Goal: Task Accomplishment & Management: Manage account settings

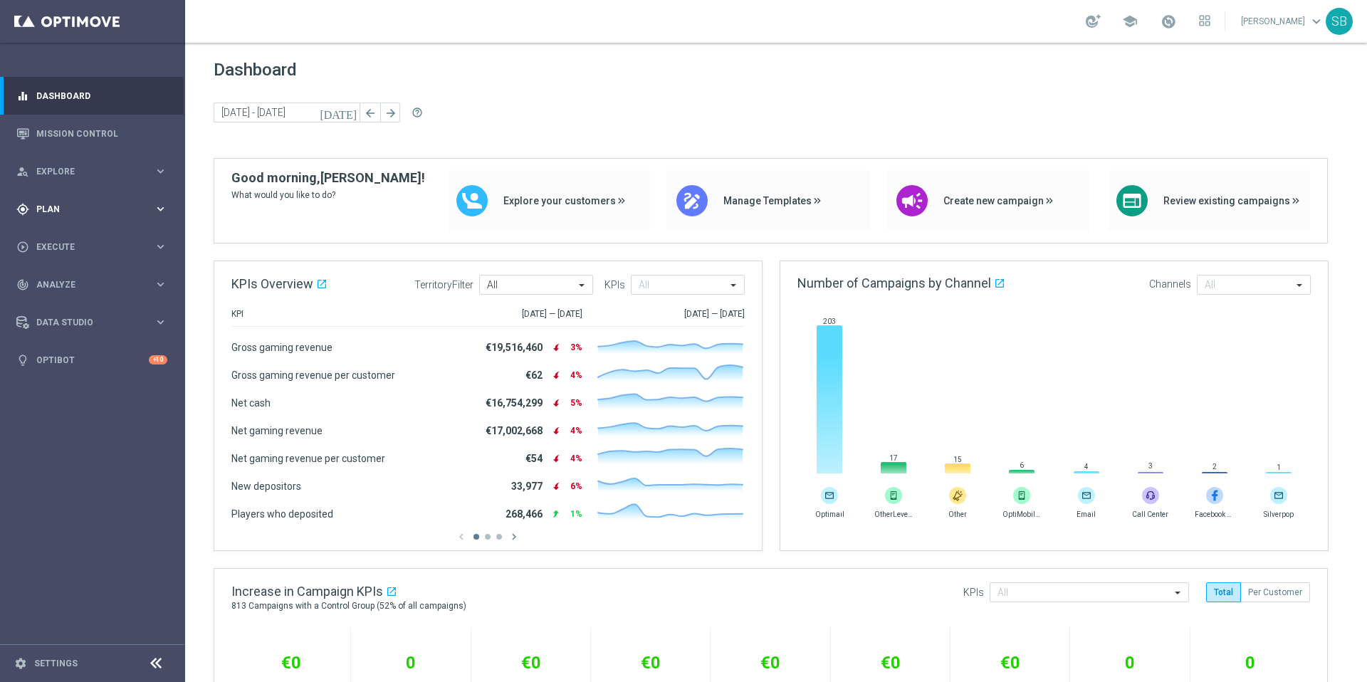
click at [92, 207] on span "Plan" at bounding box center [94, 209] width 117 height 9
click at [78, 281] on span "Templates" at bounding box center [89, 281] width 102 height 9
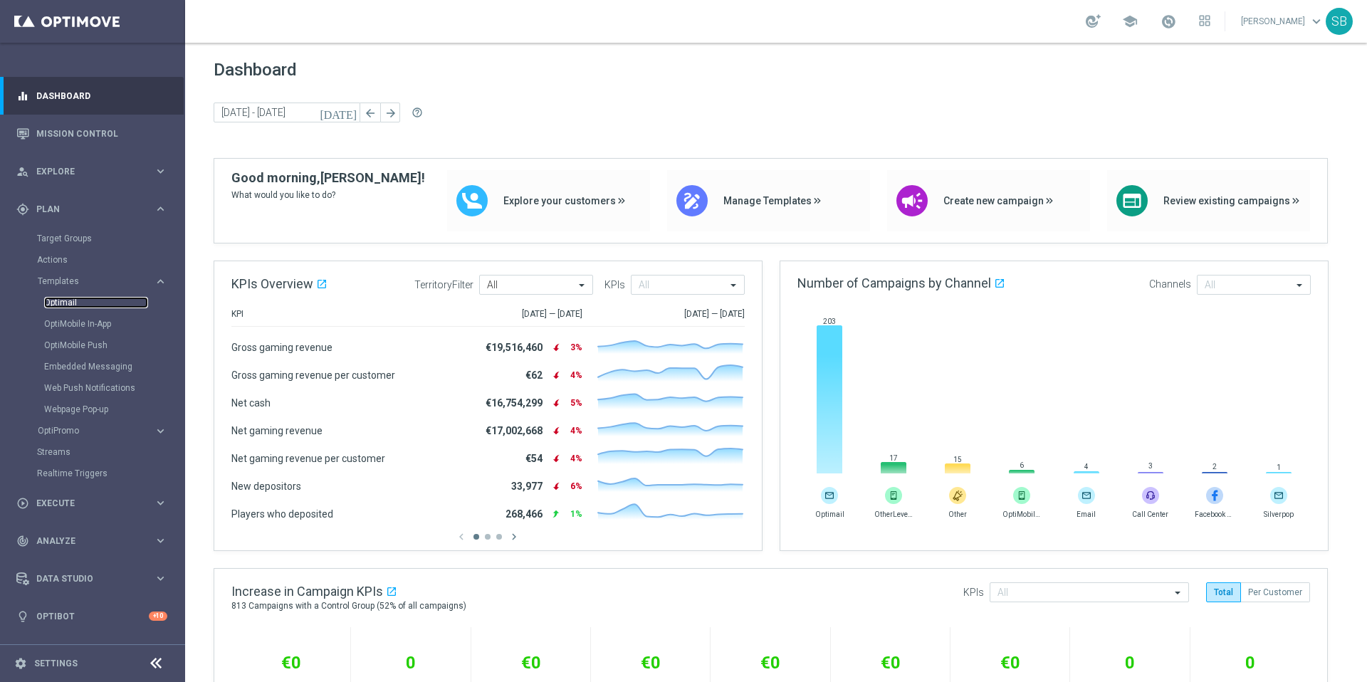
click at [70, 306] on link "Optimail" at bounding box center [96, 302] width 104 height 11
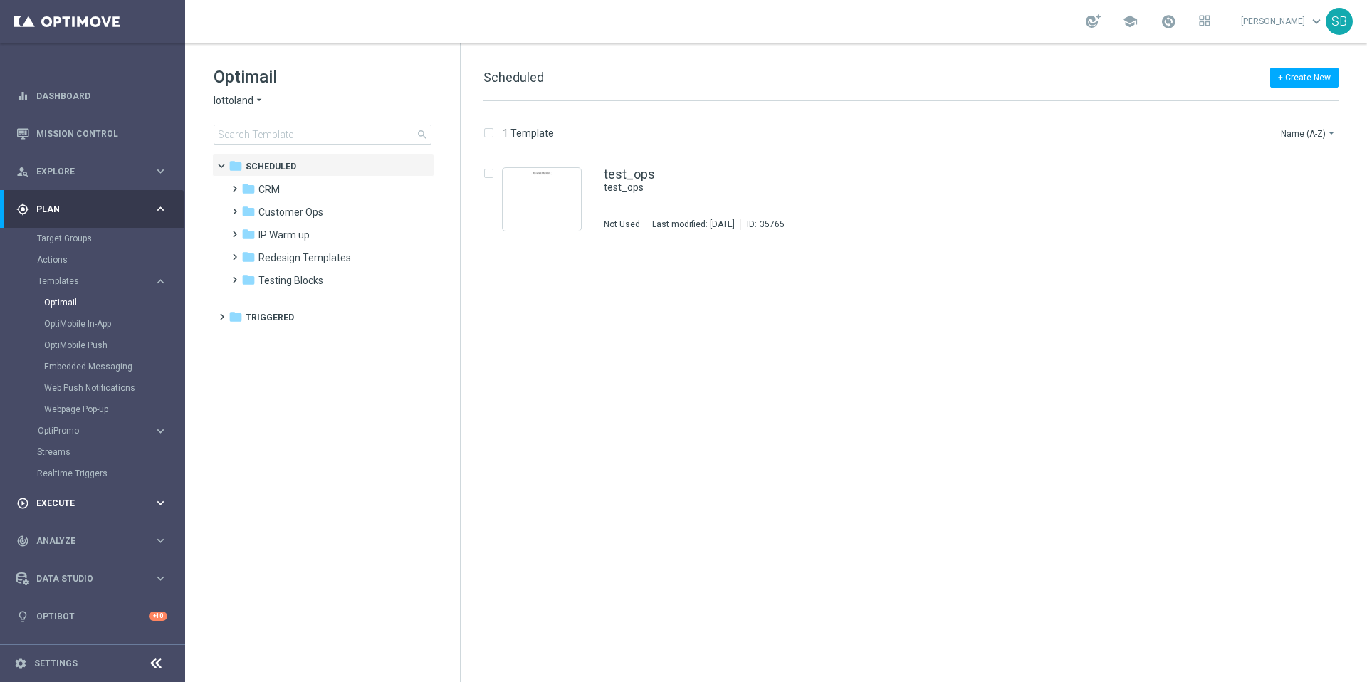
click at [81, 505] on span "Execute" at bounding box center [94, 503] width 117 height 9
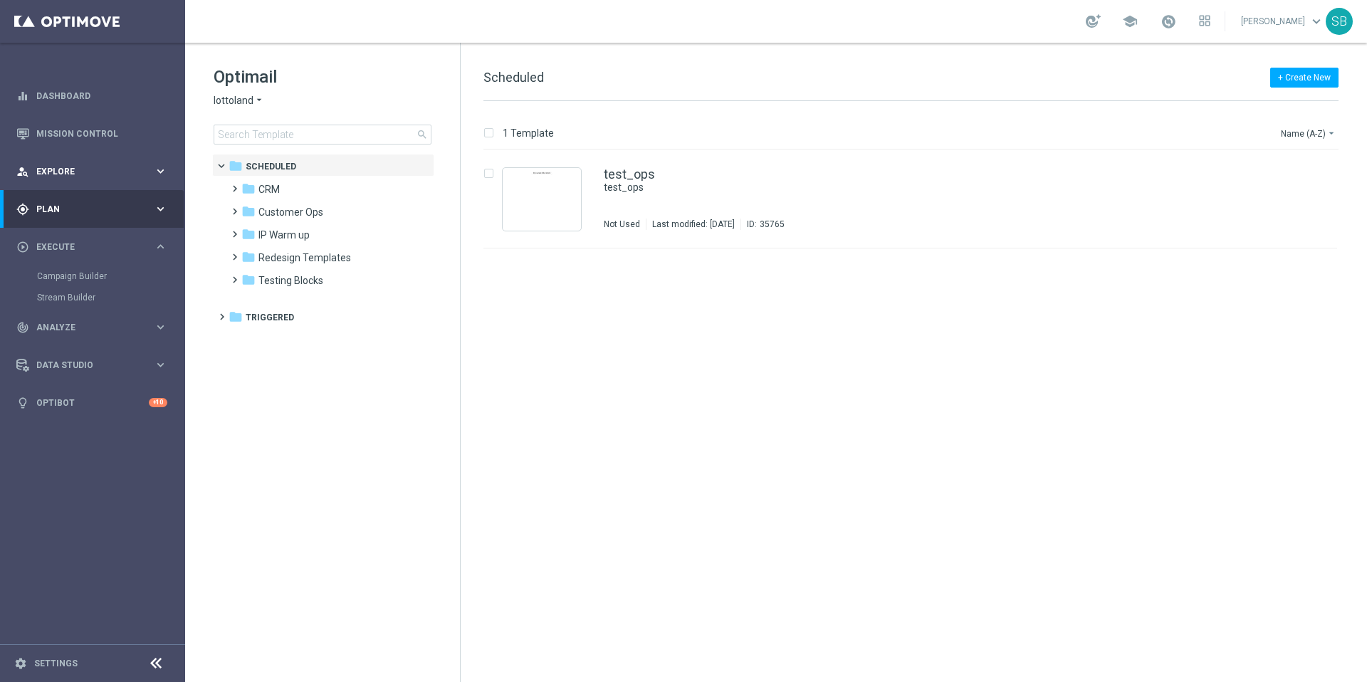
click at [62, 175] on div "person_search Explore" at bounding box center [84, 171] width 137 height 13
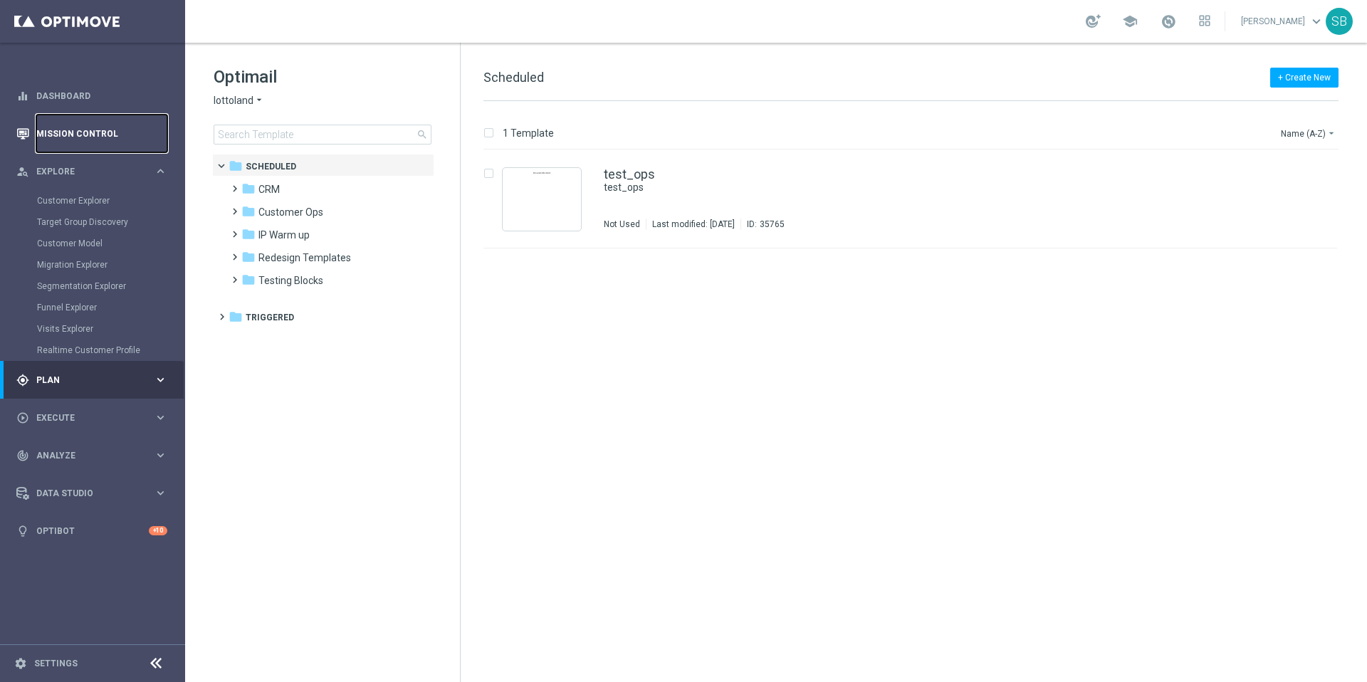
click at [83, 138] on link "Mission Control" at bounding box center [101, 134] width 131 height 38
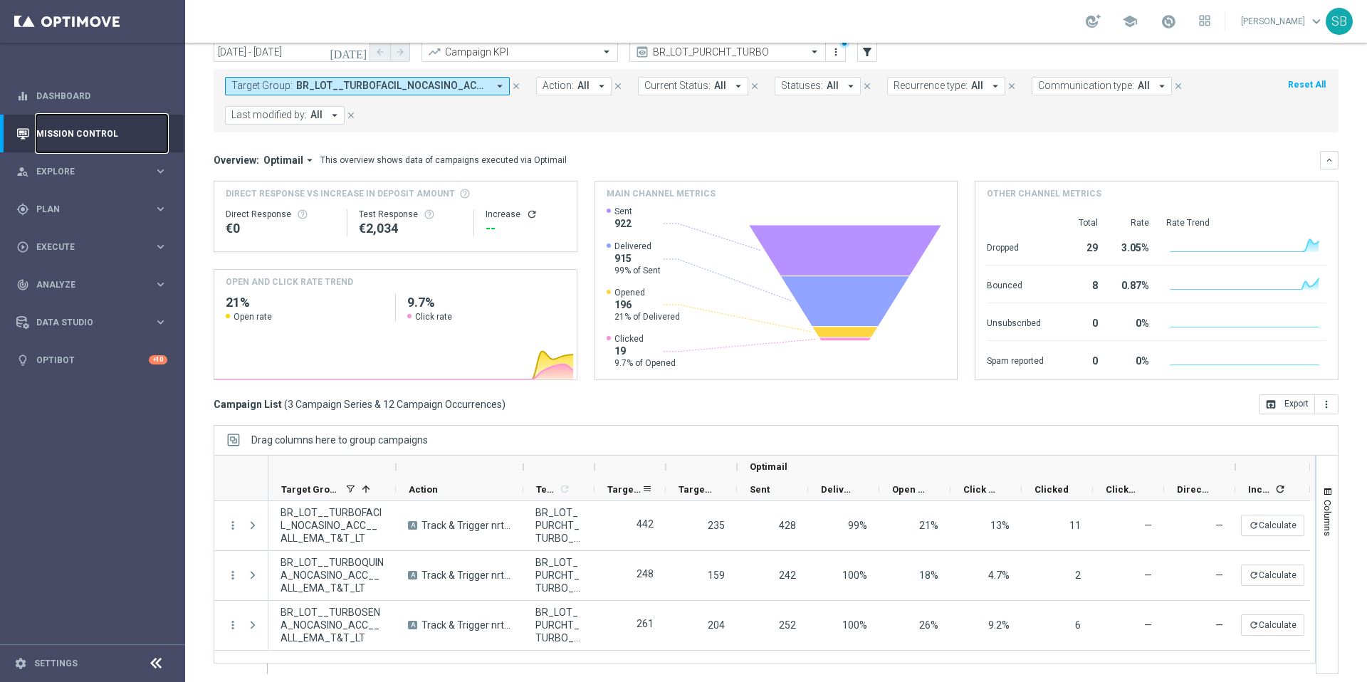
scroll to position [59, 0]
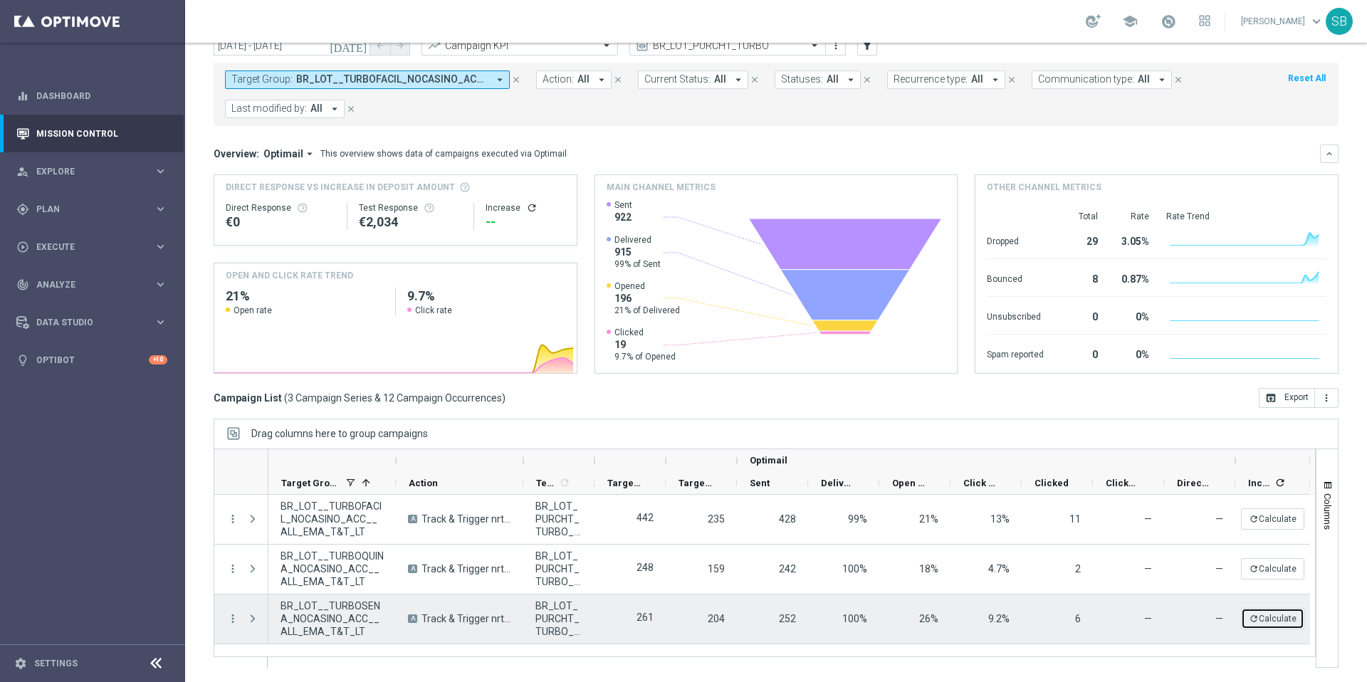
click at [1253, 622] on icon "refresh" at bounding box center [1254, 619] width 10 height 10
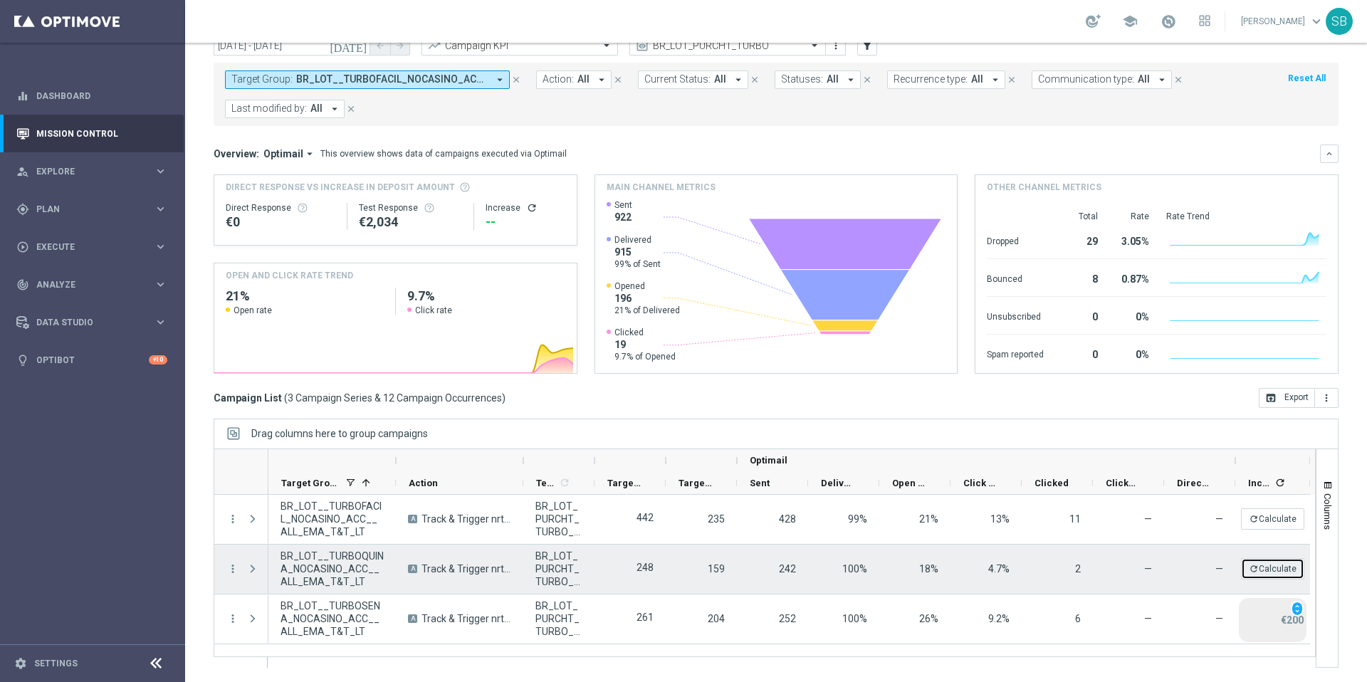
click at [1280, 563] on button "refresh Calculate" at bounding box center [1272, 568] width 63 height 21
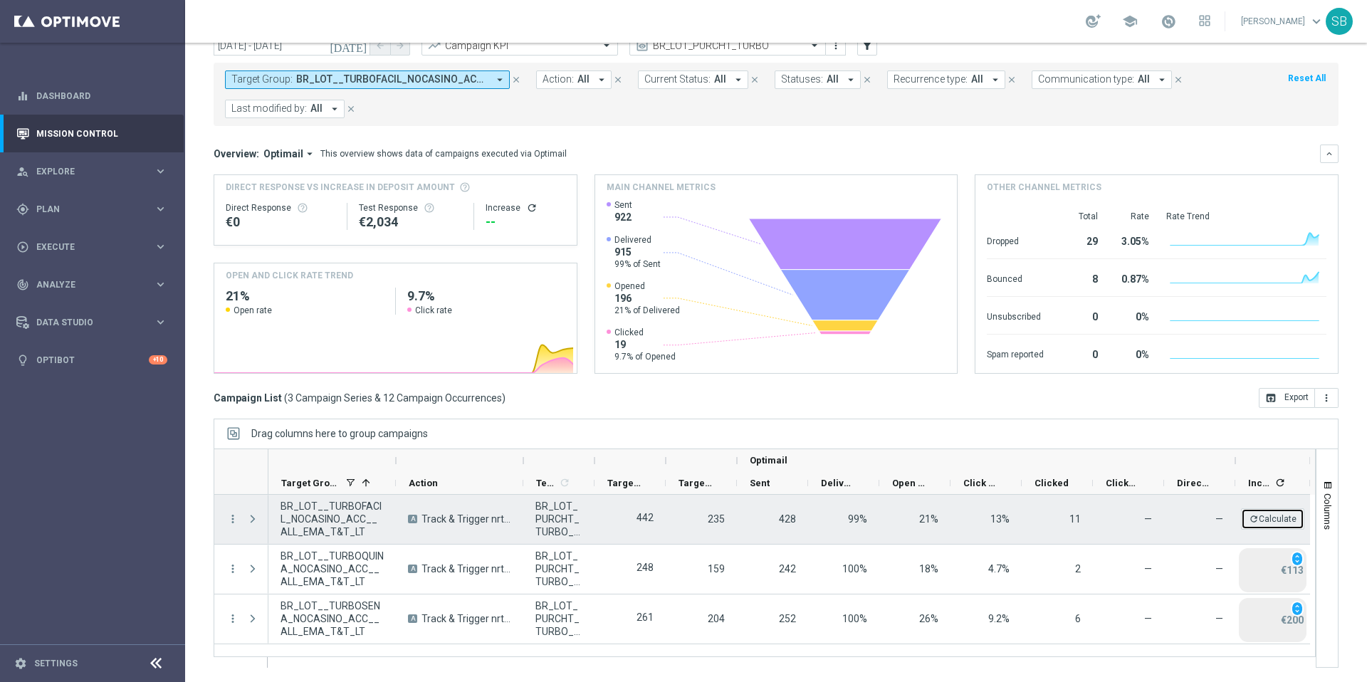
click at [1282, 526] on button "refresh Calculate" at bounding box center [1272, 518] width 63 height 21
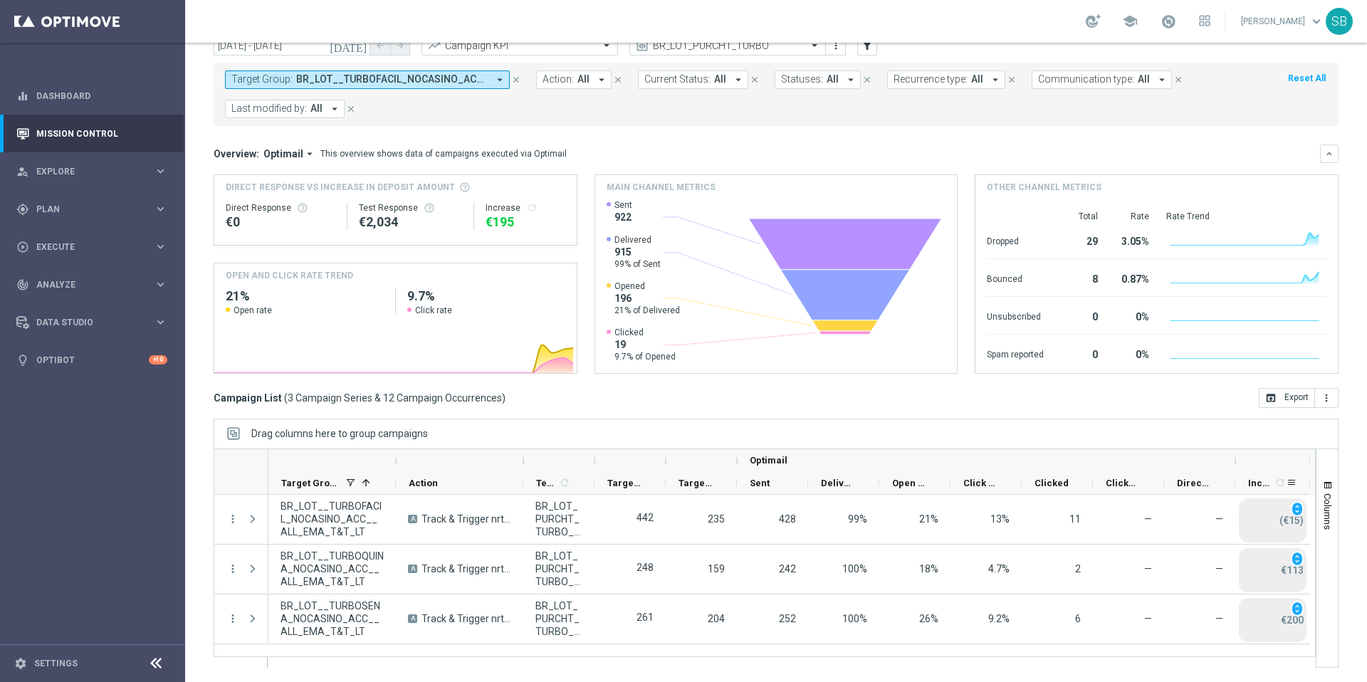
click at [1272, 486] on span "refresh" at bounding box center [1279, 483] width 14 height 16
click at [1283, 484] on icon "refresh" at bounding box center [1279, 482] width 11 height 11
click at [1291, 486] on span at bounding box center [1291, 482] width 11 height 11
click at [1263, 441] on div "Drag columns here to group campaigns" at bounding box center [776, 434] width 1125 height 30
click at [1256, 484] on span "Increase" at bounding box center [1260, 483] width 24 height 11
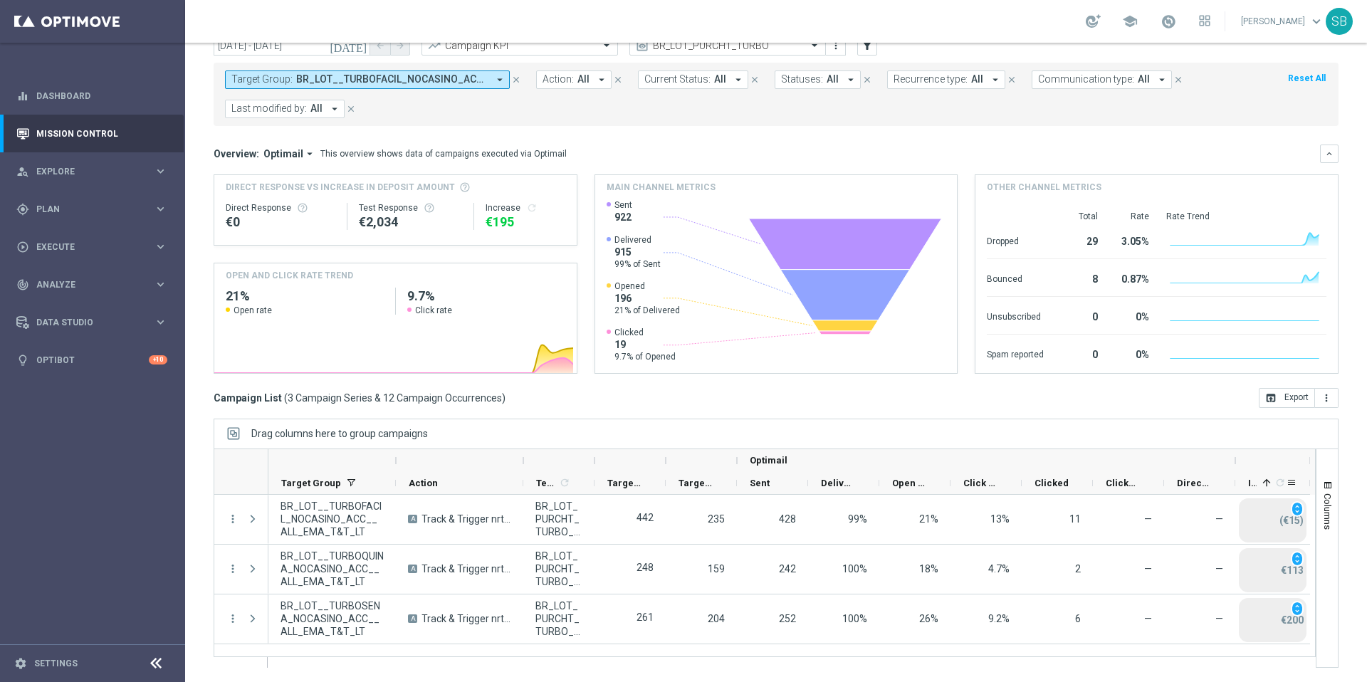
click at [1252, 486] on span "Increase" at bounding box center [1252, 483] width 9 height 11
click at [1254, 487] on span "Increase" at bounding box center [1252, 483] width 9 height 11
click at [1254, 487] on span "Increase" at bounding box center [1260, 483] width 24 height 11
drag, startPoint x: 1304, startPoint y: 470, endPoint x: 1301, endPoint y: 458, distance: 11.7
click at [1301, 458] on div at bounding box center [776, 558] width 1125 height 219
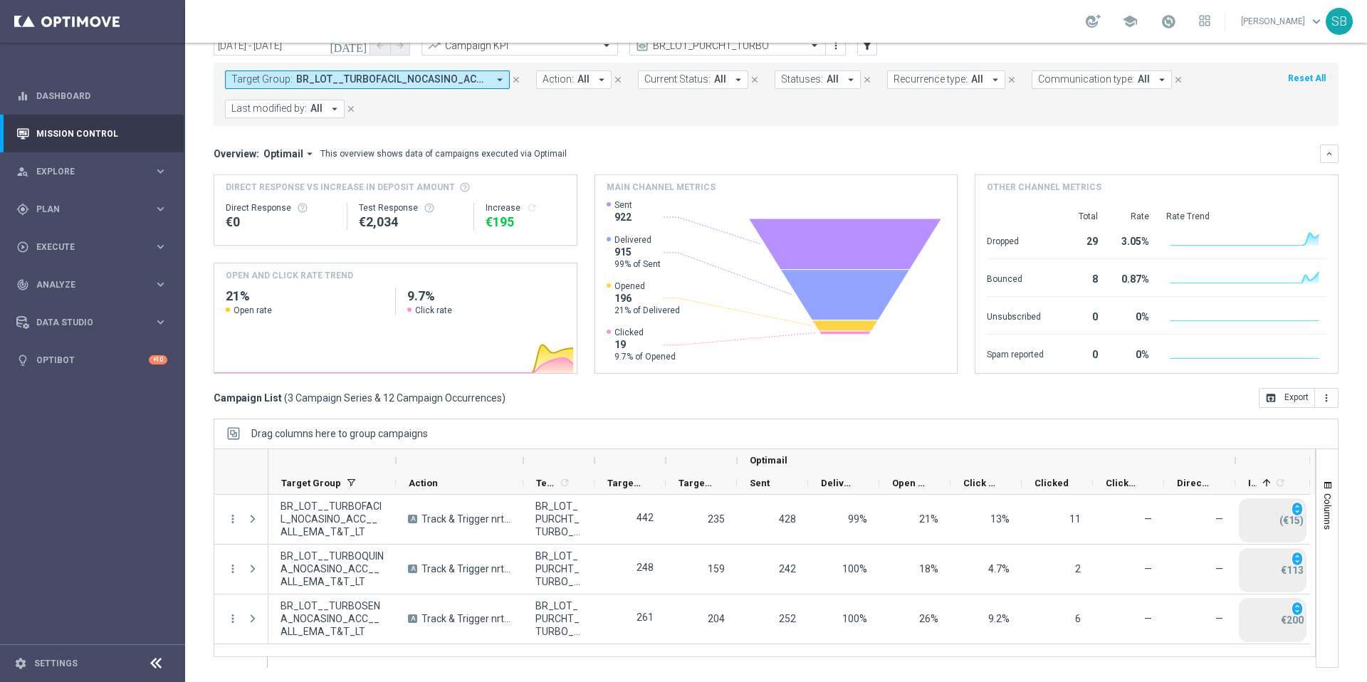
drag, startPoint x: 1302, startPoint y: 455, endPoint x: 1262, endPoint y: 459, distance: 40.8
click at [1262, 459] on div at bounding box center [1272, 460] width 75 height 23
drag, startPoint x: 1233, startPoint y: 452, endPoint x: 1131, endPoint y: 461, distance: 102.9
click at [1130, 461] on div "Optimail" at bounding box center [988, 460] width 502 height 23
click at [1113, 454] on div "Optimail" at bounding box center [988, 460] width 476 height 23
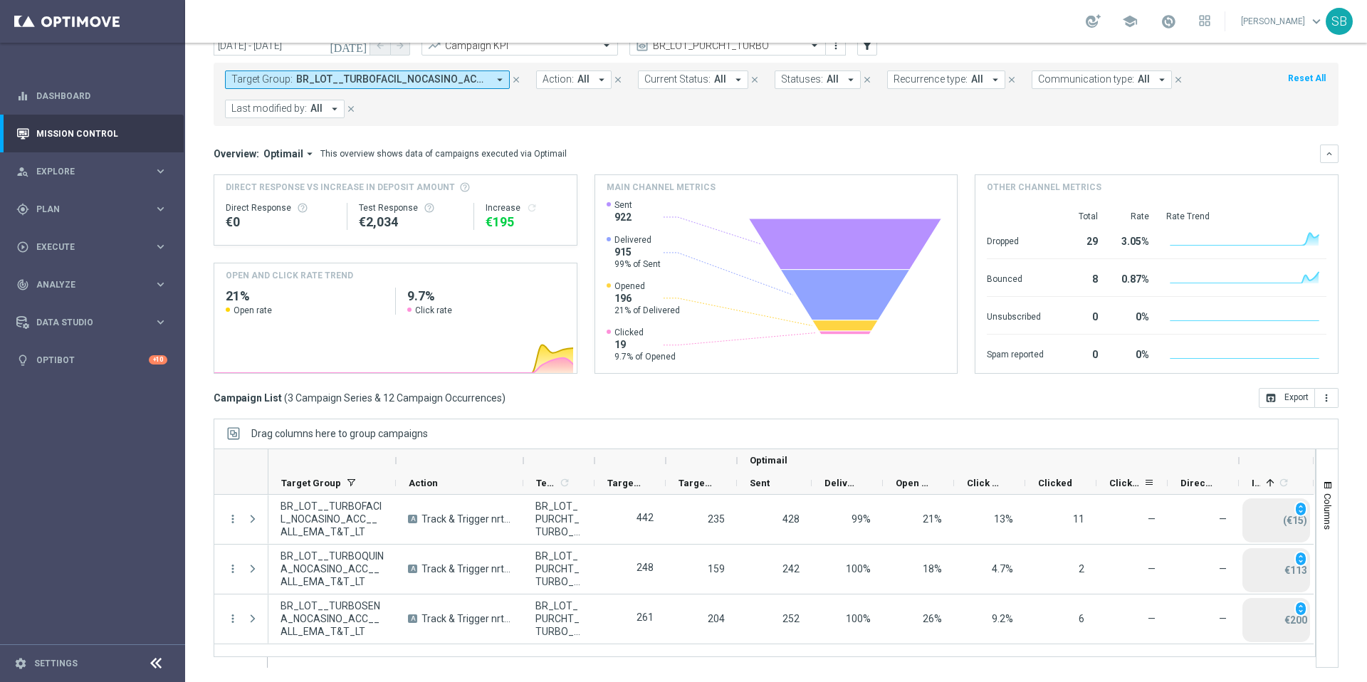
click at [1120, 483] on span "Clicked & Responded" at bounding box center [1126, 483] width 34 height 11
drag, startPoint x: 1095, startPoint y: 483, endPoint x: 1081, endPoint y: 491, distance: 15.9
click at [1081, 491] on div "Clicked" at bounding box center [1061, 483] width 72 height 23
click at [1120, 450] on div "Optimail" at bounding box center [979, 460] width 477 height 23
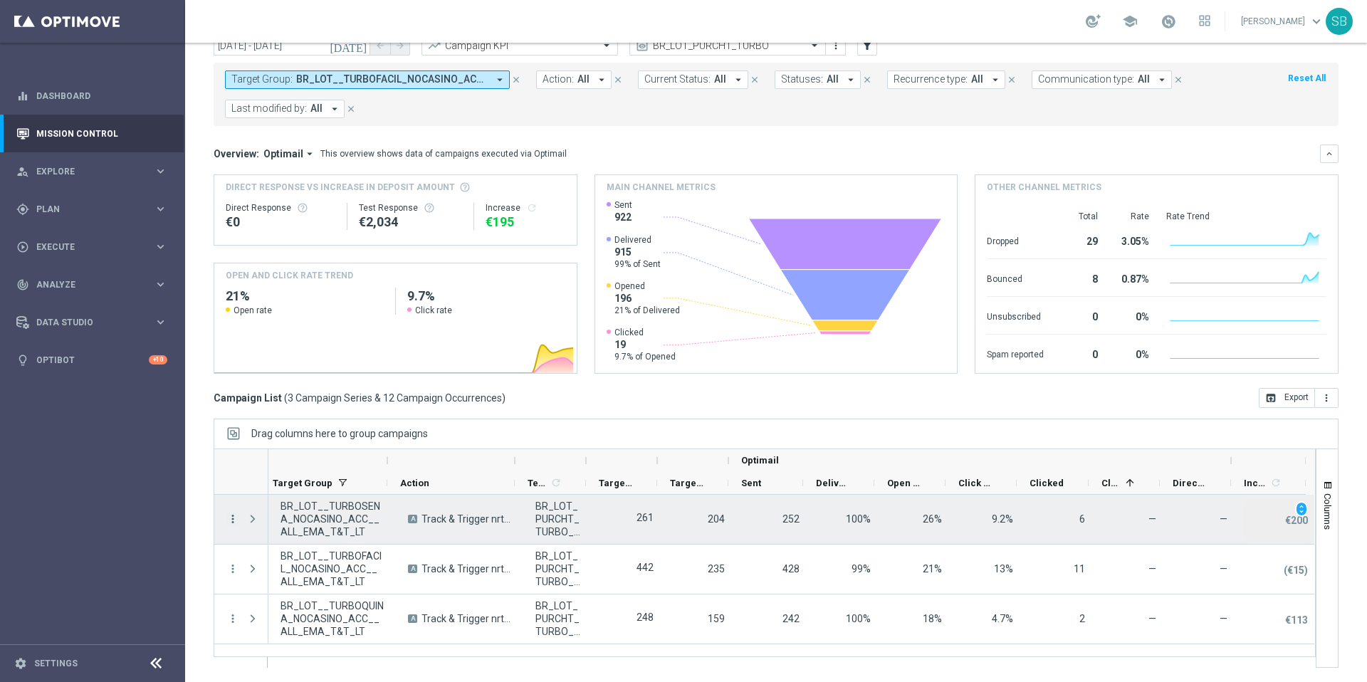
click at [231, 523] on icon "more_vert" at bounding box center [232, 519] width 13 height 13
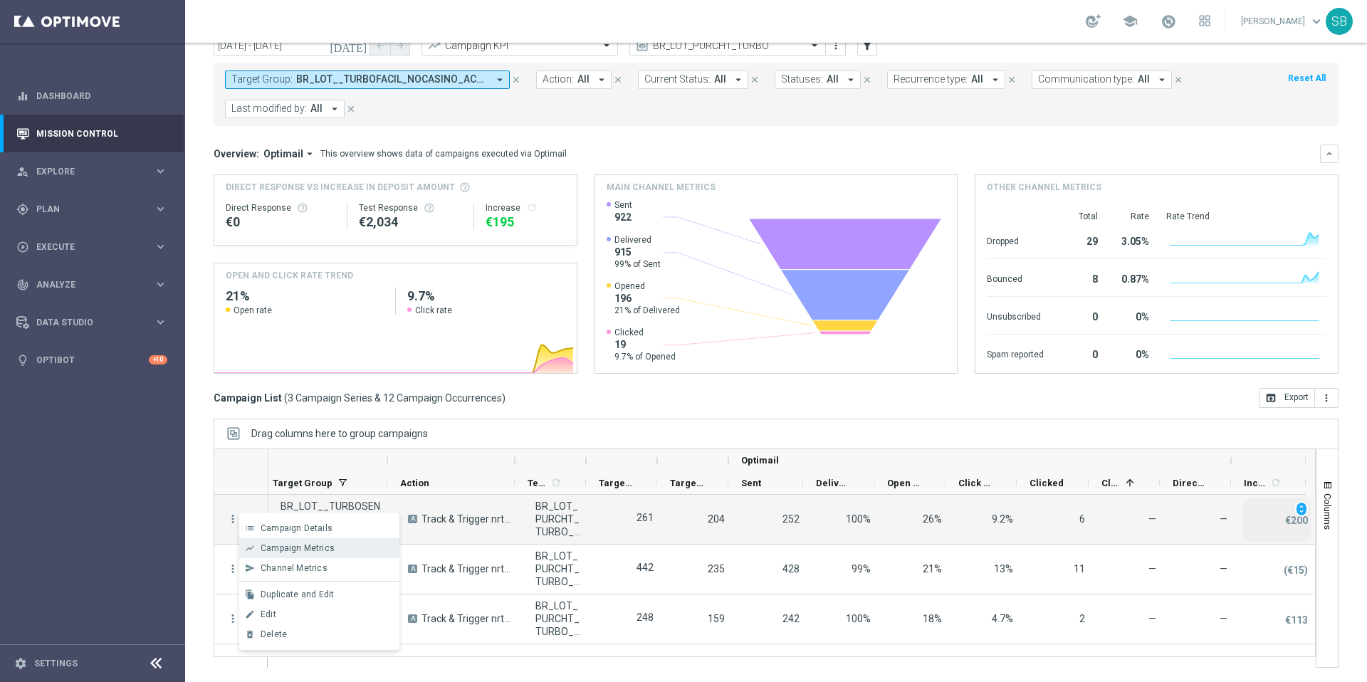
click at [288, 551] on span "Campaign Metrics" at bounding box center [298, 548] width 74 height 10
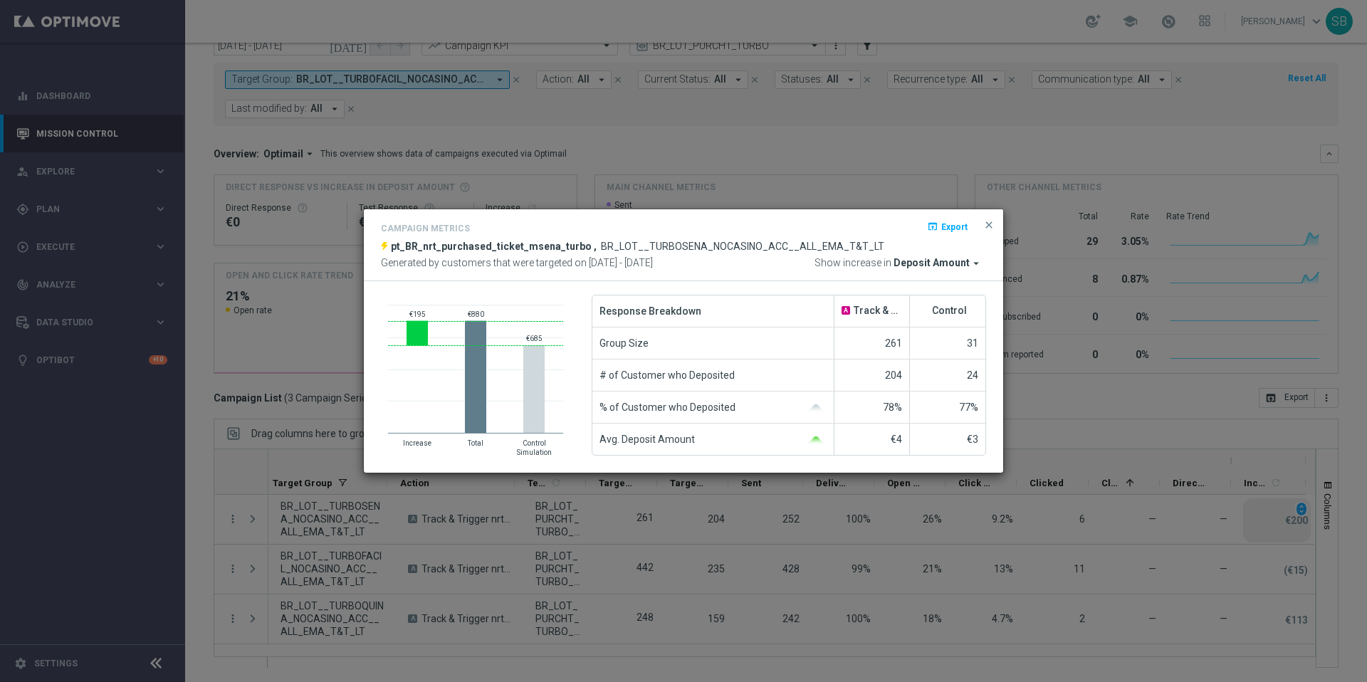
click at [202, 477] on modal-container "Campaign Metrics open_in_browser Export pt_BR_nrt_purchased_ticket_msena_turbo …" at bounding box center [683, 341] width 1367 height 682
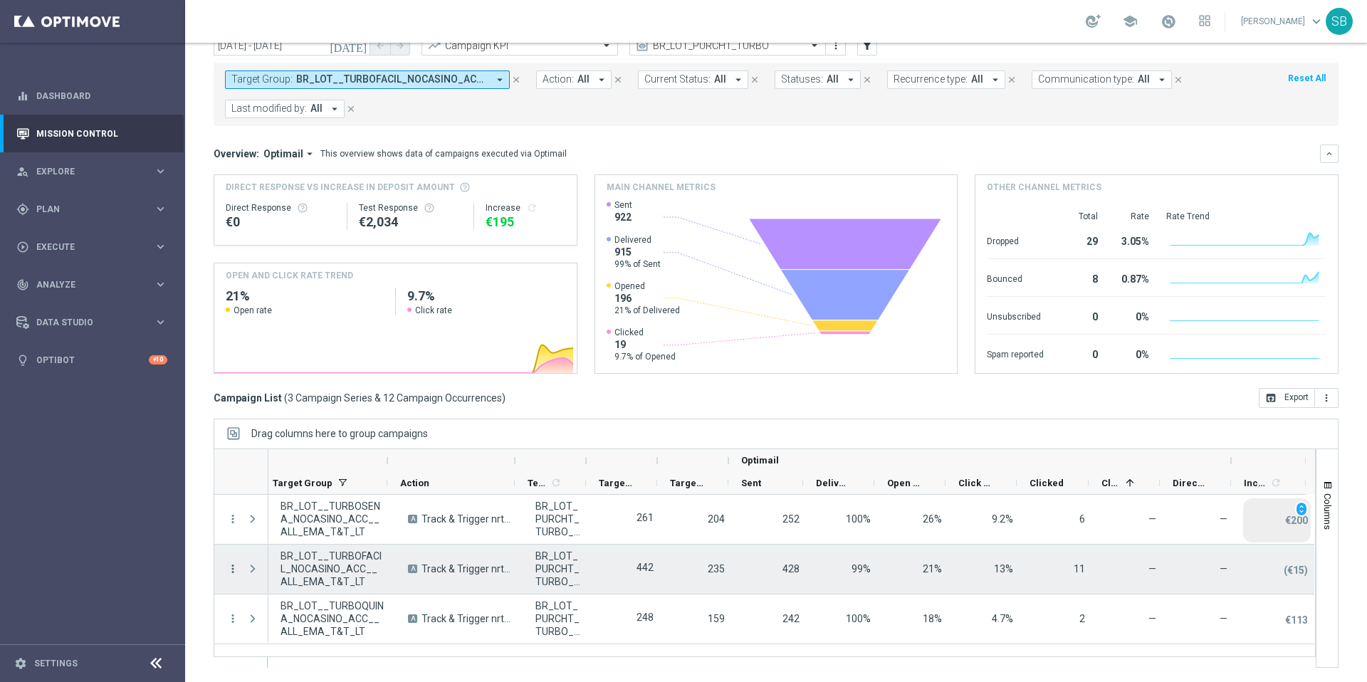
click at [233, 568] on icon "more_vert" at bounding box center [232, 568] width 13 height 13
click at [204, 449] on div "[DATE] [DATE] - [DATE] arrow_back arrow_forward Campaign KPI trending_up BR_LOT…" at bounding box center [776, 323] width 1182 height 575
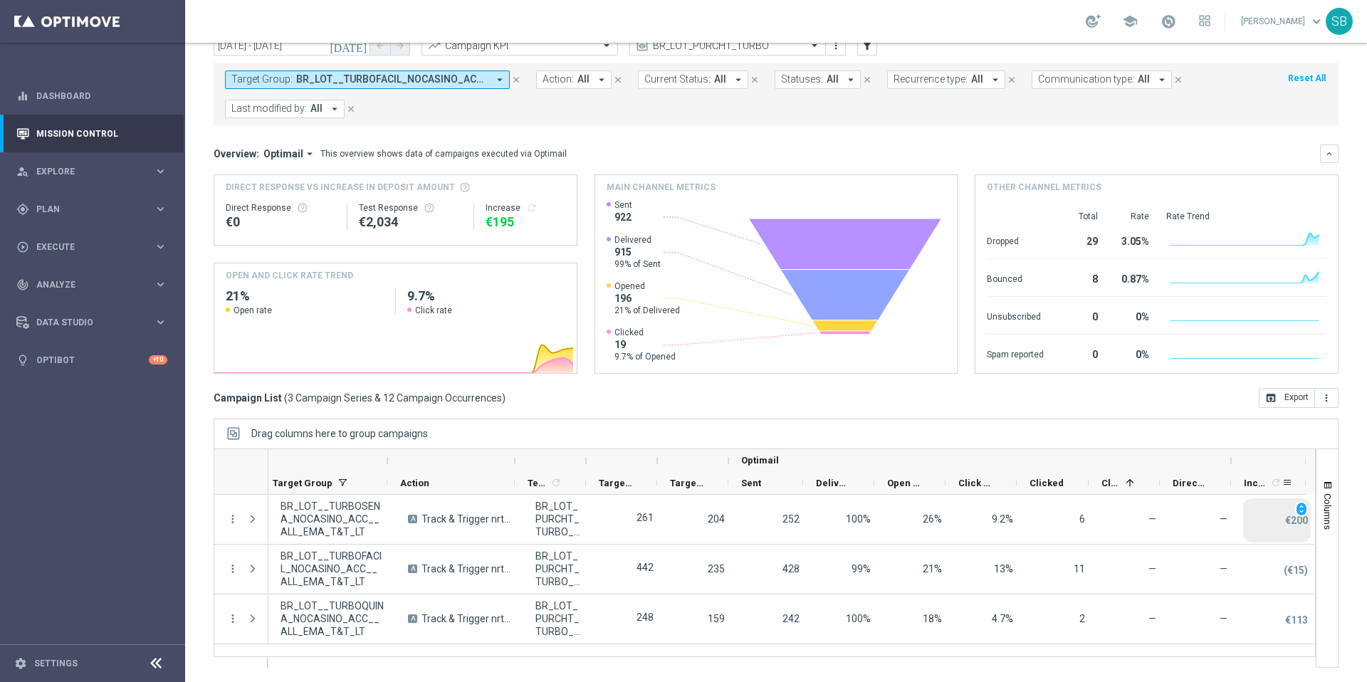
click at [1277, 483] on icon "refresh" at bounding box center [1275, 482] width 11 height 11
click at [1286, 485] on span at bounding box center [1286, 482] width 11 height 11
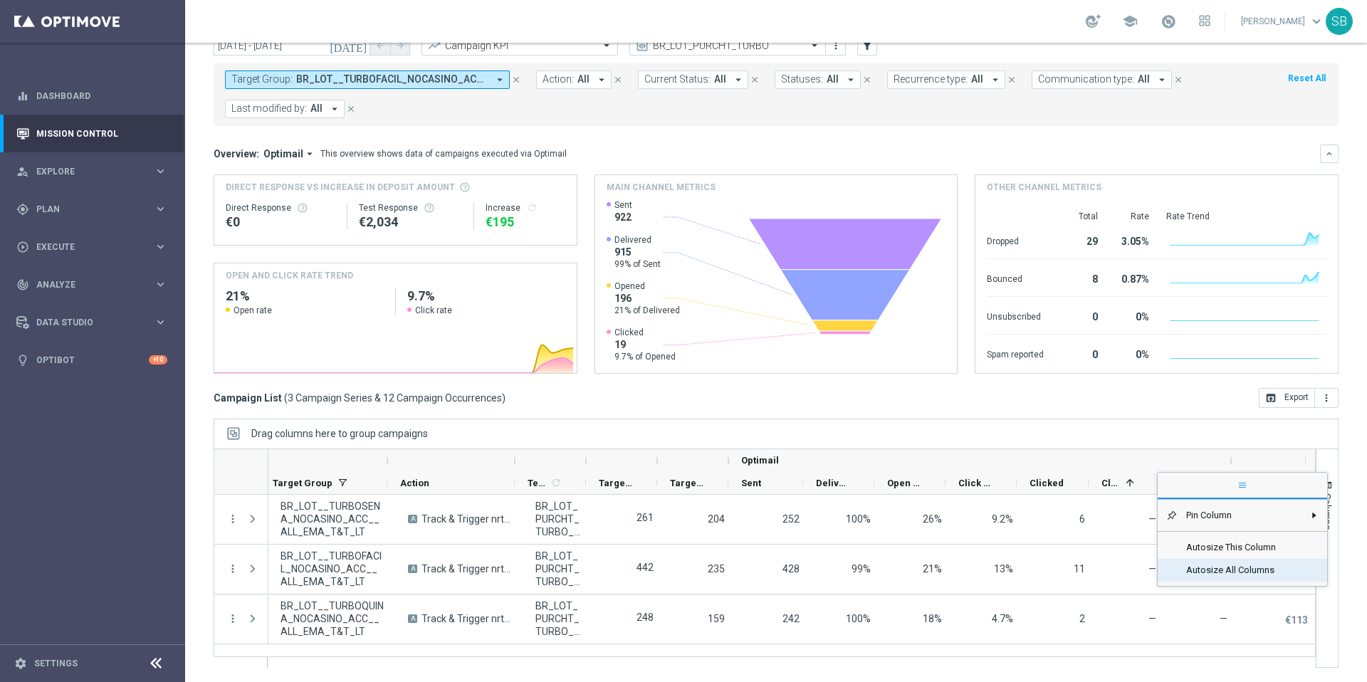
click at [1260, 569] on span "Autosize All Columns" at bounding box center [1241, 570] width 126 height 23
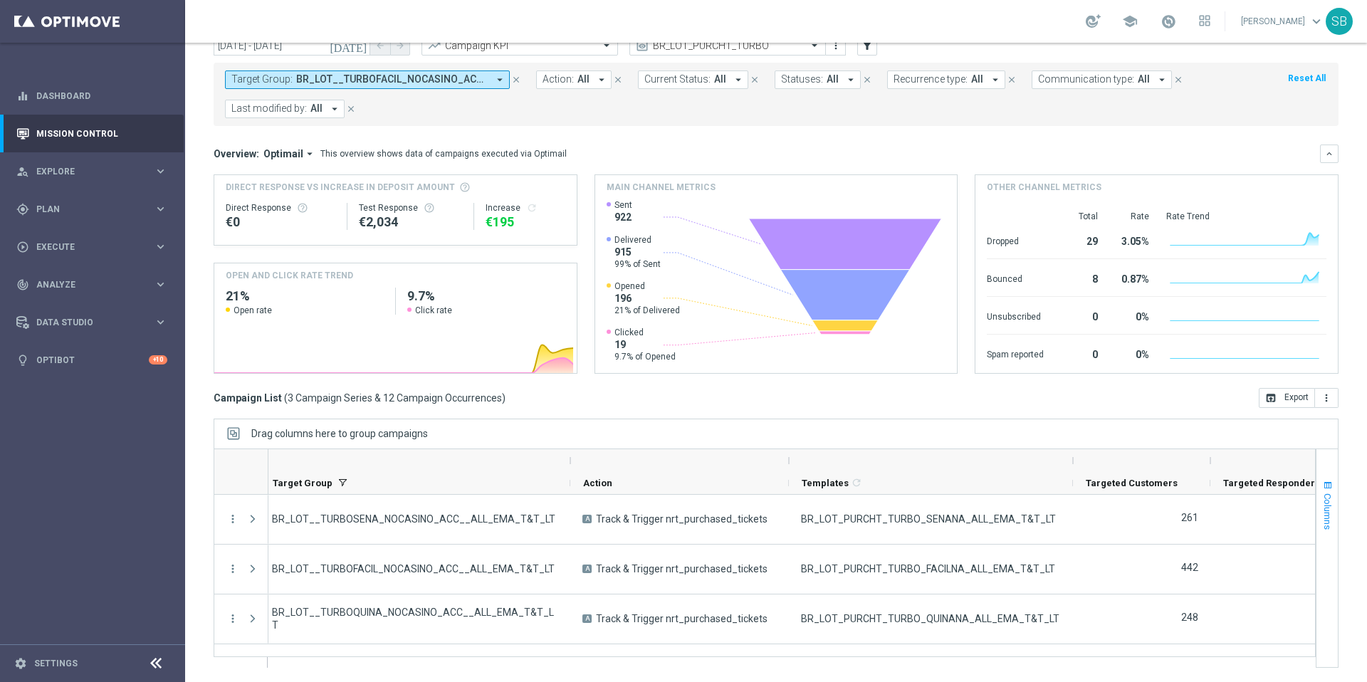
click at [1322, 483] on span "button" at bounding box center [1327, 485] width 11 height 11
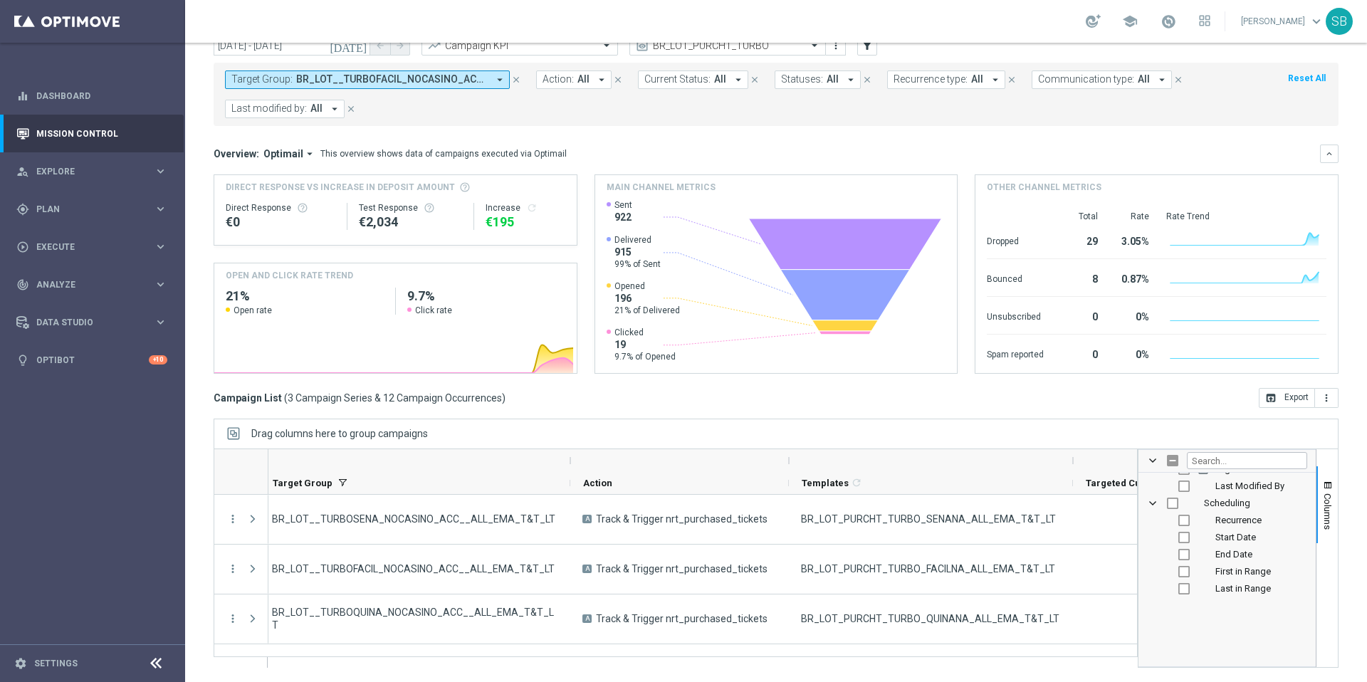
scroll to position [292, 0]
click at [1331, 436] on div "[DATE] [DATE] - [DATE] arrow_back arrow_forward Campaign KPI trending_up BR_LOT…" at bounding box center [776, 323] width 1182 height 575
click at [1310, 433] on div "Drag columns here to group campaigns" at bounding box center [776, 434] width 1125 height 30
click at [1322, 486] on span "button" at bounding box center [1327, 485] width 11 height 11
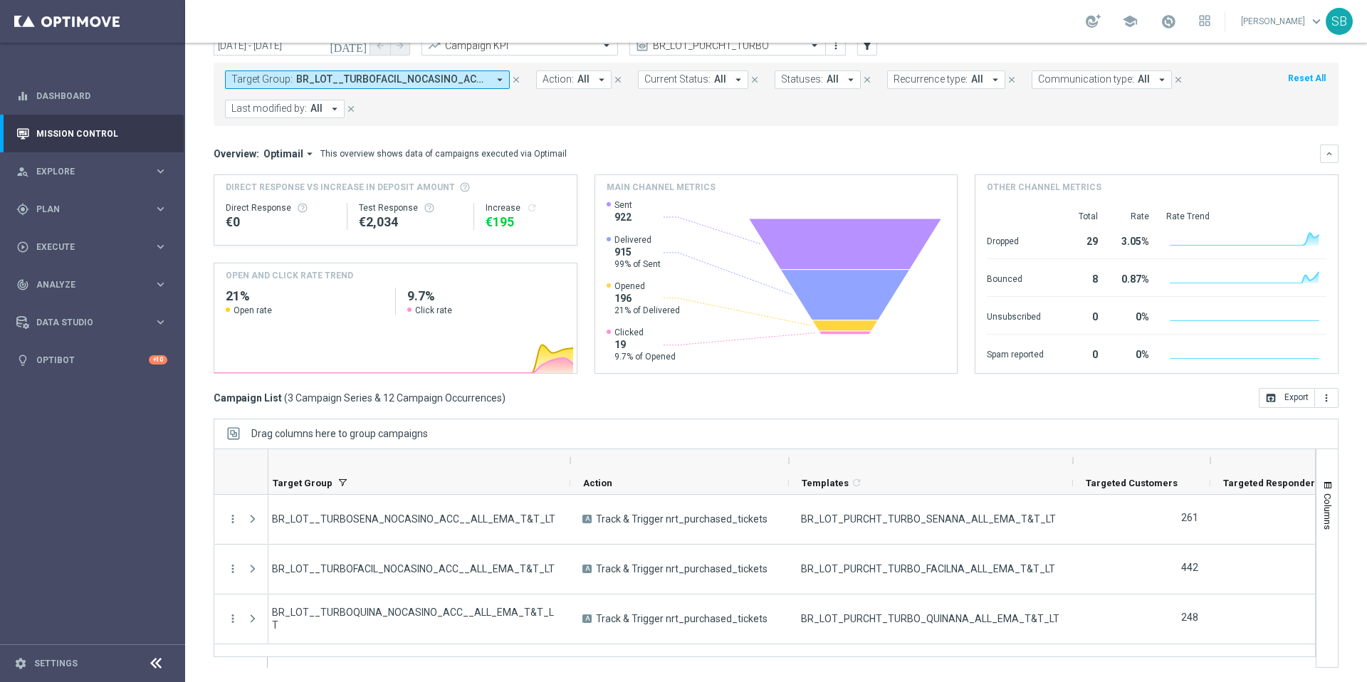
click at [1263, 486] on span "Targeted Responders" at bounding box center [1271, 483] width 97 height 11
click at [268, 434] on span "Drag columns here to group campaigns" at bounding box center [339, 433] width 177 height 11
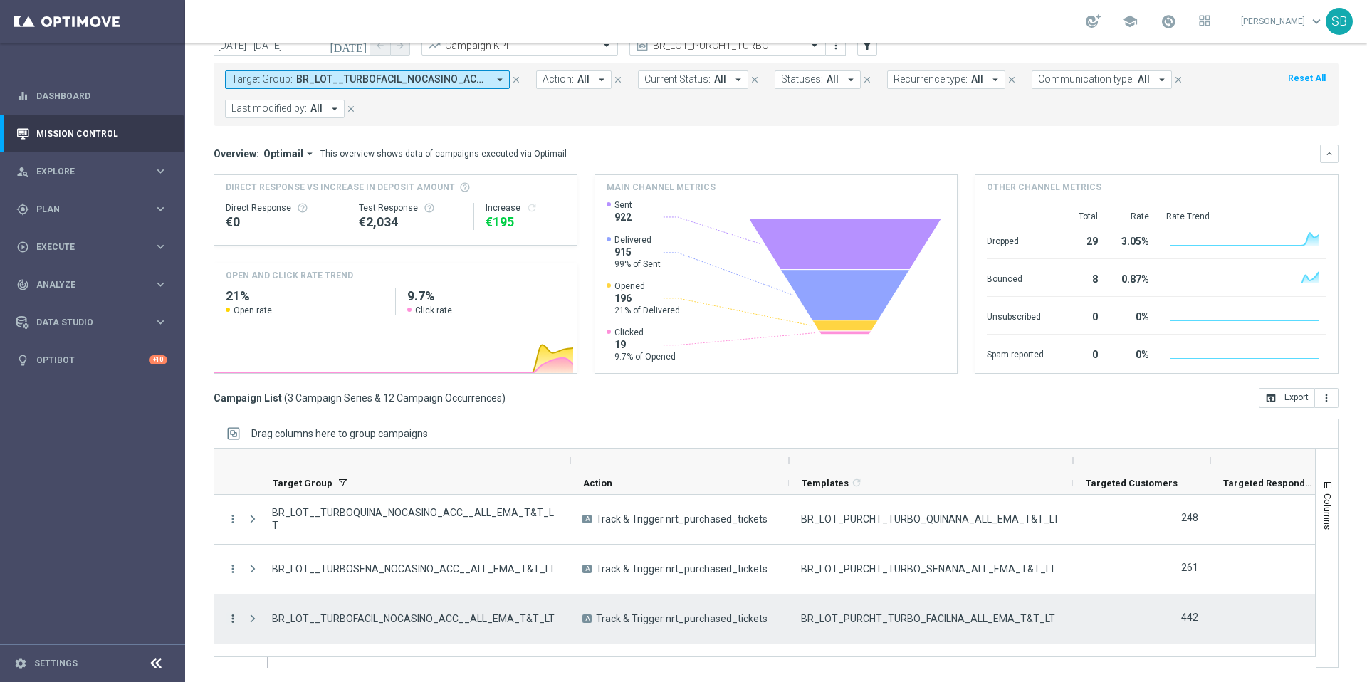
click at [236, 617] on icon "more_vert" at bounding box center [232, 618] width 13 height 13
click at [296, 493] on span "Campaign Details" at bounding box center [297, 491] width 72 height 10
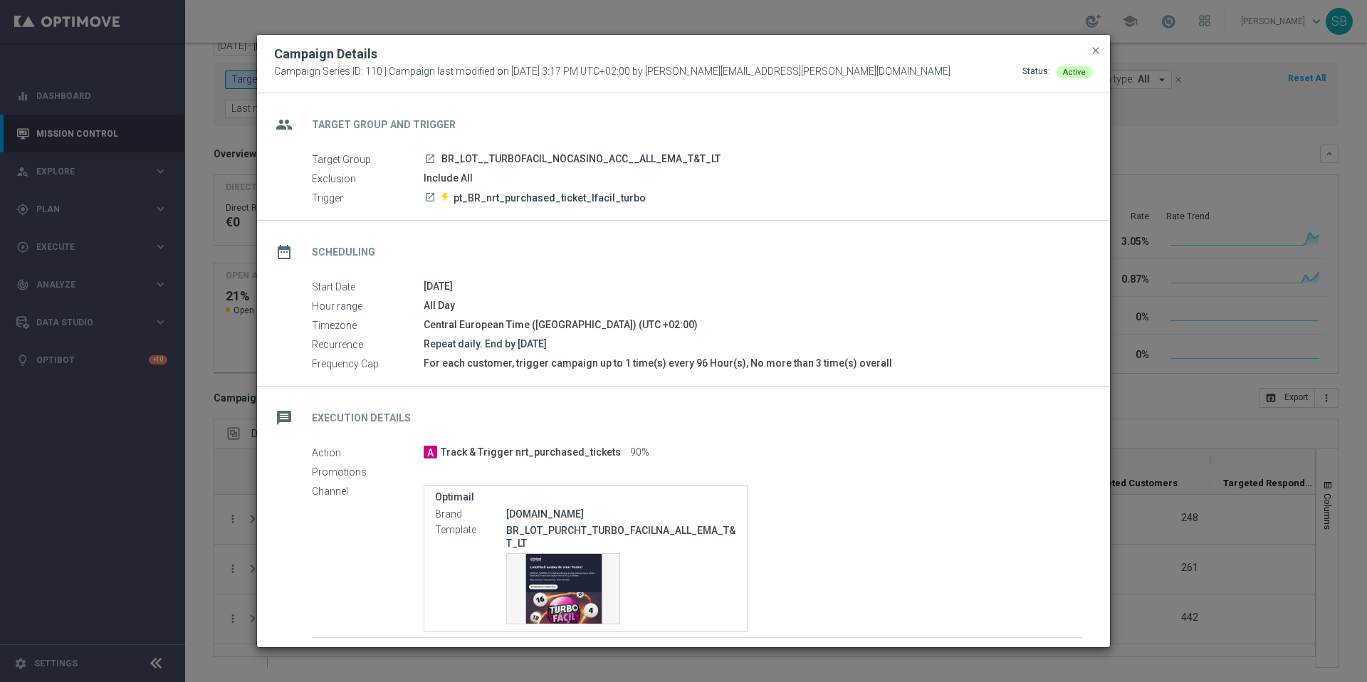
click at [1101, 50] on button "close" at bounding box center [1096, 50] width 14 height 17
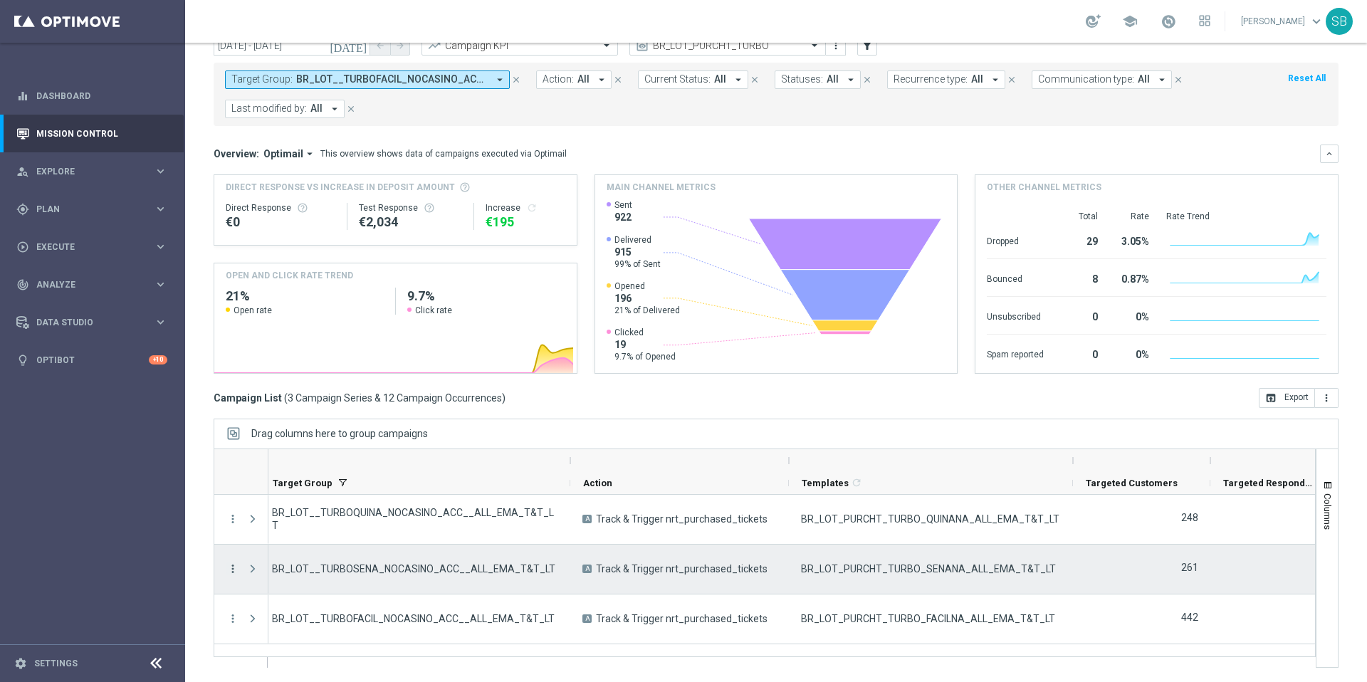
click at [234, 571] on icon "more_vert" at bounding box center [232, 568] width 13 height 13
click at [281, 459] on span "Campaign Metrics" at bounding box center [298, 461] width 74 height 10
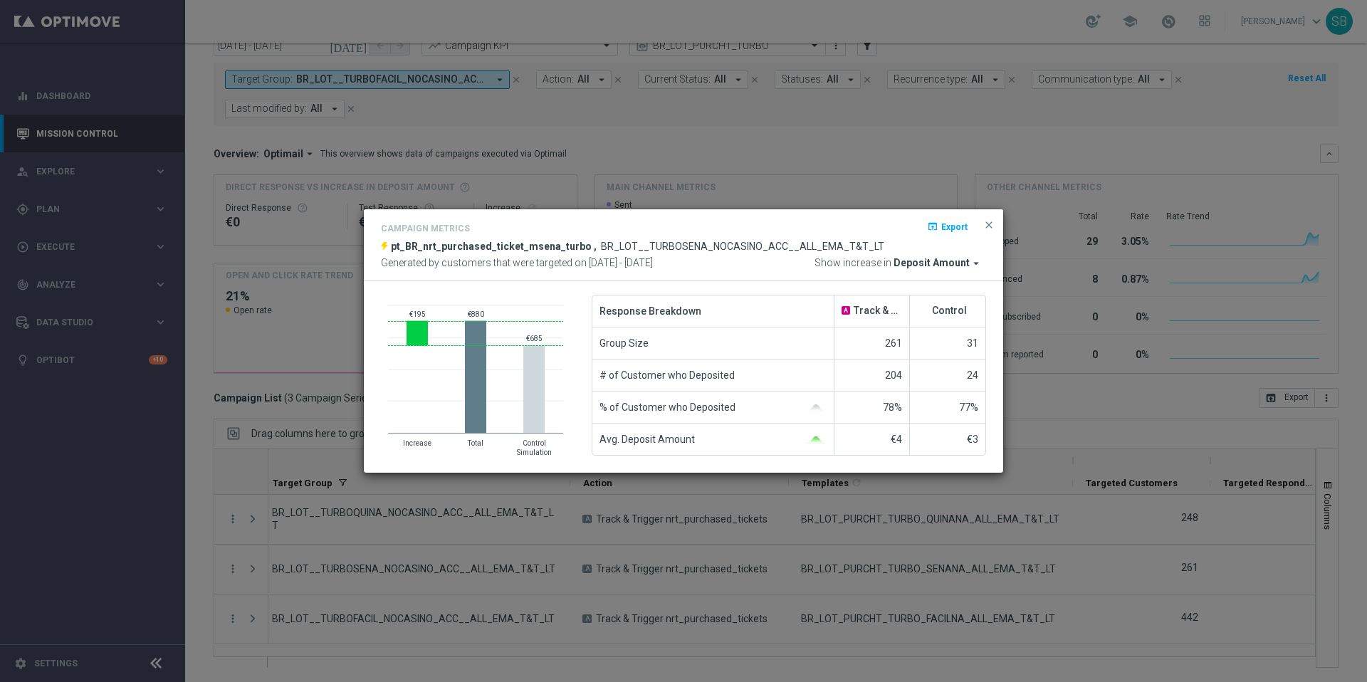
drag, startPoint x: 565, startPoint y: 237, endPoint x: 573, endPoint y: 237, distance: 8.5
click at [565, 238] on div "Campaign Metrics open_in_browser Export" at bounding box center [683, 230] width 605 height 21
click at [991, 224] on span "close" at bounding box center [988, 224] width 11 height 11
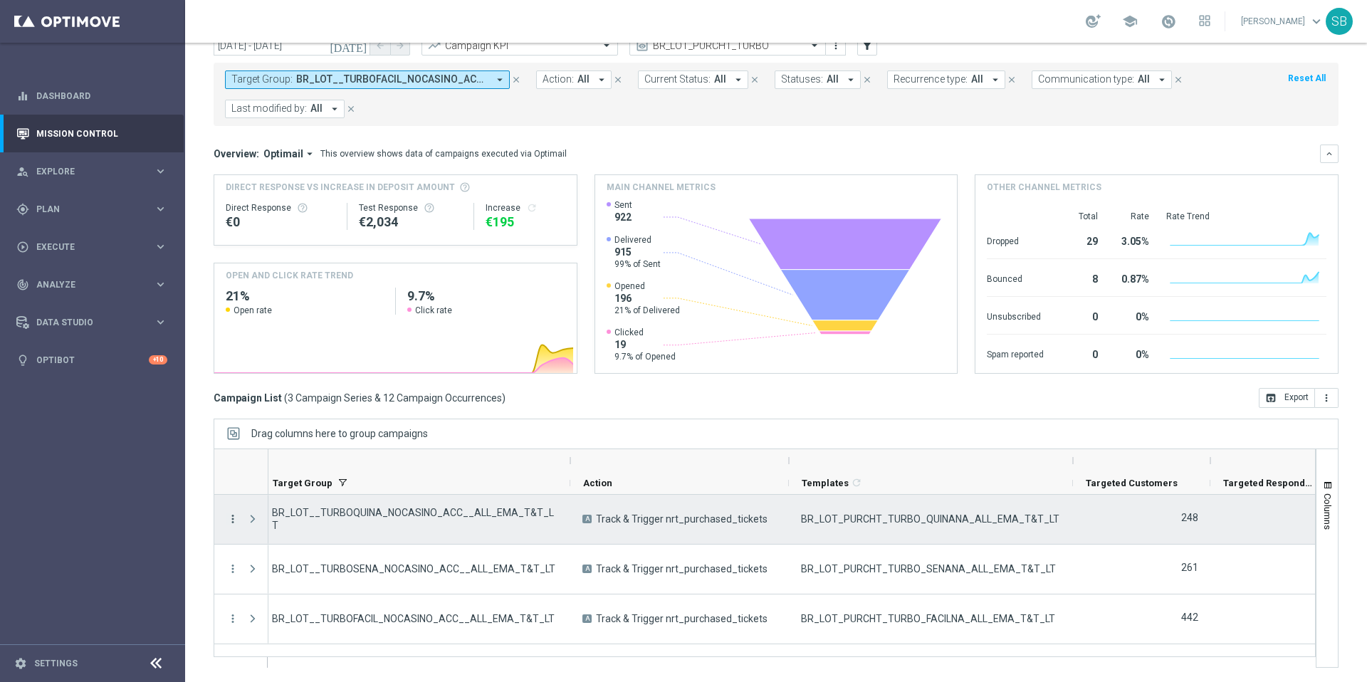
click at [233, 520] on icon "more_vert" at bounding box center [232, 519] width 13 height 13
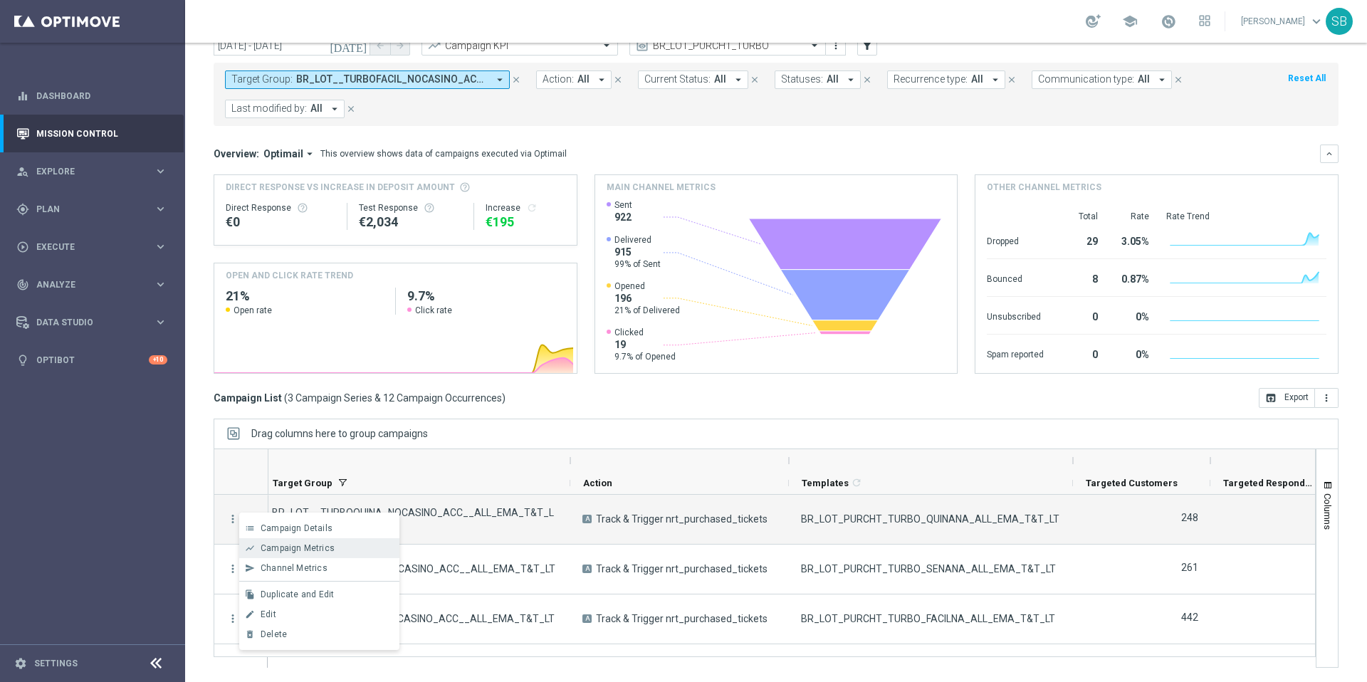
click at [269, 548] on span "Campaign Metrics" at bounding box center [298, 548] width 74 height 10
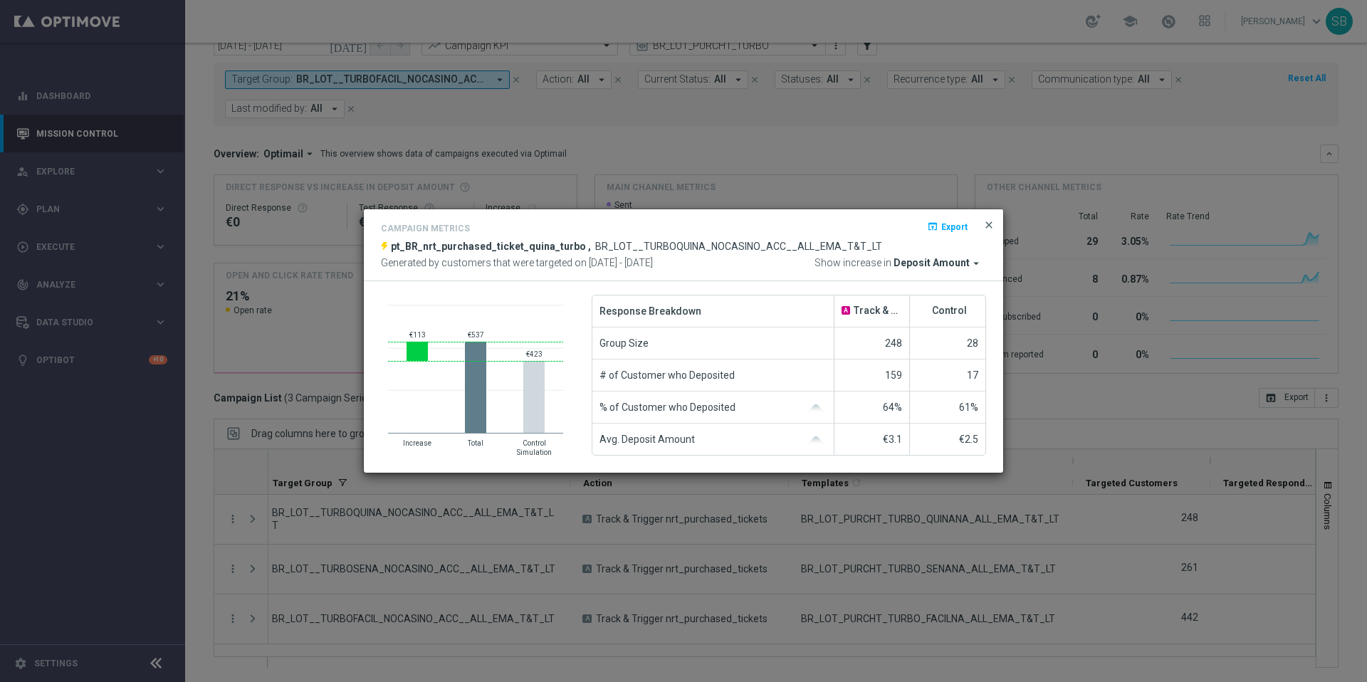
click at [992, 223] on span "close" at bounding box center [988, 224] width 11 height 11
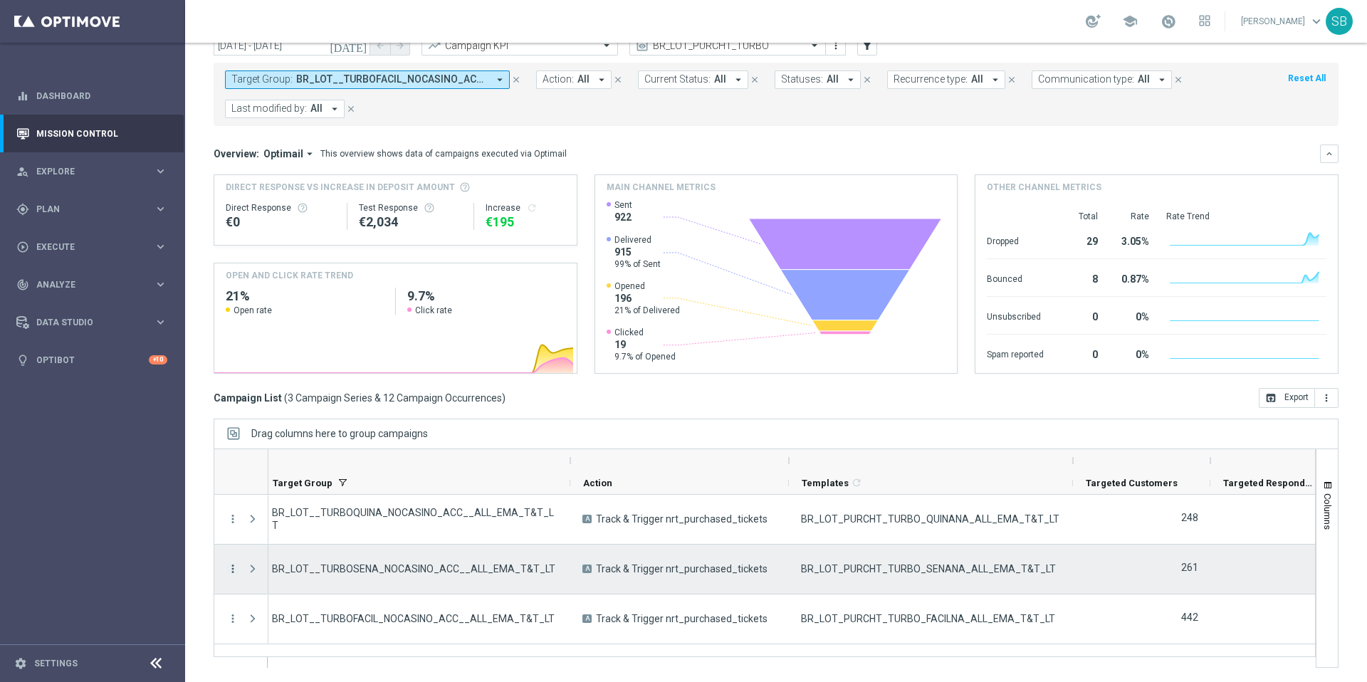
click at [234, 570] on icon "more_vert" at bounding box center [232, 568] width 13 height 13
click at [285, 466] on div "show_chart Campaign Metrics" at bounding box center [319, 461] width 160 height 20
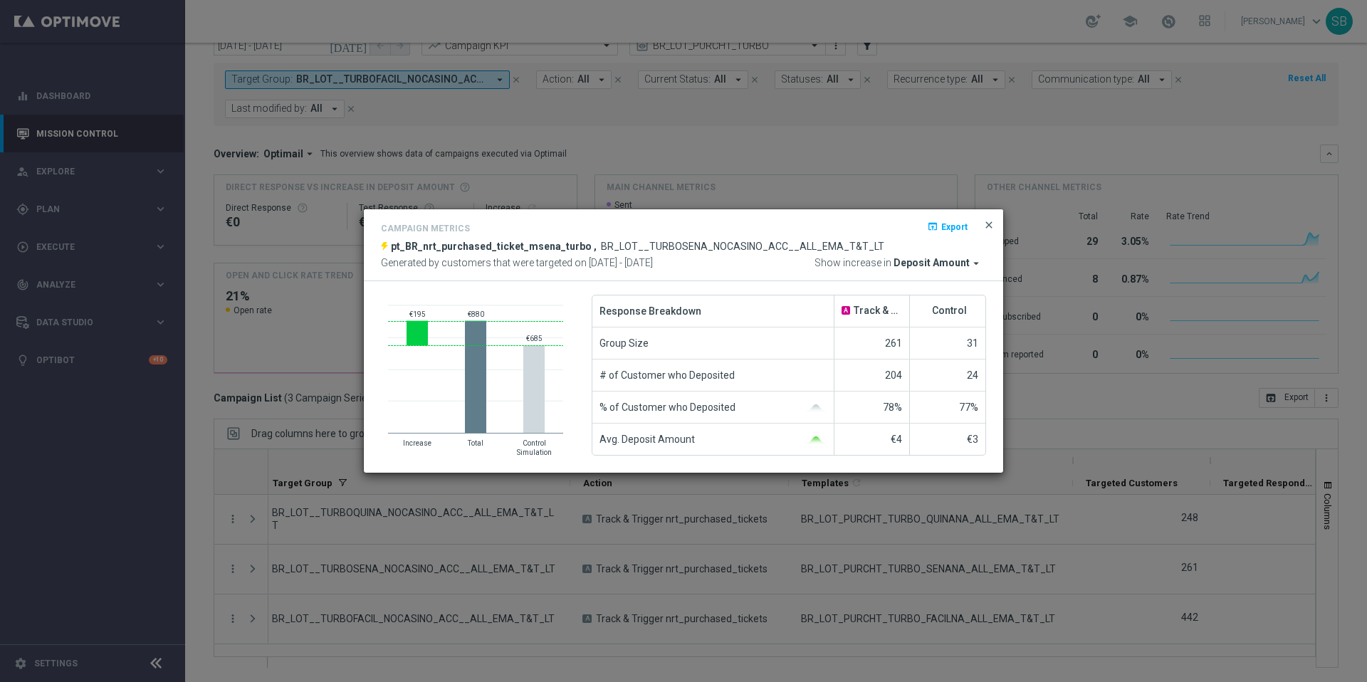
click at [994, 227] on span "close" at bounding box center [988, 224] width 11 height 11
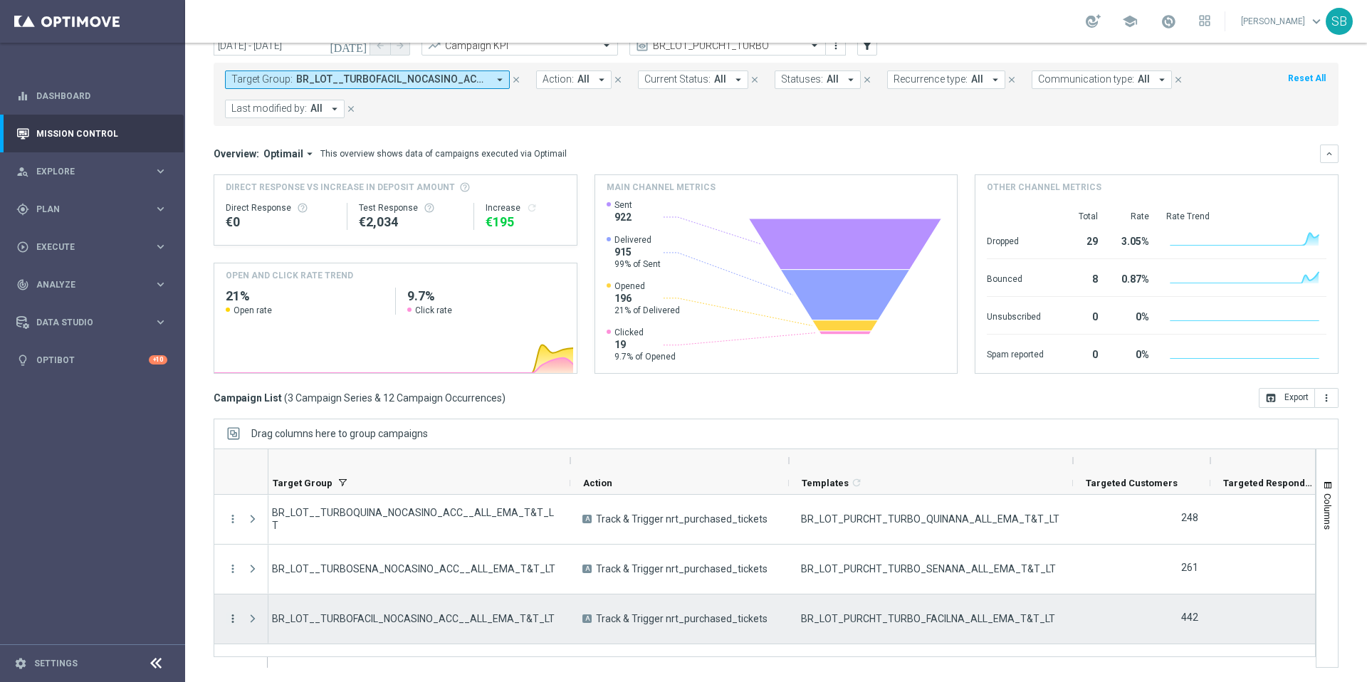
click at [235, 619] on icon "more_vert" at bounding box center [232, 618] width 13 height 13
click at [283, 509] on span "Campaign Metrics" at bounding box center [298, 510] width 74 height 10
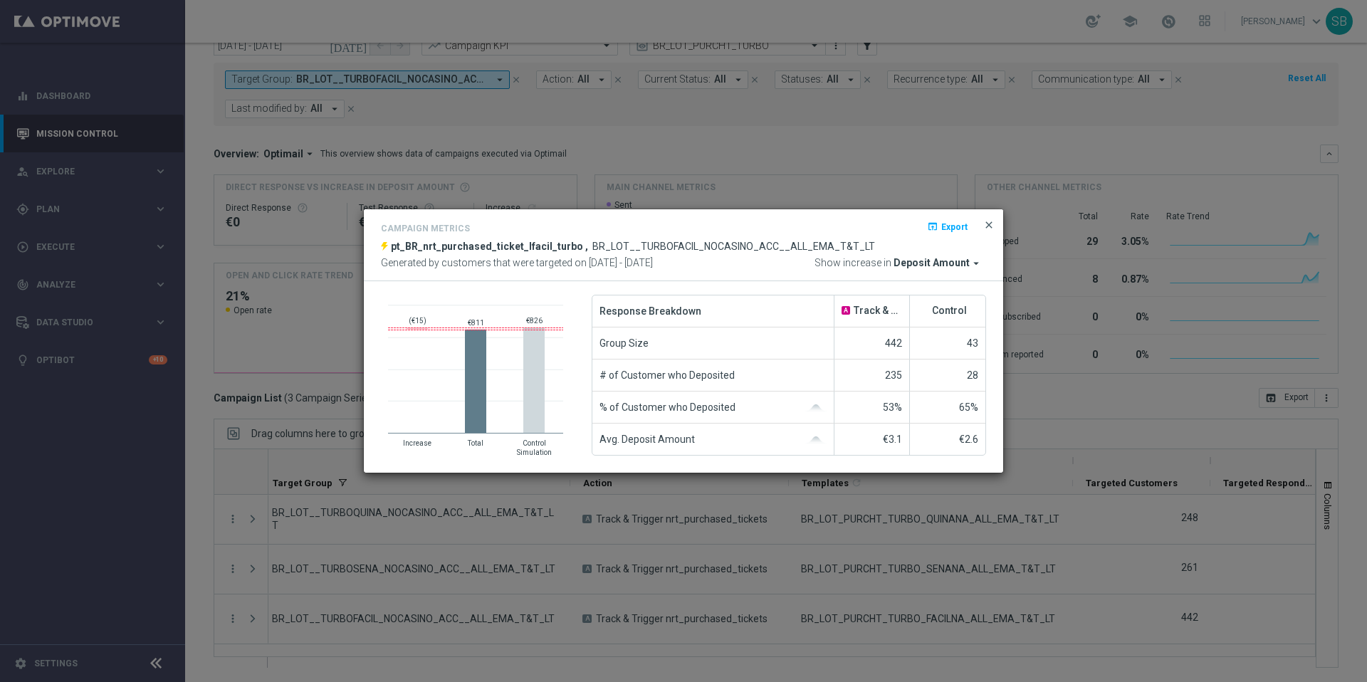
click at [990, 224] on span "close" at bounding box center [988, 224] width 11 height 11
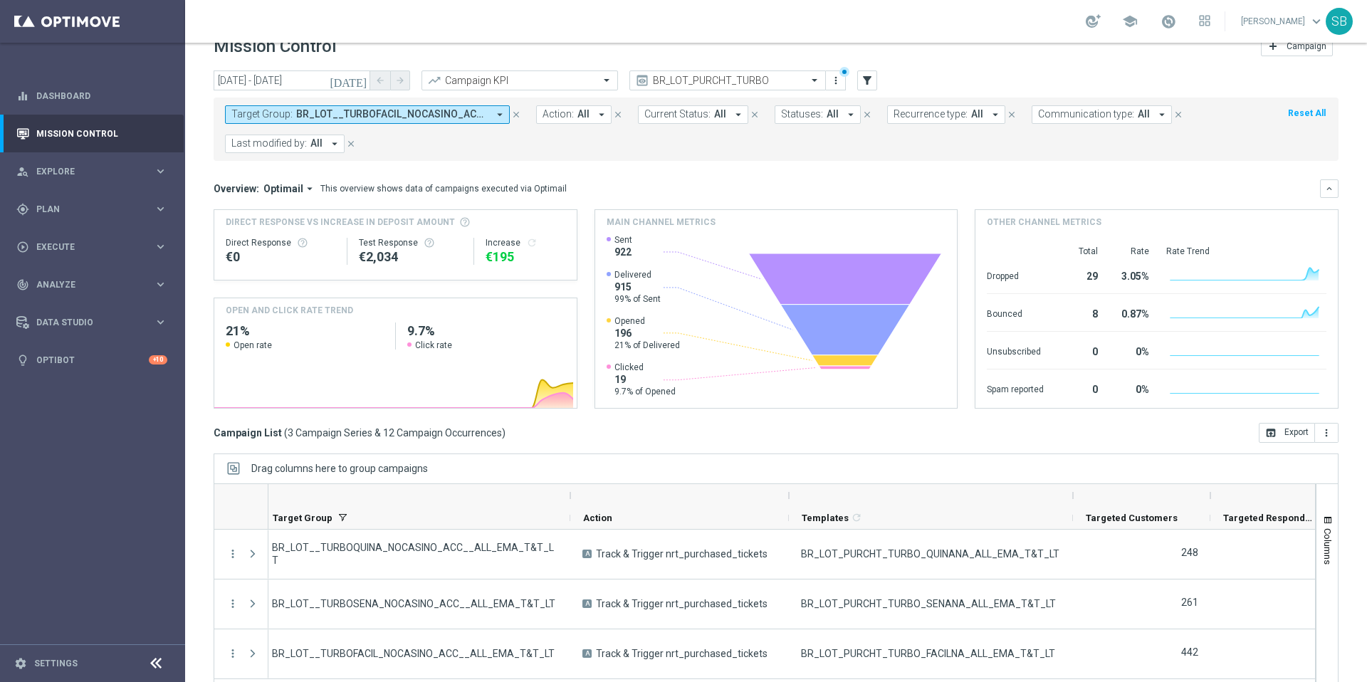
scroll to position [0, 0]
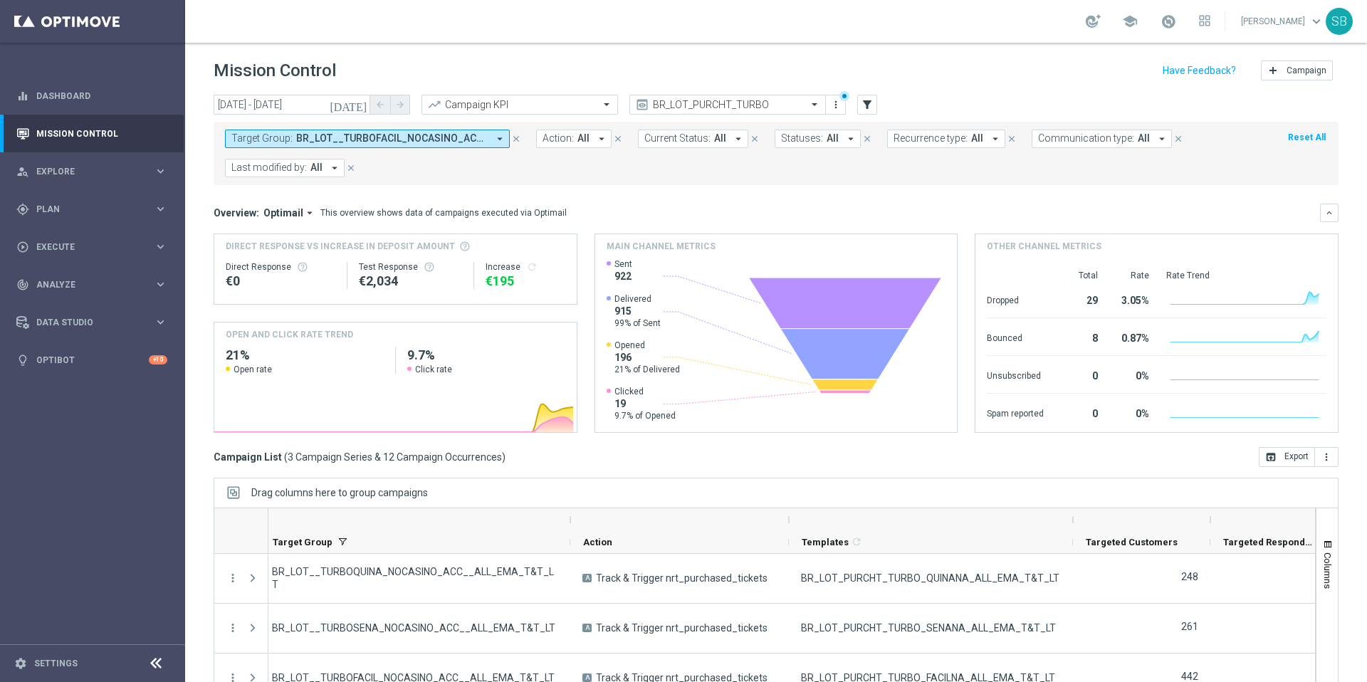
click at [486, 140] on span "BR_LOT__TURBOFACIL_NOCASINO_ACC__ALL_EMA_T&T_LT, BR_LOT__TURBOQUINA_NOCASINO_AC…" at bounding box center [392, 138] width 192 height 12
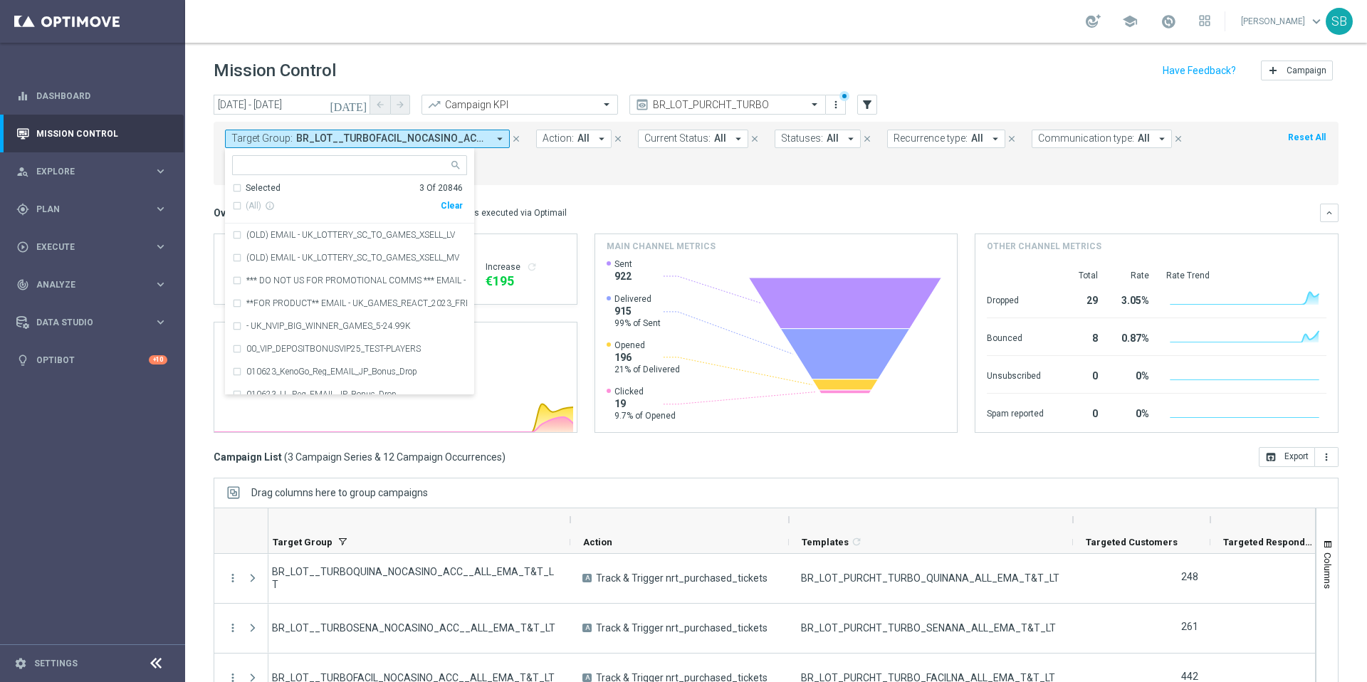
click at [560, 159] on form "Target Group: BR_LOT__TURBOFACIL_NOCASINO_ACC__ALL_EMA_T&T_LT, BR_LOT__TURBOQUI…" at bounding box center [744, 154] width 1039 height 48
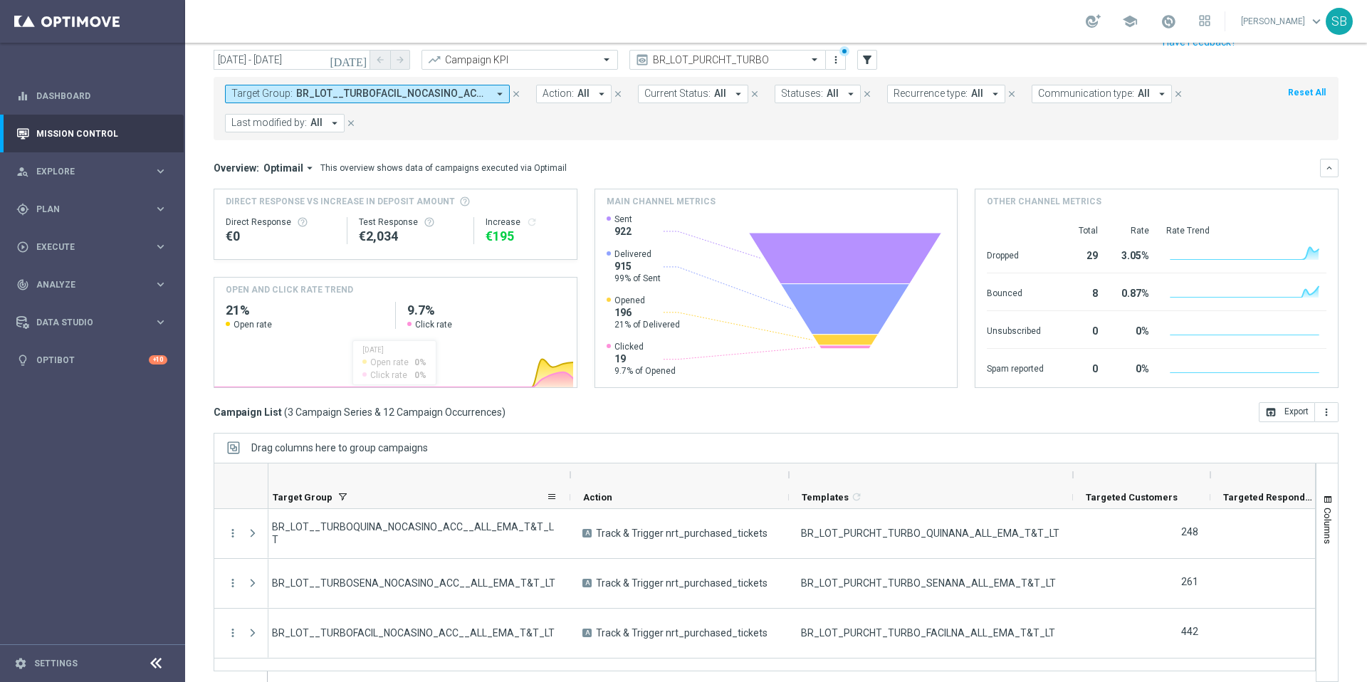
scroll to position [59, 0]
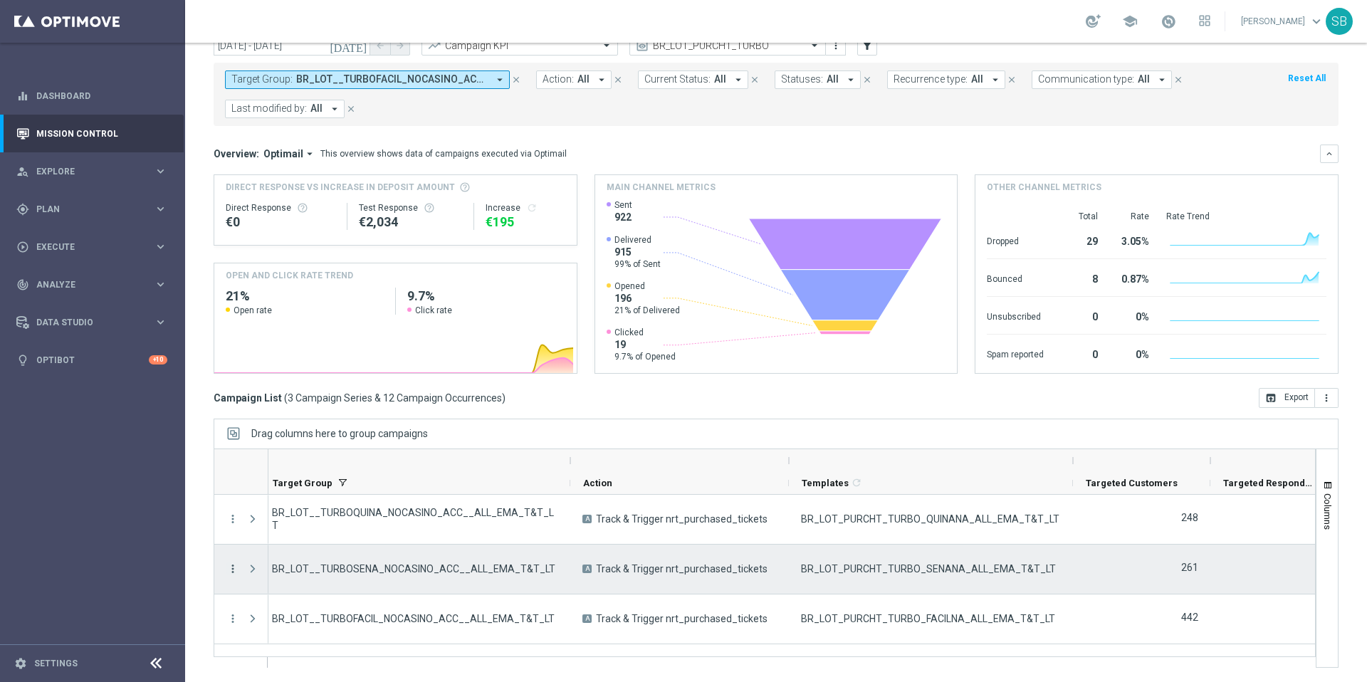
click at [234, 570] on icon "more_vert" at bounding box center [232, 568] width 13 height 13
click at [271, 462] on span "Campaign Metrics" at bounding box center [298, 461] width 74 height 10
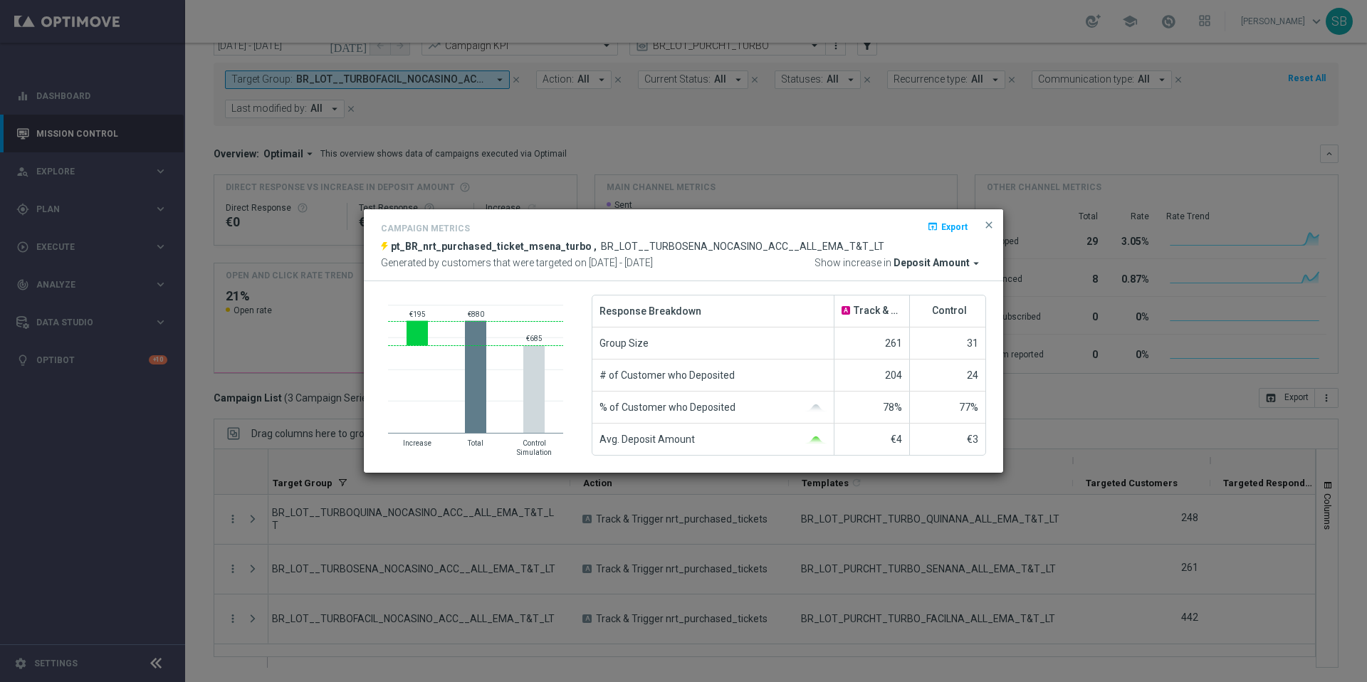
click at [976, 261] on icon "arrow_drop_down" at bounding box center [976, 263] width 13 height 13
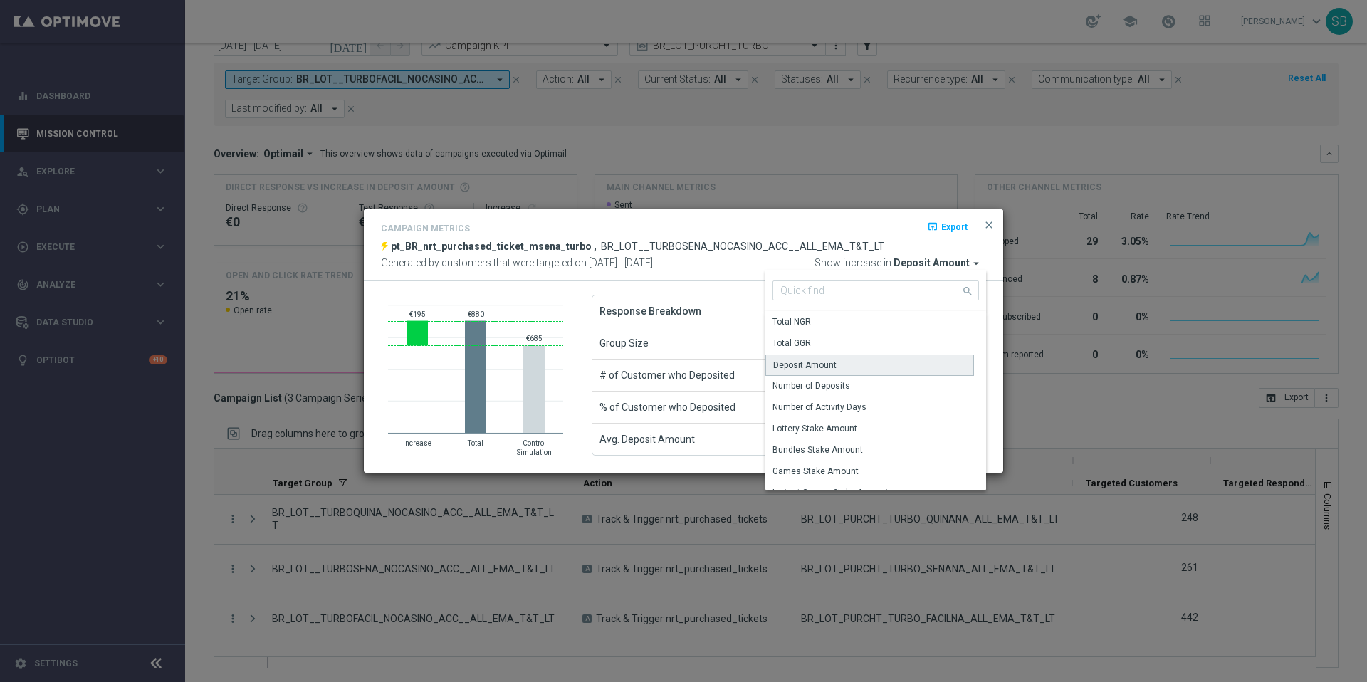
click at [889, 369] on div "Deposit Amount" at bounding box center [869, 365] width 209 height 21
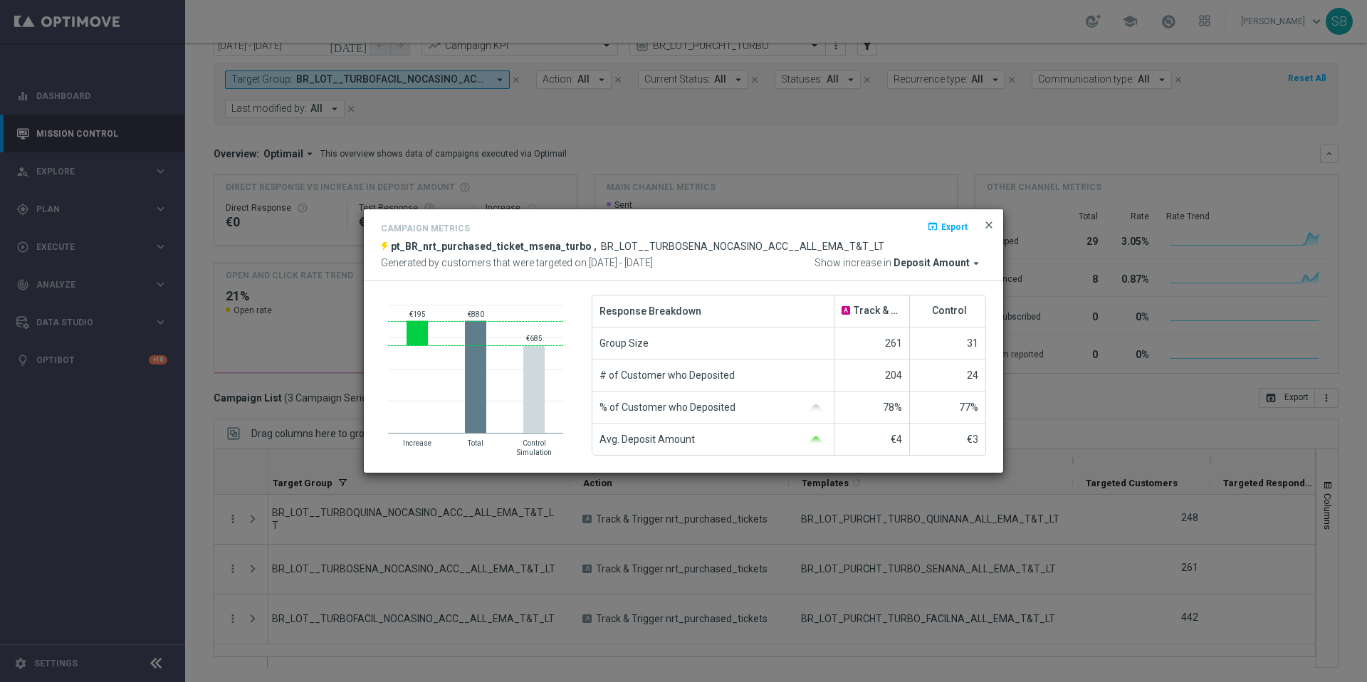
click at [987, 228] on span "close" at bounding box center [988, 224] width 11 height 11
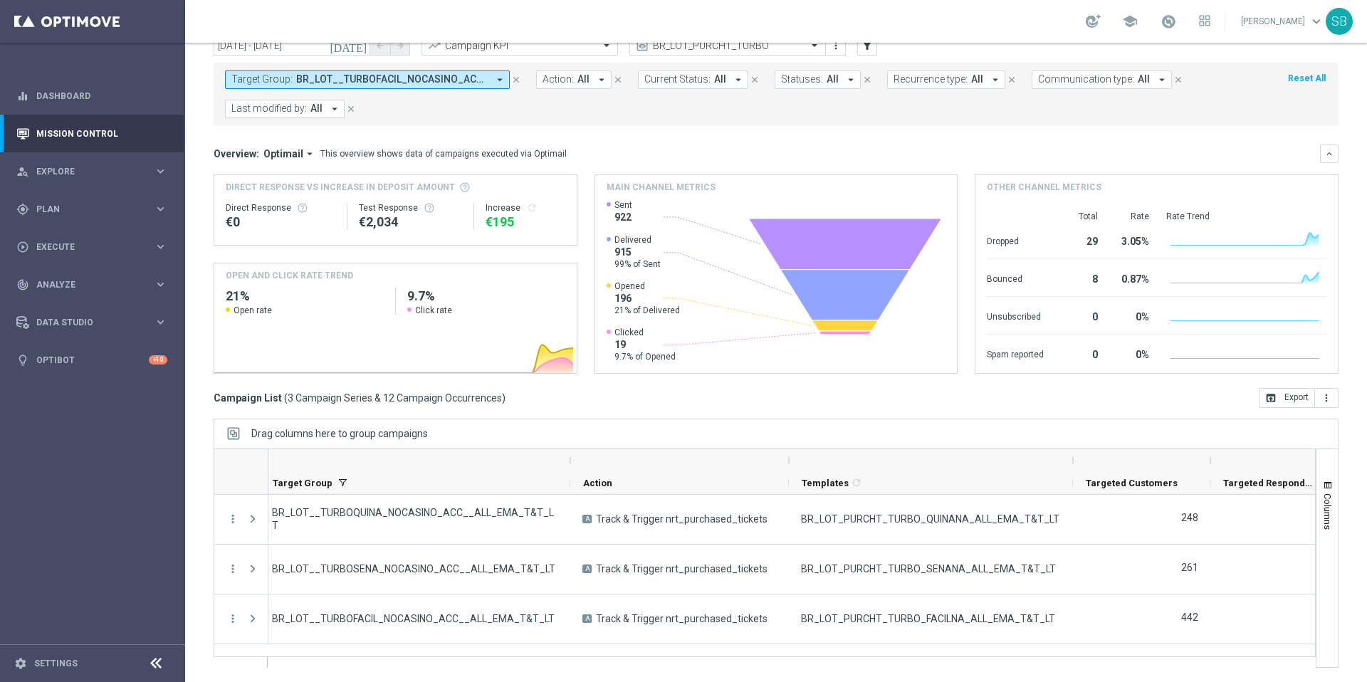
click at [390, 437] on span "Drag columns here to group campaigns" at bounding box center [339, 433] width 177 height 11
click at [1324, 399] on button "more_vert" at bounding box center [1326, 398] width 23 height 20
click at [1288, 399] on button "open_in_browser Export" at bounding box center [1287, 398] width 56 height 20
click at [1321, 403] on icon "more_vert" at bounding box center [1326, 397] width 11 height 11
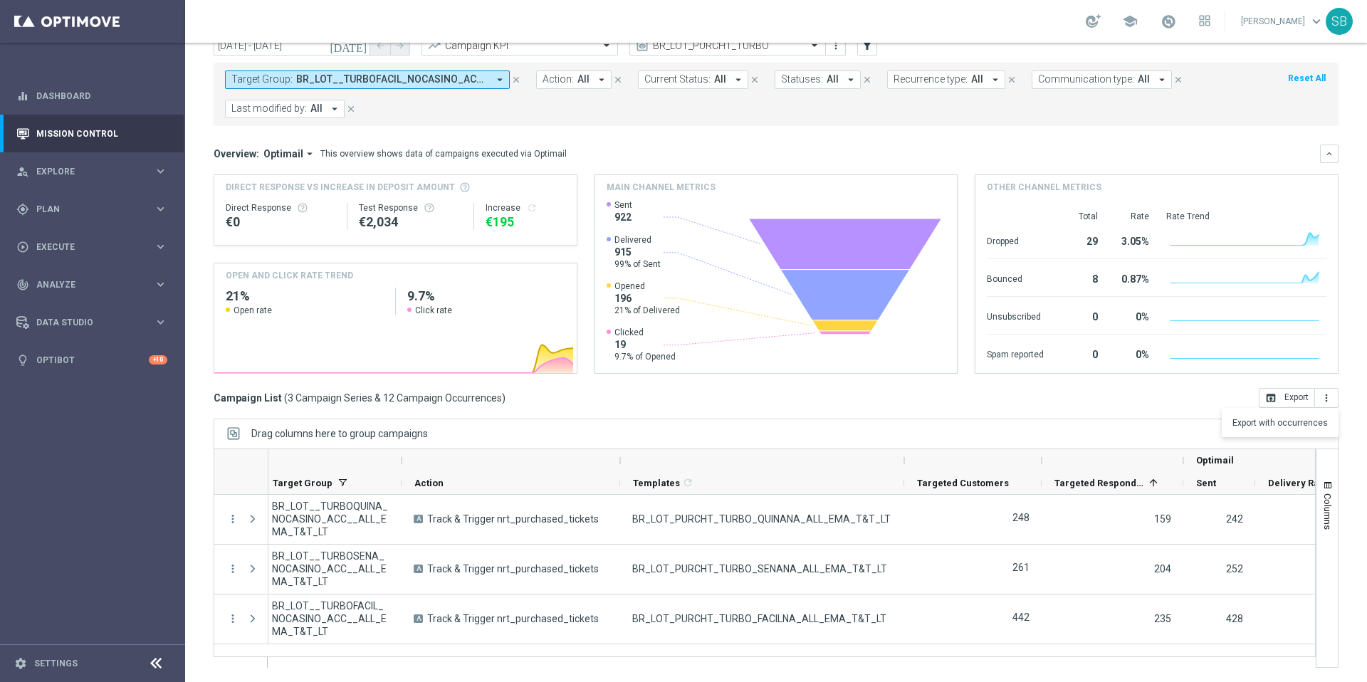
drag, startPoint x: 572, startPoint y: 458, endPoint x: 403, endPoint y: 469, distance: 169.1
click at [403, 469] on div at bounding box center [402, 460] width 6 height 23
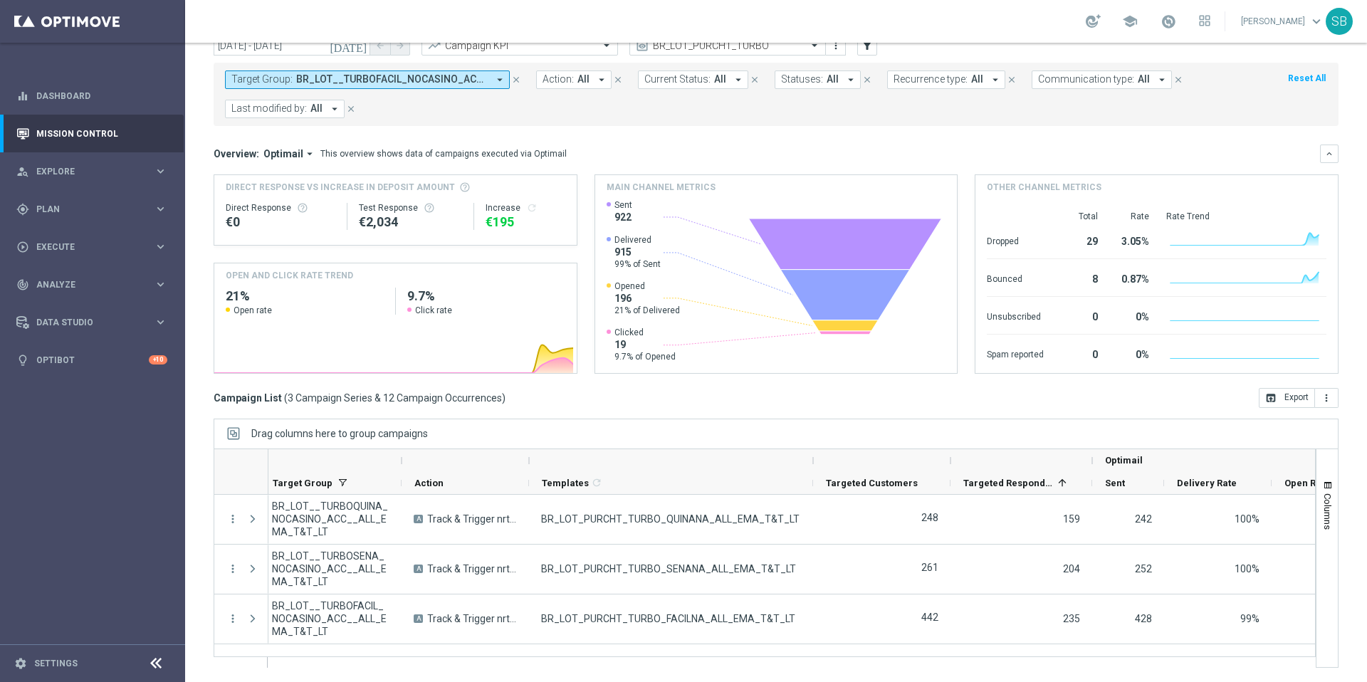
drag, startPoint x: 619, startPoint y: 462, endPoint x: 526, endPoint y: 463, distance: 92.6
click at [525, 463] on div at bounding box center [465, 460] width 127 height 23
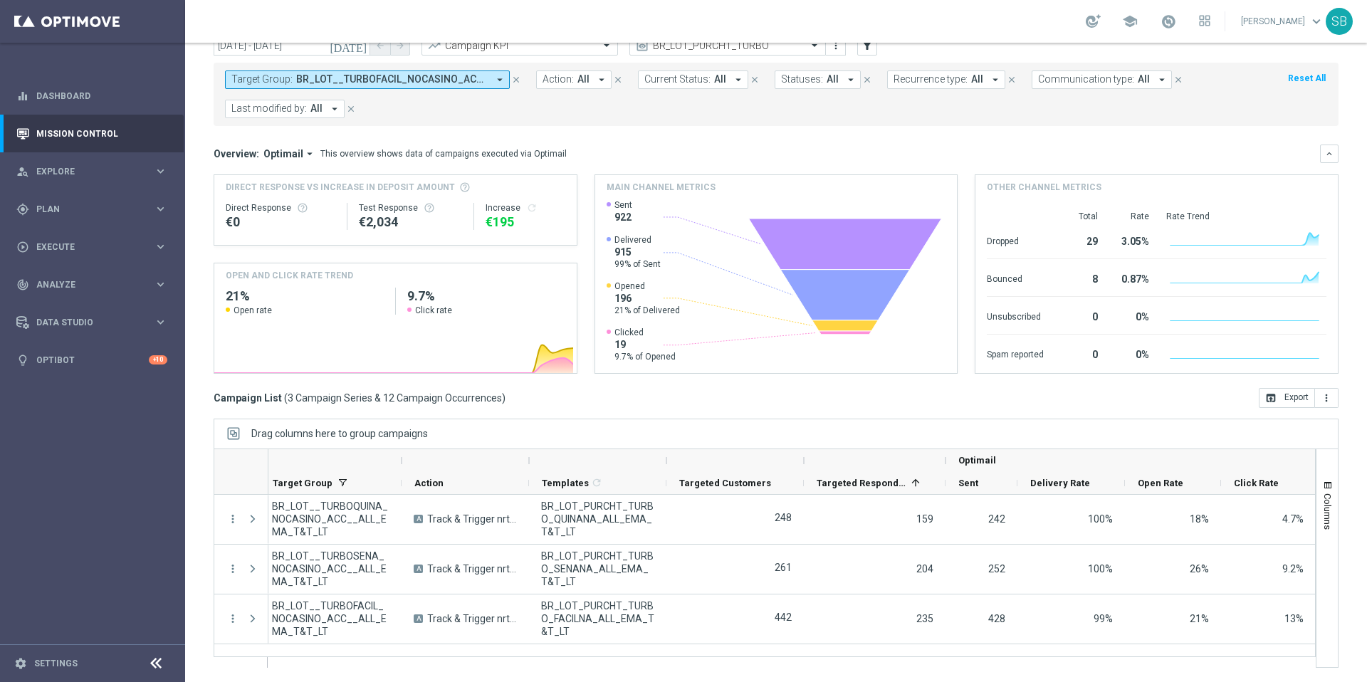
drag, startPoint x: 814, startPoint y: 459, endPoint x: 667, endPoint y: 466, distance: 146.8
click at [667, 466] on div at bounding box center [667, 460] width 6 height 23
drag, startPoint x: 802, startPoint y: 463, endPoint x: 789, endPoint y: 468, distance: 14.0
click at [789, 468] on div at bounding box center [791, 460] width 6 height 23
click at [933, 464] on div at bounding box center [936, 460] width 6 height 23
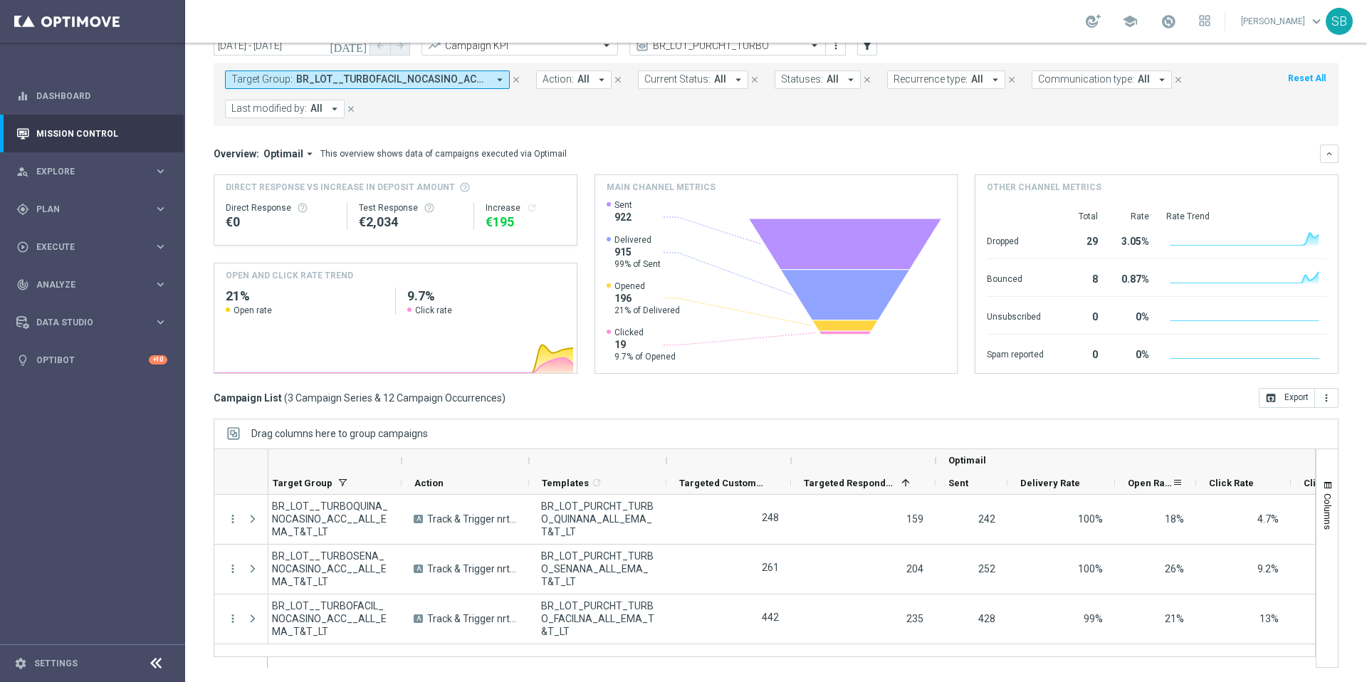
drag, startPoint x: 1209, startPoint y: 481, endPoint x: 1194, endPoint y: 481, distance: 15.0
click at [1194, 481] on div at bounding box center [1196, 483] width 6 height 22
click at [1106, 484] on div at bounding box center [1109, 483] width 6 height 22
drag, startPoint x: 528, startPoint y: 463, endPoint x: 505, endPoint y: 463, distance: 22.1
click at [504, 463] on div at bounding box center [465, 460] width 127 height 23
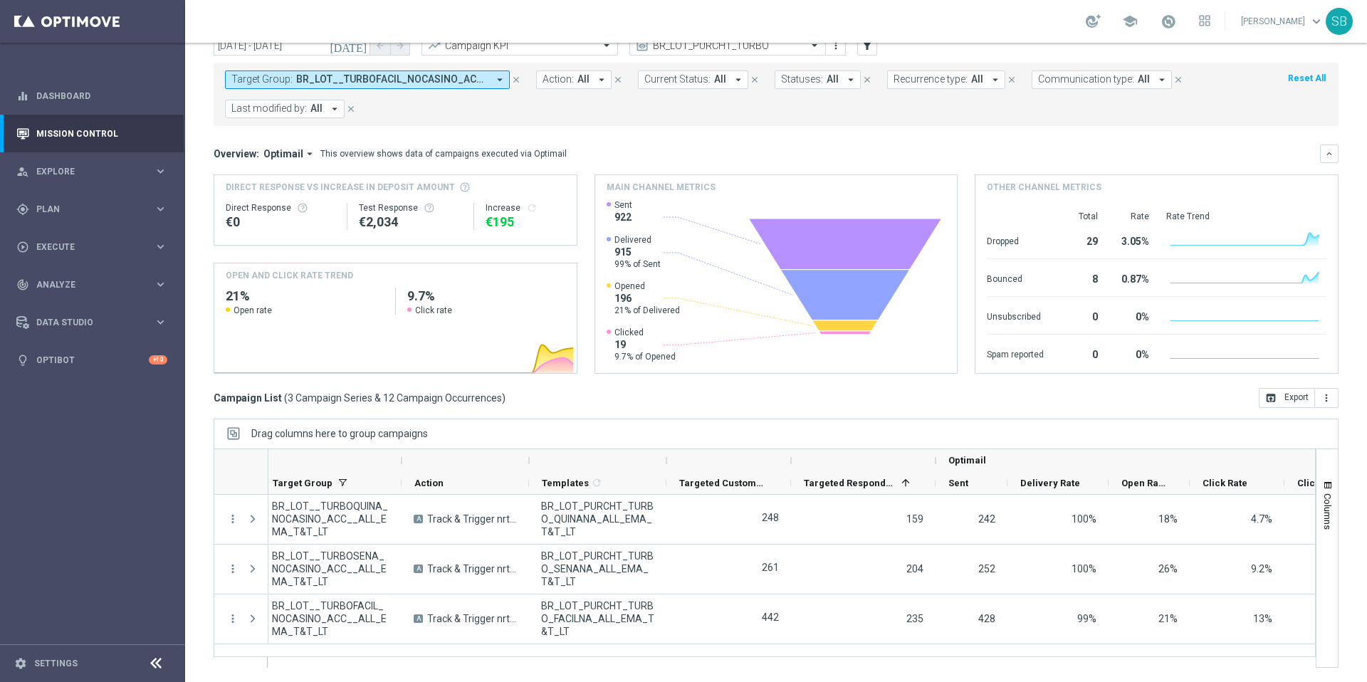
drag, startPoint x: 528, startPoint y: 461, endPoint x: 516, endPoint y: 461, distance: 11.4
click at [503, 461] on div at bounding box center [465, 460] width 127 height 23
drag, startPoint x: 530, startPoint y: 467, endPoint x: 519, endPoint y: 476, distance: 14.2
click at [523, 467] on div at bounding box center [465, 460] width 127 height 23
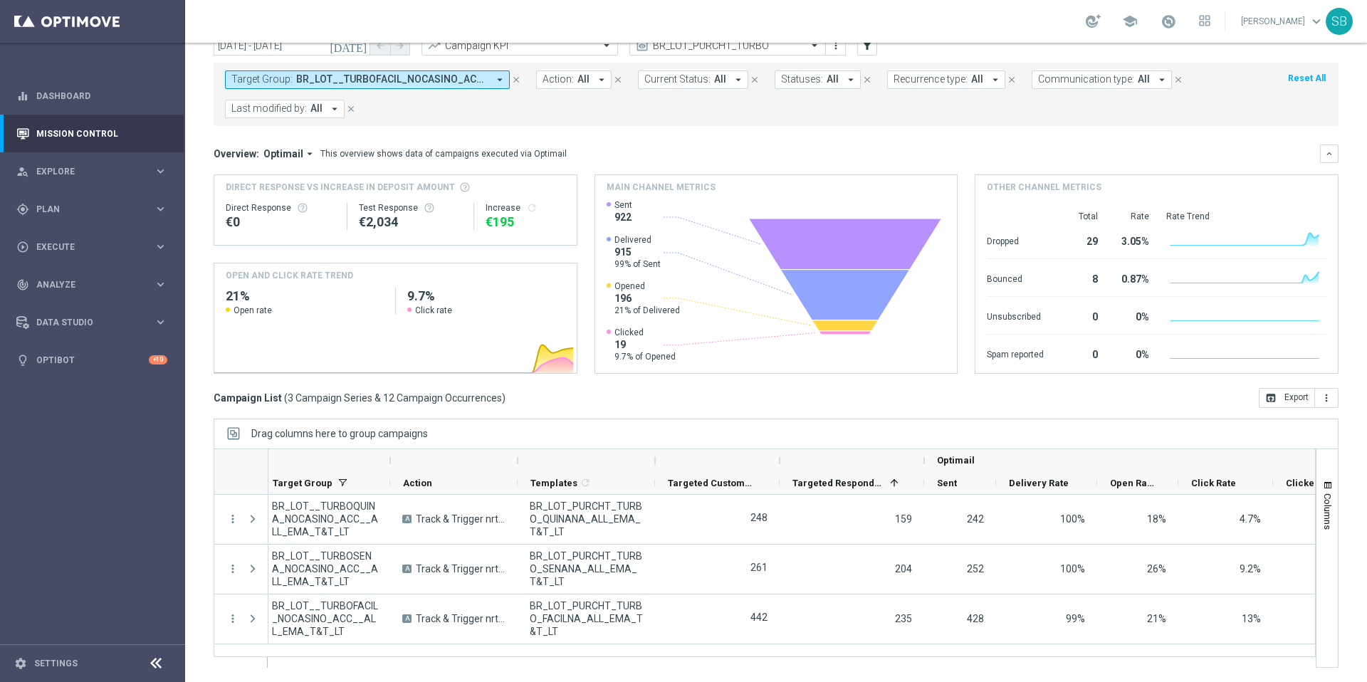
drag, startPoint x: 401, startPoint y: 464, endPoint x: 373, endPoint y: 464, distance: 27.8
click at [373, 464] on div at bounding box center [325, 460] width 130 height 23
drag, startPoint x: 520, startPoint y: 466, endPoint x: 510, endPoint y: 466, distance: 9.3
click at [510, 466] on div at bounding box center [453, 460] width 127 height 23
drag, startPoint x: 518, startPoint y: 461, endPoint x: 533, endPoint y: 466, distance: 16.4
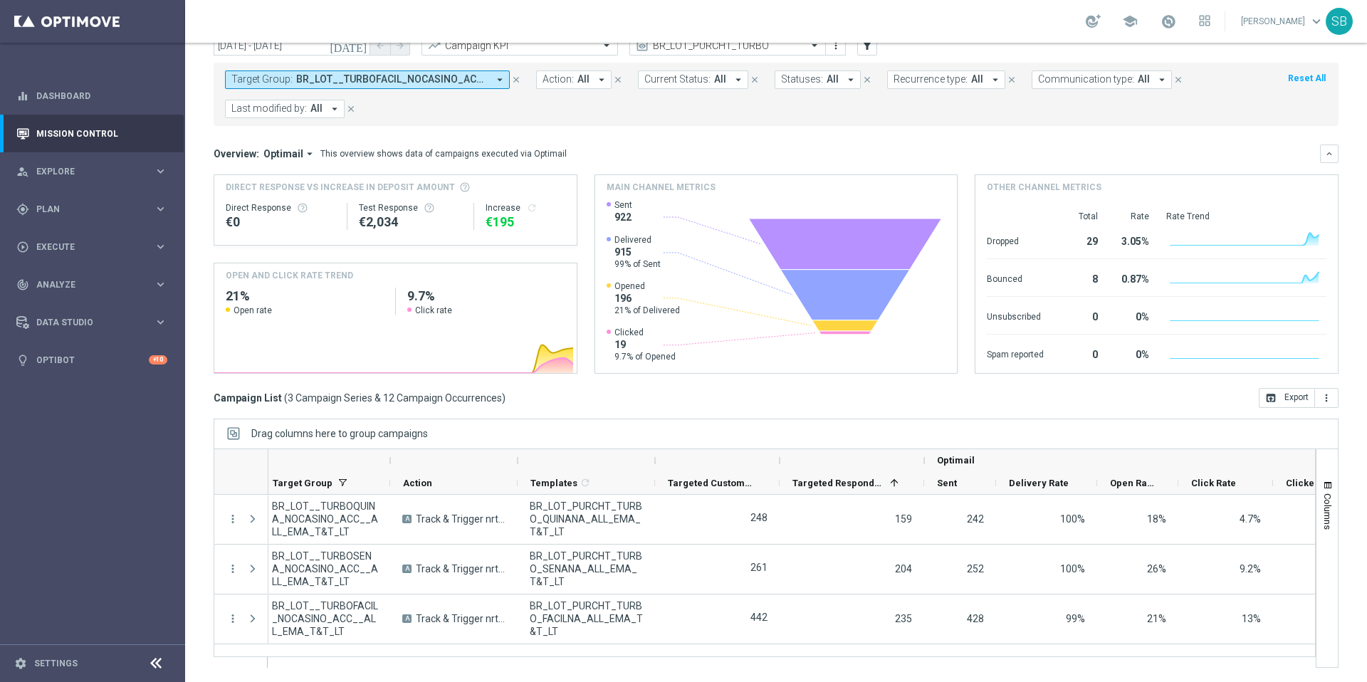
click at [499, 464] on div at bounding box center [453, 460] width 127 height 23
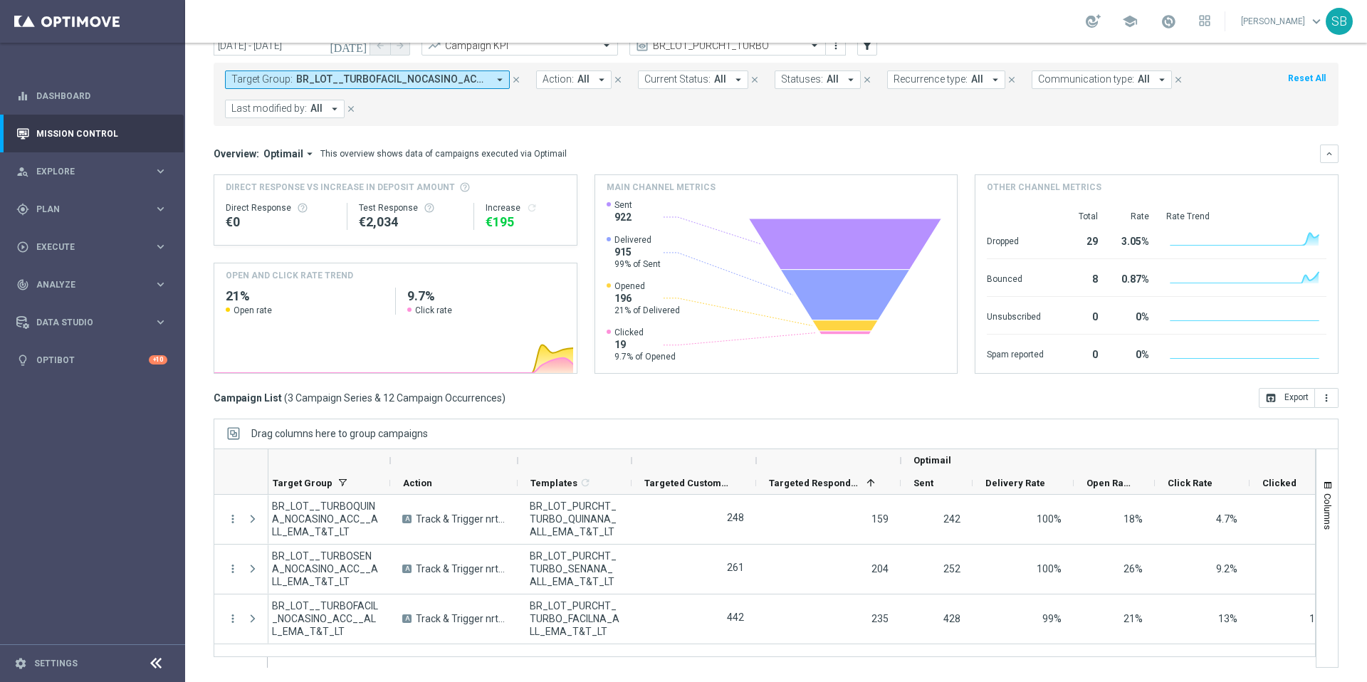
drag, startPoint x: 654, startPoint y: 461, endPoint x: 630, endPoint y: 464, distance: 23.7
click at [630, 464] on div at bounding box center [632, 460] width 6 height 23
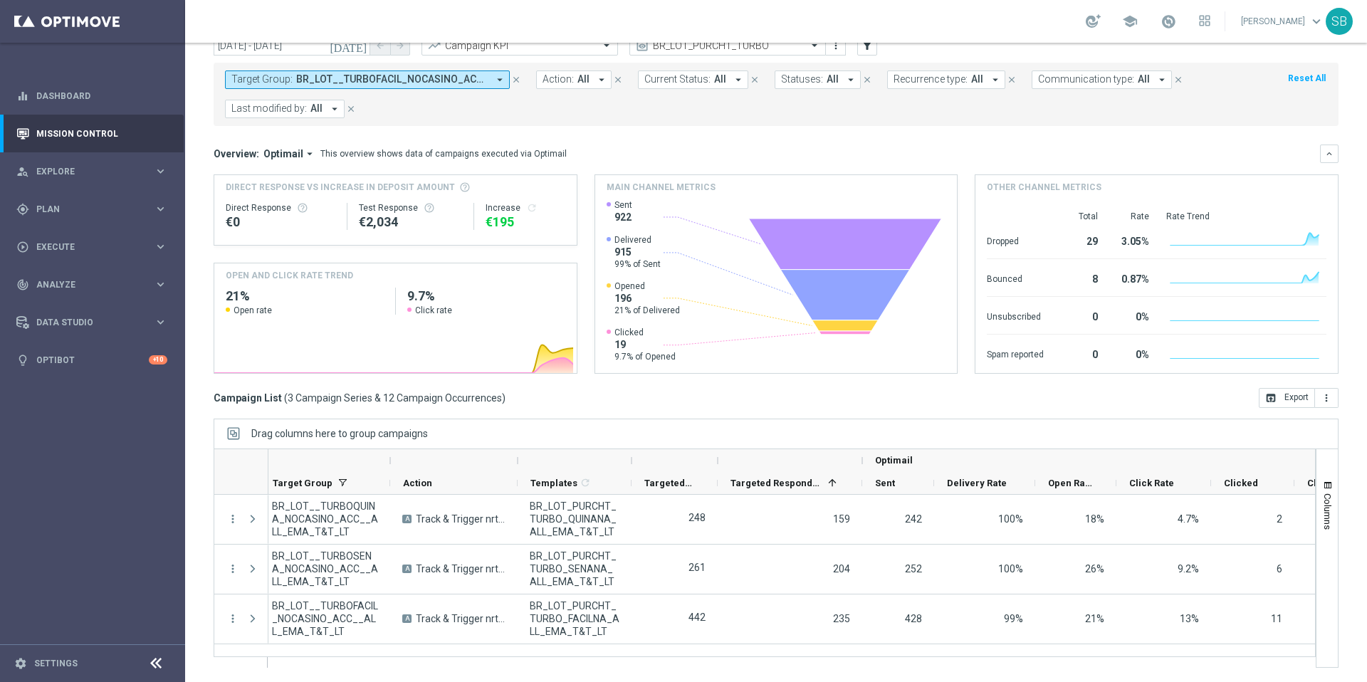
drag, startPoint x: 755, startPoint y: 463, endPoint x: 717, endPoint y: 467, distance: 38.6
click at [717, 467] on div at bounding box center [718, 460] width 6 height 23
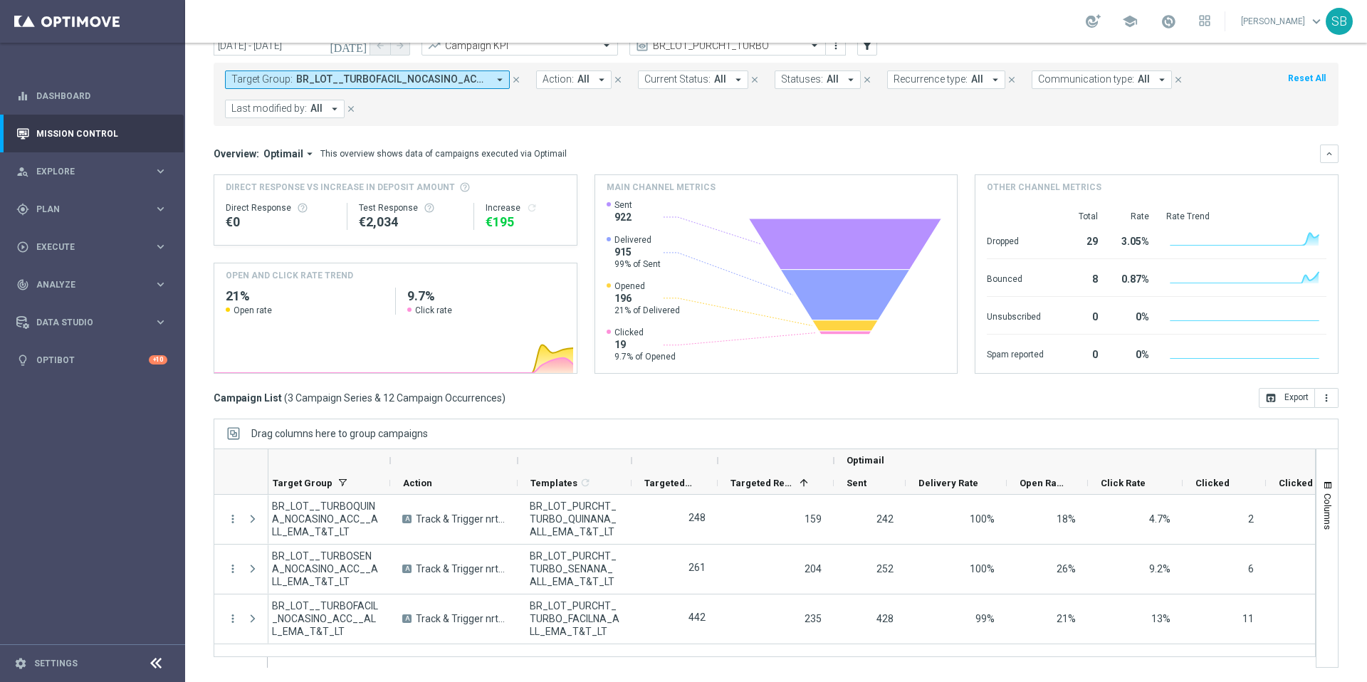
drag, startPoint x: 859, startPoint y: 458, endPoint x: 830, endPoint y: 463, distance: 28.8
click at [831, 463] on div at bounding box center [834, 460] width 6 height 23
drag, startPoint x: 1086, startPoint y: 481, endPoint x: 1076, endPoint y: 484, distance: 10.4
click at [1076, 484] on div at bounding box center [1078, 483] width 6 height 22
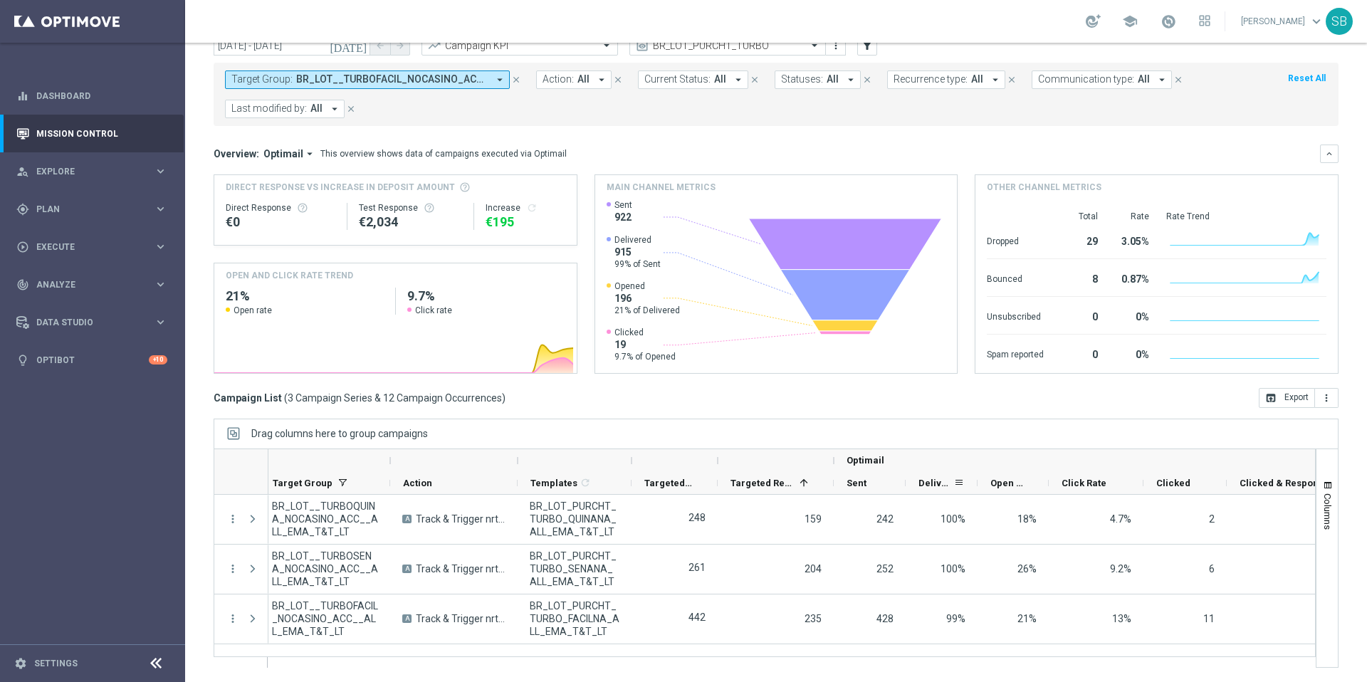
drag, startPoint x: 1003, startPoint y: 483, endPoint x: 969, endPoint y: 486, distance: 34.3
click at [969, 486] on div "Delivery Rate" at bounding box center [942, 483] width 72 height 23
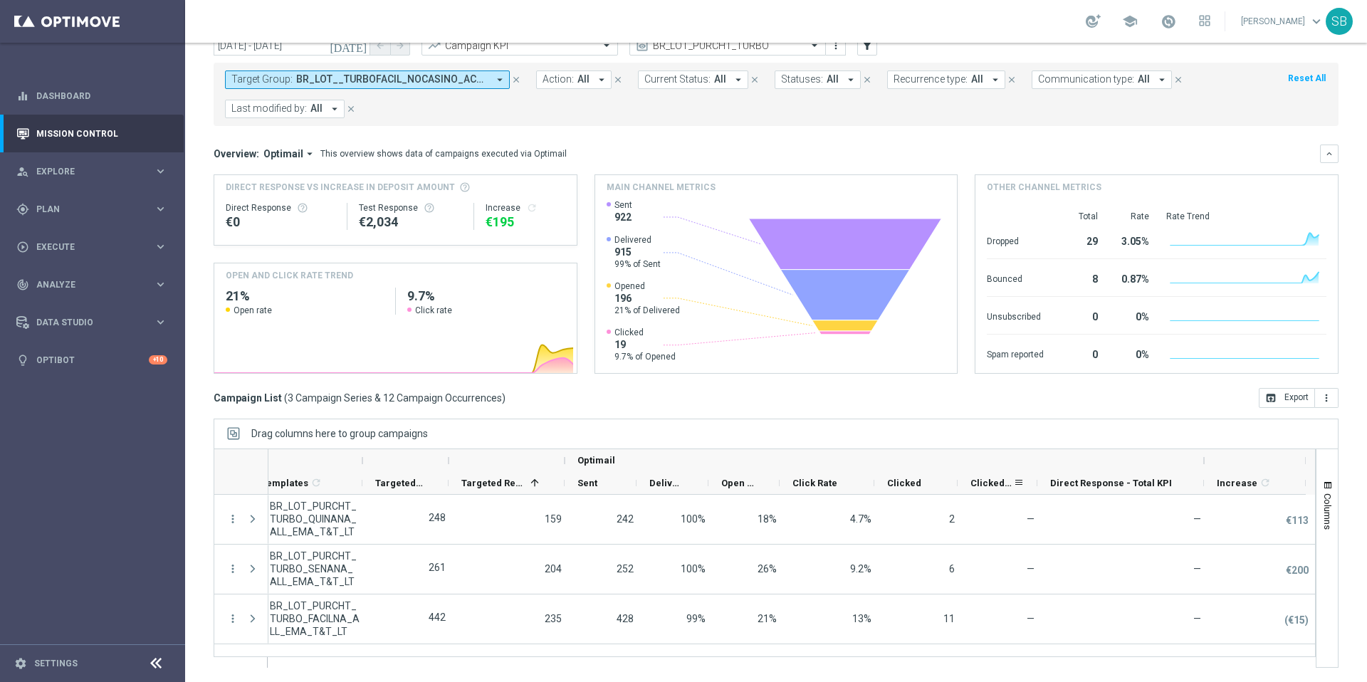
scroll to position [0, 277]
drag, startPoint x: 1037, startPoint y: 478, endPoint x: 959, endPoint y: 483, distance: 77.8
click at [959, 483] on div "Clicked & Responded" at bounding box center [998, 483] width 80 height 23
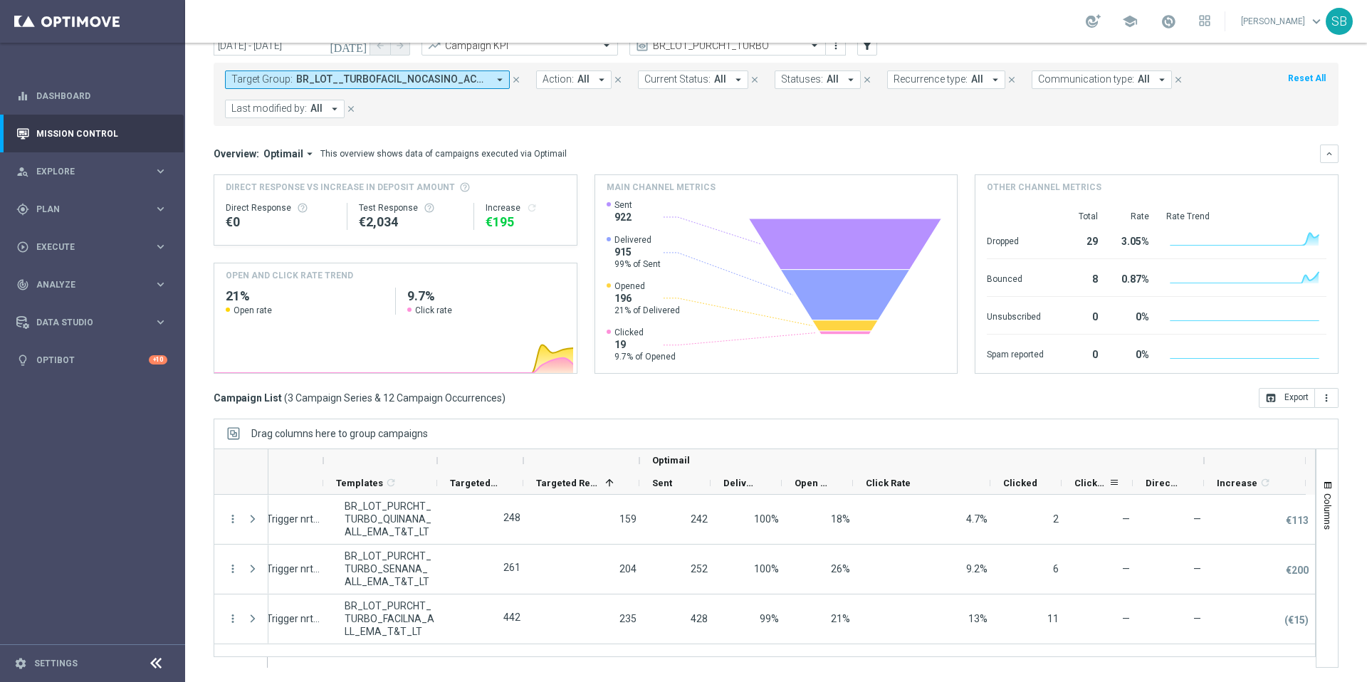
scroll to position [0, 197]
drag, startPoint x: 1203, startPoint y: 469, endPoint x: 1148, endPoint y: 476, distance: 56.0
click at [1124, 475] on div "Optimail Action Templates 1" at bounding box center [688, 472] width 1235 height 46
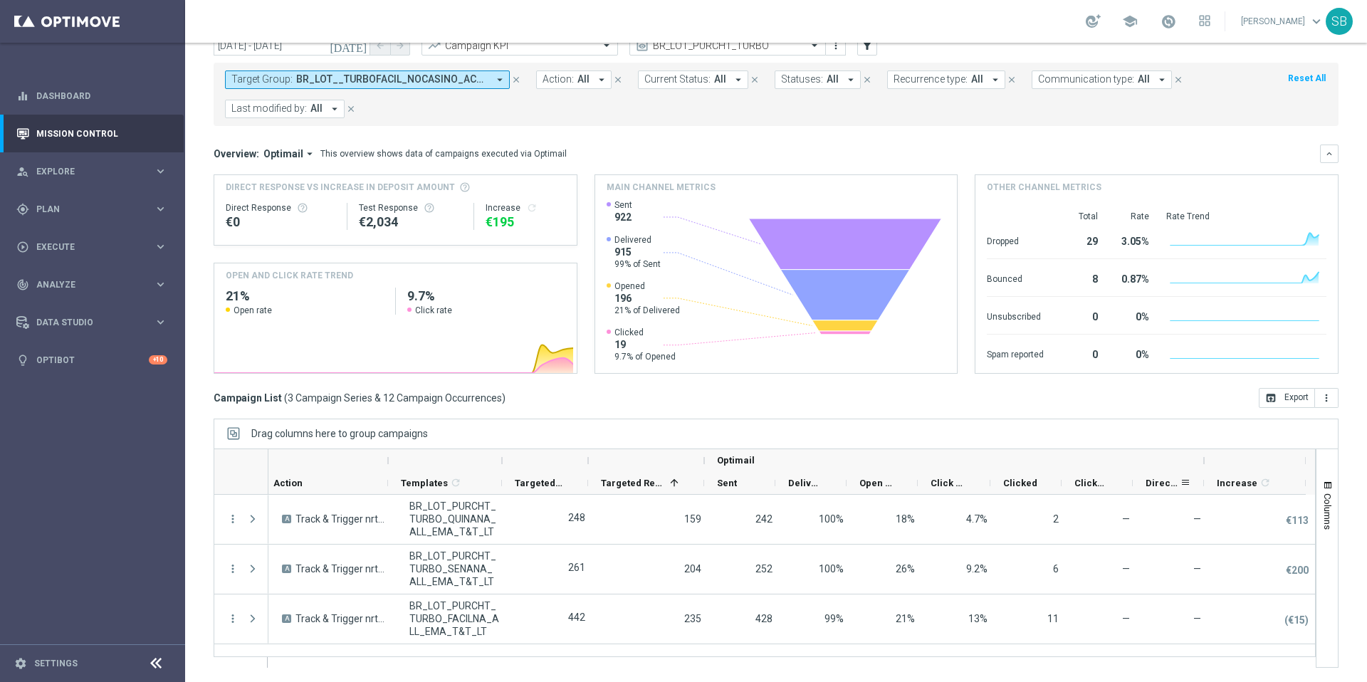
drag, startPoint x: 1205, startPoint y: 466, endPoint x: 1133, endPoint y: 478, distance: 73.0
click at [1133, 478] on div "Optimail Action Templates 1" at bounding box center [717, 472] width 1175 height 46
drag, startPoint x: 1202, startPoint y: 465, endPoint x: 1159, endPoint y: 470, distance: 43.0
click at [1155, 470] on div "Optimail" at bounding box center [954, 460] width 500 height 23
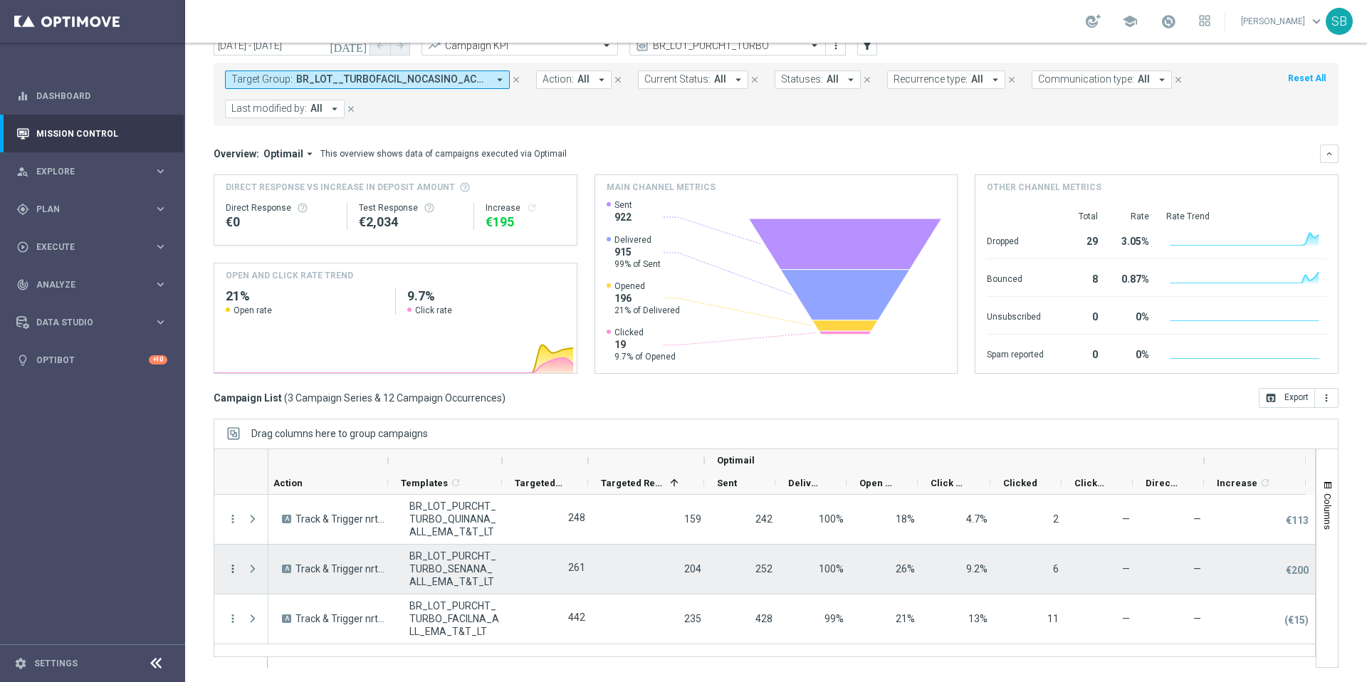
click at [235, 571] on icon "more_vert" at bounding box center [232, 568] width 13 height 13
click at [272, 466] on div "show_chart Campaign Metrics" at bounding box center [319, 461] width 160 height 20
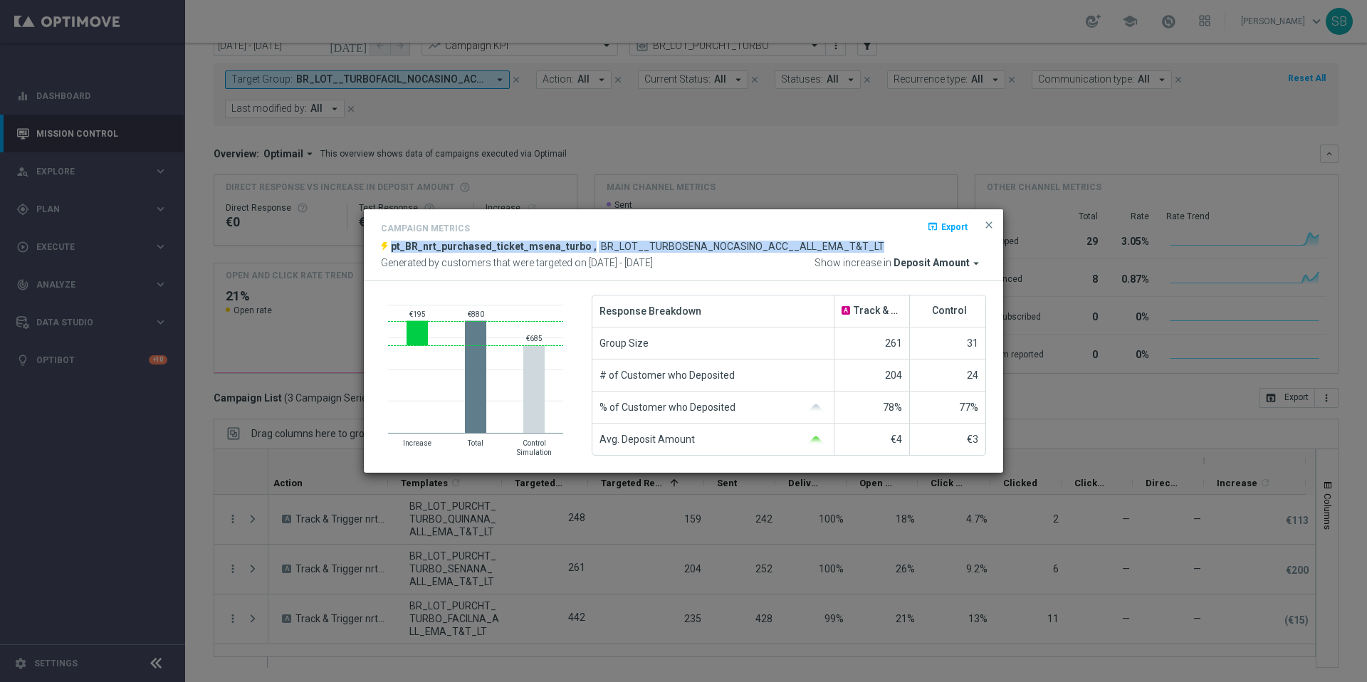
drag, startPoint x: 906, startPoint y: 223, endPoint x: 934, endPoint y: 241, distance: 33.0
click at [921, 244] on div "Campaign Metrics open_in_browser Export pt_BR_nrt_purchased_ticket_msena_turbo …" at bounding box center [683, 245] width 605 height 50
click at [989, 226] on span "close" at bounding box center [988, 224] width 11 height 11
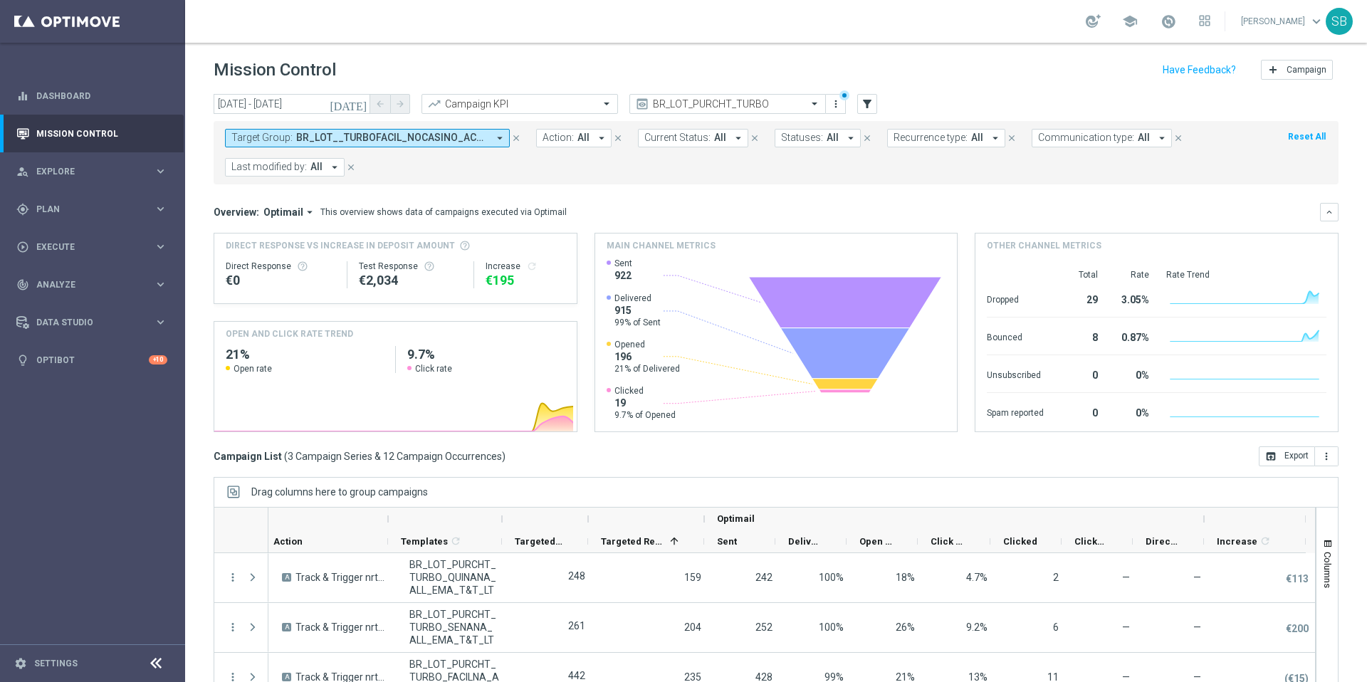
scroll to position [0, 0]
click at [500, 139] on icon "arrow_drop_down" at bounding box center [499, 138] width 13 height 13
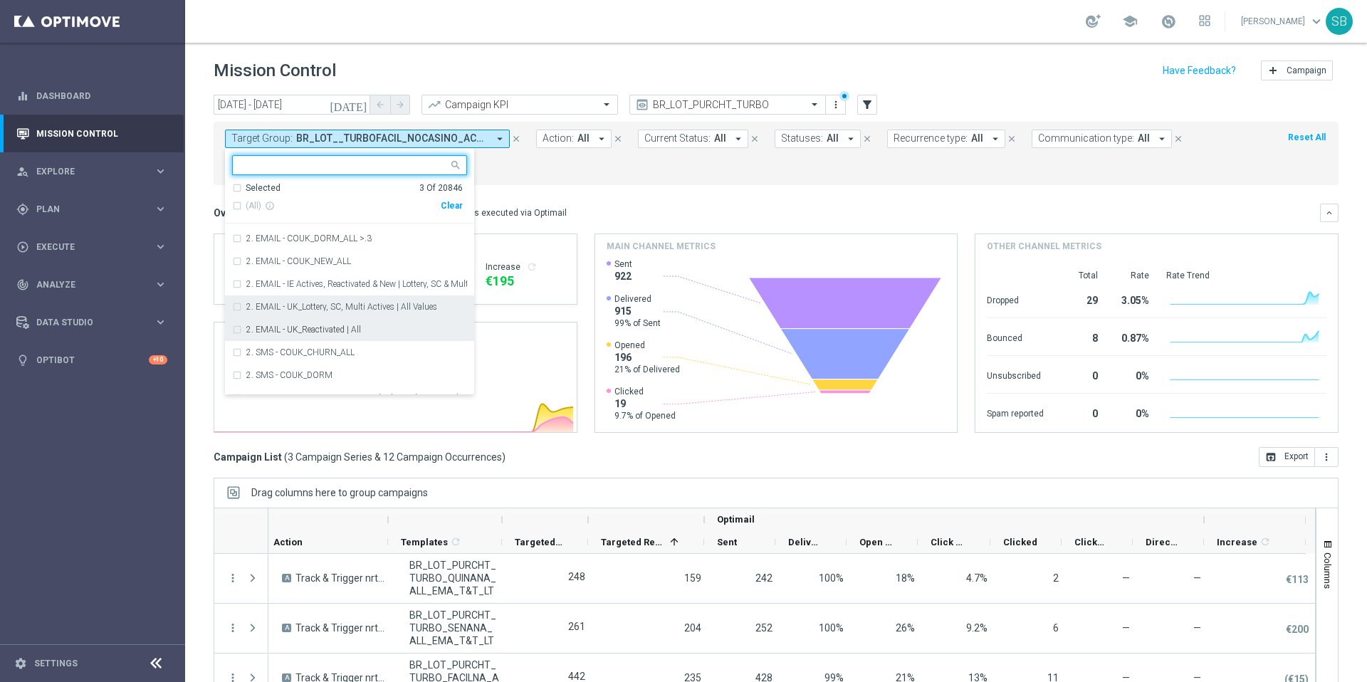
scroll to position [1732, 0]
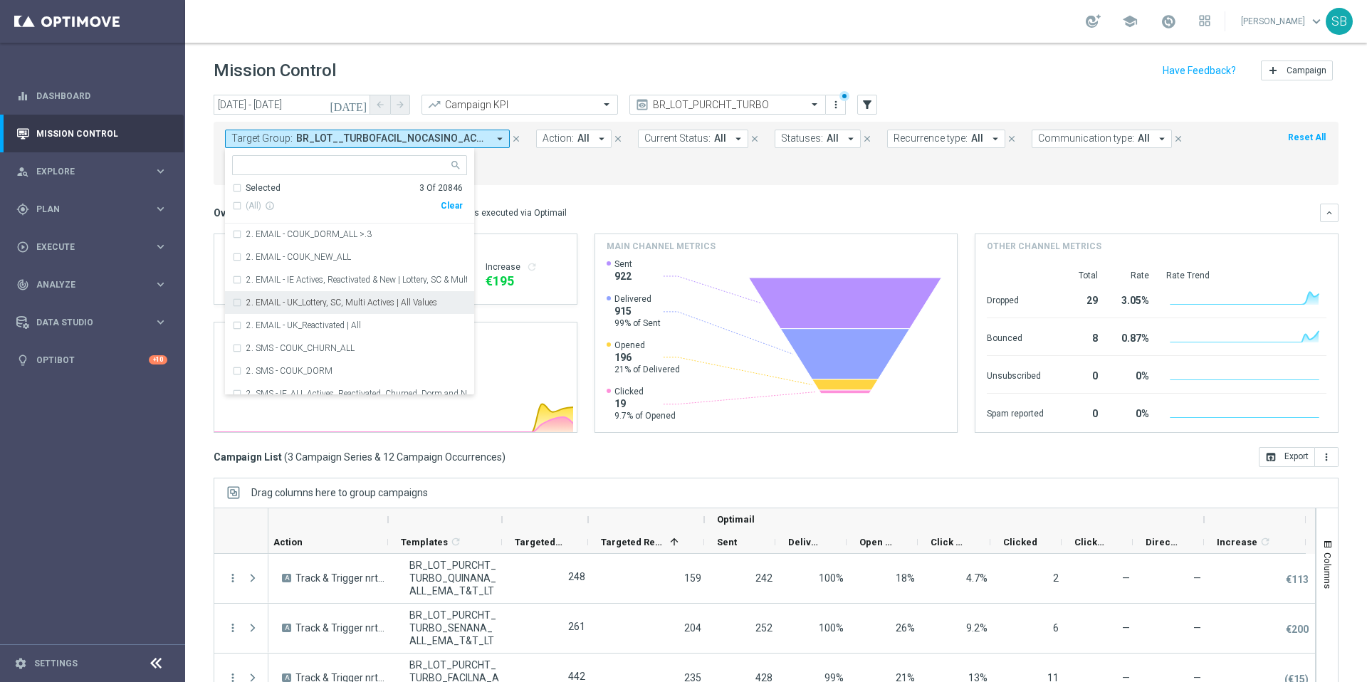
click at [599, 172] on form "Target Group: BR_LOT__TURBOFACIL_NOCASINO_ACC__ALL_EMA_T&T_LT, BR_LOT__TURBOQUI…" at bounding box center [744, 154] width 1039 height 48
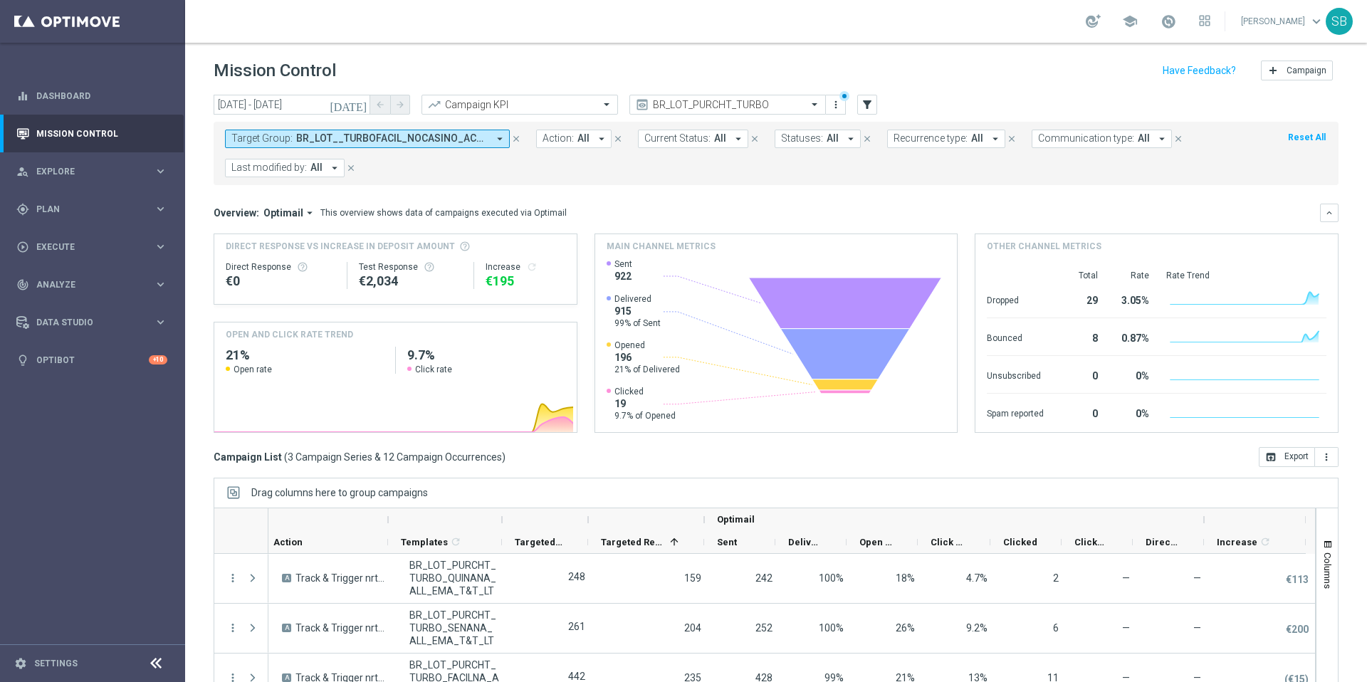
click at [500, 142] on icon "arrow_drop_down" at bounding box center [499, 138] width 13 height 13
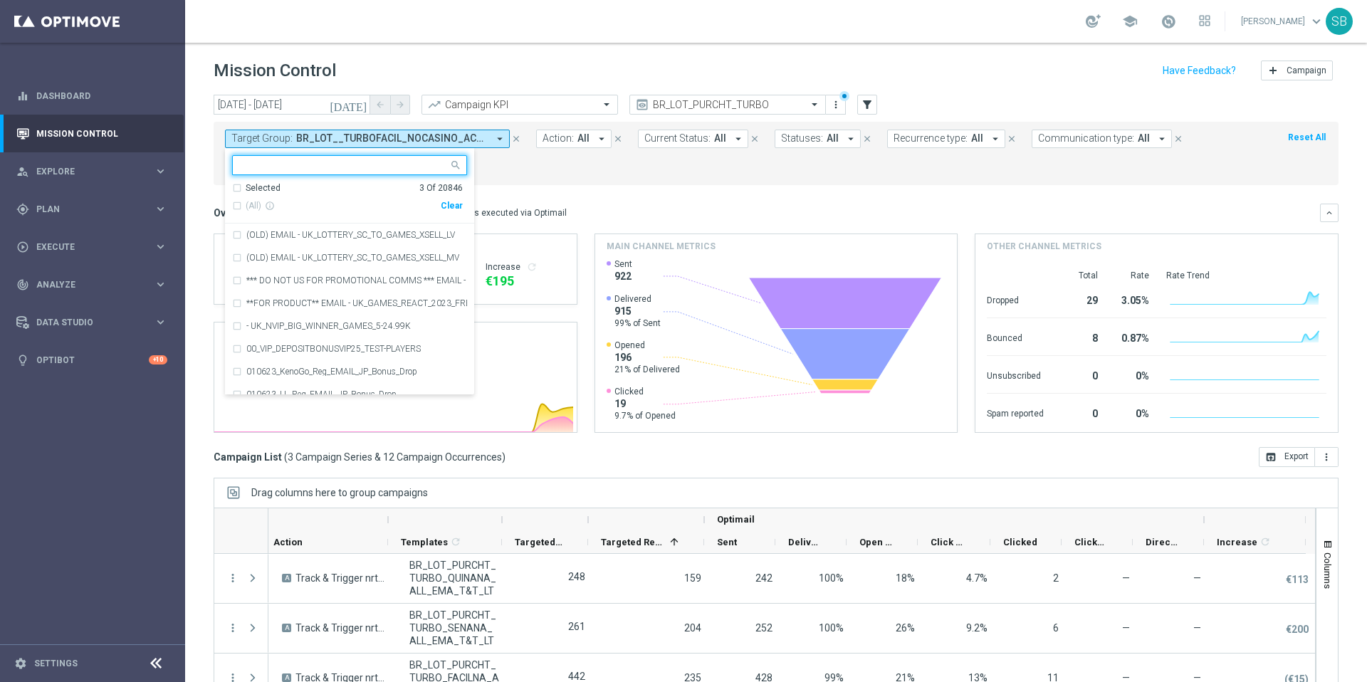
click at [270, 162] on input "text" at bounding box center [344, 165] width 209 height 12
paste input "BR_LOT__TURBOSENA_CASINO_ACC__ALL_EMA_T&T_LT"
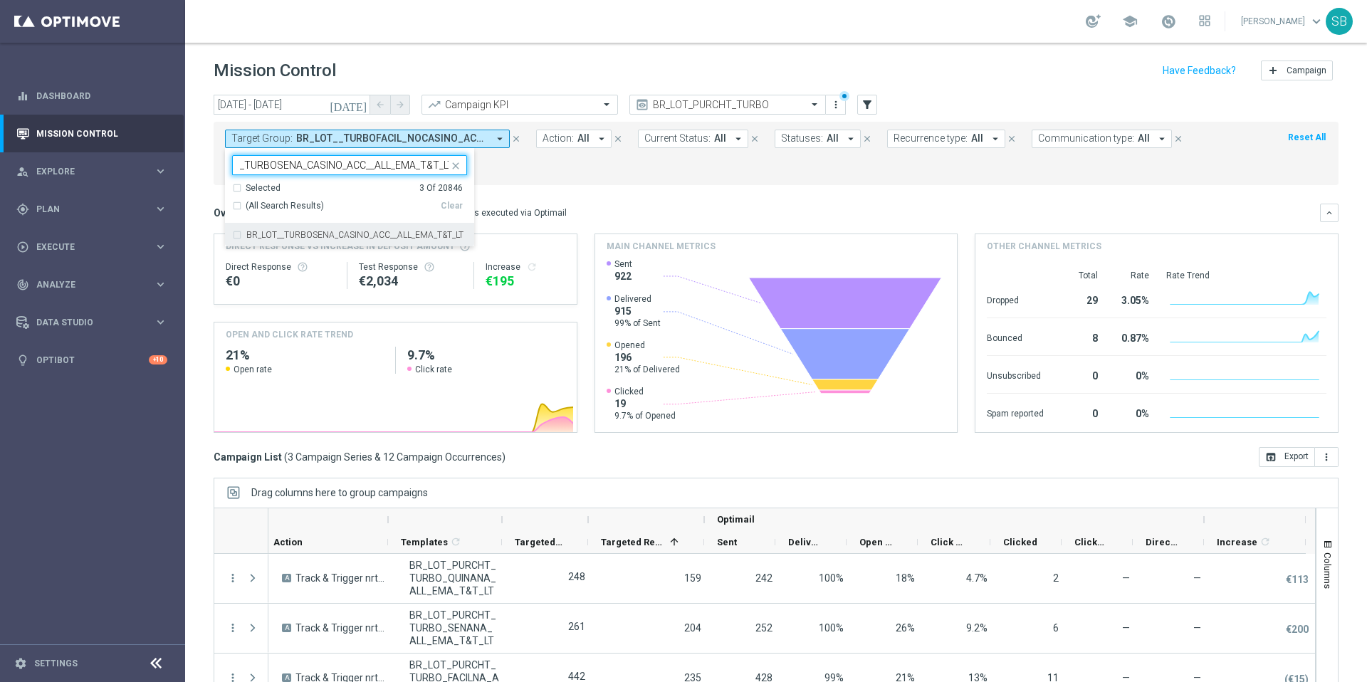
click at [239, 236] on div "BR_LOT__TURBOSENA_CASINO_ACC__ALL_EMA_T&T_LT" at bounding box center [349, 235] width 235 height 23
type input "BR_LOT__TURBOSENA_CASINO_ACC__ALL_EMA_T&T_LT"
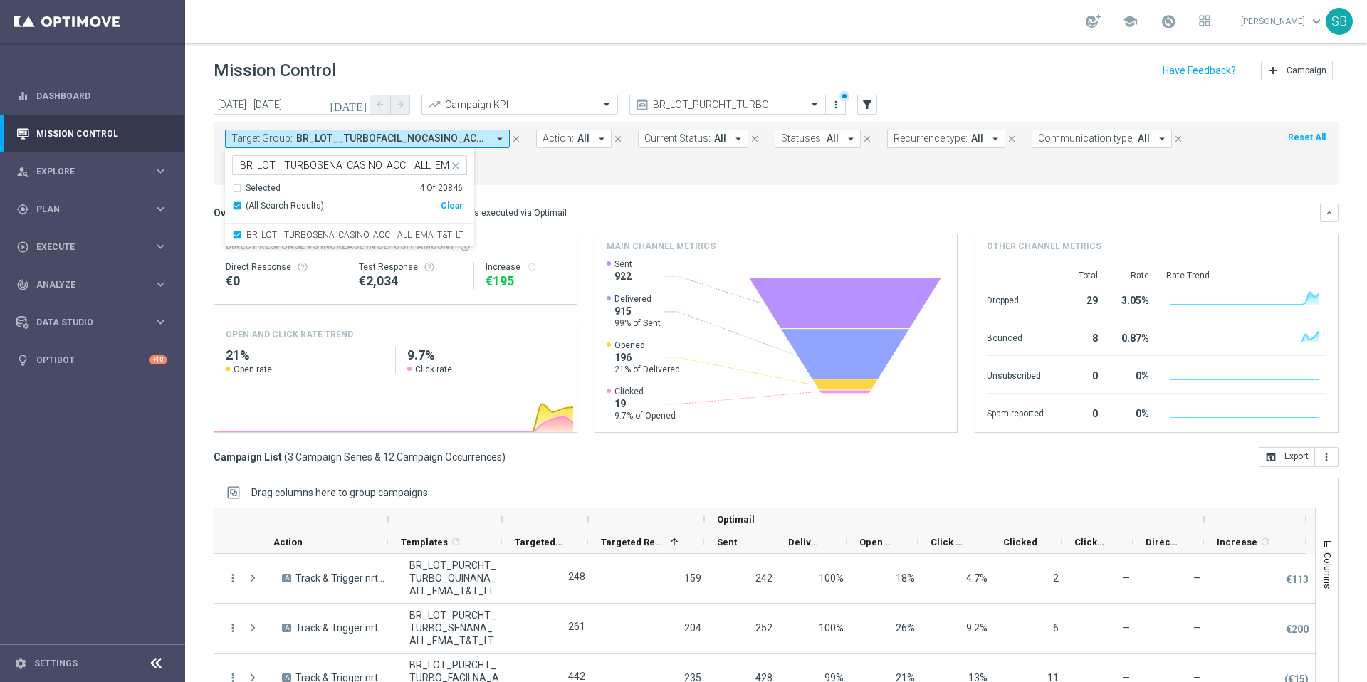
click at [556, 164] on form "Target Group: BR_LOT__TURBOFACIL_NOCASINO_ACC__ALL_EMA_T&T_LT, BR_LOT__TURBOQUI…" at bounding box center [744, 154] width 1039 height 48
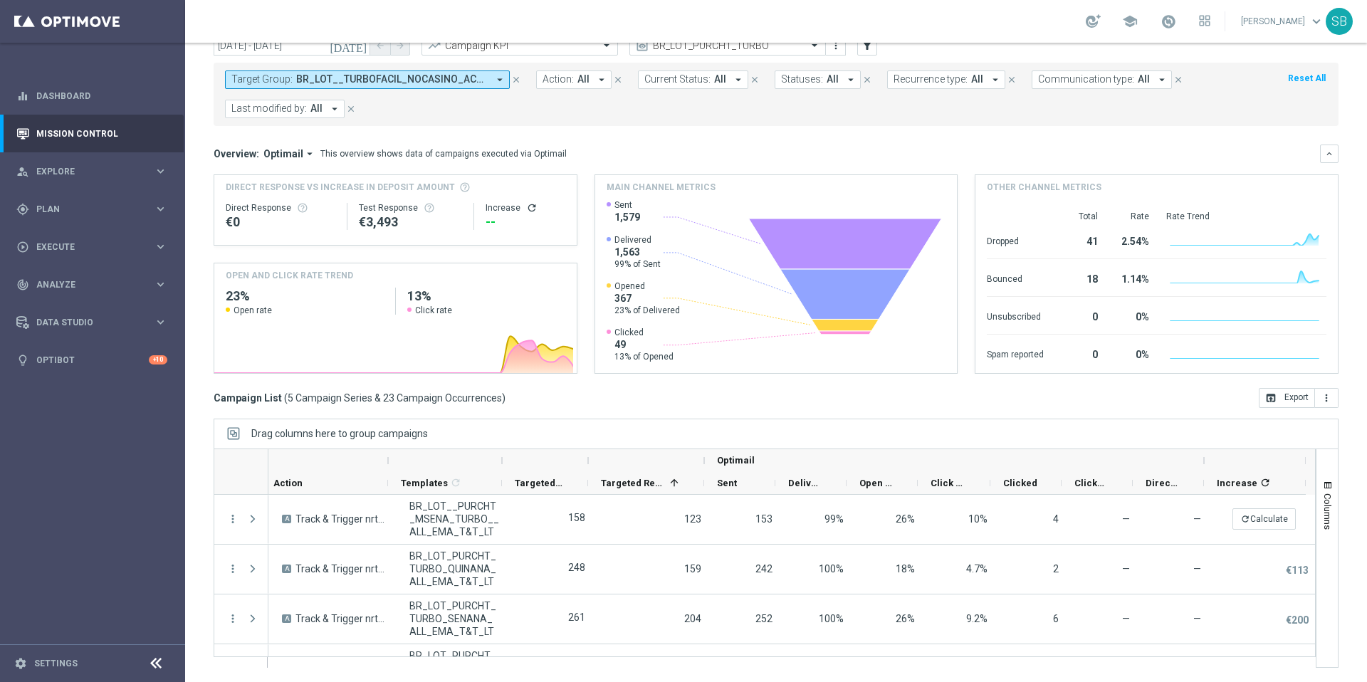
scroll to position [0, 149]
click at [528, 206] on icon "refresh" at bounding box center [531, 207] width 11 height 11
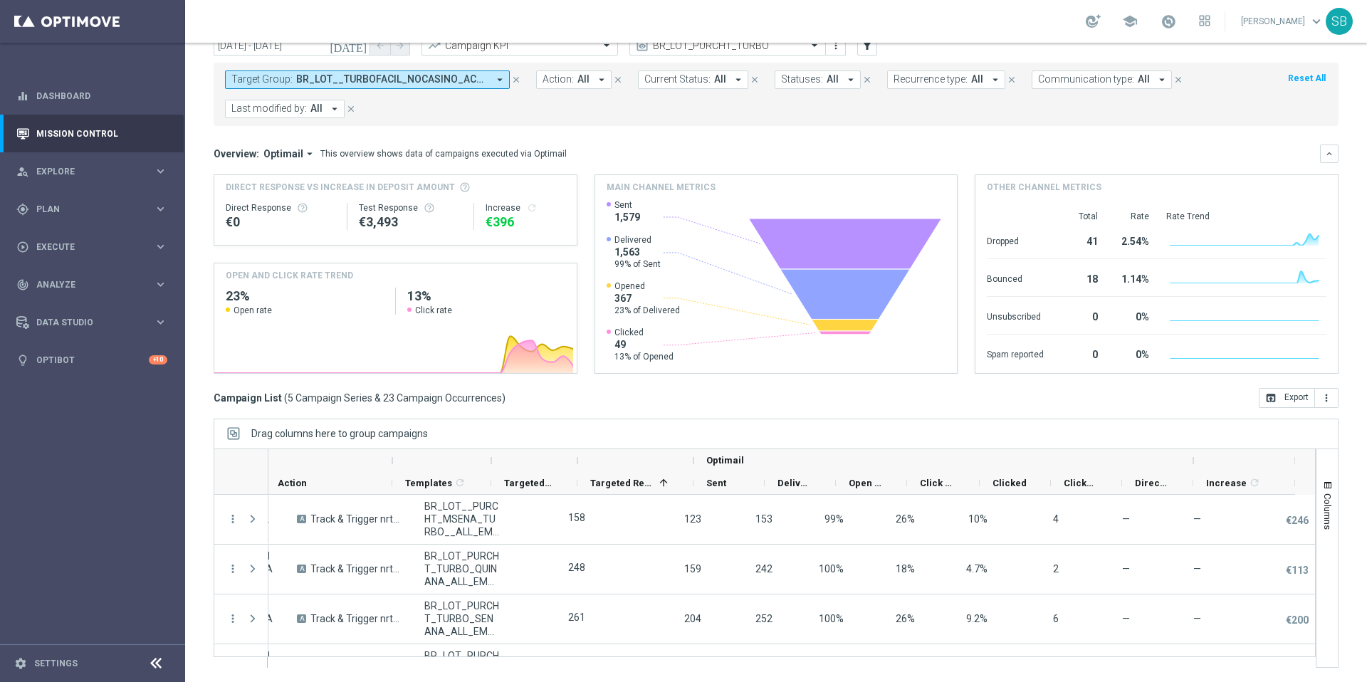
scroll to position [0, 134]
drag, startPoint x: 491, startPoint y: 472, endPoint x: 476, endPoint y: 468, distance: 15.5
click at [476, 468] on div "Optimail Target Group Action" at bounding box center [715, 472] width 1160 height 46
drag, startPoint x: 392, startPoint y: 462, endPoint x: 367, endPoint y: 456, distance: 24.9
click at [360, 458] on div at bounding box center [328, 460] width 127 height 23
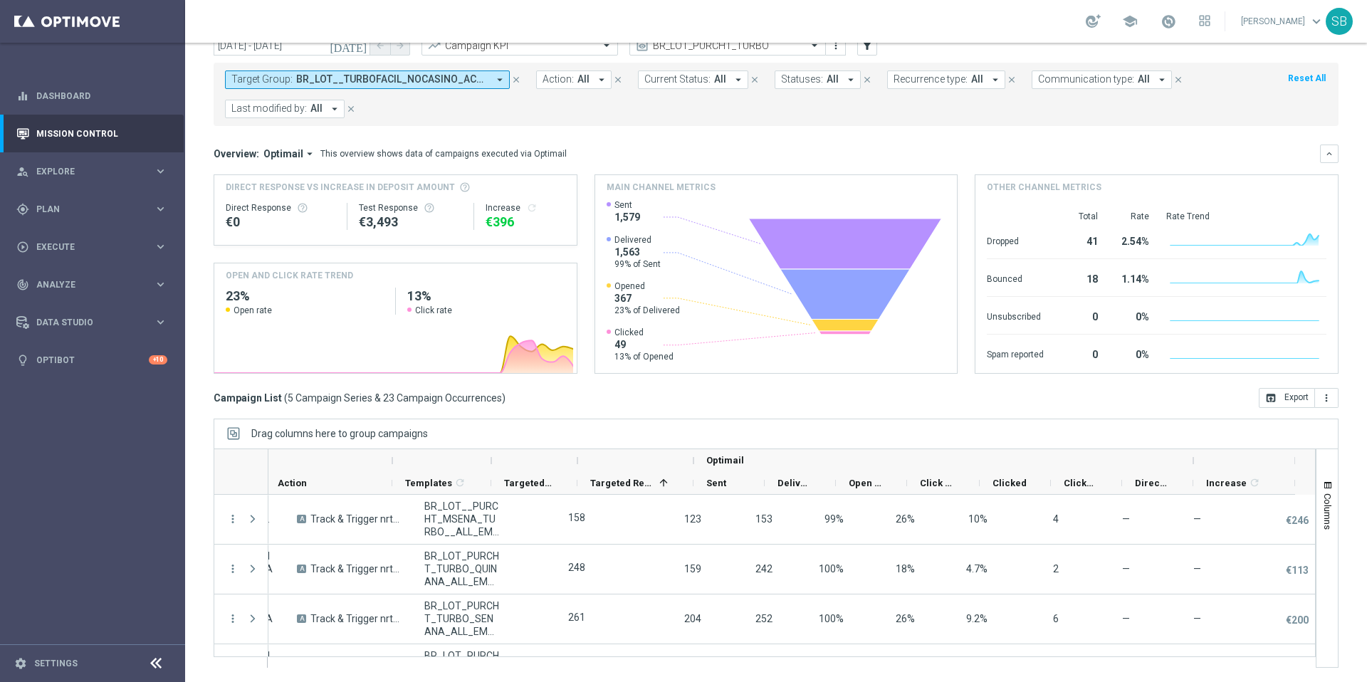
drag, startPoint x: 394, startPoint y: 464, endPoint x: 376, endPoint y: 462, distance: 17.9
click at [376, 462] on div at bounding box center [328, 460] width 127 height 23
click at [485, 463] on div at bounding box center [444, 460] width 93 height 23
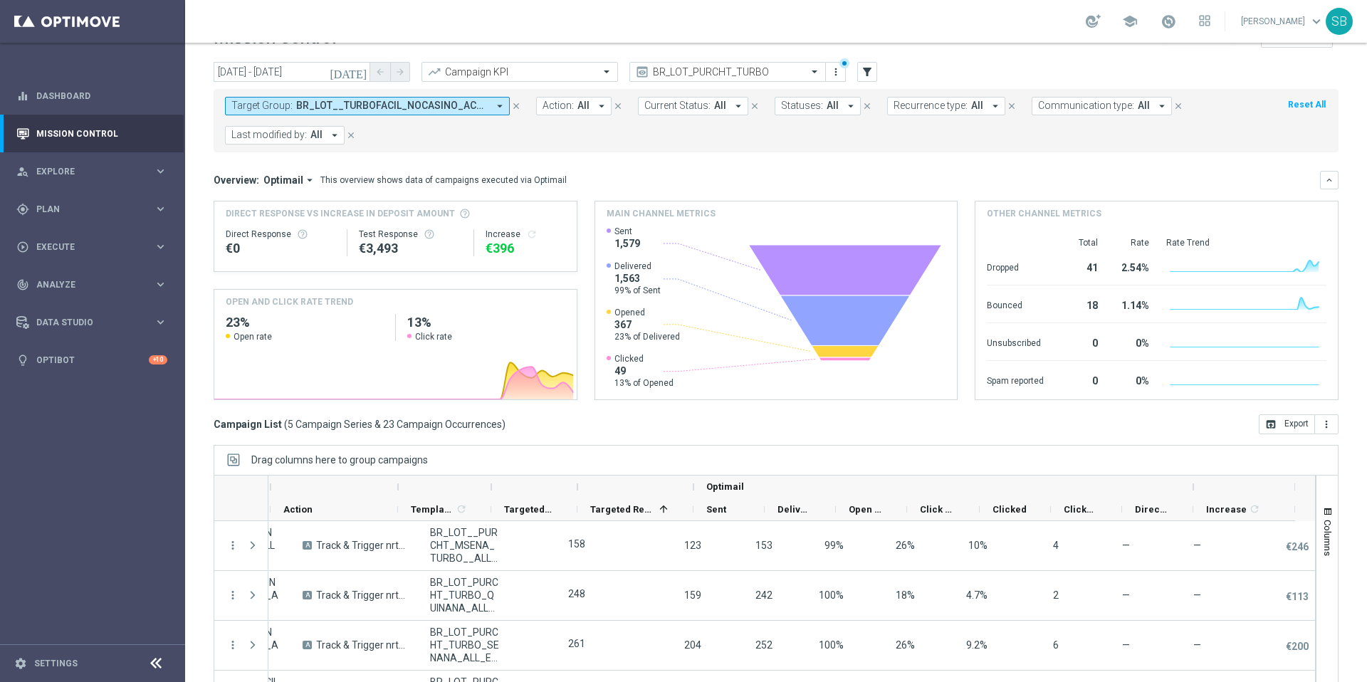
scroll to position [31, 0]
click at [359, 75] on icon "[DATE]" at bounding box center [349, 73] width 38 height 13
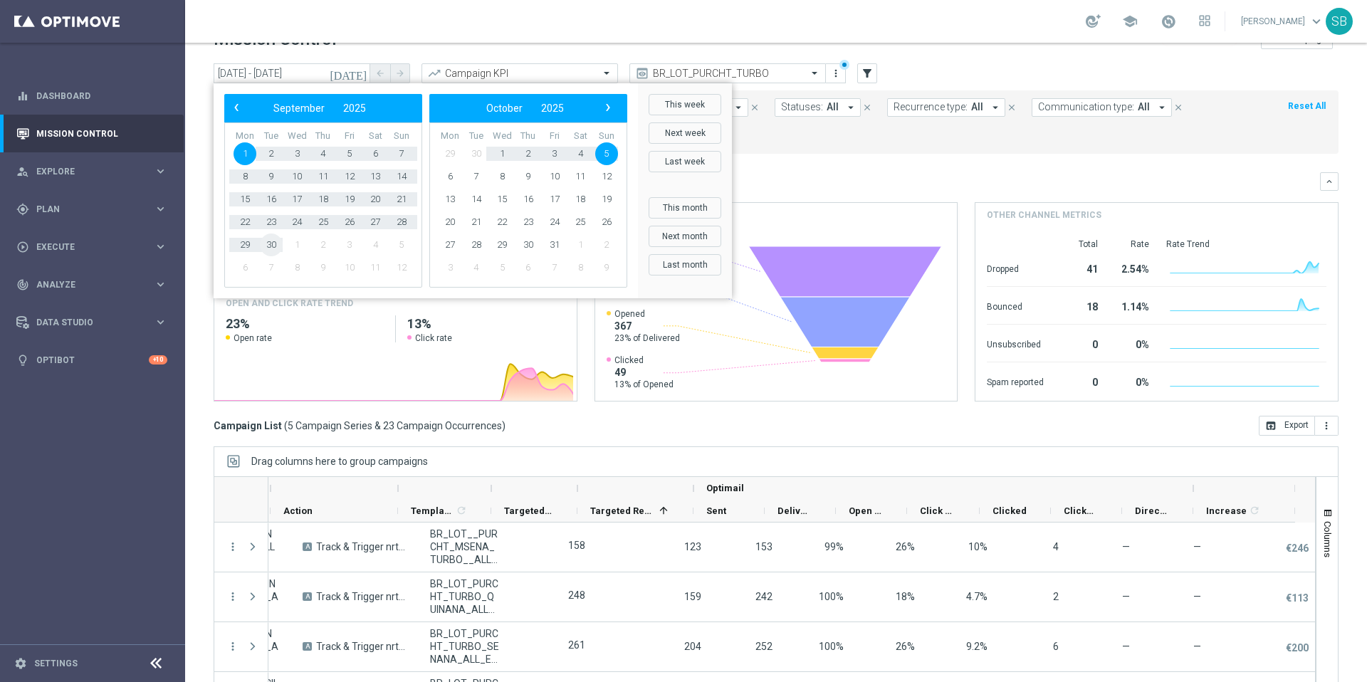
click at [269, 244] on span "30" at bounding box center [271, 245] width 23 height 23
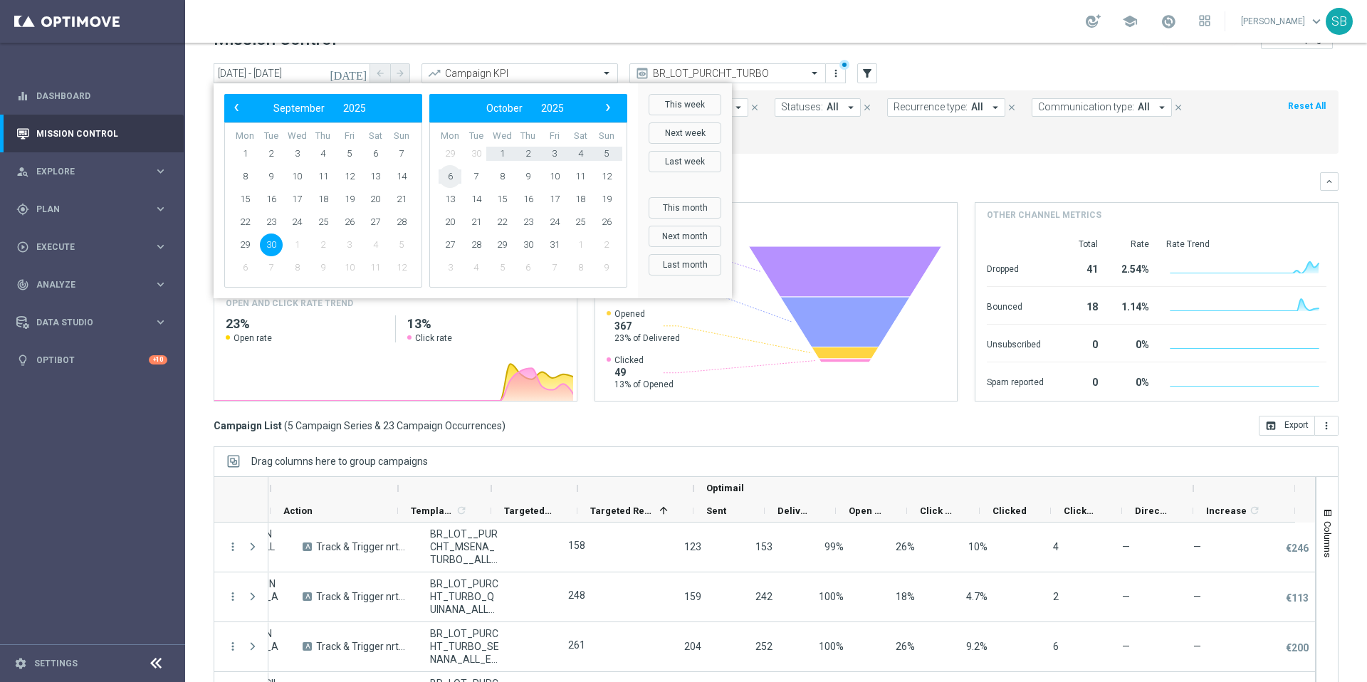
click at [451, 176] on span "6" at bounding box center [450, 176] width 23 height 23
type input "[DATE] - [DATE]"
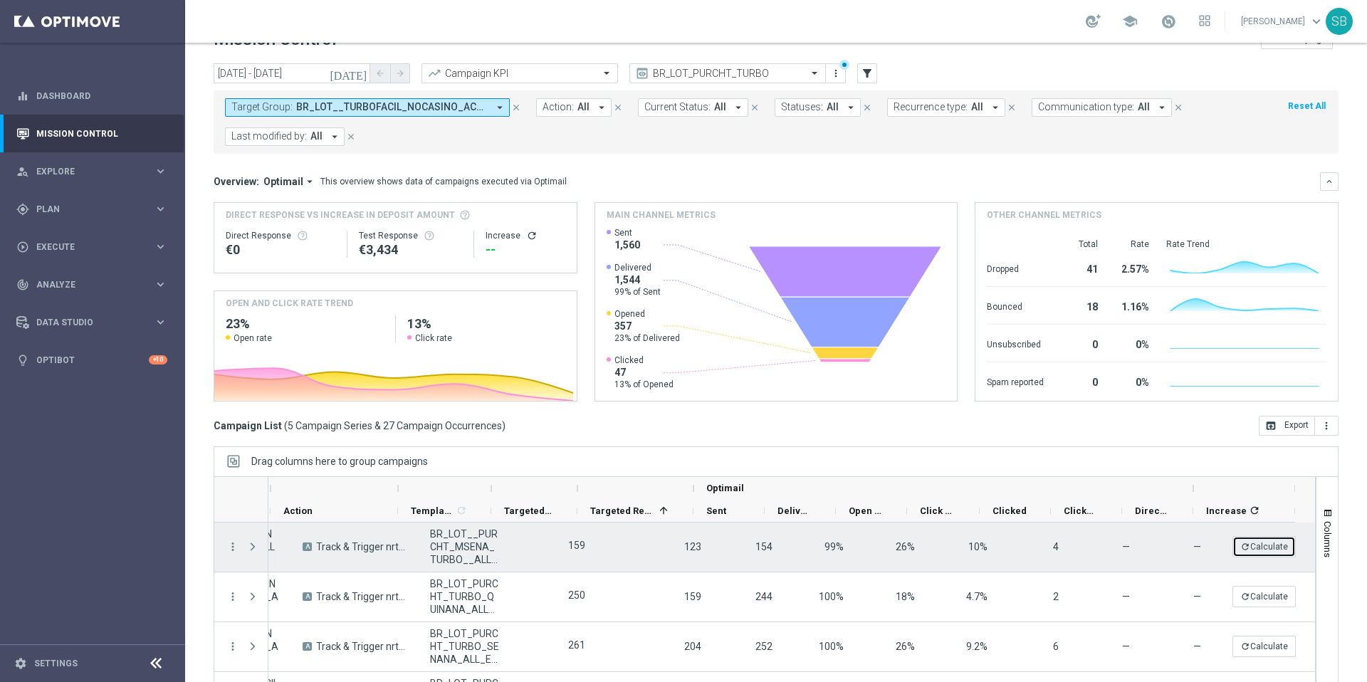
click at [1244, 549] on button "refresh Calculate" at bounding box center [1263, 546] width 63 height 21
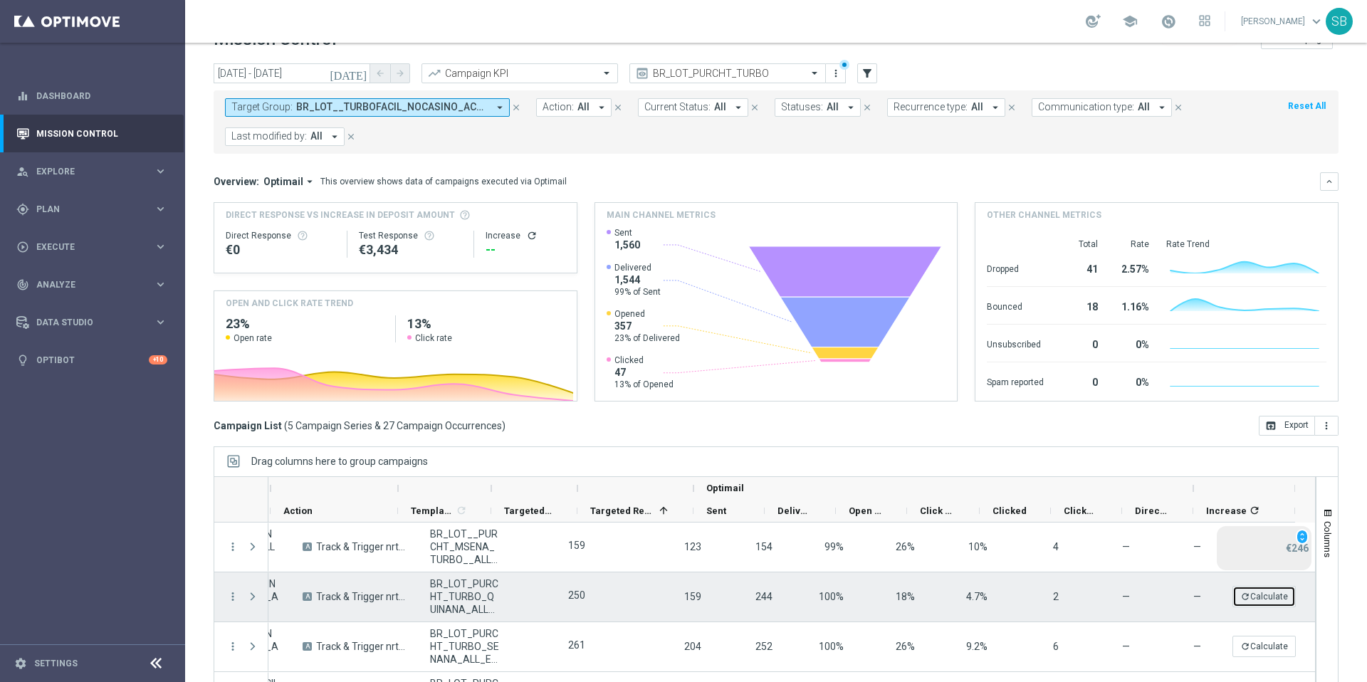
click at [1249, 594] on button "refresh Calculate" at bounding box center [1263, 596] width 63 height 21
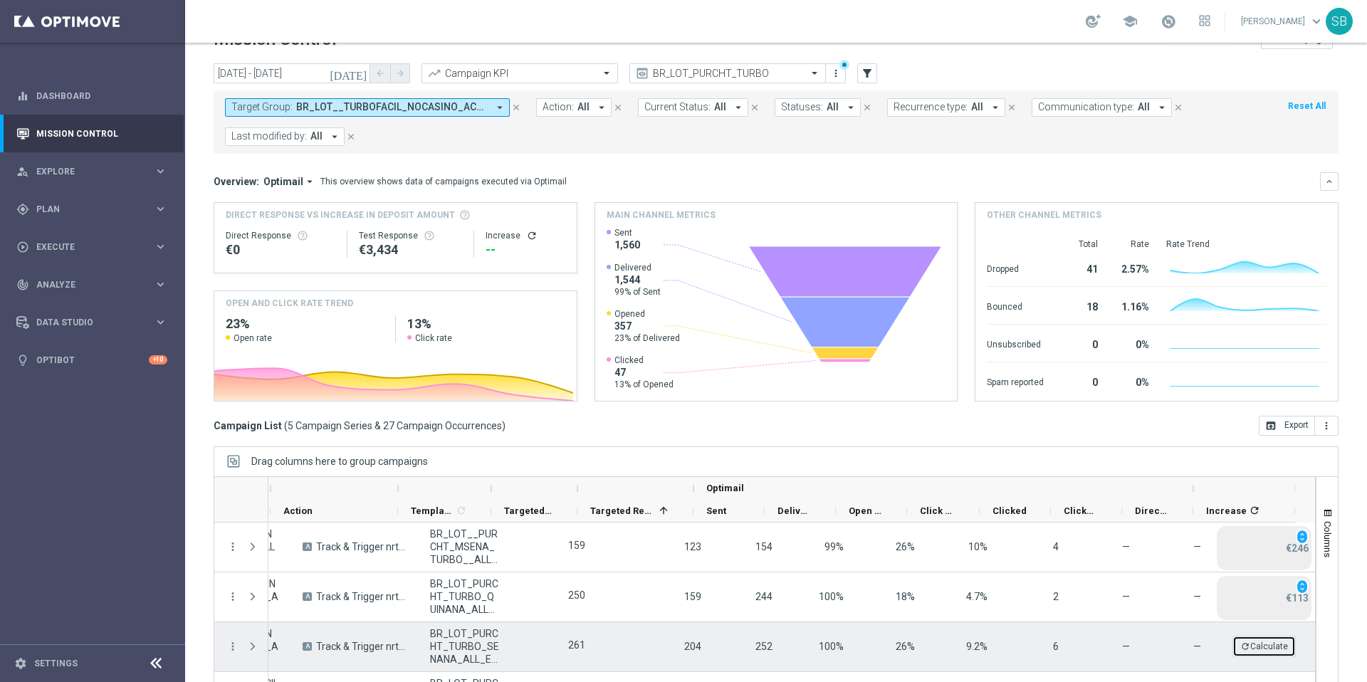
click at [1258, 648] on button "refresh Calculate" at bounding box center [1263, 646] width 63 height 21
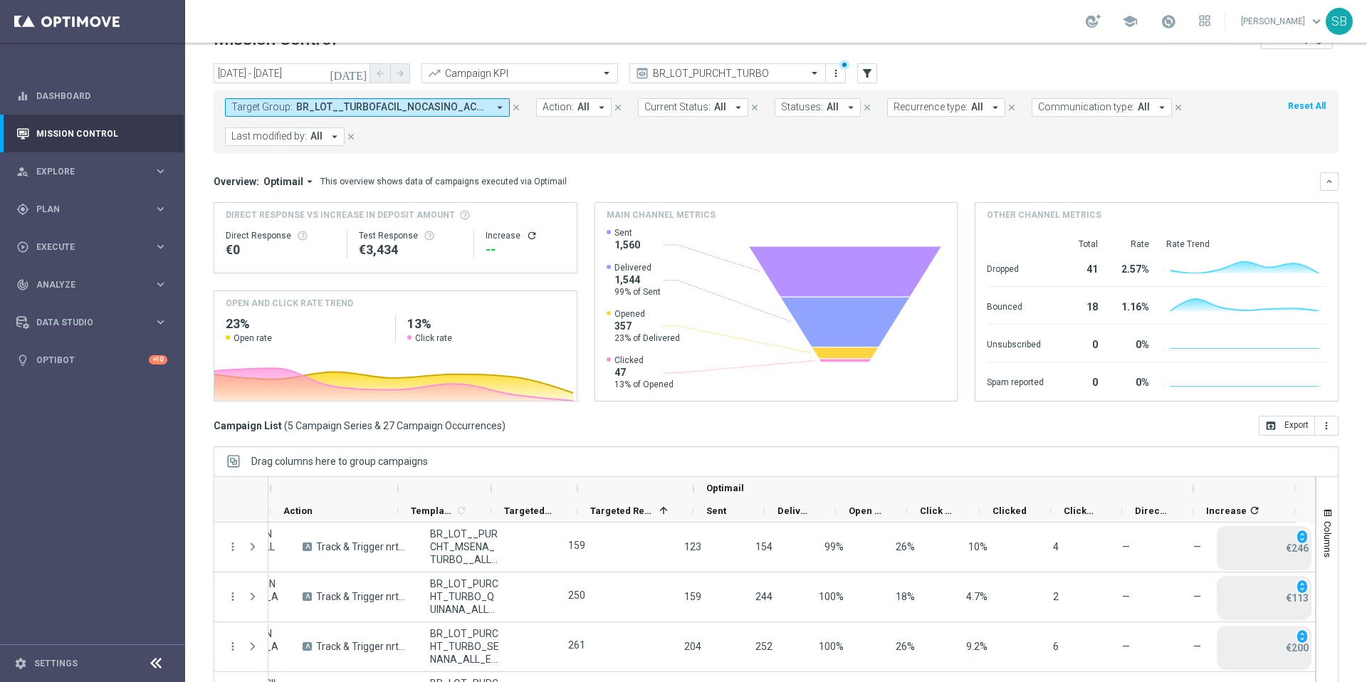
click at [526, 237] on icon "refresh" at bounding box center [531, 235] width 11 height 11
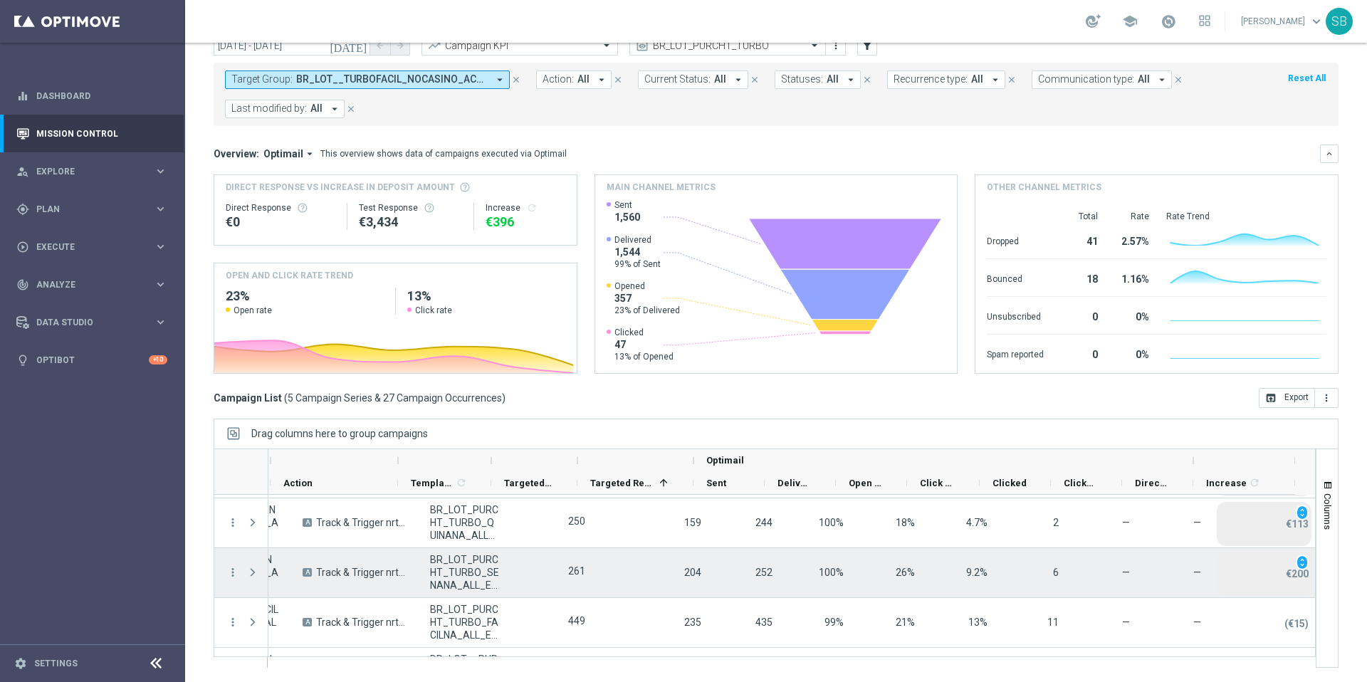
scroll to position [88, 0]
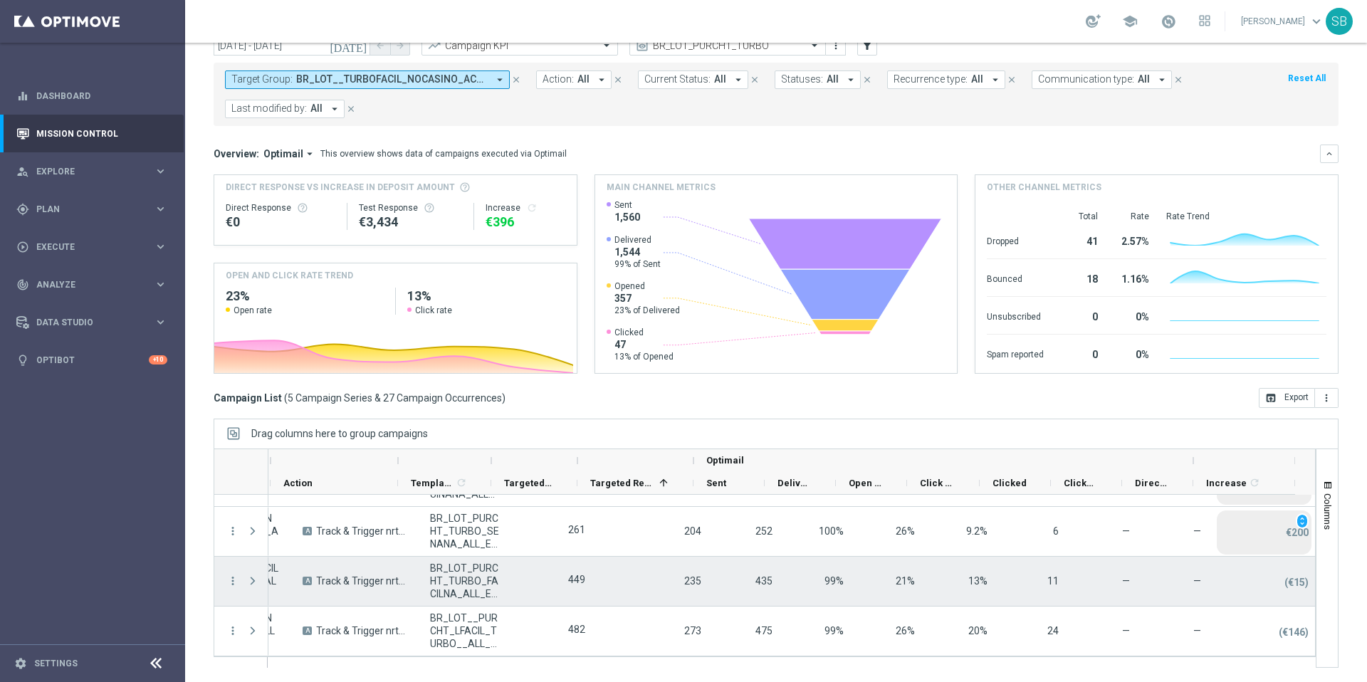
click at [472, 585] on span "BR_LOT_PURCHT_TURBO_FACILNA_ALL_EMA_T&T_LT" at bounding box center [464, 581] width 69 height 38
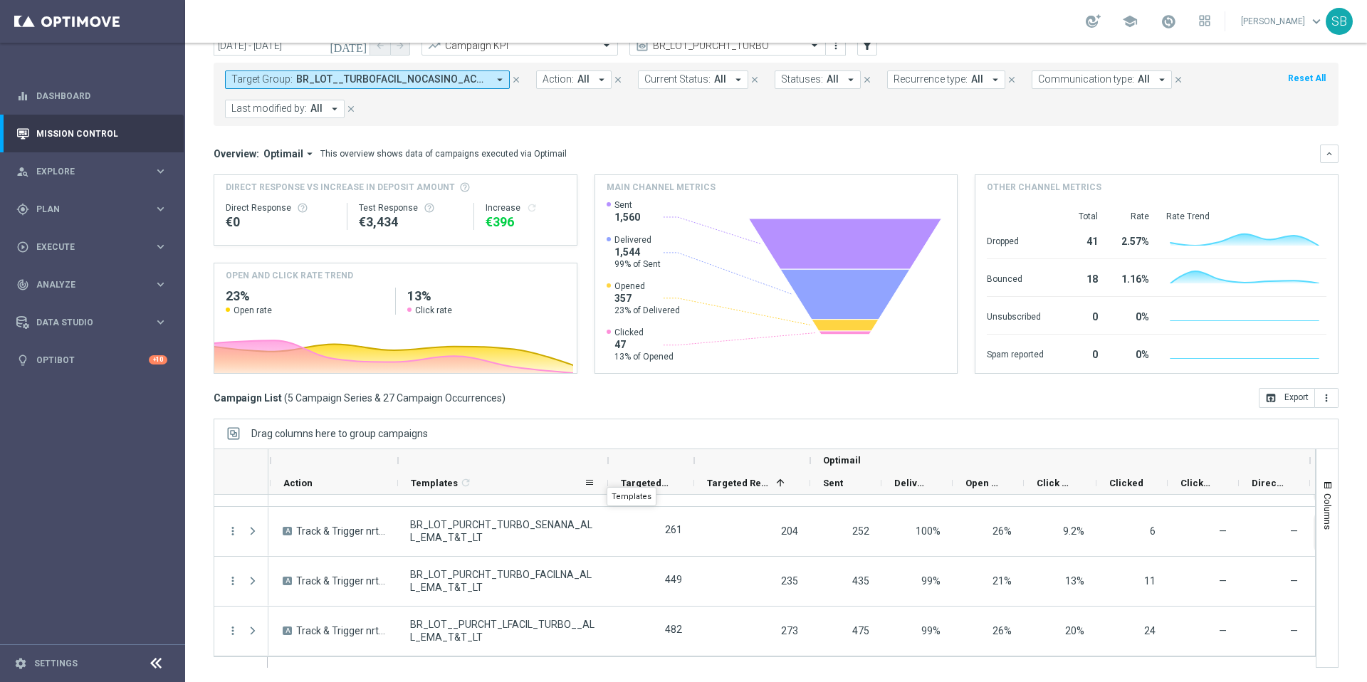
drag, startPoint x: 490, startPoint y: 465, endPoint x: 607, endPoint y: 474, distance: 117.1
click at [607, 474] on div "Optimail Target Group Action" at bounding box center [776, 472] width 1272 height 46
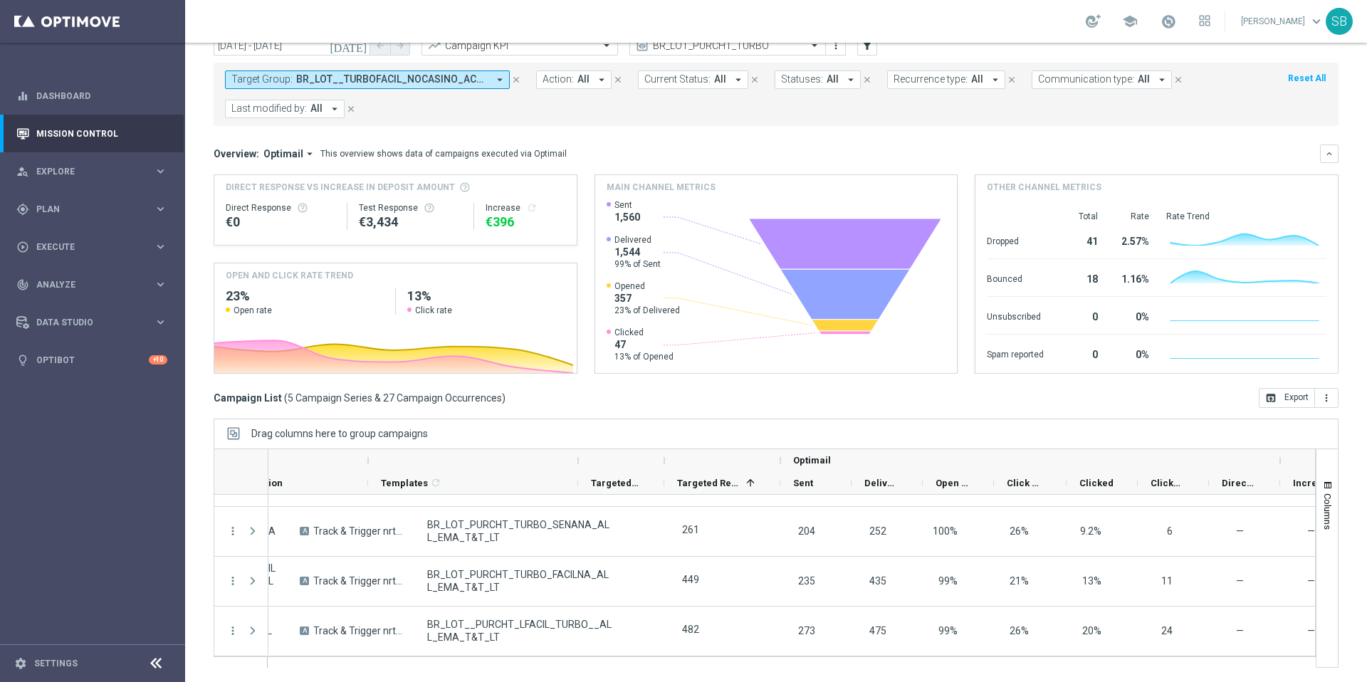
scroll to position [0, 84]
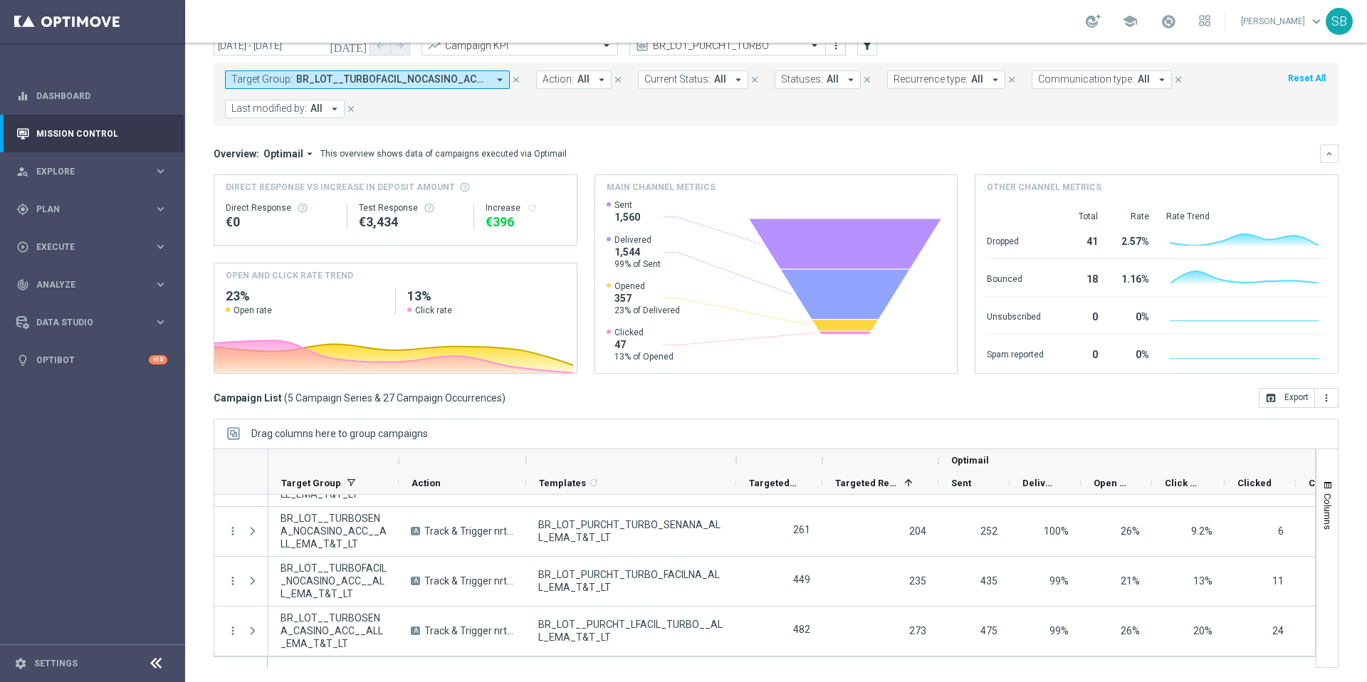
click at [498, 80] on icon "arrow_drop_down" at bounding box center [499, 79] width 13 height 13
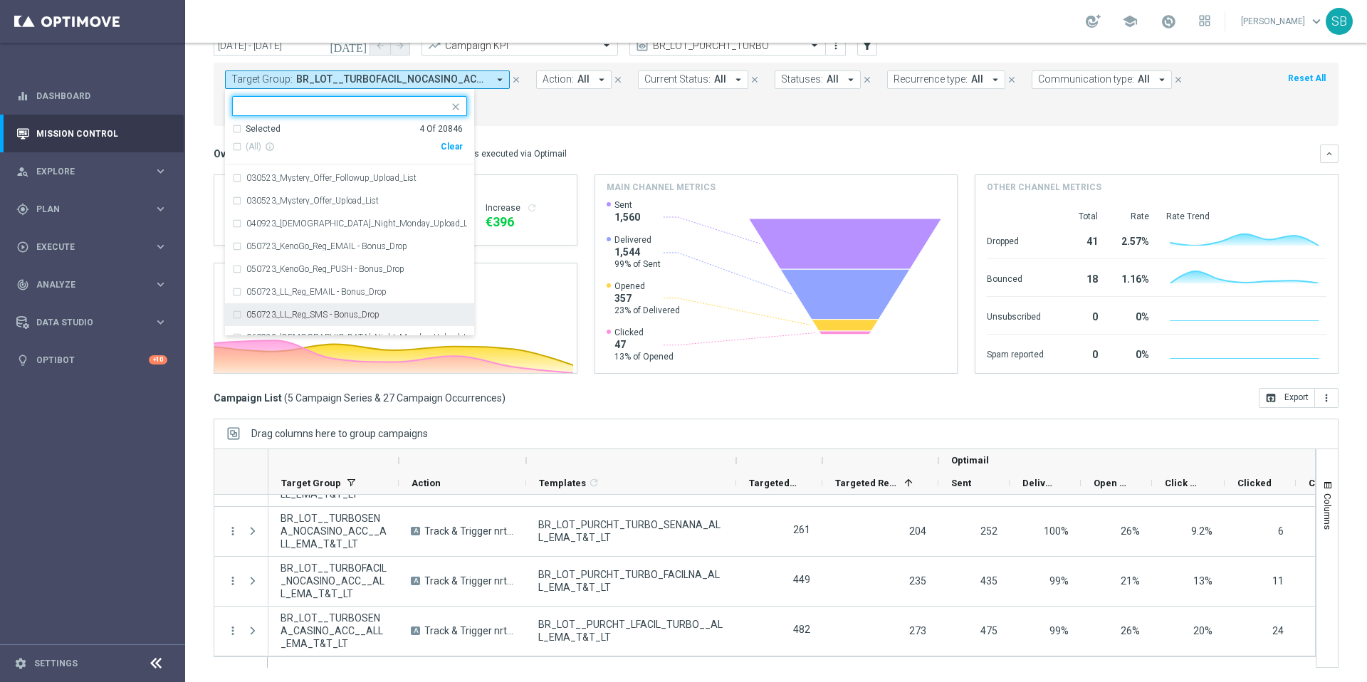
scroll to position [88, 0]
click at [272, 107] on input "text" at bounding box center [344, 106] width 209 height 12
paste input "BR_LOT__TURBOSENA_CASINO_ACC__ALL_EMA_T&T_LT"
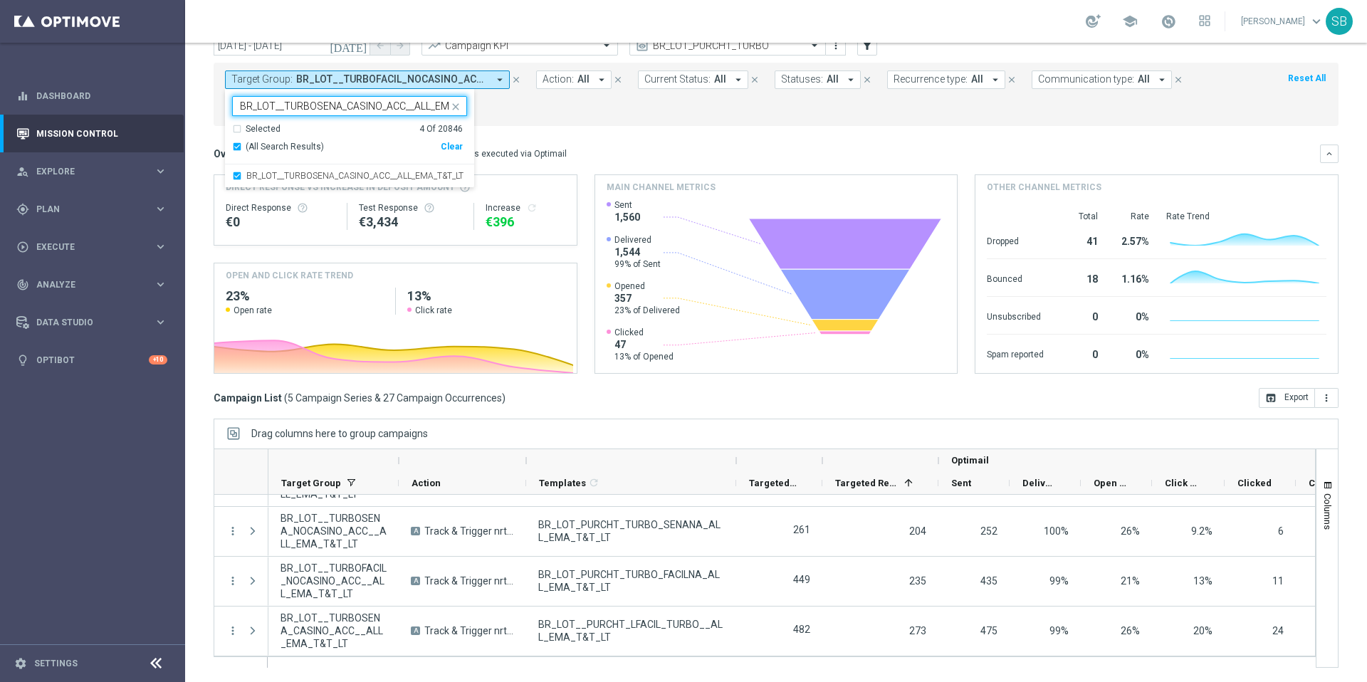
scroll to position [0, 0]
click at [240, 148] on div "(All Search Results)" at bounding box center [336, 147] width 209 height 12
type input "BR_LOT__TURBOSENA_CASINO_ACC__ALL_EMA_T&T_LT"
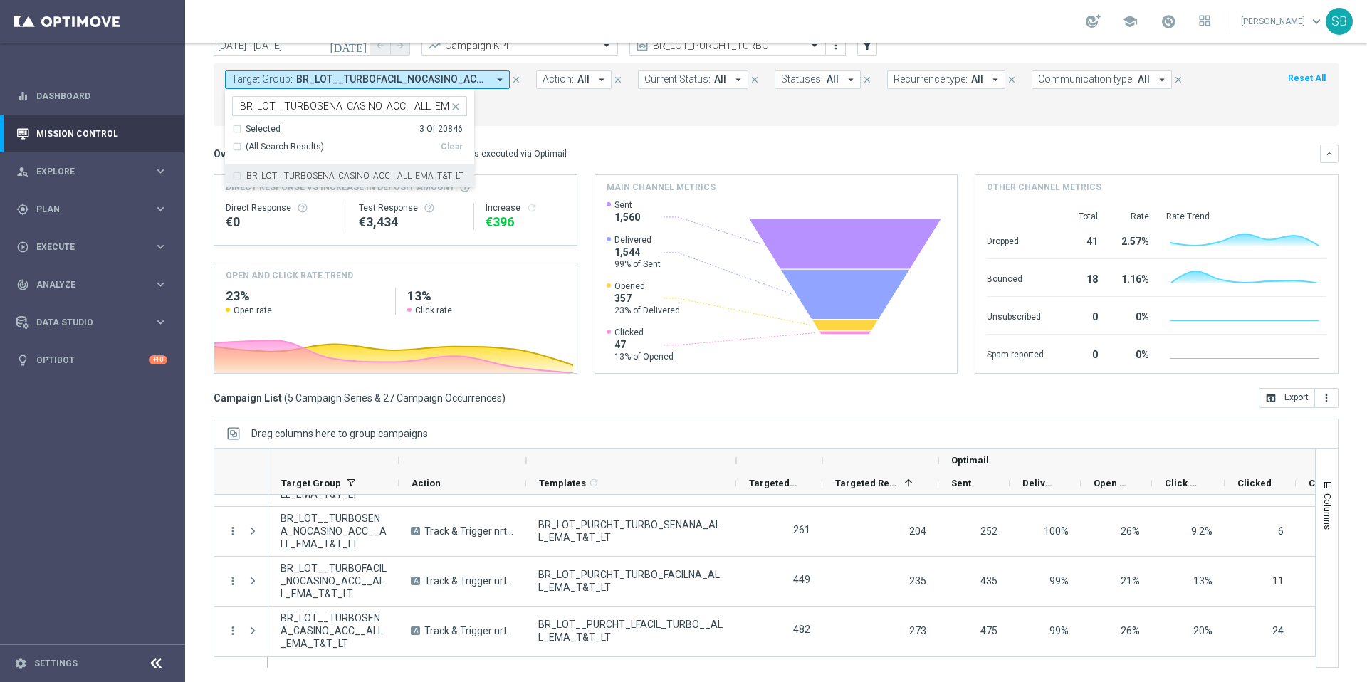
click at [236, 179] on div "BR_LOT__TURBOSENA_CASINO_ACC__ALL_EMA_T&T_LT" at bounding box center [349, 175] width 235 height 23
click at [620, 116] on form "Target Group: BR_LOT__TURBOFACIL_NOCASINO_ACC__ALL_EMA_T&T_LT, BR_LOT__TURBOQUI…" at bounding box center [744, 94] width 1039 height 48
click at [515, 80] on icon "close" at bounding box center [516, 80] width 10 height 10
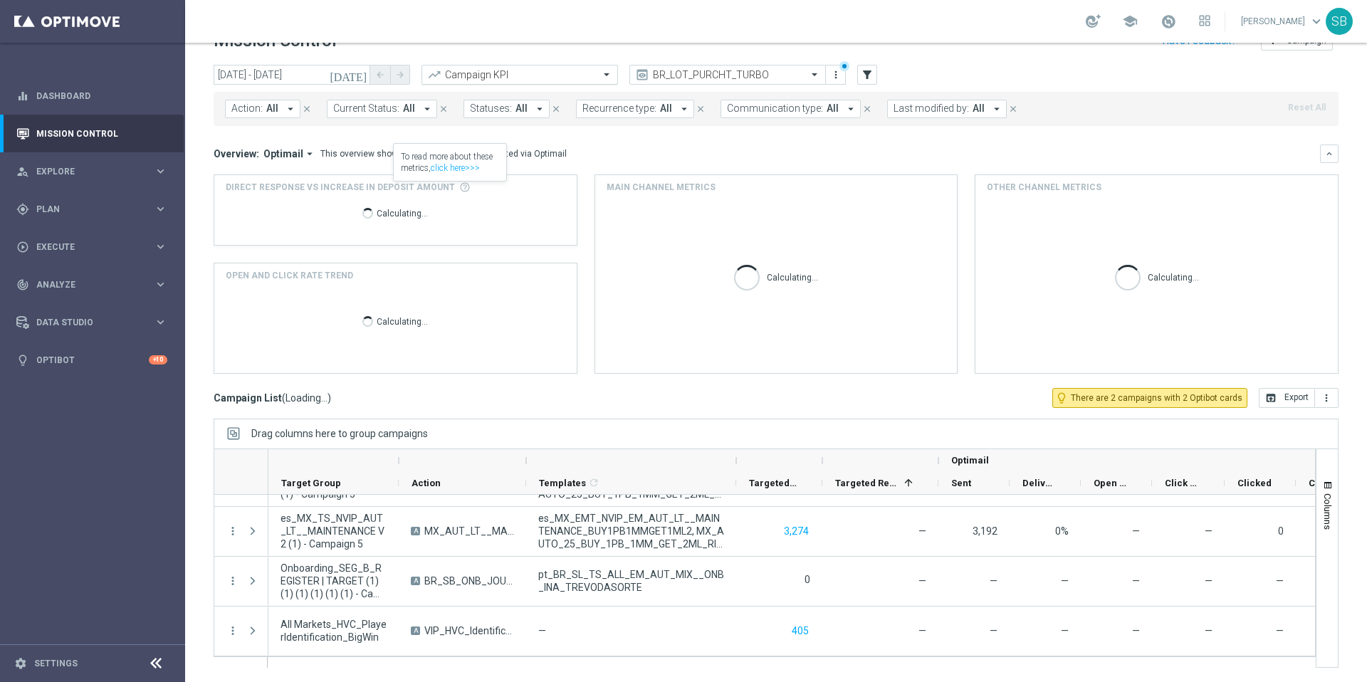
scroll to position [30, 0]
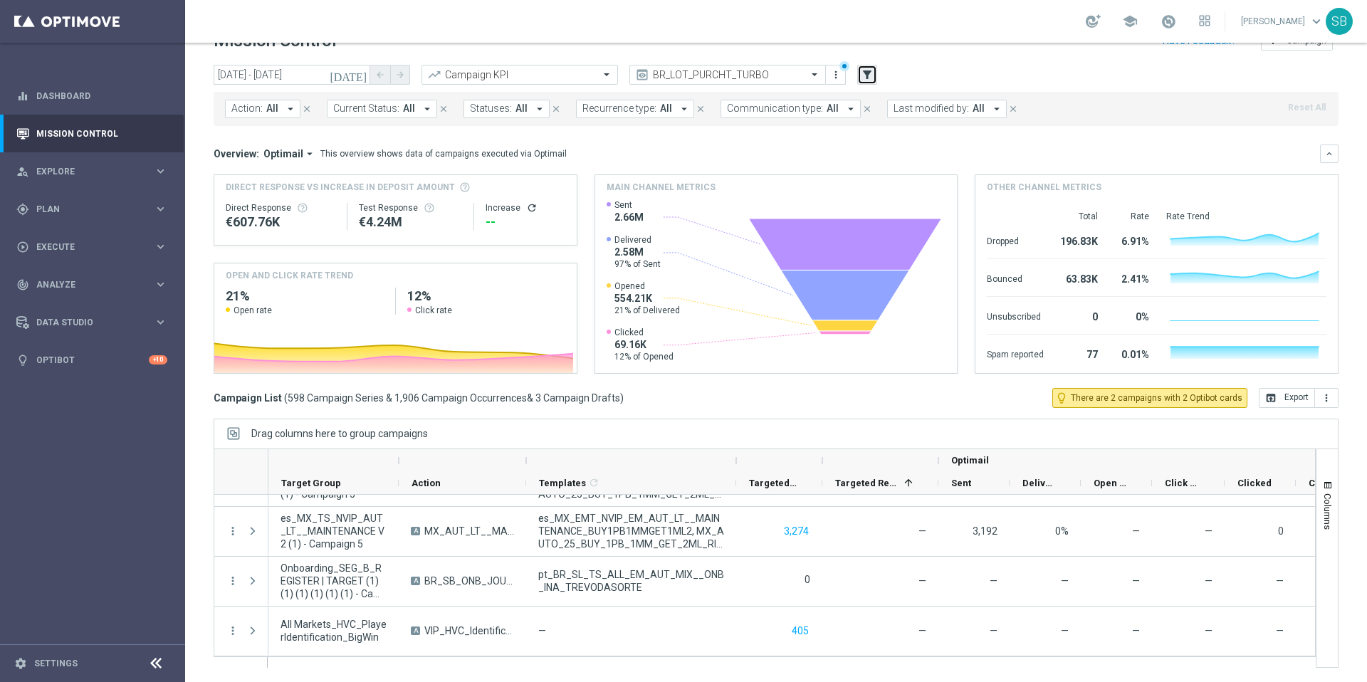
click at [866, 72] on icon "filter_alt" at bounding box center [867, 74] width 13 height 13
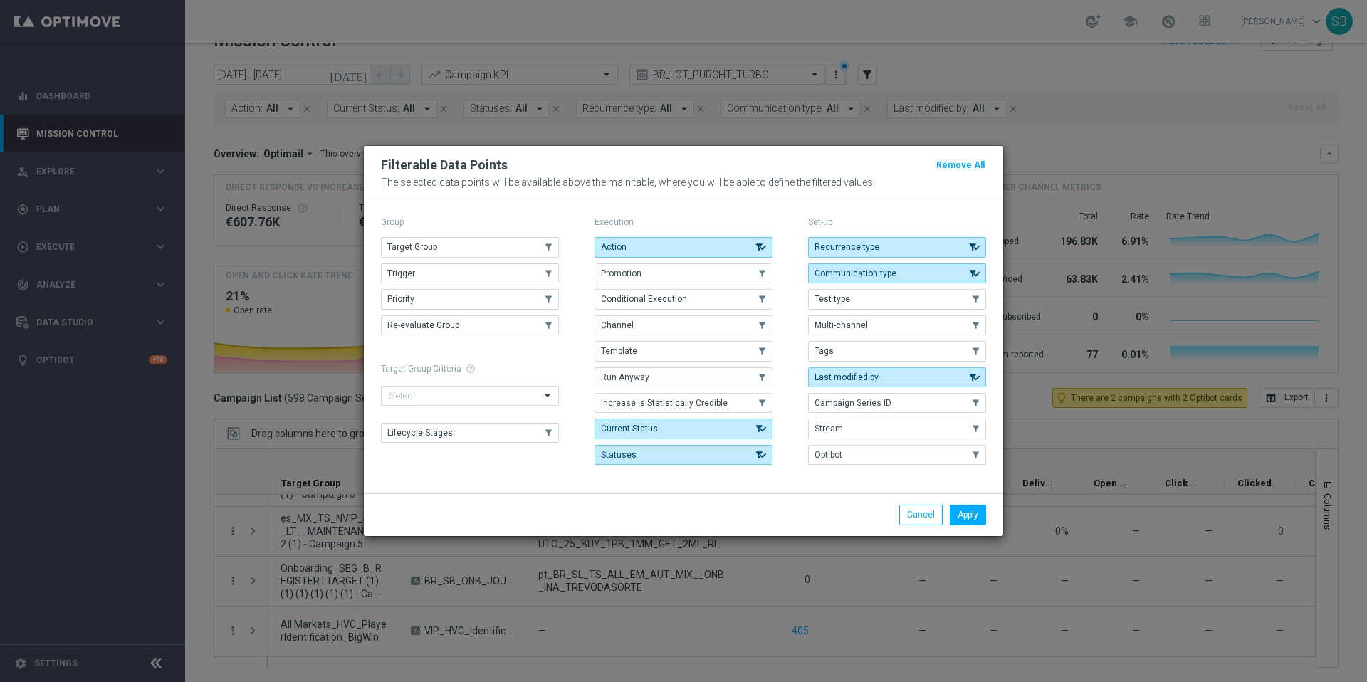
drag, startPoint x: 638, startPoint y: 348, endPoint x: 690, endPoint y: 366, distance: 54.9
click at [640, 348] on button "Template" at bounding box center [683, 351] width 178 height 20
click at [971, 514] on button "Apply" at bounding box center [968, 515] width 36 height 20
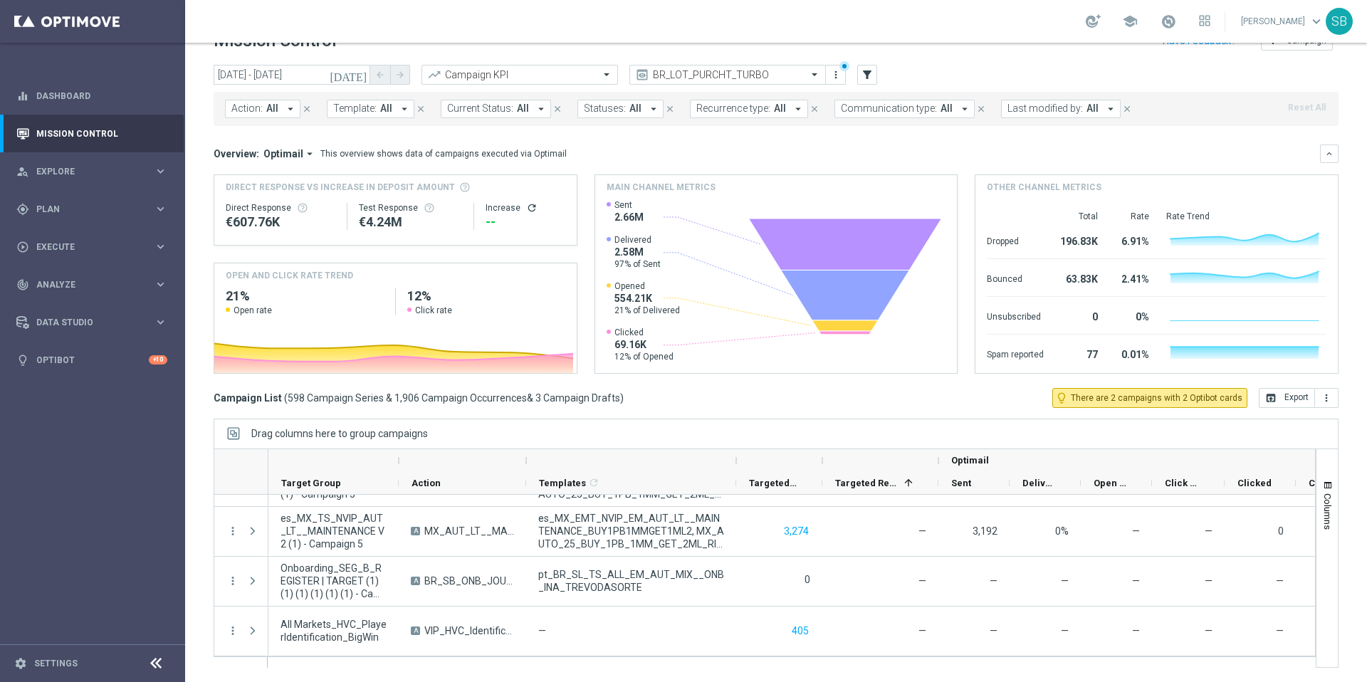
click at [280, 111] on button "Action: All arrow_drop_down" at bounding box center [262, 109] width 75 height 19
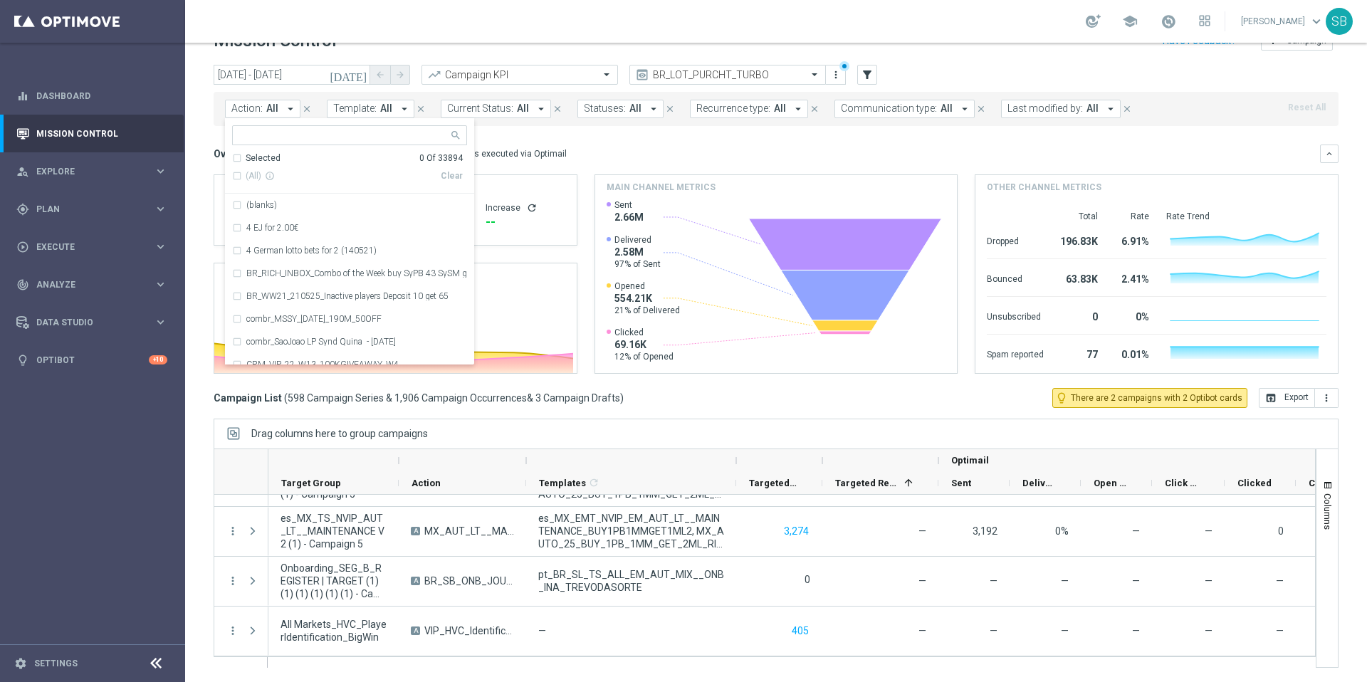
click at [320, 101] on div "Action: All arrow_drop_down Selected 0 Of 33894 (All) info_outline Clear (blank…" at bounding box center [276, 109] width 102 height 19
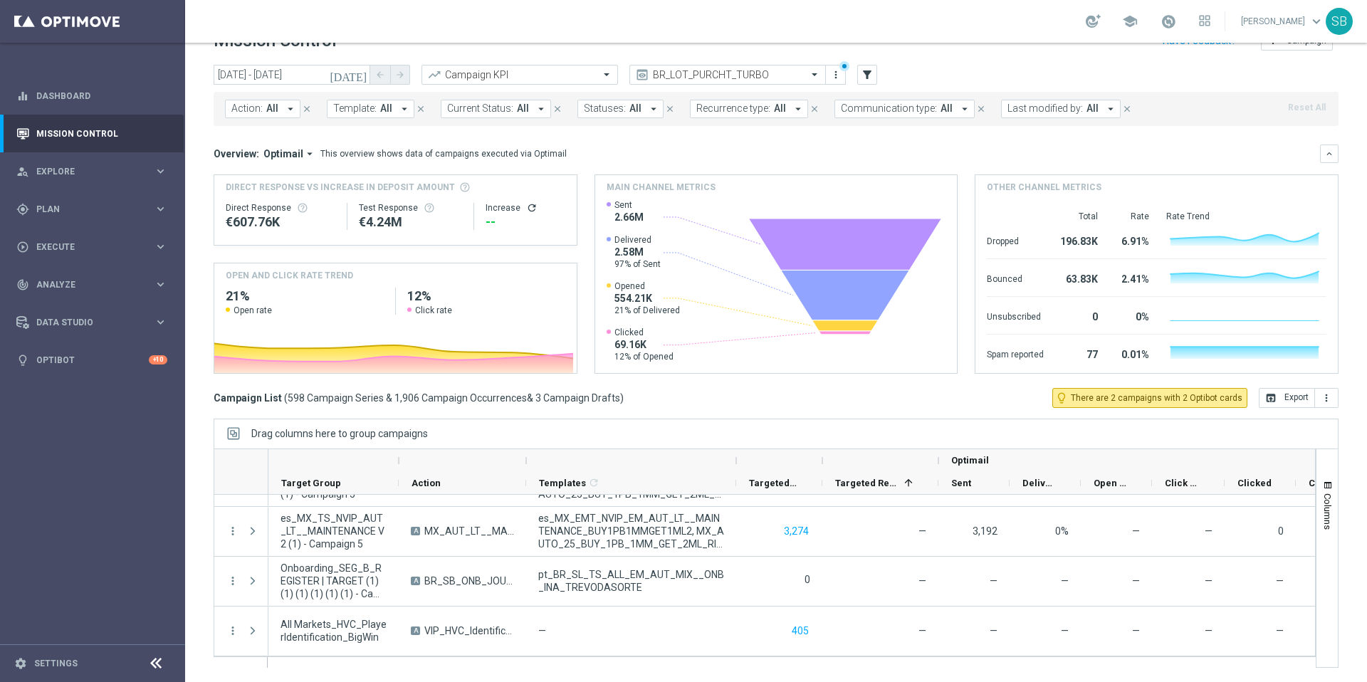
click at [404, 108] on icon "arrow_drop_down" at bounding box center [404, 109] width 13 height 13
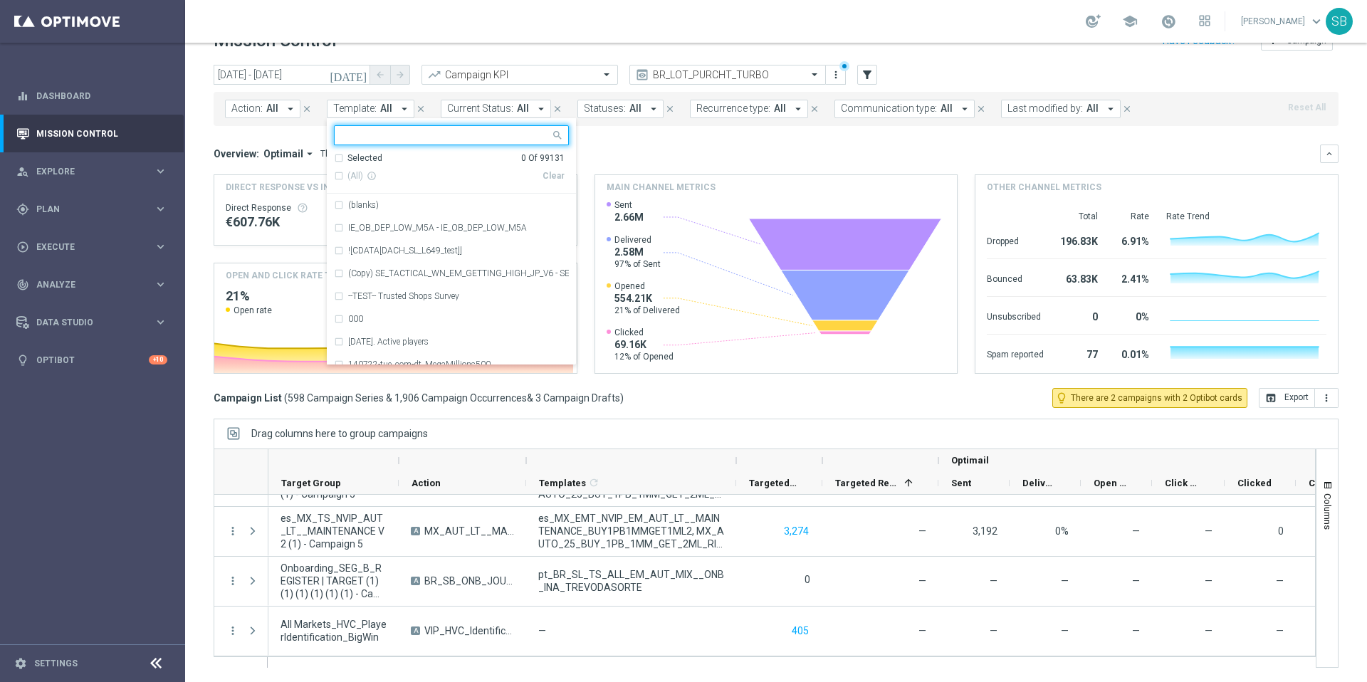
click at [376, 136] on input "text" at bounding box center [446, 136] width 209 height 12
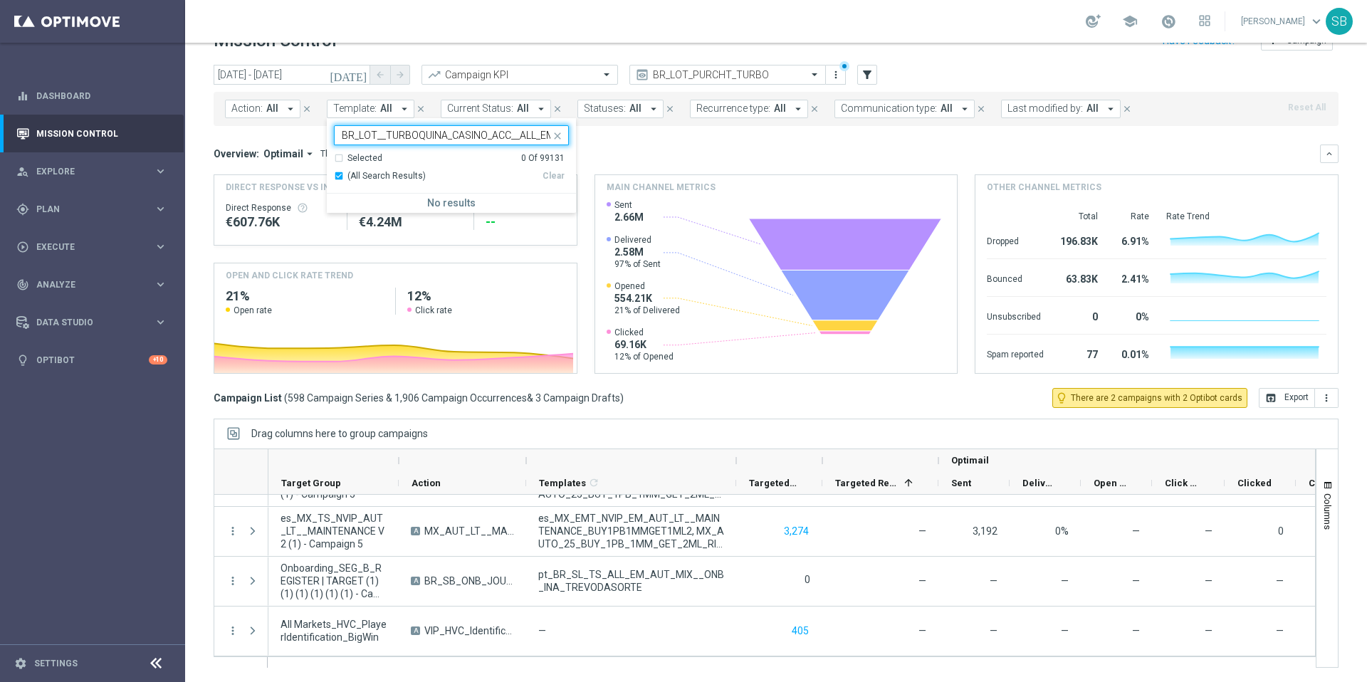
scroll to position [0, 45]
type input "BR_LOT__TURBOQUINA_CASINO_ACC__ALL_EMA_T&T_LT"
click at [669, 151] on div "Overview: Optimail arrow_drop_down This overview shows data of campaigns execut…" at bounding box center [767, 153] width 1106 height 13
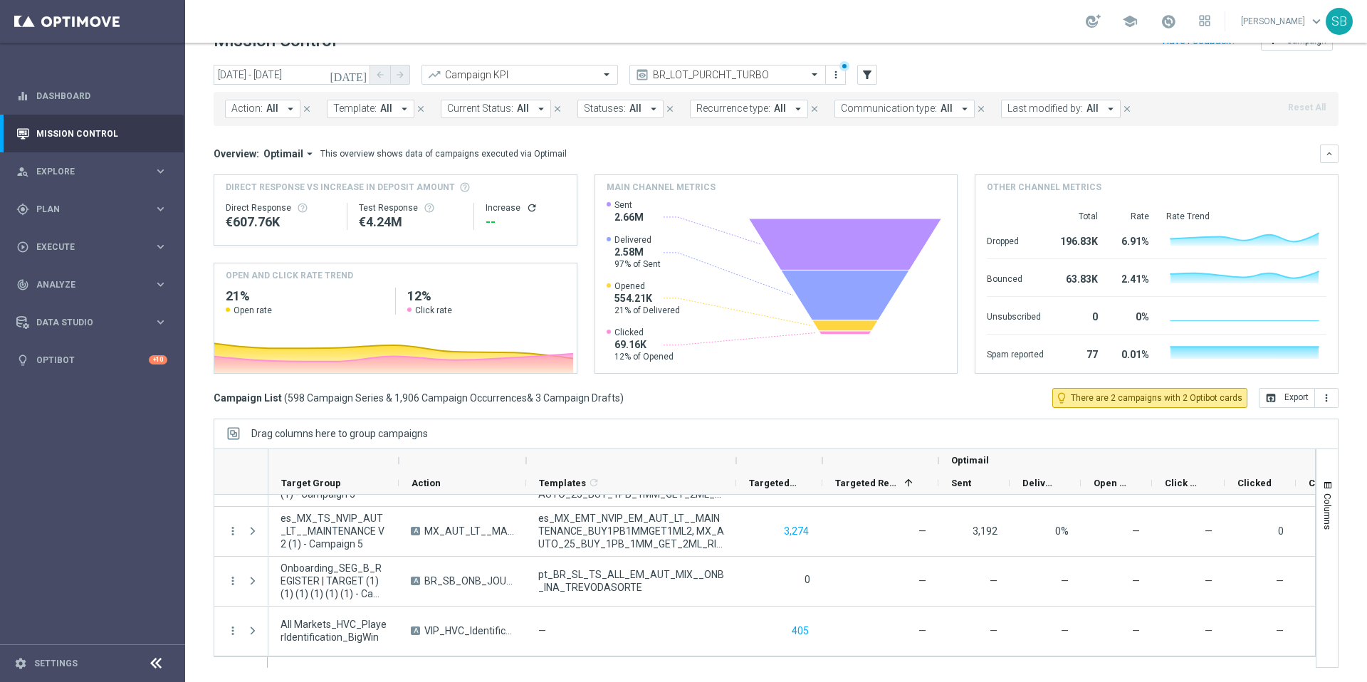
click at [402, 108] on icon "arrow_drop_down" at bounding box center [404, 109] width 13 height 13
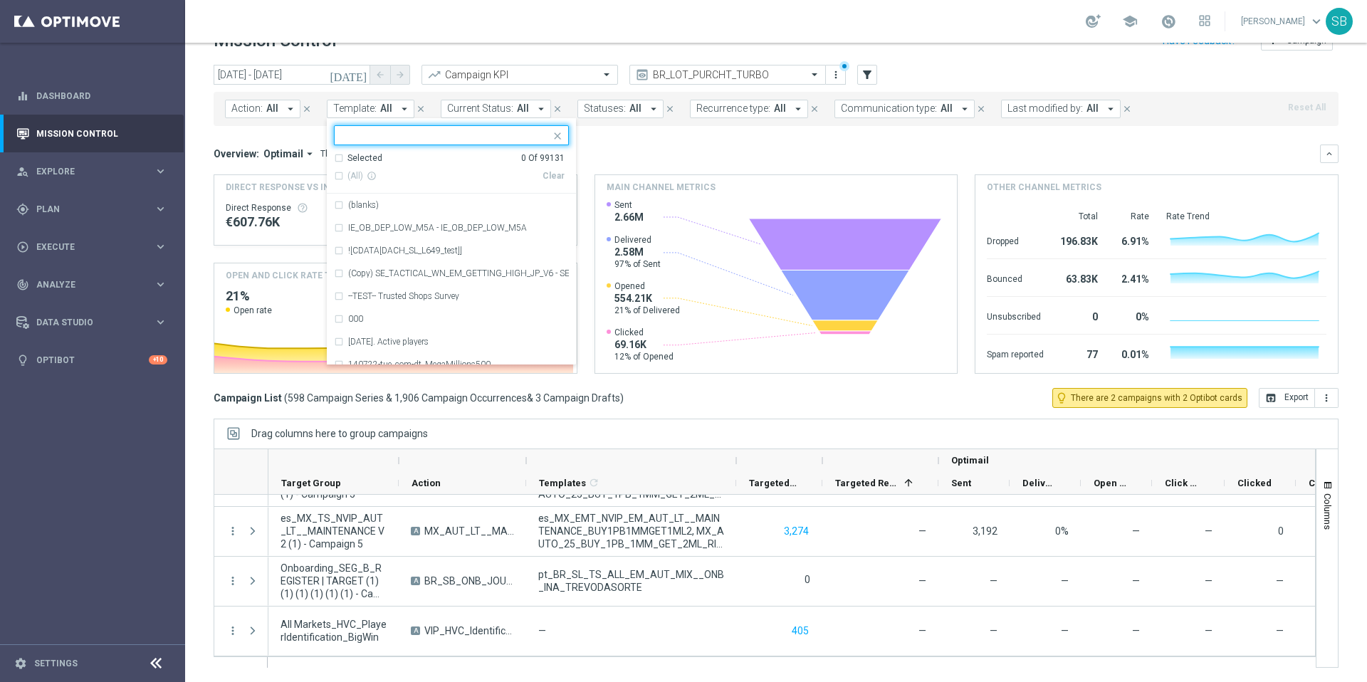
click at [372, 131] on input "text" at bounding box center [446, 136] width 209 height 12
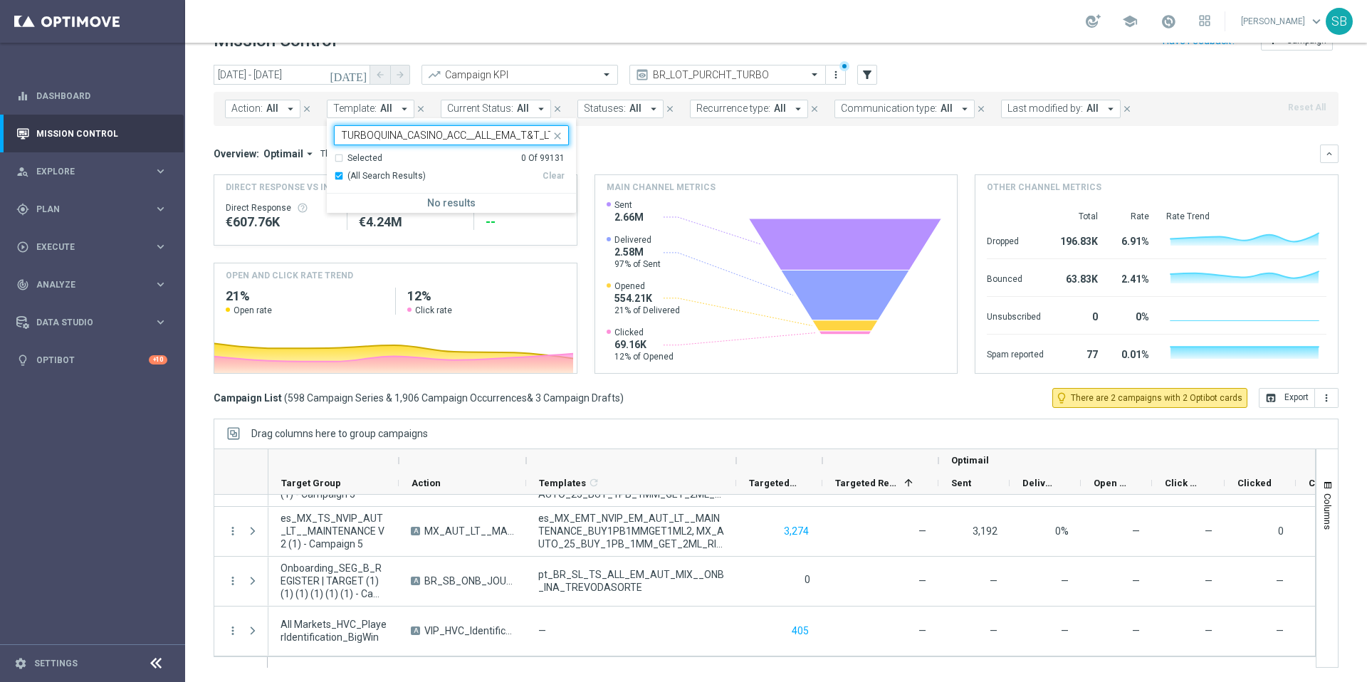
click at [338, 173] on div "(All Search Results)" at bounding box center [438, 176] width 209 height 12
type input "BR_LOT__TURBOQUINA_CASINO_ACC__ALL_EMA_T&T_LT"
click at [338, 179] on div "(All Search Results)" at bounding box center [438, 176] width 209 height 12
click at [669, 140] on mini-dashboard "Overview: Optimail arrow_drop_down This overview shows data of campaigns execut…" at bounding box center [776, 257] width 1125 height 262
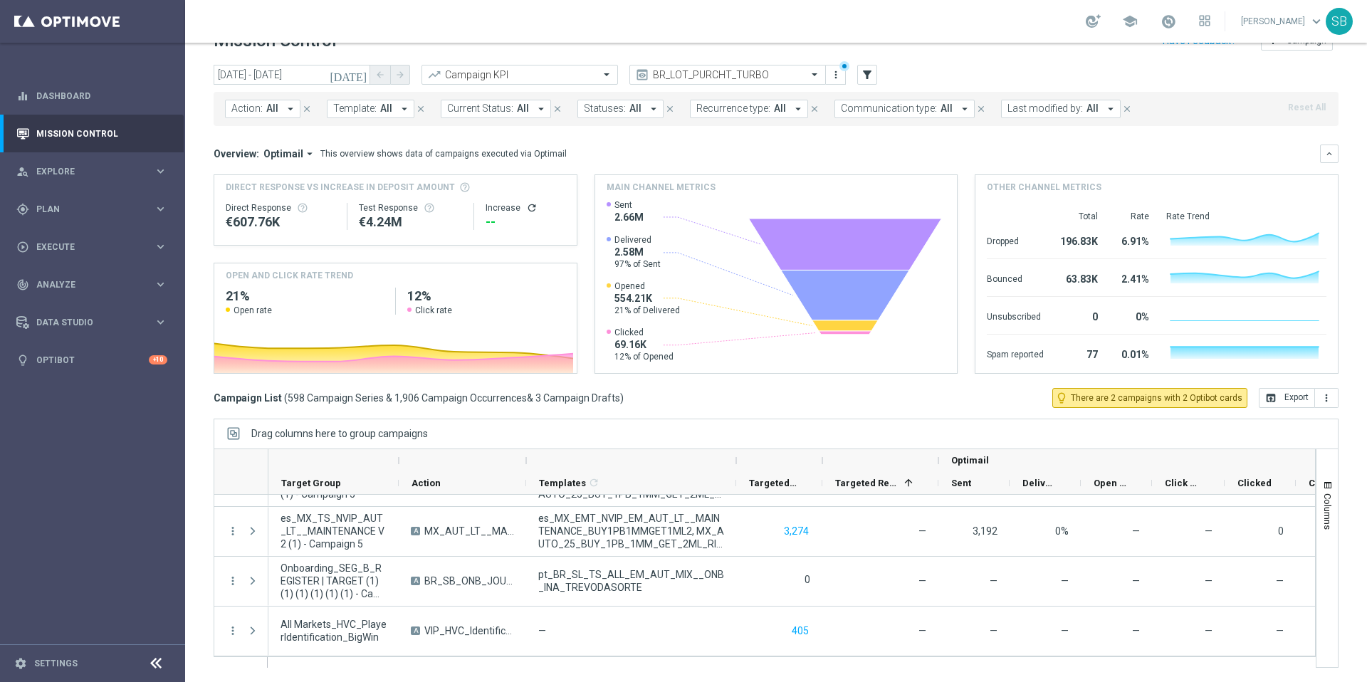
click at [357, 112] on span "Template:" at bounding box center [354, 109] width 43 height 12
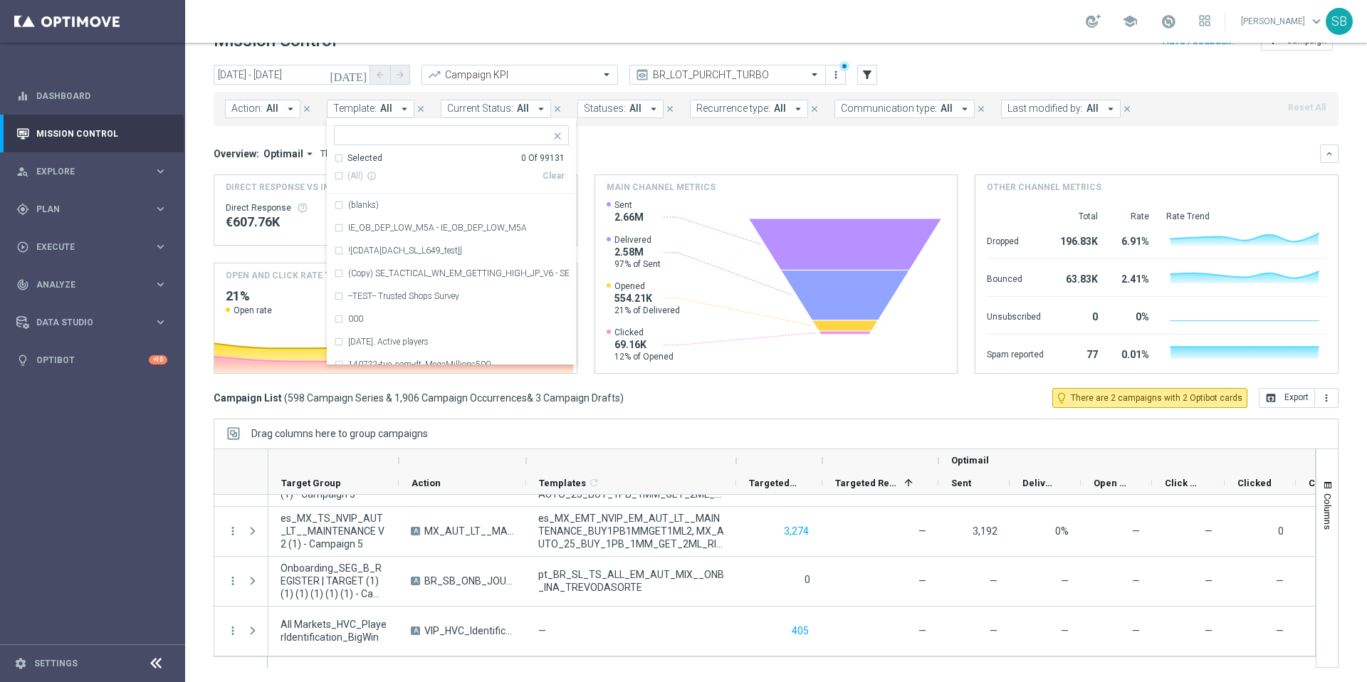
drag, startPoint x: 659, startPoint y: 140, endPoint x: 787, endPoint y: 93, distance: 136.2
click at [663, 137] on mini-dashboard "Overview: Optimail arrow_drop_down This overview shows data of campaigns execut…" at bounding box center [776, 257] width 1125 height 262
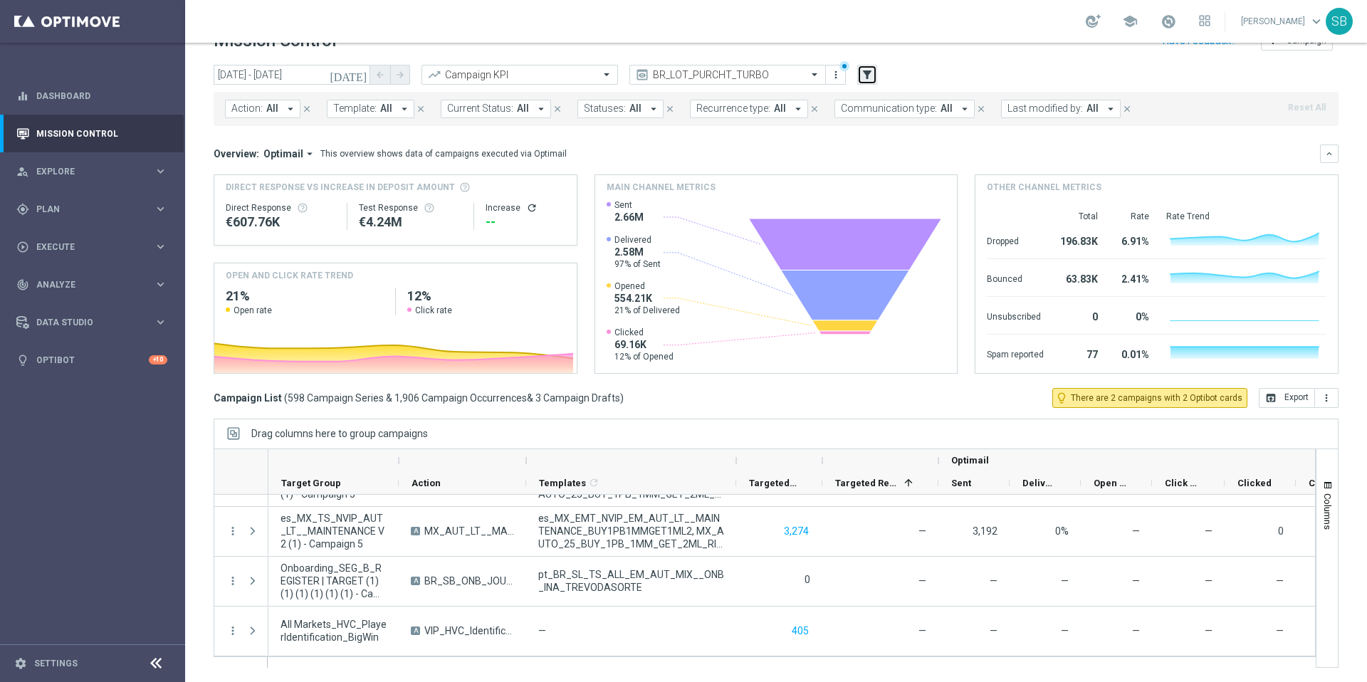
click at [871, 79] on icon "filter_alt" at bounding box center [867, 74] width 13 height 13
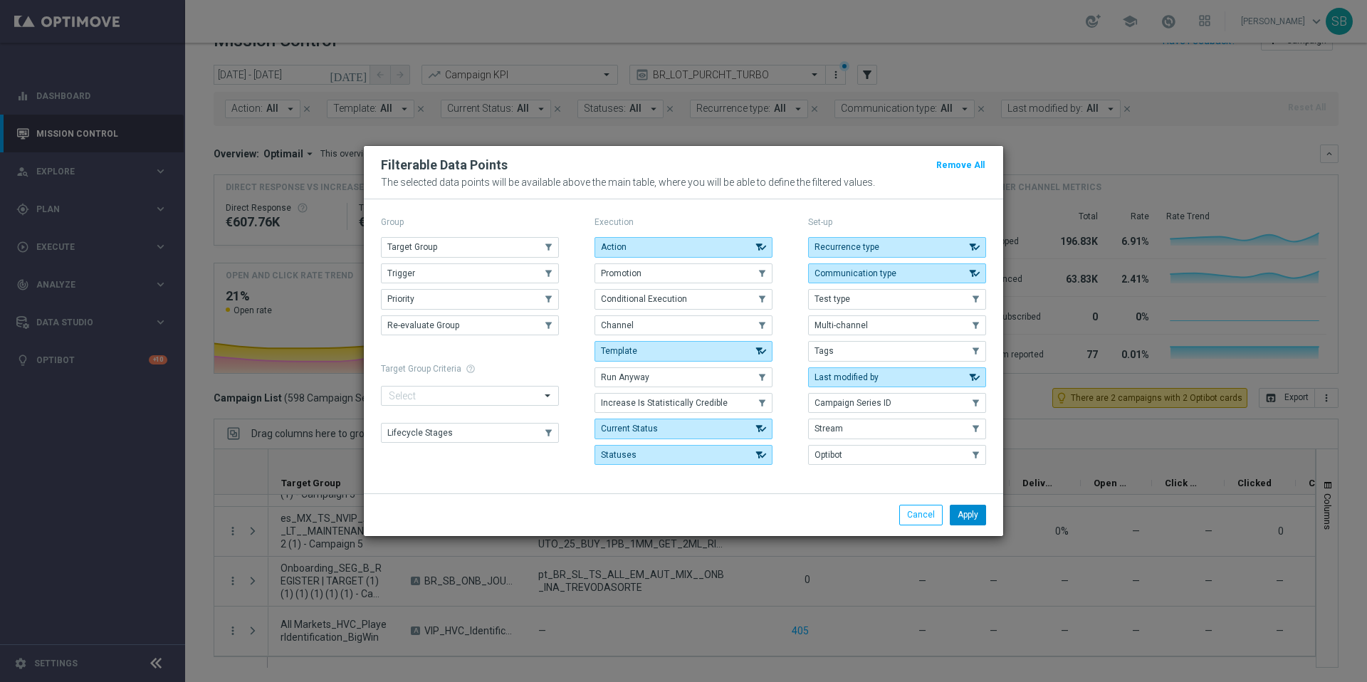
click at [970, 523] on button "Apply" at bounding box center [968, 515] width 36 height 20
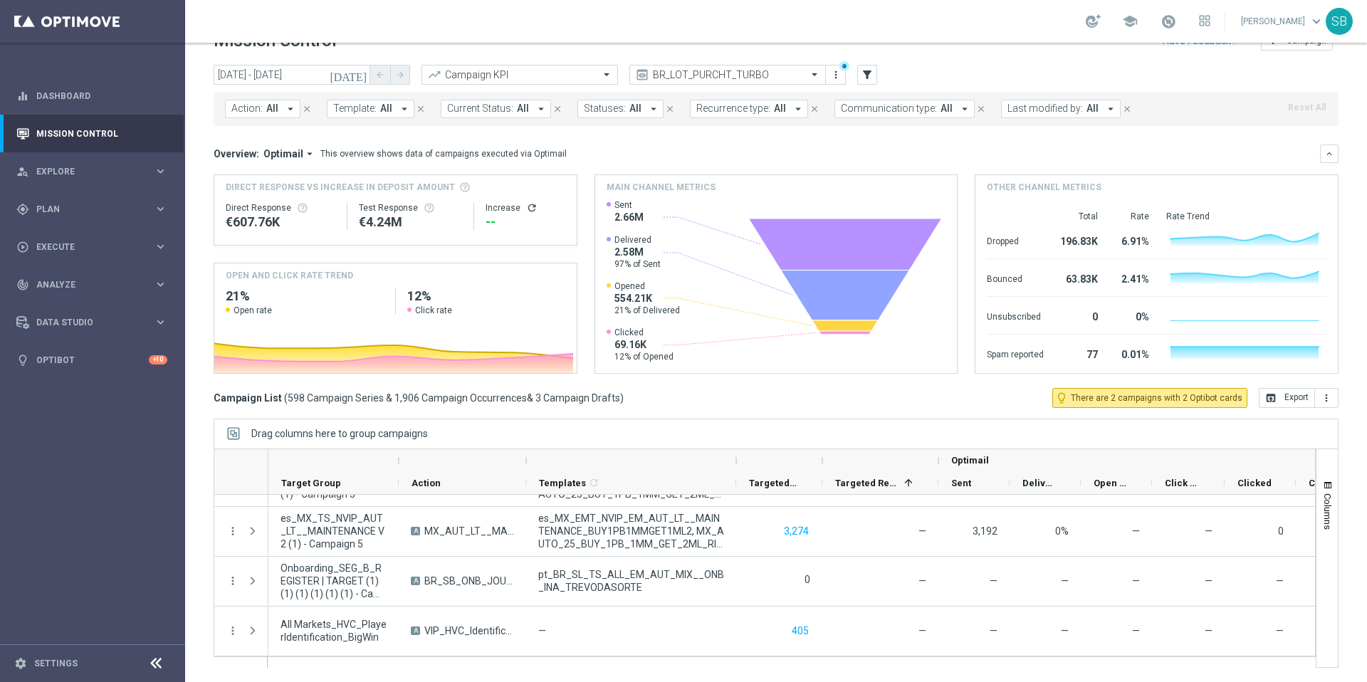
click at [399, 110] on icon "arrow_drop_down" at bounding box center [404, 109] width 13 height 13
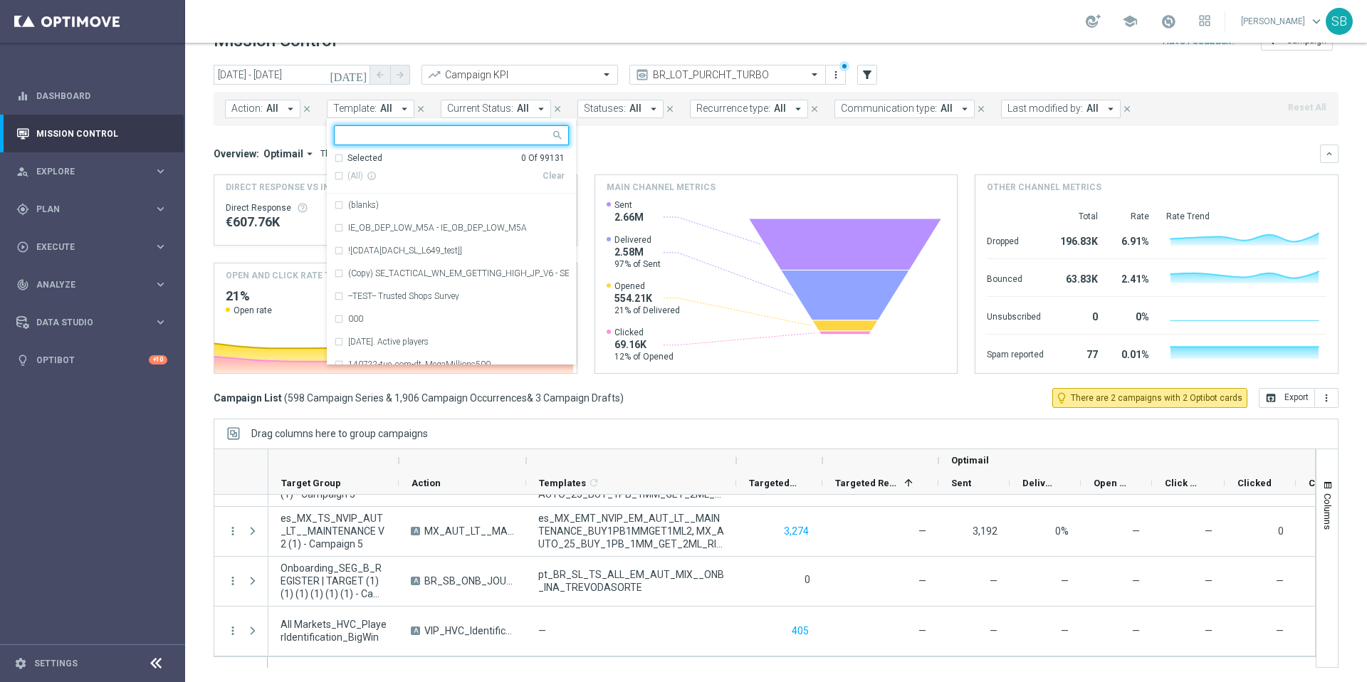
click at [378, 132] on input "text" at bounding box center [446, 136] width 209 height 12
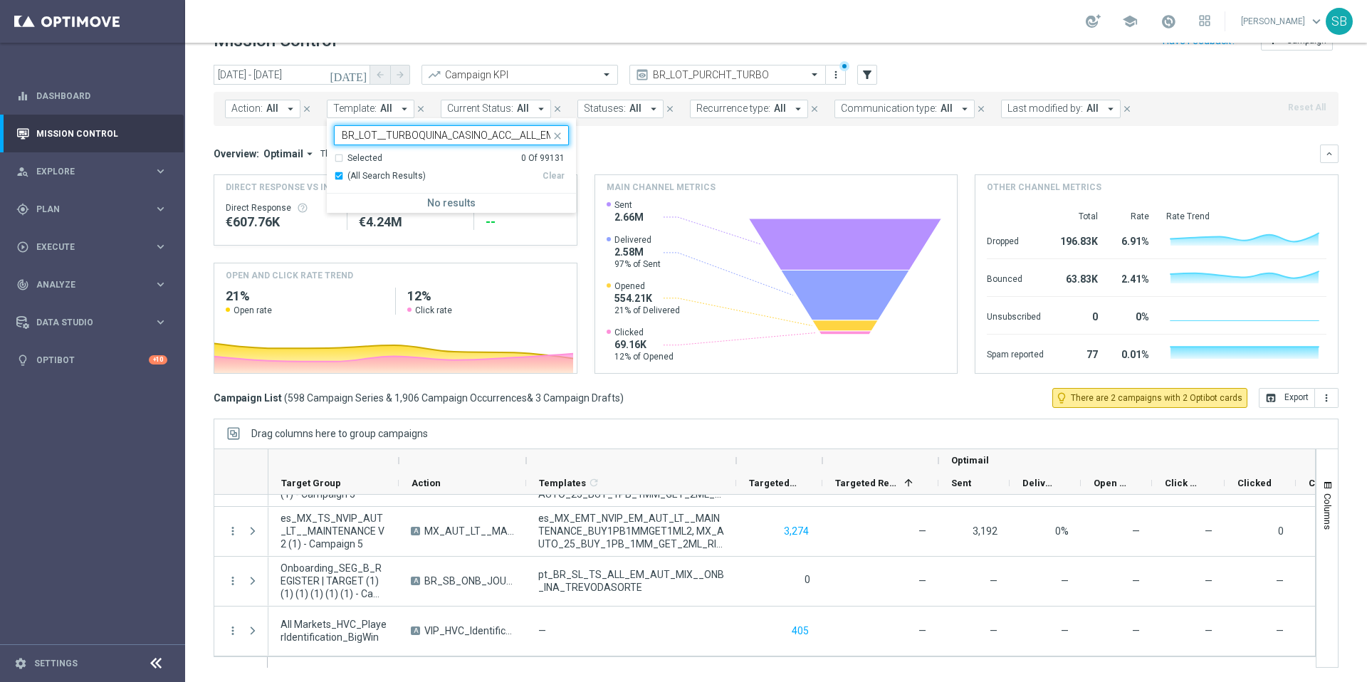
scroll to position [0, 45]
click at [340, 158] on div "Selected 0 Of 99131" at bounding box center [449, 158] width 231 height 12
click at [337, 177] on div "(All Search Results)" at bounding box center [438, 176] width 209 height 12
type input "BR_LOT__TURBOQUINA_CASINO_ACC__ALL_EMA_T&T_LT"
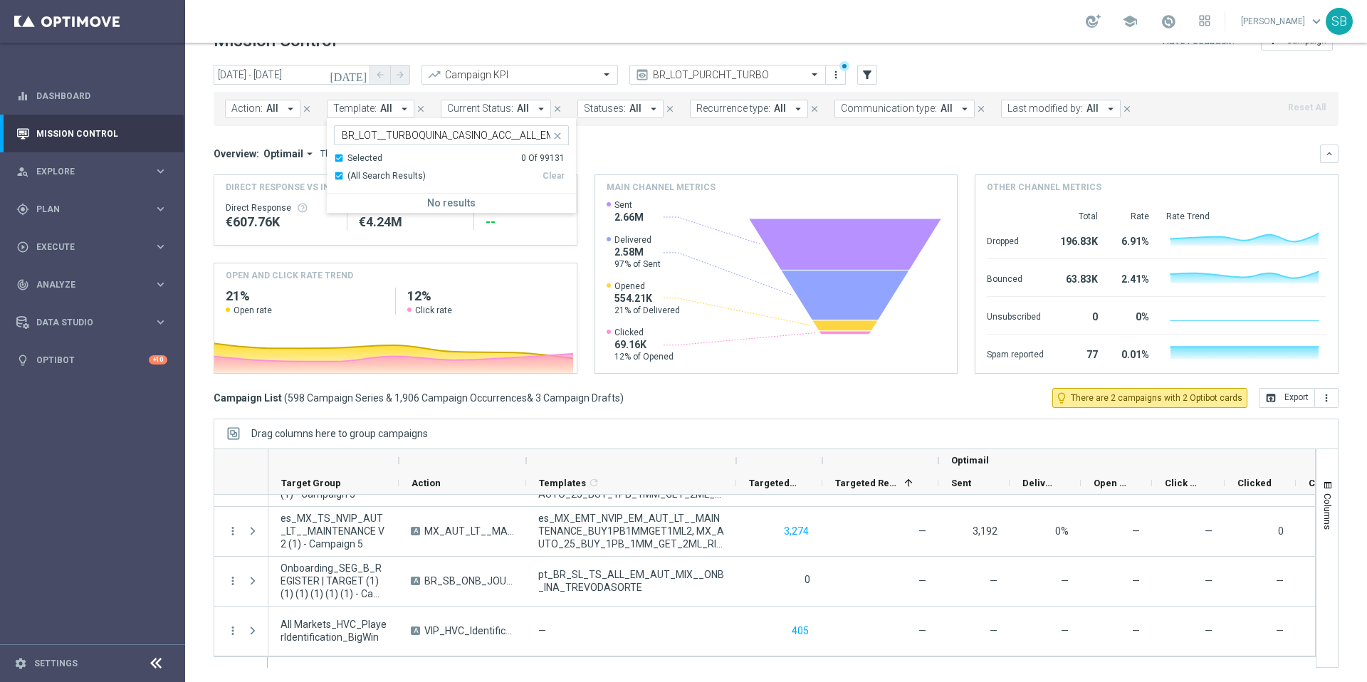
click at [446, 170] on div "(All Search Results)" at bounding box center [438, 176] width 209 height 12
click at [368, 137] on input "BR_LOT__TURBOQUINA_CASINO_ACC__ALL_EMA_T&T_LT" at bounding box center [446, 136] width 209 height 12
click at [345, 137] on input "BR_LOT__TURBOQUINA_CASINO_ACC__ALL_EMA_T&T_LT" at bounding box center [446, 136] width 209 height 12
click at [0, 0] on div "Clear" at bounding box center [0, 0] width 0 height 0
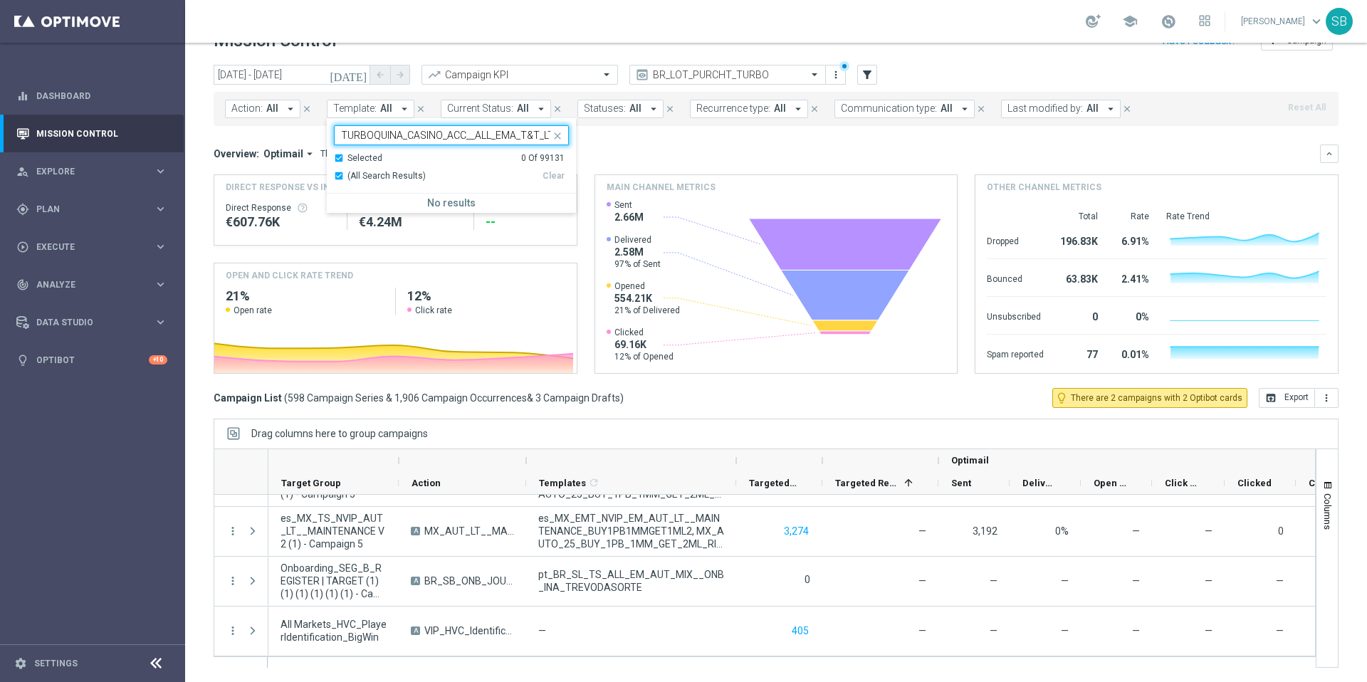
click at [337, 157] on div "Selected 0 Of 99131" at bounding box center [449, 158] width 231 height 12
click at [339, 177] on div "(All Search Results)" at bounding box center [438, 176] width 209 height 12
click at [697, 134] on mini-dashboard "Overview: Optimail arrow_drop_down This overview shows data of campaigns execut…" at bounding box center [776, 257] width 1125 height 262
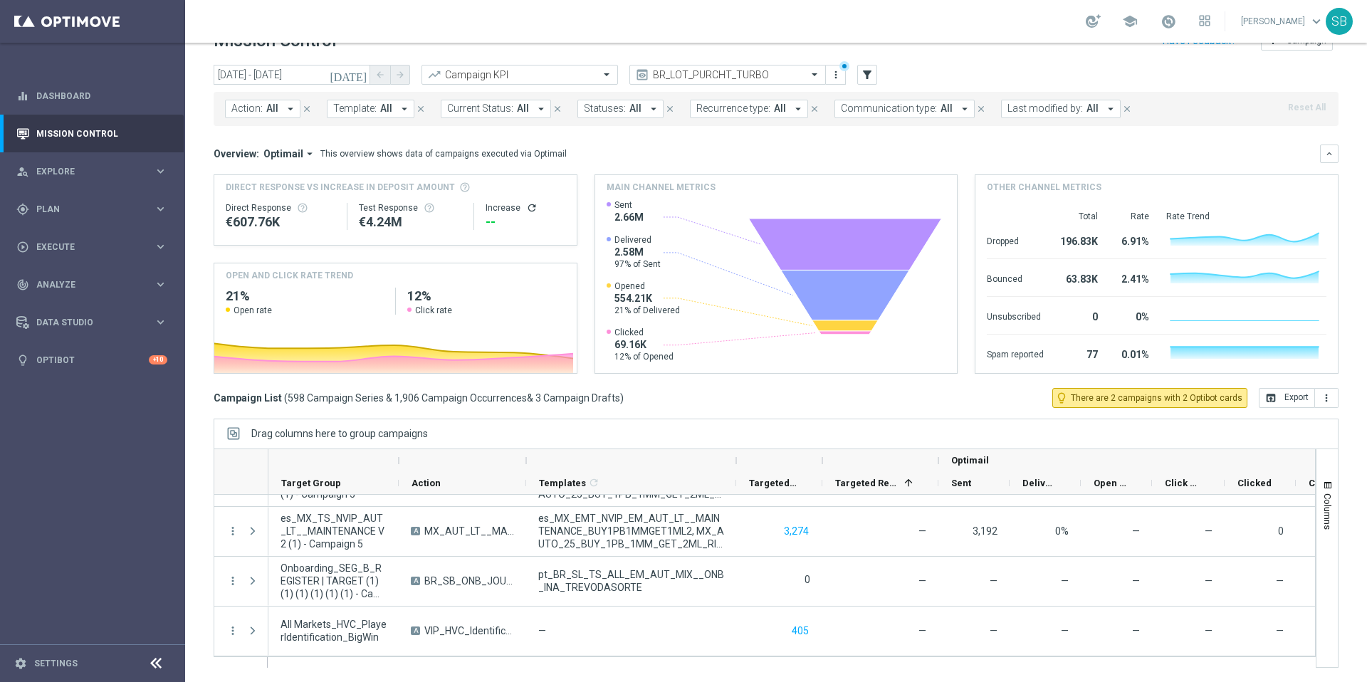
click at [268, 111] on span "All" at bounding box center [272, 109] width 12 height 12
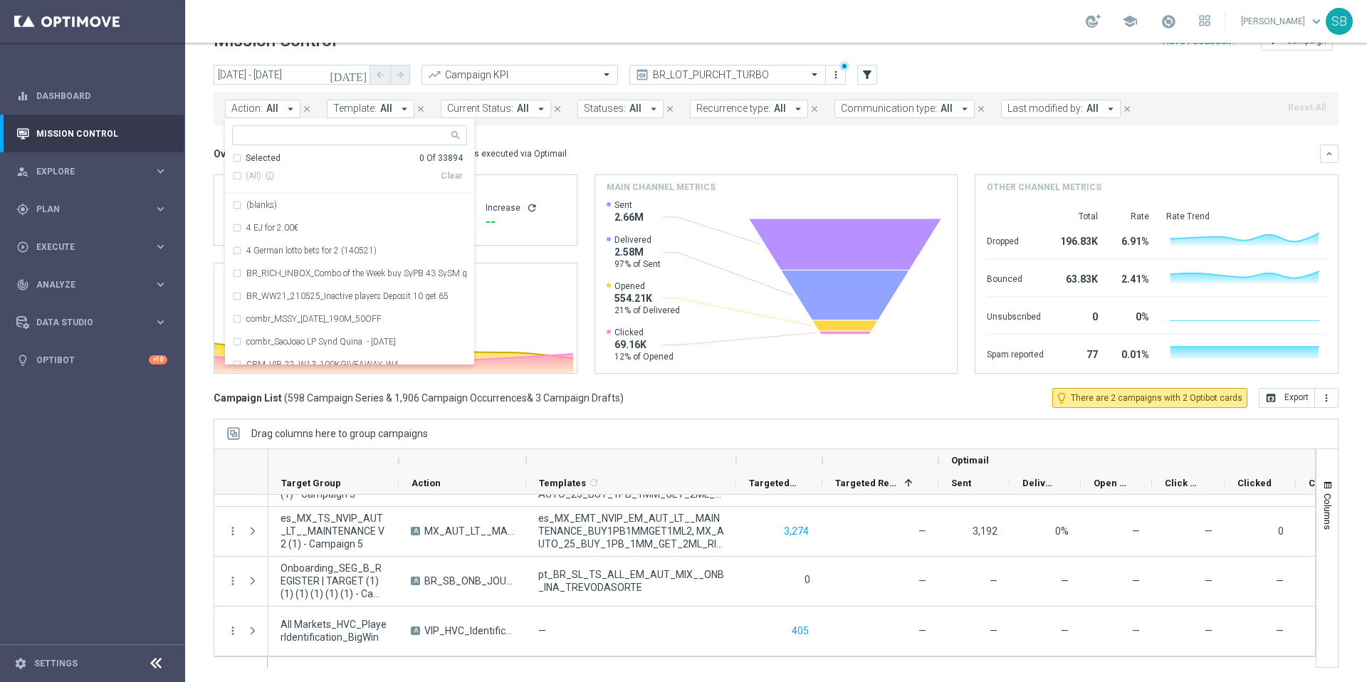
click at [289, 108] on icon "arrow_drop_down" at bounding box center [290, 109] width 13 height 13
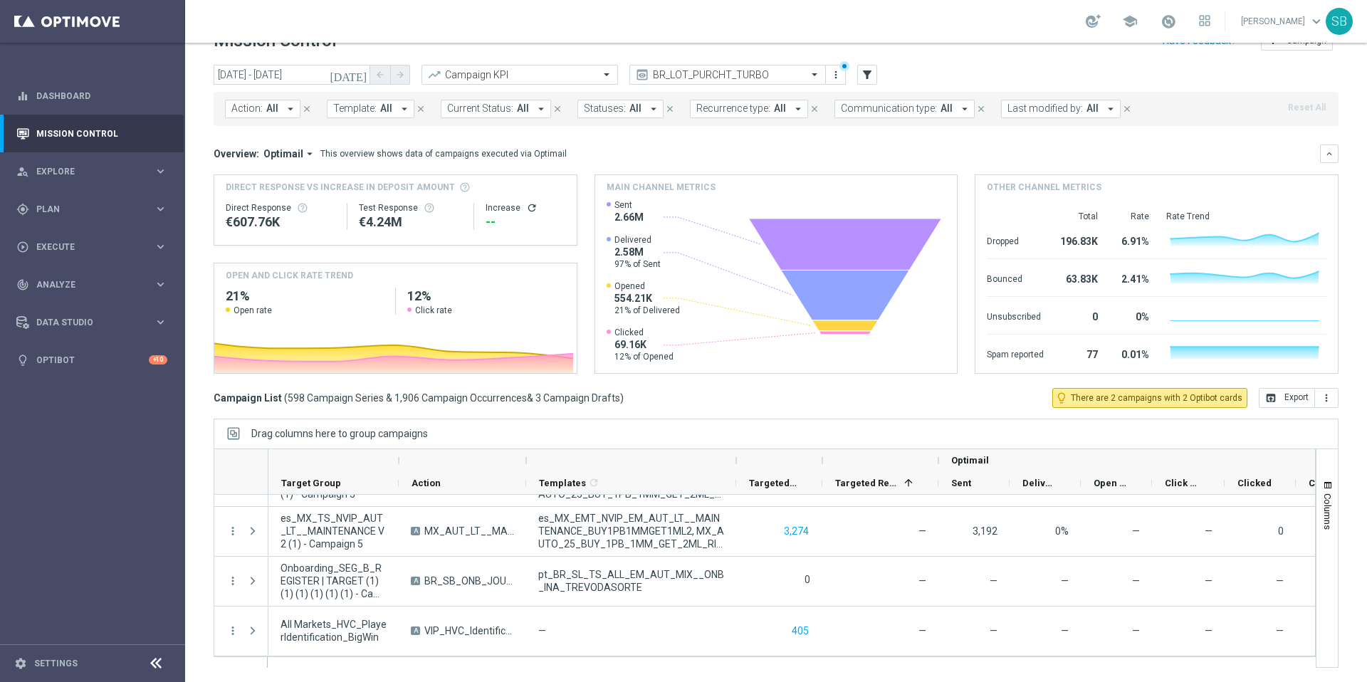
click at [289, 108] on icon "arrow_drop_down" at bounding box center [290, 109] width 13 height 13
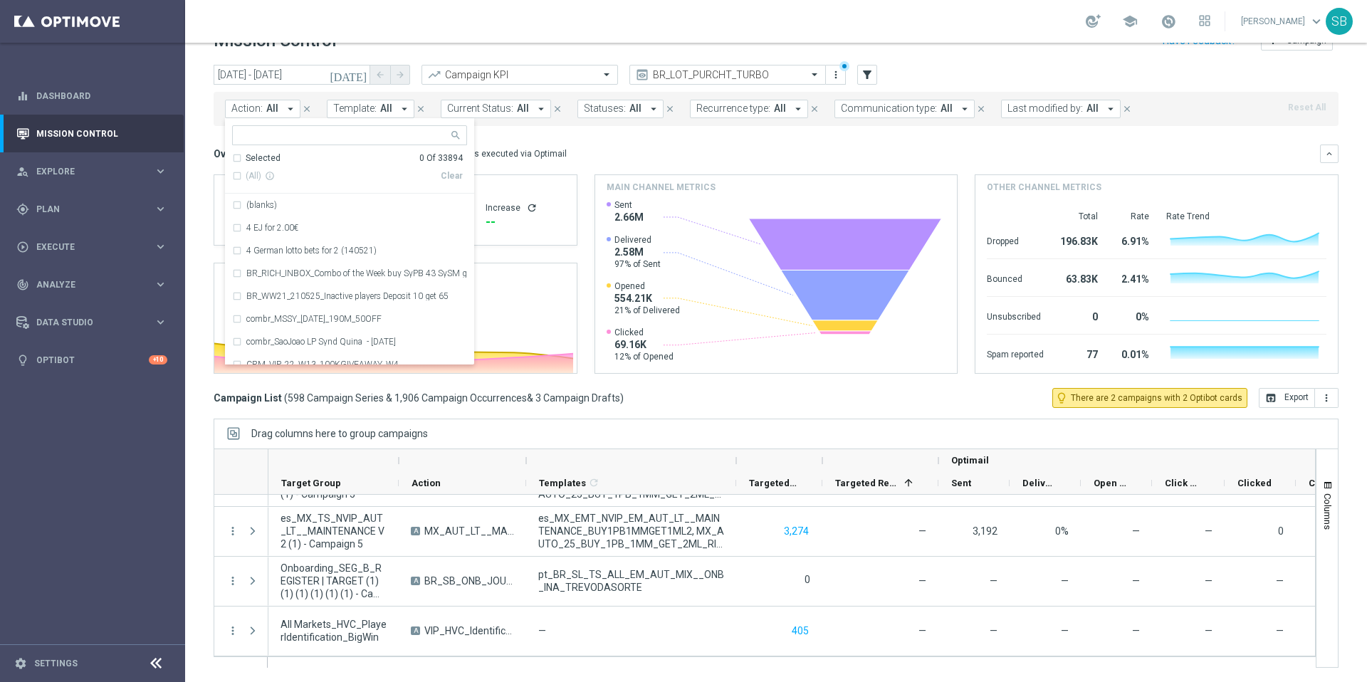
click at [404, 109] on icon "arrow_drop_down" at bounding box center [404, 109] width 13 height 13
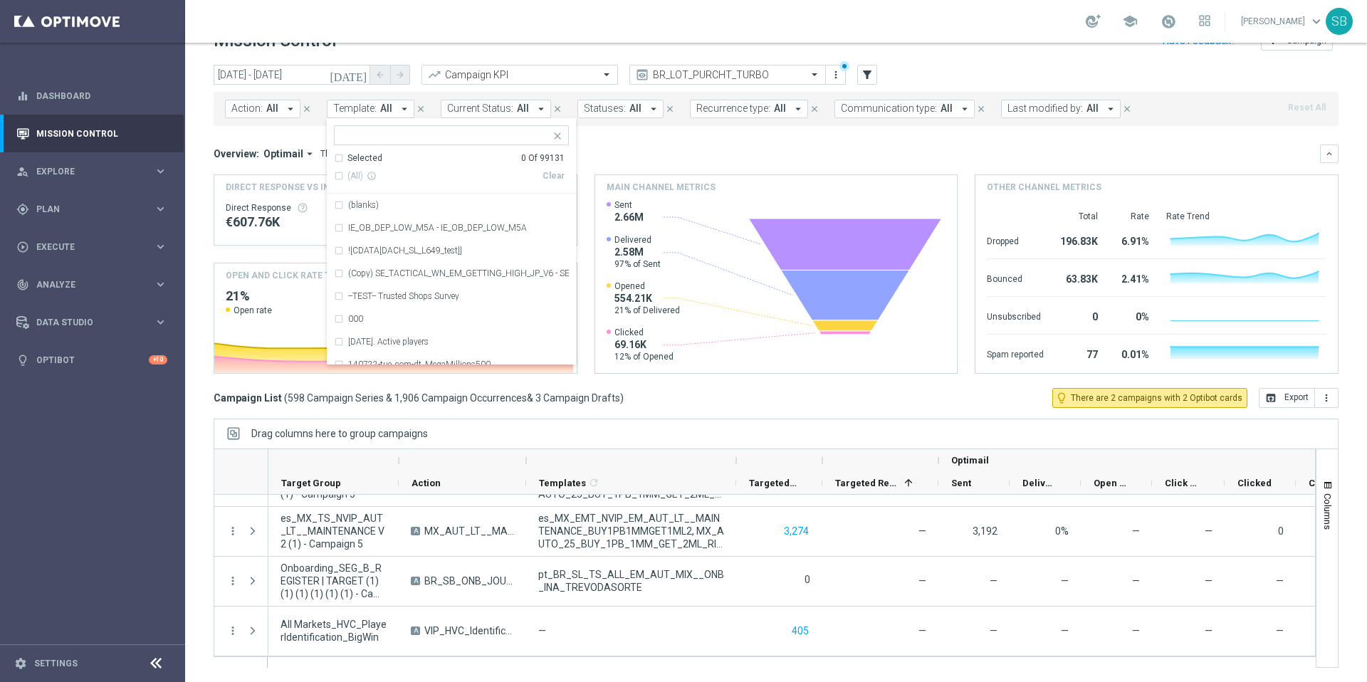
click at [639, 143] on mini-dashboard "Overview: Optimail arrow_drop_down This overview shows data of campaigns execut…" at bounding box center [776, 257] width 1125 height 262
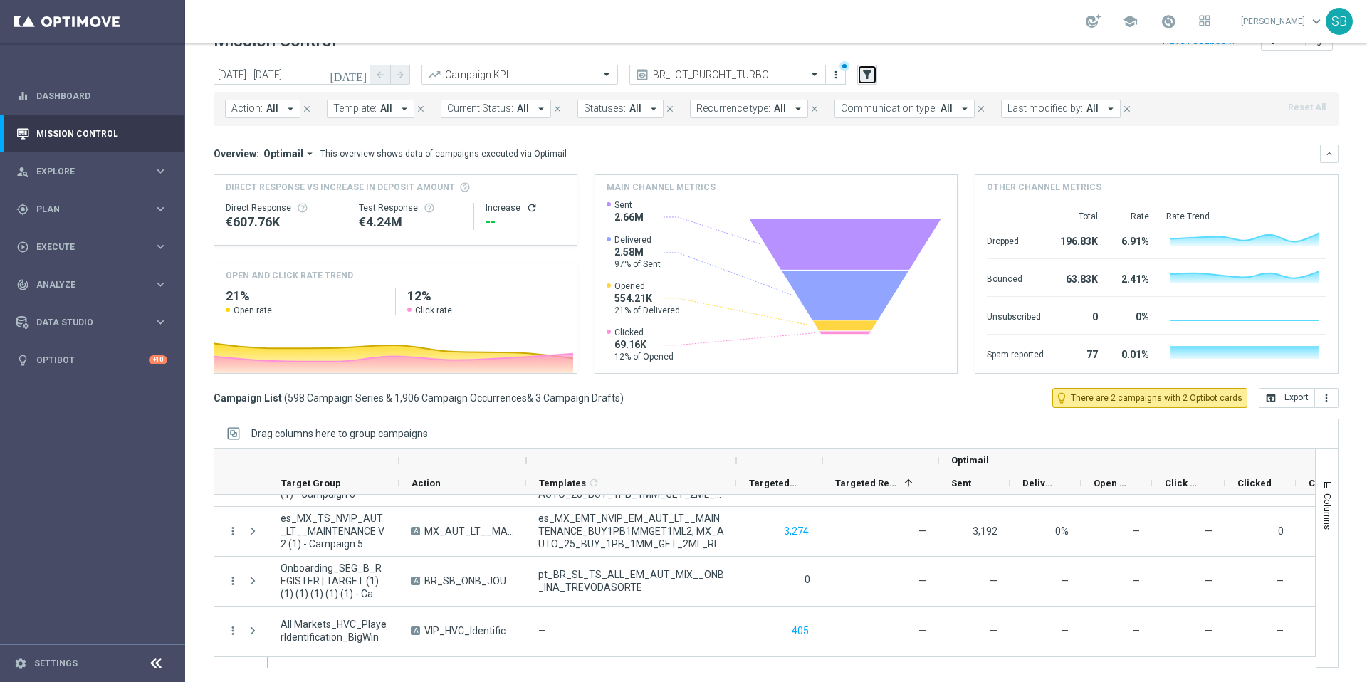
click at [869, 77] on icon "filter_alt" at bounding box center [867, 74] width 13 height 13
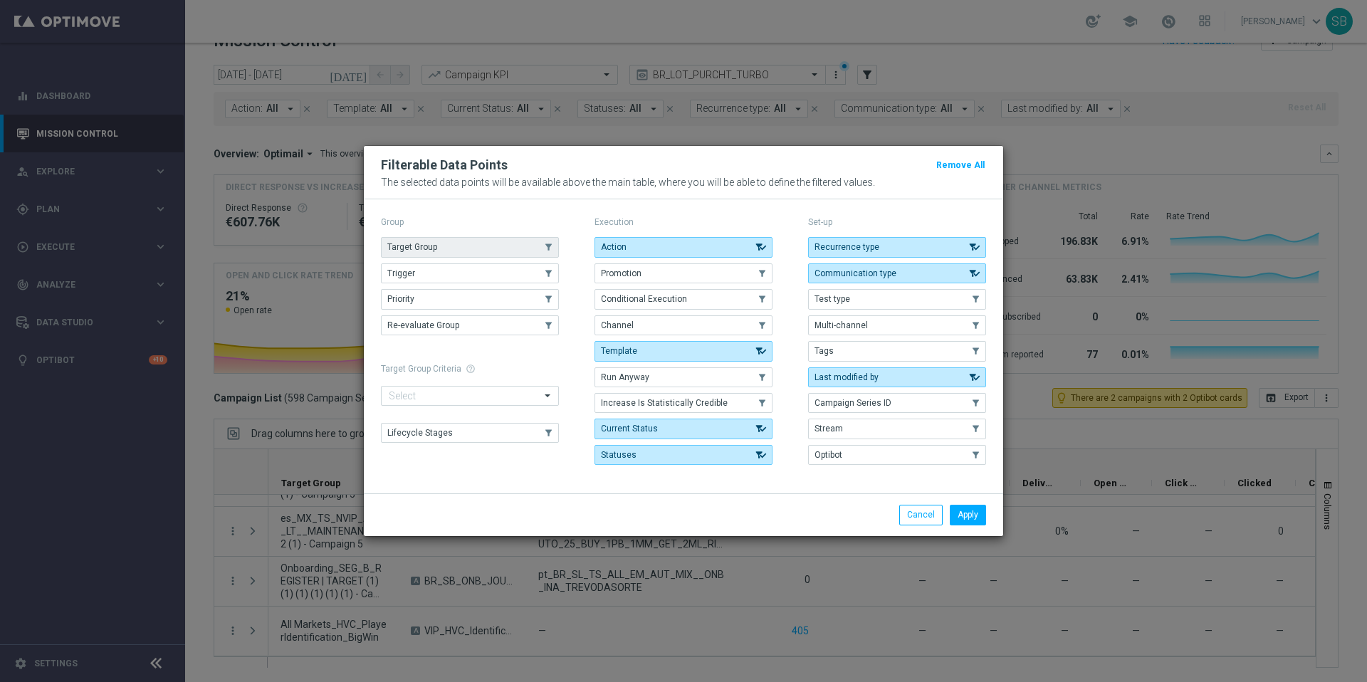
click at [458, 253] on button "Target Group" at bounding box center [470, 247] width 178 height 20
click at [961, 515] on button "Apply" at bounding box center [968, 515] width 36 height 20
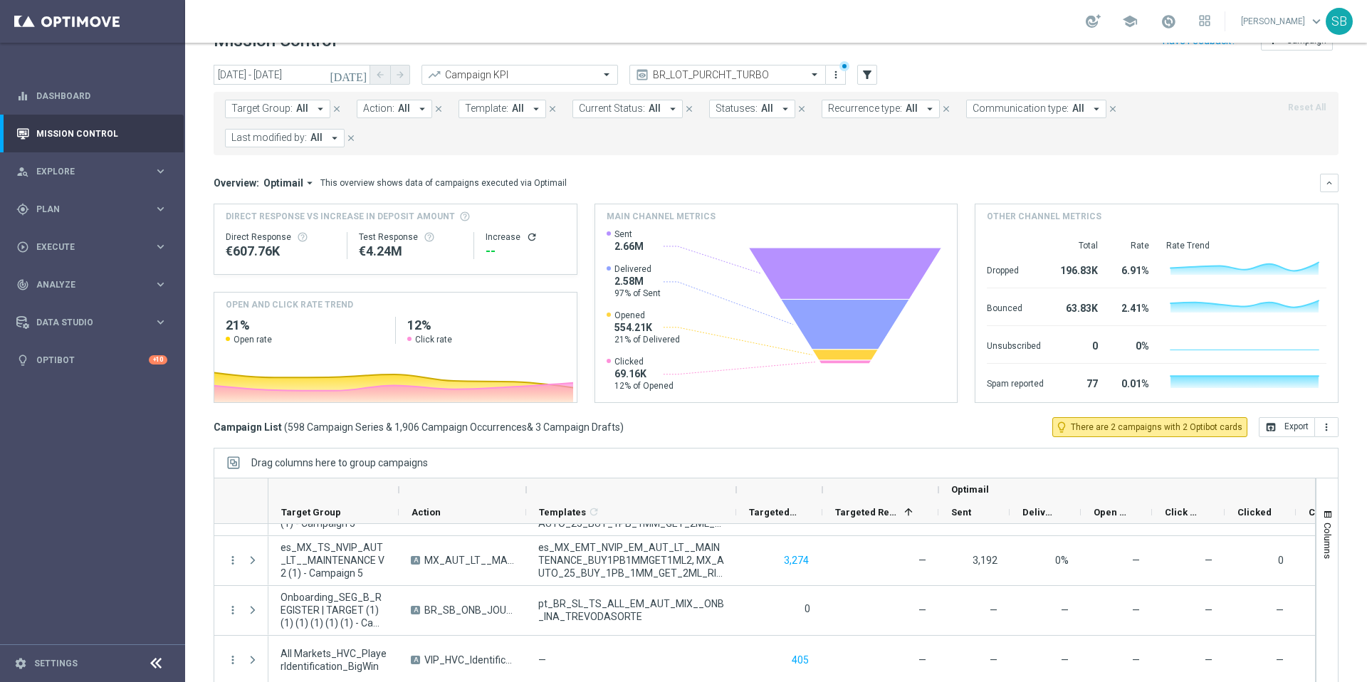
click at [316, 110] on icon "arrow_drop_down" at bounding box center [320, 109] width 13 height 13
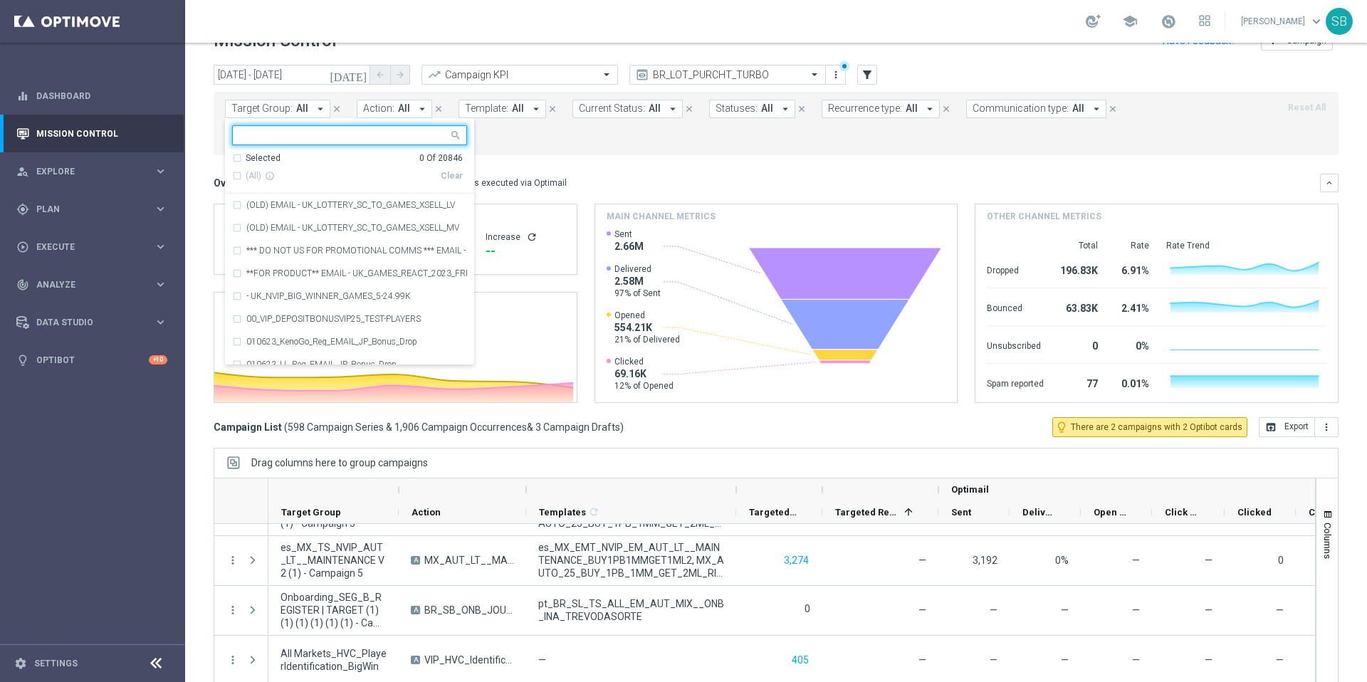
click at [274, 139] on input "text" at bounding box center [344, 136] width 209 height 12
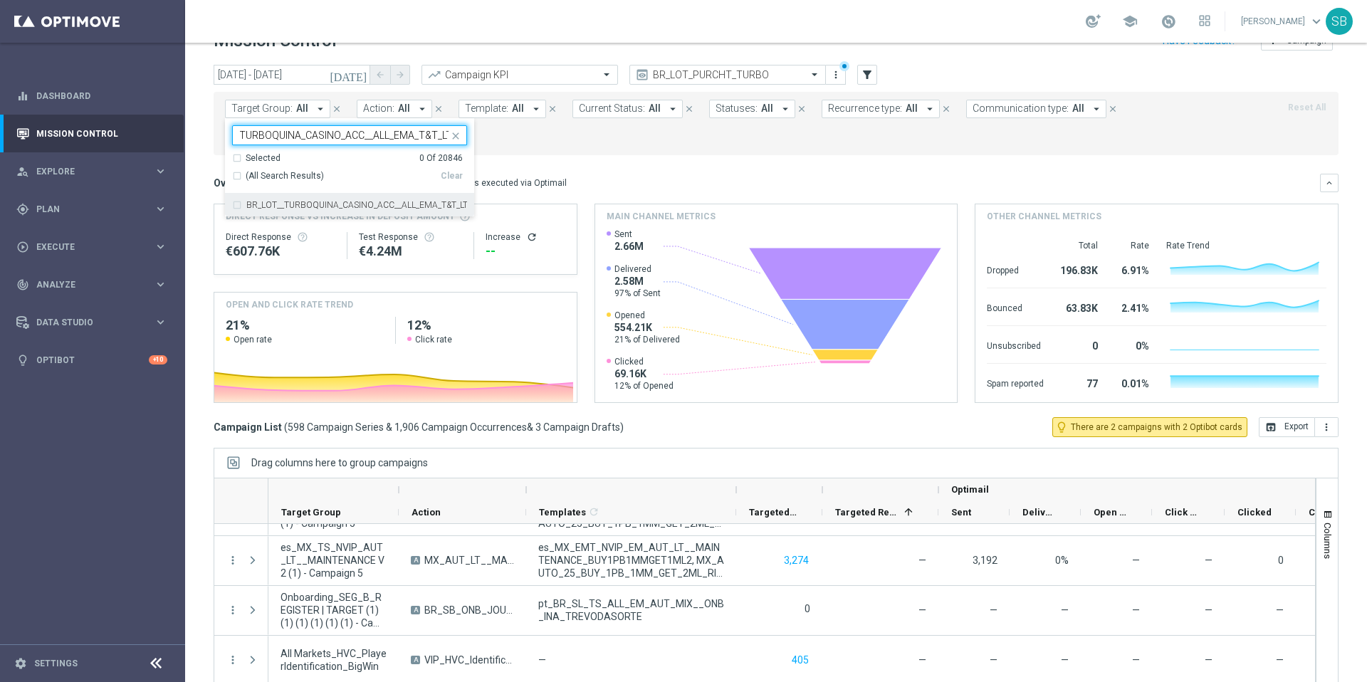
click at [239, 206] on div "BR_LOT__TURBOQUINA_CASINO_ACC__ALL_EMA_T&T_LT" at bounding box center [349, 205] width 235 height 23
type input "BR_LOT__TURBOQUINA_CASINO_ACC__ALL_EMA_T&T_LT"
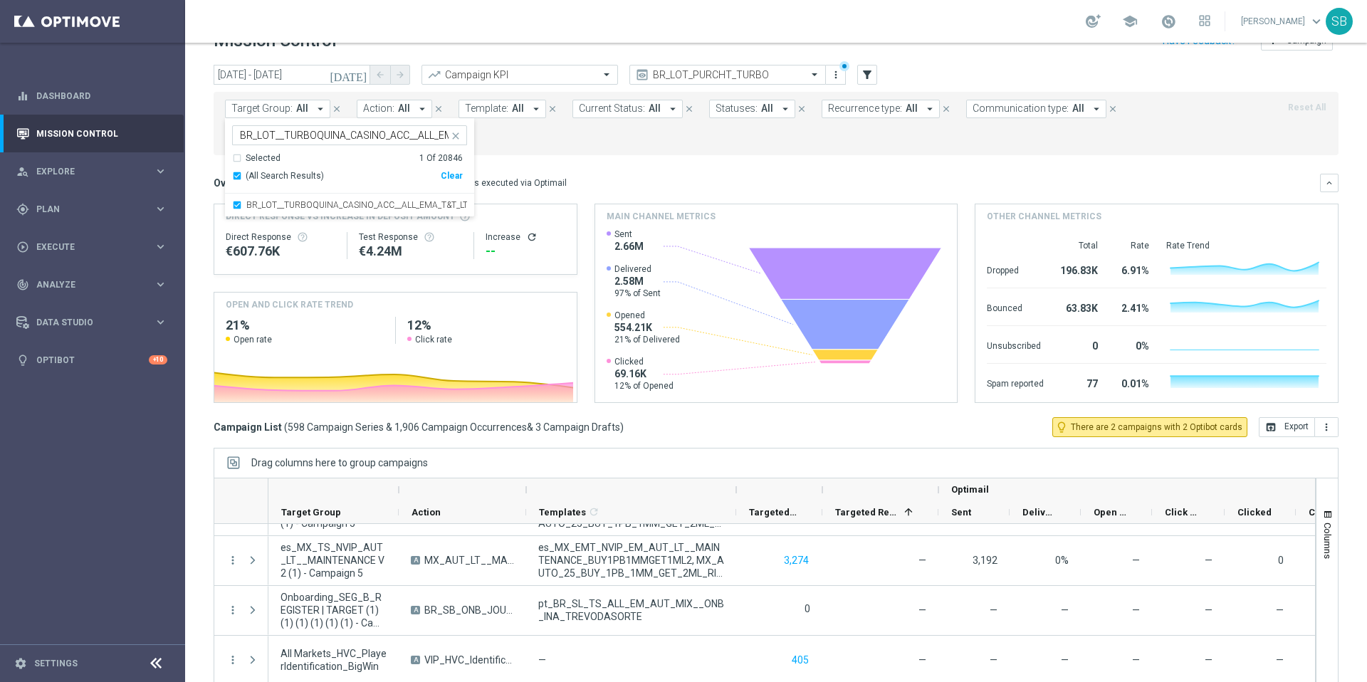
click at [577, 147] on div "Target Group: All arrow_drop_down BR_LOT__TURBOQUINA_CASINO_ACC__ALL_EMA_T&T_LT…" at bounding box center [776, 123] width 1125 height 63
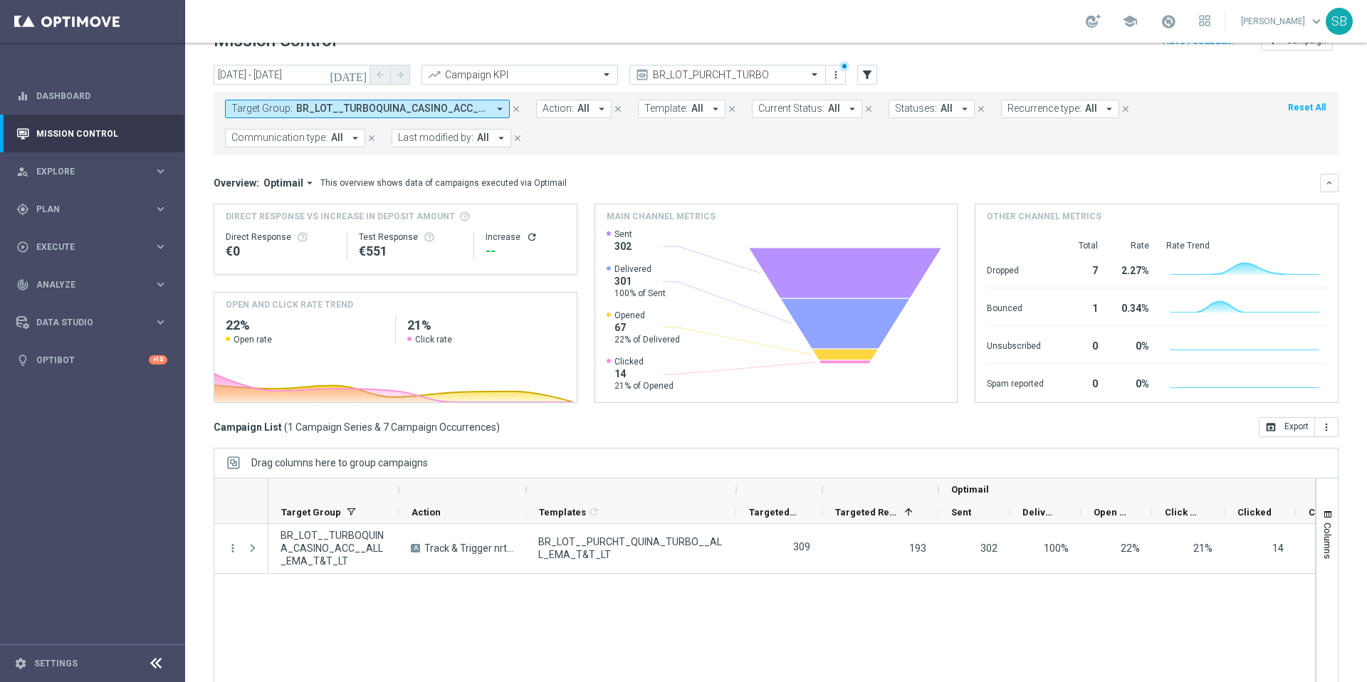
click at [529, 235] on icon "refresh" at bounding box center [531, 236] width 11 height 11
click at [502, 108] on icon "arrow_drop_down" at bounding box center [499, 109] width 13 height 13
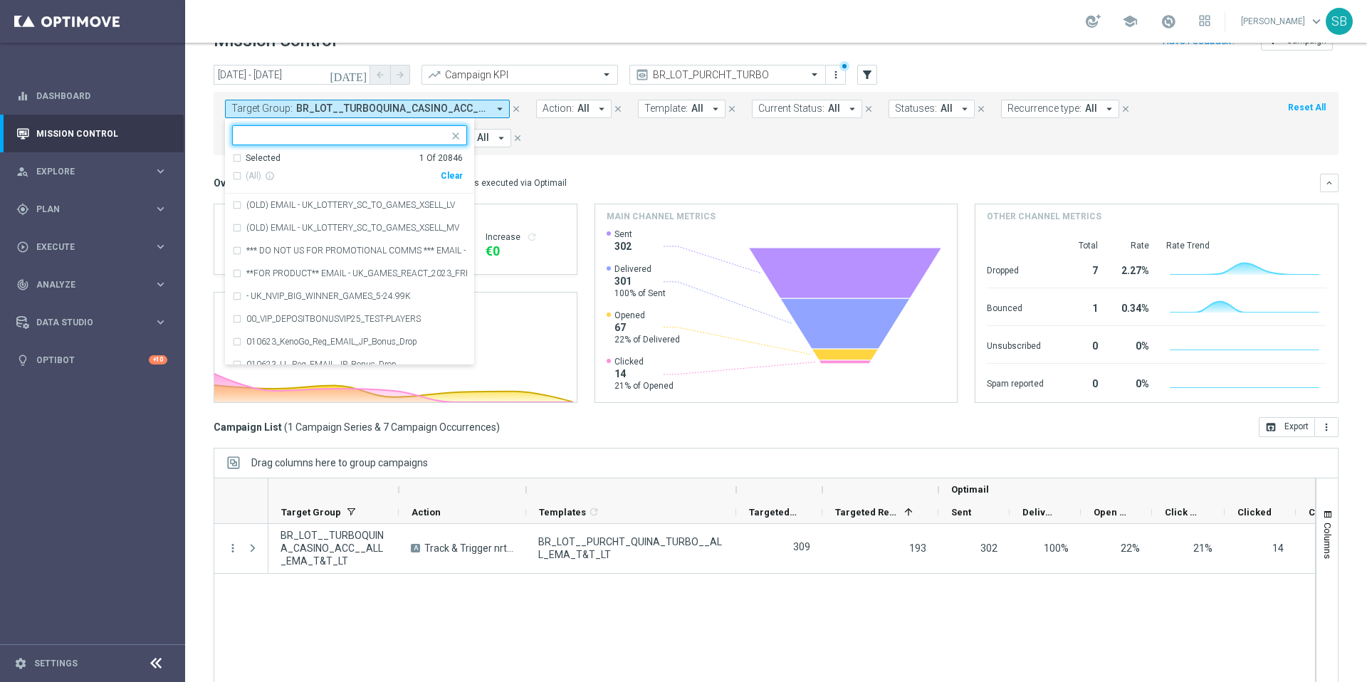
click at [365, 136] on input "text" at bounding box center [344, 136] width 209 height 12
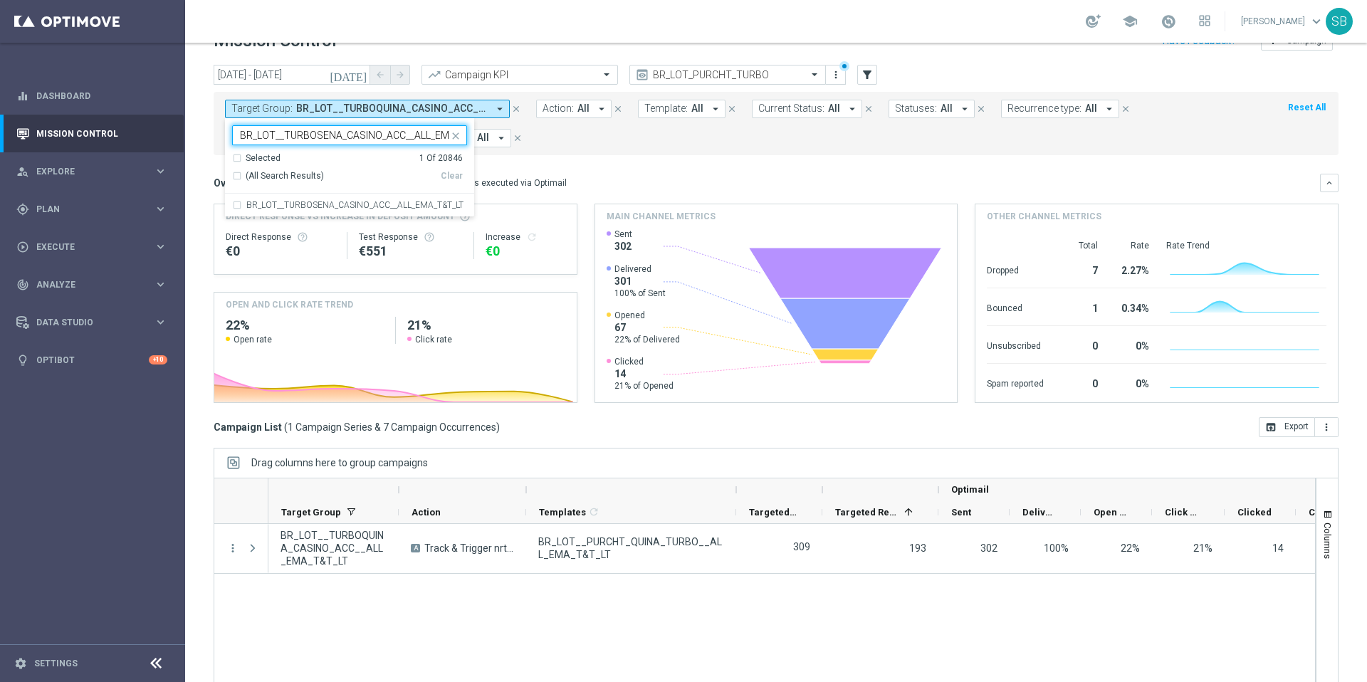
scroll to position [0, 40]
click at [237, 205] on div "BR_LOT__TURBOSENA_CASINO_ACC__ALL_EMA_T&T_LT" at bounding box center [349, 205] width 235 height 23
type input "BR_LOT__TURBOSENA_CASINO_ACC__ALL_EMA_T&T_LT"
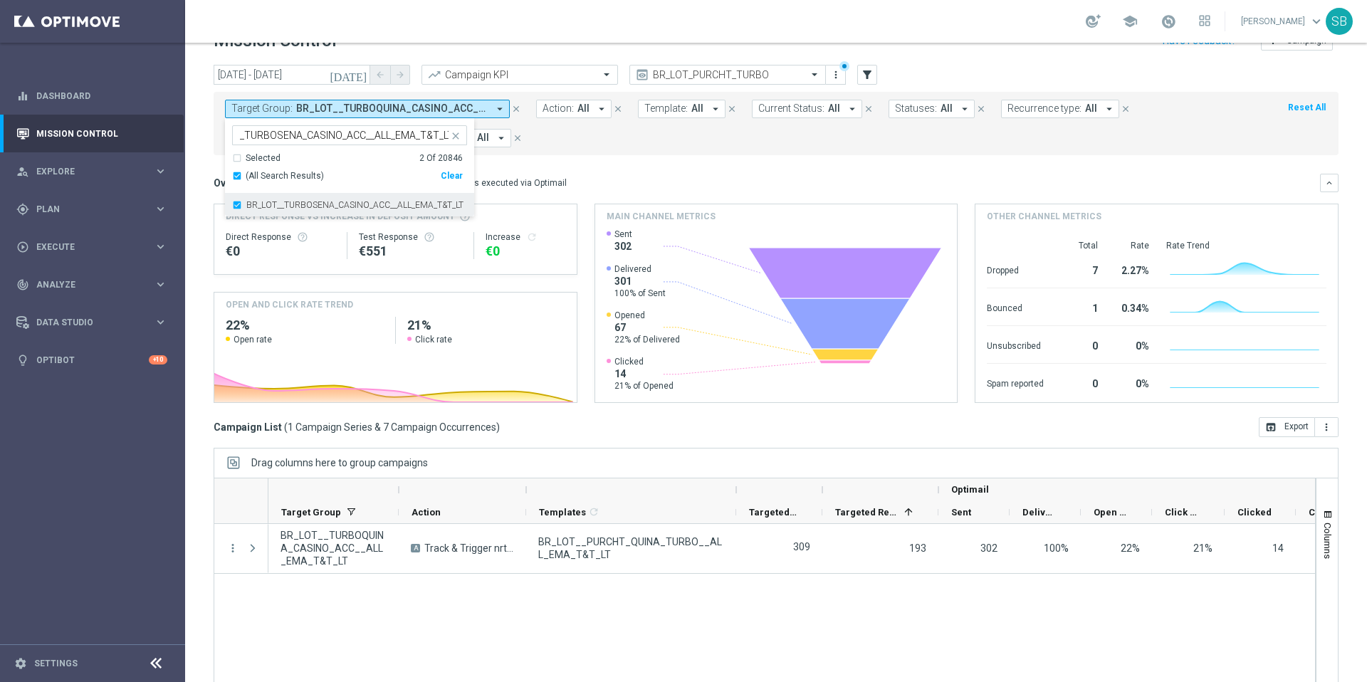
scroll to position [0, 0]
click at [613, 142] on form "Target Group: BR_LOT__TURBOQUINA_CASINO_ACC__ALL_EMA_T&T_LT arrow_drop_down Sel…" at bounding box center [744, 124] width 1039 height 48
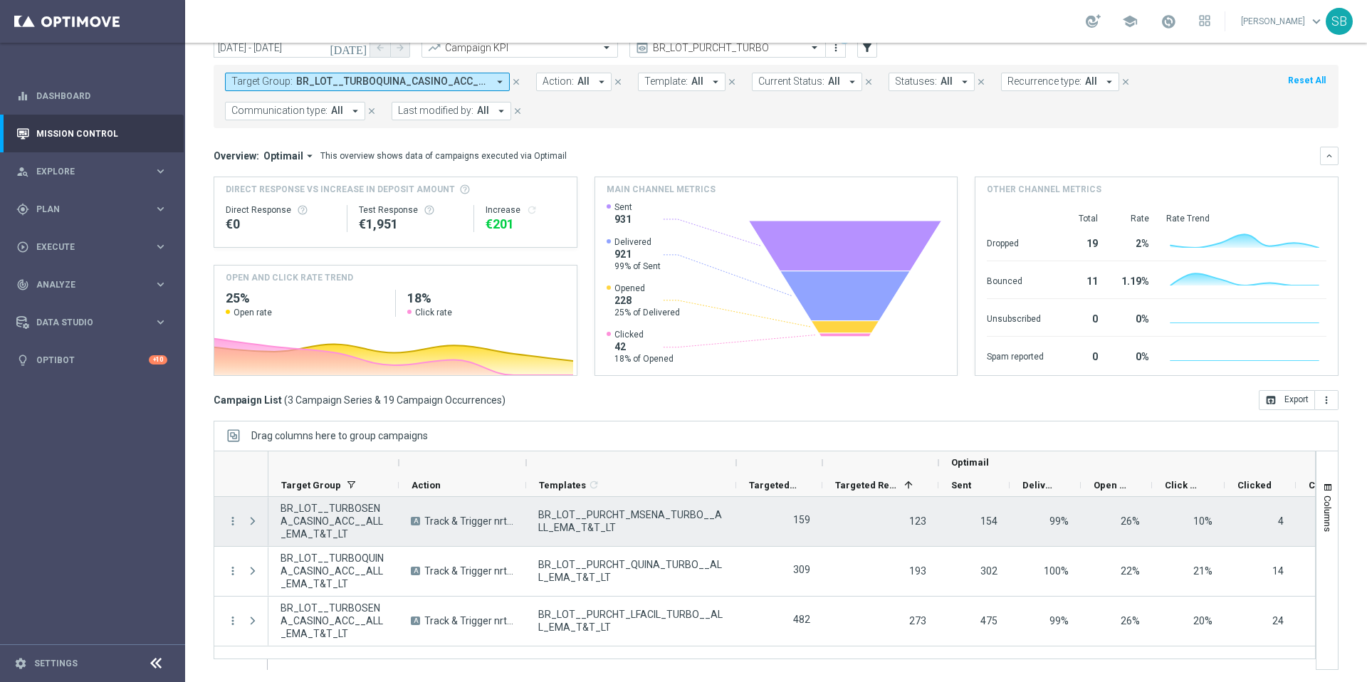
scroll to position [59, 0]
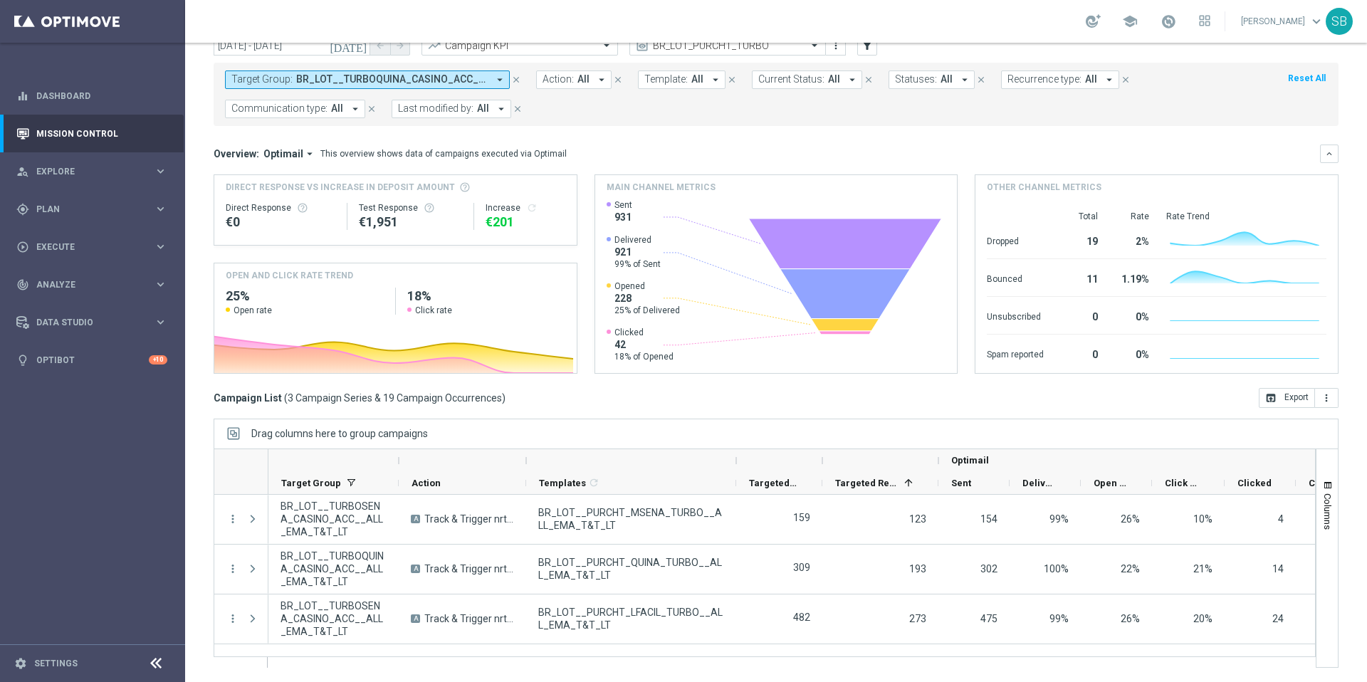
click at [470, 78] on span "BR_LOT__TURBOQUINA_CASINO_ACC__ALL_EMA_T&T_LT, BR_LOT__TURBOSENA_CASINO_ACC__AL…" at bounding box center [392, 79] width 192 height 12
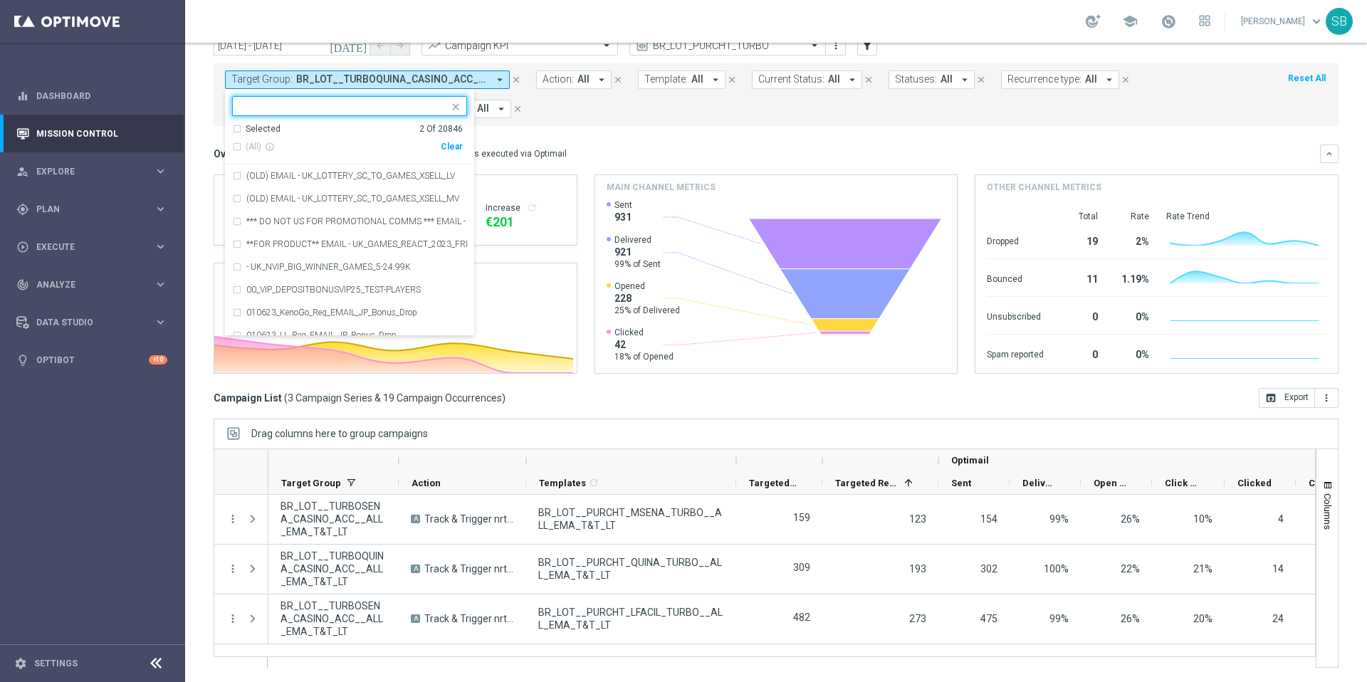
click at [357, 100] on input "text" at bounding box center [344, 106] width 209 height 12
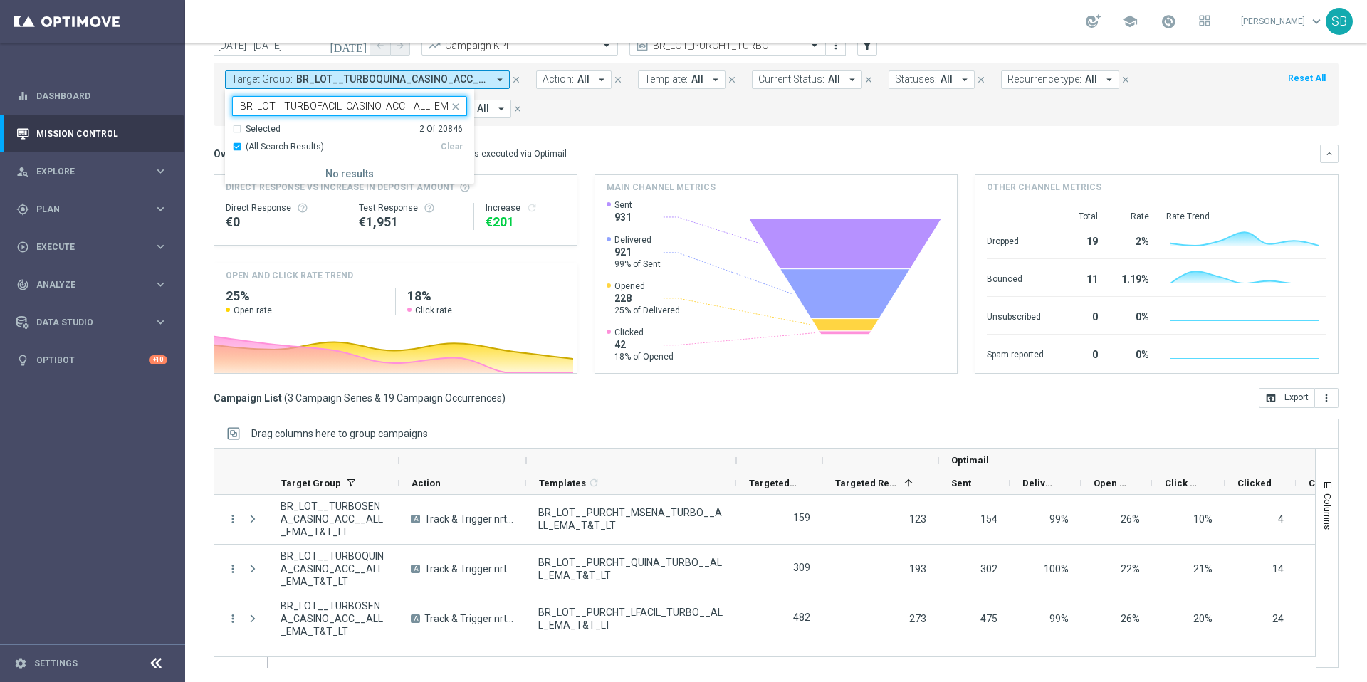
scroll to position [0, 41]
type input "BR_LOT__TURBOFACIL_CASINO_ACC__ALL_EMA_T&T_LT"
click at [552, 105] on form "Target Group: BR_LOT__TURBOQUINA_CASINO_ACC__ALL_EMA_T&T_LT, BR_LOT__TURBOSENA_…" at bounding box center [744, 94] width 1039 height 48
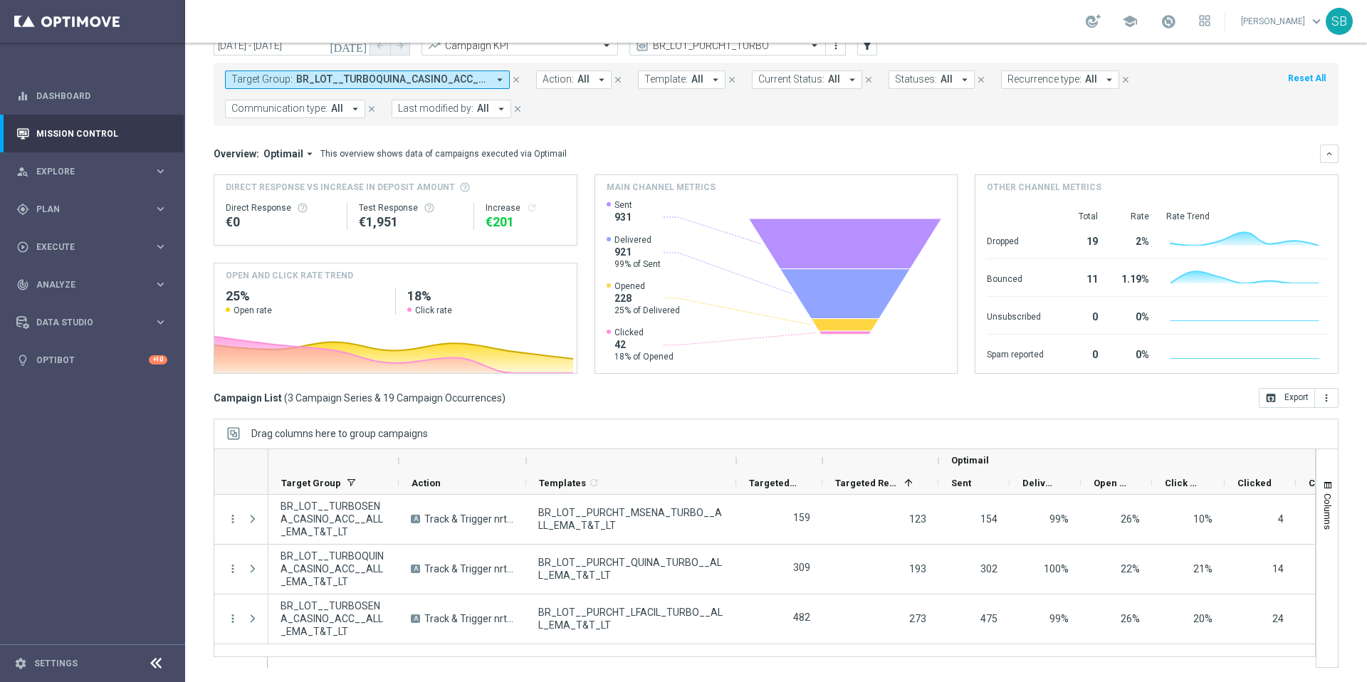
click at [502, 79] on icon "arrow_drop_down" at bounding box center [499, 79] width 13 height 13
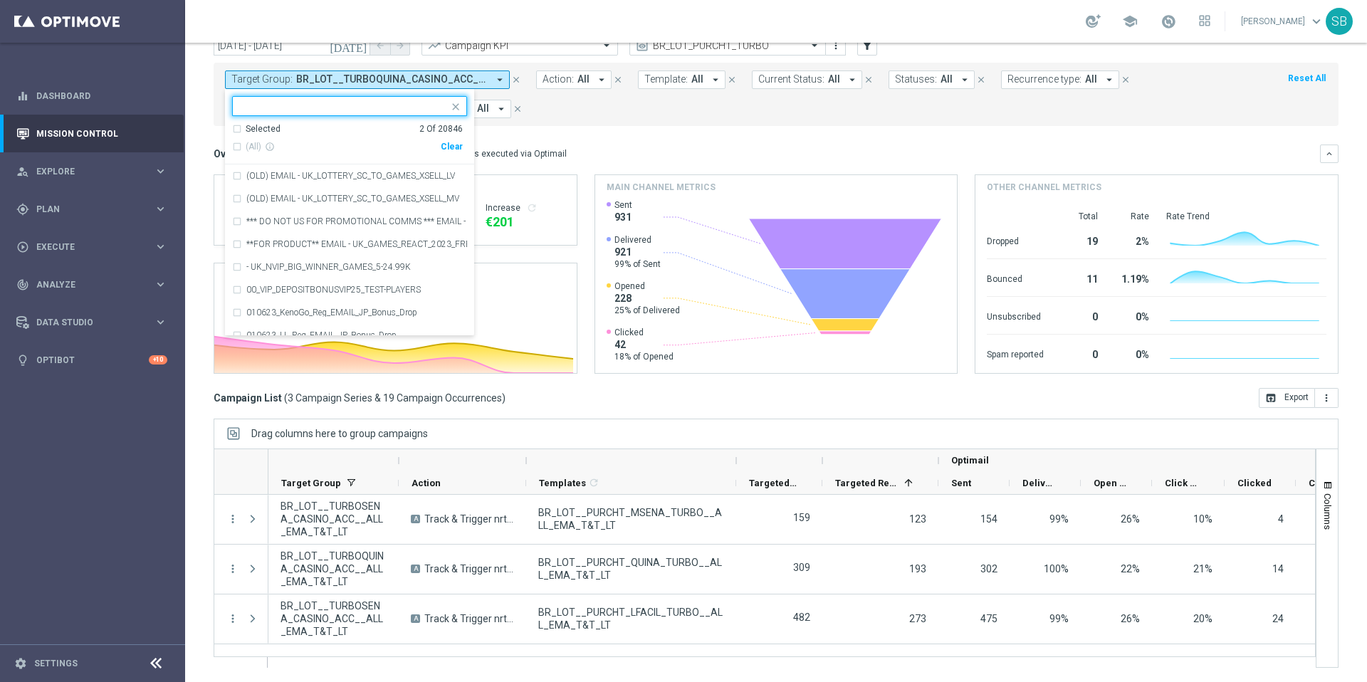
click at [302, 108] on input "text" at bounding box center [344, 106] width 209 height 12
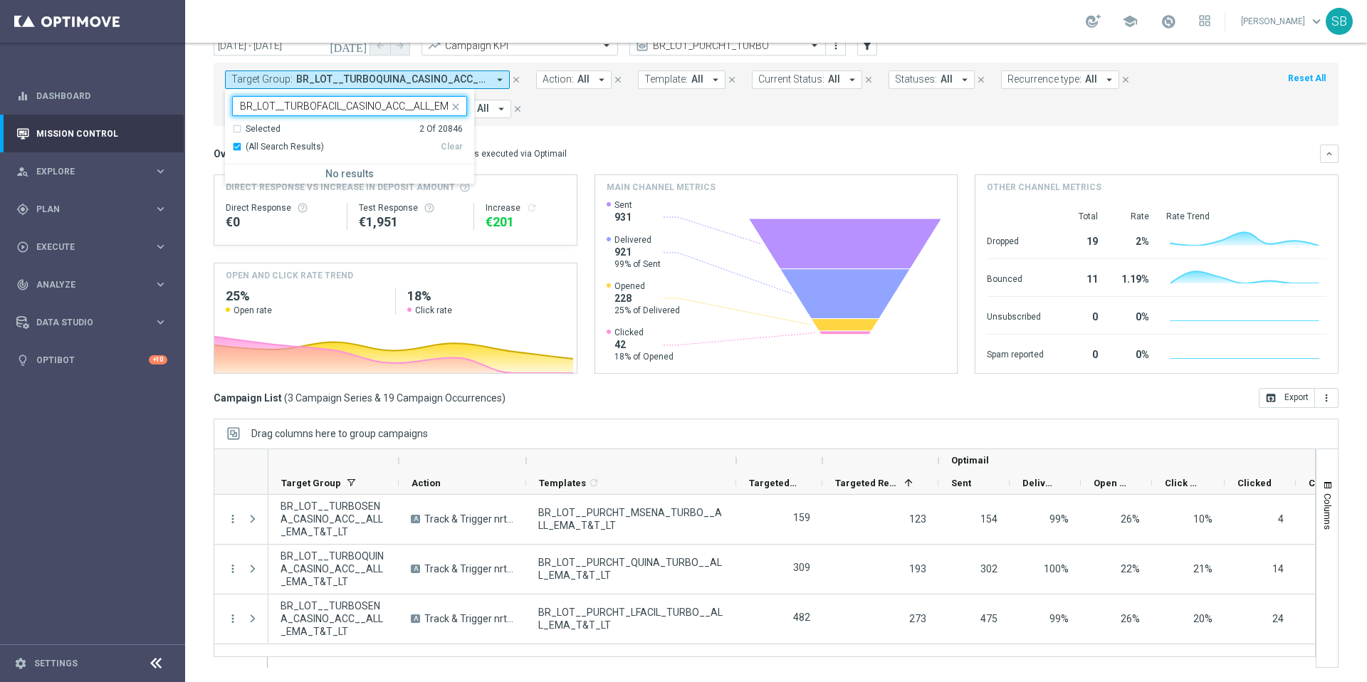
scroll to position [0, 41]
type input "BR_LOT__TURBOFACIL_CASINO_ACC__ALL_EMA_T&T_LT"
click at [552, 119] on div "Target Group: BR_LOT__TURBOQUINA_CASINO_ACC__ALL_EMA_T&T_LT, BR_LOT__TURBOSENA_…" at bounding box center [776, 94] width 1125 height 63
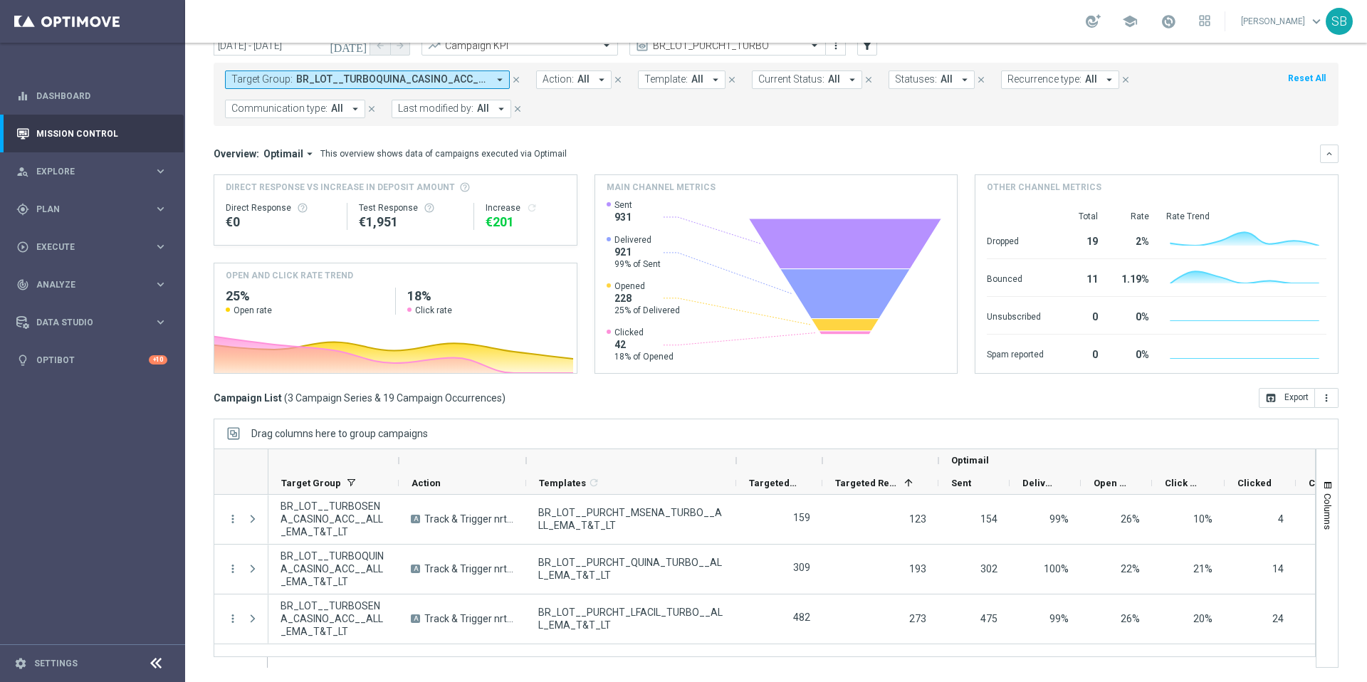
click at [499, 80] on icon "arrow_drop_down" at bounding box center [499, 79] width 13 height 13
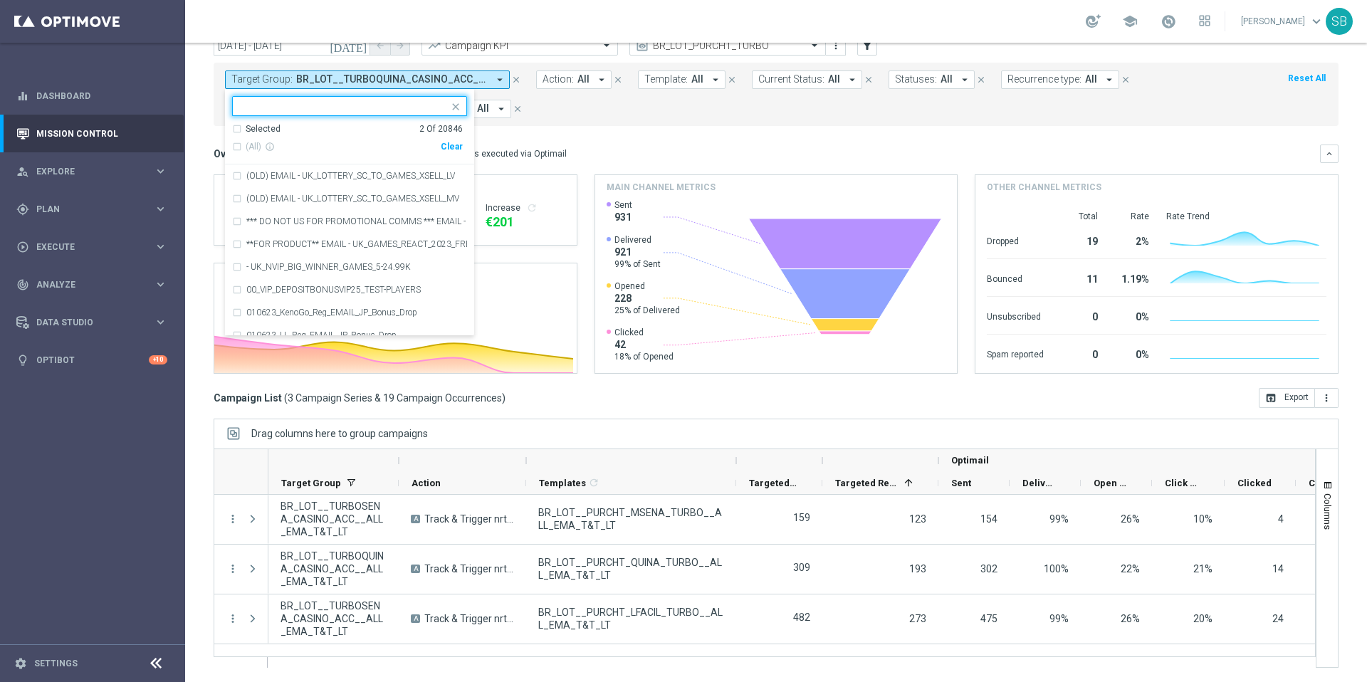
click at [303, 105] on input "text" at bounding box center [344, 106] width 209 height 12
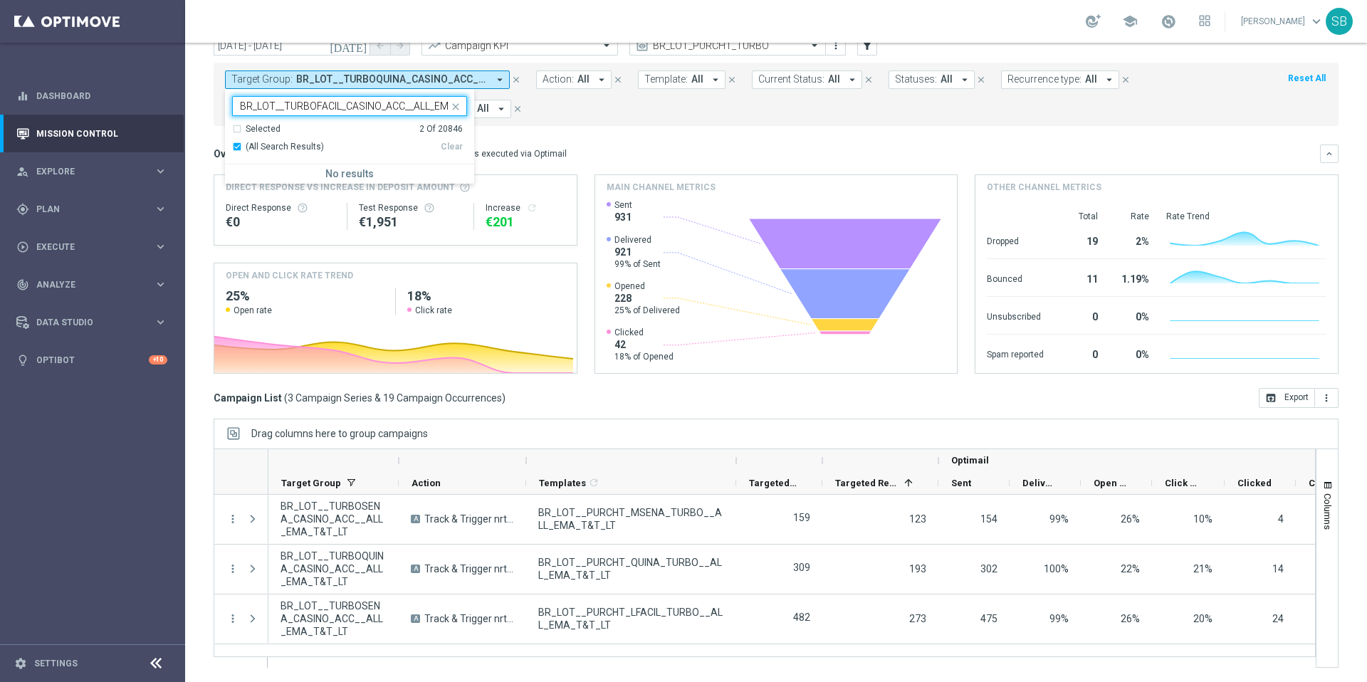
scroll to position [0, 41]
type input "BR_LOT__TURBOFACIL_CASINO_ACC__ALL_EMA_T&T_LT"
click at [585, 119] on div "Target Group: BR_LOT__TURBOQUINA_CASINO_ACC__ALL_EMA_T&T_LT, BR_LOT__TURBOSENA_…" at bounding box center [776, 94] width 1125 height 63
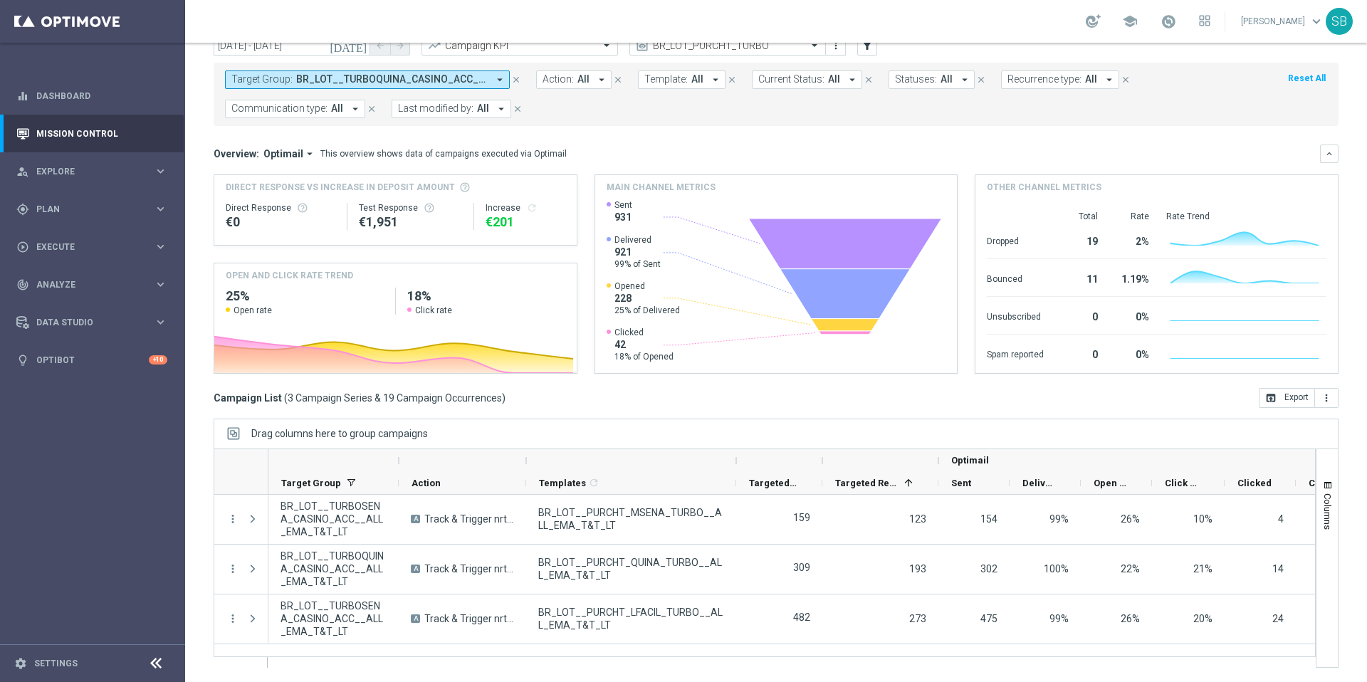
click at [559, 105] on form "Target Group: BR_LOT__TURBOQUINA_CASINO_ACC__ALL_EMA_T&T_LT, BR_LOT__TURBOSENA_…" at bounding box center [744, 94] width 1039 height 48
click at [499, 80] on icon "arrow_drop_down" at bounding box center [499, 79] width 13 height 13
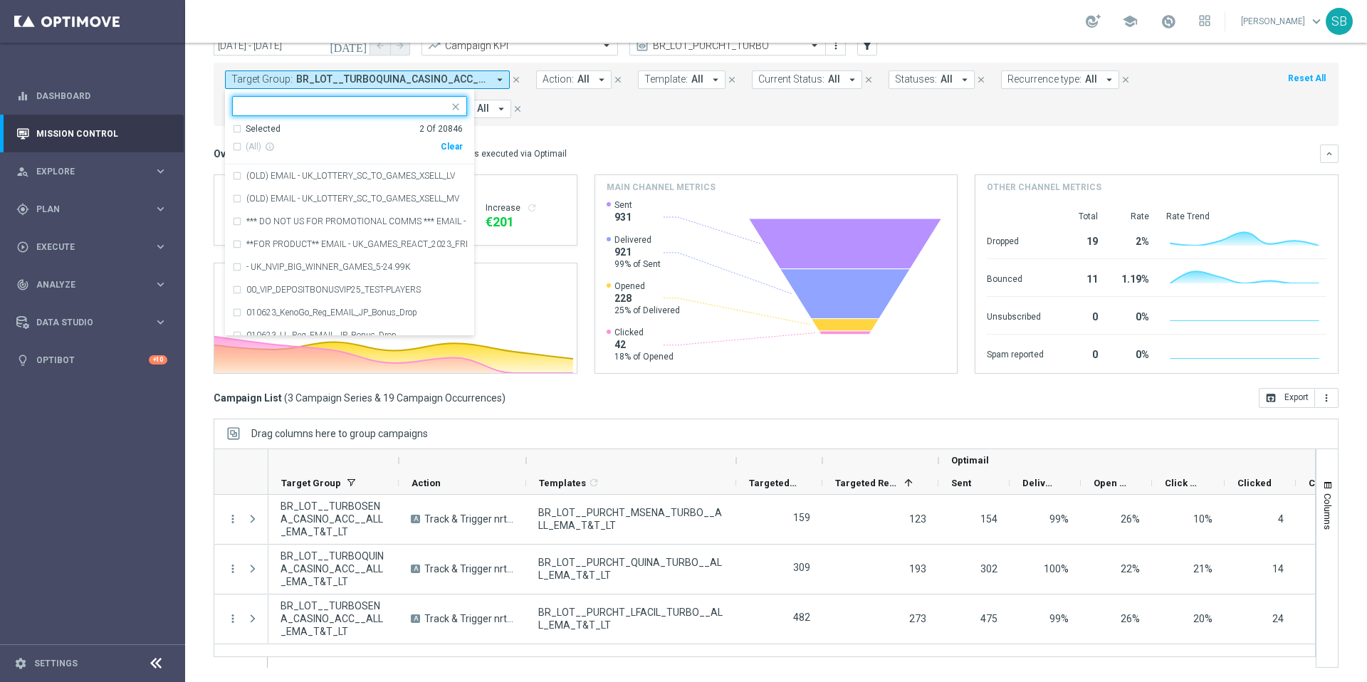
click at [361, 104] on input "text" at bounding box center [344, 106] width 209 height 12
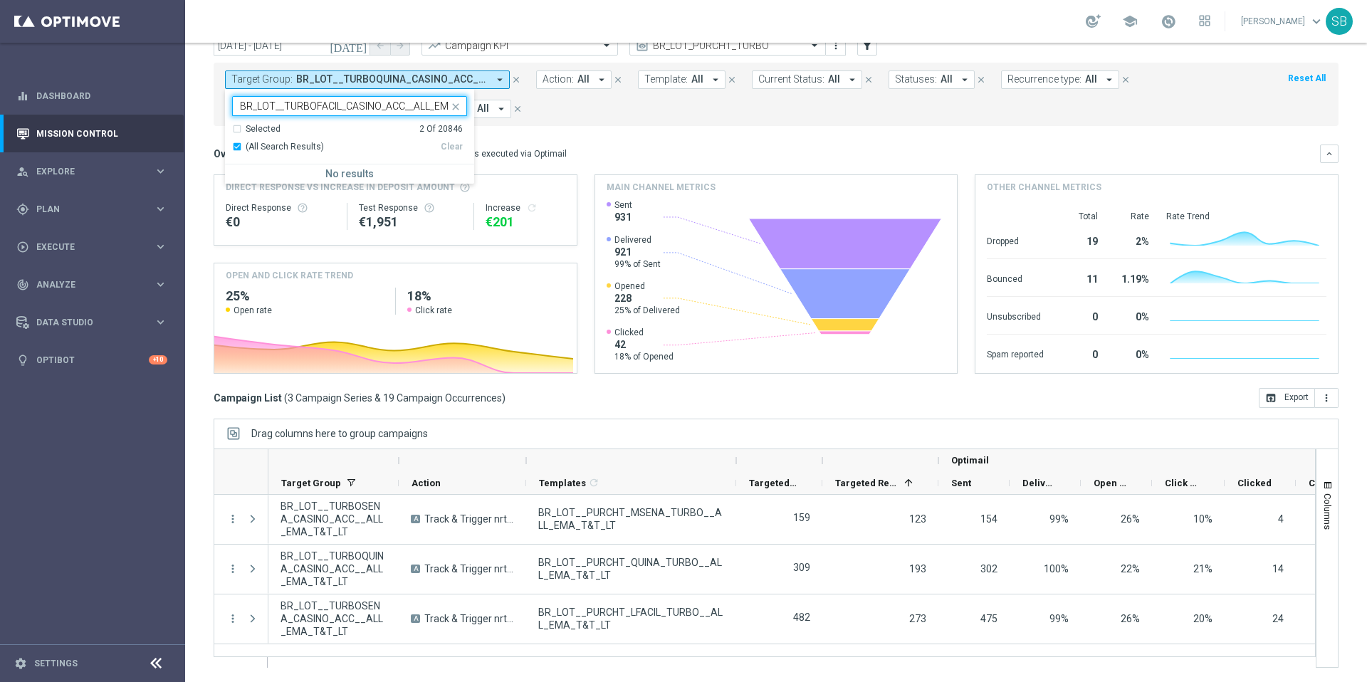
scroll to position [0, 41]
click at [238, 130] on div "Selected 2 Of 20846" at bounding box center [347, 129] width 231 height 12
click at [236, 145] on div "(All Search Results)" at bounding box center [336, 147] width 209 height 12
type input "BR_LOT__TURBOFACIL_CASINO_ACC__ALL_EMA_T&T_LT"
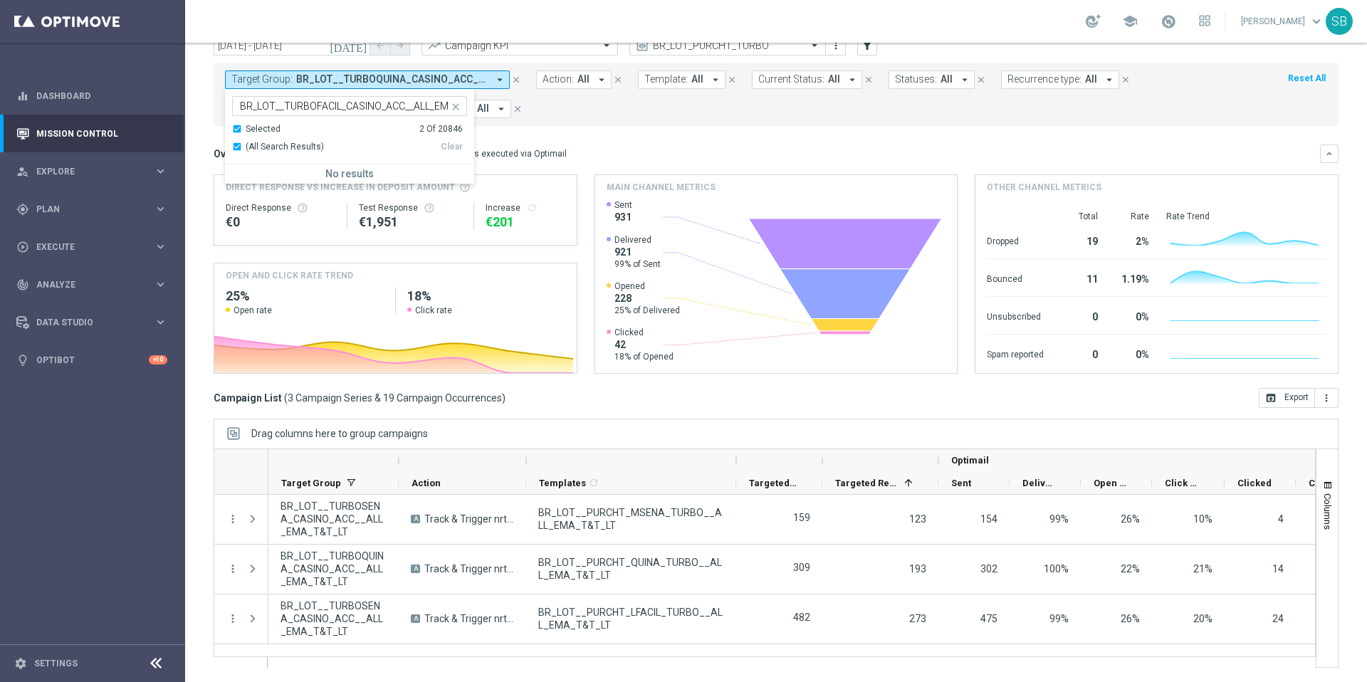
click at [565, 114] on form "Target Group: BR_LOT__TURBOQUINA_CASINO_ACC__ALL_EMA_T&T_LT, BR_LOT__TURBOSENA_…" at bounding box center [744, 94] width 1039 height 48
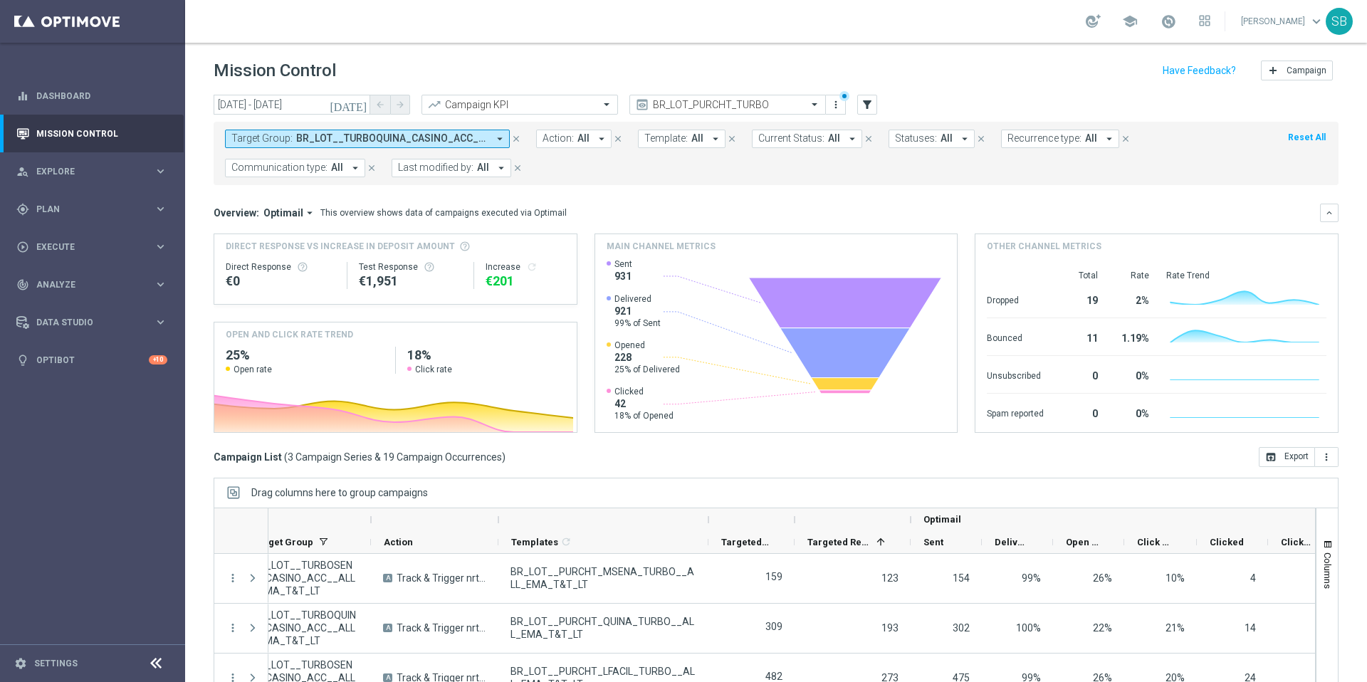
click at [517, 141] on icon "close" at bounding box center [516, 139] width 10 height 10
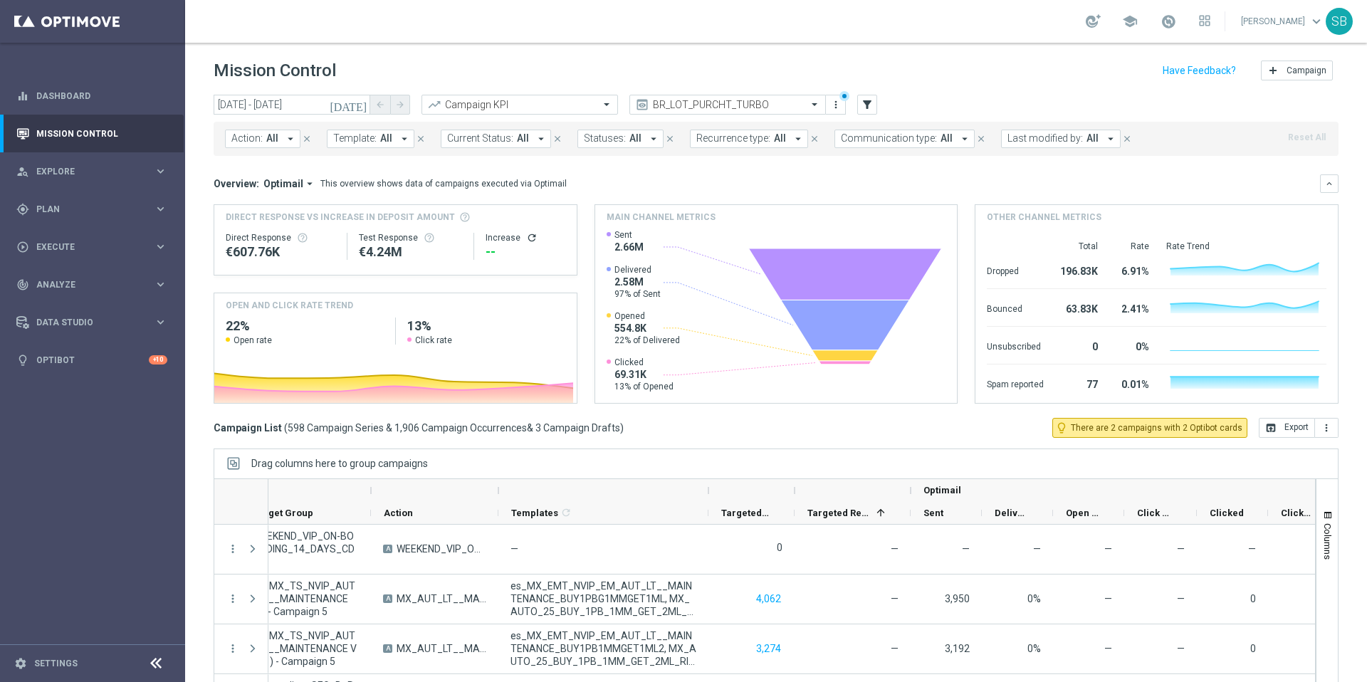
click at [290, 139] on icon "arrow_drop_down" at bounding box center [290, 138] width 13 height 13
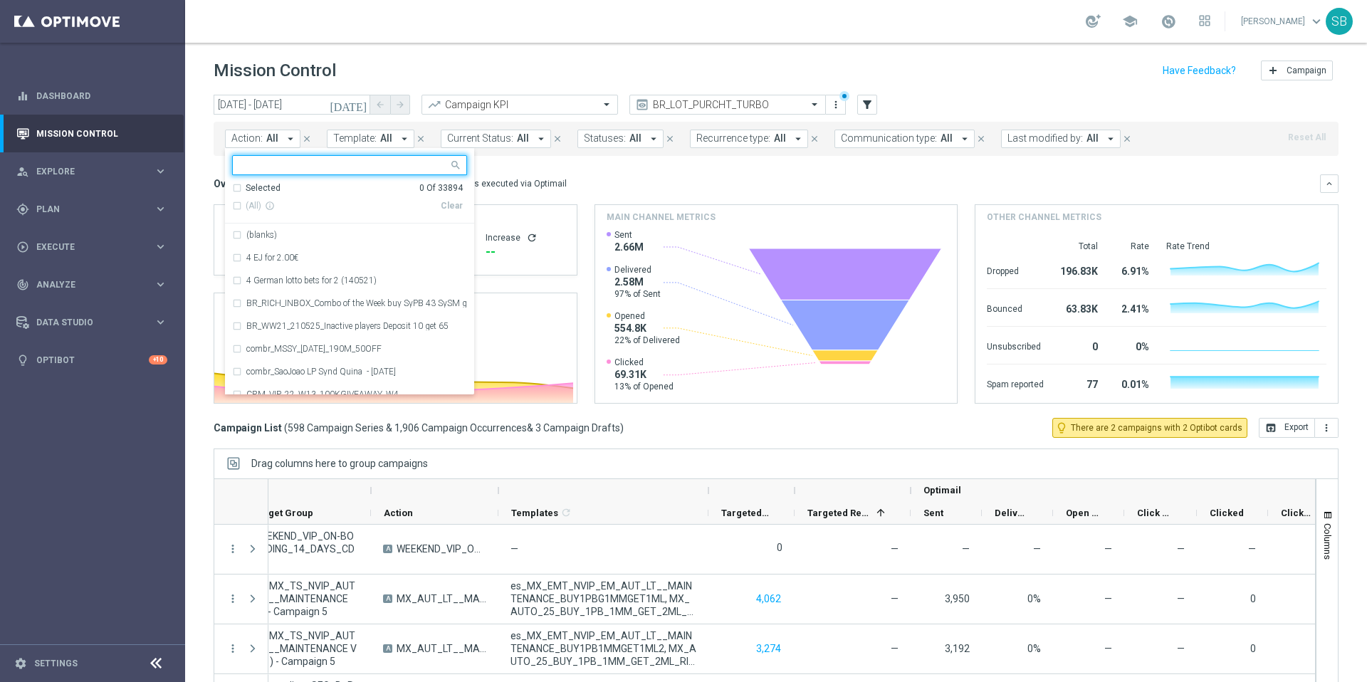
click at [682, 167] on mini-dashboard "Overview: Optimail arrow_drop_down This overview shows data of campaigns execut…" at bounding box center [776, 287] width 1125 height 262
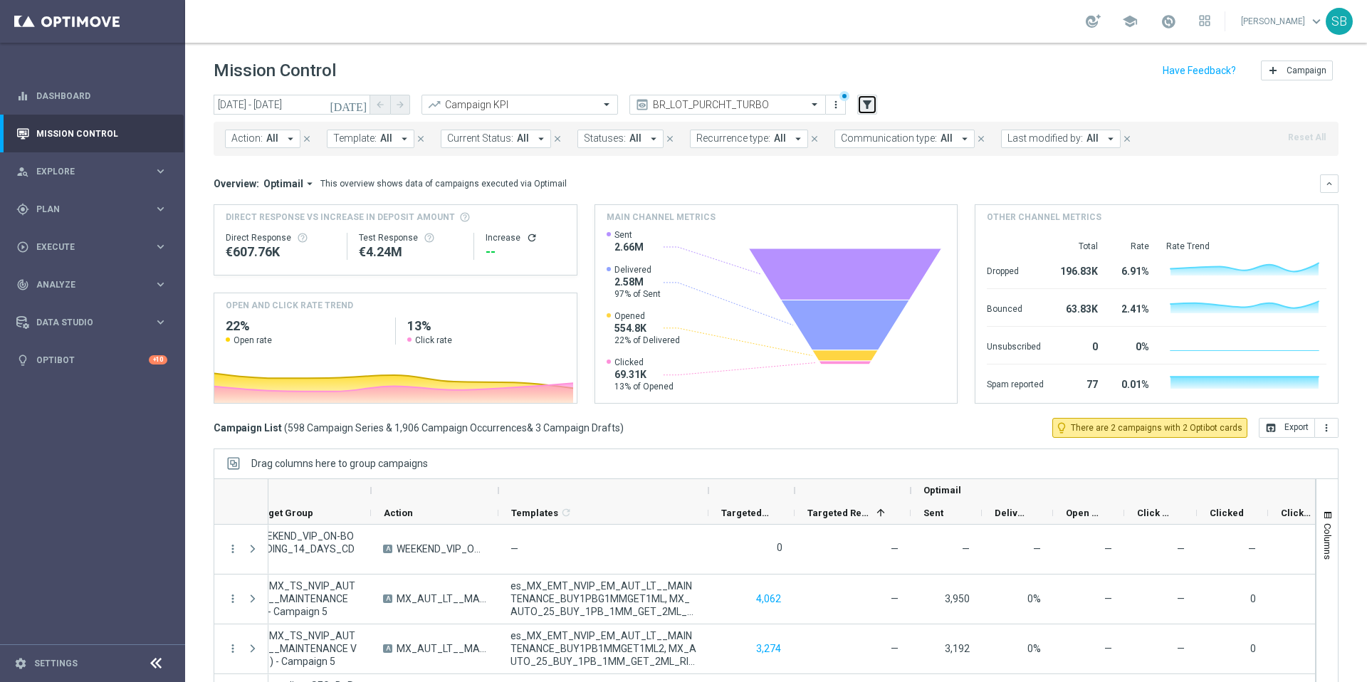
click at [866, 106] on icon "filter_alt" at bounding box center [867, 104] width 13 height 13
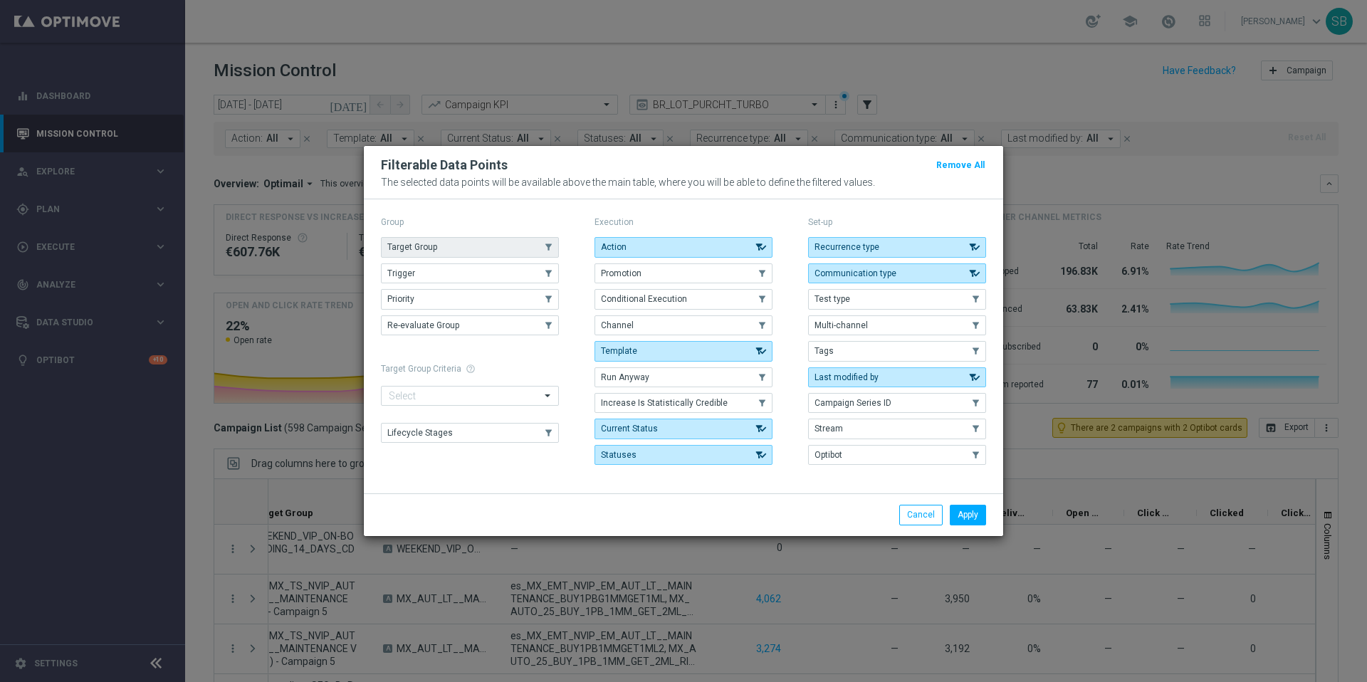
click at [478, 253] on button "Target Group" at bounding box center [470, 247] width 178 height 20
click at [960, 511] on button "Apply" at bounding box center [968, 515] width 36 height 20
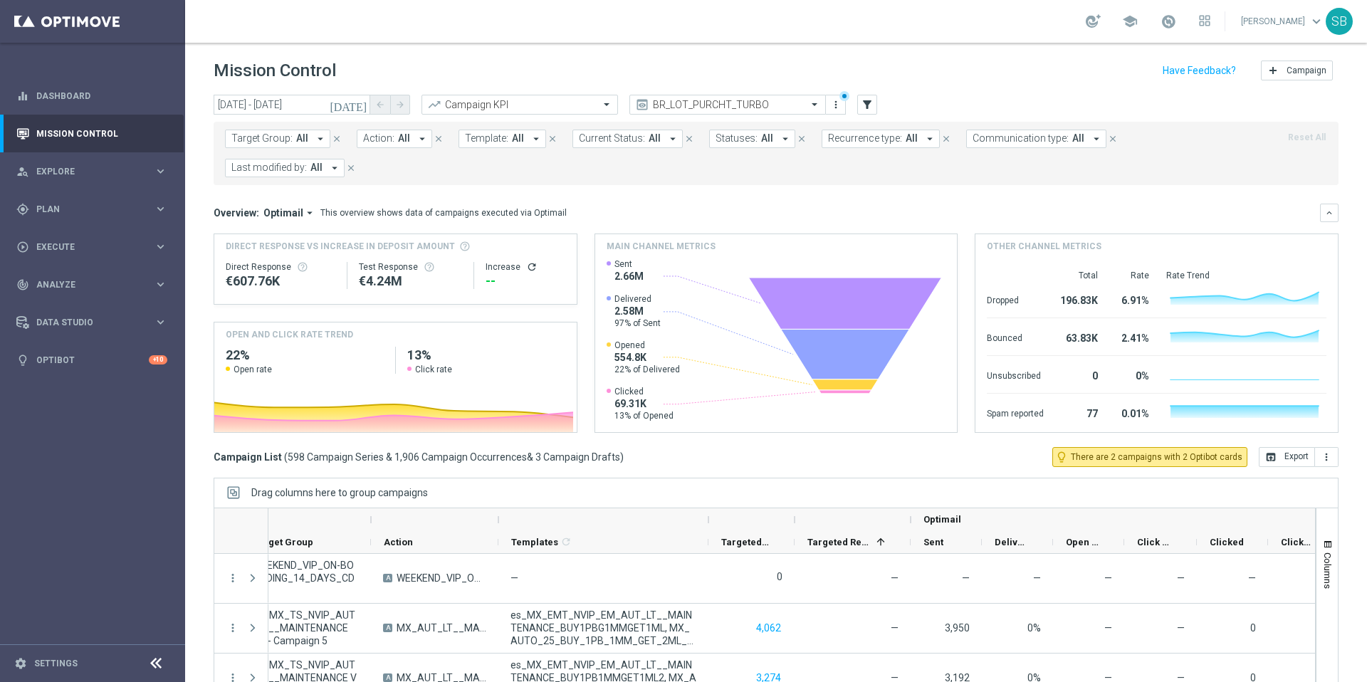
click at [317, 139] on icon "arrow_drop_down" at bounding box center [320, 138] width 13 height 13
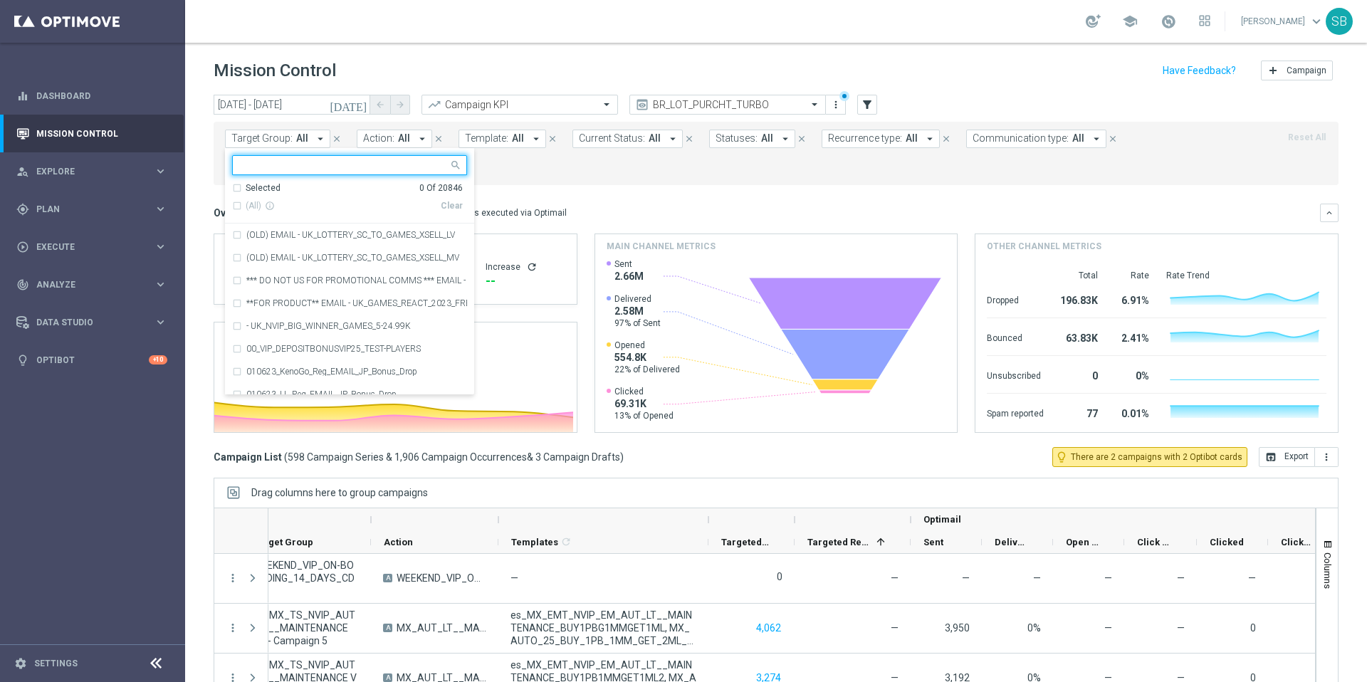
click at [299, 167] on input "text" at bounding box center [344, 165] width 209 height 12
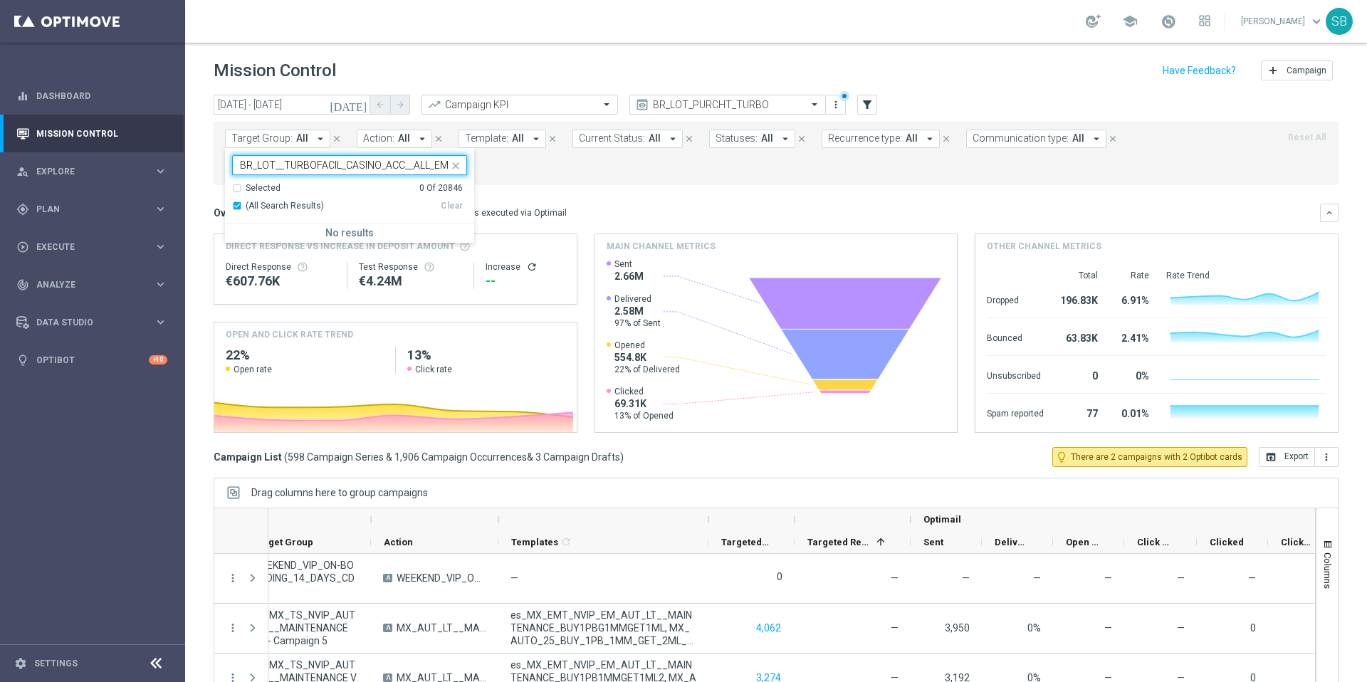
scroll to position [0, 41]
type input "BR_LOT__TURBOFACIL_CASINO_ACC__ALL_EMA_T&T_LT"
click at [555, 173] on form "Target Group: All arrow_drop_down BR_LOT__TURBOFACIL_CASINO_ACC__ALL_EMA_T&T_LT…" at bounding box center [744, 154] width 1039 height 48
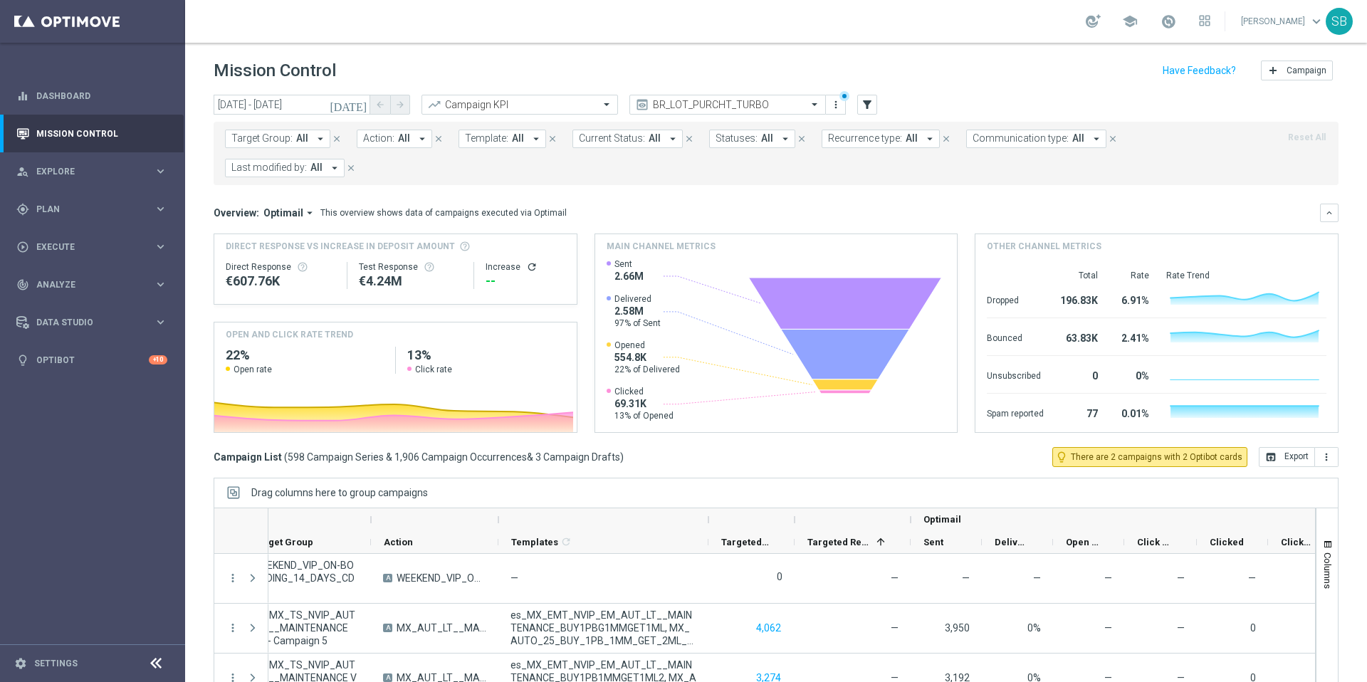
click at [646, 181] on div "Target Group: All arrow_drop_down close Action: All arrow_drop_down close Templ…" at bounding box center [776, 153] width 1125 height 63
click at [500, 142] on span "Template:" at bounding box center [486, 138] width 43 height 12
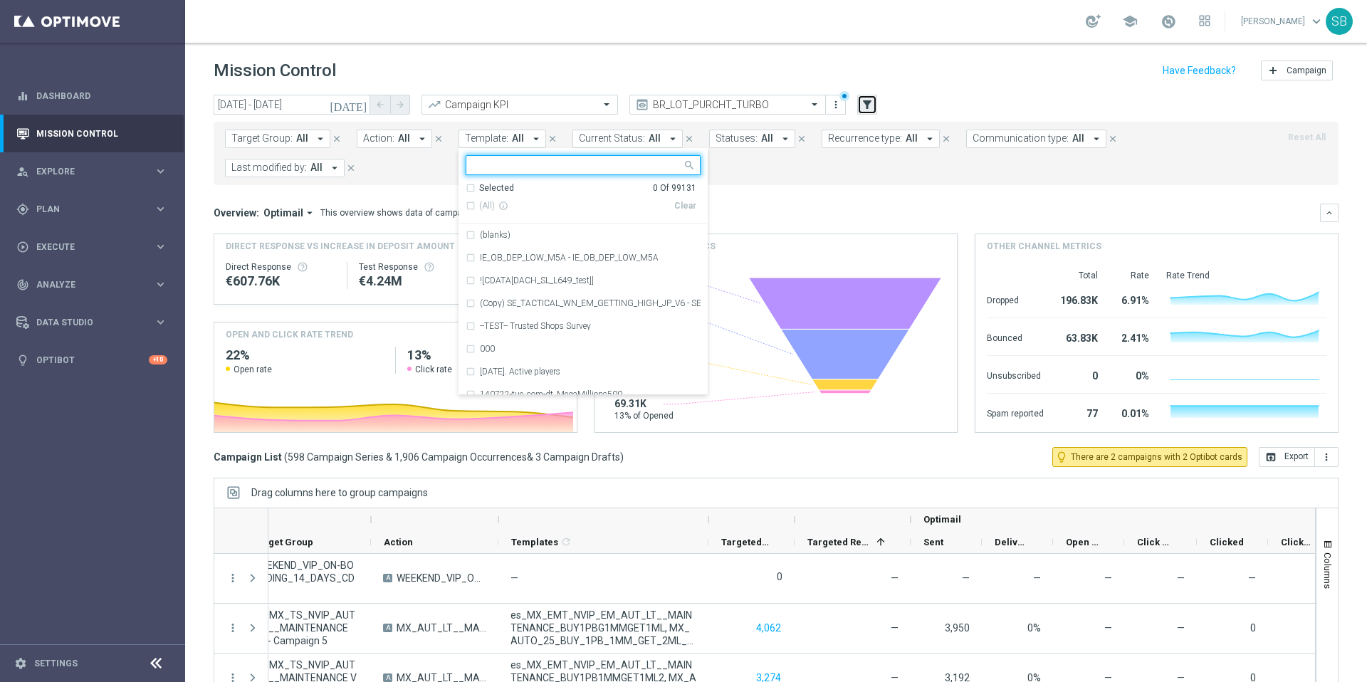
click at [867, 102] on icon "filter_alt" at bounding box center [867, 104] width 13 height 13
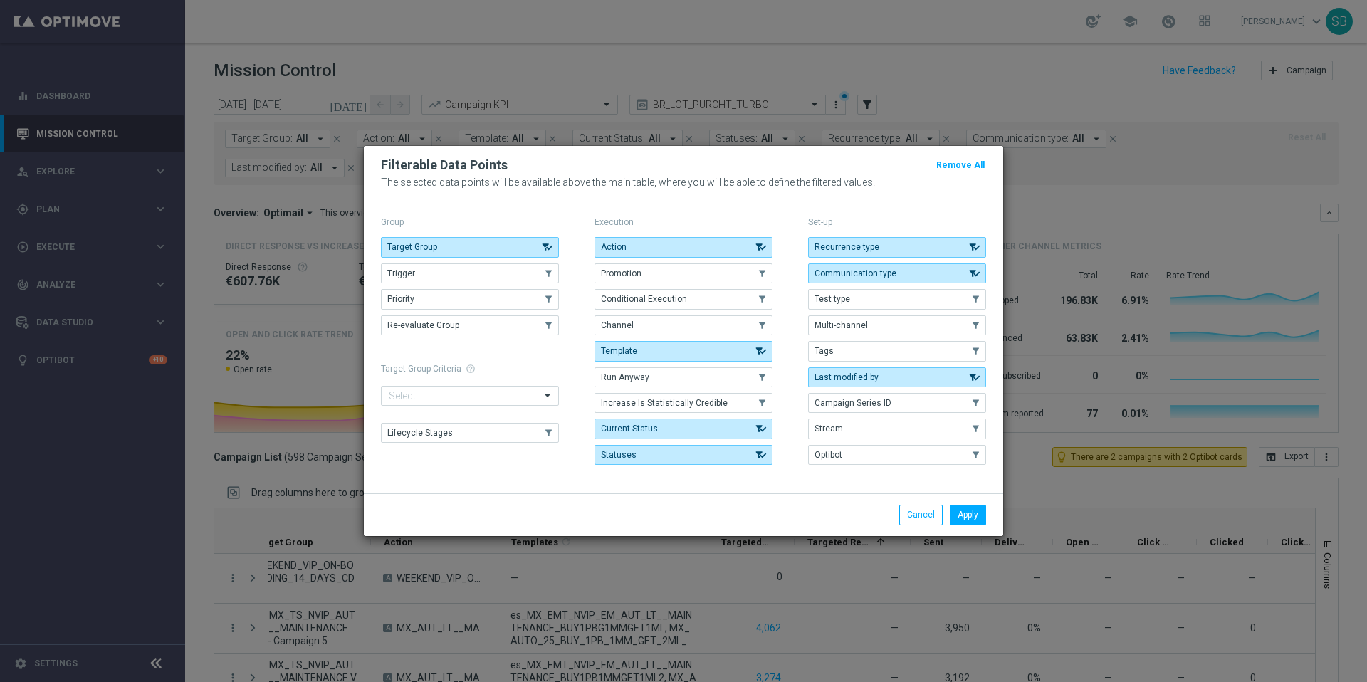
drag, startPoint x: 644, startPoint y: 350, endPoint x: 688, endPoint y: 362, distance: 45.8
click at [644, 350] on button "Template" at bounding box center [683, 351] width 178 height 20
click at [964, 517] on button "Apply" at bounding box center [968, 515] width 36 height 20
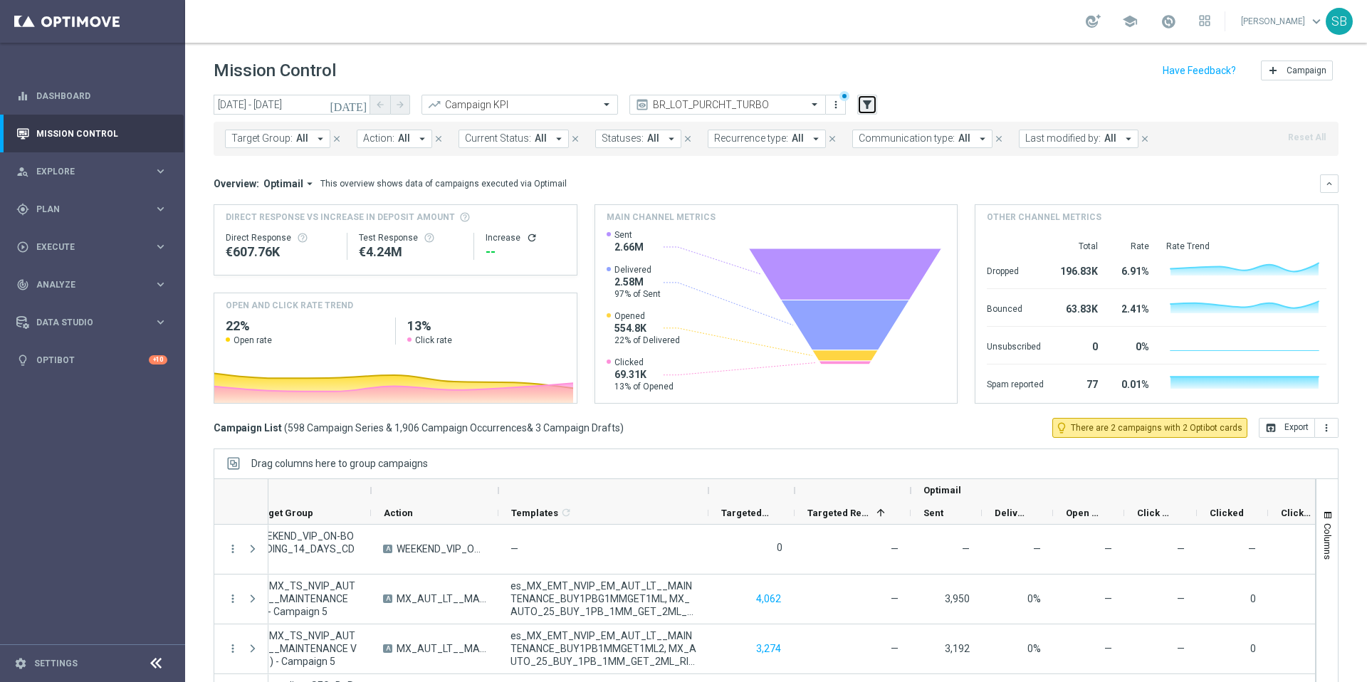
click at [867, 105] on icon "filter_alt" at bounding box center [867, 104] width 13 height 13
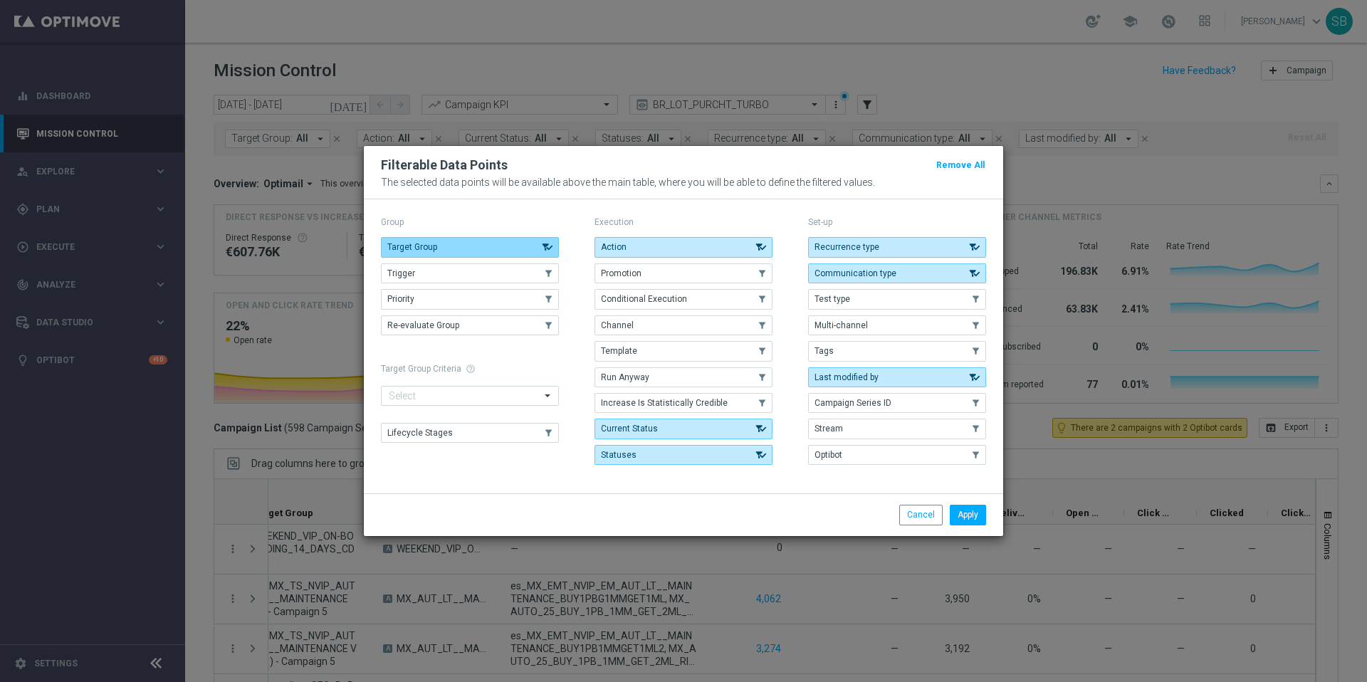
click at [477, 251] on button "Target Group" at bounding box center [470, 247] width 178 height 20
click at [642, 354] on button "Template" at bounding box center [683, 351] width 178 height 20
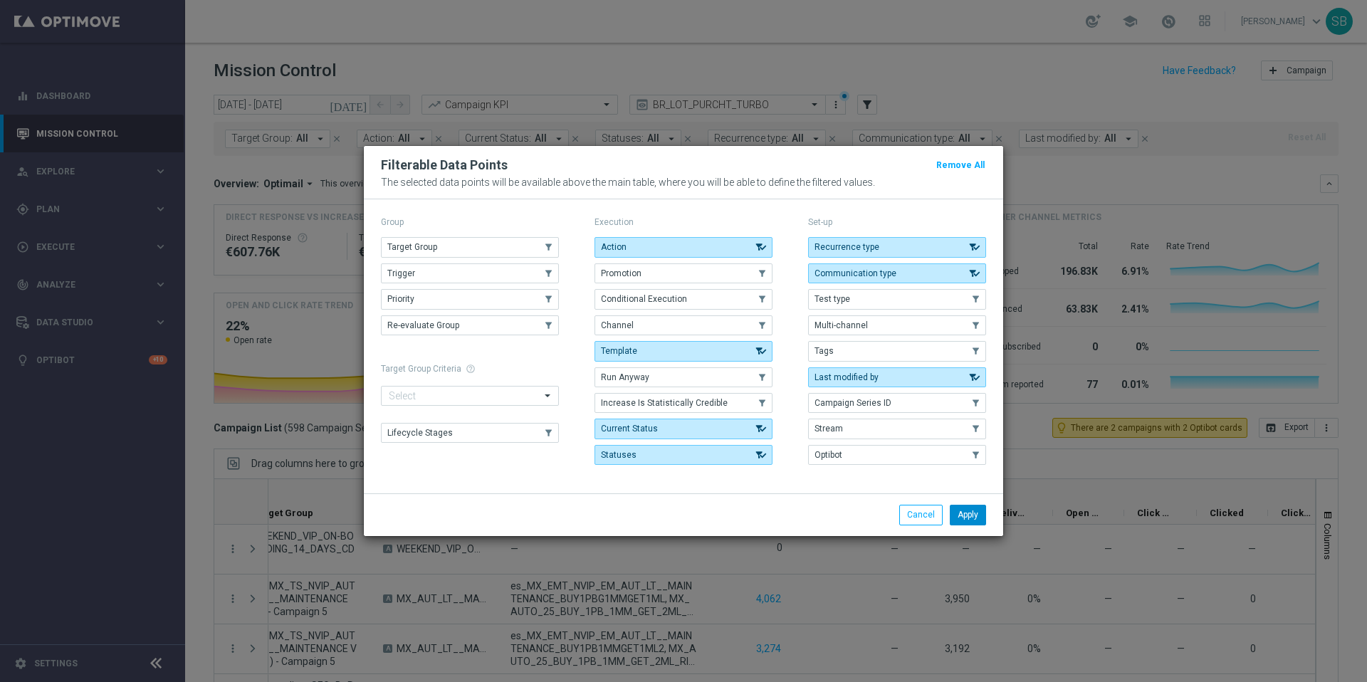
click at [963, 515] on button "Apply" at bounding box center [968, 515] width 36 height 20
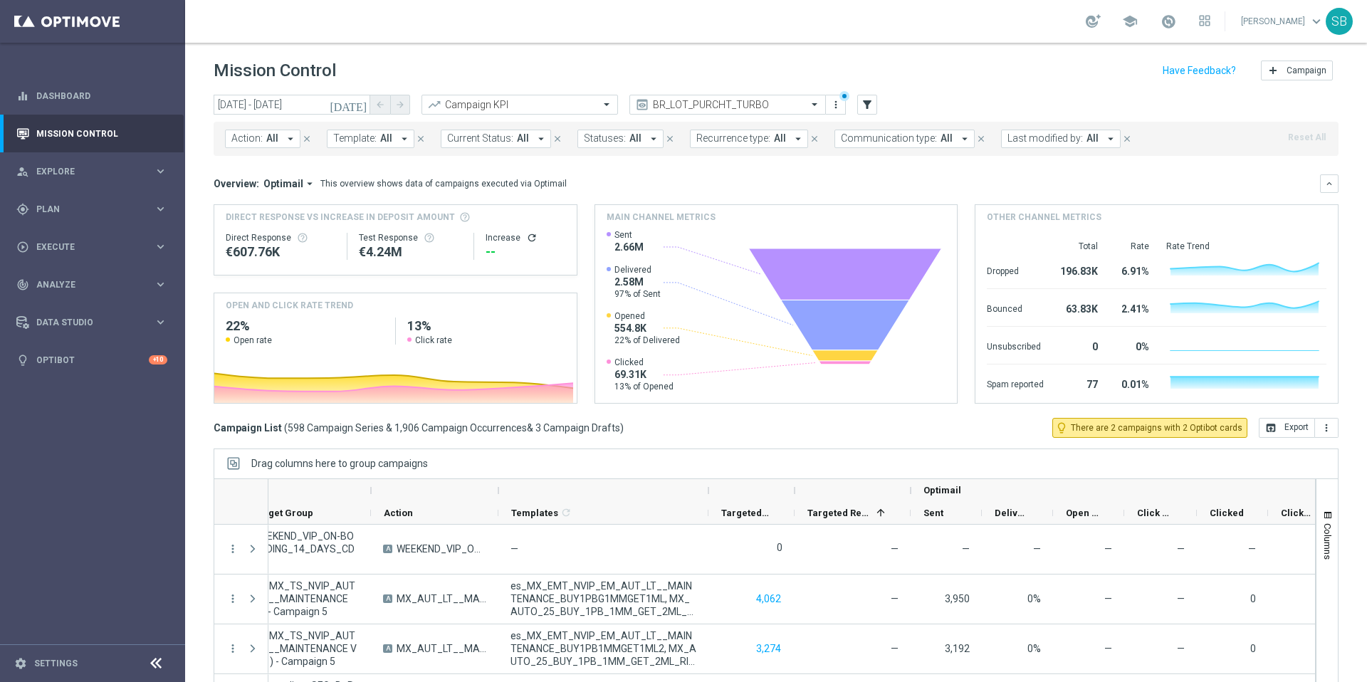
click at [390, 137] on button "Template: All arrow_drop_down" at bounding box center [371, 139] width 88 height 19
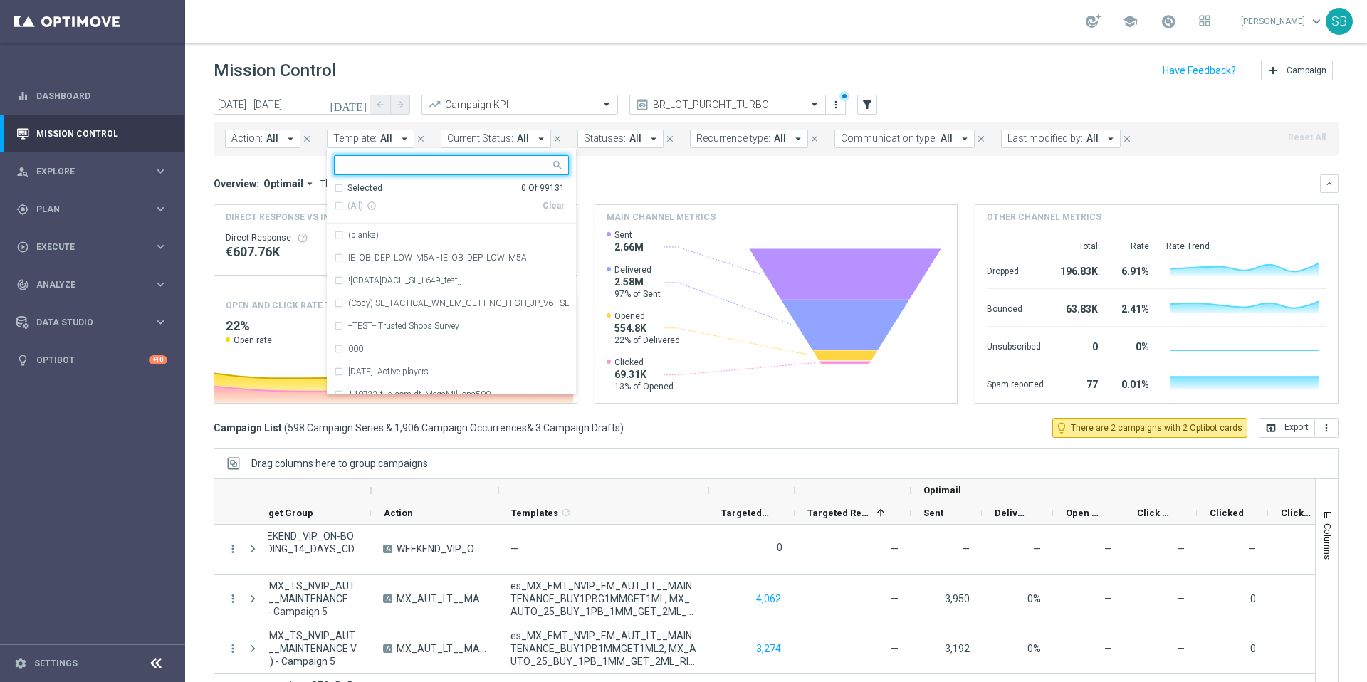
click at [362, 164] on input "text" at bounding box center [446, 165] width 209 height 12
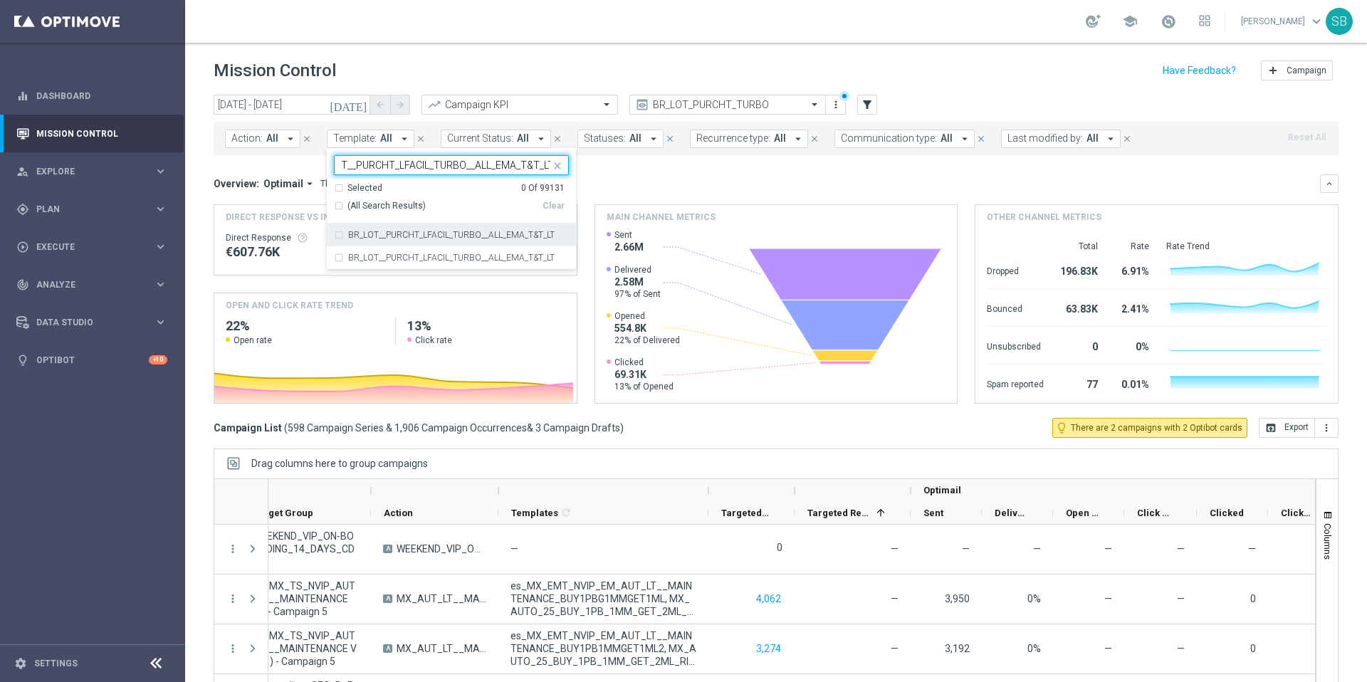
click at [340, 237] on div "BR_LOT__PURCHT_LFACIL_TURBO__ALL_EMA_T&T_LT" at bounding box center [451, 235] width 235 height 23
type input "BR_LOT__PURCHT_LFACIL_TURBO__ALL_EMA_T&T_LT"
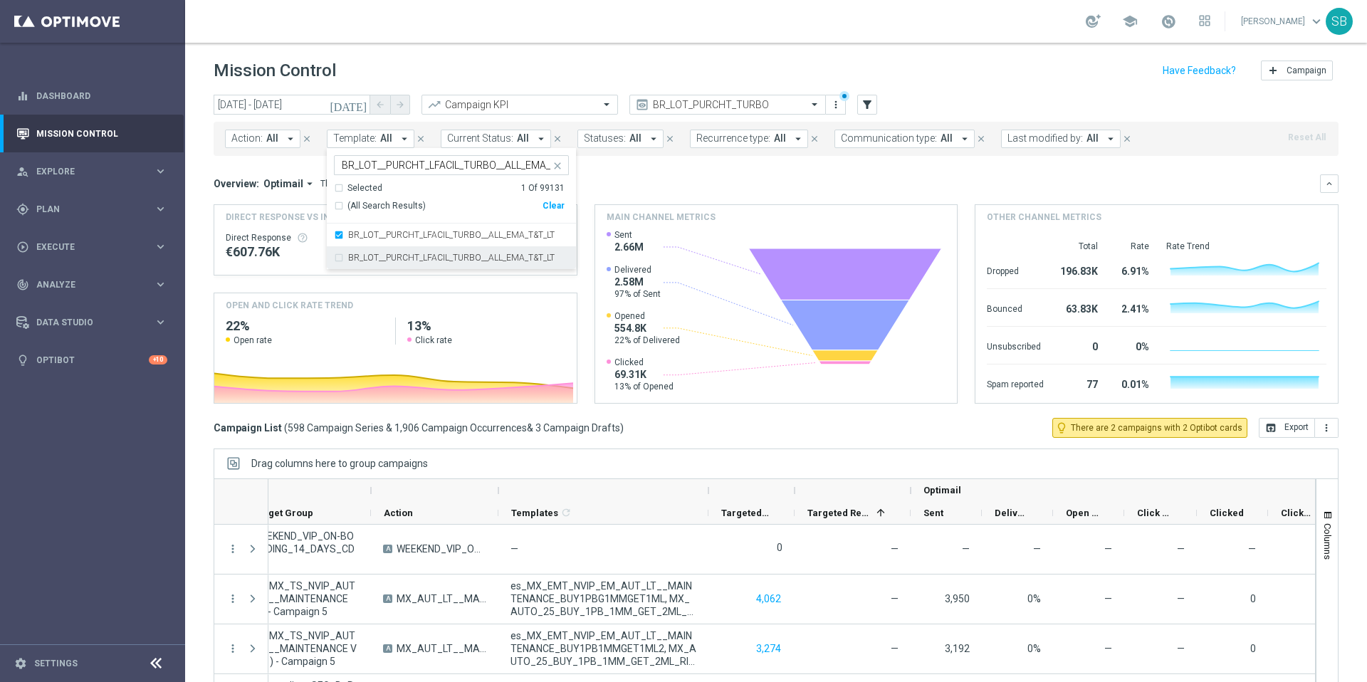
click at [337, 257] on div "BR_LOT__PURCHT_LFACIL_TURBO__ALL_EMA_T&T_LT" at bounding box center [451, 257] width 235 height 23
click at [733, 179] on div "Overview: Optimail arrow_drop_down This overview shows data of campaigns execut…" at bounding box center [767, 183] width 1106 height 13
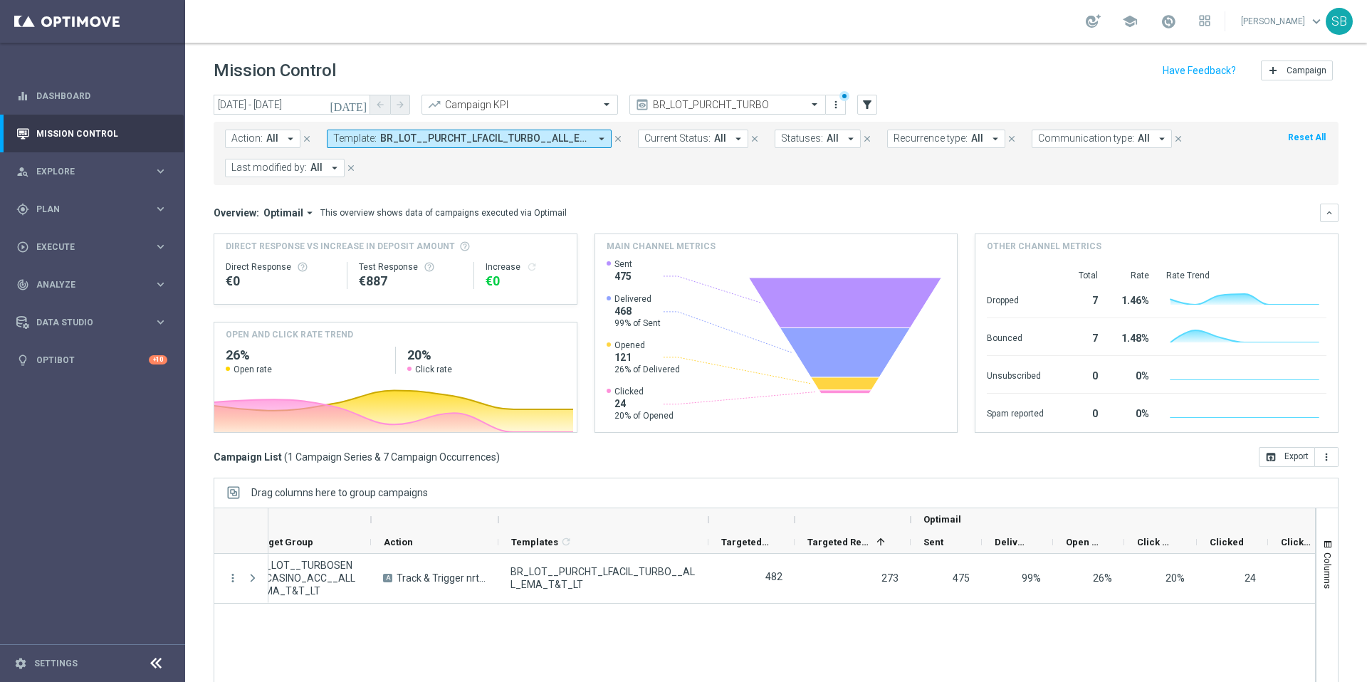
scroll to position [0, 28]
click at [600, 139] on icon "arrow_drop_down" at bounding box center [601, 138] width 13 height 13
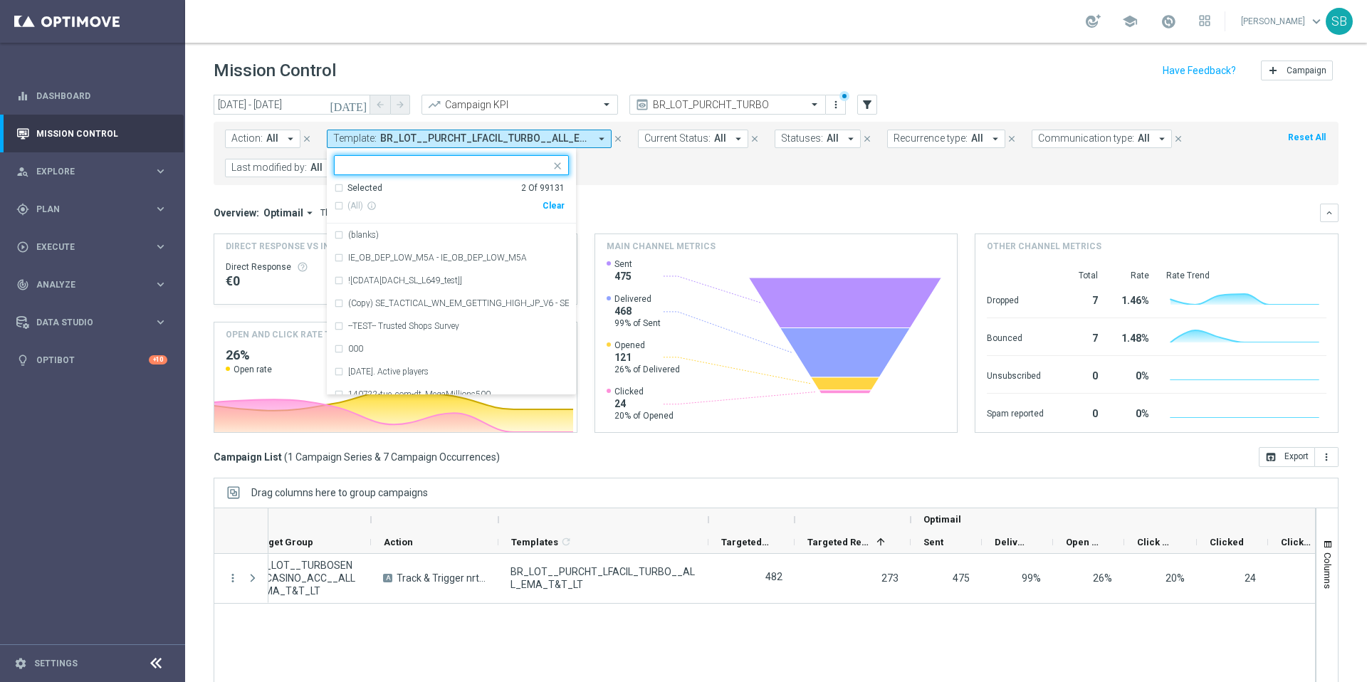
click at [432, 168] on input "text" at bounding box center [446, 165] width 209 height 12
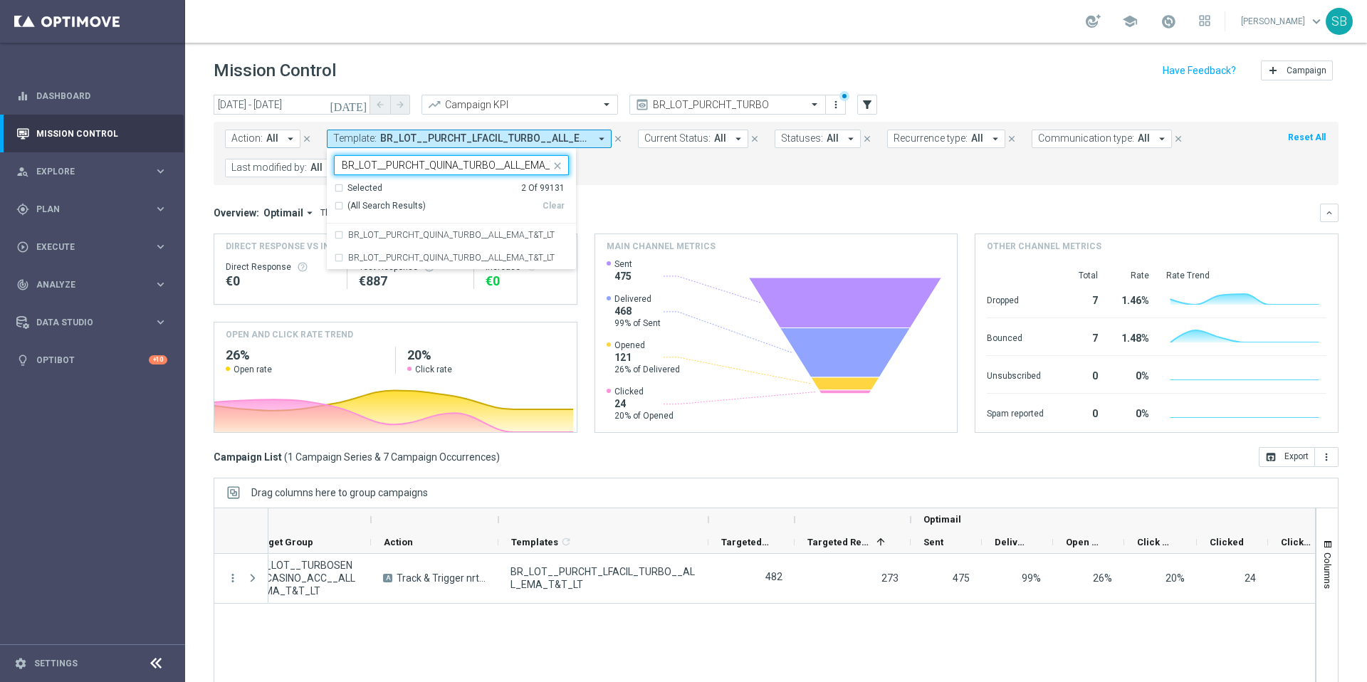
scroll to position [0, 28]
click at [340, 234] on div "BR_LOT__PURCHT_QUINA_TURBO__ALL_EMA_T&T_LT" at bounding box center [451, 235] width 235 height 23
type input "BR_LOT__PURCHT_QUINA_TURBO__ALL_EMA_T&T_LT"
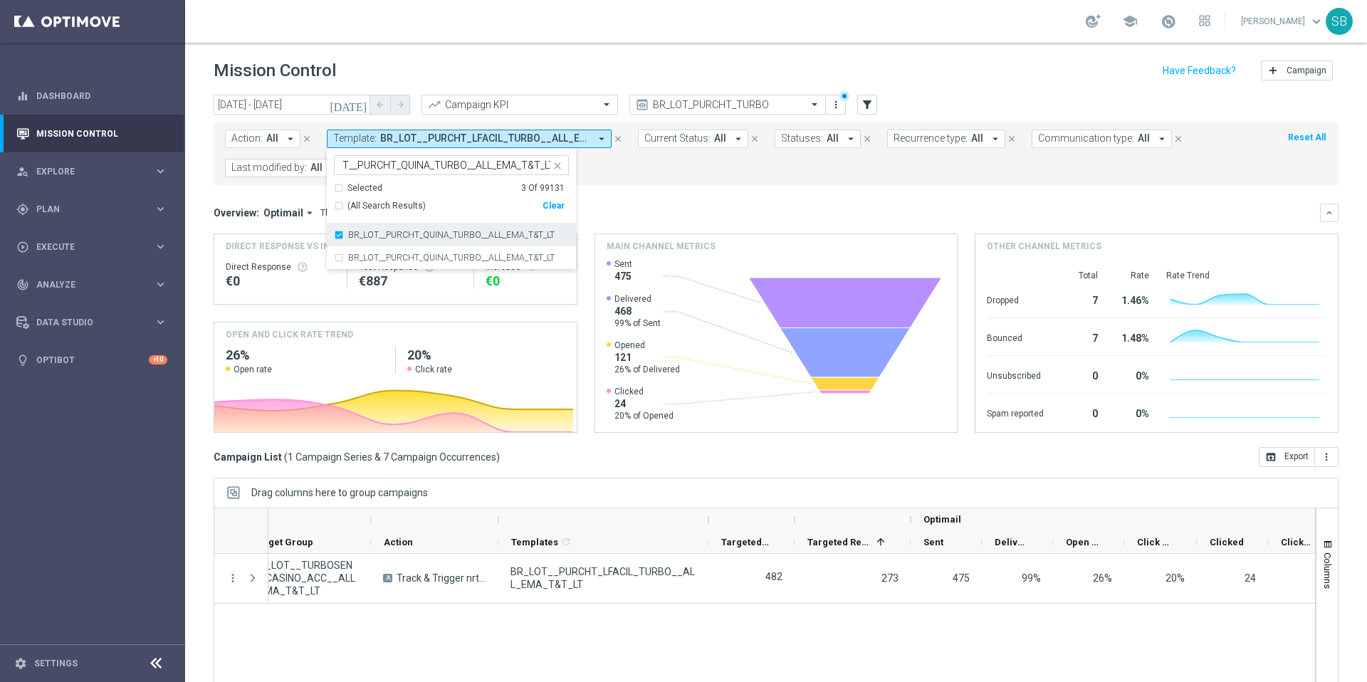
scroll to position [0, 0]
click at [338, 258] on div "BR_LOT__PURCHT_QUINA_TURBO__ALL_EMA_T&T_LT" at bounding box center [451, 257] width 235 height 23
click at [676, 172] on form "Action: All arrow_drop_down close Template: BR_LOT__PURCHT_LFACIL_TURBO__ALL_EM…" at bounding box center [744, 154] width 1039 height 48
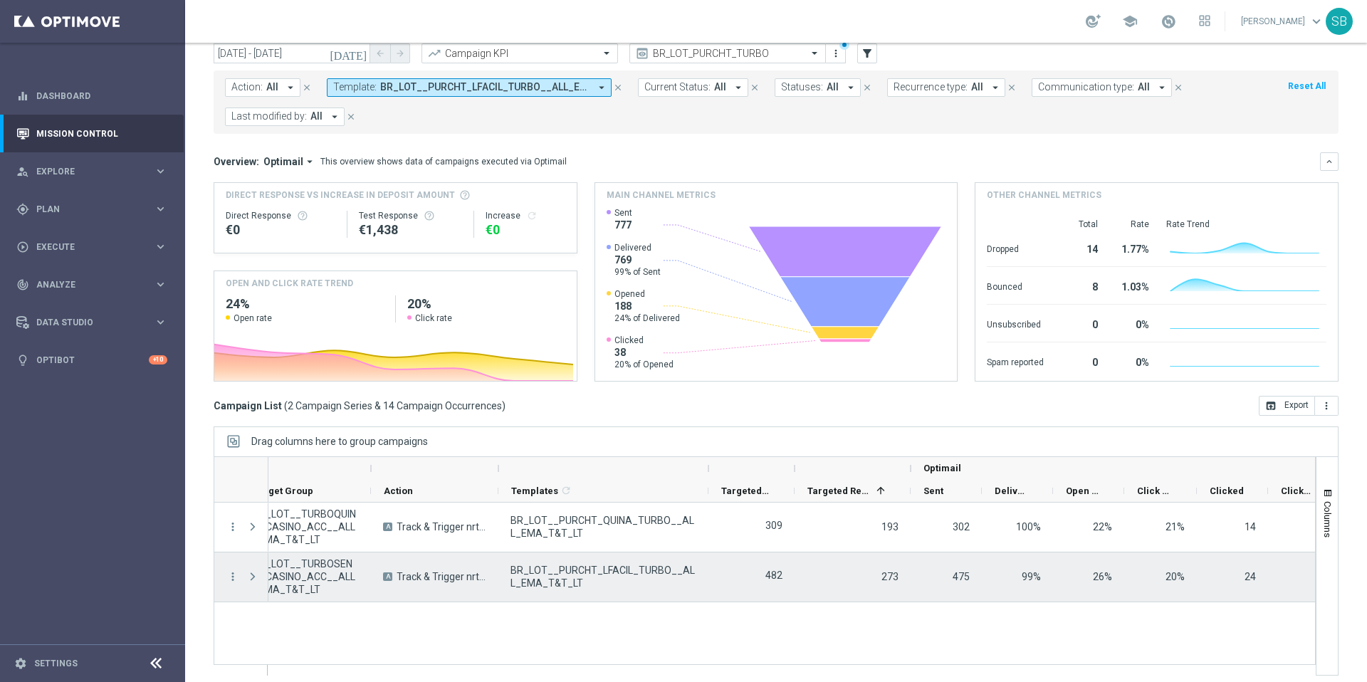
scroll to position [59, 0]
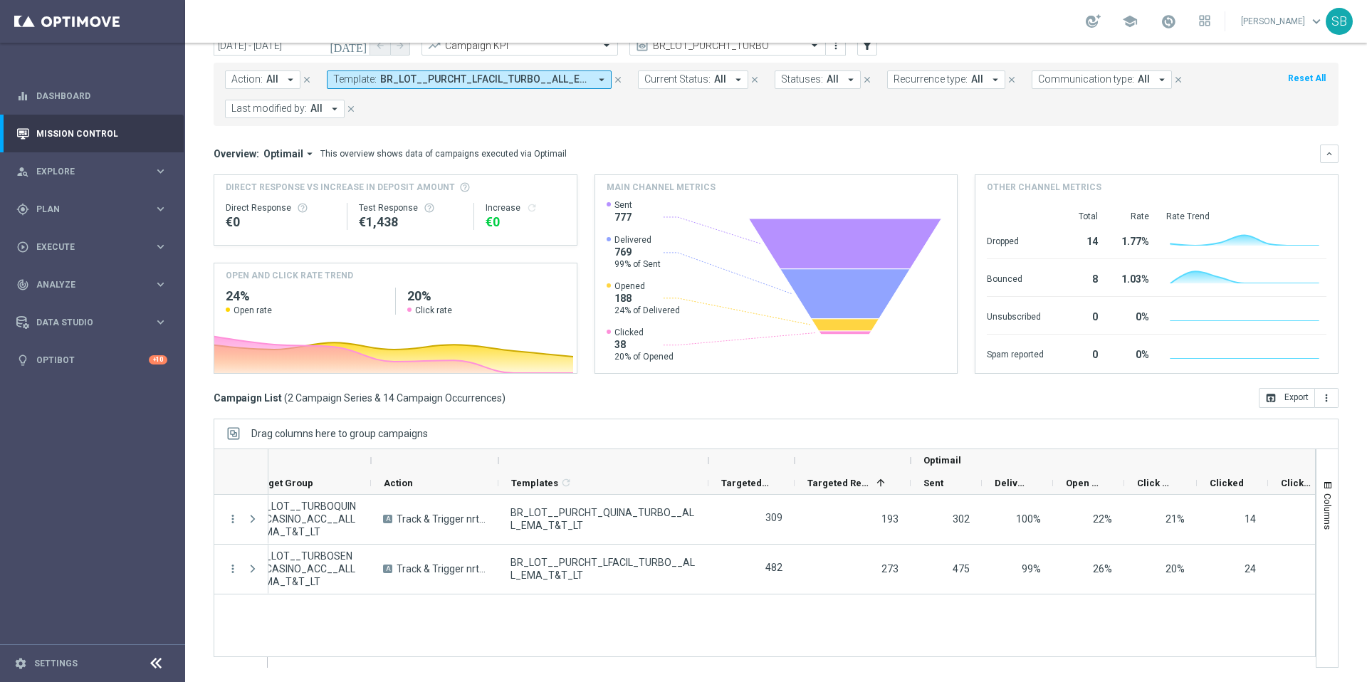
click at [600, 78] on icon "arrow_drop_down" at bounding box center [601, 79] width 13 height 13
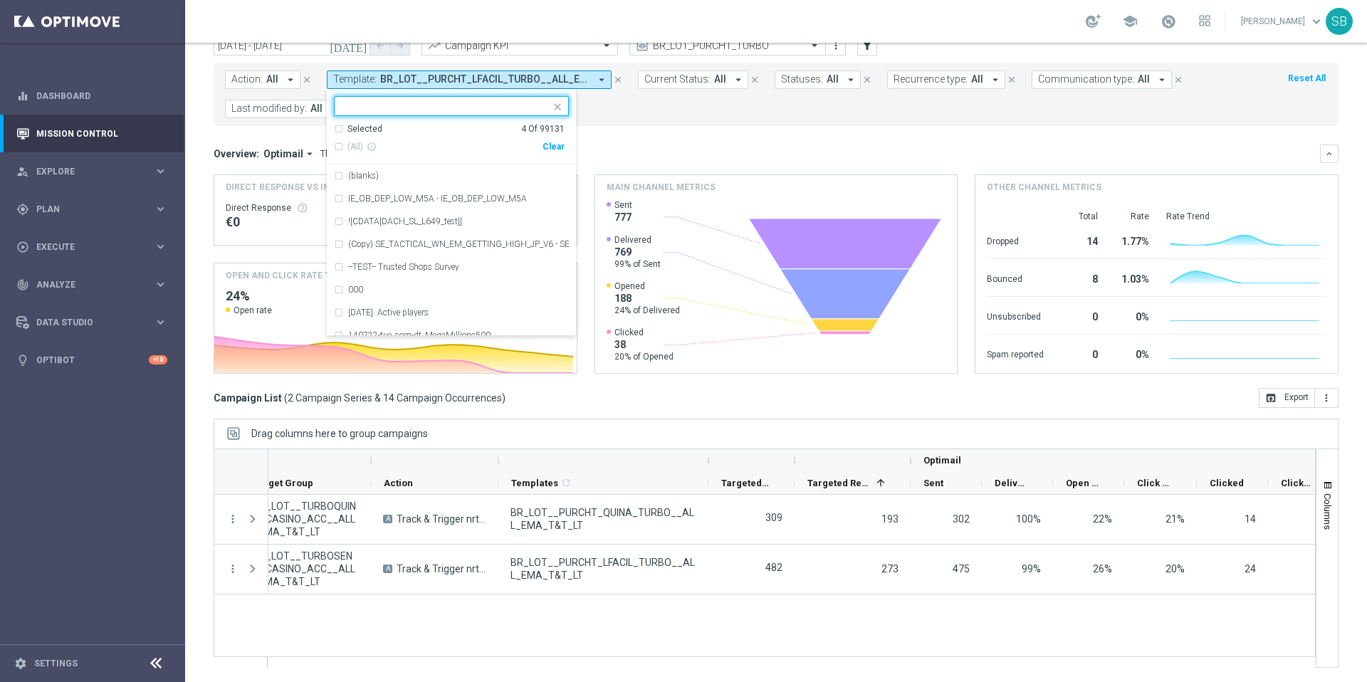
click at [463, 110] on input "text" at bounding box center [446, 106] width 209 height 12
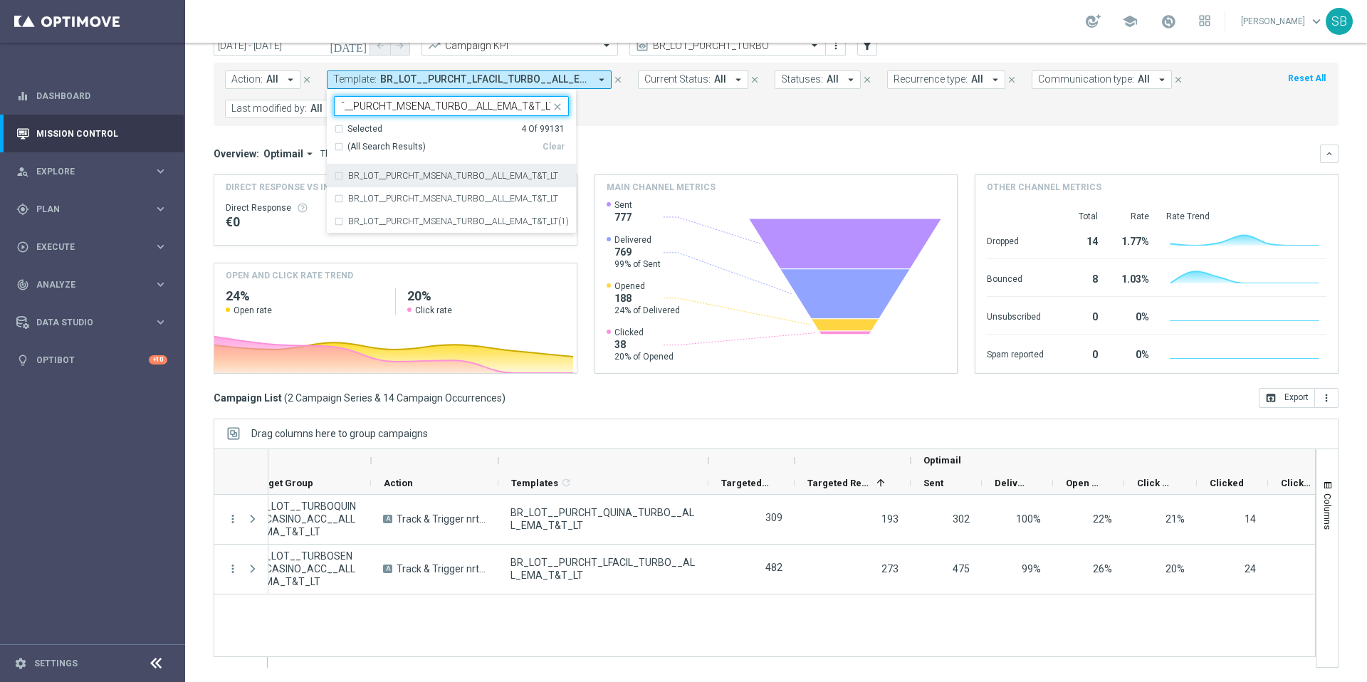
click at [339, 178] on div "BR_LOT__PURCHT_MSENA_TURBO__ALL_EMA_T&T_LT" at bounding box center [451, 175] width 235 height 23
type input "BR_LOT__PURCHT_MSENA_TURBO__ALL_EMA_T&T_LT"
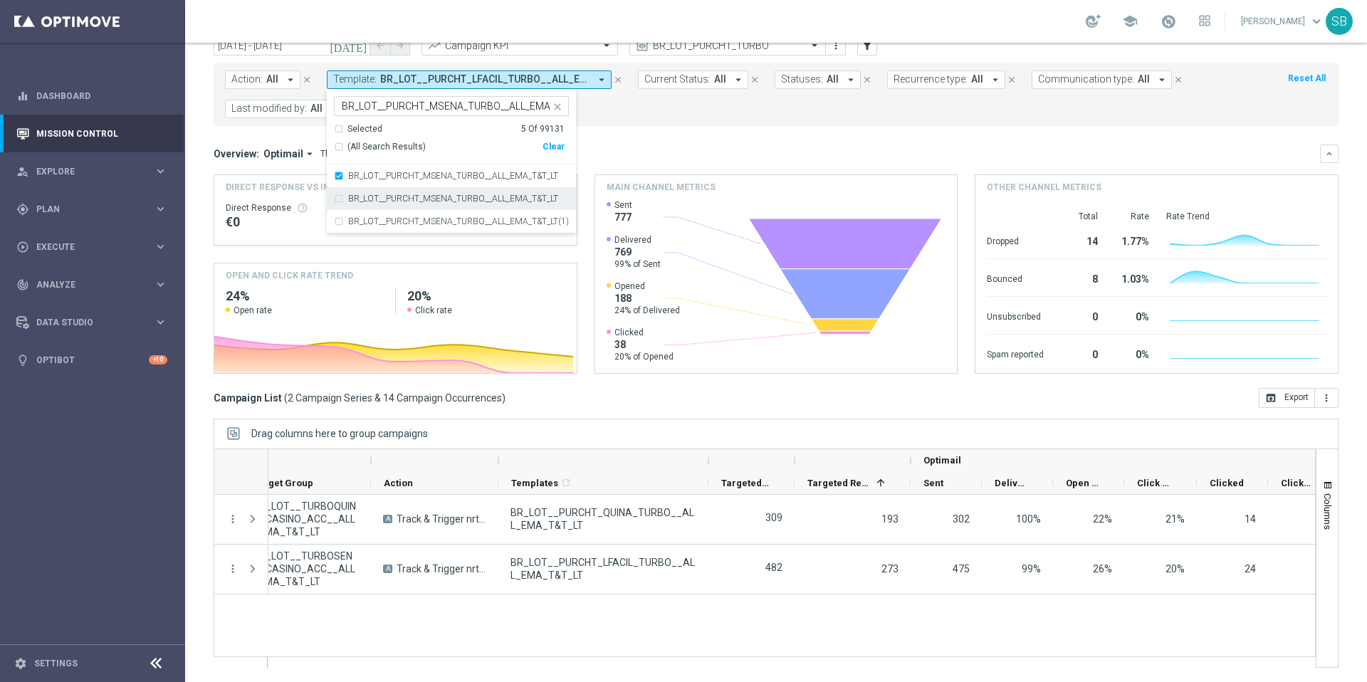
click at [340, 199] on div "BR_LOT__PURCHT_MSENA_TURBO__ALL_EMA_T&T_LT" at bounding box center [451, 198] width 235 height 23
click at [337, 222] on div "BR_LOT__PURCHT_MSENA_TURBO__ALL_EMA_T&T_LT(1)" at bounding box center [451, 221] width 235 height 23
click at [652, 113] on form "Action: All arrow_drop_down close Template: BR_LOT__PURCHT_LFACIL_TURBO__ALL_EM…" at bounding box center [744, 94] width 1039 height 48
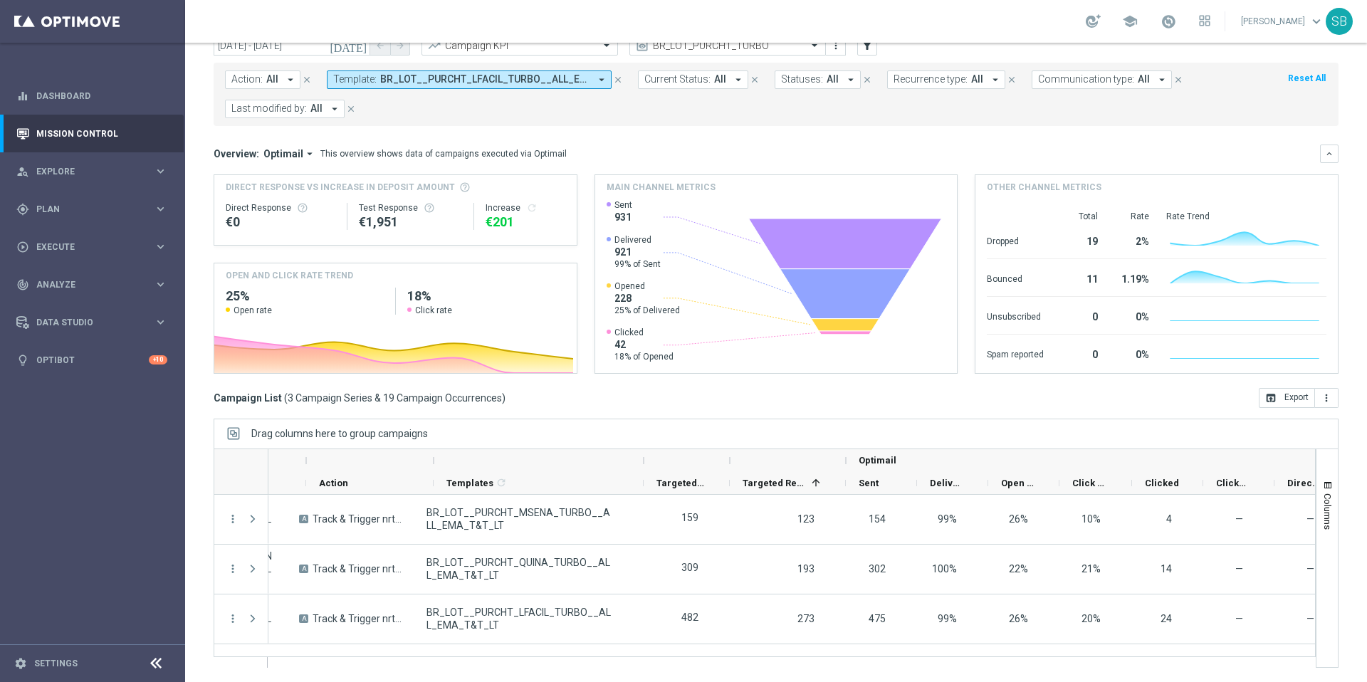
scroll to position [0, 80]
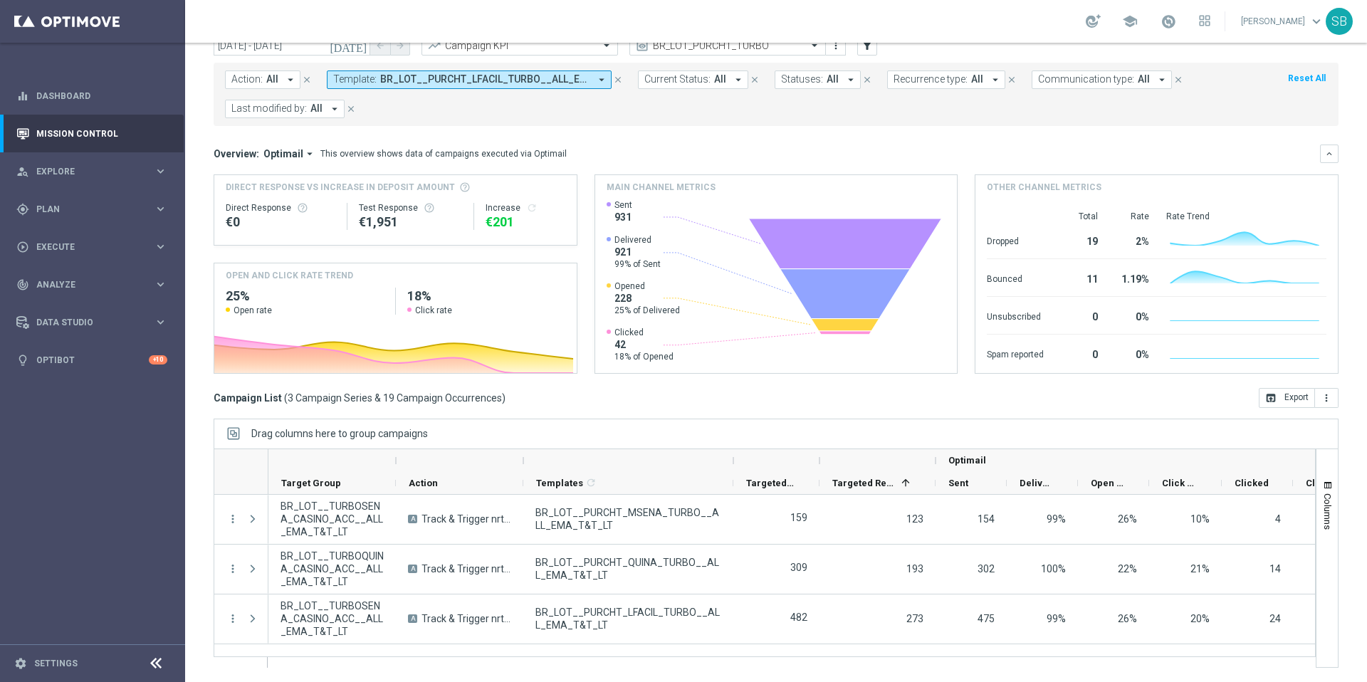
drag, startPoint x: 401, startPoint y: 471, endPoint x: 368, endPoint y: 469, distance: 32.8
click at [368, 469] on div at bounding box center [331, 460] width 127 height 23
drag, startPoint x: 525, startPoint y: 464, endPoint x: 515, endPoint y: 462, distance: 10.9
click at [494, 468] on div at bounding box center [459, 460] width 127 height 23
drag, startPoint x: 523, startPoint y: 463, endPoint x: 501, endPoint y: 468, distance: 22.1
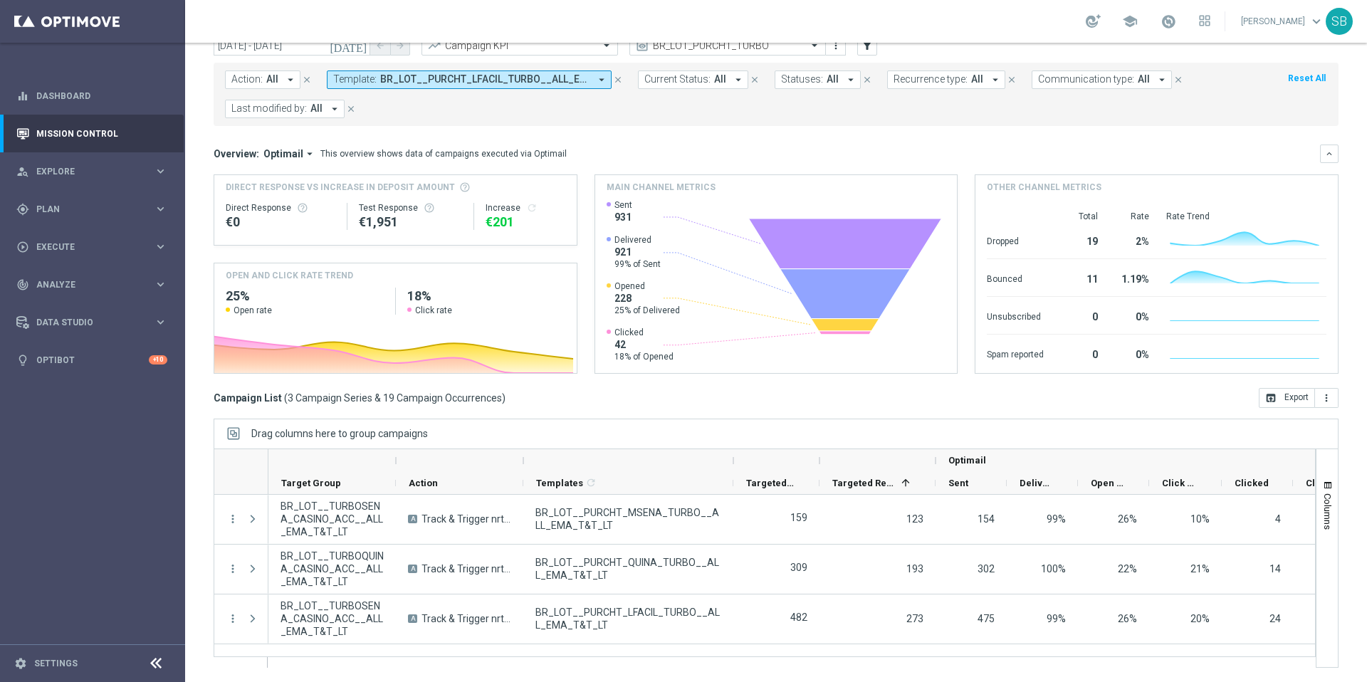
click at [501, 468] on div at bounding box center [459, 460] width 127 height 23
drag, startPoint x: 522, startPoint y: 477, endPoint x: 499, endPoint y: 481, distance: 23.2
click at [499, 481] on div "Action" at bounding box center [459, 483] width 127 height 23
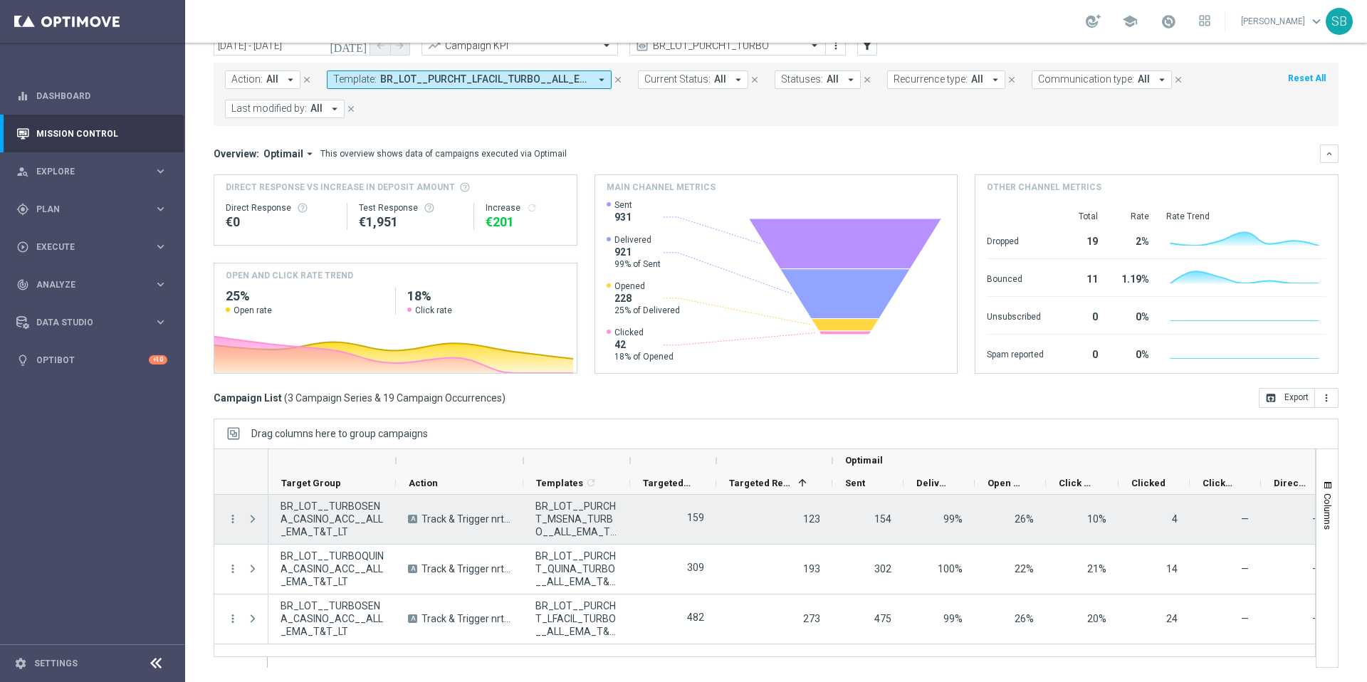
drag, startPoint x: 730, startPoint y: 479, endPoint x: 627, endPoint y: 494, distance: 104.3
click at [627, 494] on div "Action" at bounding box center [765, 558] width 1102 height 219
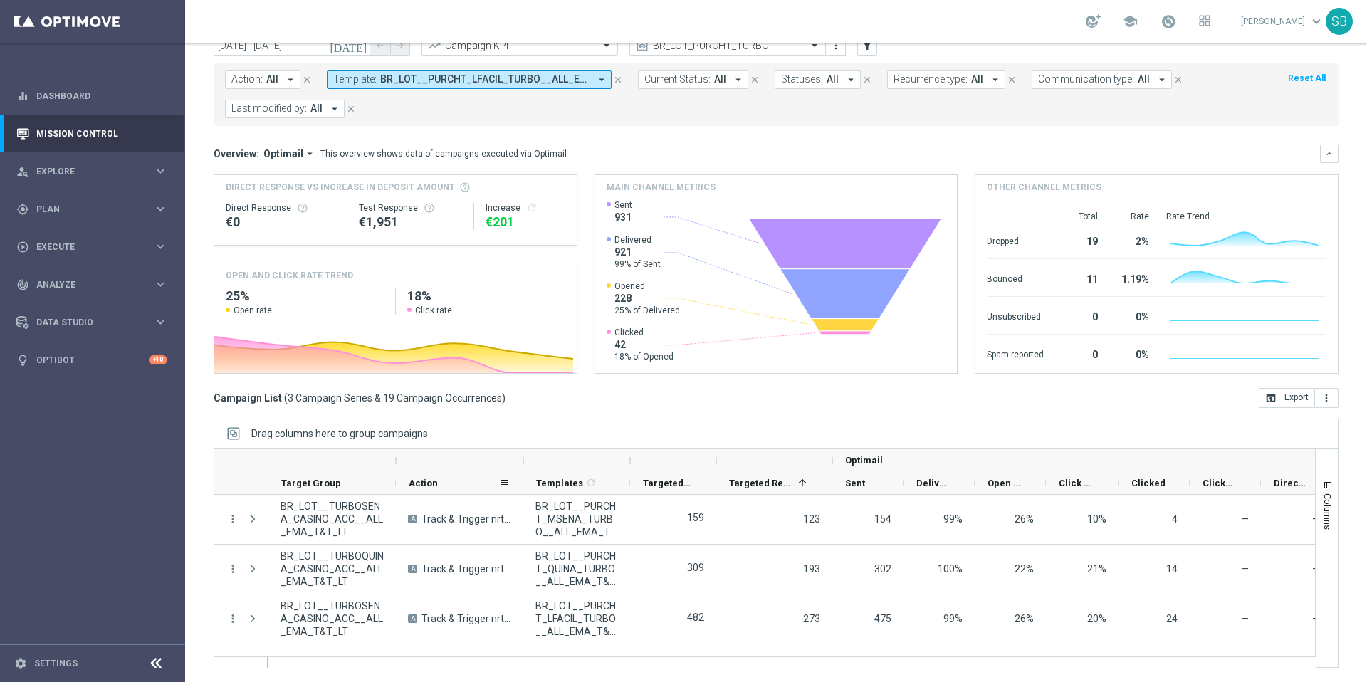
click at [520, 478] on div at bounding box center [523, 483] width 6 height 22
drag, startPoint x: 520, startPoint y: 478, endPoint x: 498, endPoint y: 479, distance: 22.1
click at [498, 479] on div "Action" at bounding box center [459, 483] width 127 height 23
drag, startPoint x: 393, startPoint y: 481, endPoint x: 380, endPoint y: 483, distance: 12.9
click at [380, 483] on div "Target Group" at bounding box center [331, 483] width 127 height 23
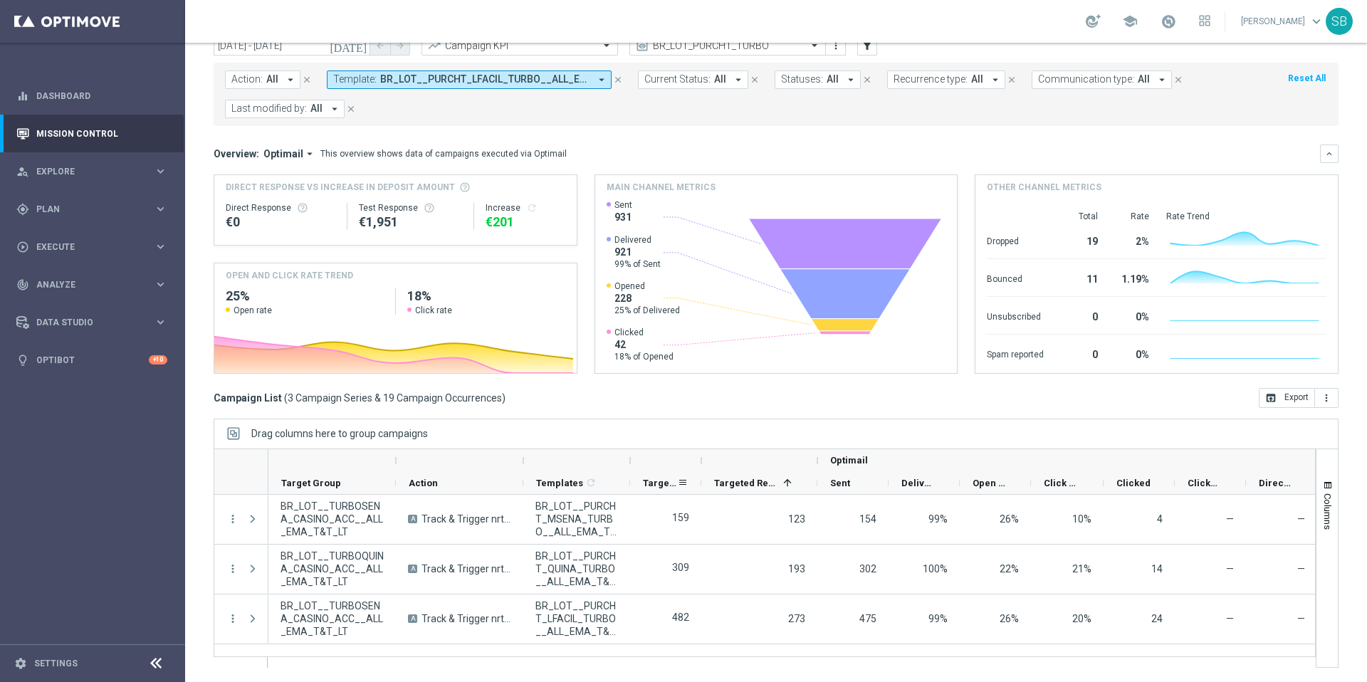
drag, startPoint x: 716, startPoint y: 470, endPoint x: 685, endPoint y: 474, distance: 30.9
click at [685, 474] on div "Optimail Target Group Action" at bounding box center [843, 472] width 1150 height 46
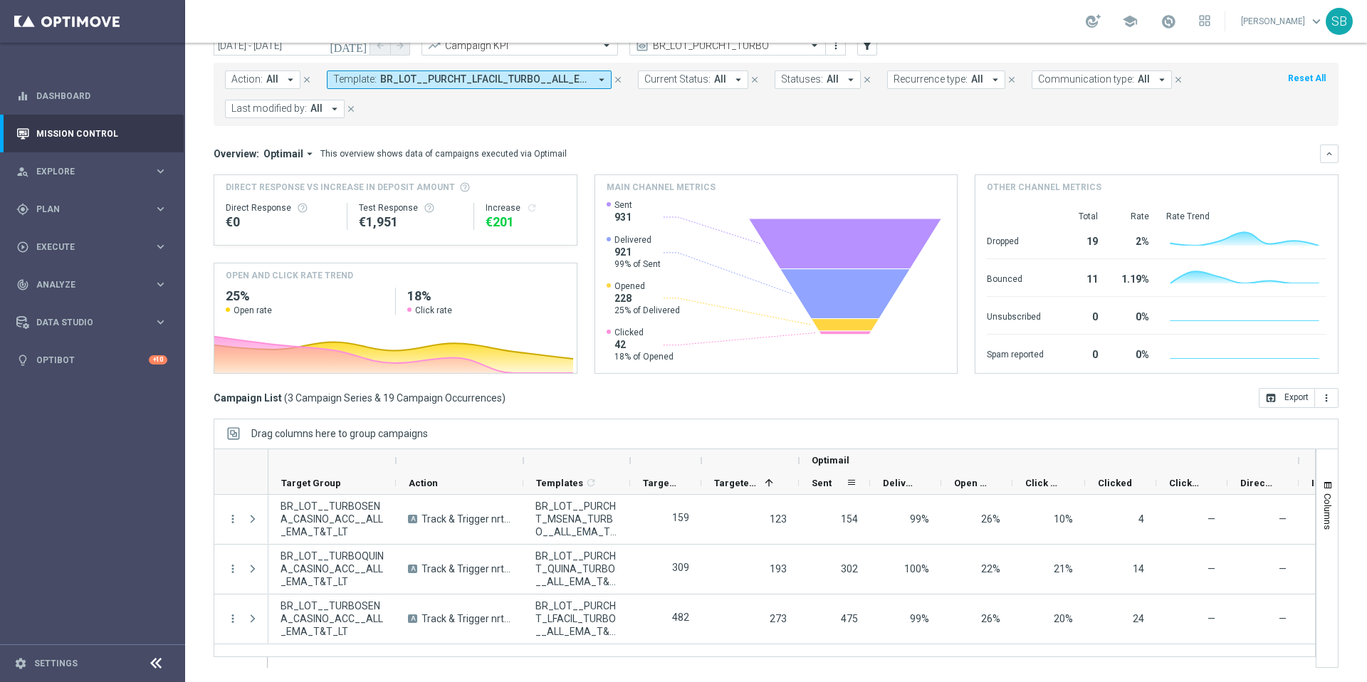
drag, startPoint x: 817, startPoint y: 470, endPoint x: 799, endPoint y: 478, distance: 20.4
click at [799, 478] on div "Optimail Target Group Action" at bounding box center [834, 472] width 1132 height 46
drag, startPoint x: 938, startPoint y: 482, endPoint x: 916, endPoint y: 484, distance: 22.9
click at [916, 484] on div "Delivery Rate" at bounding box center [905, 483] width 71 height 23
drag, startPoint x: 1155, startPoint y: 478, endPoint x: 1116, endPoint y: 486, distance: 39.1
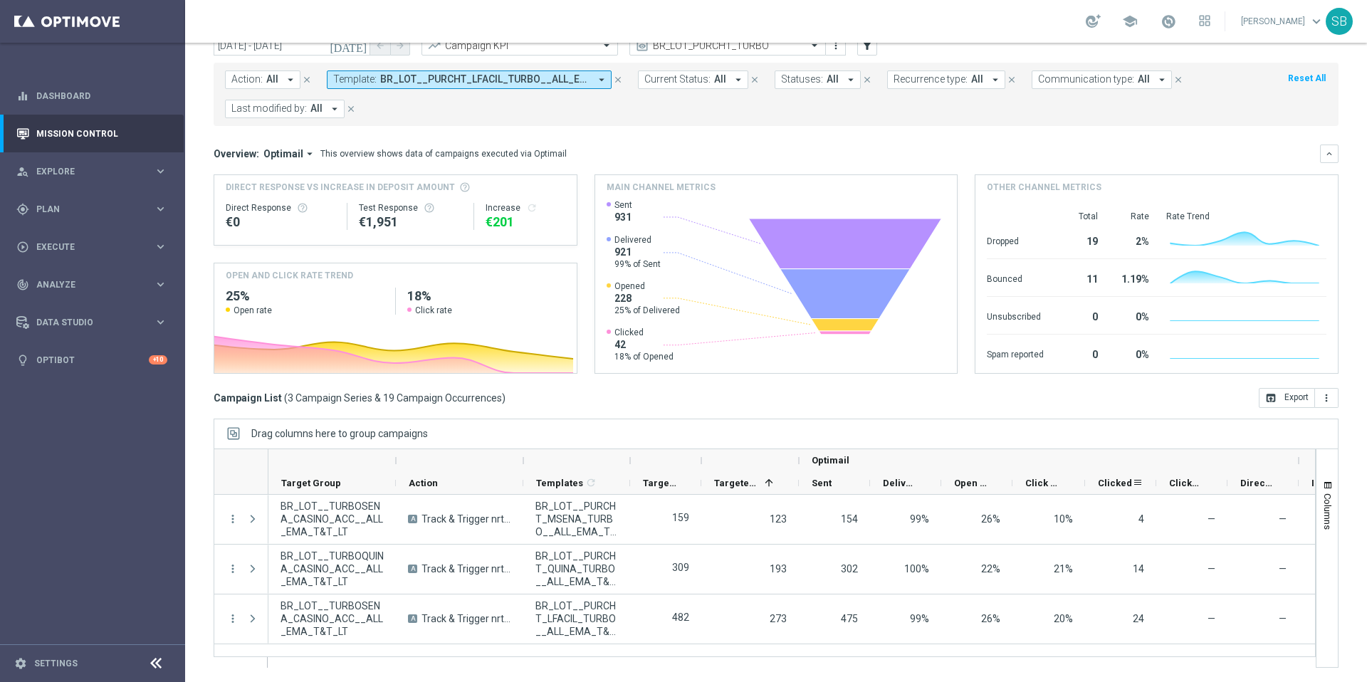
click at [1116, 486] on div "Clicked" at bounding box center [1120, 483] width 71 height 23
click at [1205, 488] on div "Clicked & Responded" at bounding box center [1191, 483] width 71 height 23
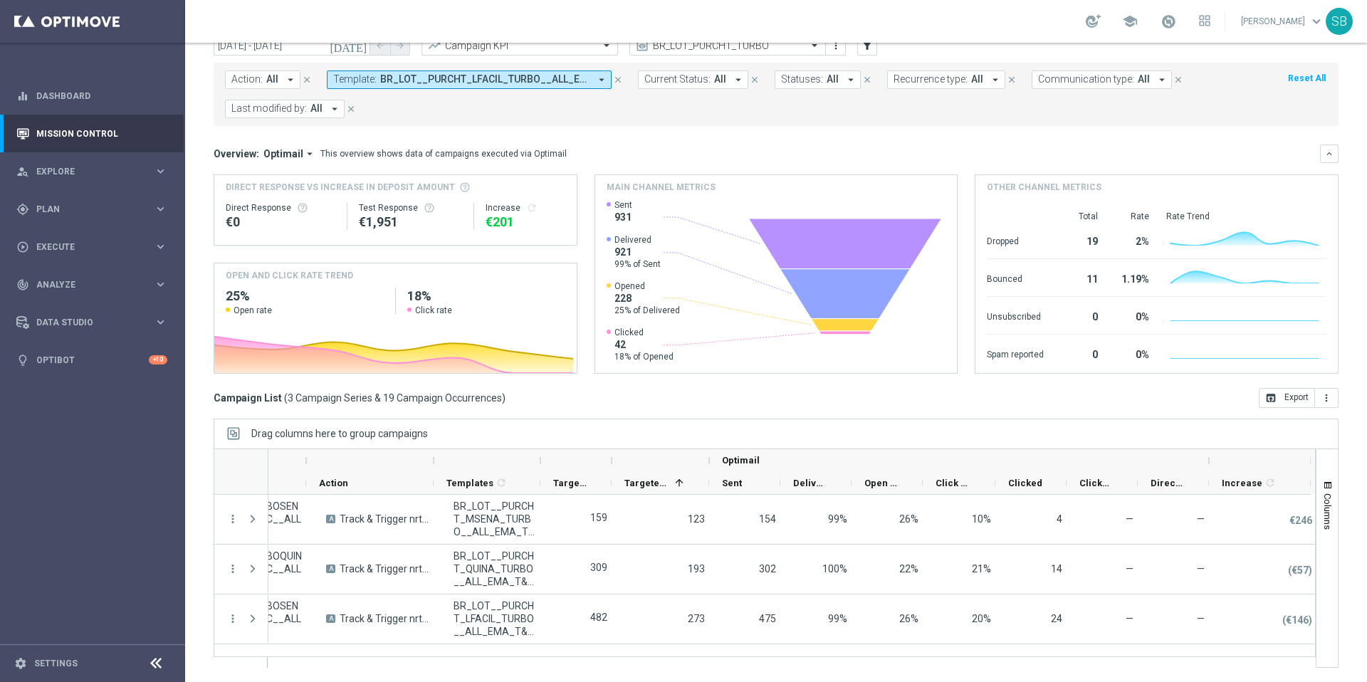
scroll to position [0, 95]
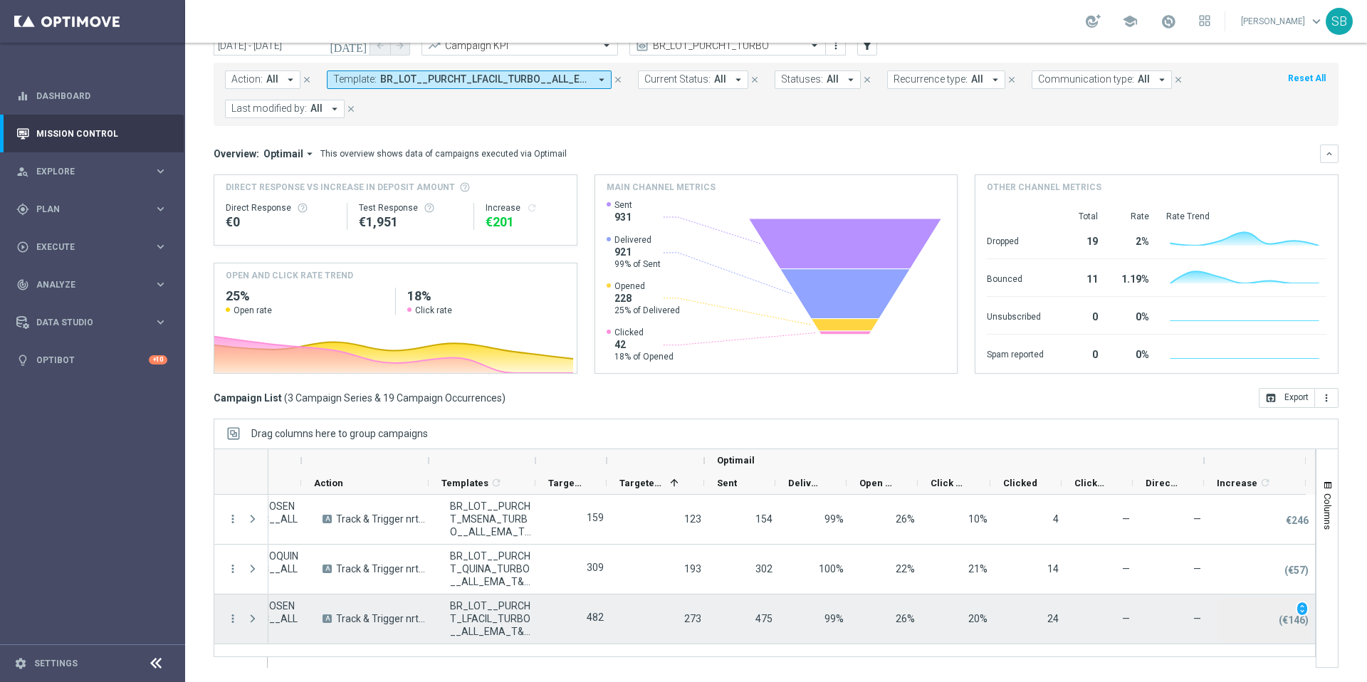
click at [1284, 621] on p "(€146)" at bounding box center [1294, 620] width 30 height 13
click at [1289, 622] on p "(€146)" at bounding box center [1294, 620] width 30 height 13
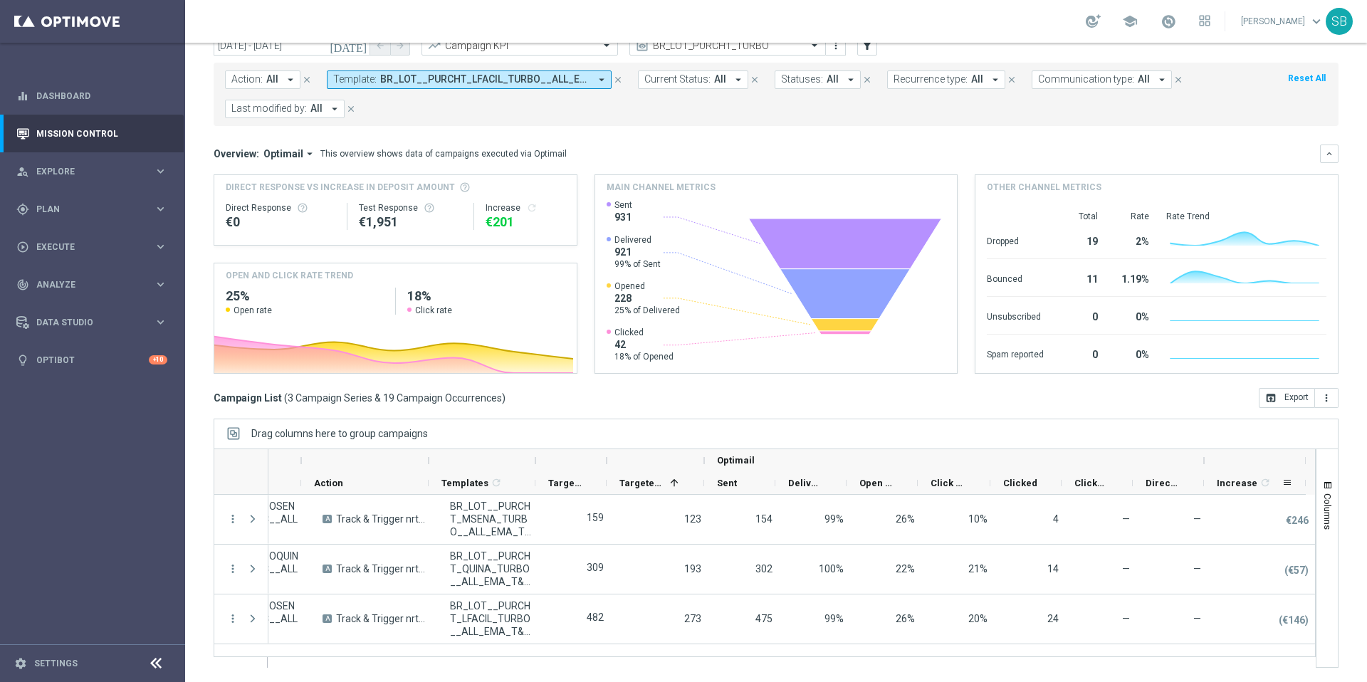
click at [1261, 487] on icon "refresh" at bounding box center [1264, 482] width 11 height 11
click at [1260, 483] on icon "refresh" at bounding box center [1264, 482] width 11 height 11
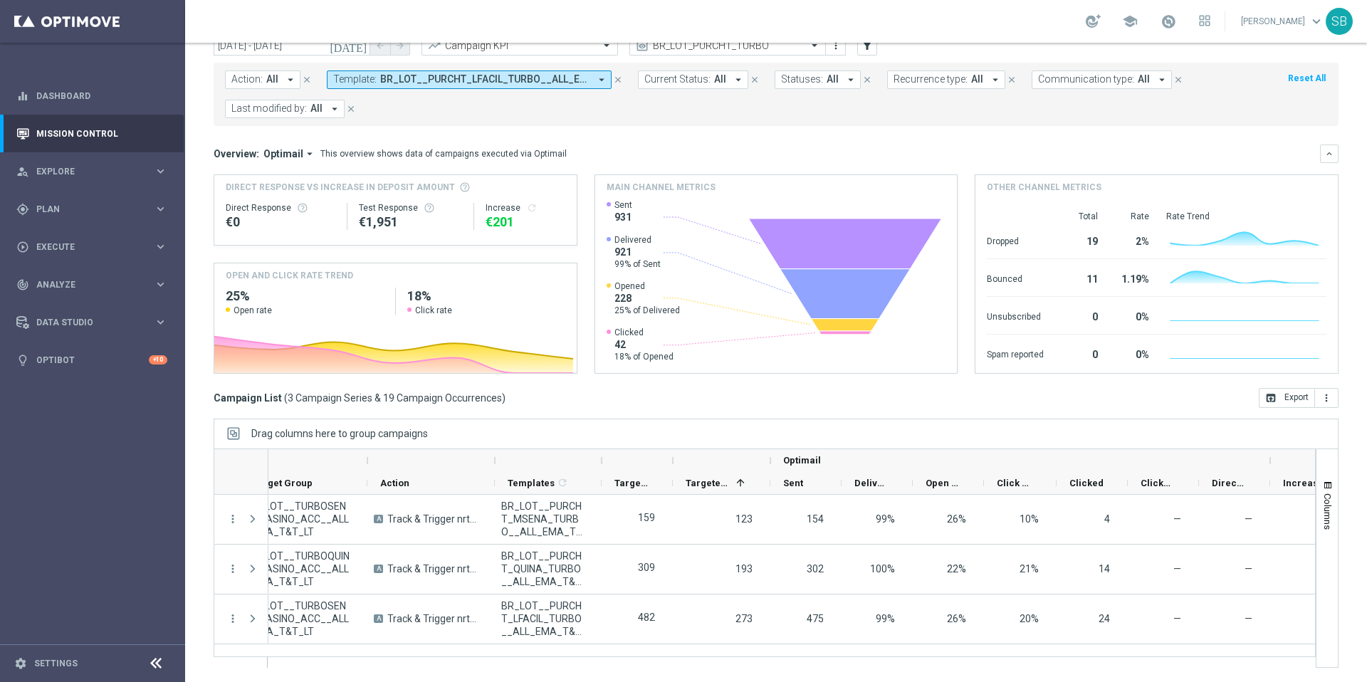
scroll to position [0, 0]
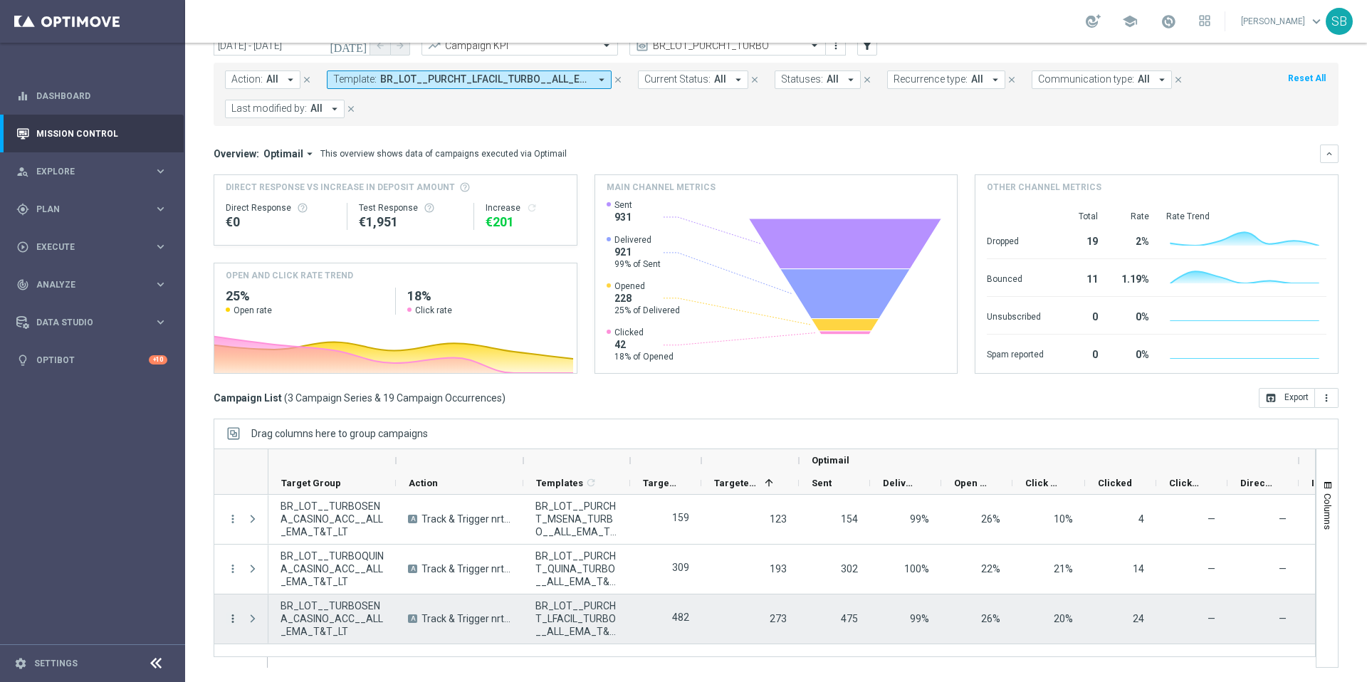
click at [233, 621] on icon "more_vert" at bounding box center [232, 618] width 13 height 13
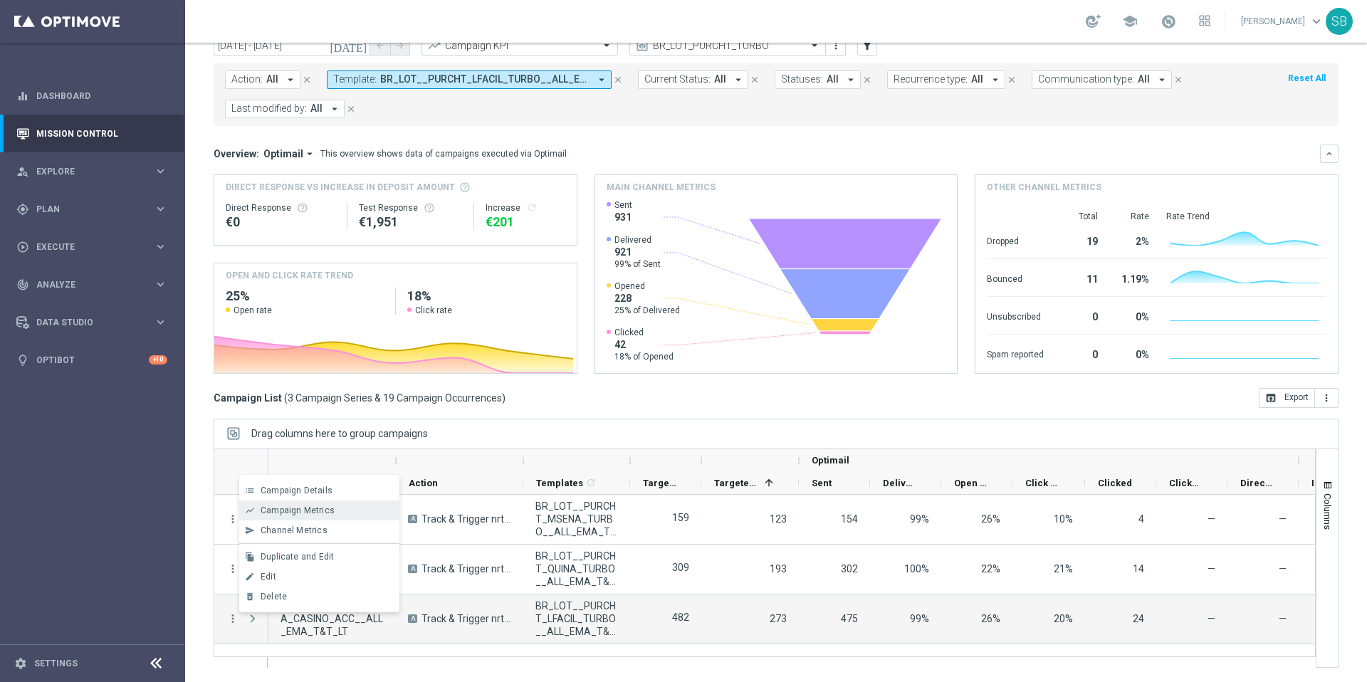
click at [281, 515] on div "Campaign Metrics" at bounding box center [327, 510] width 132 height 10
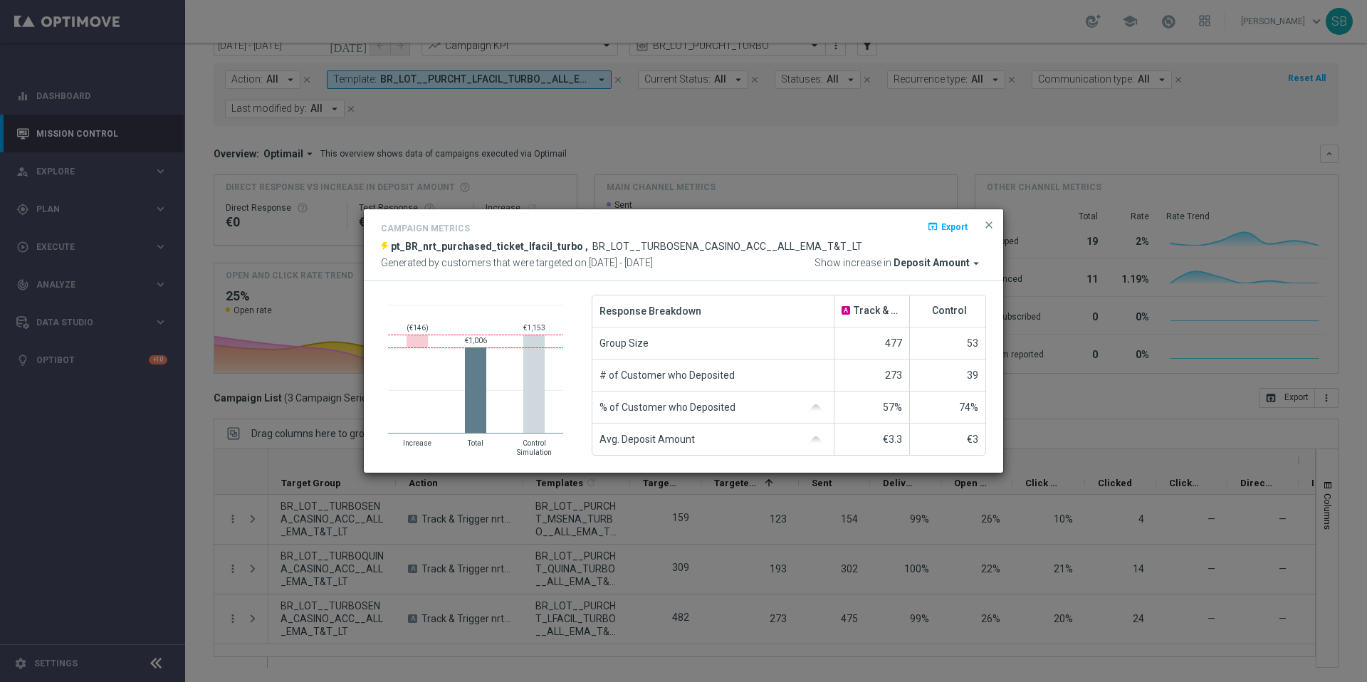
scroll to position [59, 0]
click at [976, 266] on icon "arrow_drop_down" at bounding box center [976, 263] width 13 height 13
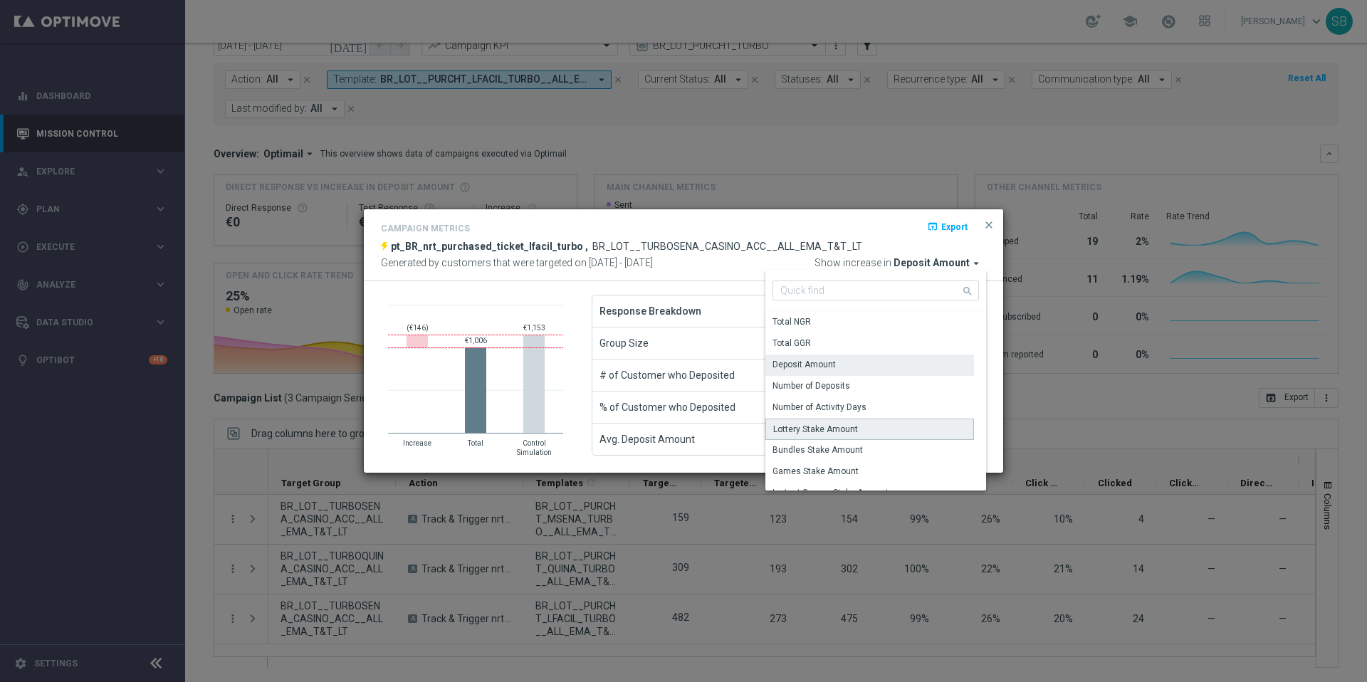
click at [871, 425] on div "Lottery Stake Amount" at bounding box center [869, 429] width 209 height 21
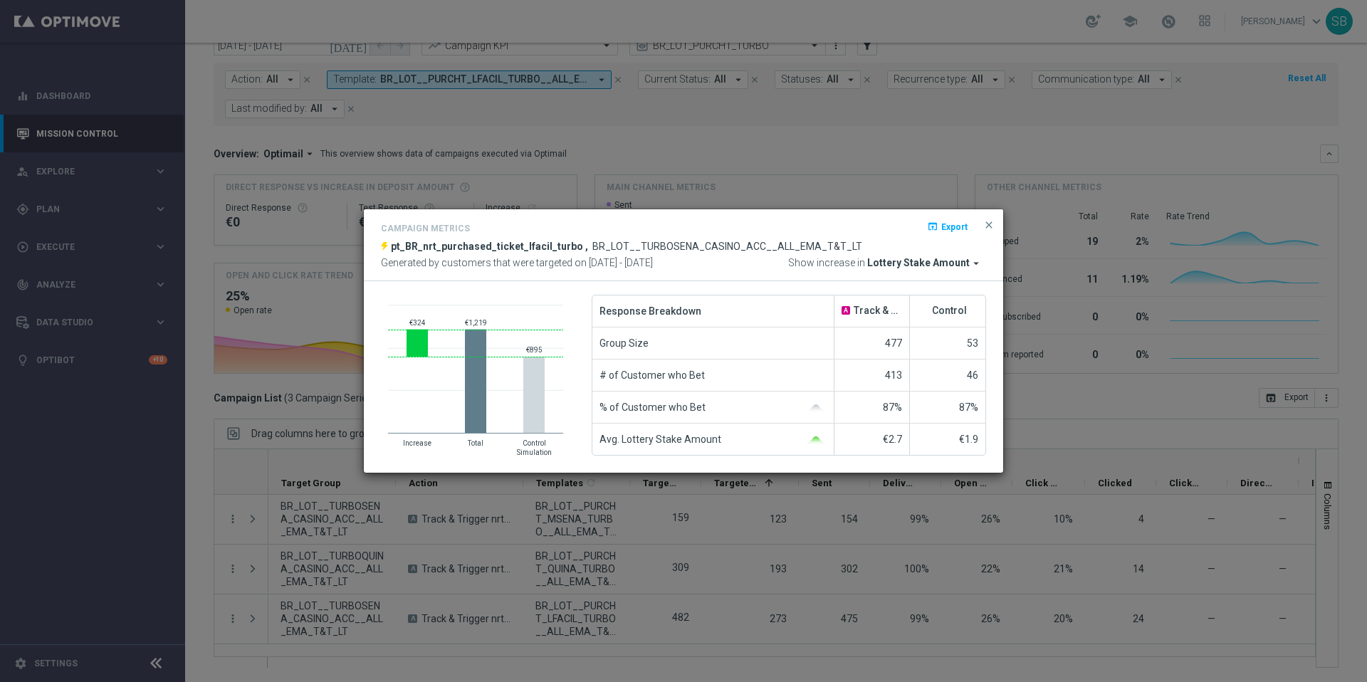
click at [975, 262] on icon "arrow_drop_down" at bounding box center [976, 263] width 13 height 13
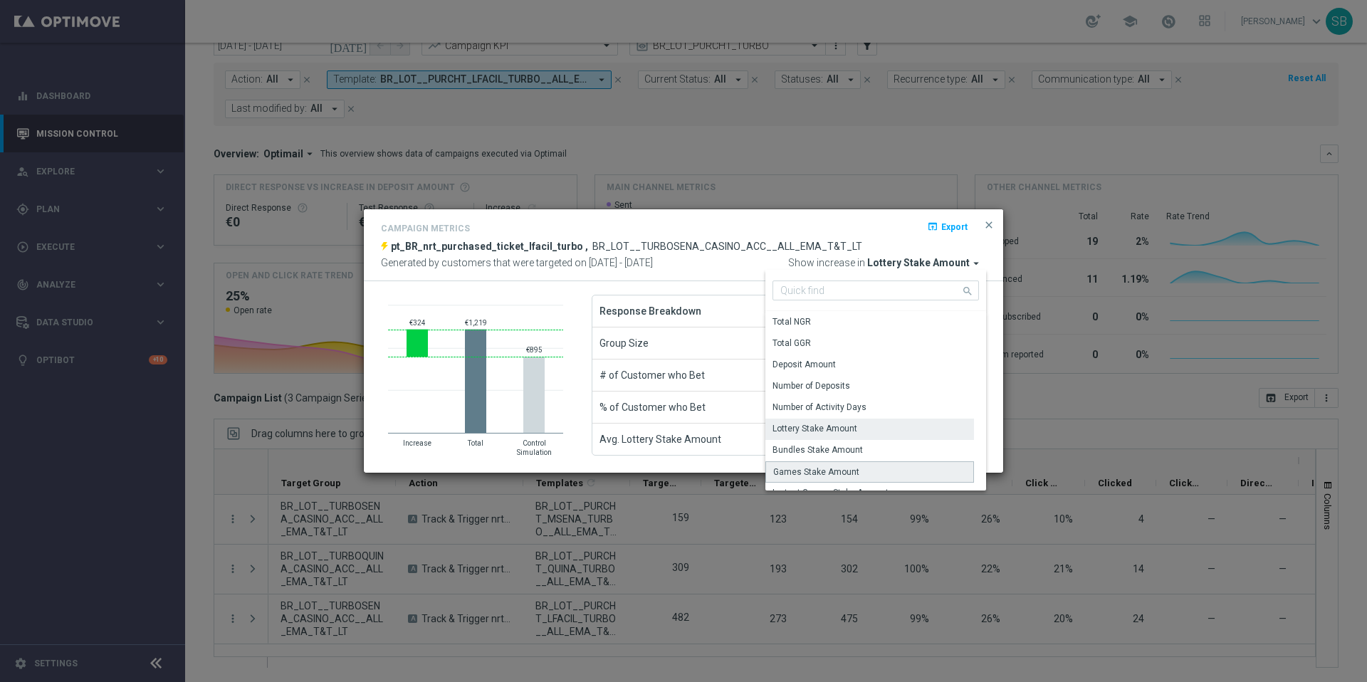
click at [851, 472] on div "Games Stake Amount" at bounding box center [816, 472] width 86 height 13
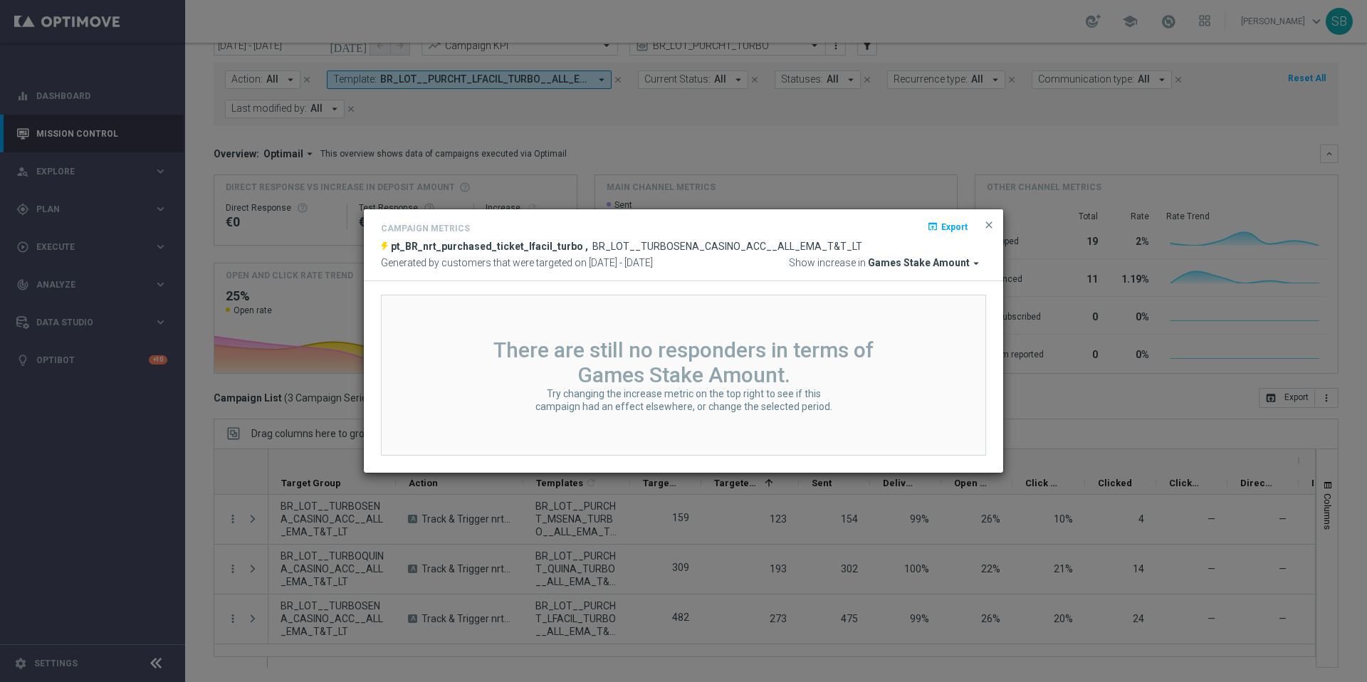
click at [977, 264] on icon "arrow_drop_down" at bounding box center [976, 263] width 13 height 13
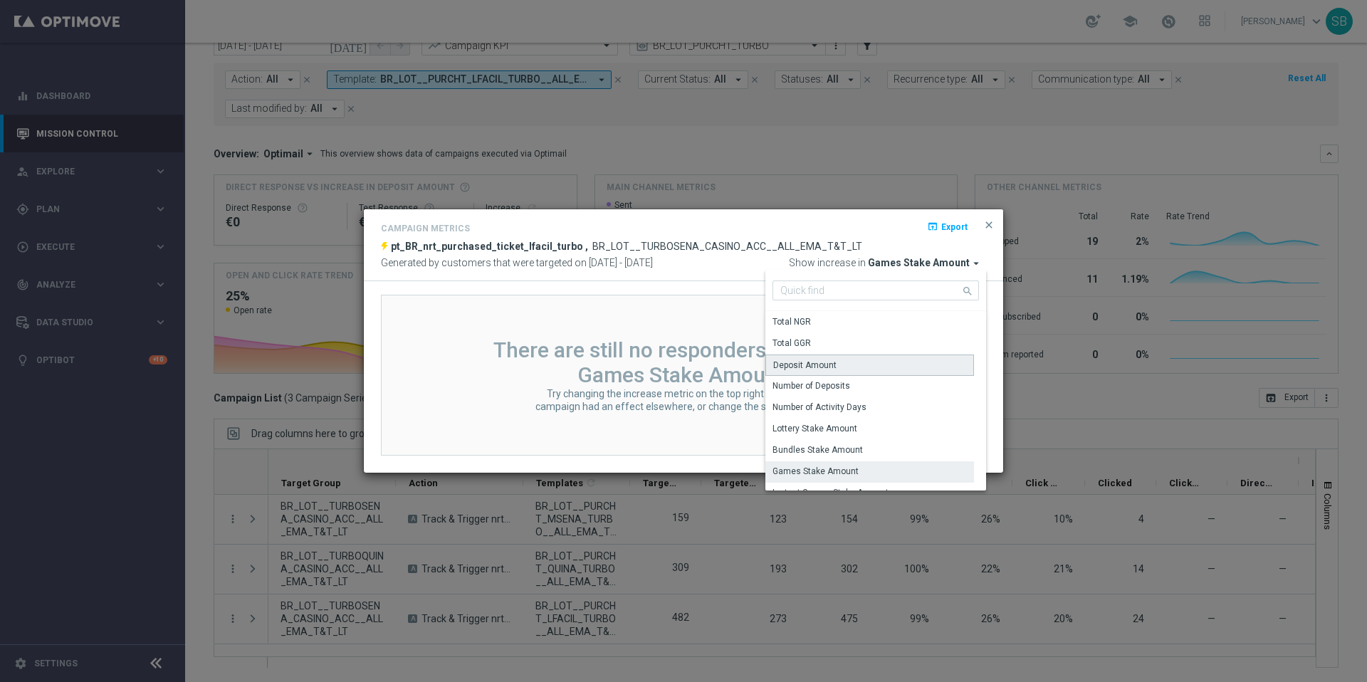
click at [859, 369] on div "Deposit Amount" at bounding box center [869, 365] width 209 height 21
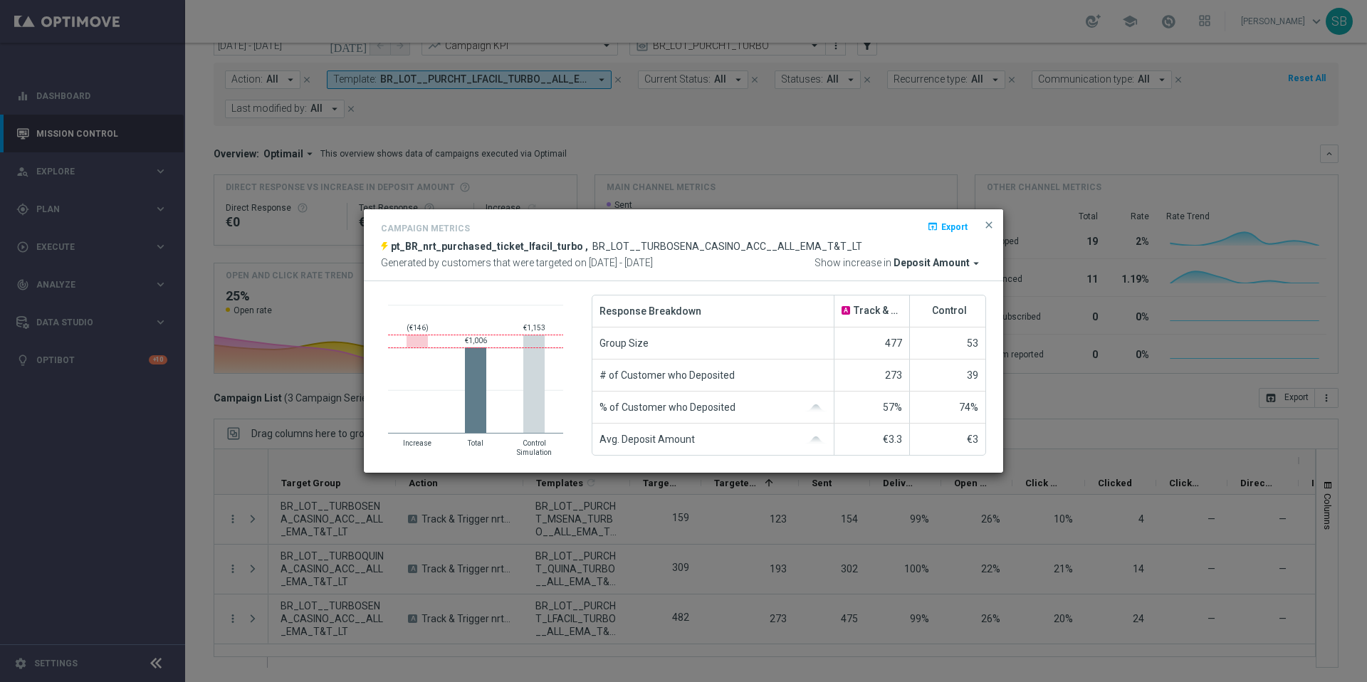
click at [976, 263] on icon "arrow_drop_down" at bounding box center [976, 263] width 13 height 13
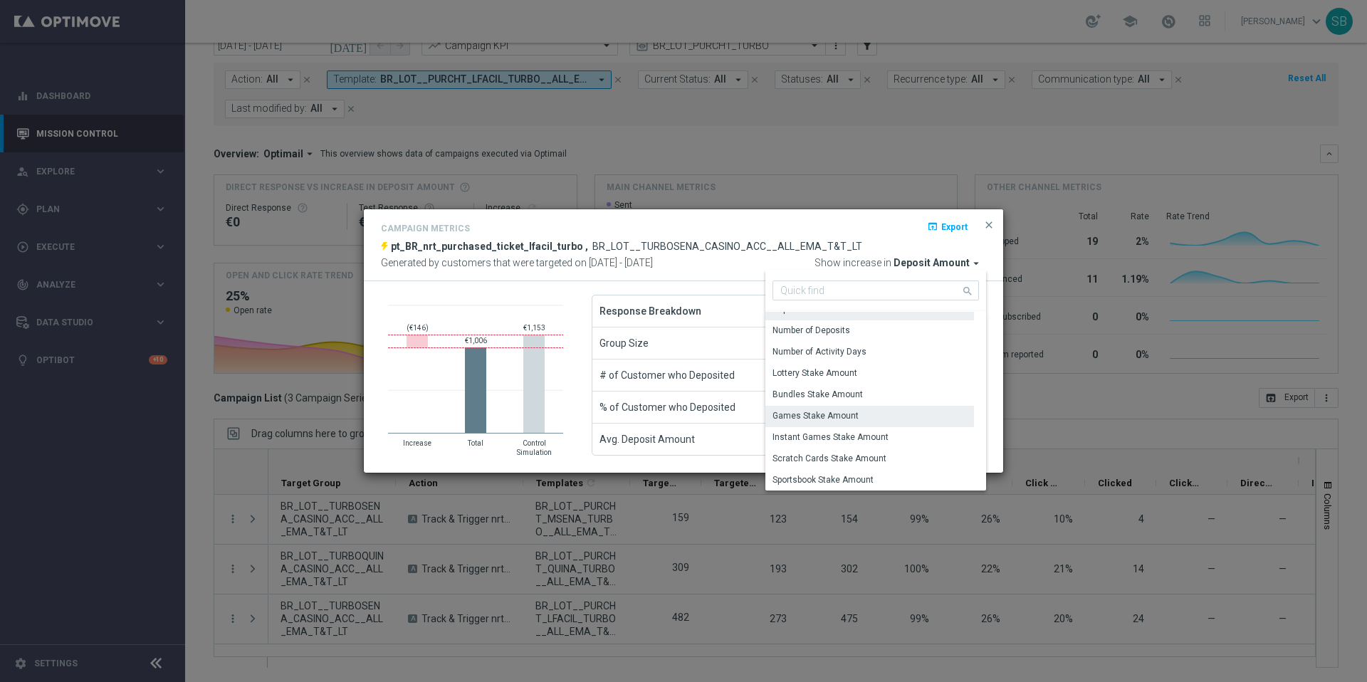
scroll to position [69, 0]
click at [851, 362] on div "Lottery Stake Amount" at bounding box center [815, 360] width 85 height 13
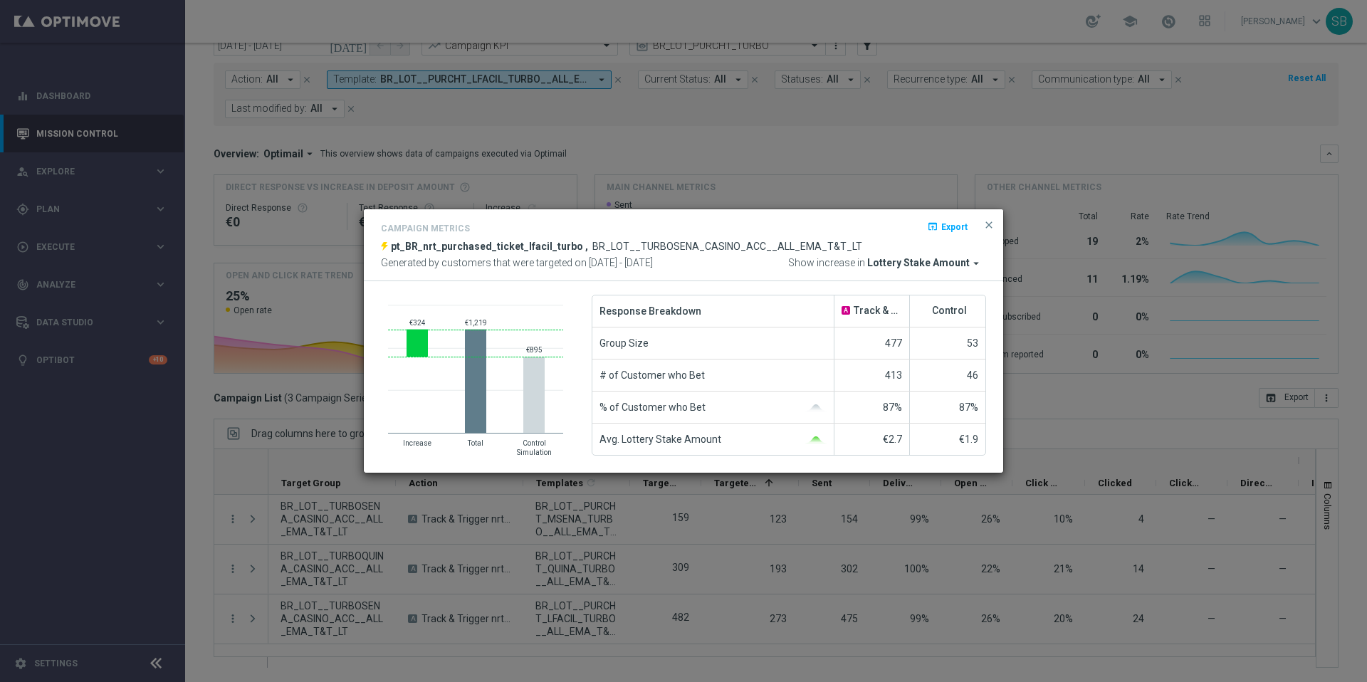
click at [977, 263] on icon "arrow_drop_down" at bounding box center [976, 263] width 13 height 13
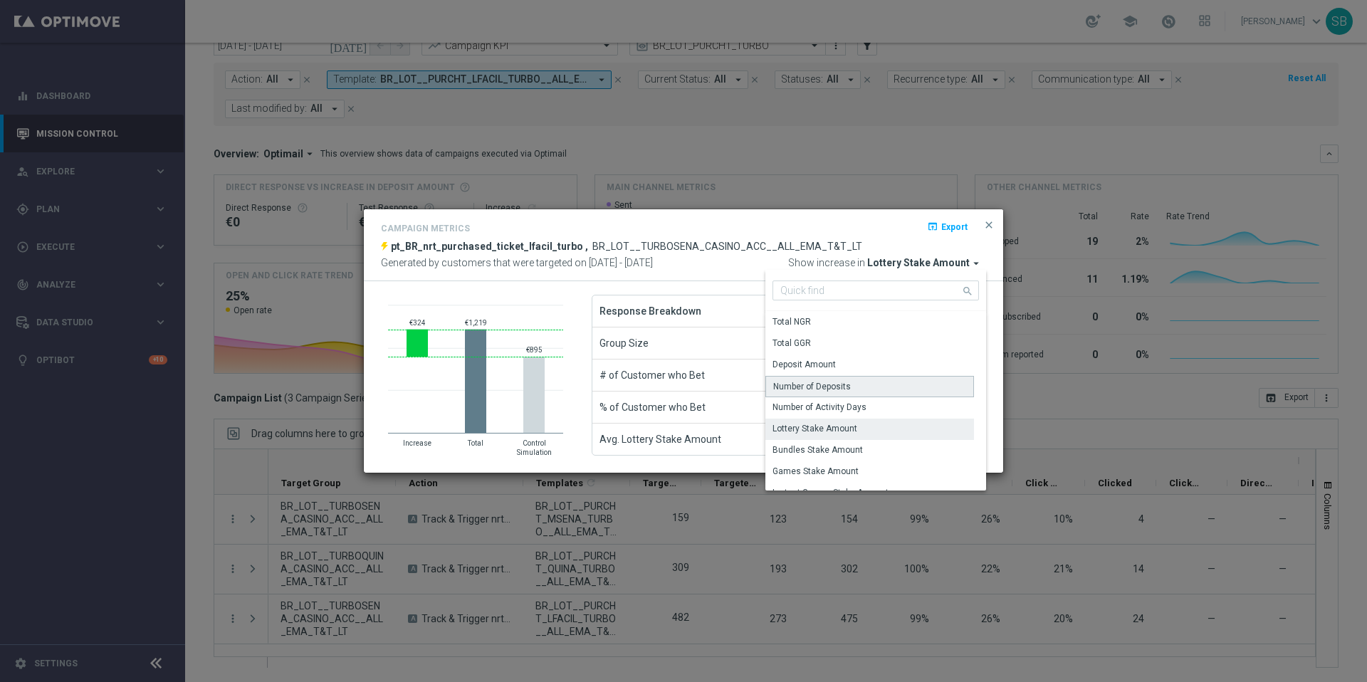
click at [845, 384] on div "Number of Deposits" at bounding box center [812, 386] width 78 height 13
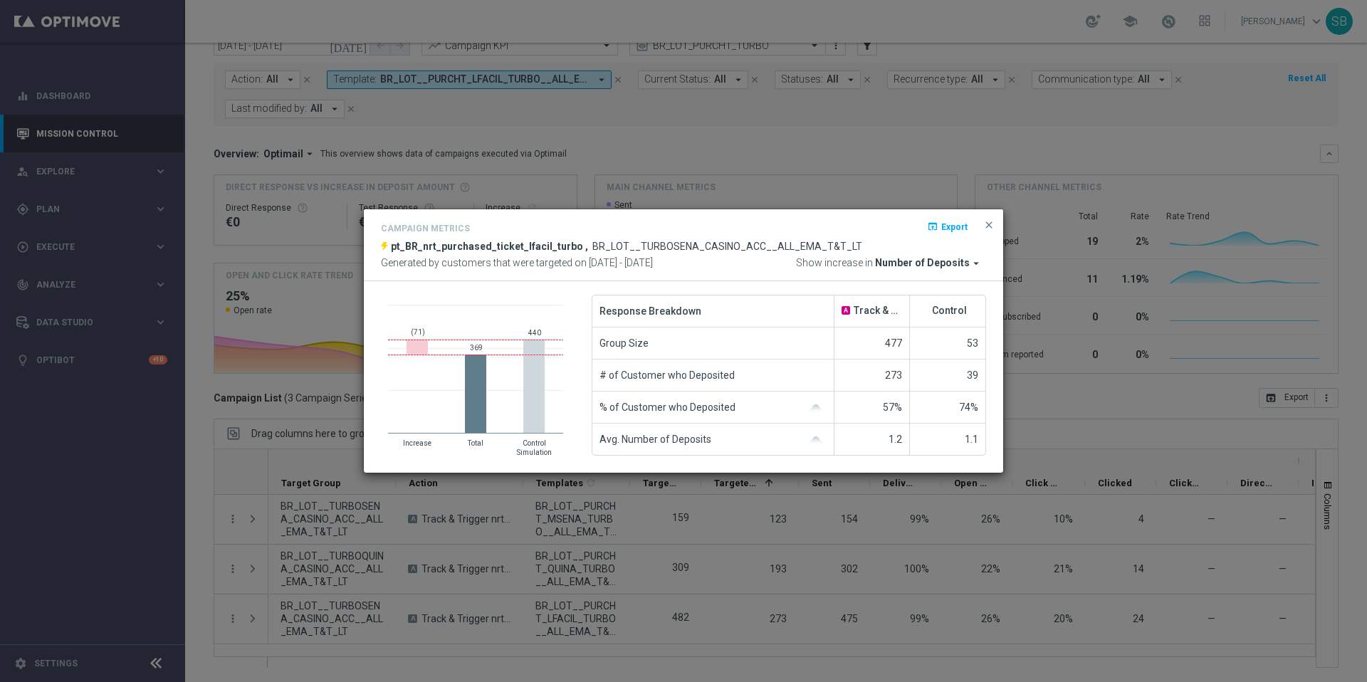
click at [973, 263] on icon "arrow_drop_down" at bounding box center [976, 263] width 13 height 13
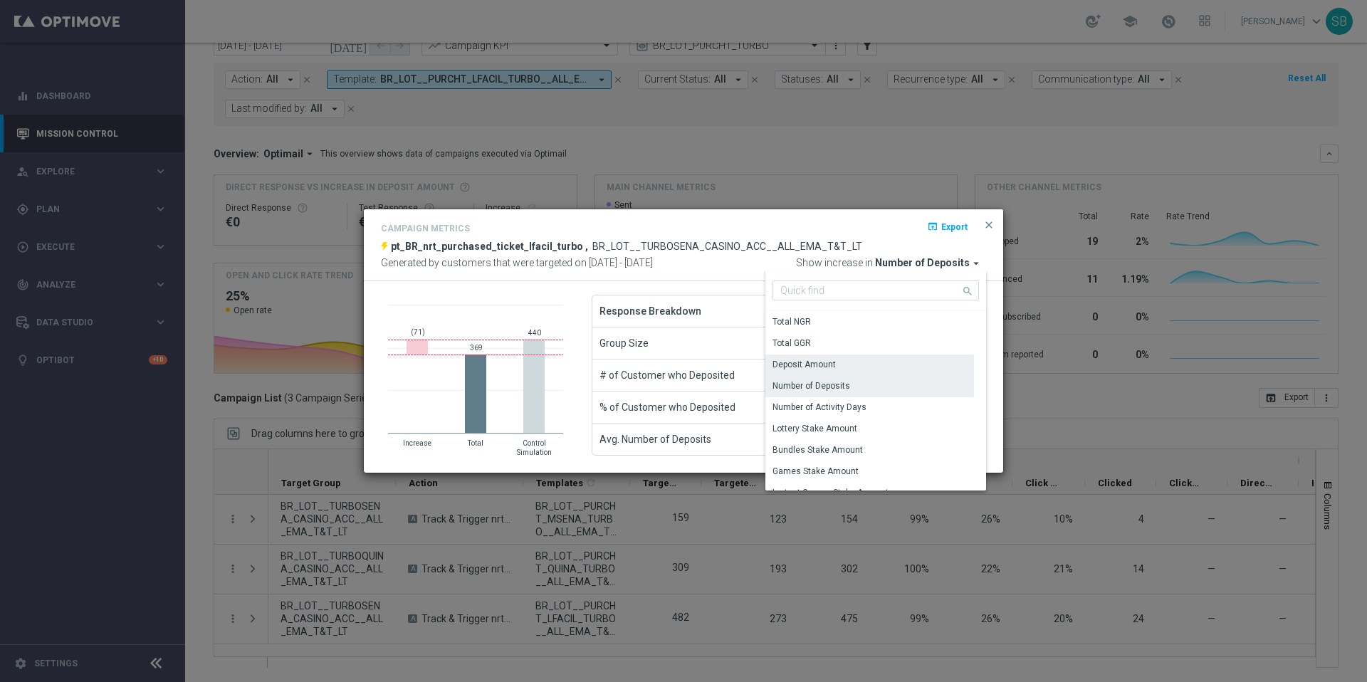
click at [824, 368] on div "Deposit Amount" at bounding box center [803, 364] width 63 height 13
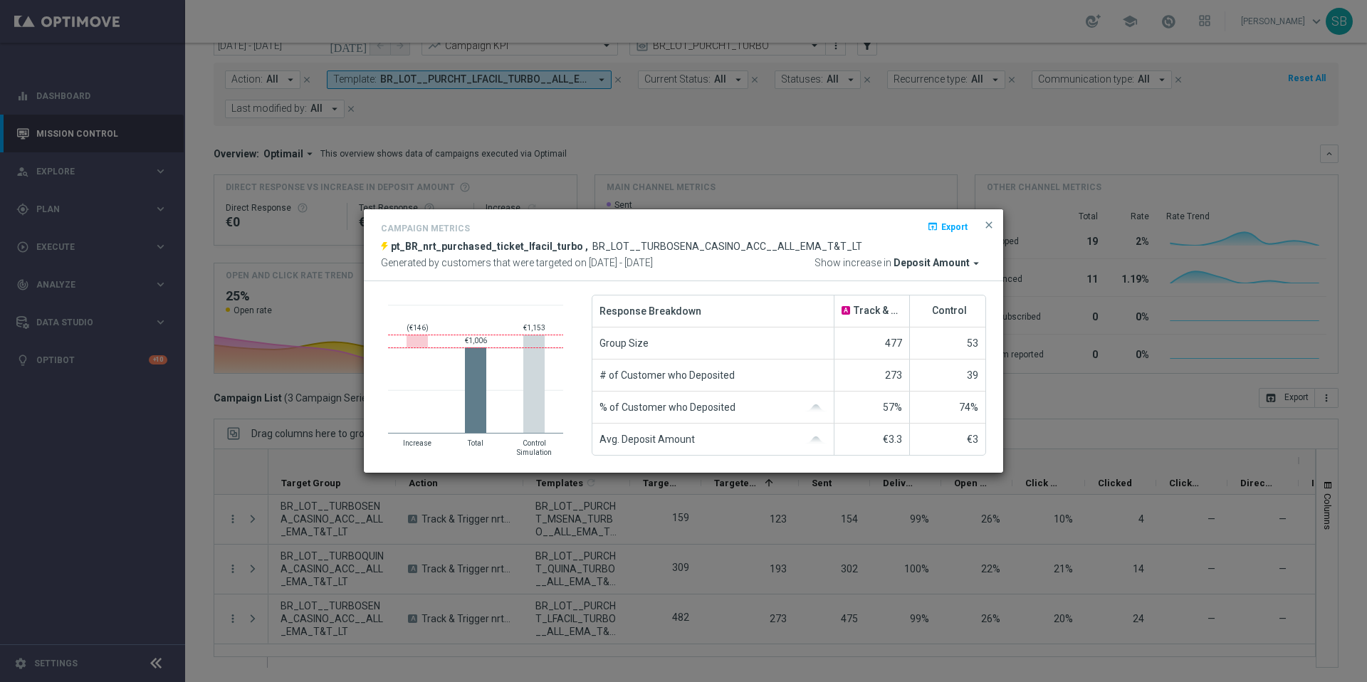
click at [975, 263] on icon "arrow_drop_down" at bounding box center [976, 263] width 13 height 13
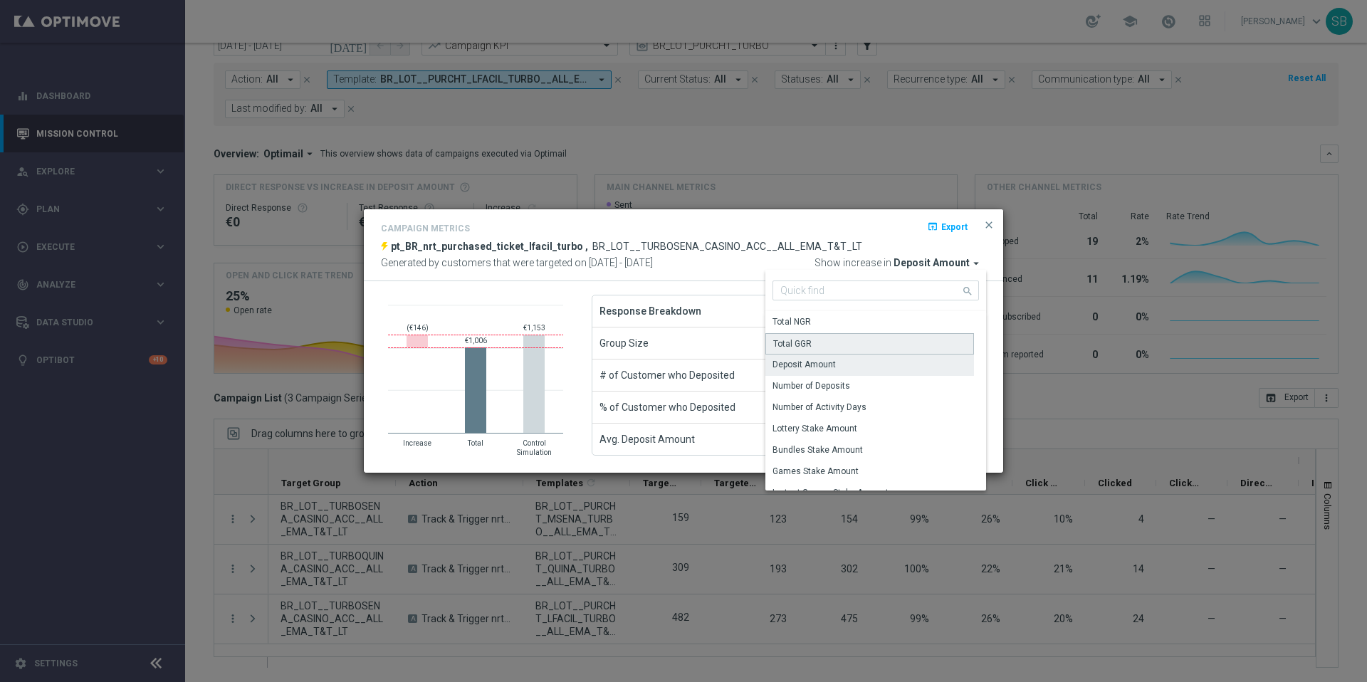
click at [844, 347] on div "Total GGR" at bounding box center [869, 343] width 209 height 21
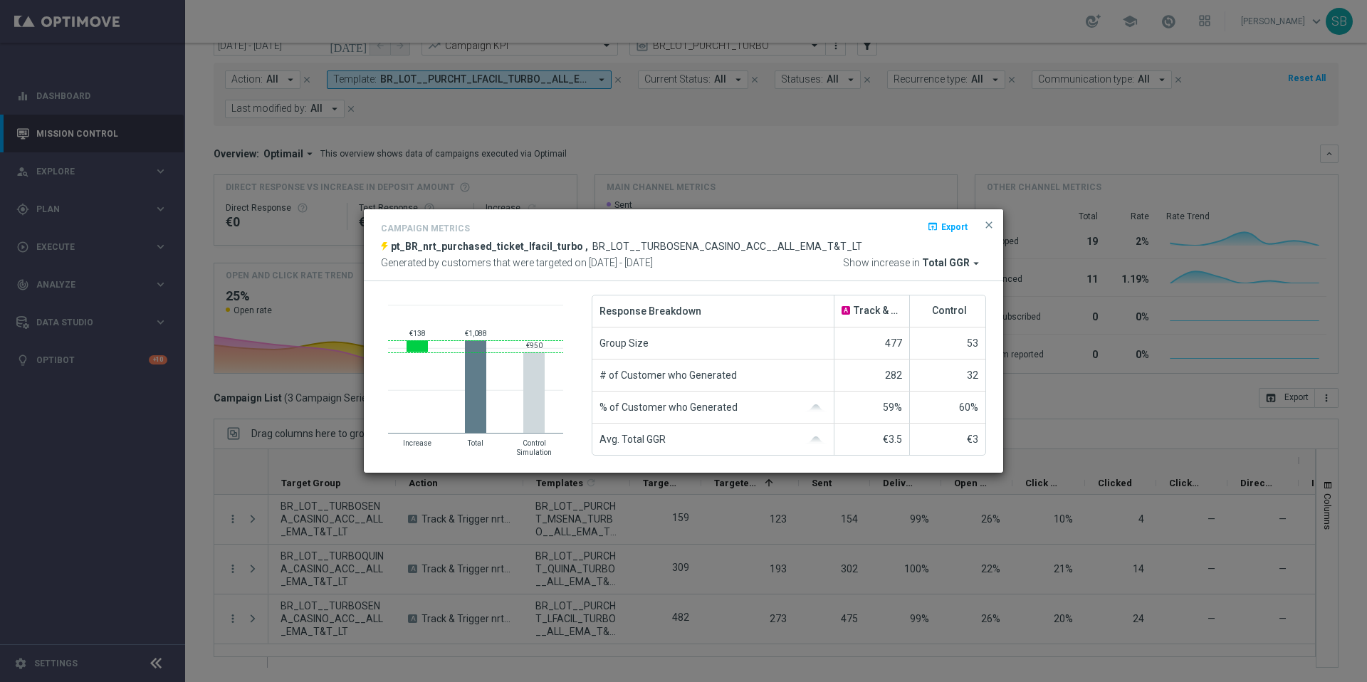
click at [975, 263] on icon "arrow_drop_down" at bounding box center [976, 263] width 13 height 13
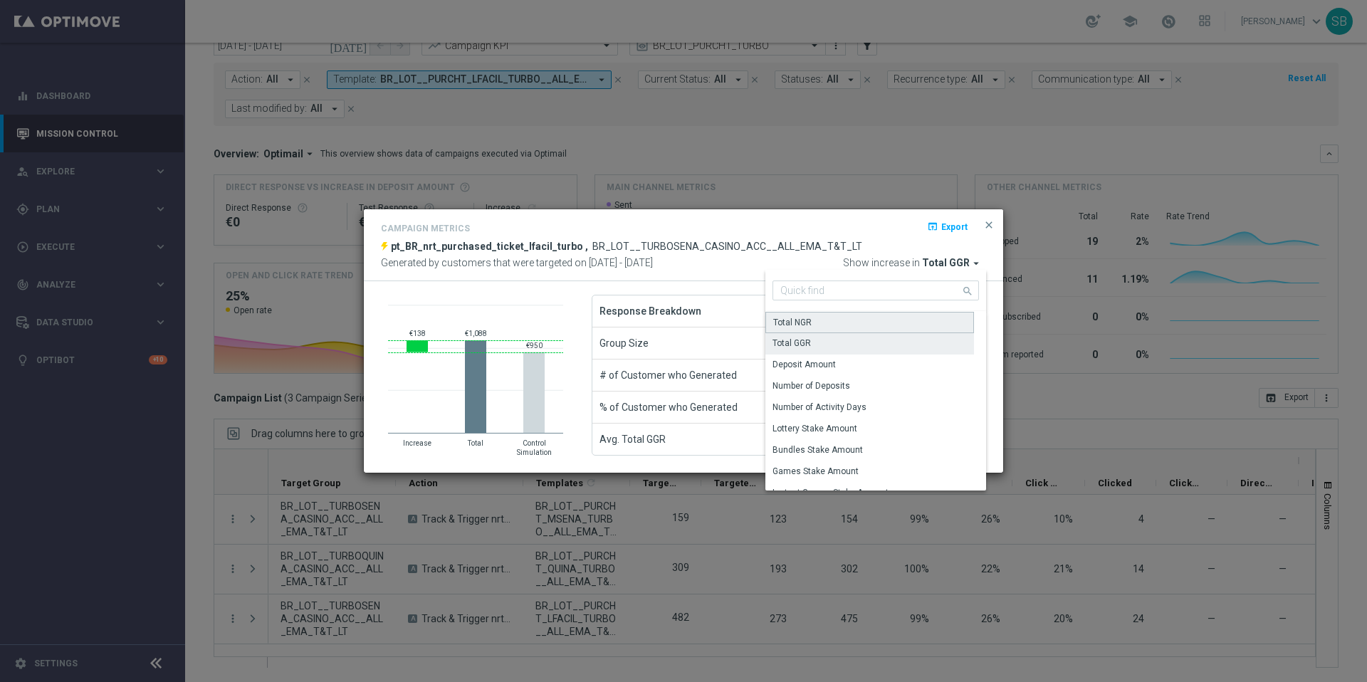
click at [892, 326] on div "Total NGR" at bounding box center [869, 322] width 209 height 21
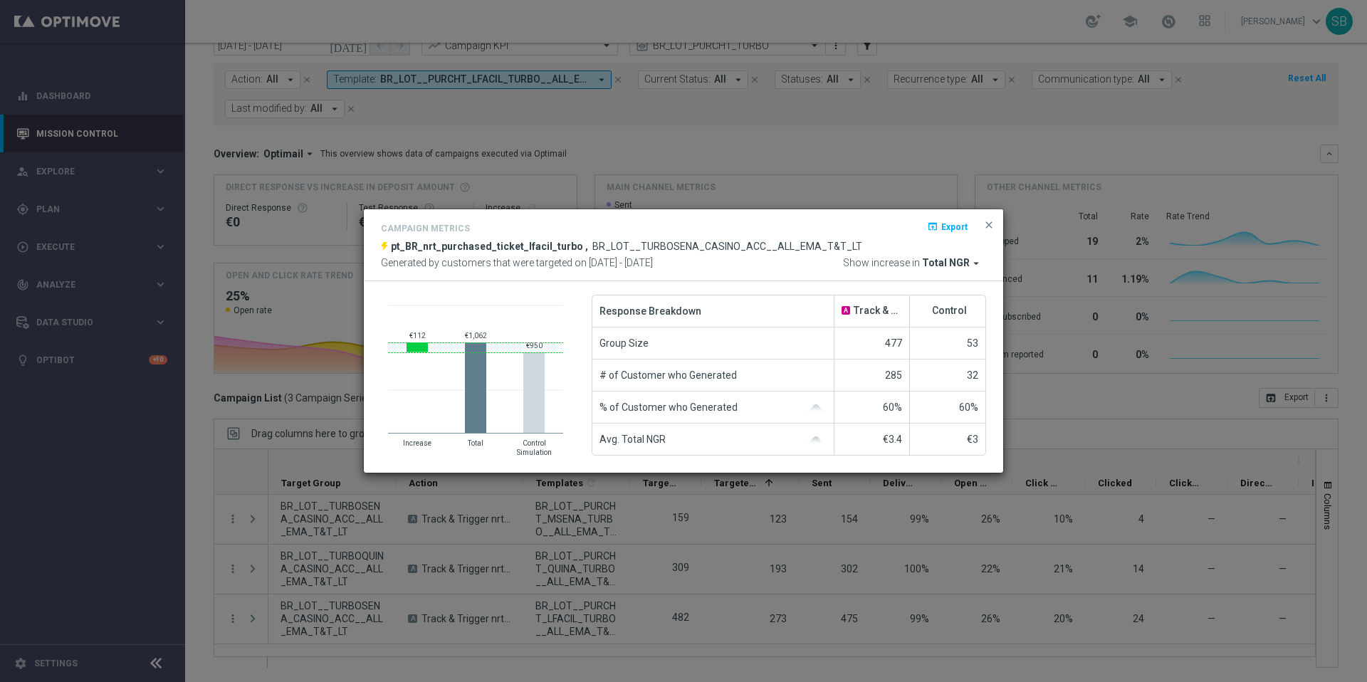
click at [978, 262] on icon "arrow_drop_down" at bounding box center [976, 263] width 13 height 13
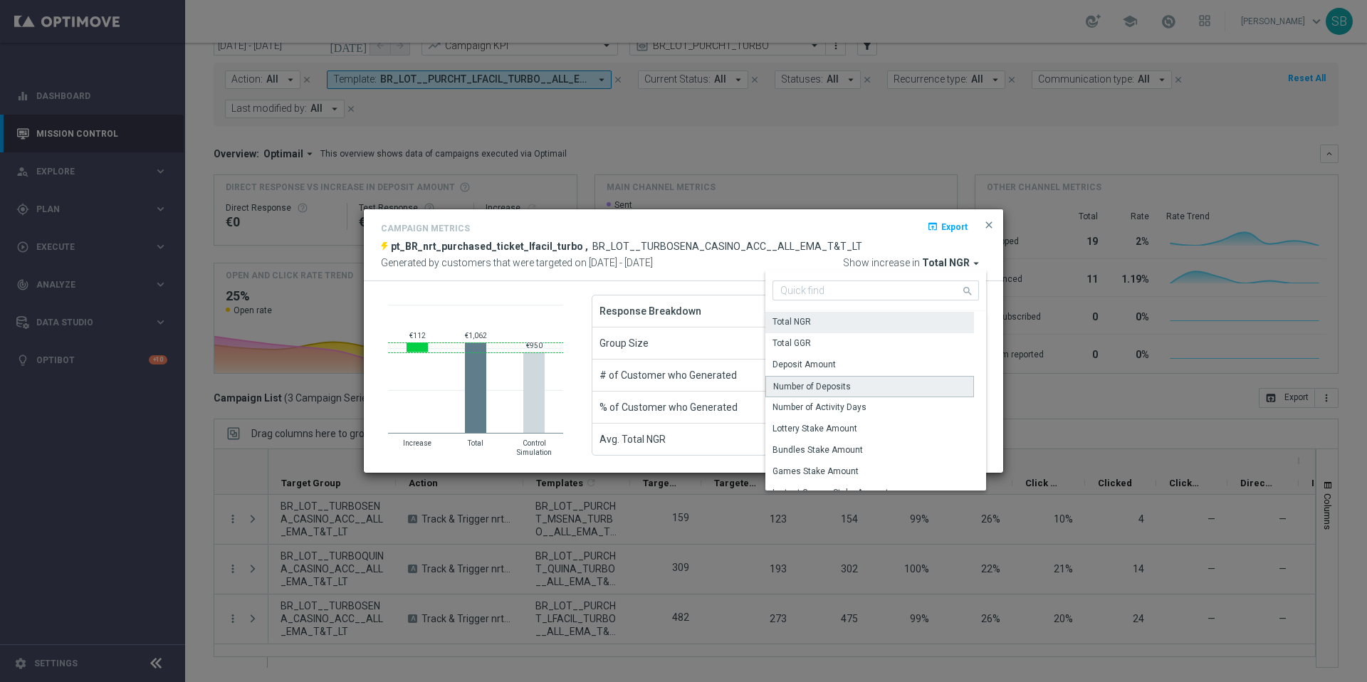
click at [878, 384] on div "Number of Deposits" at bounding box center [869, 386] width 209 height 21
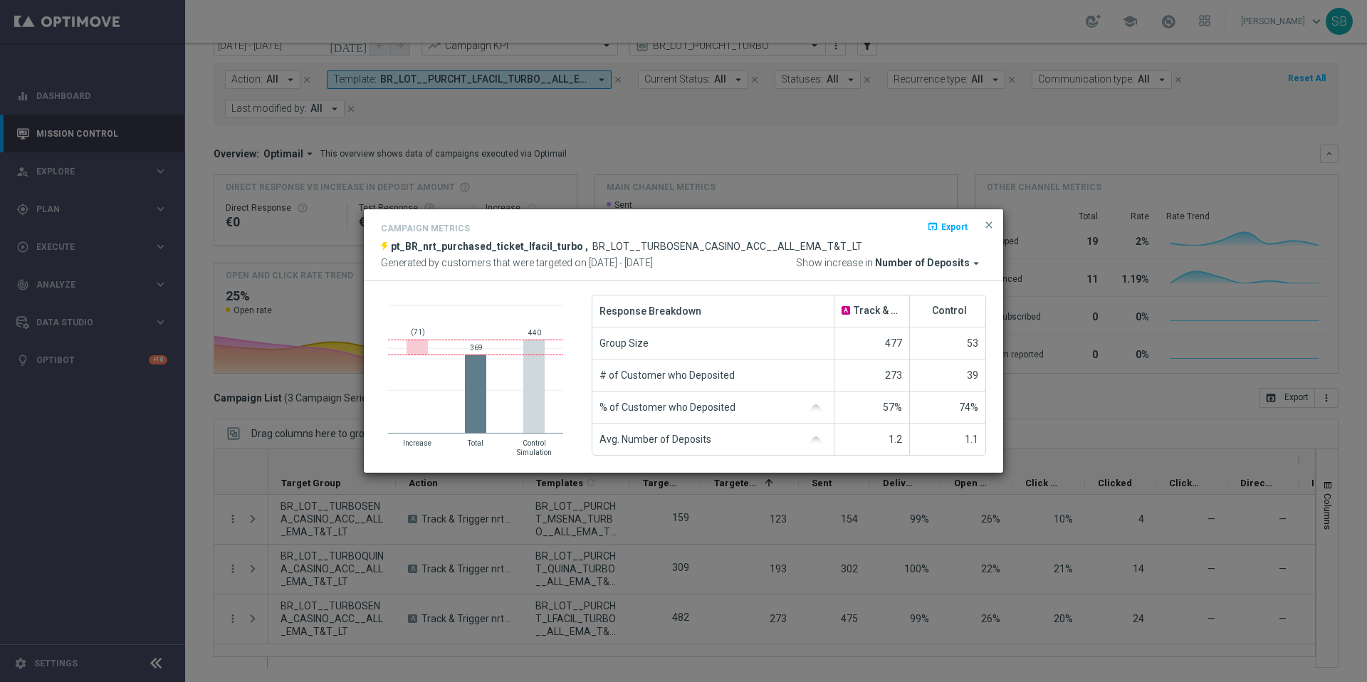
click at [976, 264] on icon "arrow_drop_down" at bounding box center [976, 263] width 13 height 13
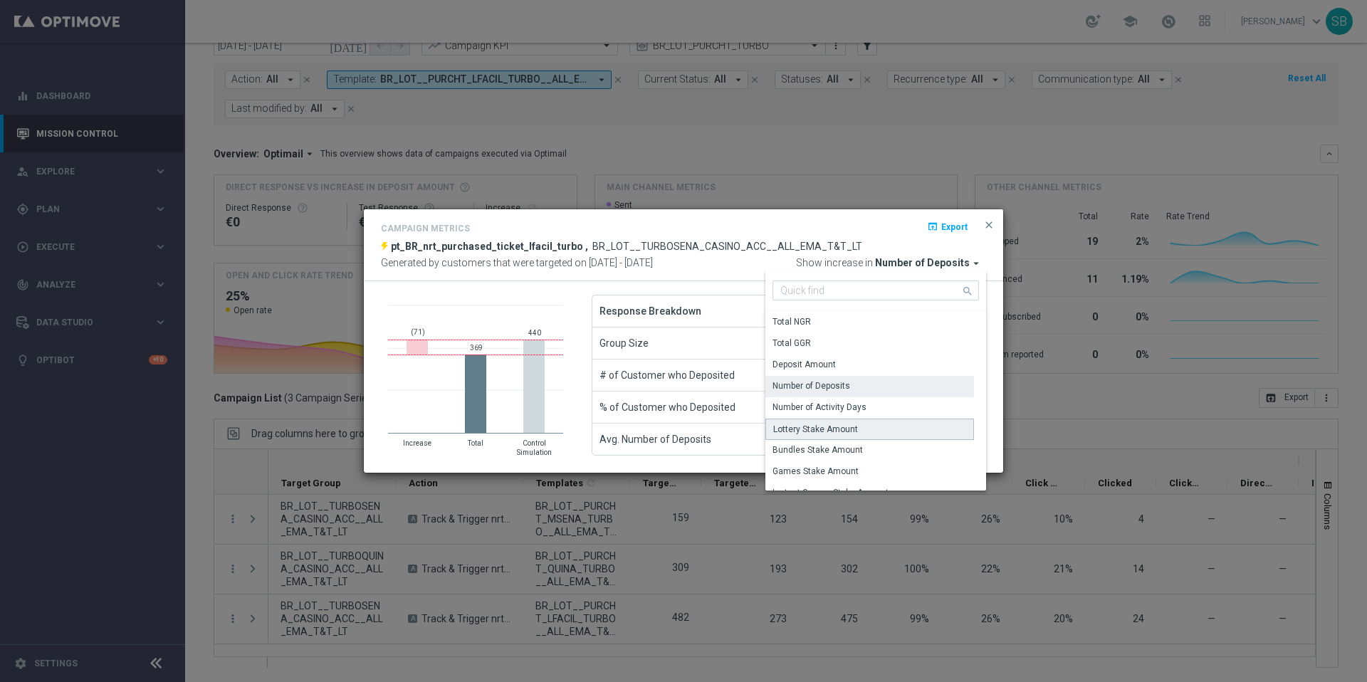
click at [864, 424] on div "Lottery Stake Amount" at bounding box center [869, 429] width 209 height 21
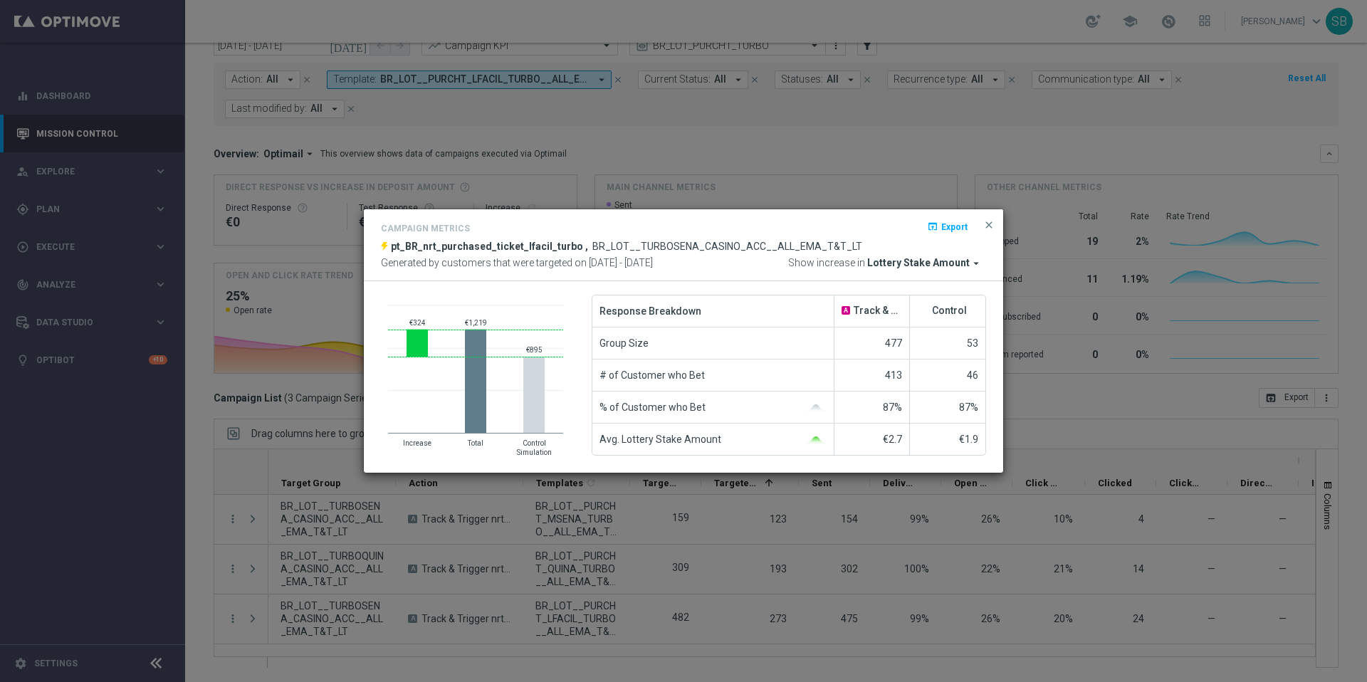
click at [976, 263] on icon "arrow_drop_down" at bounding box center [976, 263] width 13 height 13
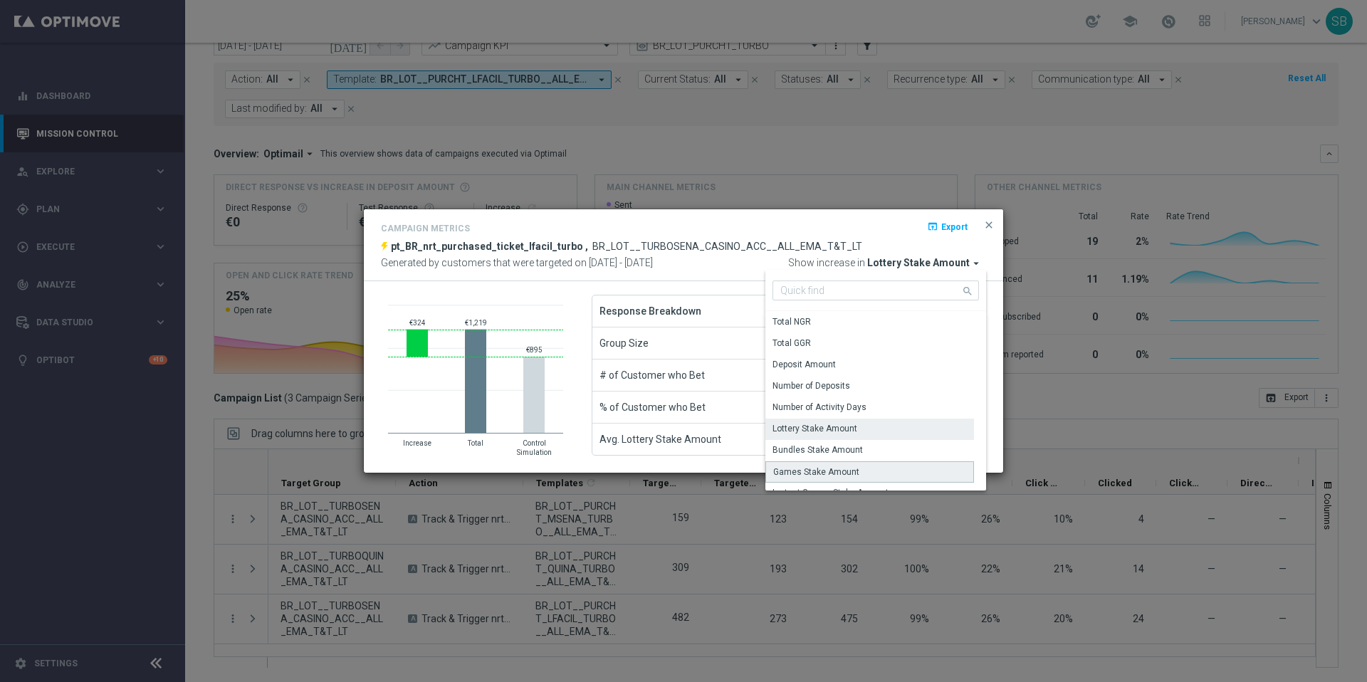
click at [844, 474] on div "Games Stake Amount" at bounding box center [816, 472] width 86 height 13
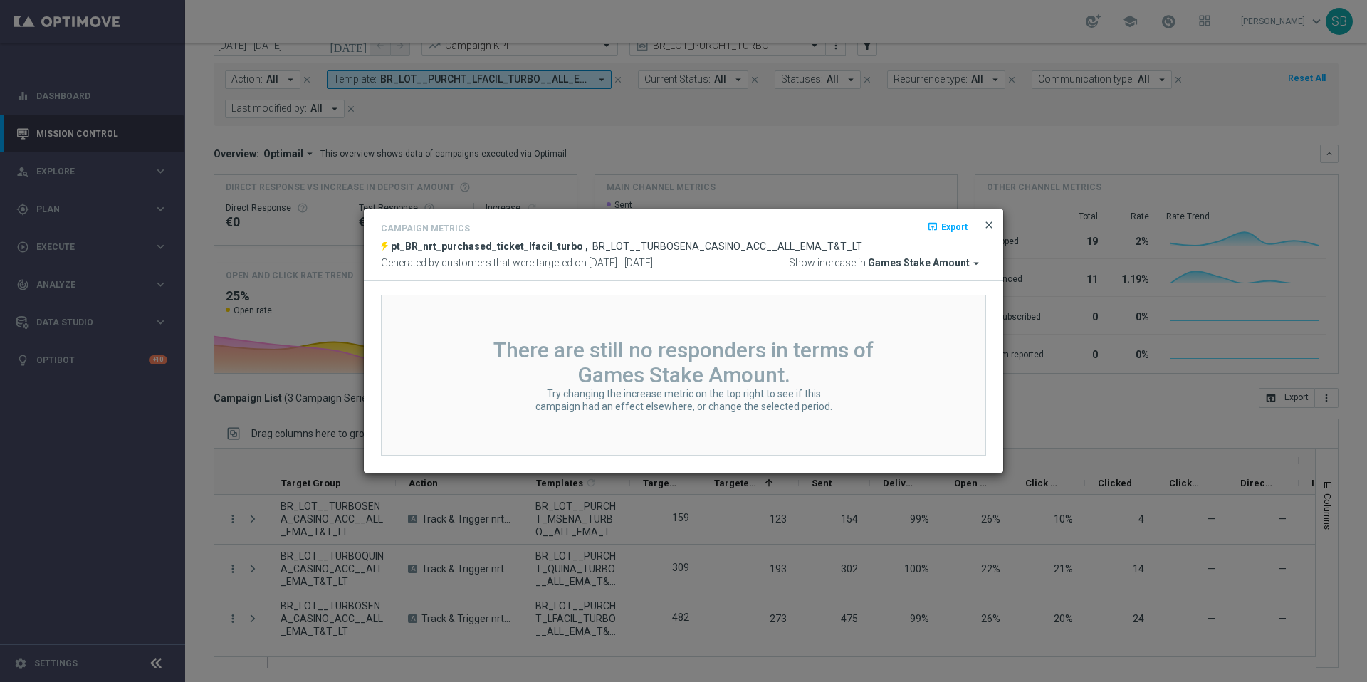
click at [987, 226] on span "close" at bounding box center [988, 224] width 11 height 11
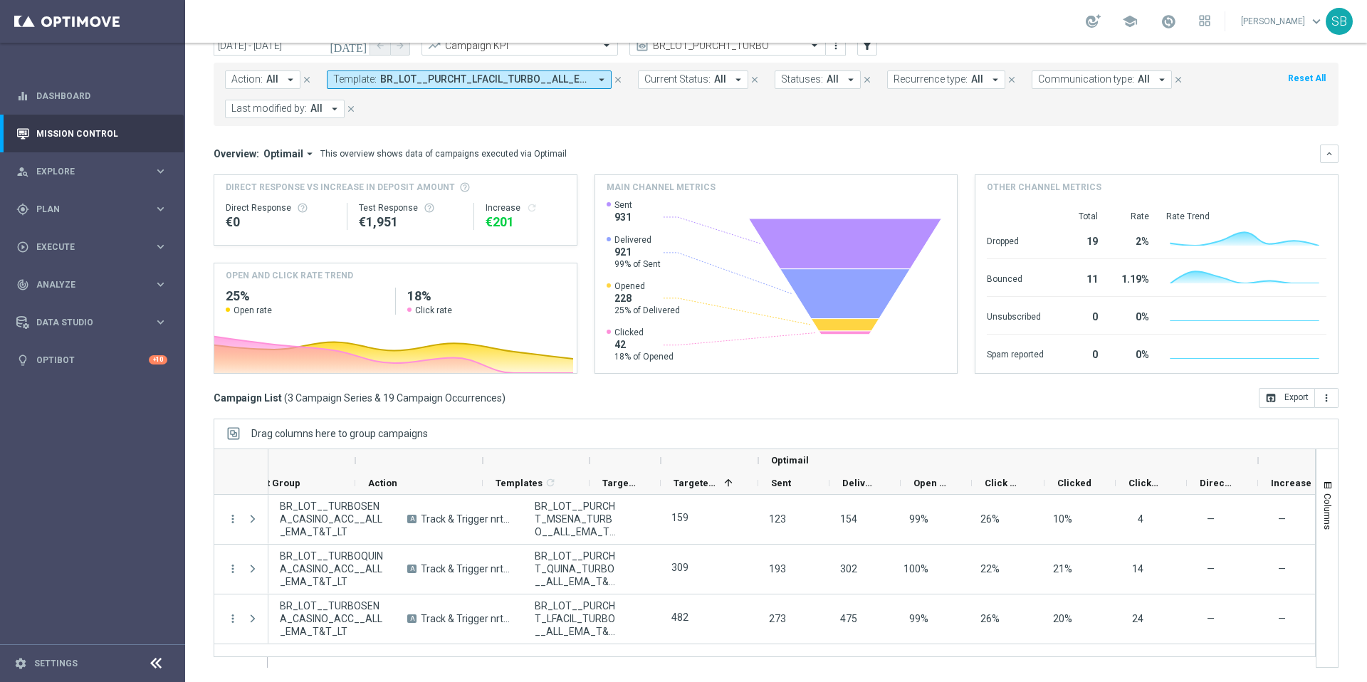
scroll to position [0, 0]
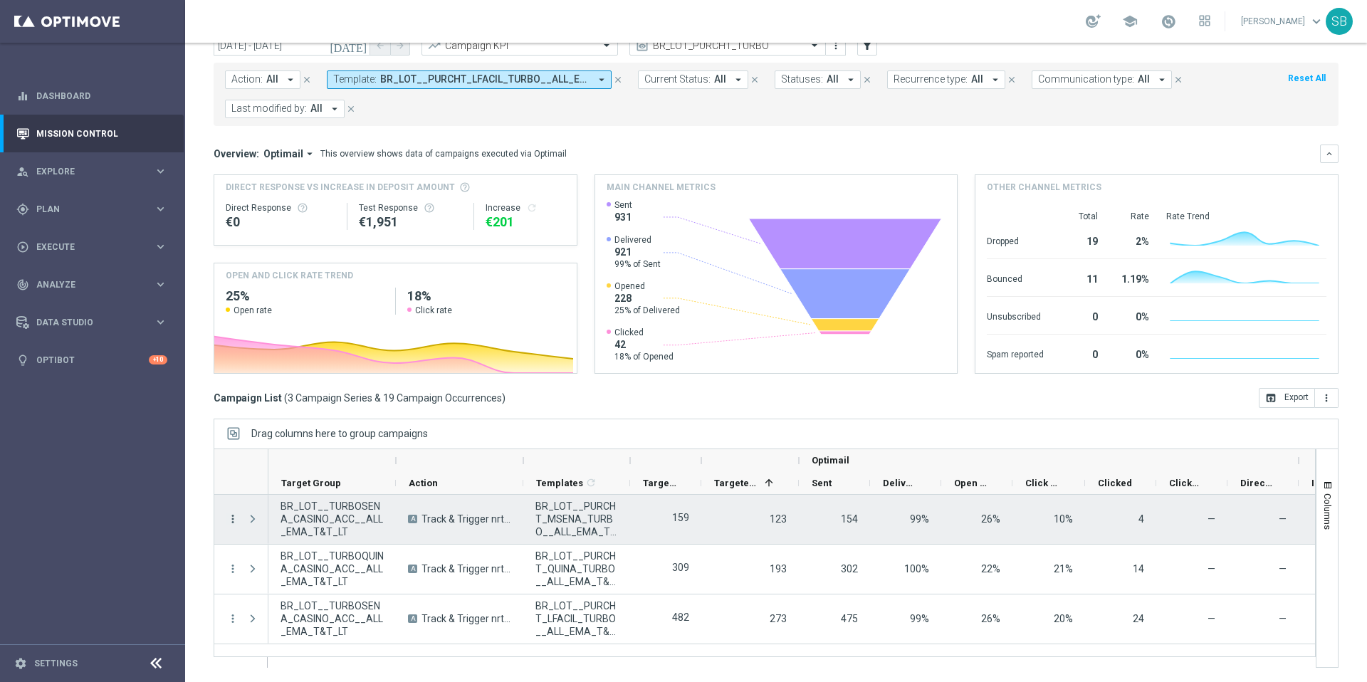
click at [232, 523] on icon "more_vert" at bounding box center [232, 519] width 13 height 13
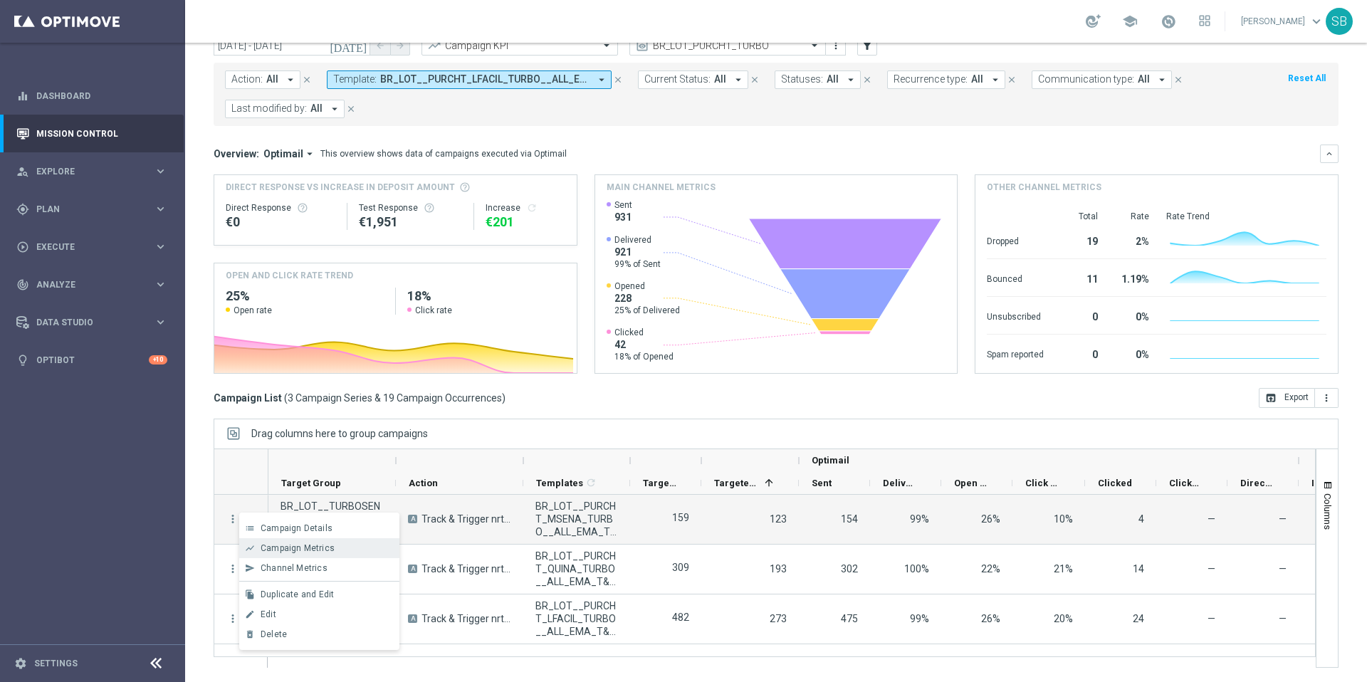
click at [285, 550] on span "Campaign Metrics" at bounding box center [298, 548] width 74 height 10
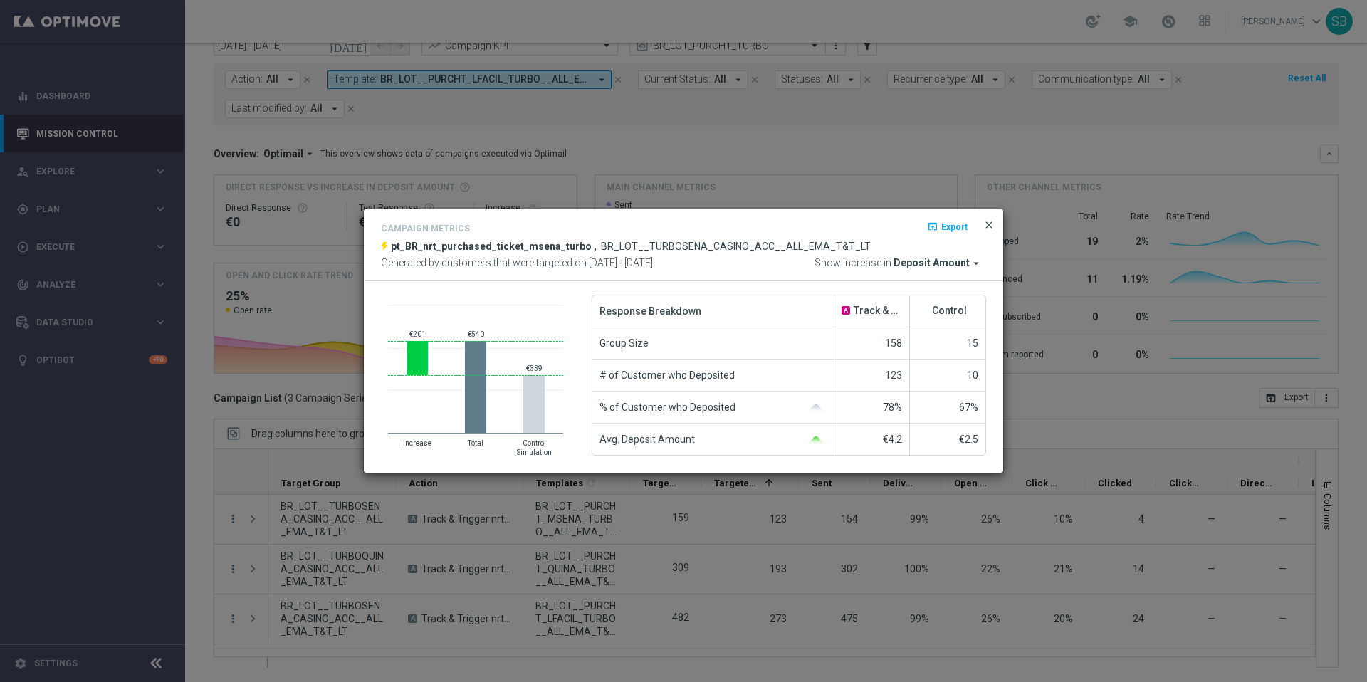
click at [989, 224] on span "close" at bounding box center [988, 224] width 11 height 11
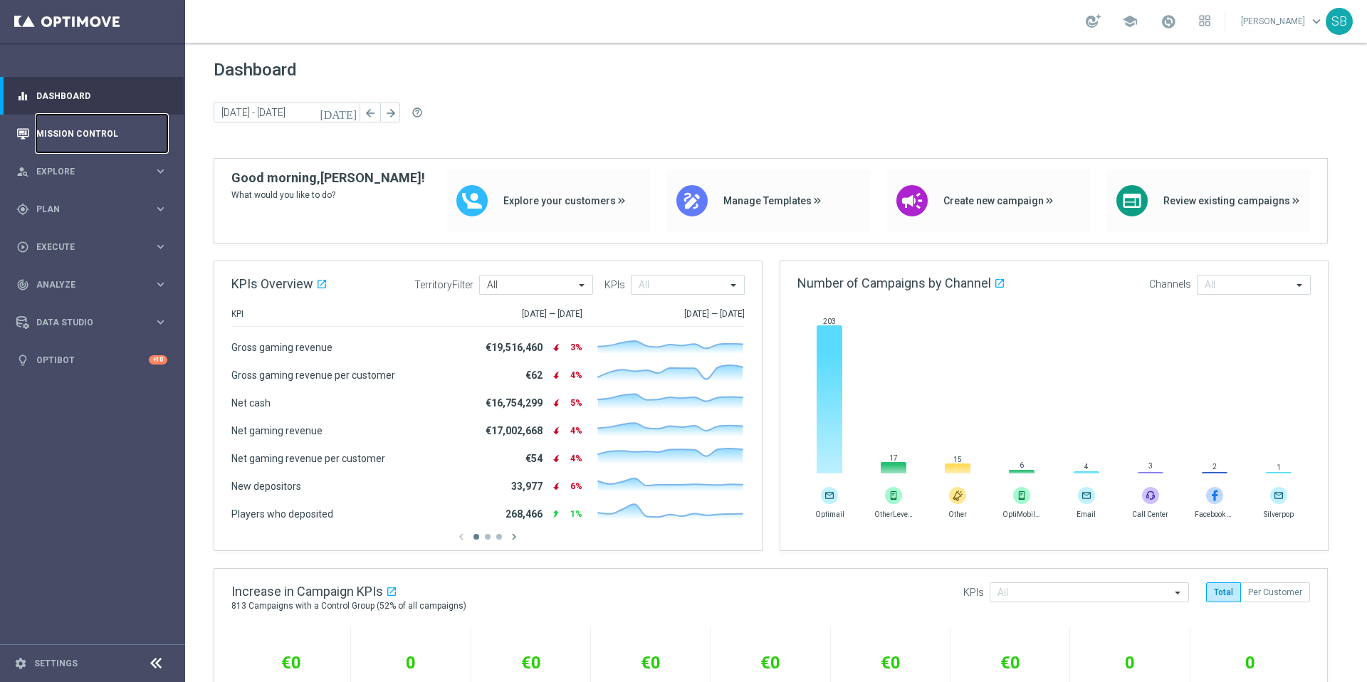
click at [117, 133] on link "Mission Control" at bounding box center [101, 134] width 131 height 38
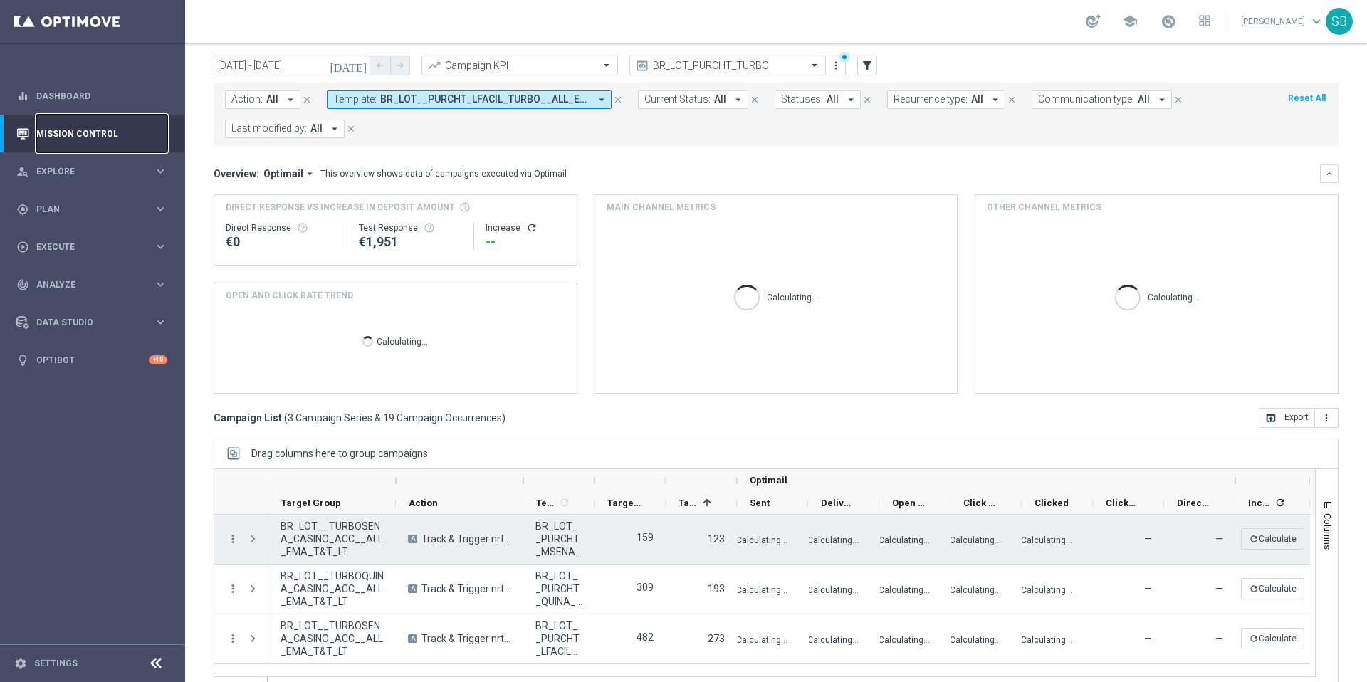
scroll to position [59, 0]
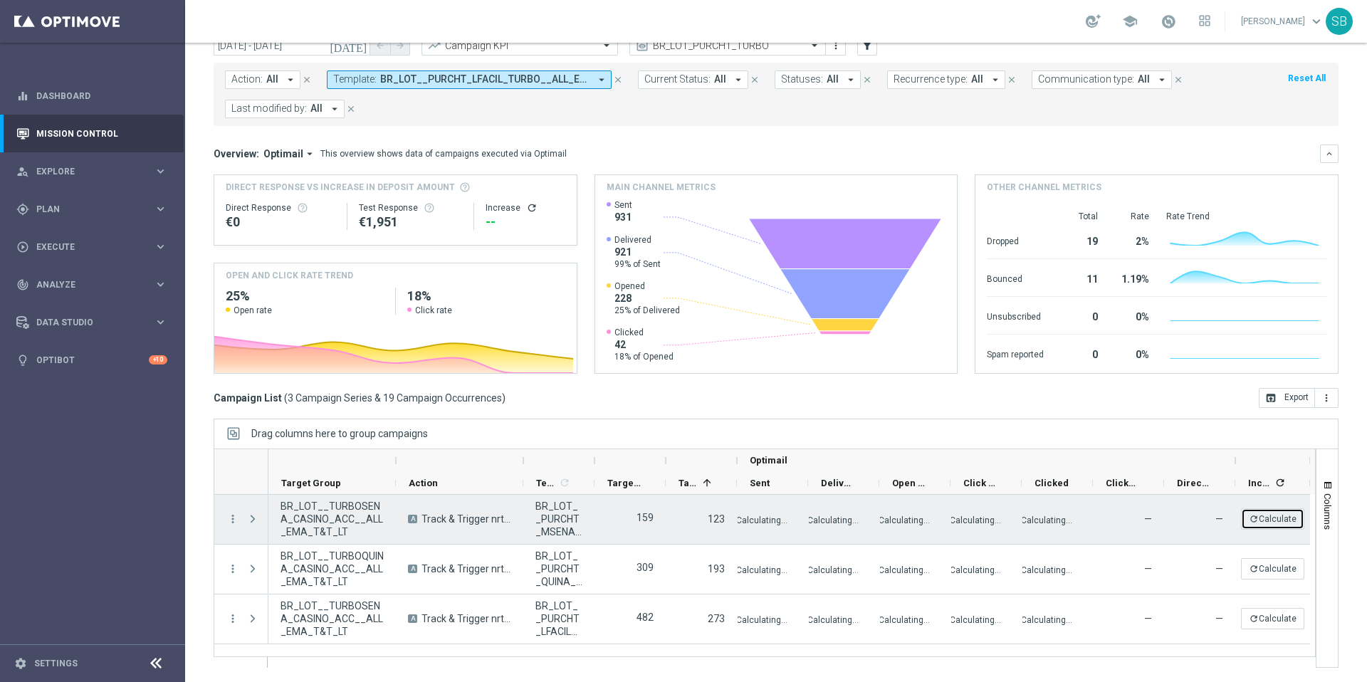
click at [1289, 522] on button "refresh Calculate" at bounding box center [1272, 518] width 63 height 21
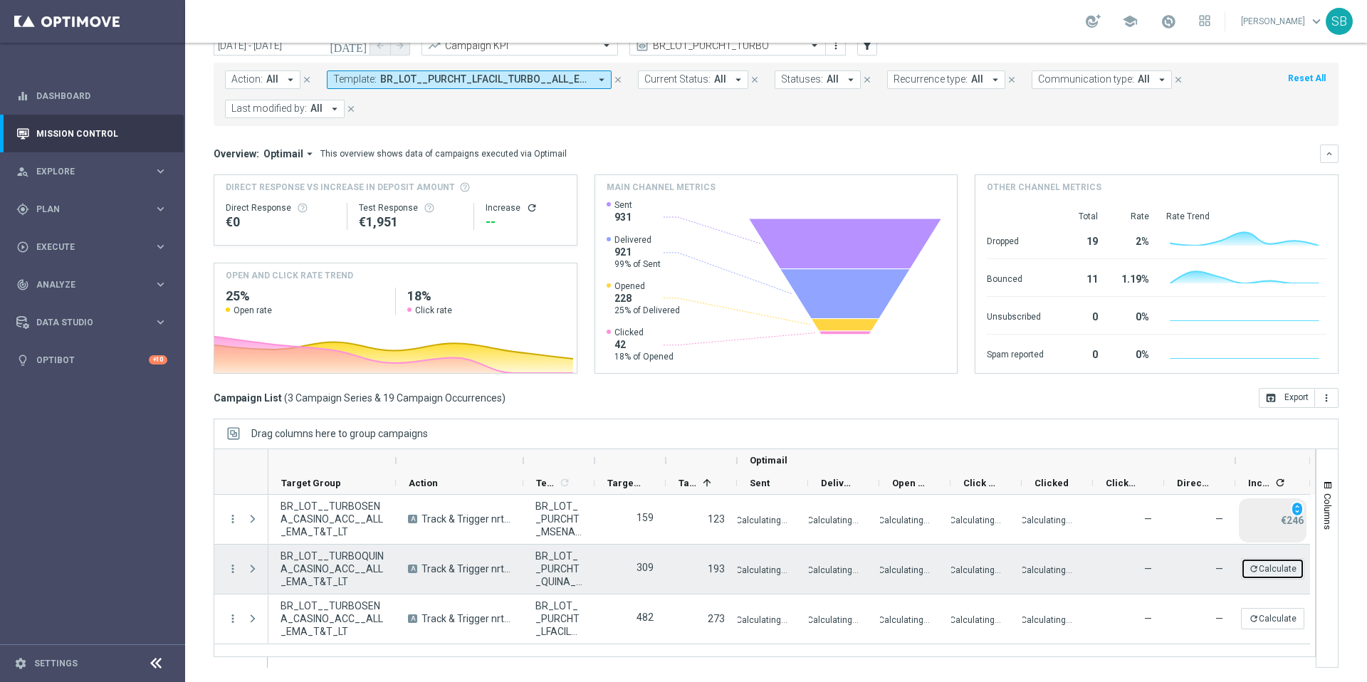
click at [1273, 572] on button "refresh Calculate" at bounding box center [1272, 568] width 63 height 21
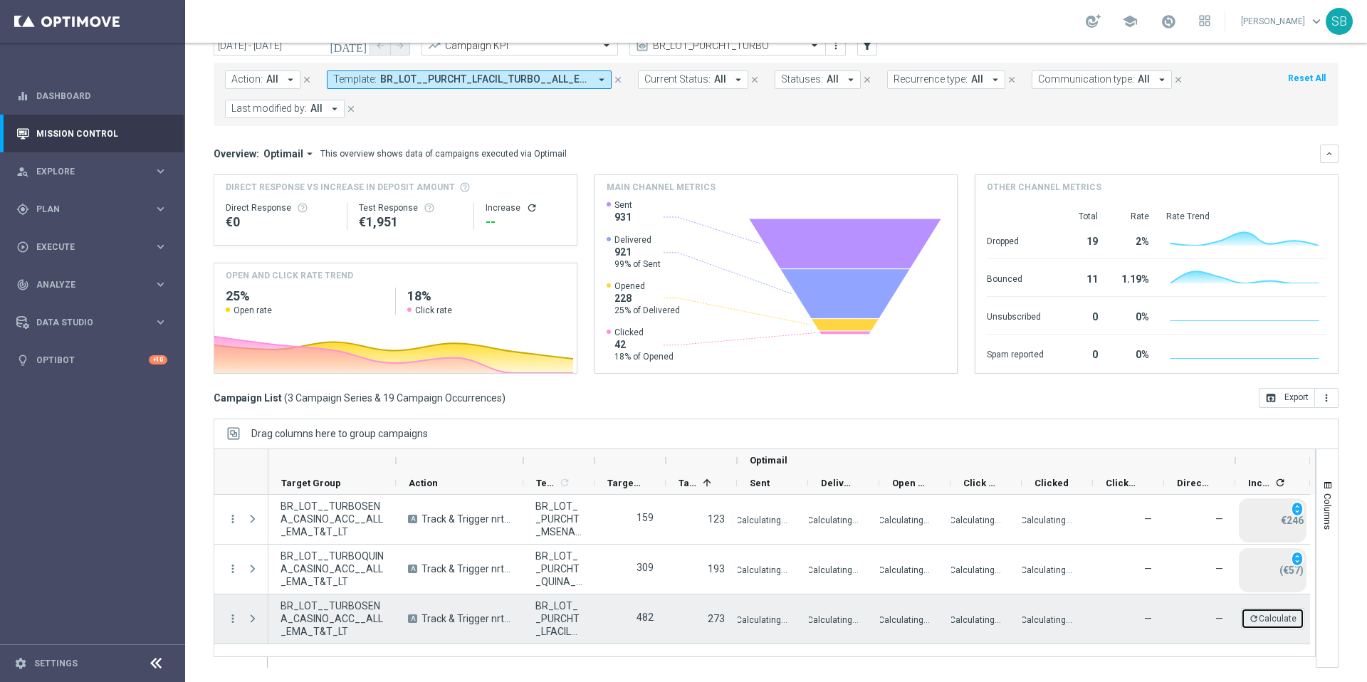
click at [1282, 619] on button "refresh Calculate" at bounding box center [1272, 618] width 63 height 21
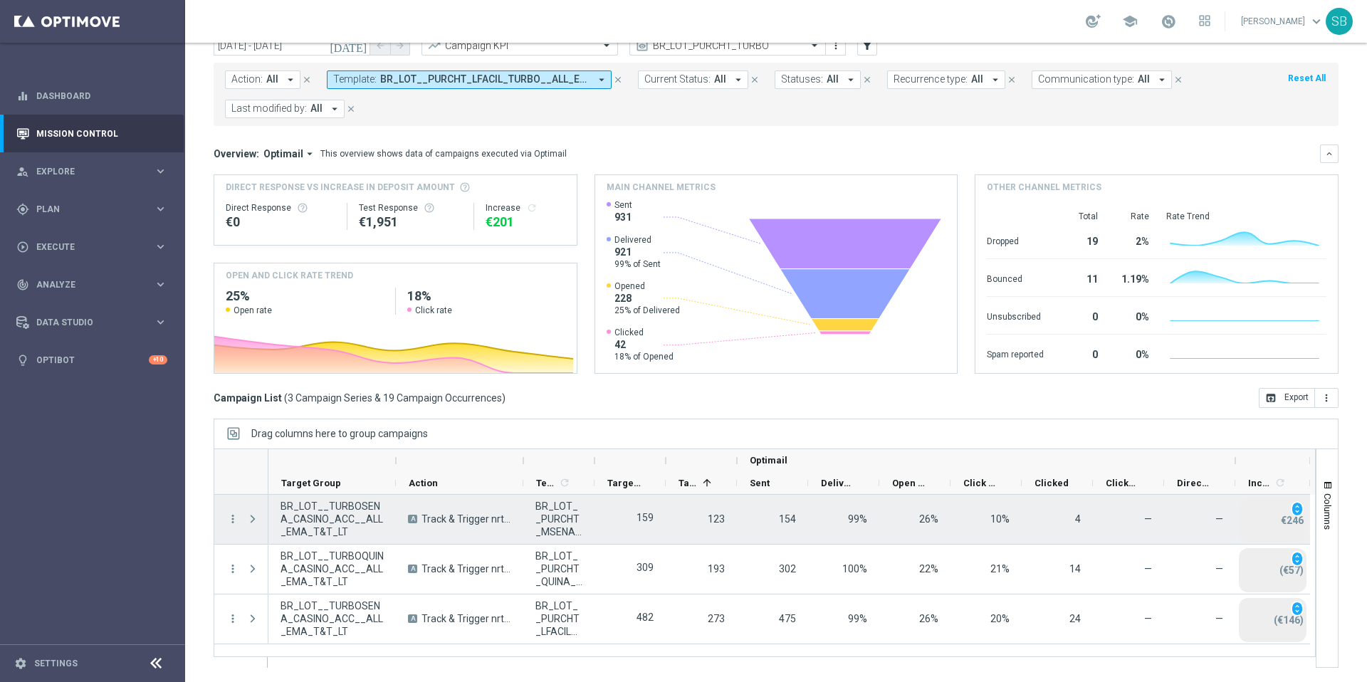
click at [1219, 520] on span "—" at bounding box center [1219, 518] width 8 height 11
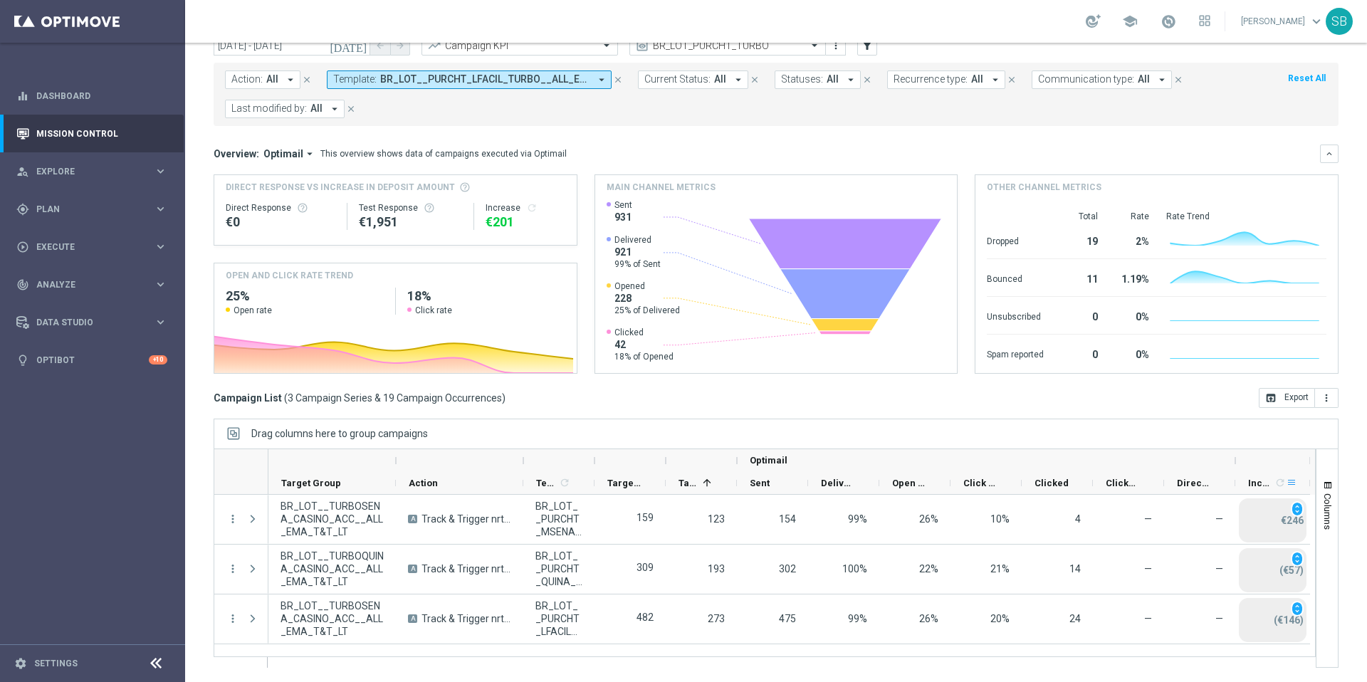
click at [1291, 483] on span at bounding box center [1291, 482] width 11 height 11
click at [1277, 444] on div "Drag columns here to group campaigns" at bounding box center [776, 434] width 1125 height 30
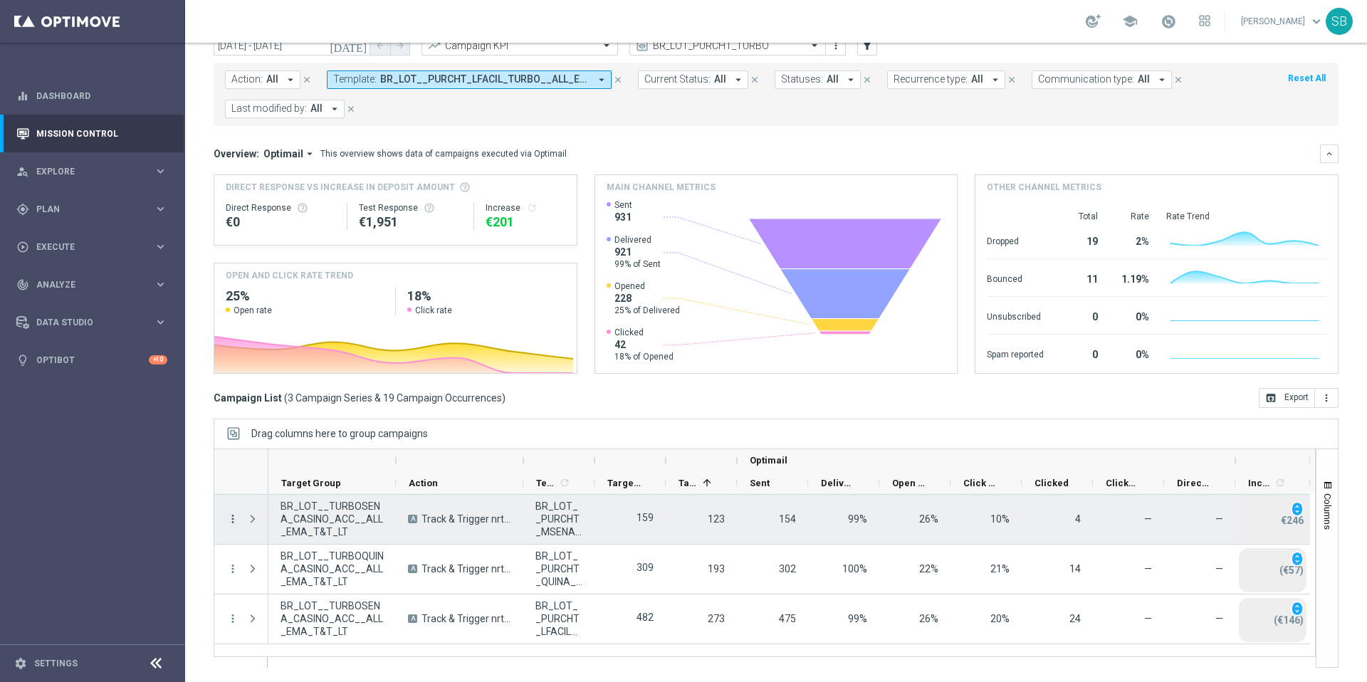
click at [231, 518] on icon "more_vert" at bounding box center [232, 519] width 13 height 13
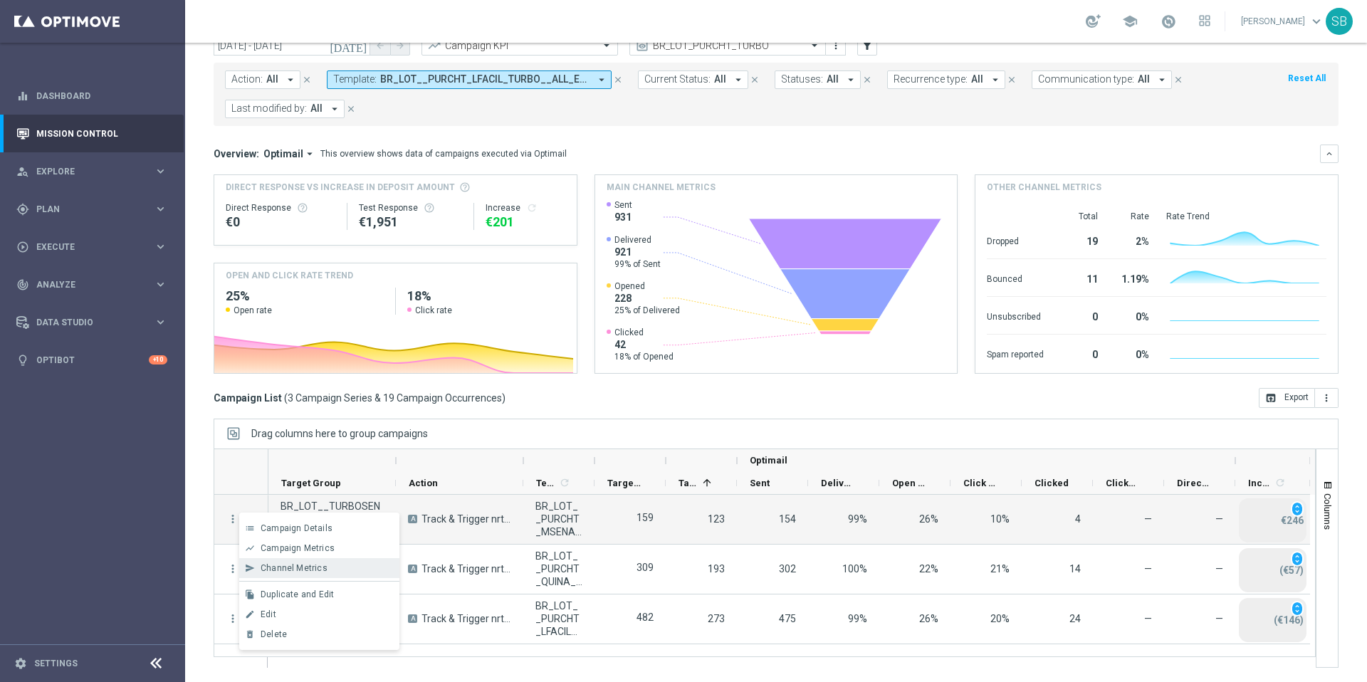
click at [257, 560] on div "send Channel Metrics" at bounding box center [319, 568] width 160 height 20
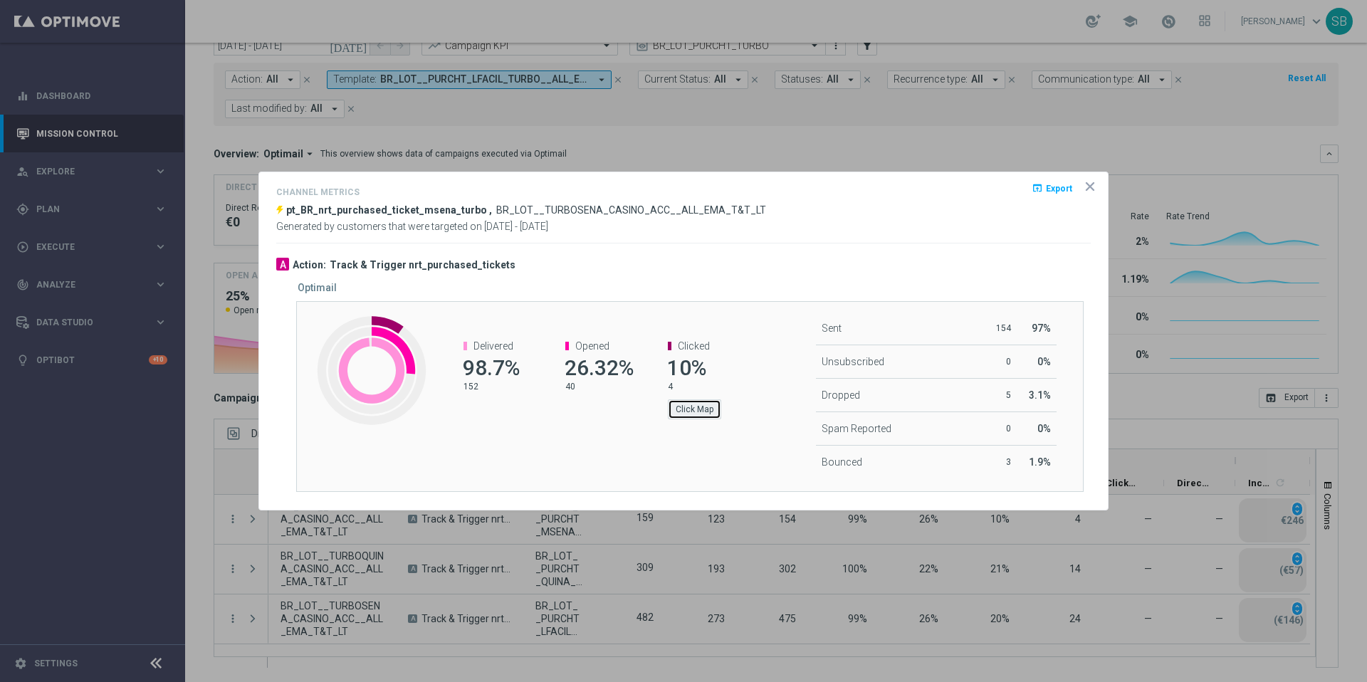
click at [691, 412] on button "Click Map" at bounding box center [694, 409] width 53 height 20
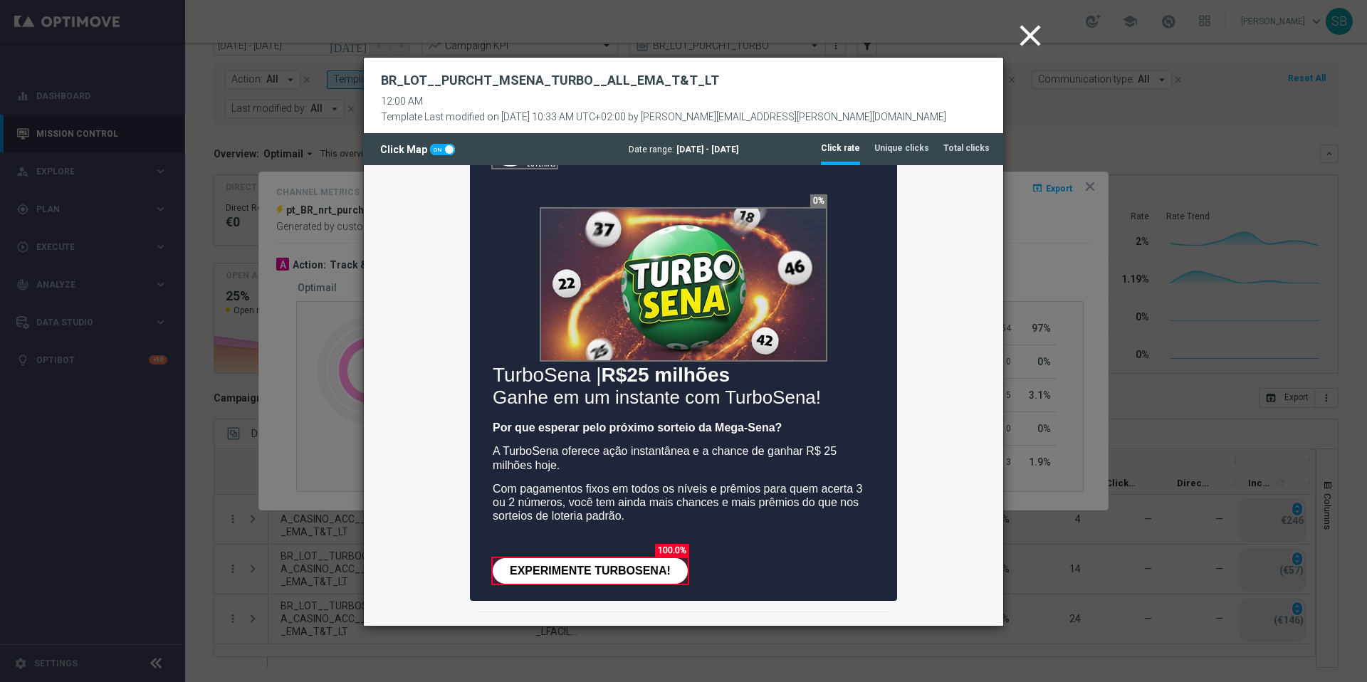
scroll to position [0, 0]
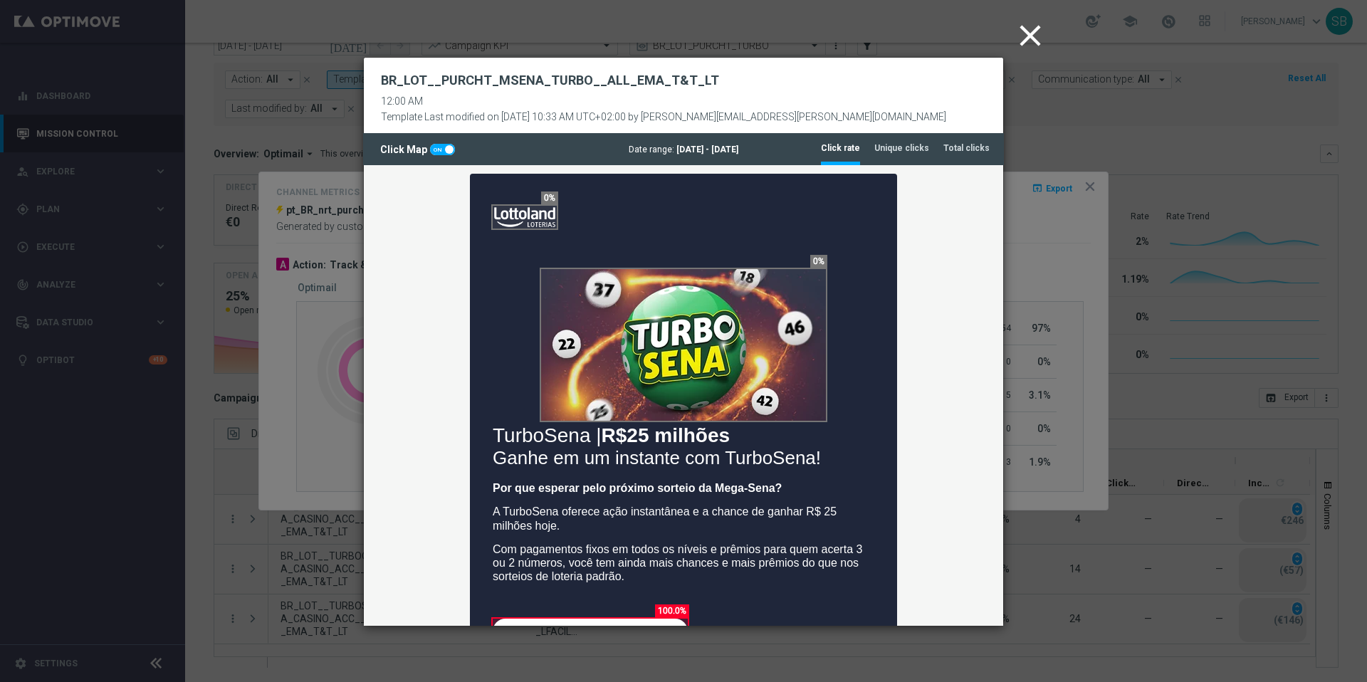
click at [1027, 38] on icon "close" at bounding box center [1030, 36] width 36 height 36
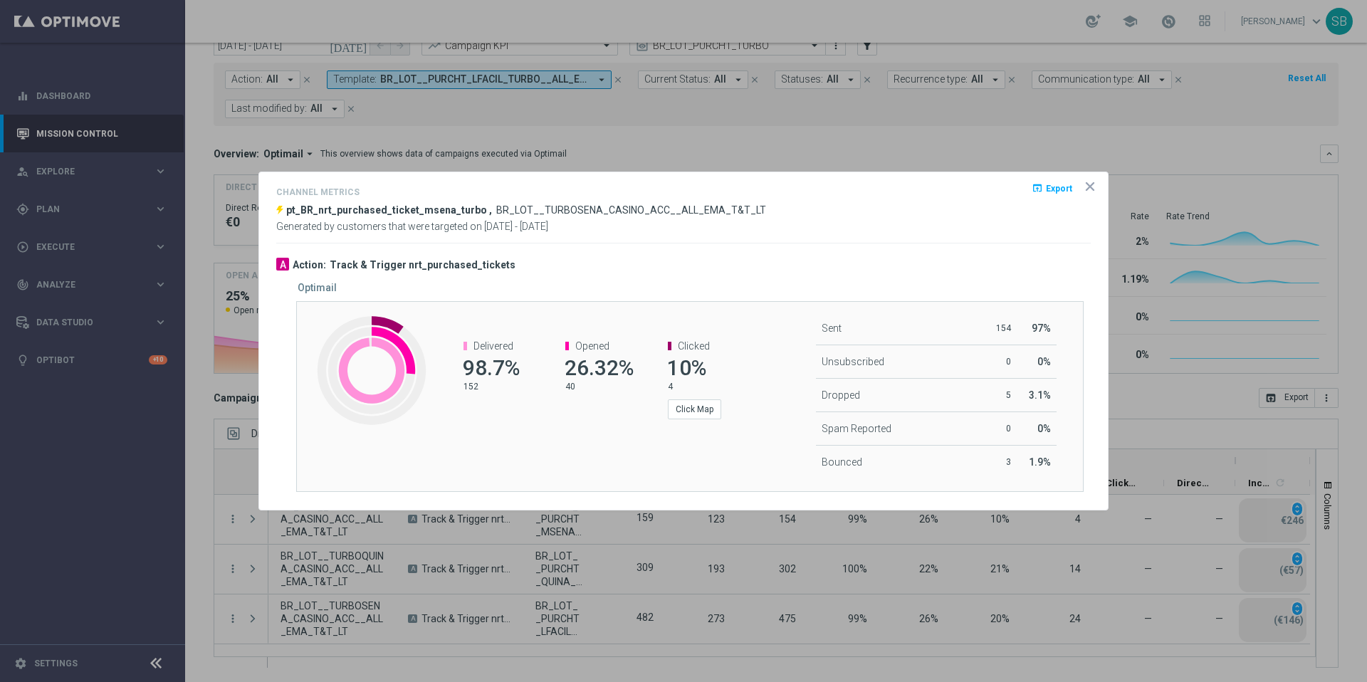
click at [1095, 184] on icon "icon" at bounding box center [1090, 186] width 14 height 14
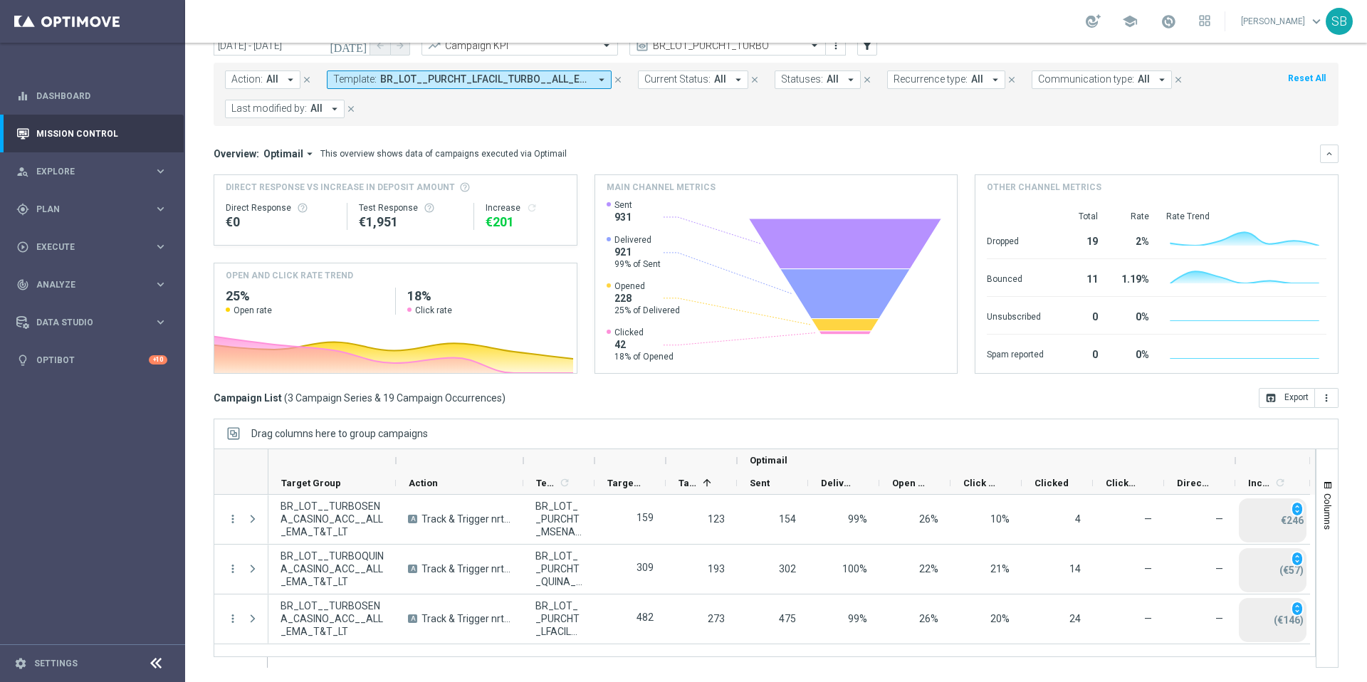
click at [305, 153] on icon "arrow_drop_down" at bounding box center [309, 153] width 13 height 13
click at [277, 179] on div "Analysis" at bounding box center [276, 176] width 85 height 20
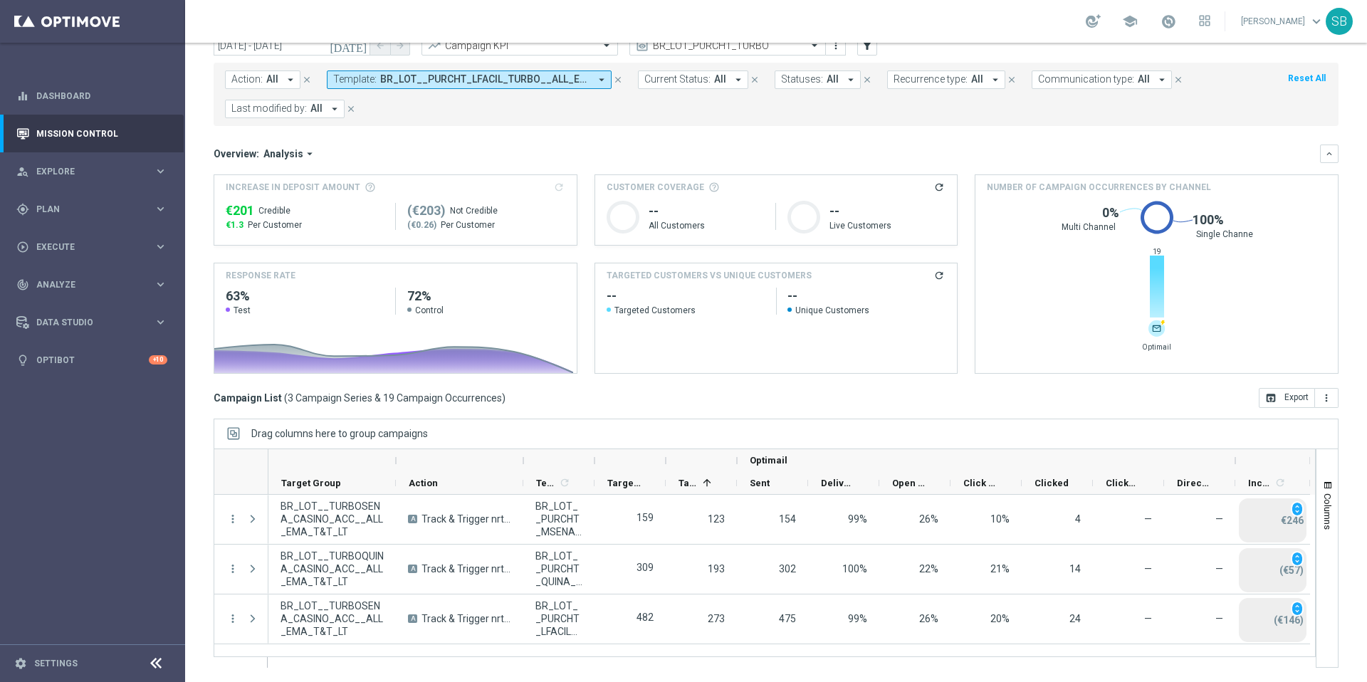
click at [306, 153] on icon "arrow_drop_down" at bounding box center [309, 153] width 13 height 13
click at [281, 192] on div "Optimail" at bounding box center [276, 197] width 85 height 20
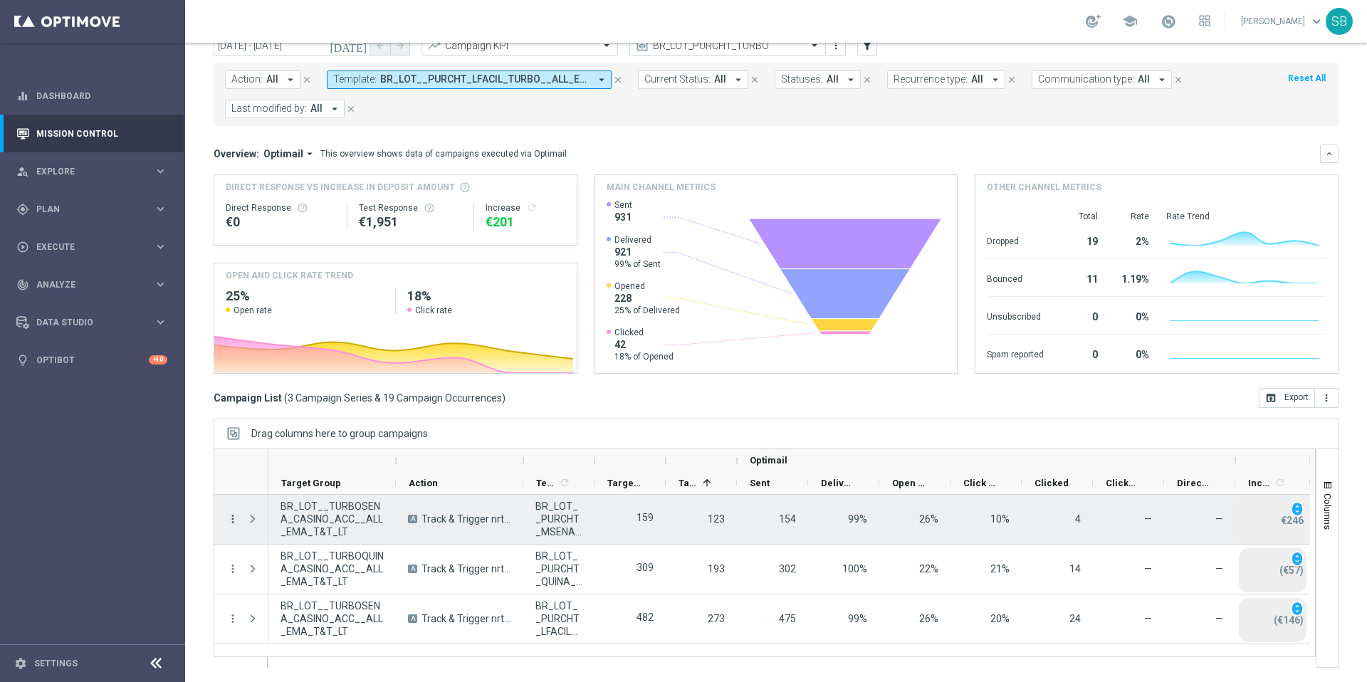
click at [232, 520] on icon "more_vert" at bounding box center [232, 519] width 13 height 13
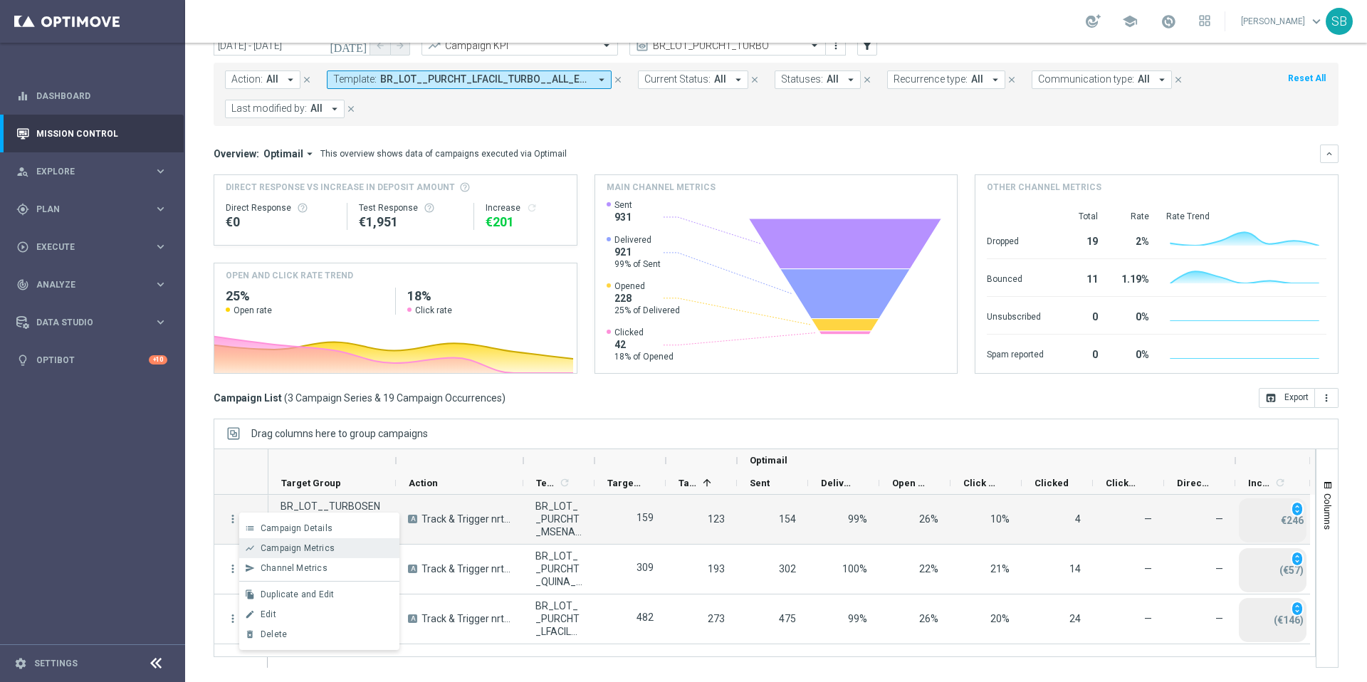
click at [298, 555] on div "show_chart Campaign Metrics" at bounding box center [319, 548] width 160 height 20
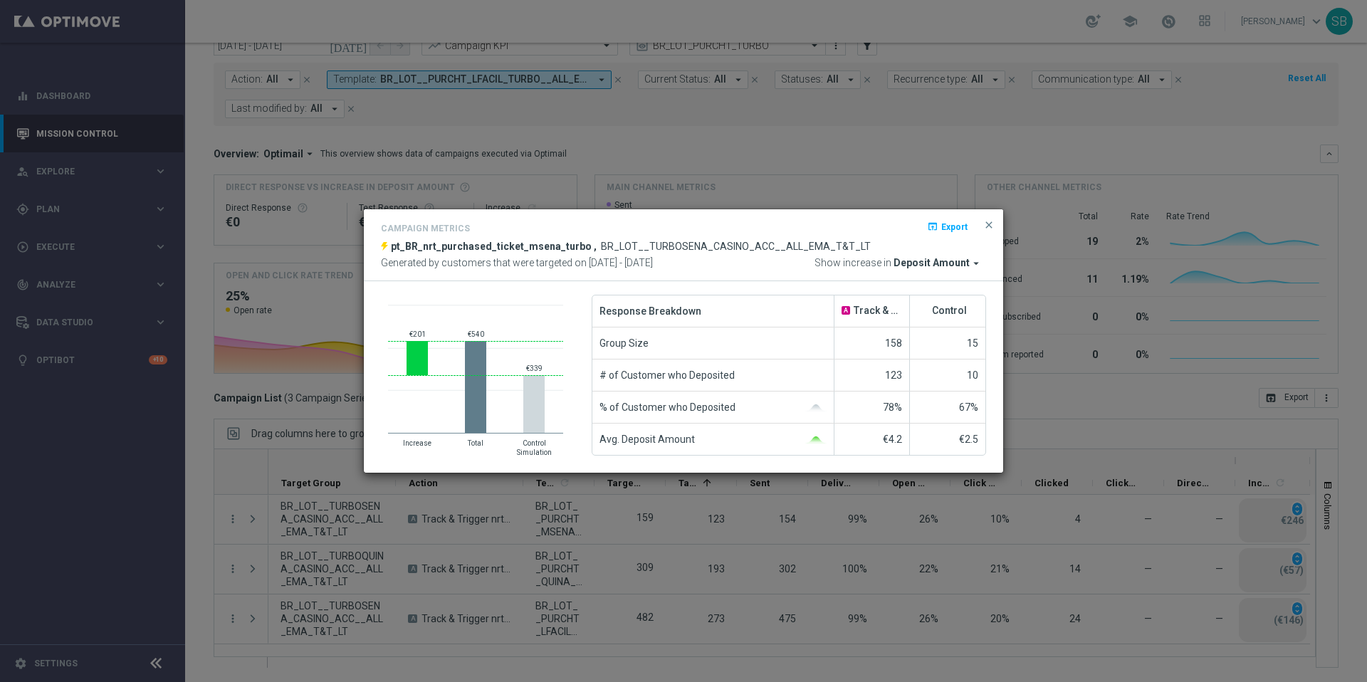
click at [194, 295] on modal-container "Campaign Metrics open_in_browser Export pt_BR_nrt_purchased_ticket_msena_turbo …" at bounding box center [683, 341] width 1367 height 682
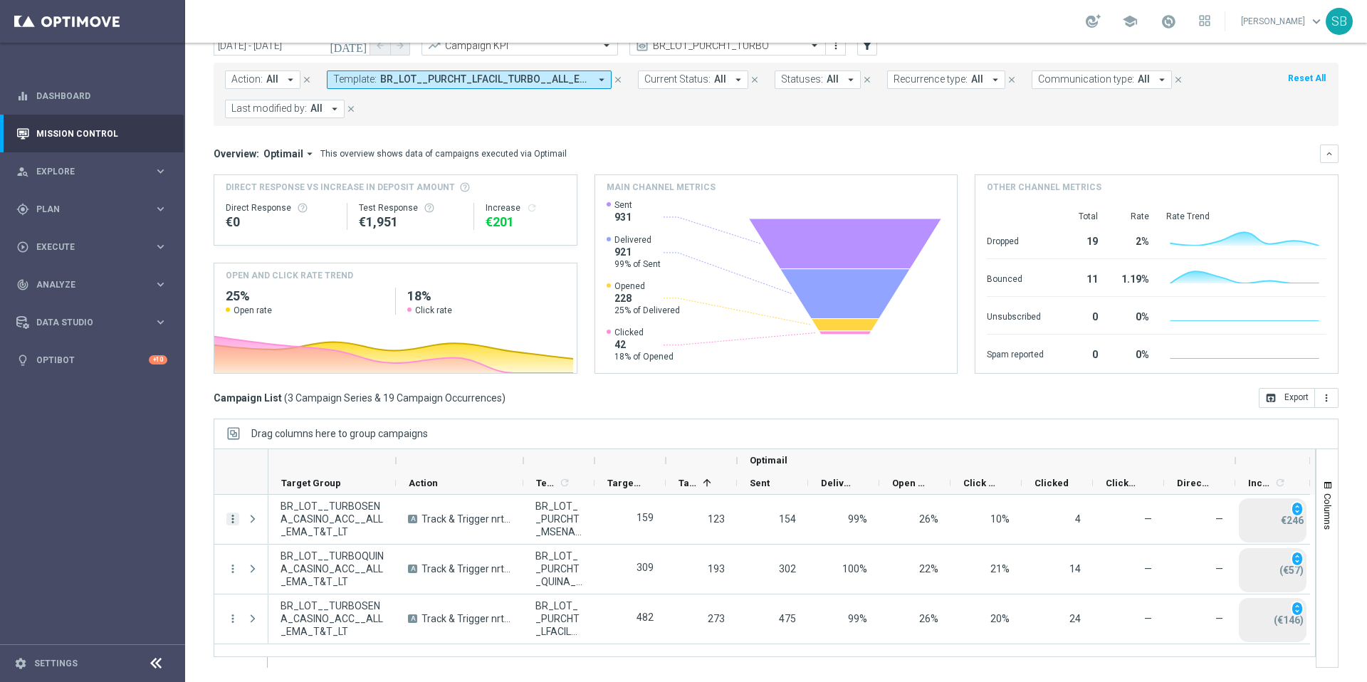
click at [233, 523] on icon "more_vert" at bounding box center [232, 519] width 13 height 13
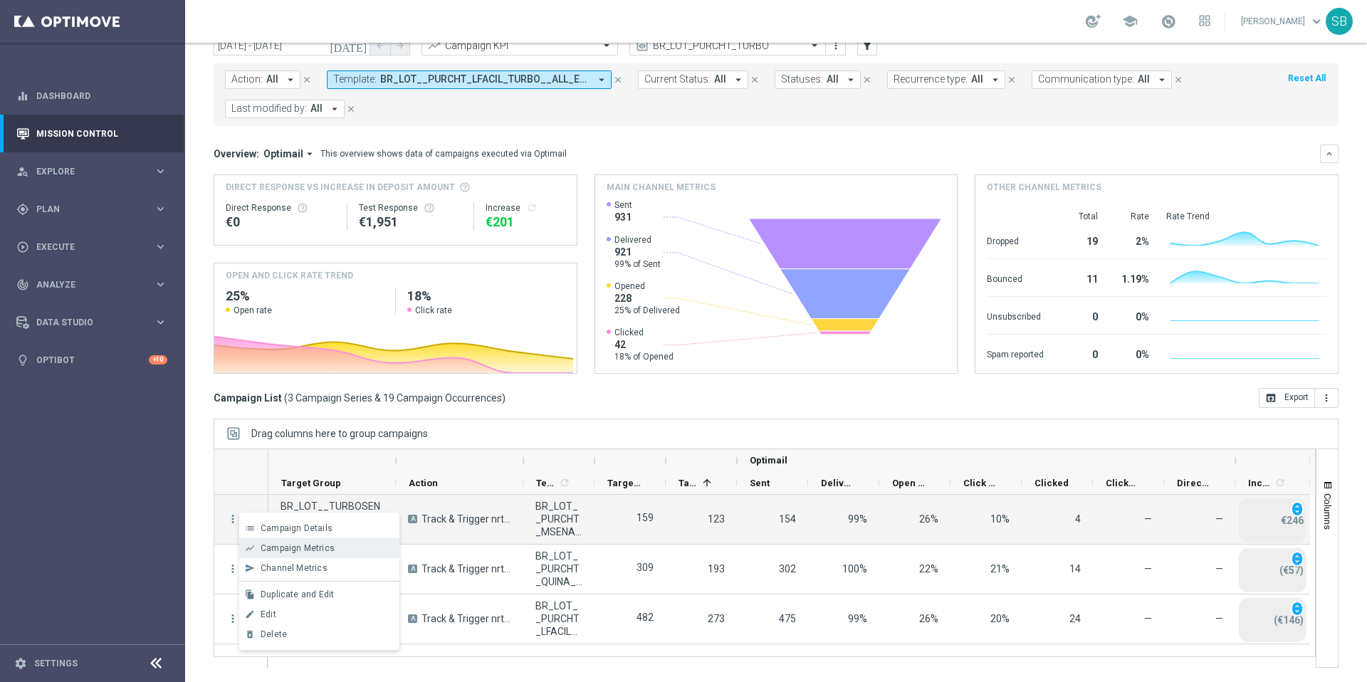
click at [275, 543] on span "Campaign Metrics" at bounding box center [298, 548] width 74 height 10
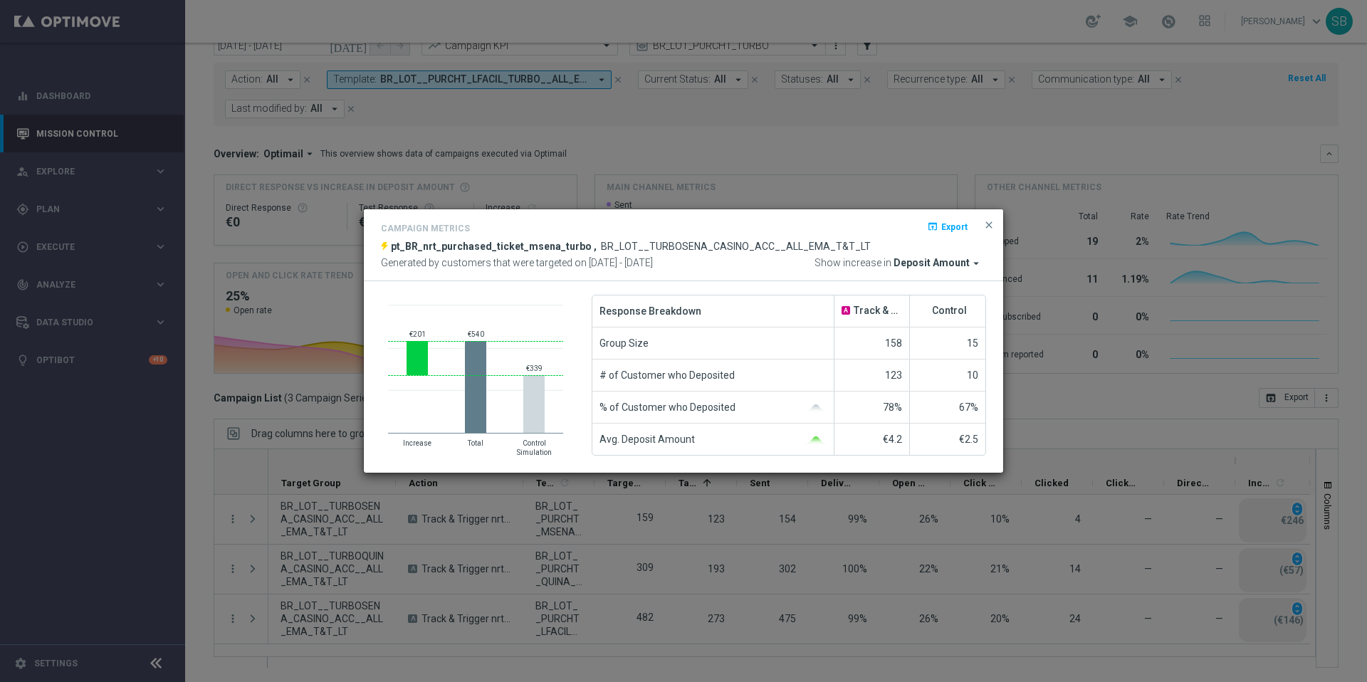
click at [977, 261] on icon "arrow_drop_down" at bounding box center [976, 263] width 13 height 13
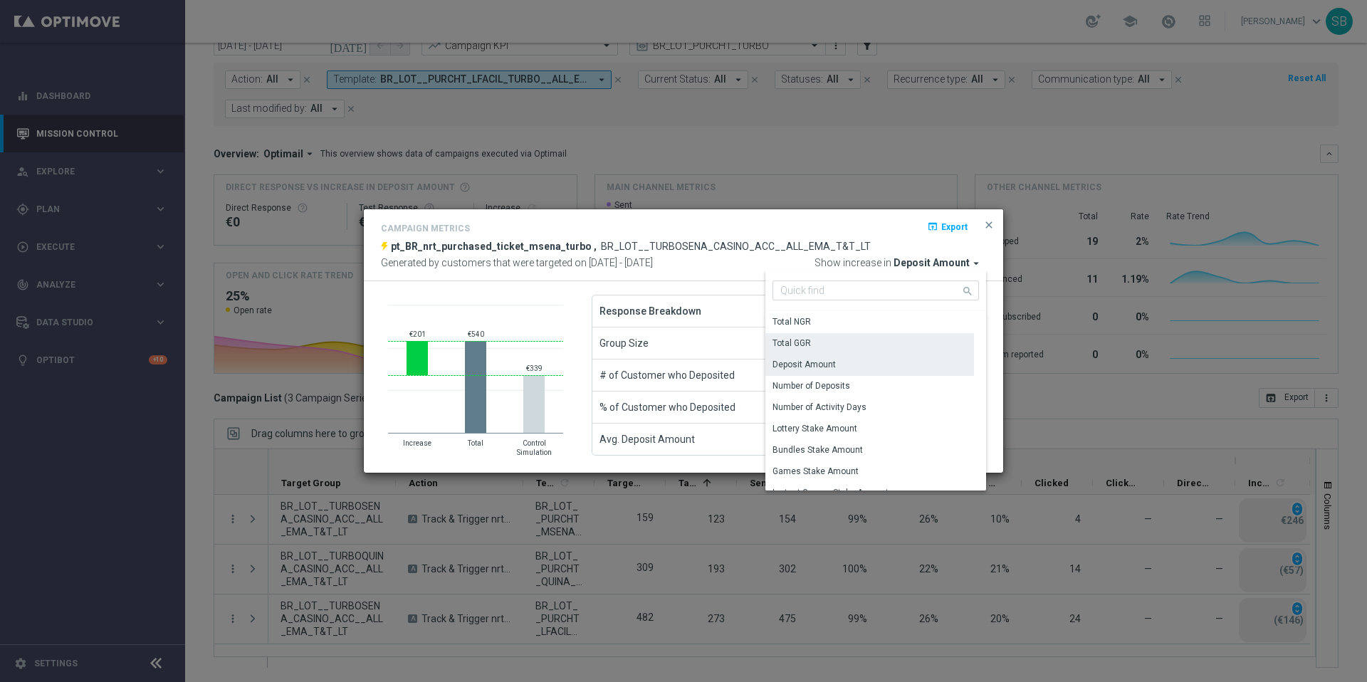
click at [837, 342] on div "Total GGR" at bounding box center [869, 343] width 209 height 20
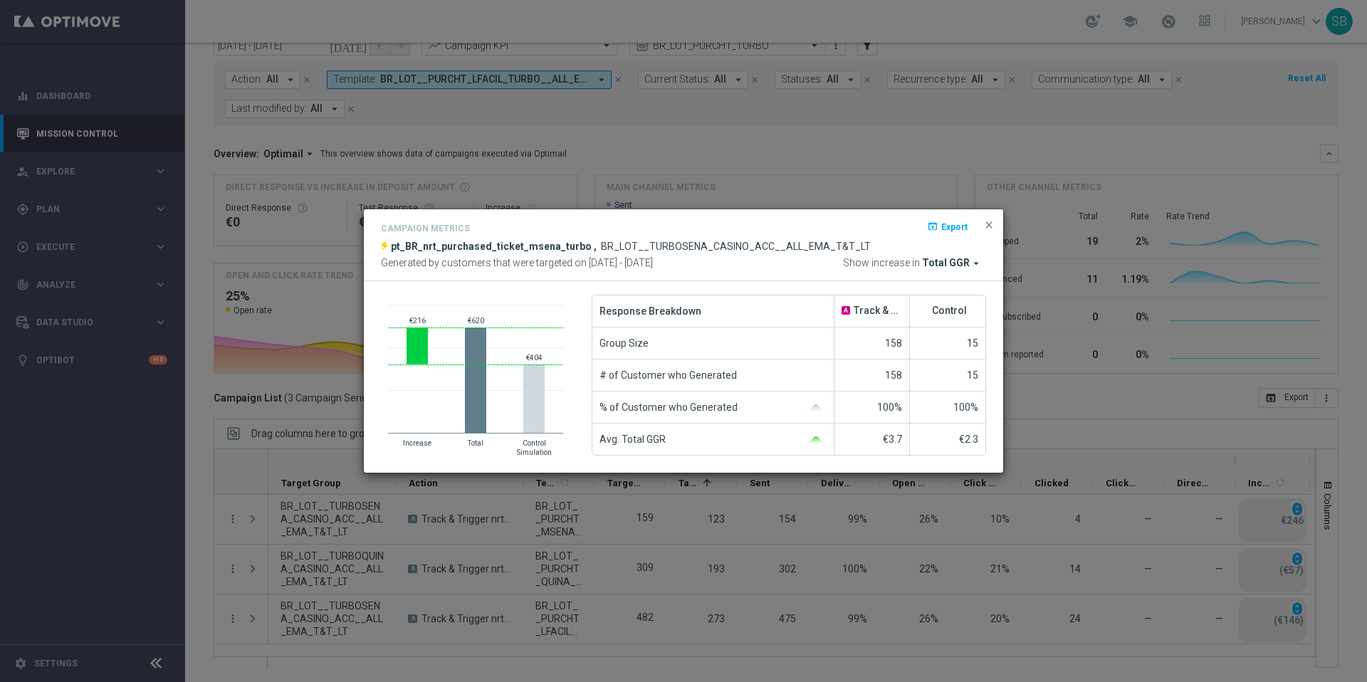
click at [978, 263] on icon "arrow_drop_down" at bounding box center [976, 263] width 13 height 13
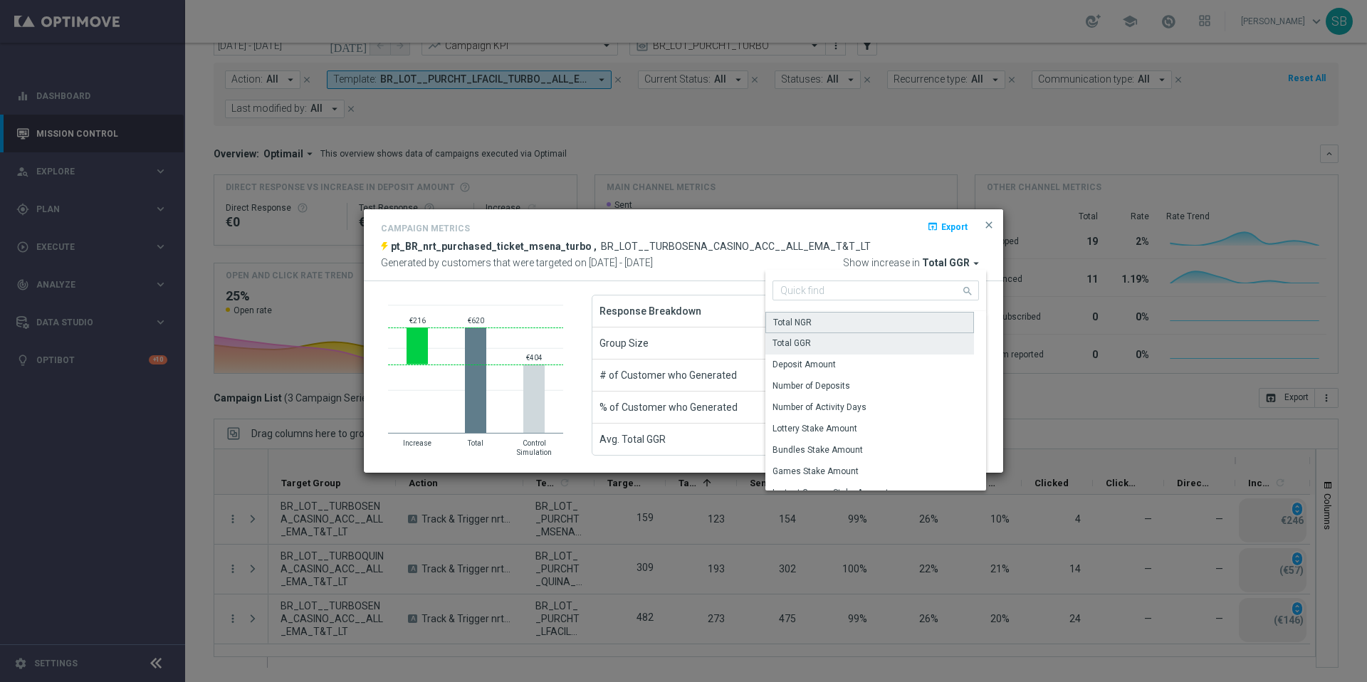
click at [802, 324] on div "Total NGR" at bounding box center [792, 322] width 38 height 13
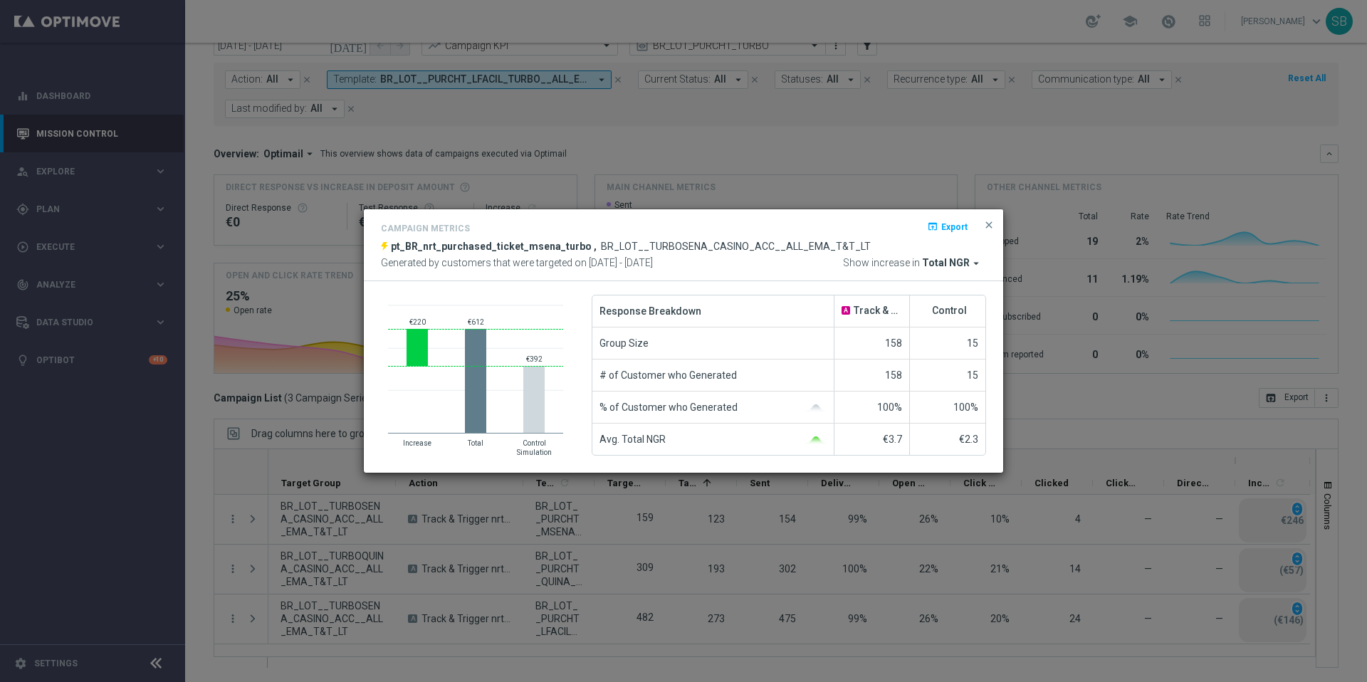
click at [975, 263] on icon "arrow_drop_down" at bounding box center [976, 263] width 13 height 13
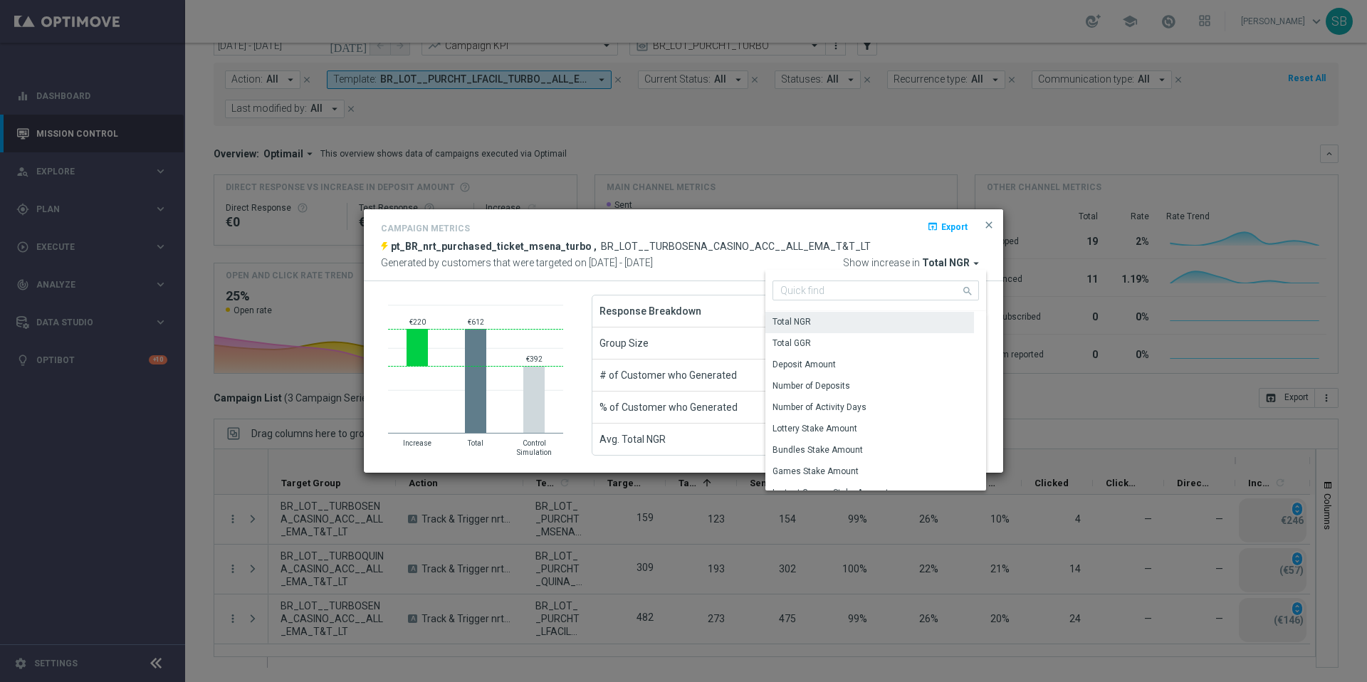
click at [975, 263] on icon "arrow_drop_down" at bounding box center [976, 263] width 13 height 13
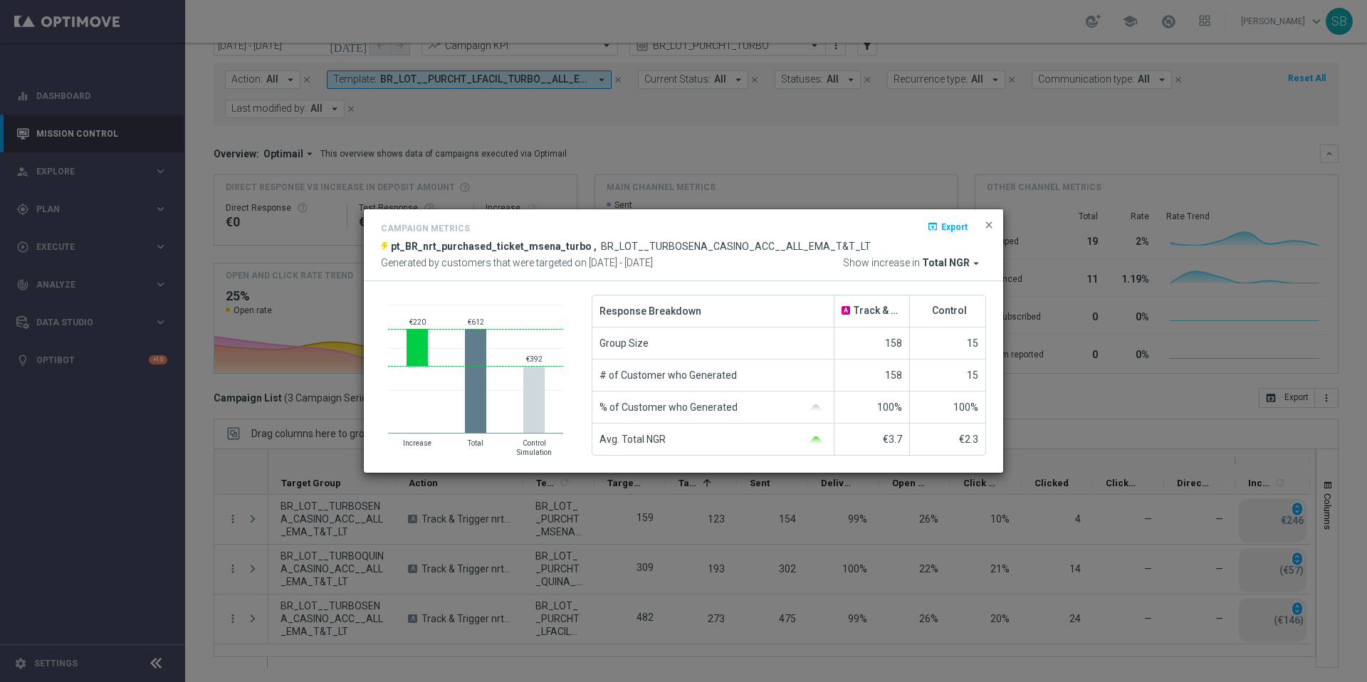
click at [975, 263] on icon "arrow_drop_down" at bounding box center [976, 263] width 13 height 13
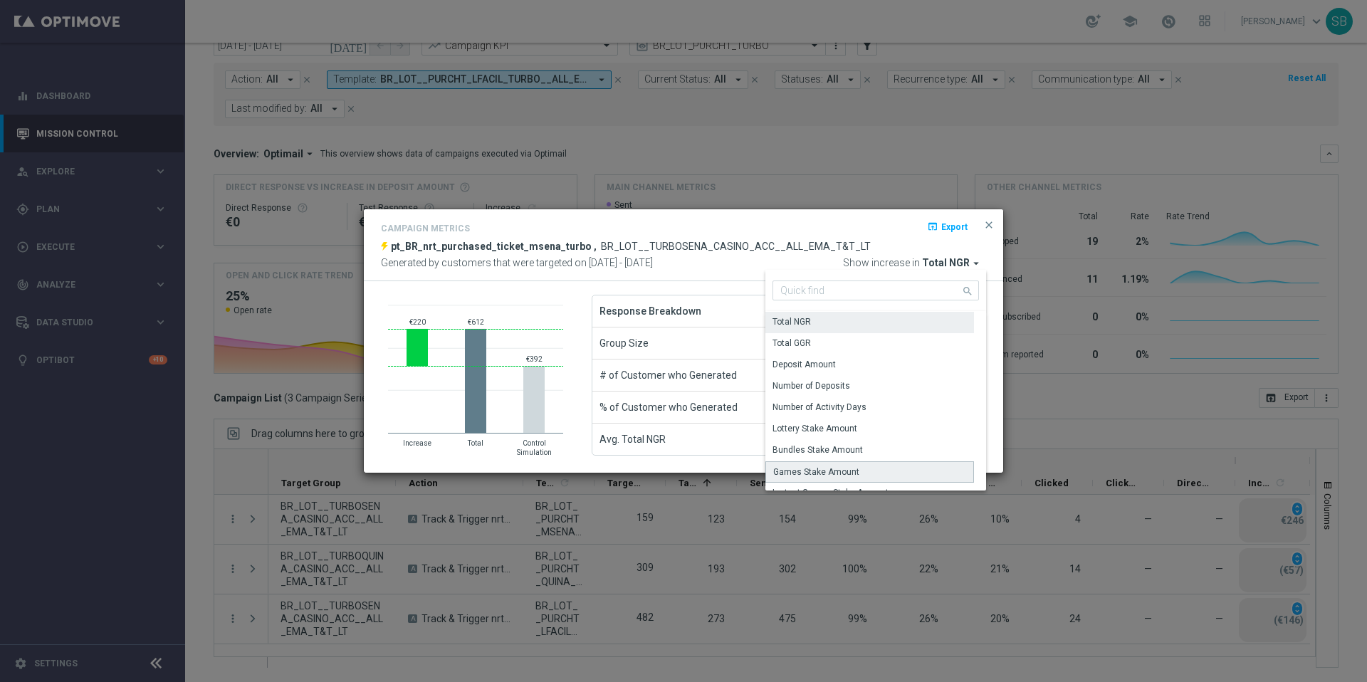
click at [842, 471] on div "Games Stake Amount" at bounding box center [816, 472] width 86 height 13
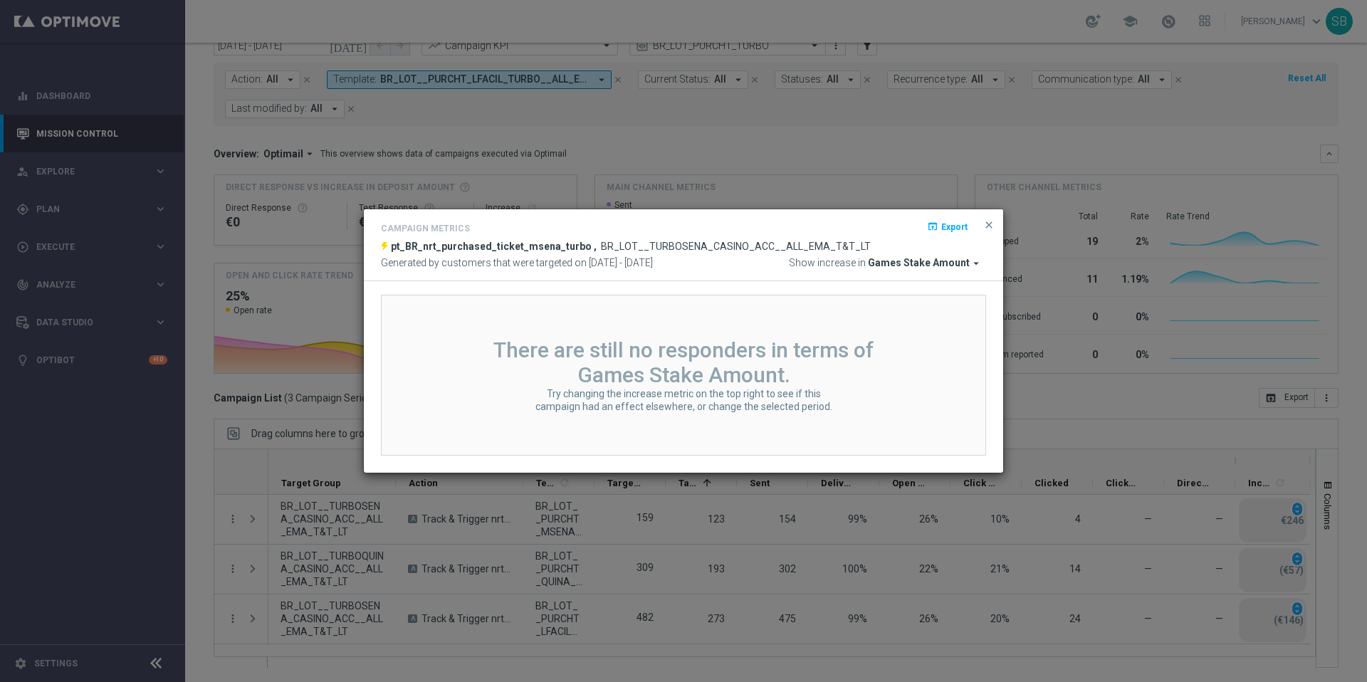
click at [975, 261] on icon "arrow_drop_down" at bounding box center [976, 263] width 13 height 13
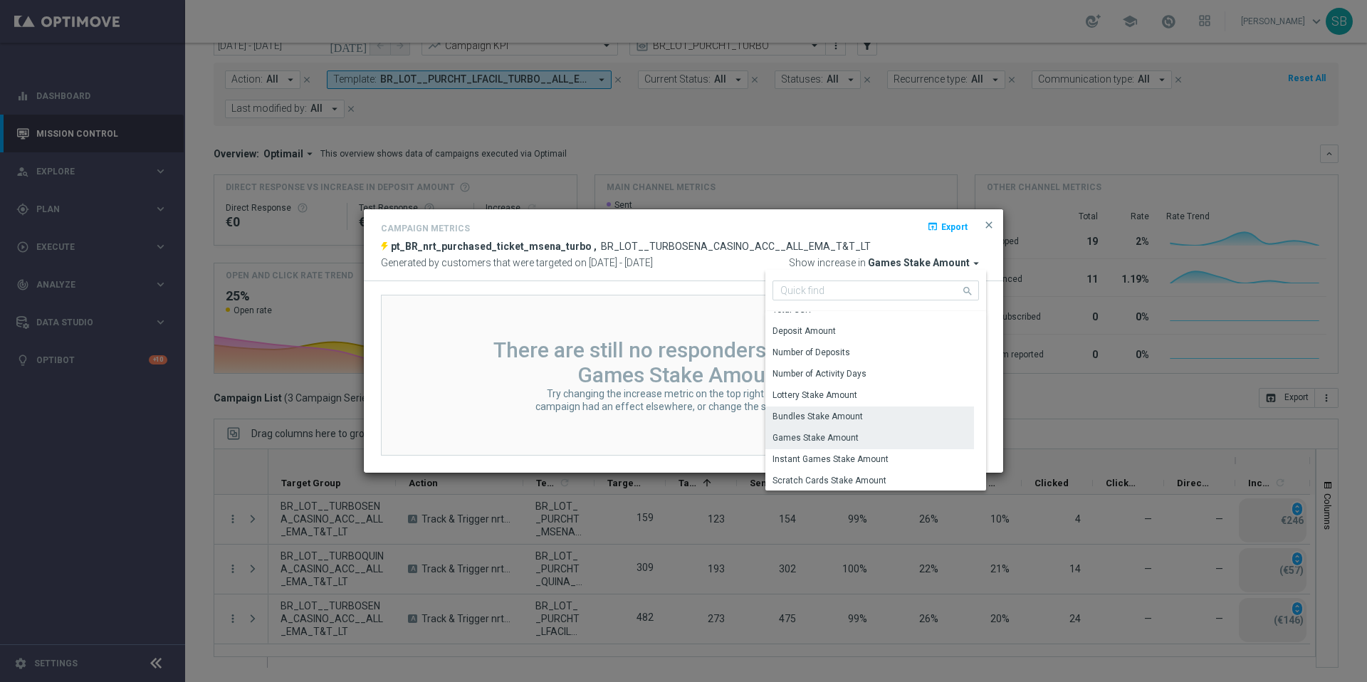
scroll to position [31, 0]
click at [792, 351] on div "Number of Deposits" at bounding box center [811, 354] width 78 height 13
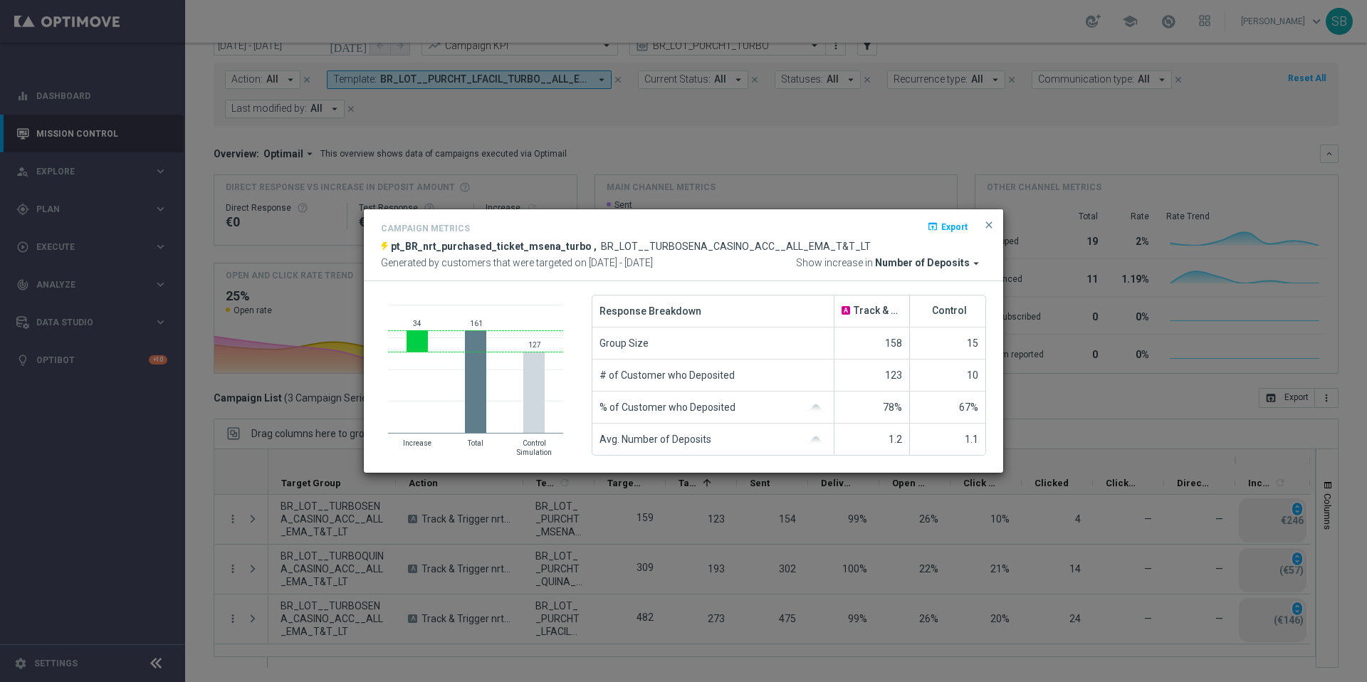
click at [196, 265] on modal-container "Campaign Metrics open_in_browser Export pt_BR_nrt_purchased_ticket_msena_turbo …" at bounding box center [683, 341] width 1367 height 682
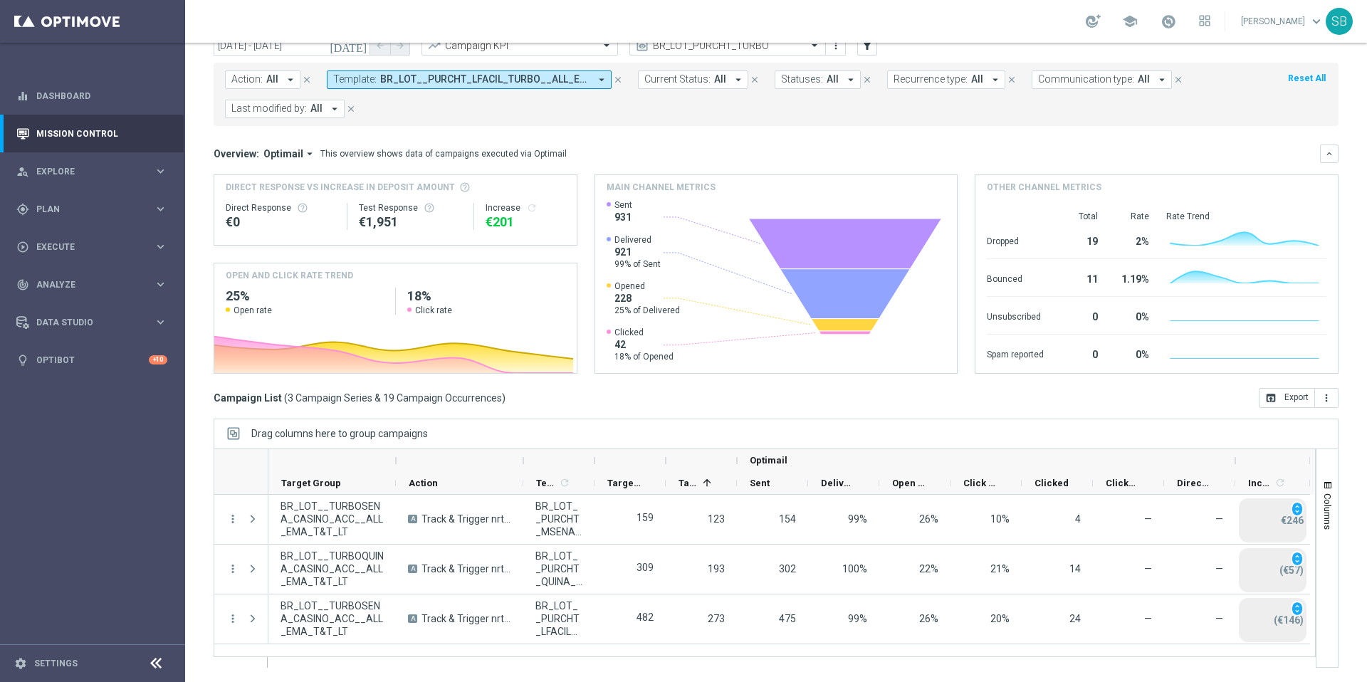
click at [597, 79] on icon "arrow_drop_down" at bounding box center [601, 79] width 13 height 13
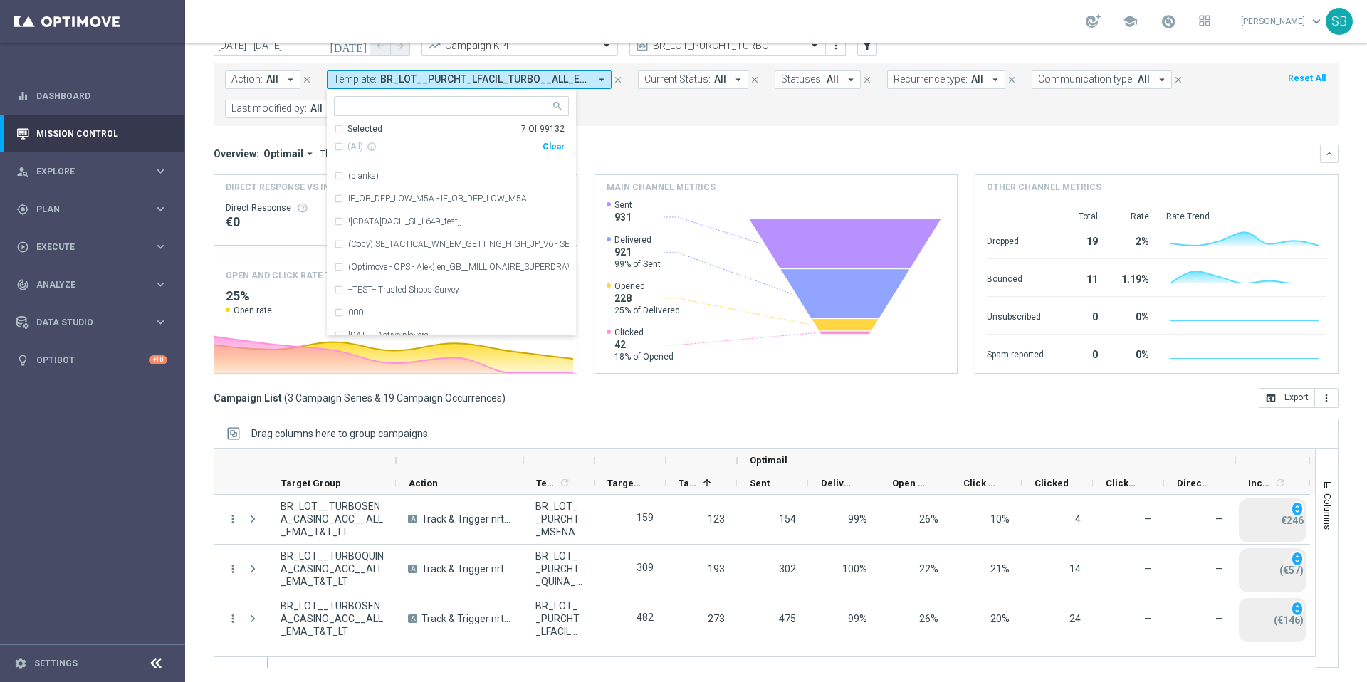
click at [673, 116] on form "Action: All arrow_drop_down close Template: BR_LOT__PURCHT_LFACIL_TURBO__ALL_EM…" at bounding box center [744, 94] width 1039 height 48
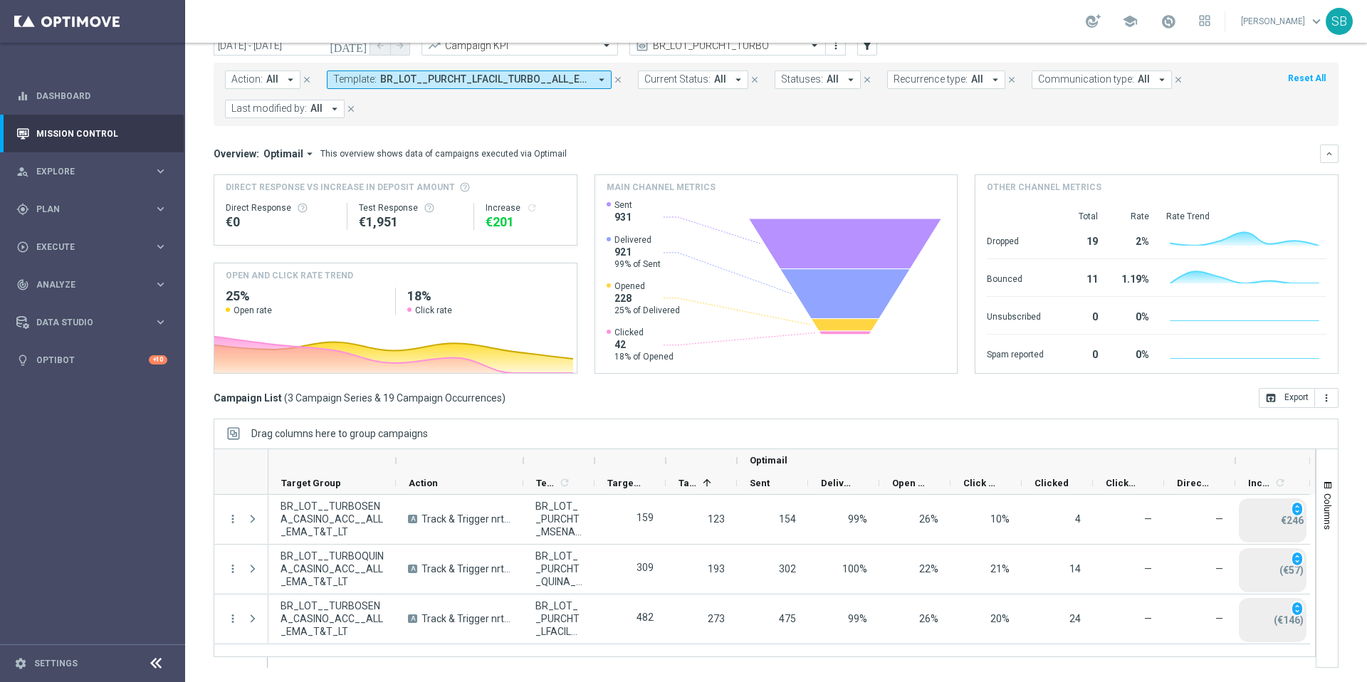
click at [599, 80] on icon "arrow_drop_down" at bounding box center [601, 79] width 13 height 13
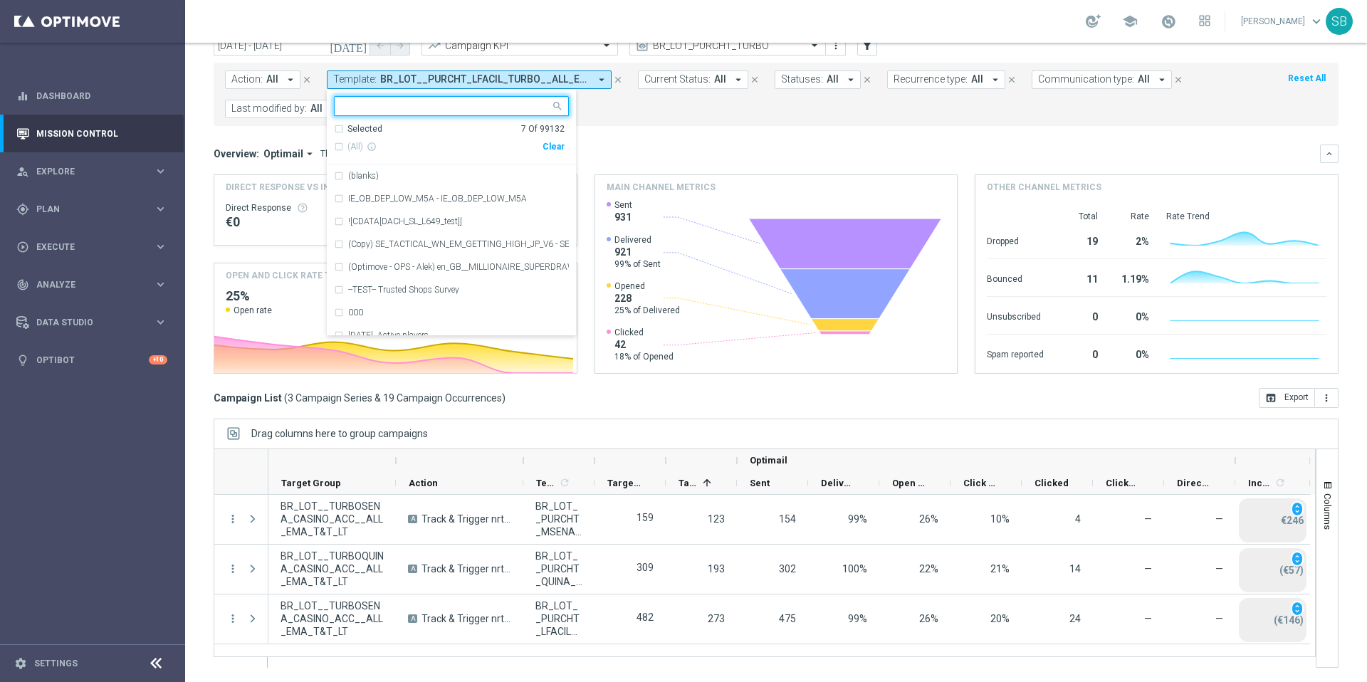
click at [461, 103] on input "text" at bounding box center [446, 106] width 209 height 12
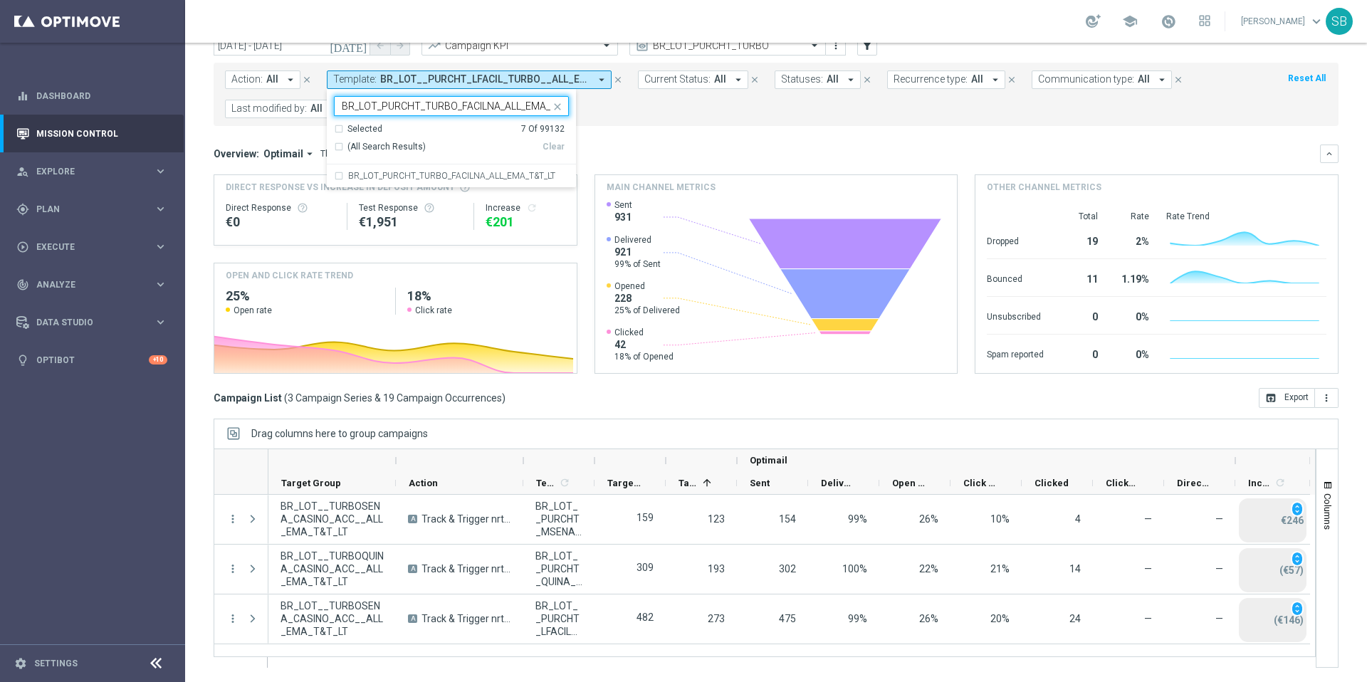
scroll to position [0, 29]
click at [339, 177] on div "BR_LOT_PURCHT_TURBO_FACILNA_ALL_EMA_T&T_LT" at bounding box center [451, 175] width 235 height 23
type input "BR_LOT_PURCHT_TURBO_FACILNA_ALL_EMA_T&T_LT"
click at [715, 112] on form "Action: All arrow_drop_down close Template: BR_LOT__PURCHT_LFACIL_TURBO__ALL_EM…" at bounding box center [744, 94] width 1039 height 48
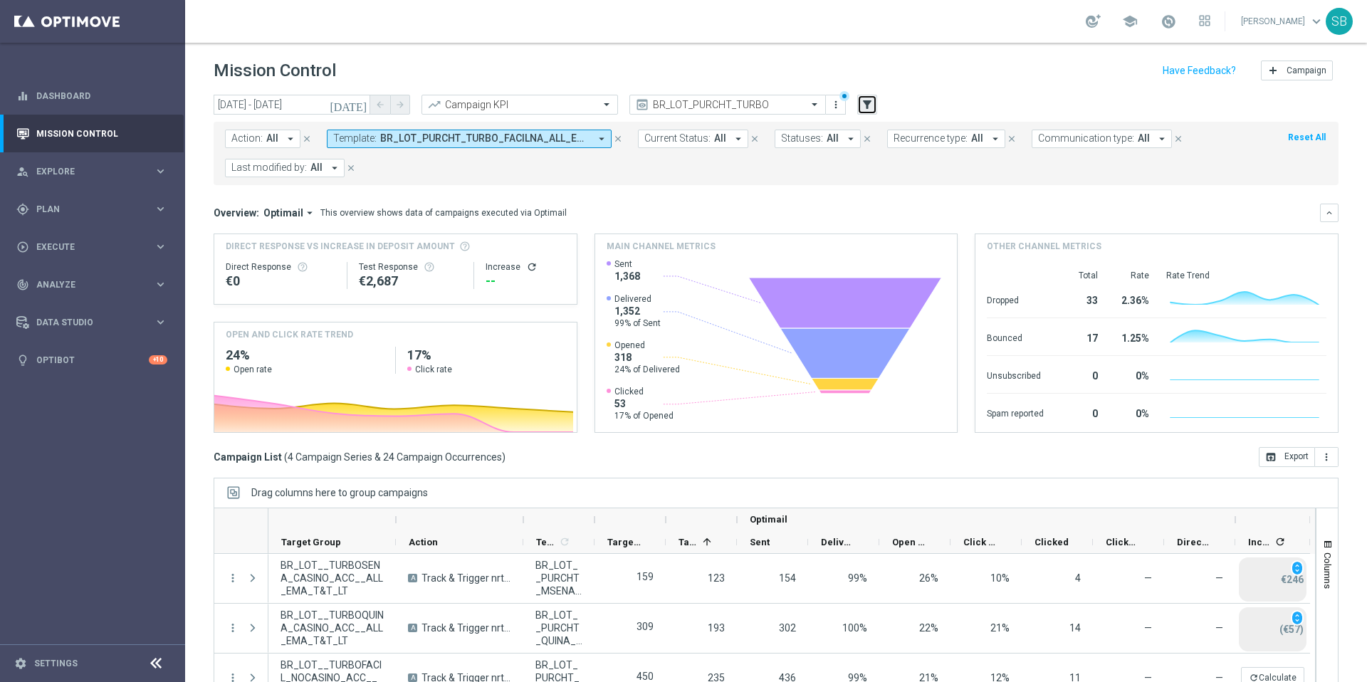
click at [868, 99] on icon "filter_alt" at bounding box center [867, 104] width 13 height 13
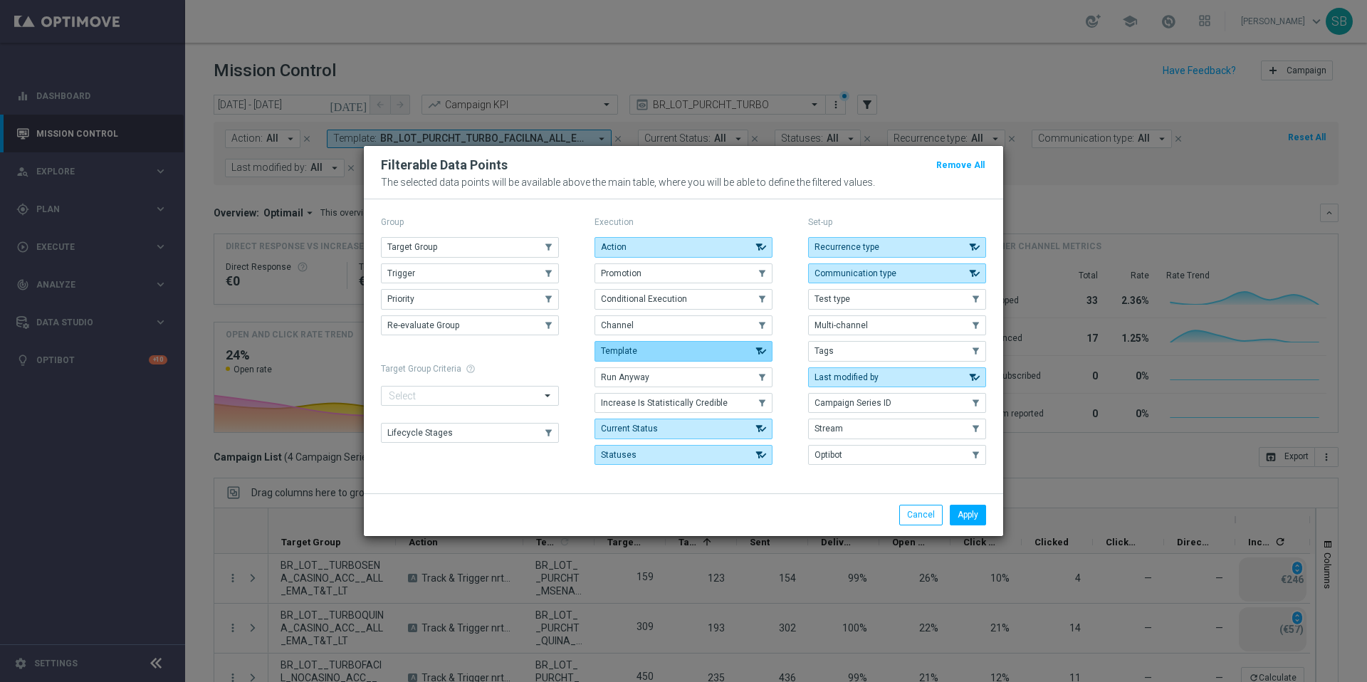
click at [757, 352] on icon "button" at bounding box center [761, 351] width 14 height 10
click at [442, 248] on button "Target Group" at bounding box center [470, 247] width 178 height 20
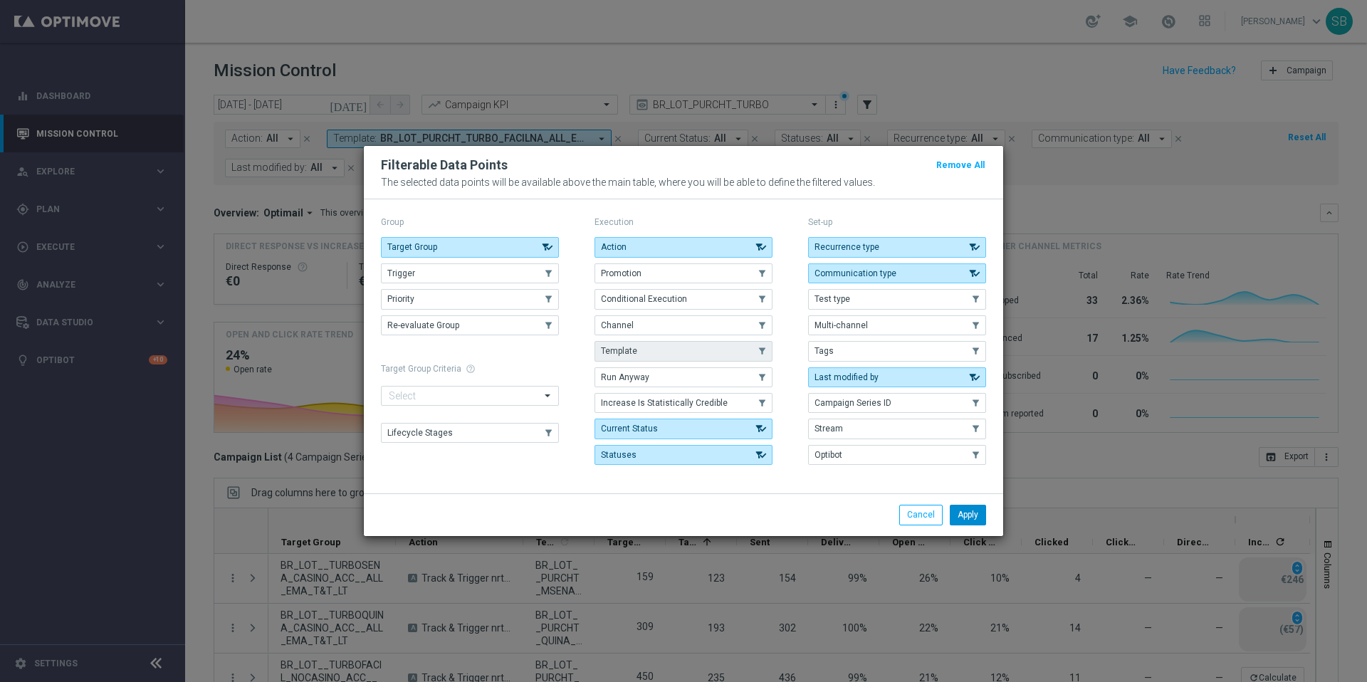
click at [968, 512] on button "Apply" at bounding box center [968, 515] width 36 height 20
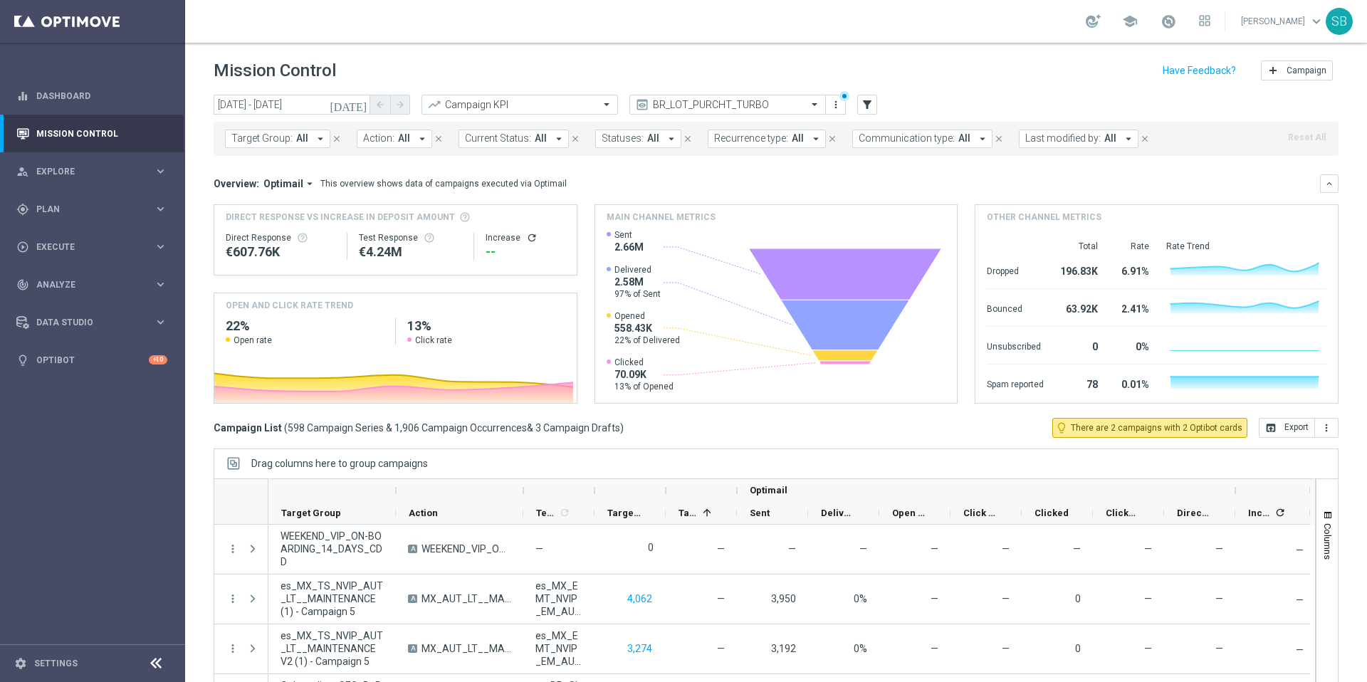
click at [322, 140] on icon "arrow_drop_down" at bounding box center [320, 138] width 13 height 13
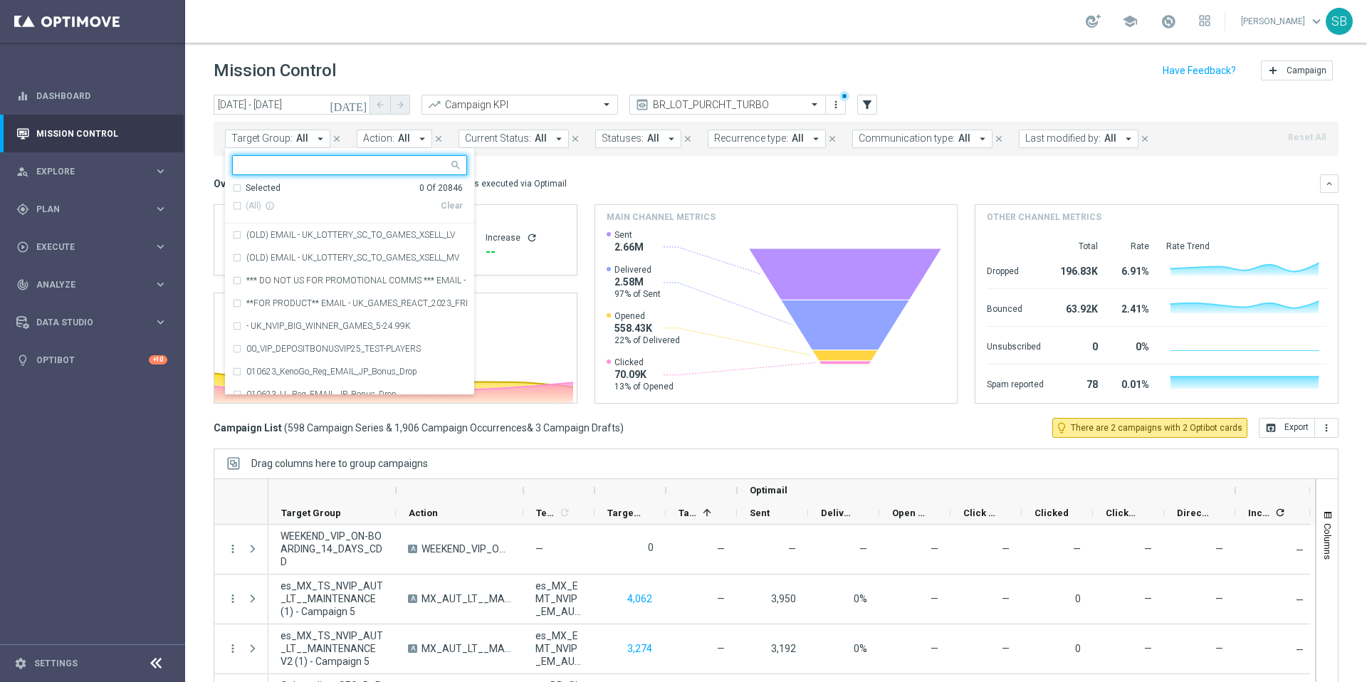
click at [312, 162] on input "text" at bounding box center [344, 165] width 209 height 12
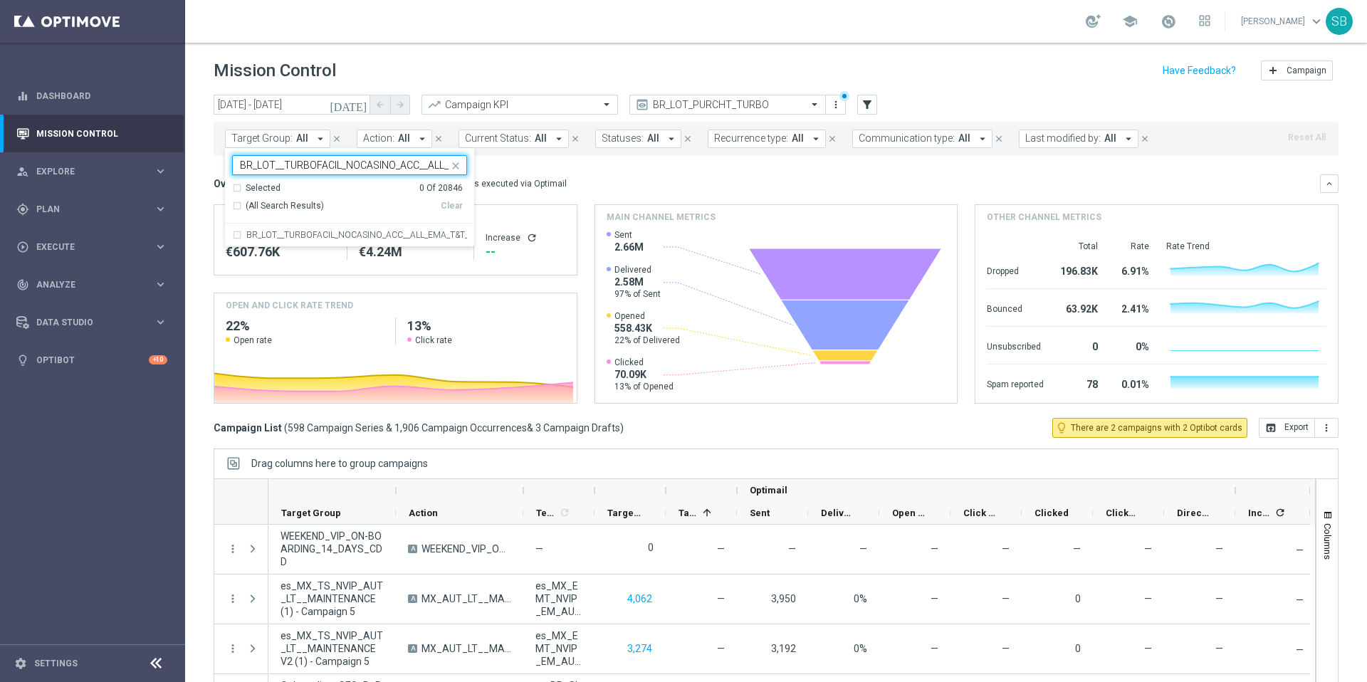
scroll to position [0, 54]
click at [236, 233] on div "BR_LOT__TURBOFACIL_NOCASINO_ACC__ALL_EMA_T&T_LT" at bounding box center [349, 235] width 235 height 23
type input "BR_LOT__TURBOFACIL_NOCASINO_ACC__ALL_EMA_T&T_LT"
click at [674, 174] on div "Overview: Optimail arrow_drop_down This overview shows data of campaigns execut…" at bounding box center [776, 183] width 1125 height 19
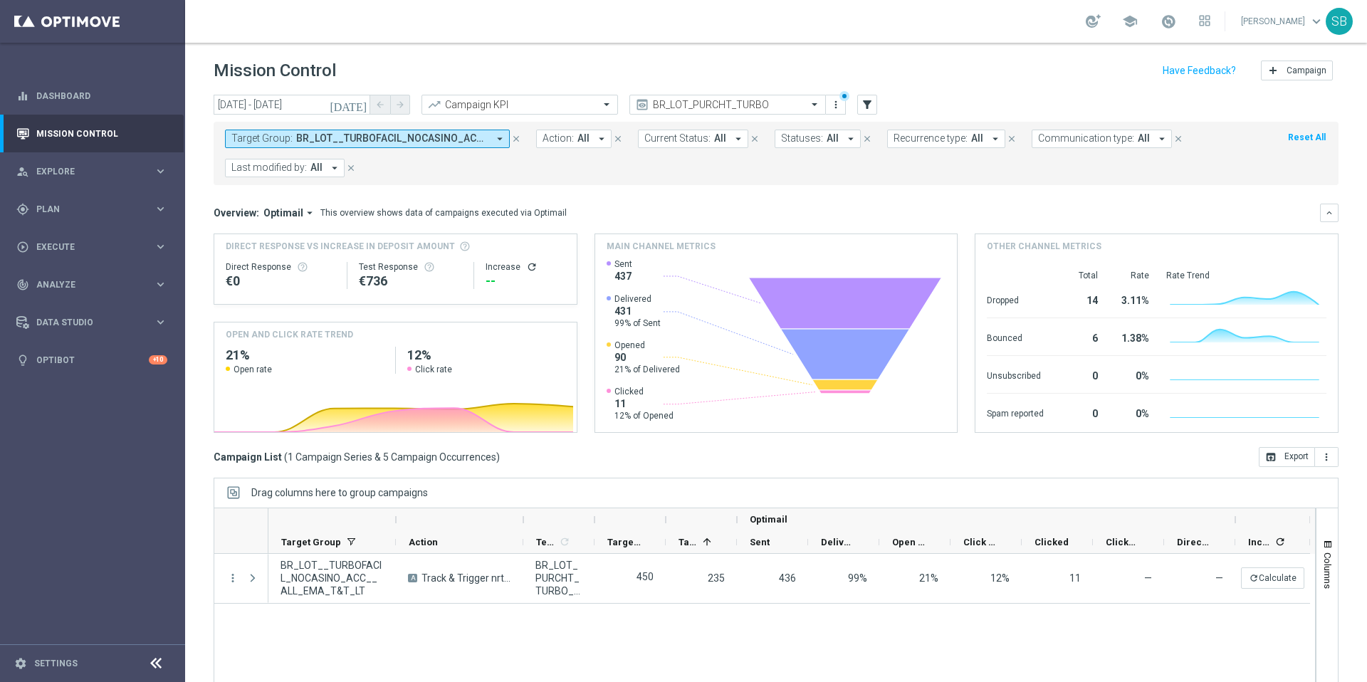
click at [500, 139] on icon "arrow_drop_down" at bounding box center [499, 138] width 13 height 13
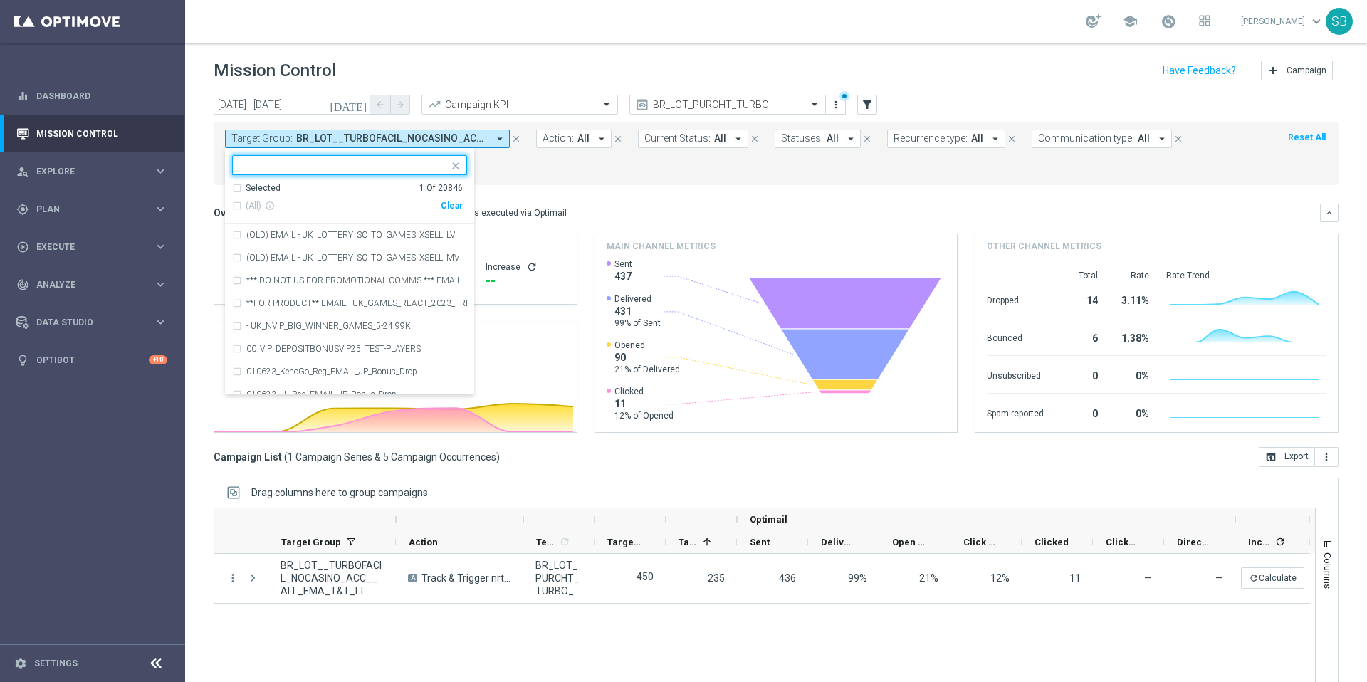
click at [333, 172] on div at bounding box center [343, 166] width 211 height 14
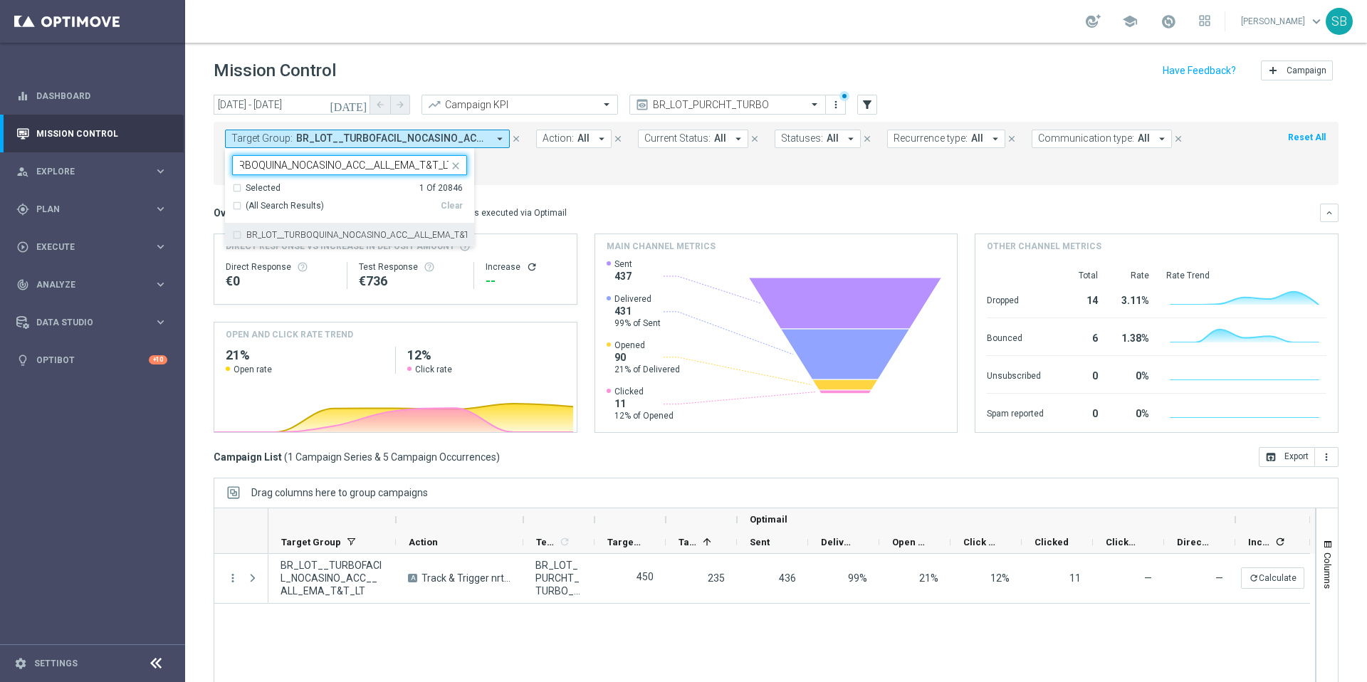
click at [239, 236] on div "BR_LOT__TURBOQUINA_NOCASINO_ACC__ALL_EMA_T&T_LT" at bounding box center [349, 235] width 235 height 23
type input "BR_LOT__TURBOQUINA_NOCASINO_ACC__ALL_EMA_T&T_LT"
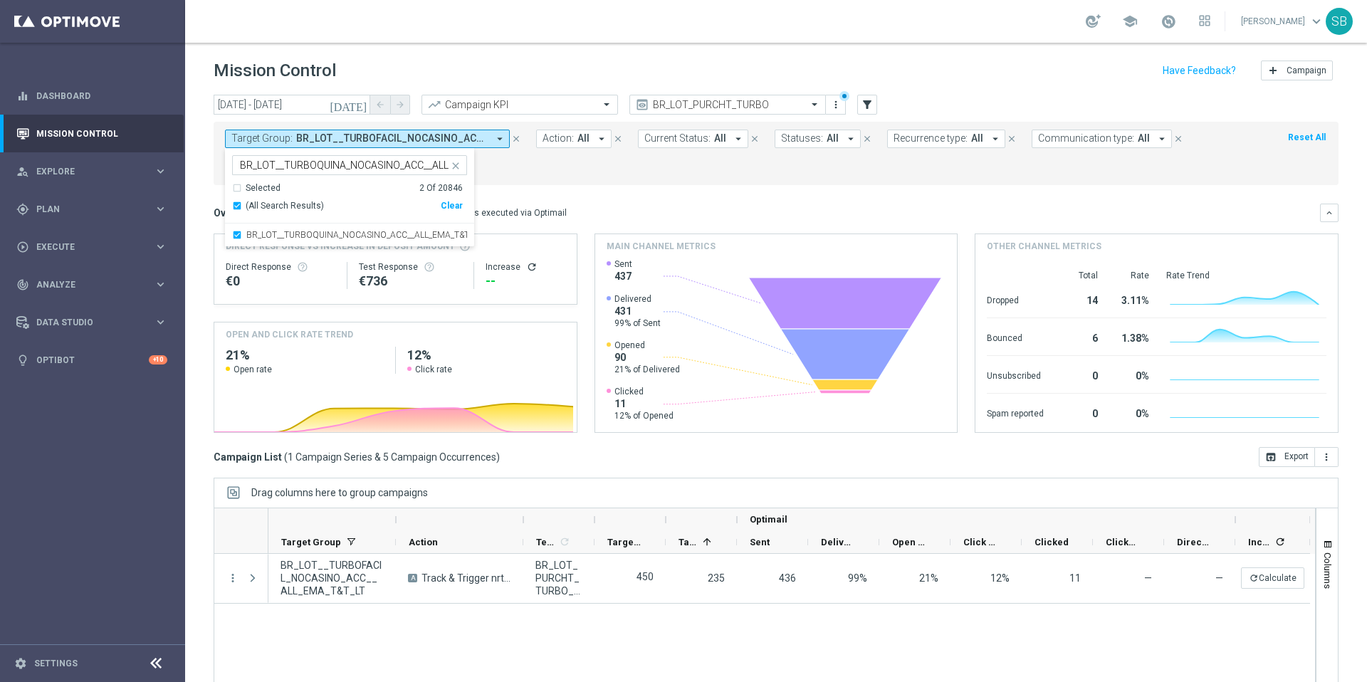
click at [694, 182] on div "Target Group: BR_LOT__TURBOFACIL_NOCASINO_ACC__ALL_EMA_T&T_LT arrow_drop_down S…" at bounding box center [776, 153] width 1125 height 63
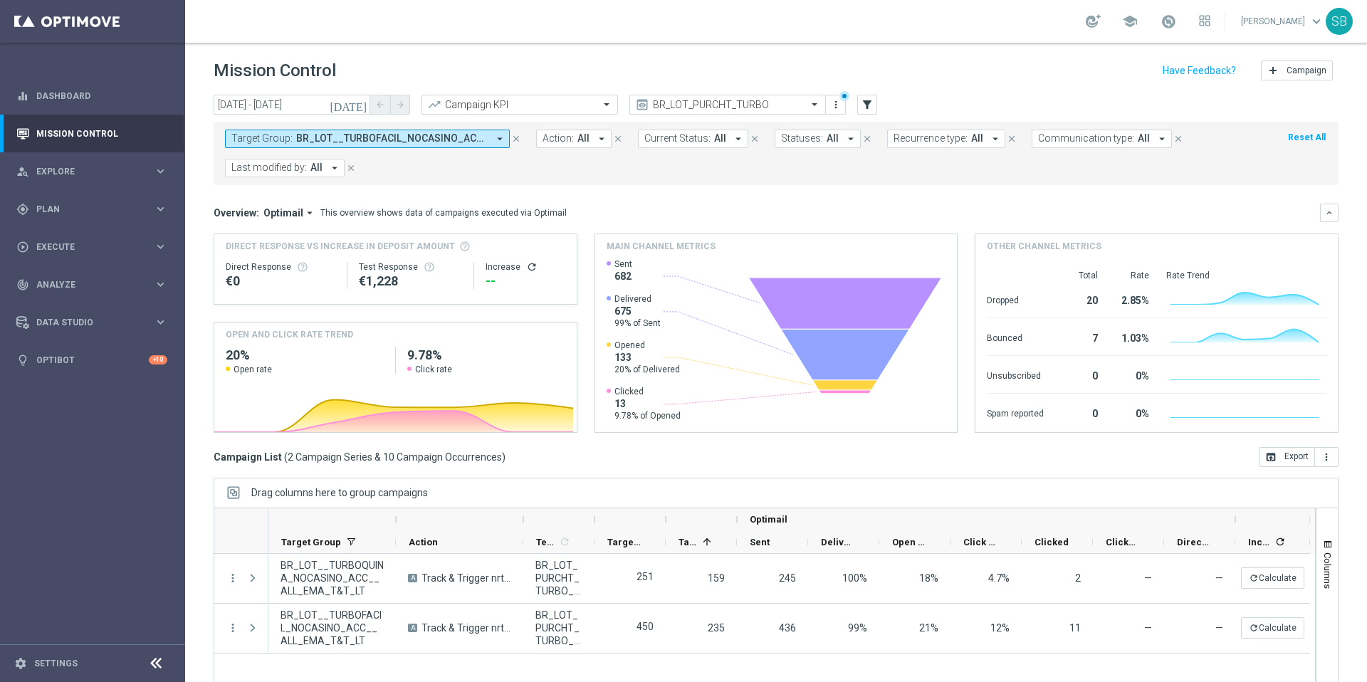
click at [500, 137] on icon "arrow_drop_down" at bounding box center [499, 138] width 13 height 13
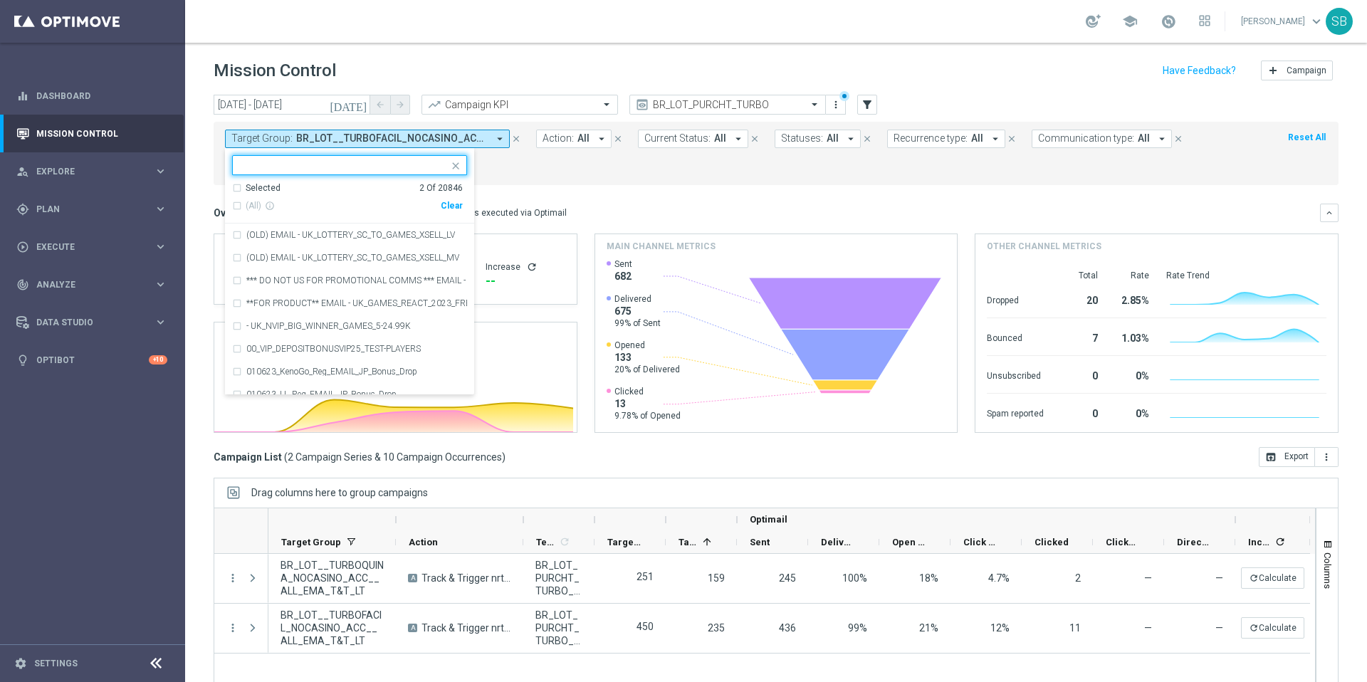
click at [405, 167] on input "text" at bounding box center [344, 165] width 209 height 12
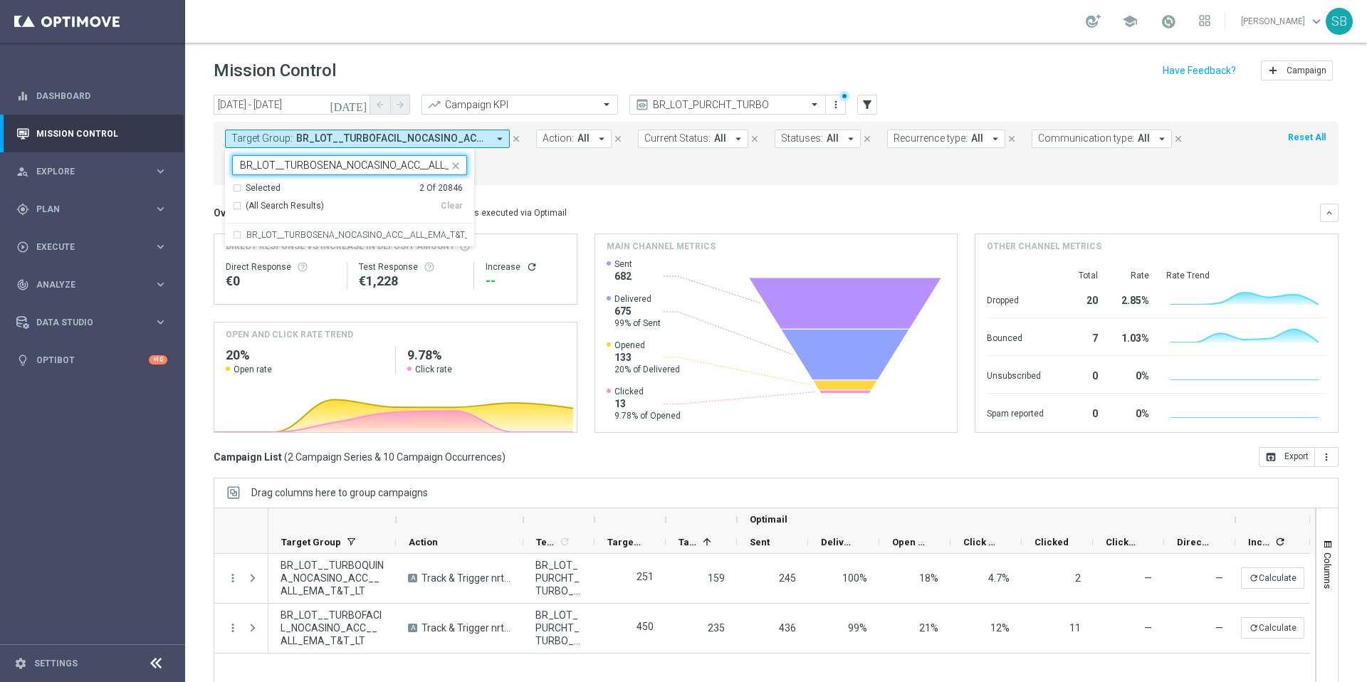
scroll to position [0, 54]
click at [238, 233] on div "BR_LOT__TURBOSENA_NOCASINO_ACC__ALL_EMA_T&T_LT" at bounding box center [349, 235] width 235 height 23
type input "BR_LOT__TURBOSENA_NOCASINO_ACC__ALL_EMA_T&T_LT"
click at [608, 172] on form "Target Group: BR_LOT__TURBOFACIL_NOCASINO_ACC__ALL_EMA_T&T_LT, BR_LOT__TURBOQUI…" at bounding box center [744, 154] width 1039 height 48
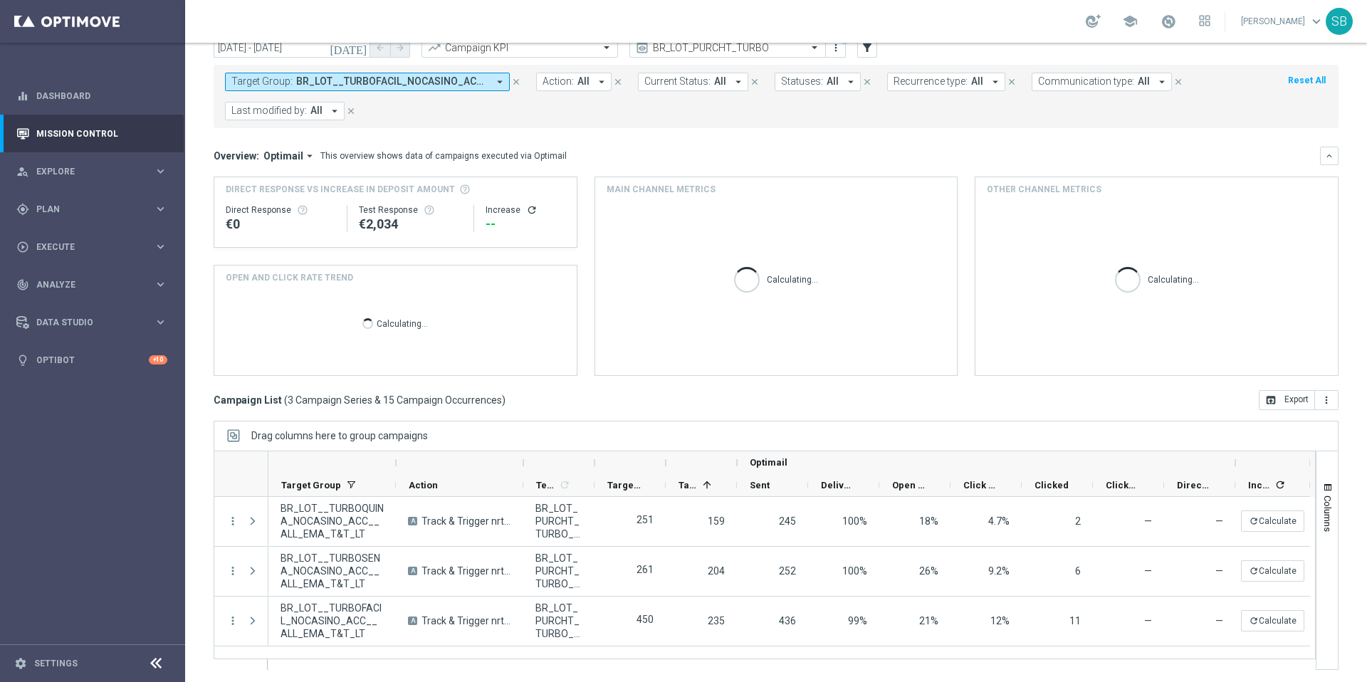
scroll to position [59, 0]
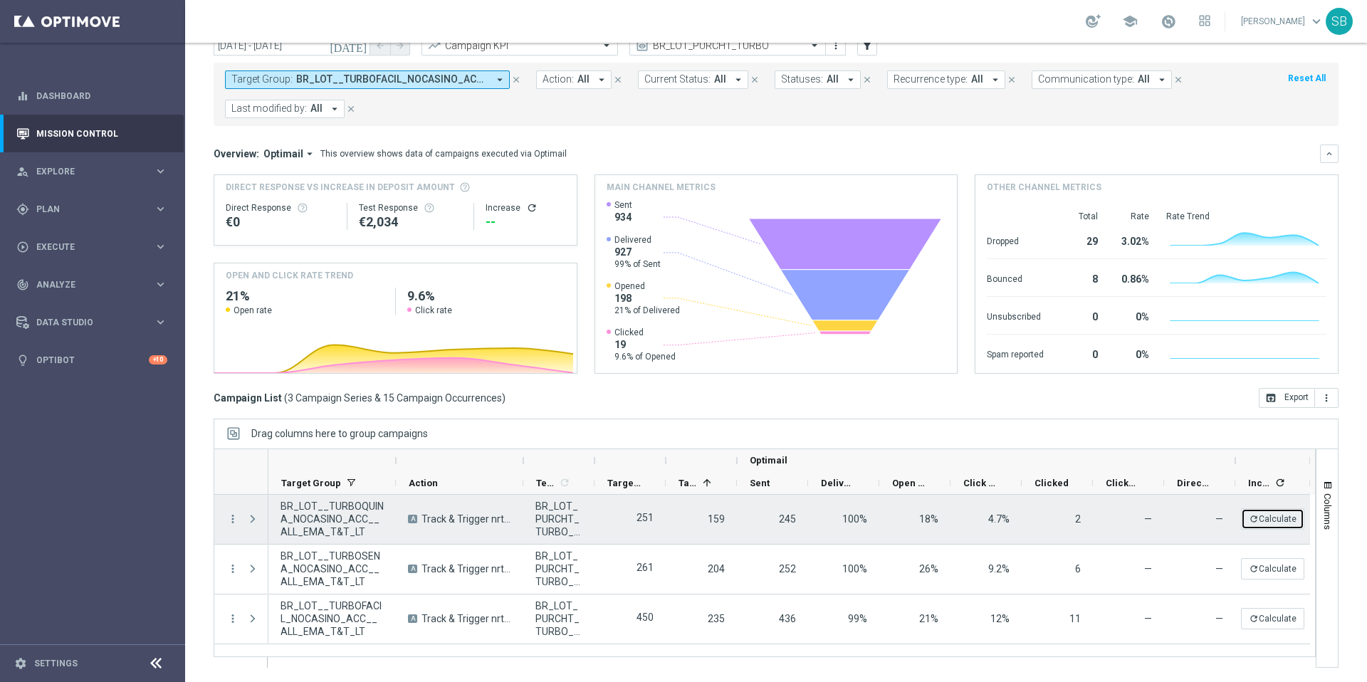
click at [1274, 526] on button "refresh Calculate" at bounding box center [1272, 518] width 63 height 21
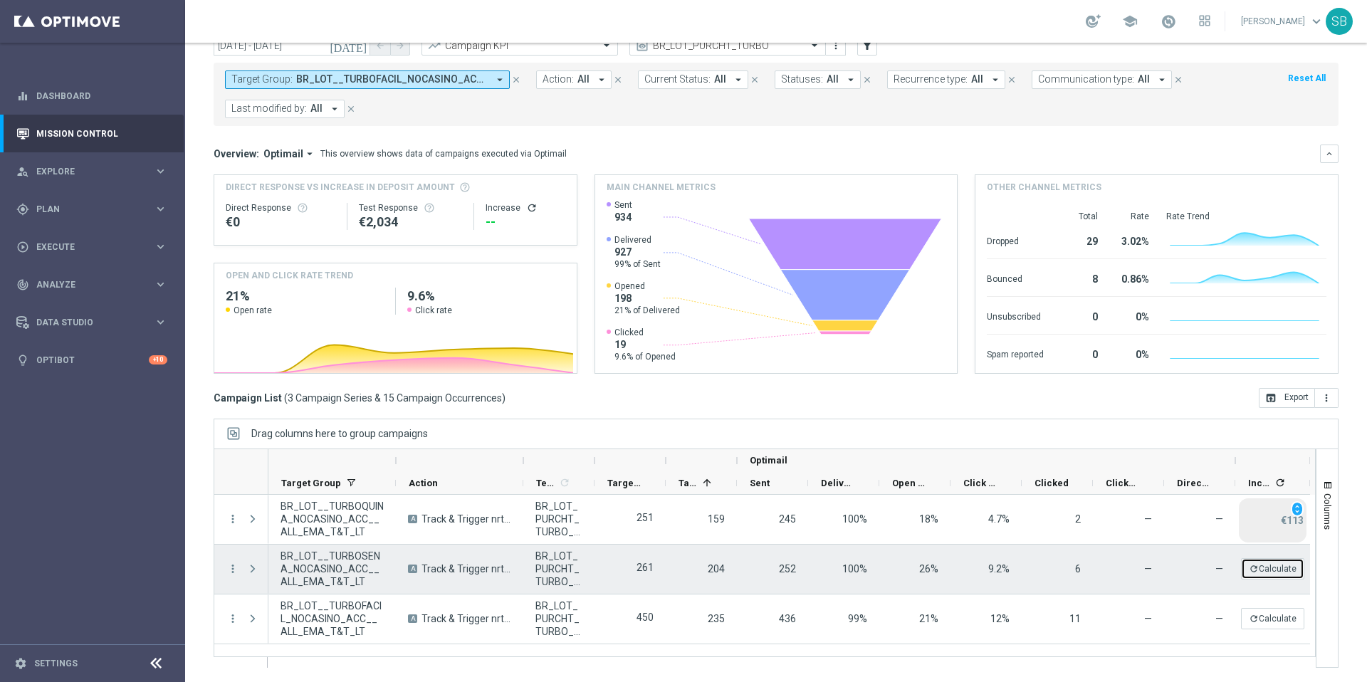
click at [1268, 572] on button "refresh Calculate" at bounding box center [1272, 568] width 63 height 21
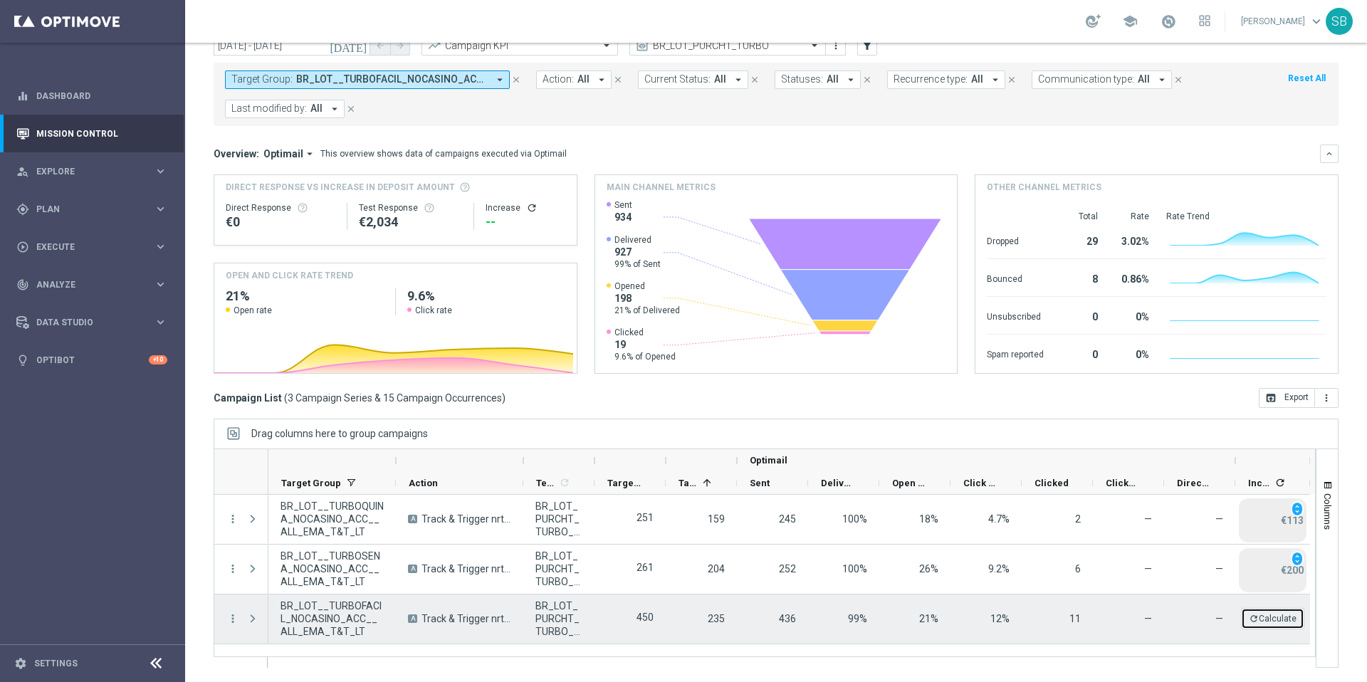
click at [1276, 617] on button "refresh Calculate" at bounding box center [1272, 618] width 63 height 21
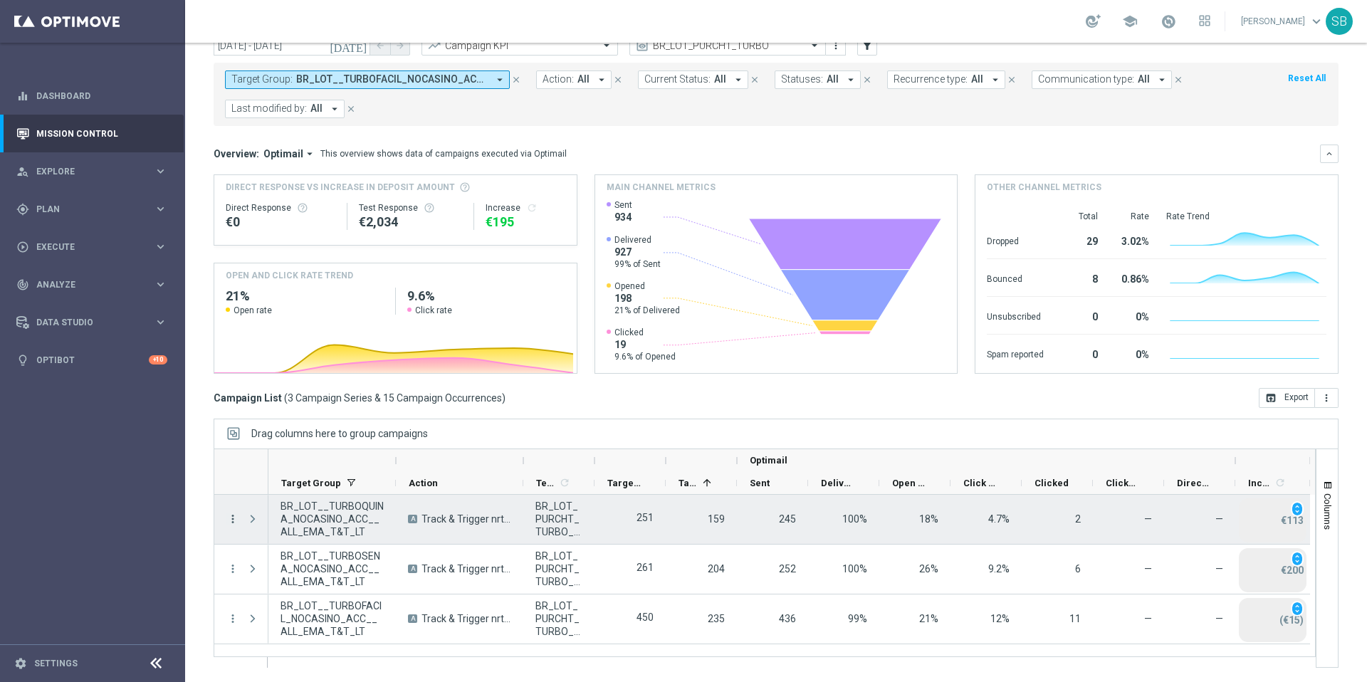
click at [233, 523] on icon "more_vert" at bounding box center [232, 519] width 13 height 13
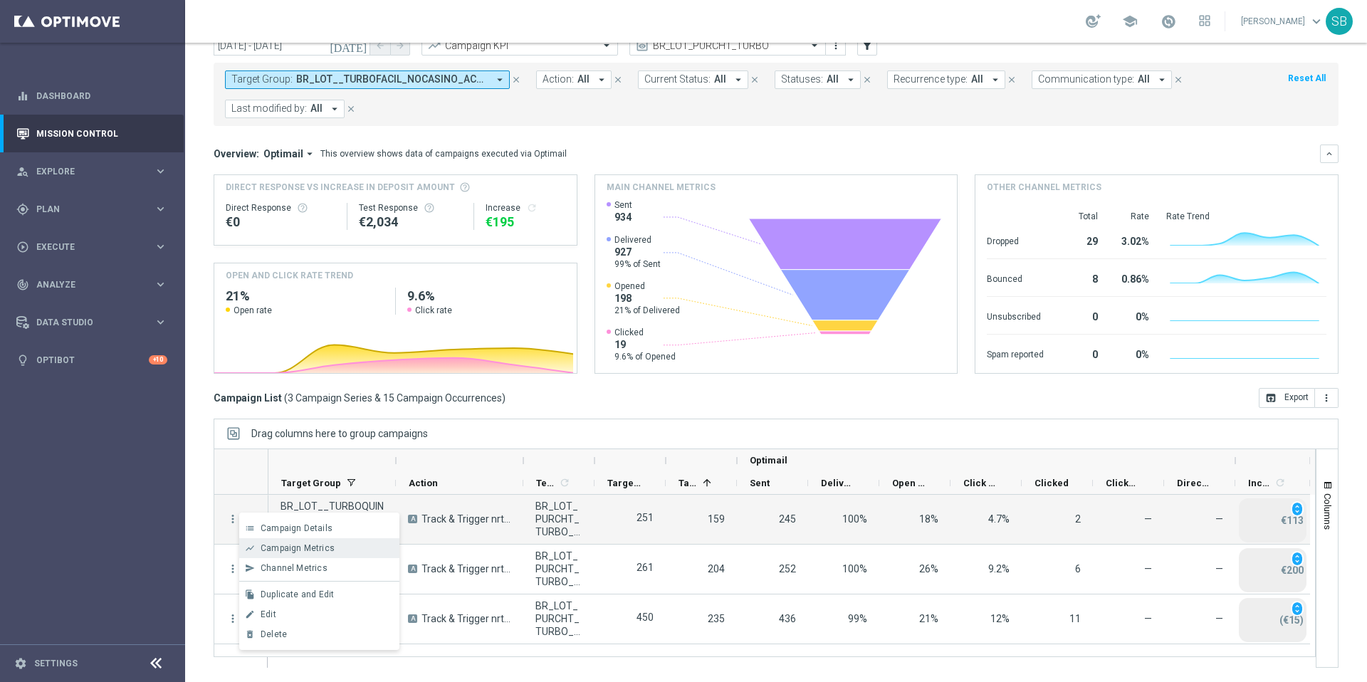
click at [288, 550] on span "Campaign Metrics" at bounding box center [298, 548] width 74 height 10
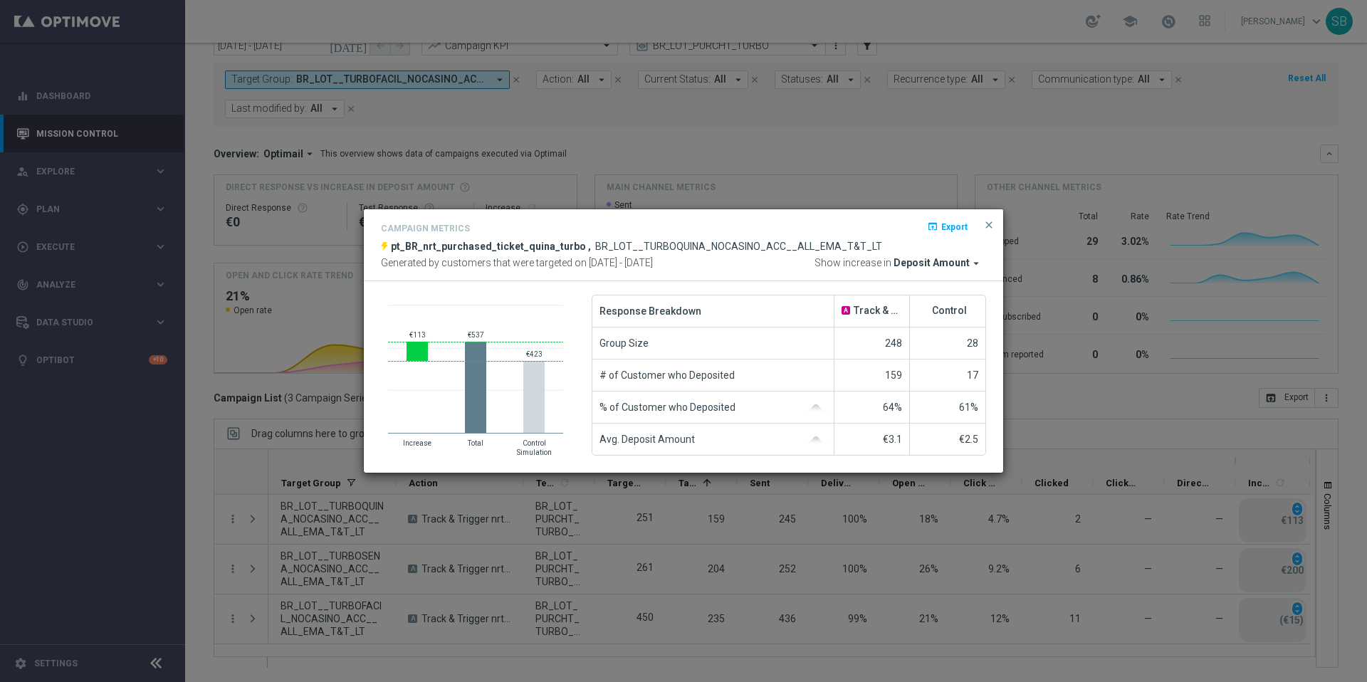
click at [205, 187] on modal-container "Campaign Metrics open_in_browser Export pt_BR_nrt_purchased_ticket_quina_turbo …" at bounding box center [683, 341] width 1367 height 682
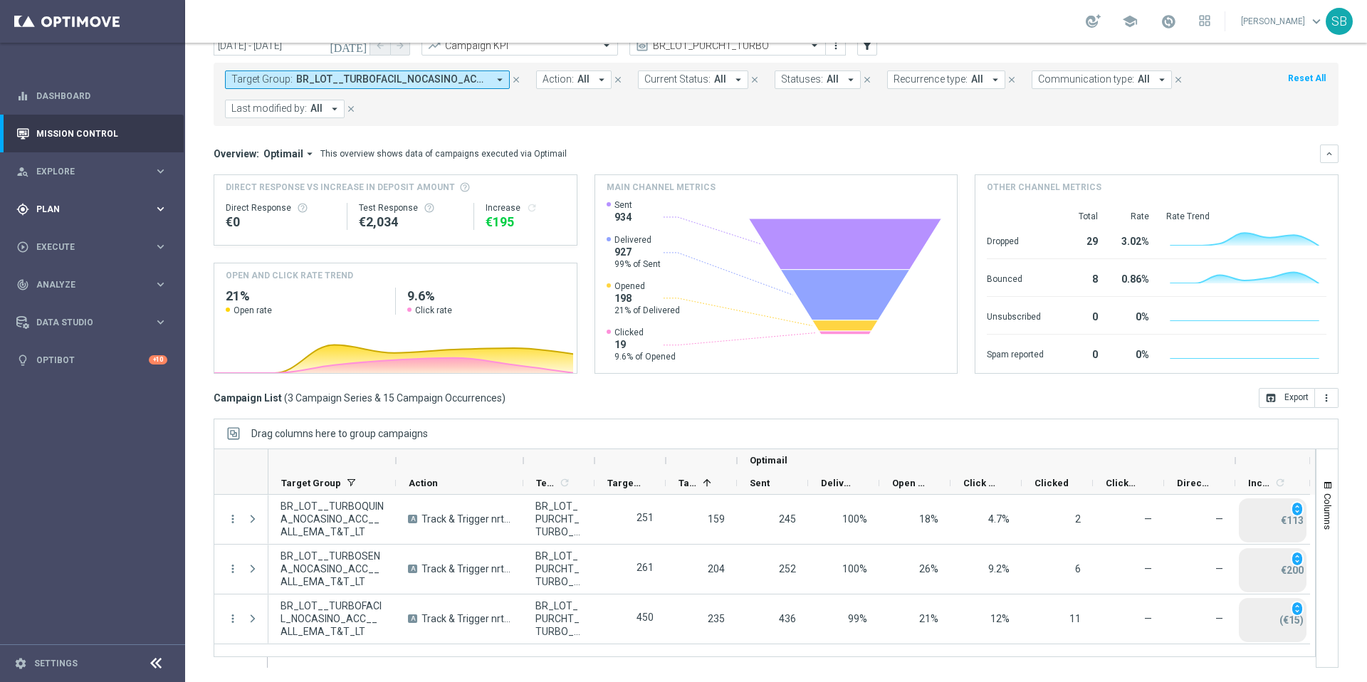
click at [61, 219] on div "gps_fixed Plan keyboard_arrow_right" at bounding box center [92, 209] width 184 height 38
click at [73, 282] on span "Templates" at bounding box center [89, 281] width 102 height 9
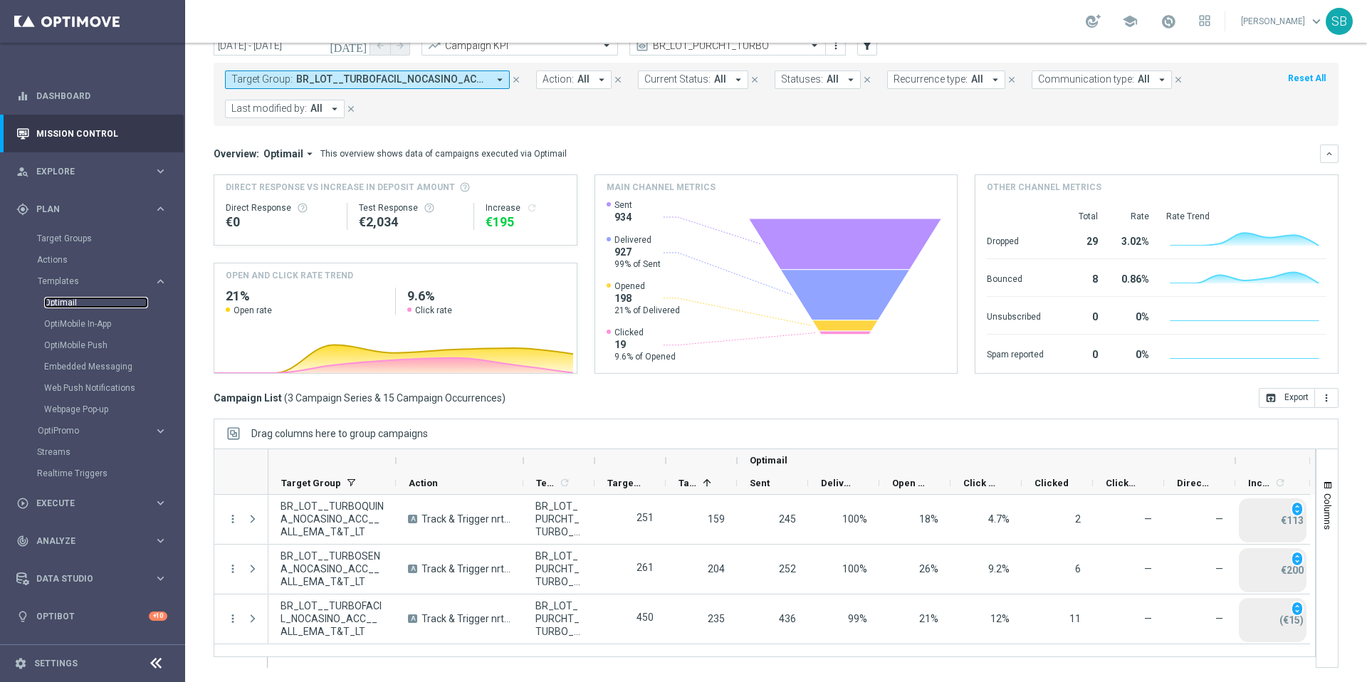
click at [74, 305] on link "Optimail" at bounding box center [96, 302] width 104 height 11
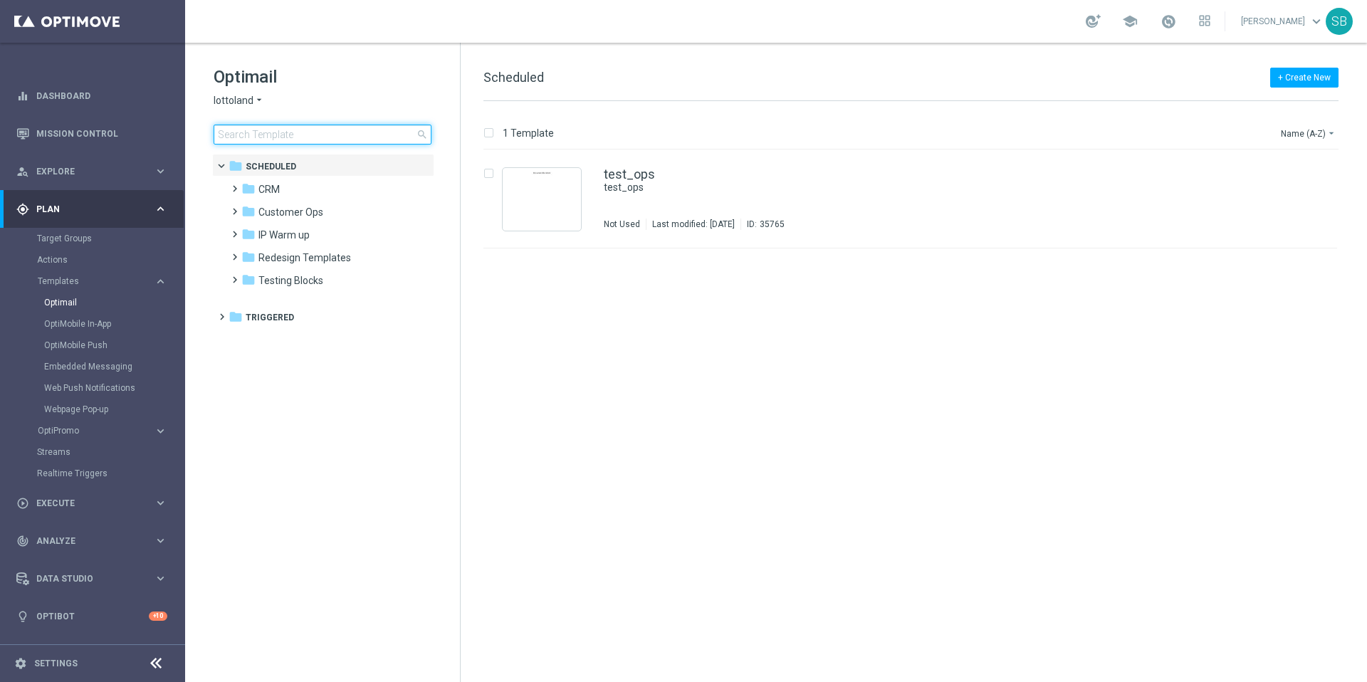
click at [265, 134] on input at bounding box center [323, 135] width 218 height 20
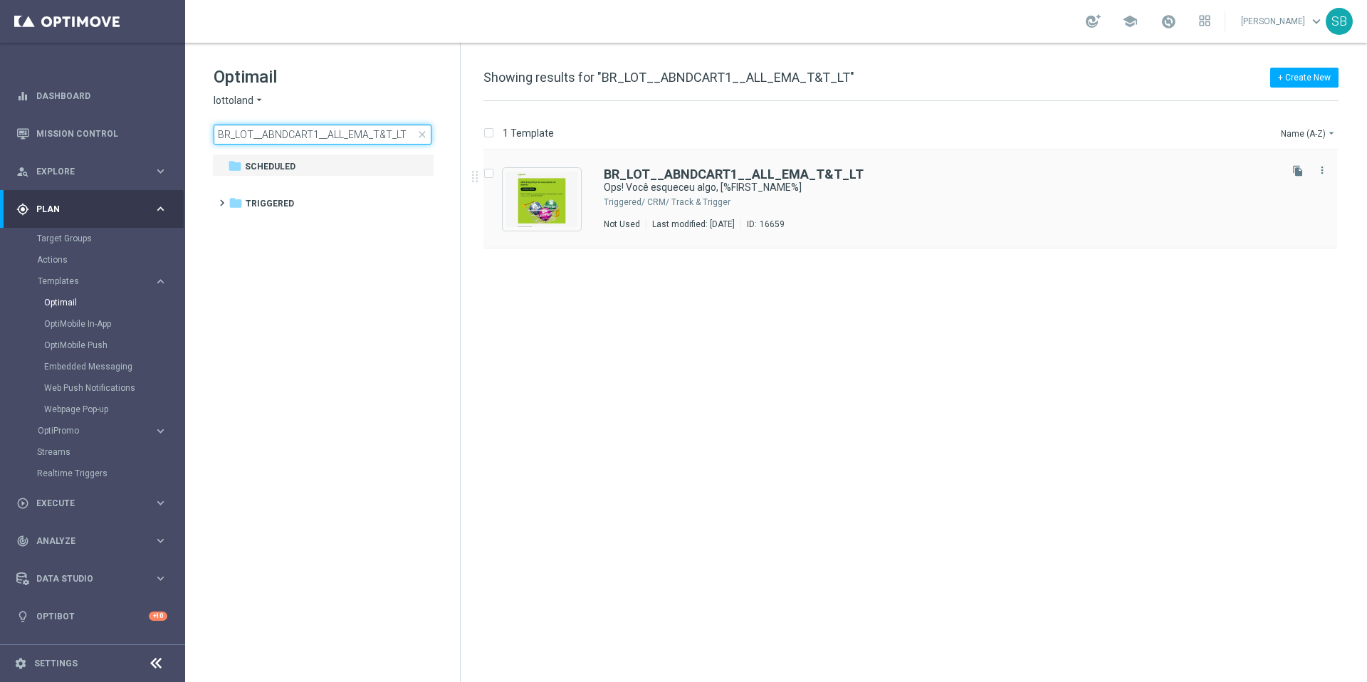
type input "BR_LOT__ABNDCART1__ALL_EMA_T&T_LT"
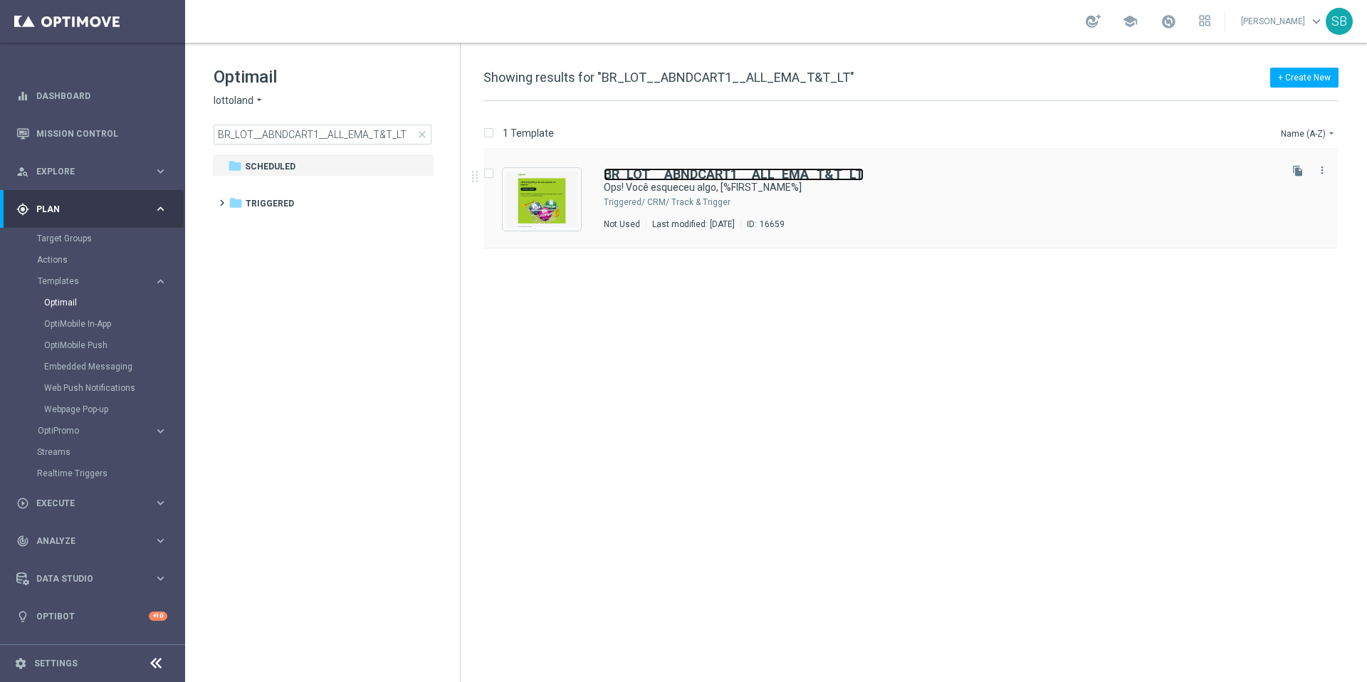
click at [666, 174] on b "BR_LOT__ABNDCART1__ALL_EMA_T&T_LT" at bounding box center [734, 174] width 260 height 15
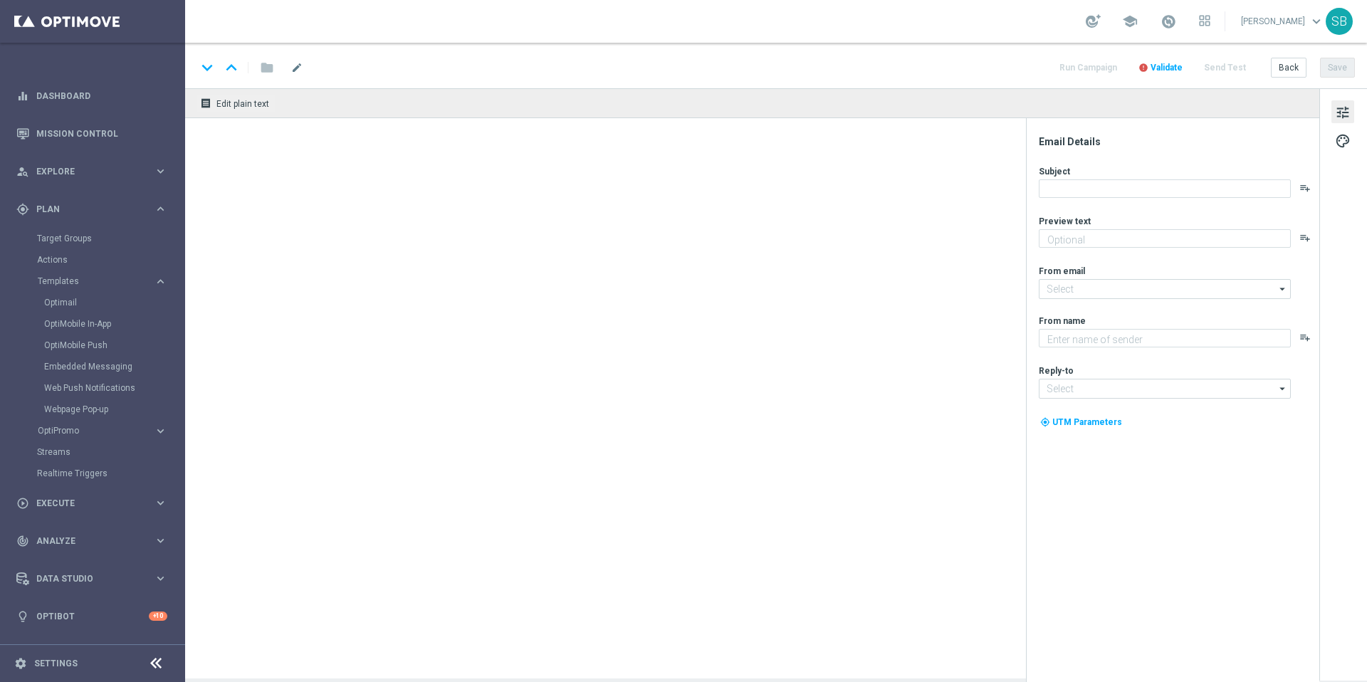
type textarea "Seu carrinho está esperando!"
type input "mail@crm.lottoland.com"
type textarea "Lottoland"
type input "contato@lottoland.com"
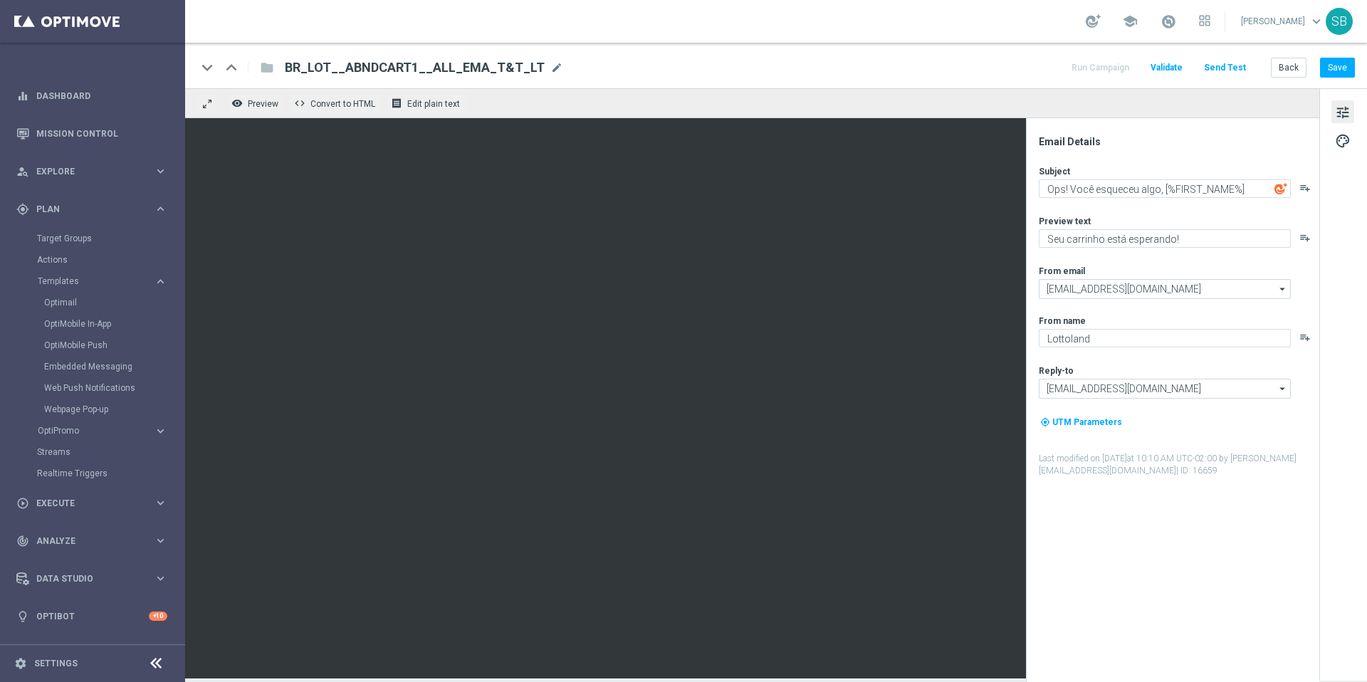
click at [977, 35] on div "school Stephen Bramley keyboard_arrow_down SB" at bounding box center [776, 21] width 1182 height 43
click at [107, 135] on link "Mission Control" at bounding box center [101, 134] width 131 height 38
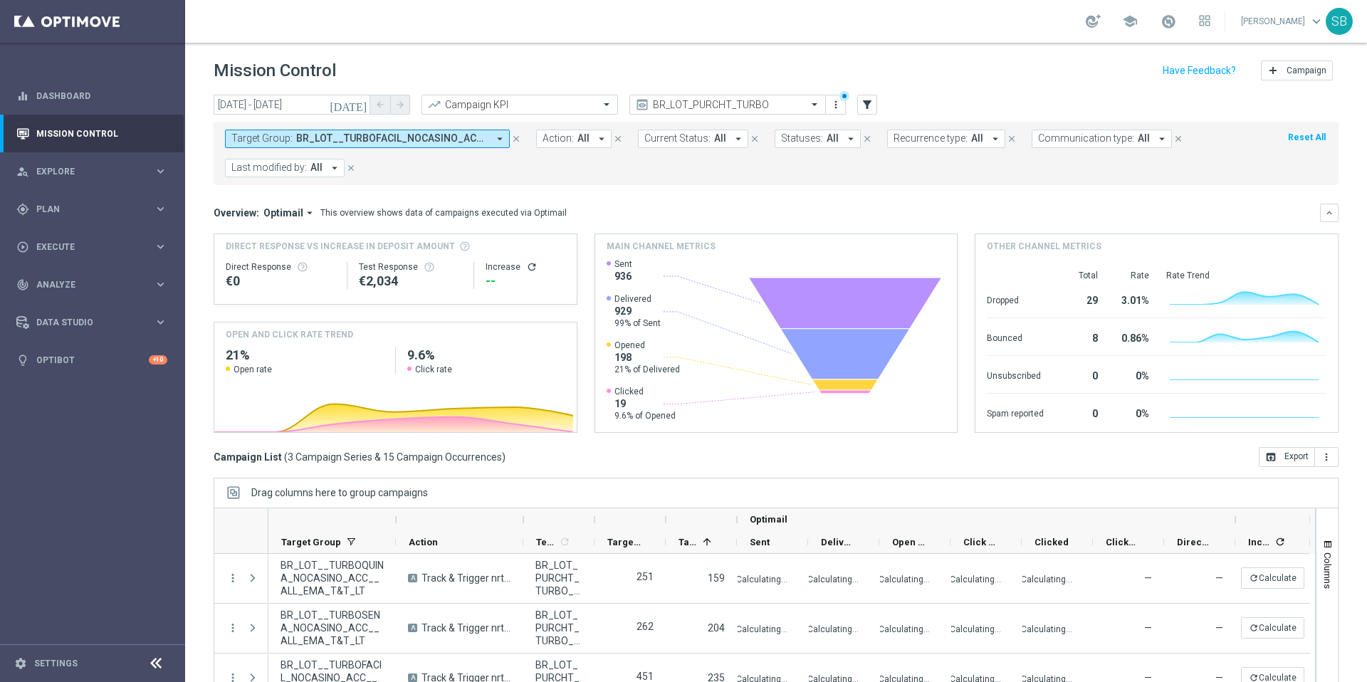
click at [498, 140] on icon "arrow_drop_down" at bounding box center [499, 138] width 13 height 13
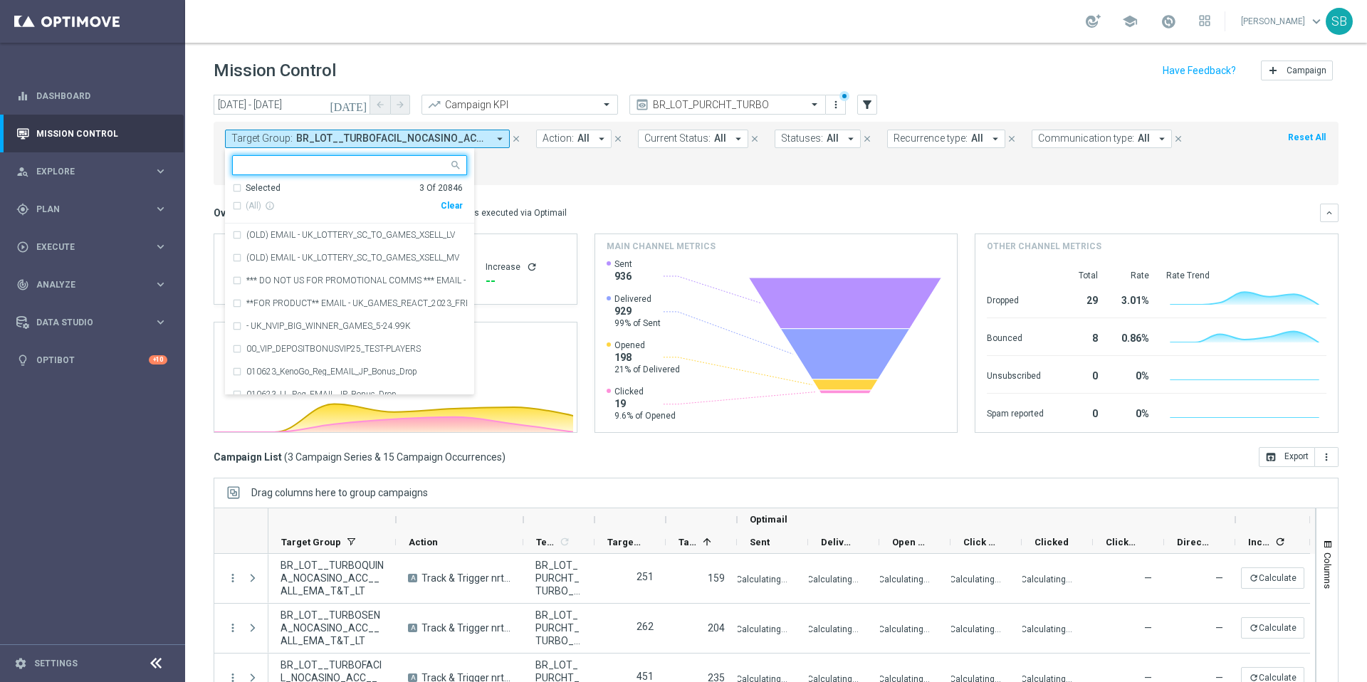
click at [288, 169] on input "text" at bounding box center [344, 165] width 209 height 12
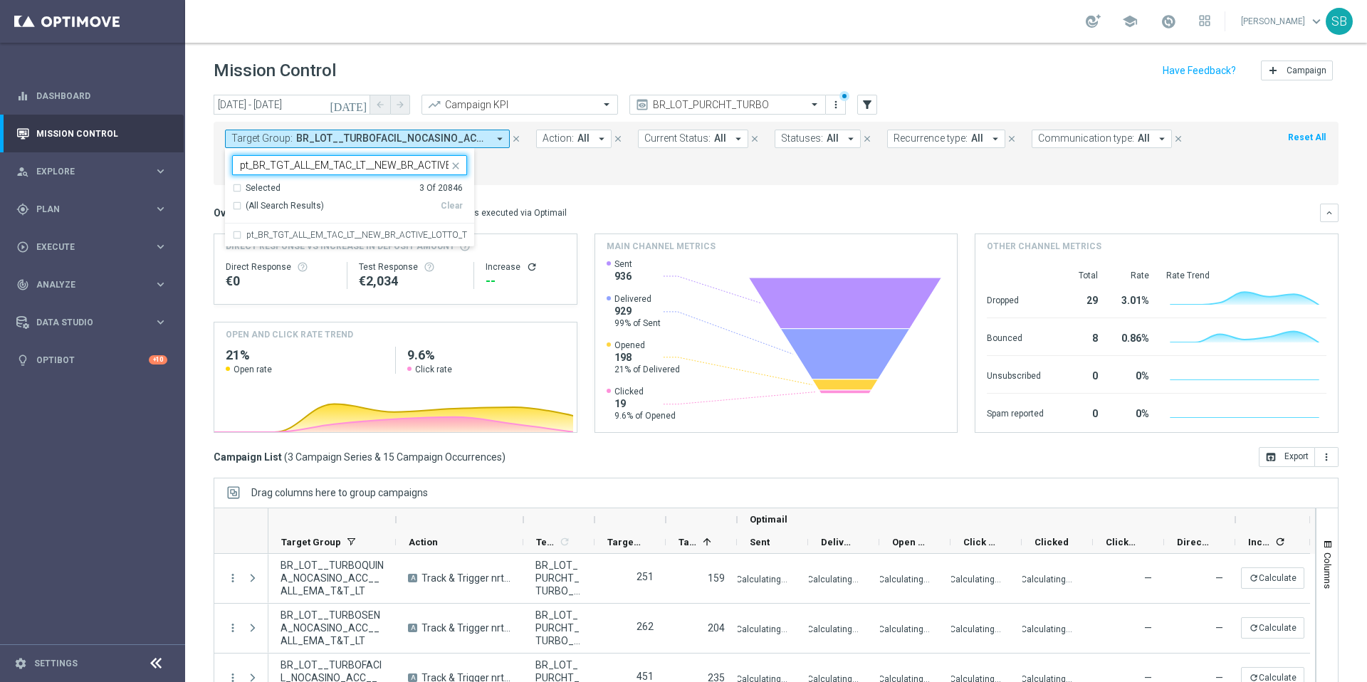
scroll to position [0, 112]
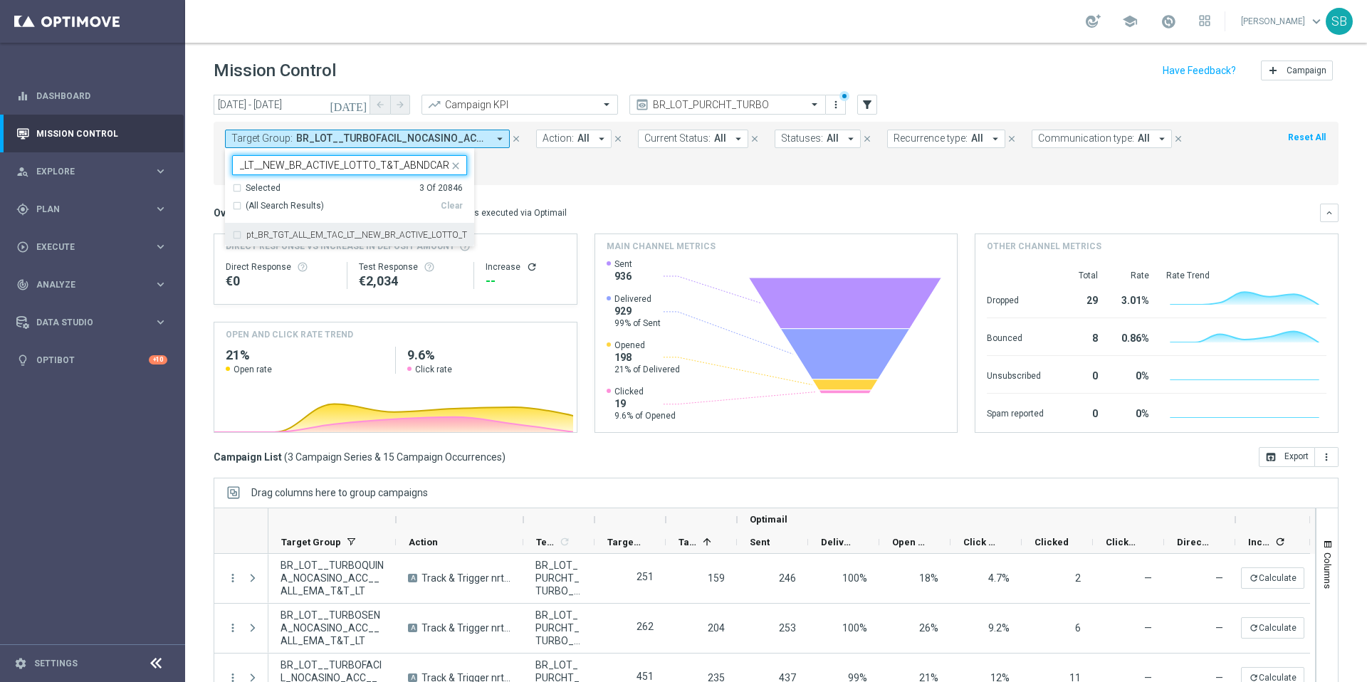
click at [239, 233] on div "pt_BR_TGT_ALL_EM_TAC_LT__NEW_BR_ACTIVE_LOTTO_T&T_ABNDCART" at bounding box center [349, 235] width 235 height 23
type input "pt_BR_TGT_ALL_EM_TAC_LT__NEW_BR_ACTIVE_LOTTO_T&T_ABNDCART"
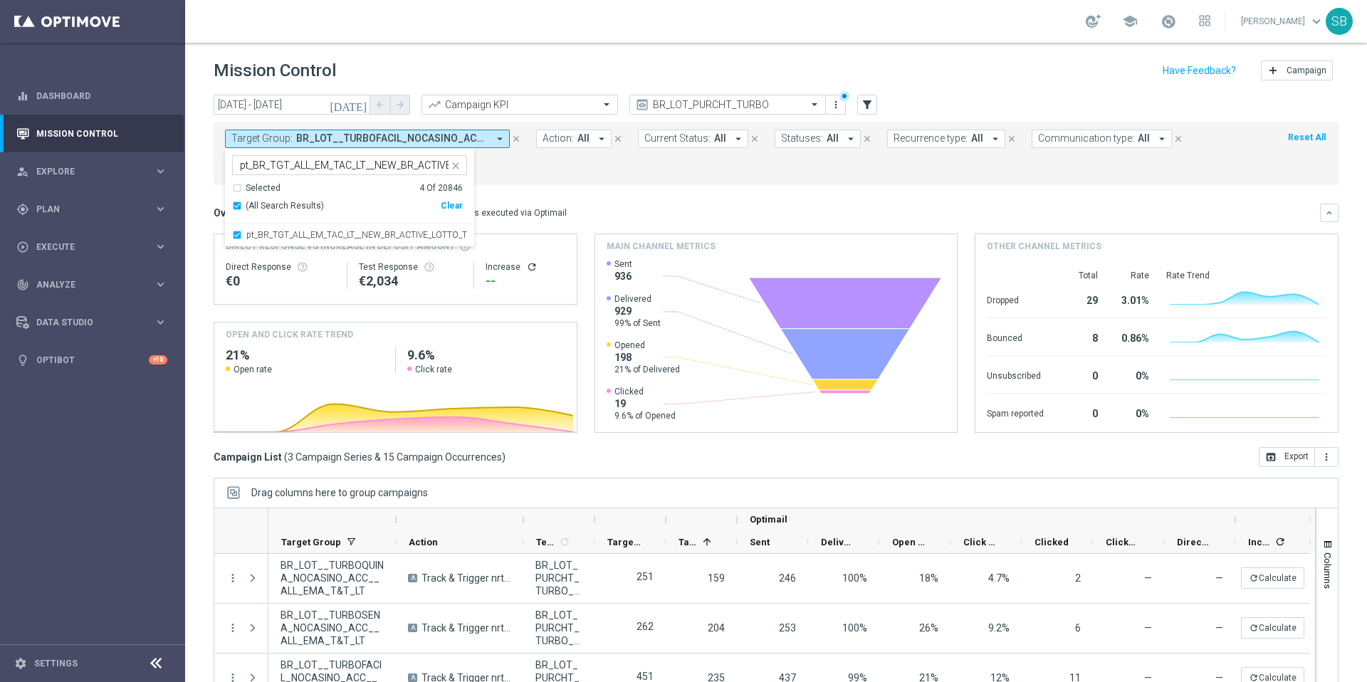
click at [365, 103] on icon "[DATE]" at bounding box center [349, 104] width 38 height 13
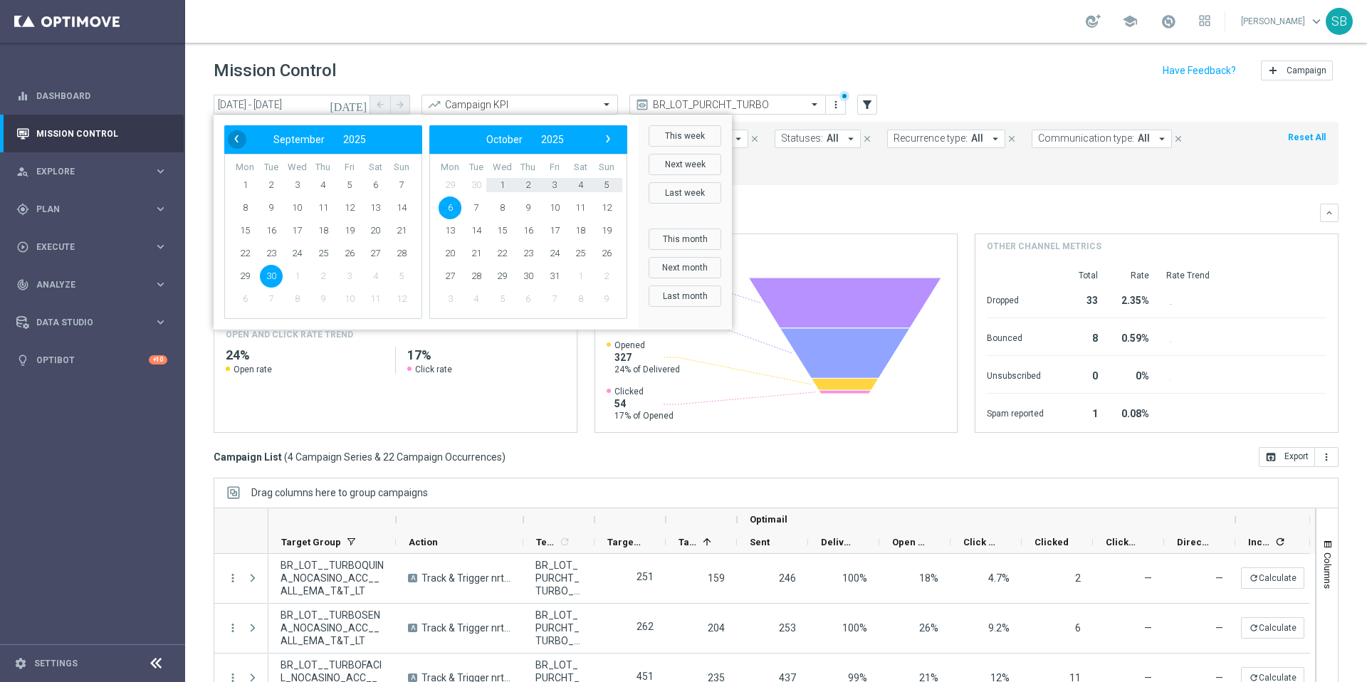
click at [233, 140] on span "‹" at bounding box center [236, 139] width 19 height 19
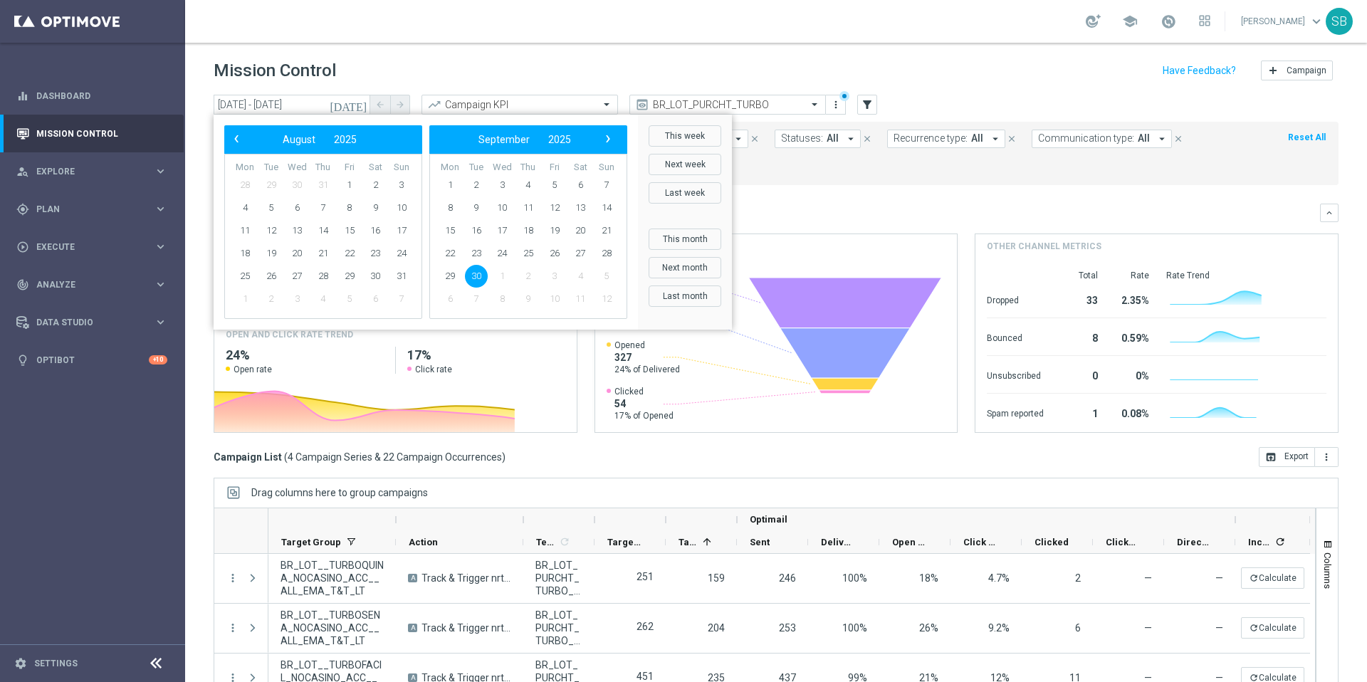
click at [233, 140] on span "‹" at bounding box center [236, 139] width 19 height 19
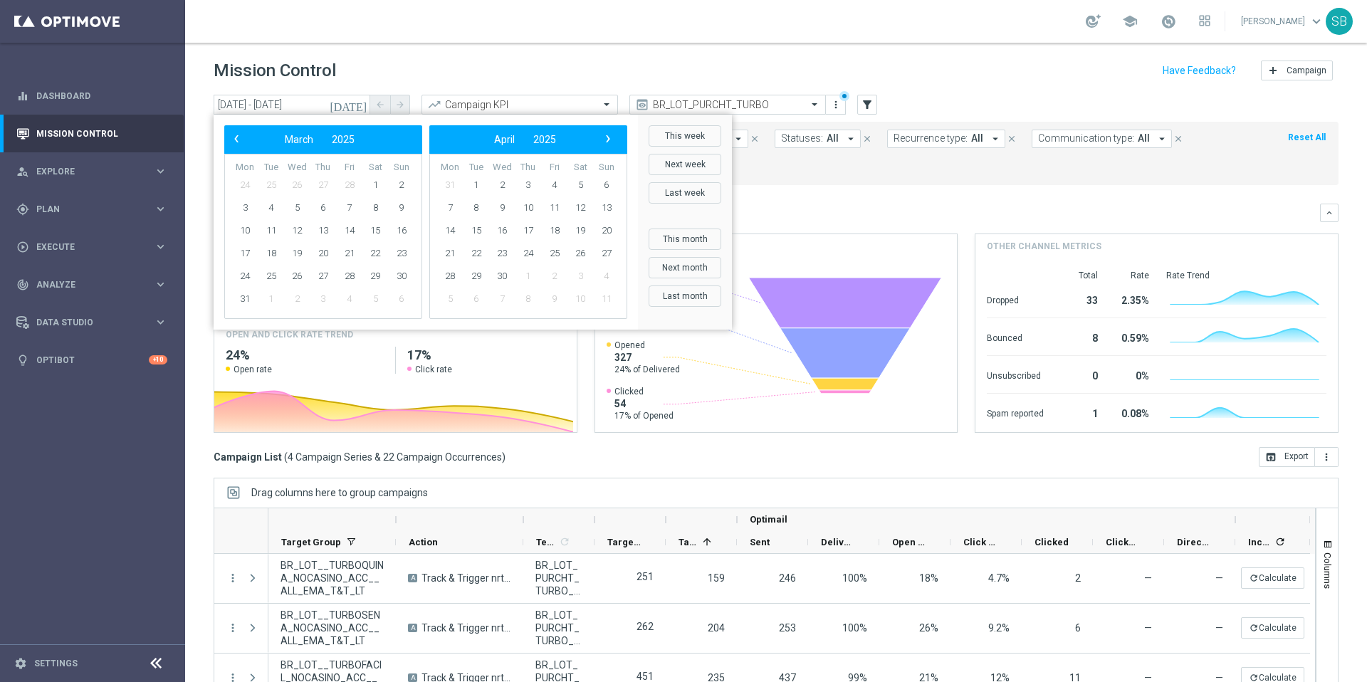
click at [233, 140] on span "‹" at bounding box center [236, 139] width 19 height 19
click at [373, 186] on span "1" at bounding box center [375, 185] width 23 height 23
click at [377, 185] on span "1" at bounding box center [375, 185] width 23 height 23
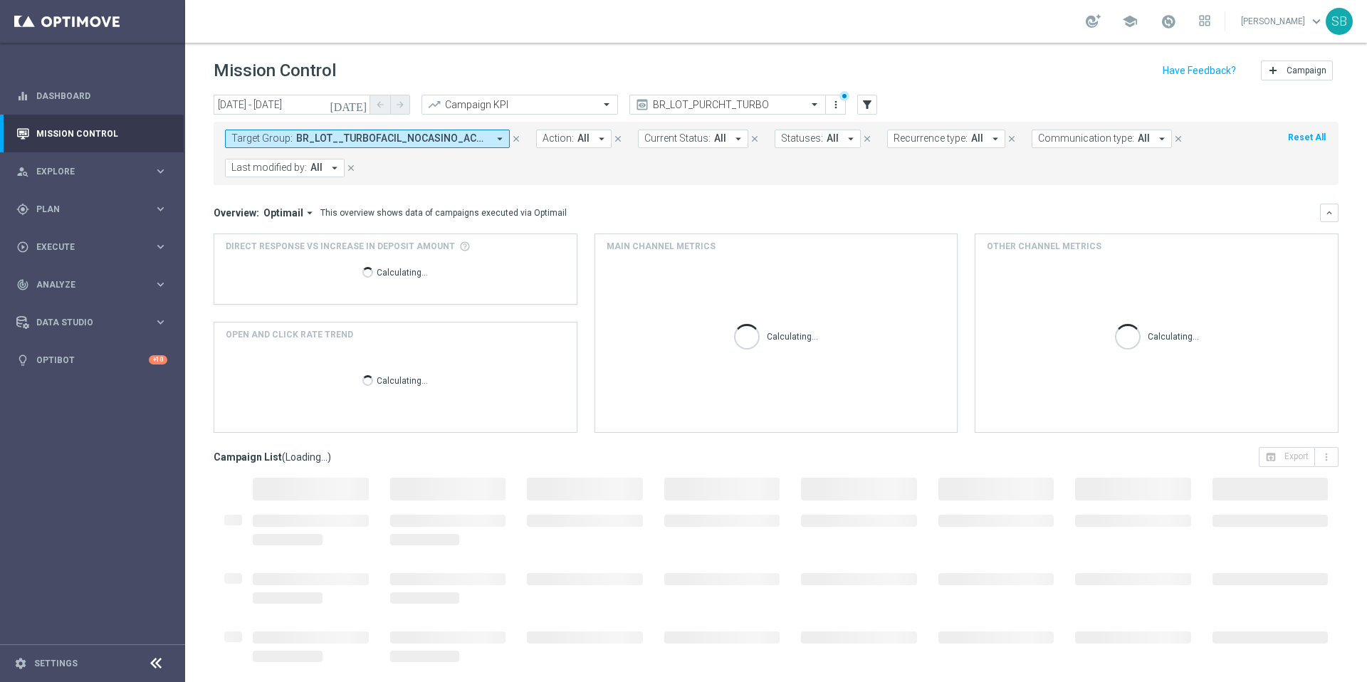
click at [360, 107] on icon "[DATE]" at bounding box center [349, 104] width 38 height 13
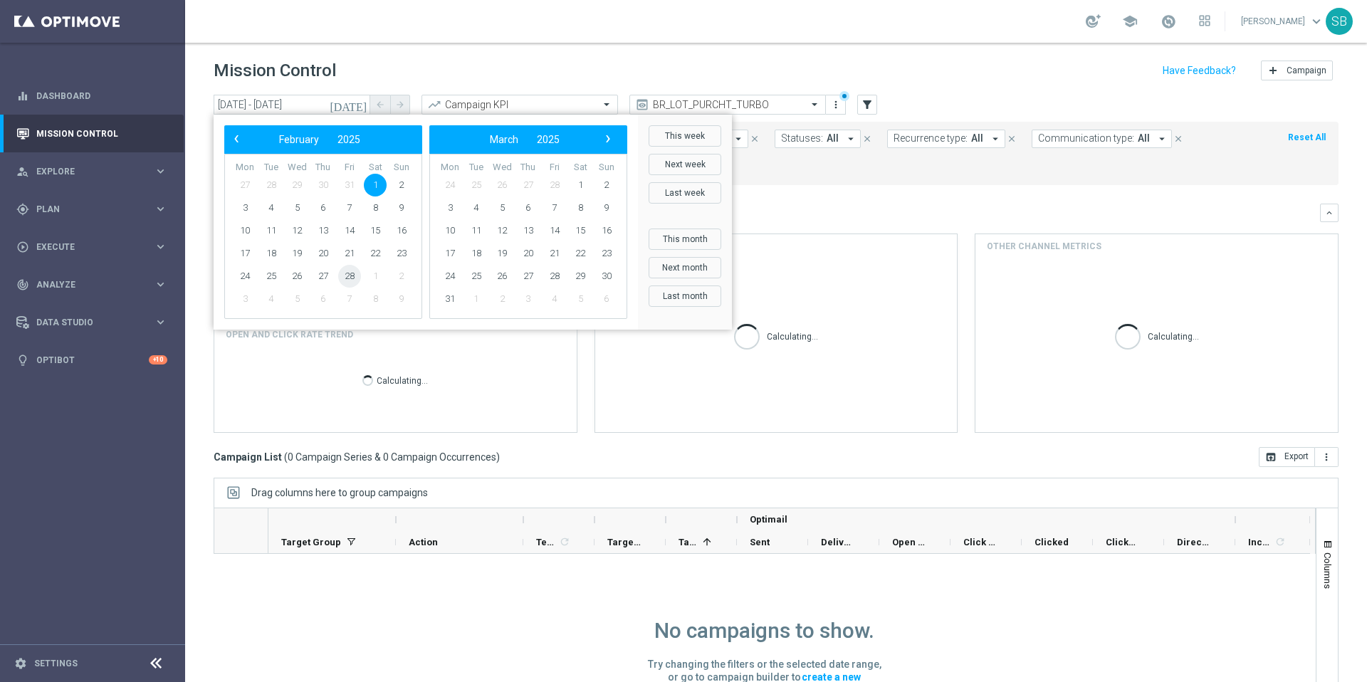
click at [347, 276] on span "28" at bounding box center [349, 276] width 23 height 23
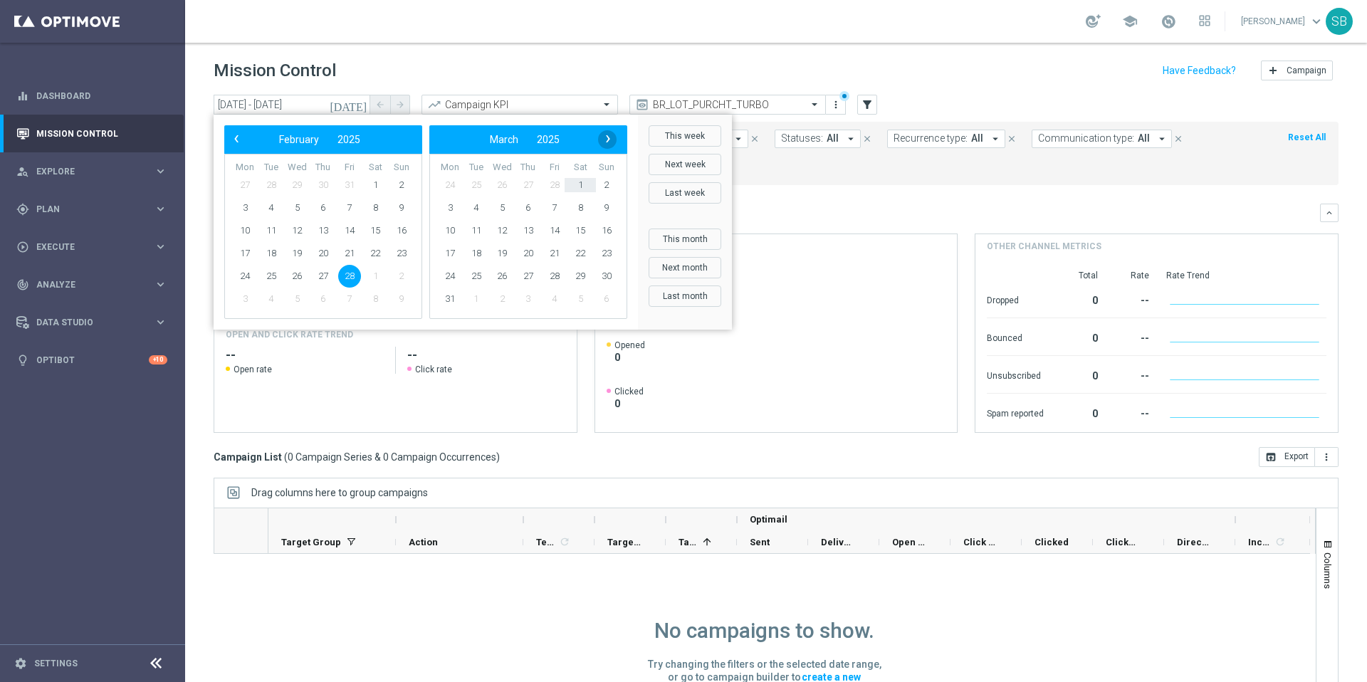
click at [611, 140] on span "›" at bounding box center [608, 139] width 19 height 19
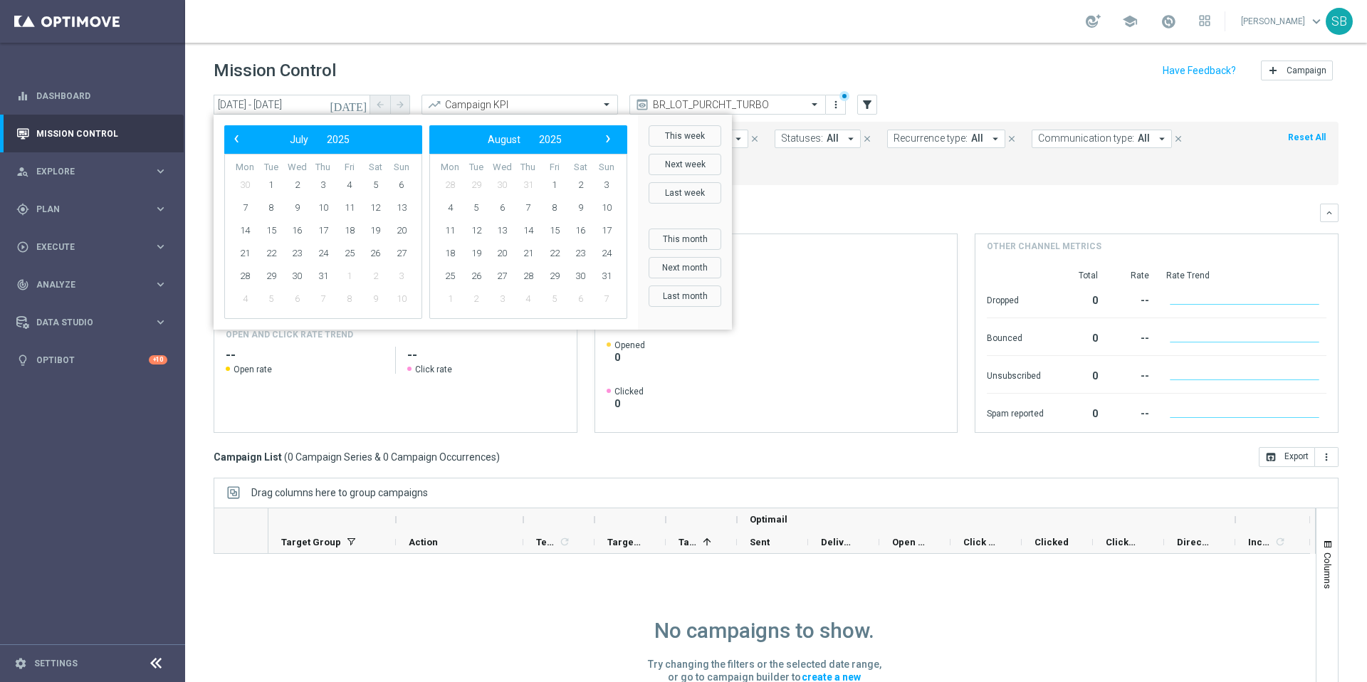
click at [611, 140] on span "›" at bounding box center [608, 139] width 19 height 19
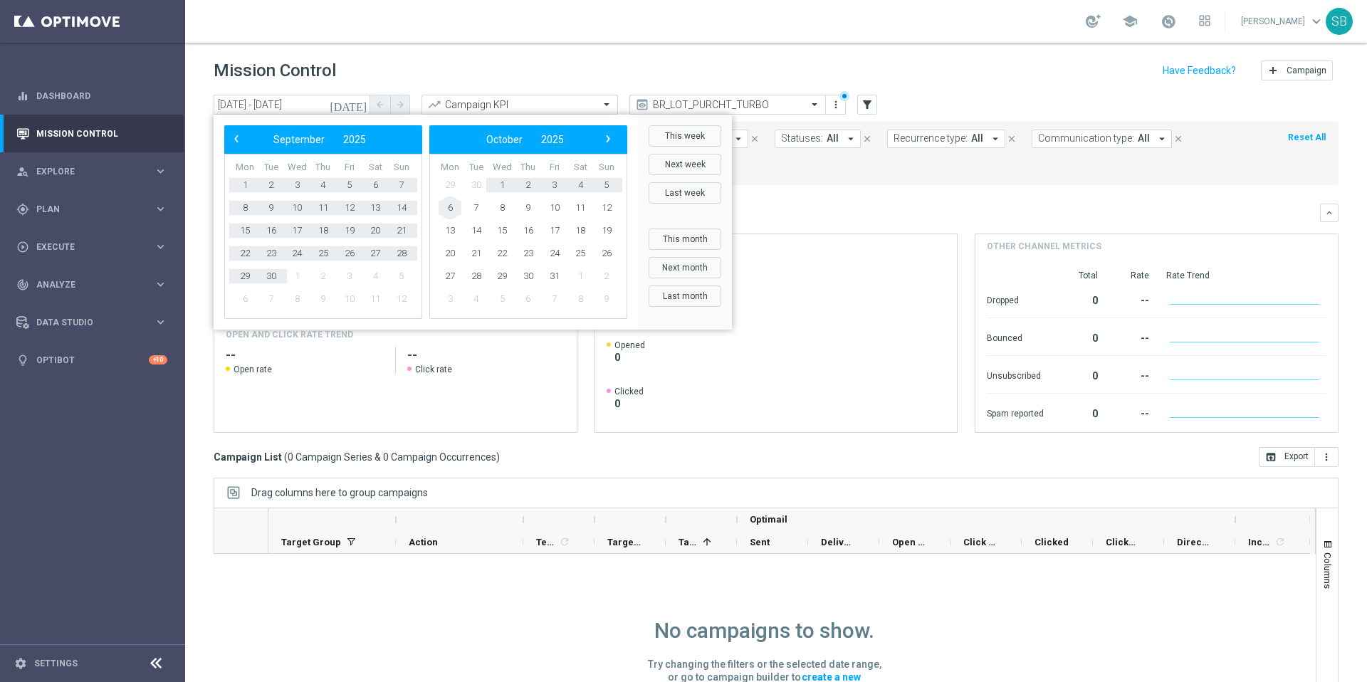
click at [457, 206] on span "6" at bounding box center [450, 207] width 23 height 23
type input "28 Feb 2025 - 06 Oct 2025"
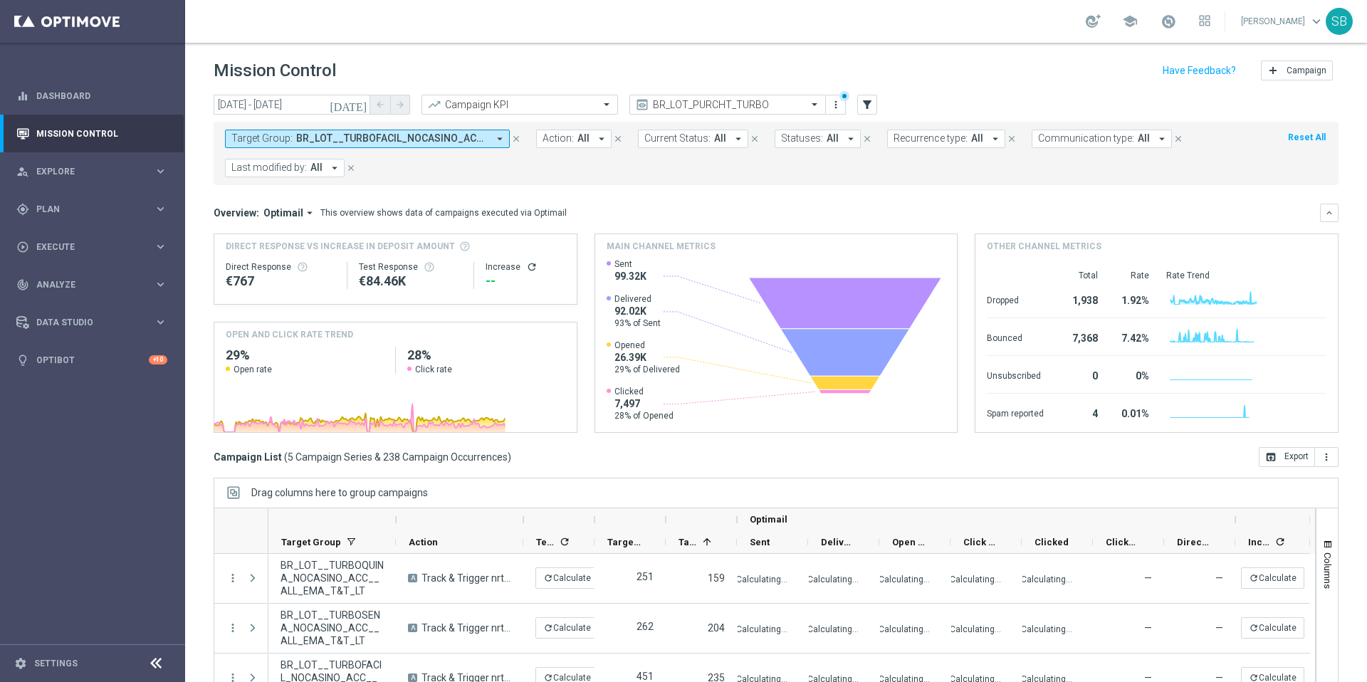
click at [498, 137] on icon "arrow_drop_down" at bounding box center [499, 138] width 13 height 13
click at [500, 139] on icon "arrow_drop_down" at bounding box center [499, 138] width 13 height 13
click at [501, 140] on icon "arrow_drop_down" at bounding box center [499, 138] width 13 height 13
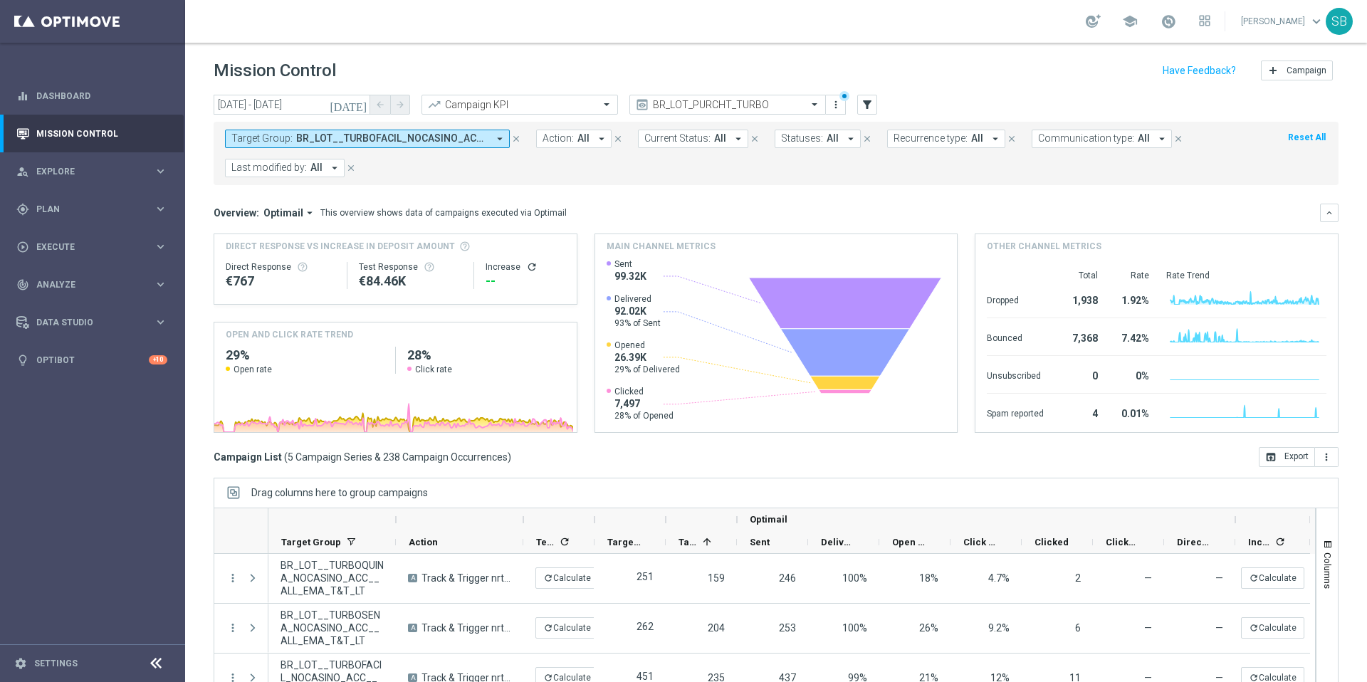
click at [501, 140] on icon "arrow_drop_down" at bounding box center [499, 138] width 13 height 13
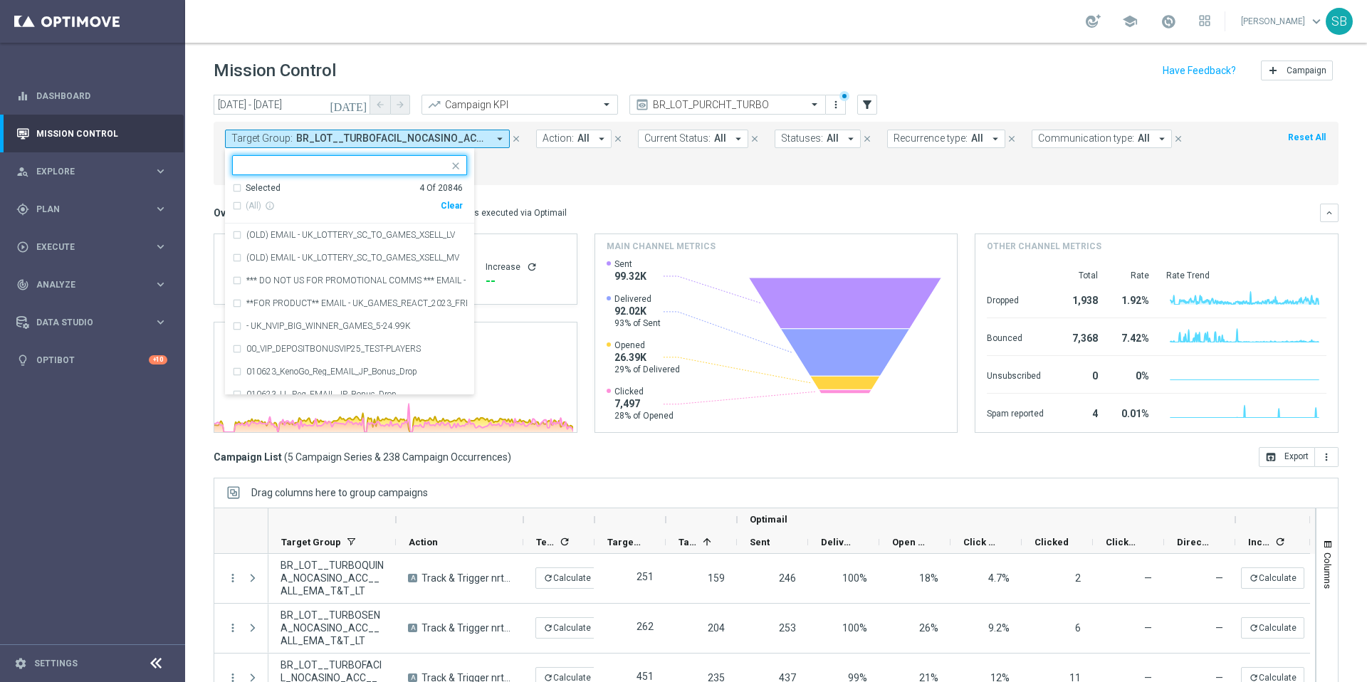
click at [357, 165] on input "text" at bounding box center [344, 165] width 209 height 12
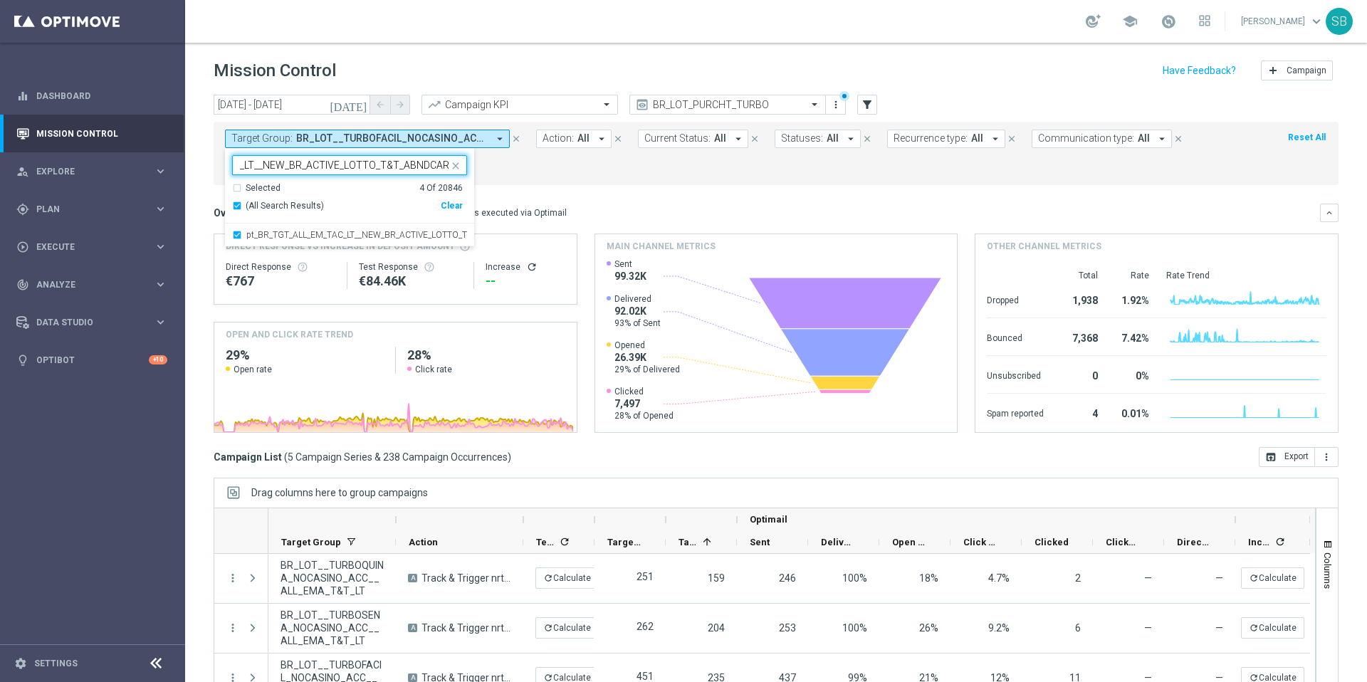
click at [239, 202] on div "(All Search Results)" at bounding box center [336, 206] width 209 height 12
type input "pt_BR_TGT_ALL_EM_TAC_LT__NEW_BR_ACTIVE_LOTTO_T&T_ABNDCART"
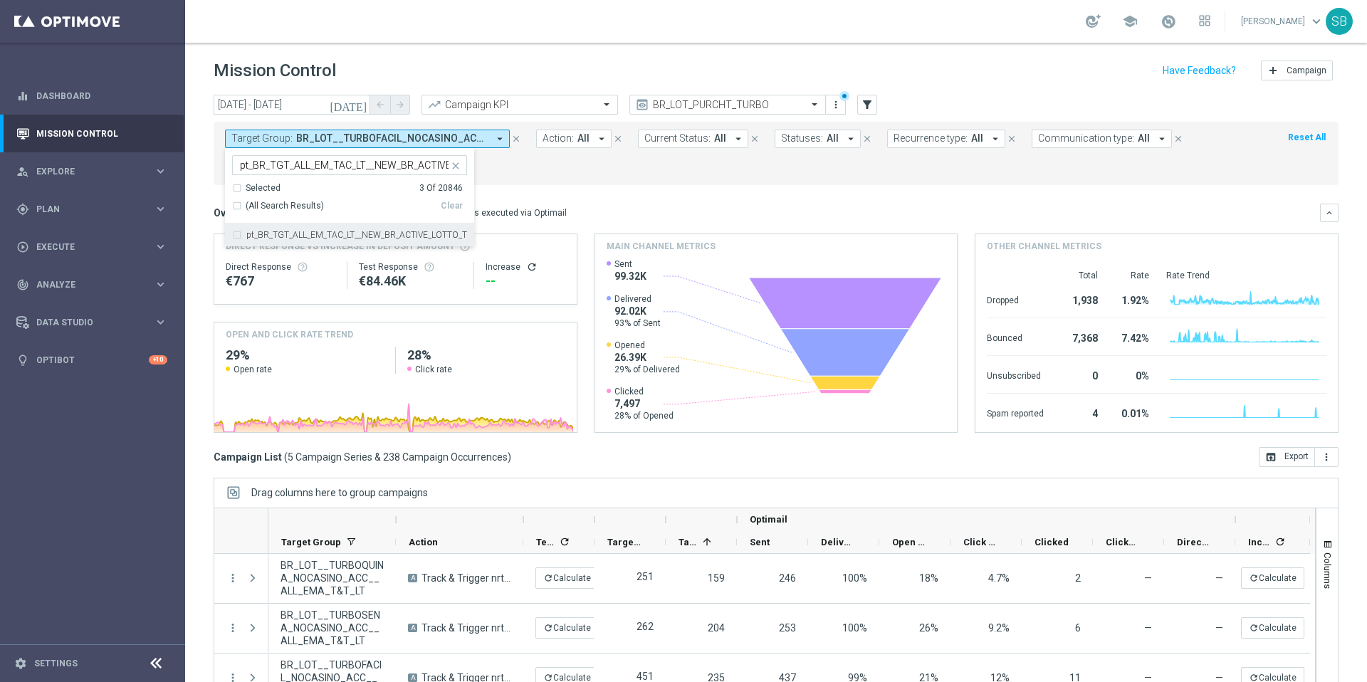
click at [239, 234] on div "pt_BR_TGT_ALL_EM_TAC_LT__NEW_BR_ACTIVE_LOTTO_T&T_ABNDCART" at bounding box center [349, 235] width 235 height 23
click at [577, 177] on div "Target Group: BR_LOT__TURBOFACIL_NOCASINO_ACC__ALL_EMA_T&T_LT, BR_LOT__TURBOQUI…" at bounding box center [776, 153] width 1125 height 63
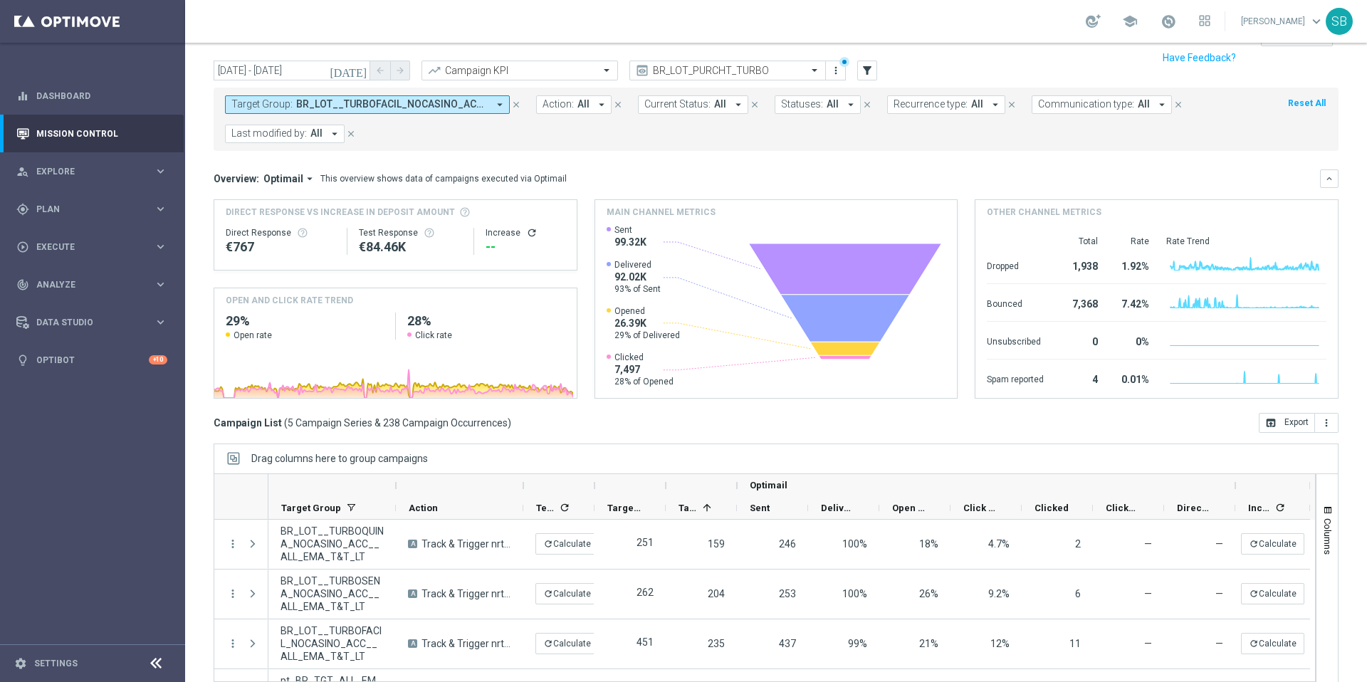
scroll to position [7, 0]
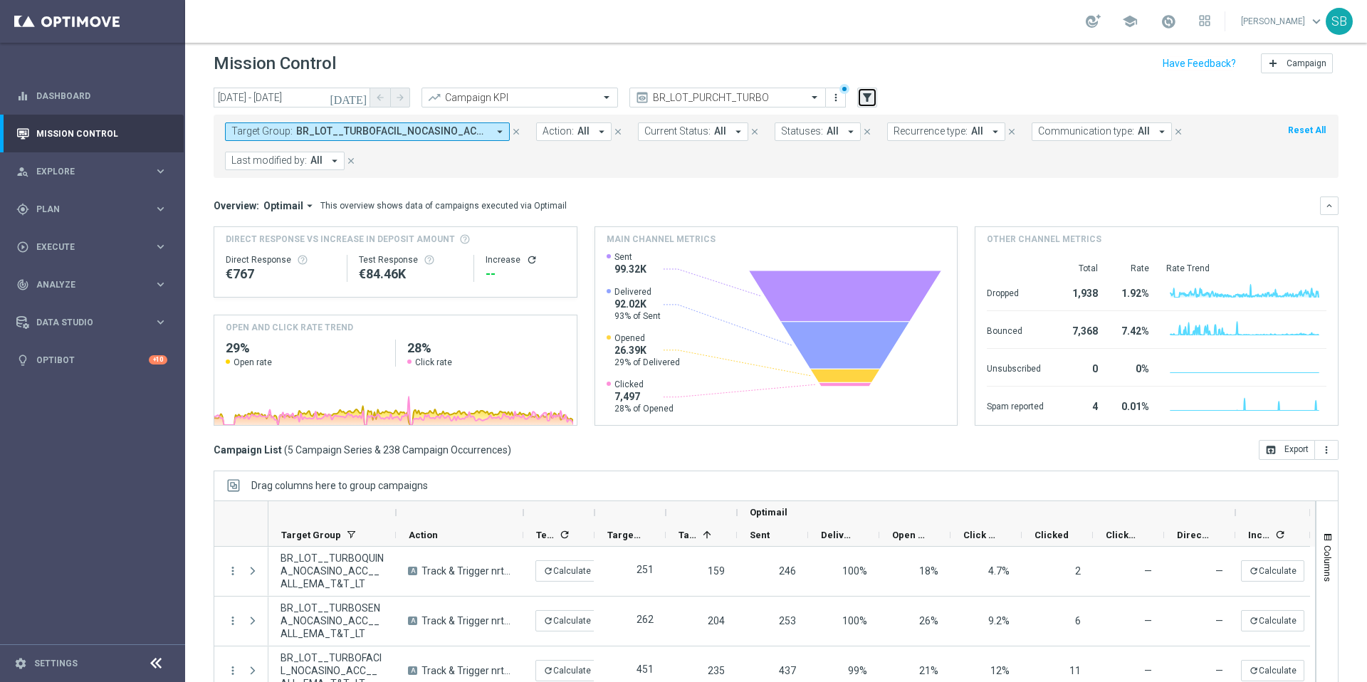
click at [869, 99] on icon "filter_alt" at bounding box center [867, 97] width 13 height 13
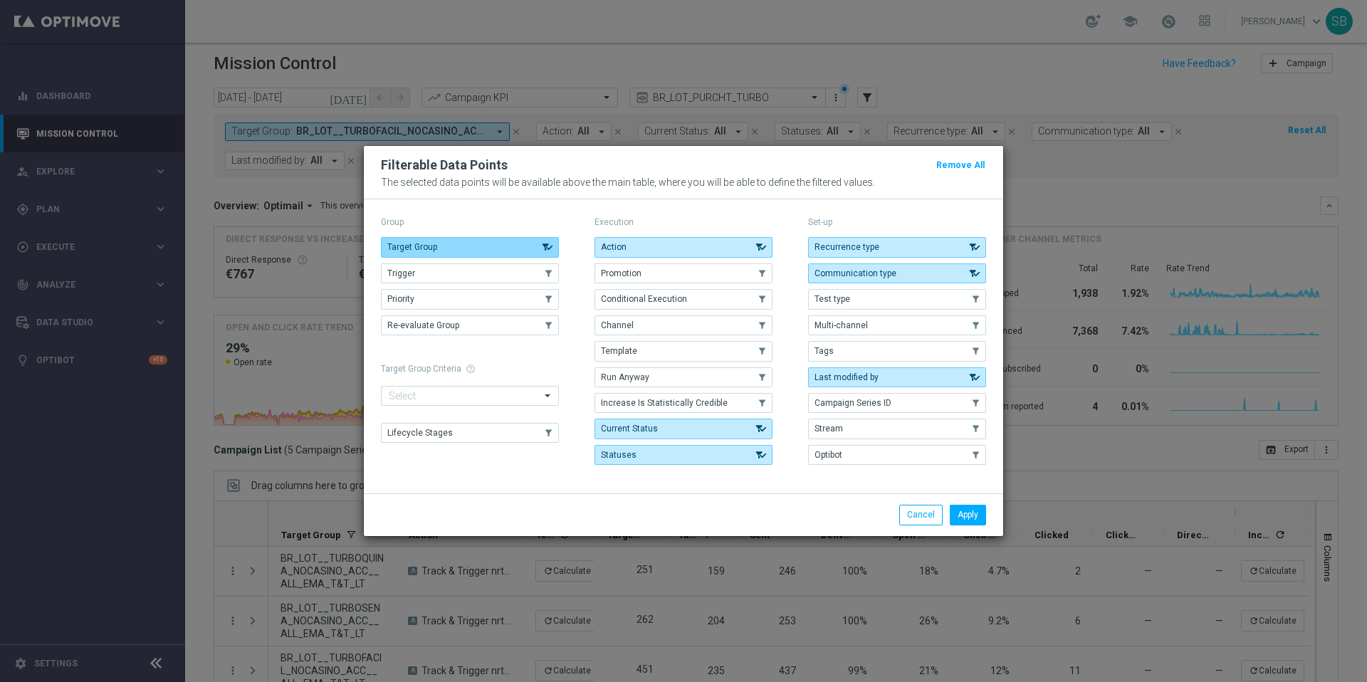
click at [471, 245] on button "Target Group" at bounding box center [470, 247] width 178 height 20
click at [976, 520] on button "Apply" at bounding box center [968, 515] width 36 height 20
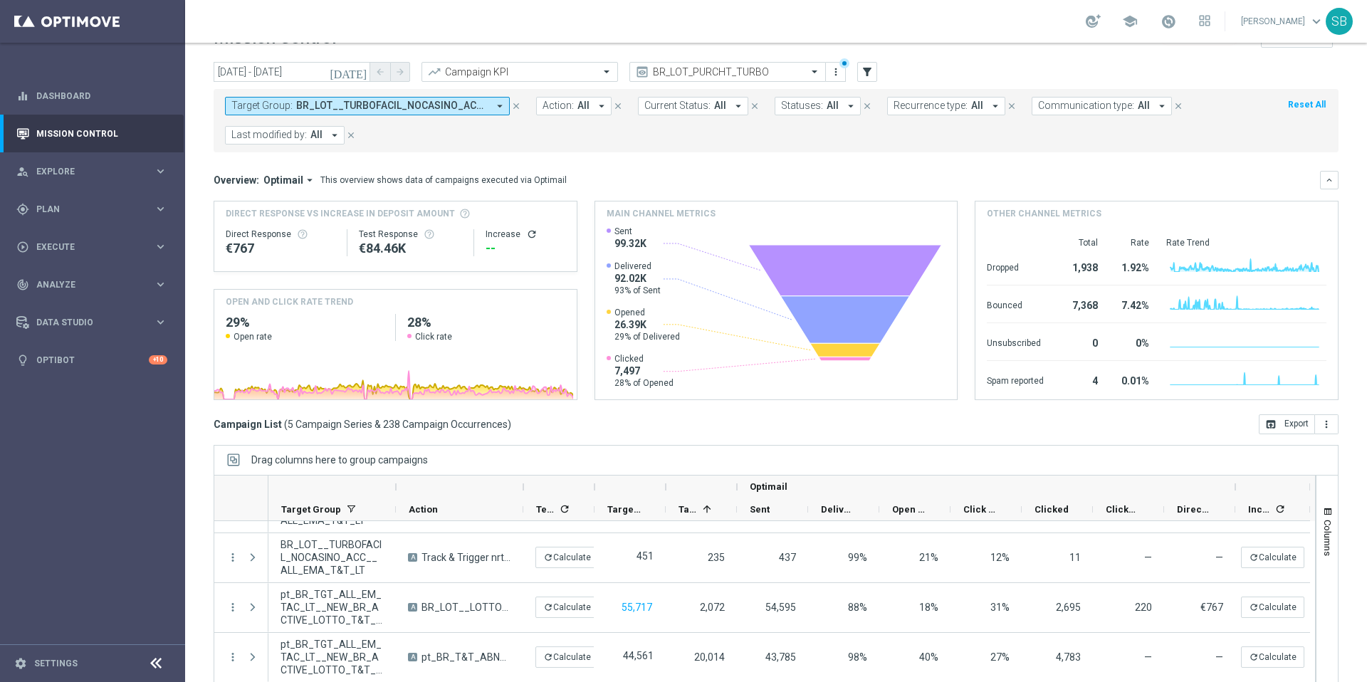
scroll to position [32, 0]
click at [500, 106] on icon "arrow_drop_down" at bounding box center [499, 106] width 13 height 13
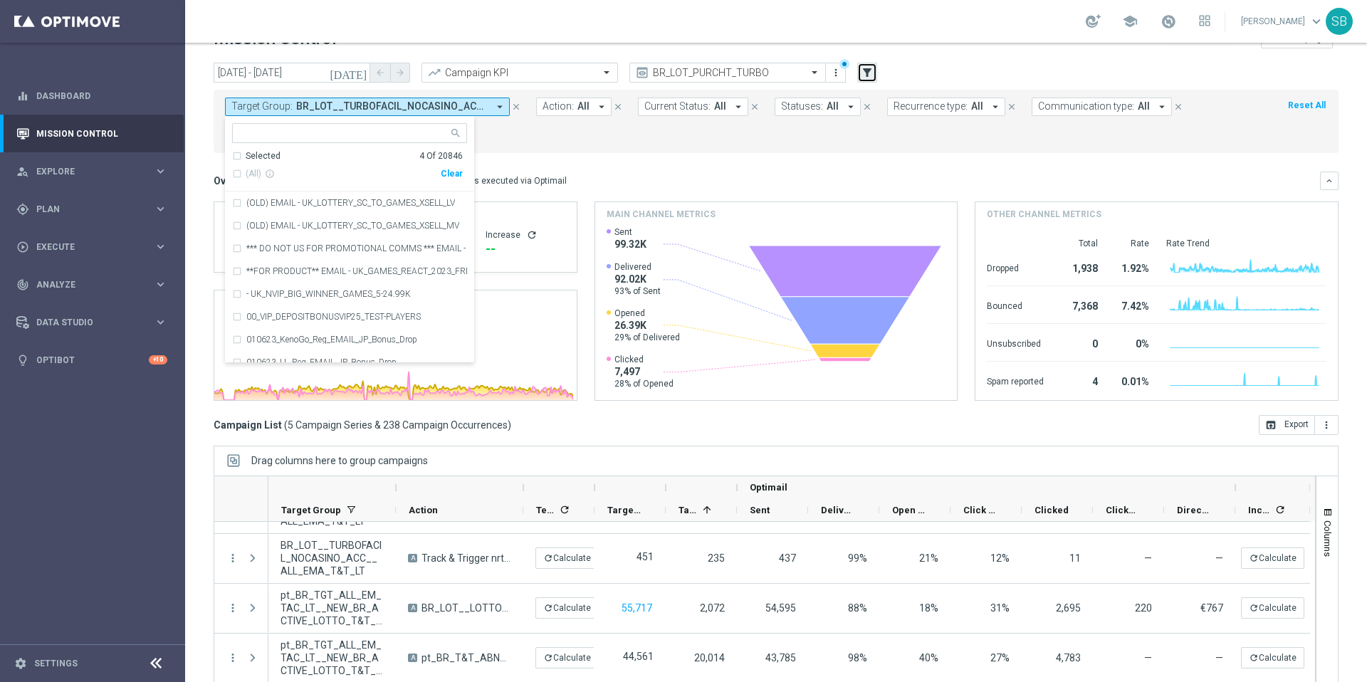
click at [870, 73] on icon "filter_alt" at bounding box center [867, 72] width 13 height 13
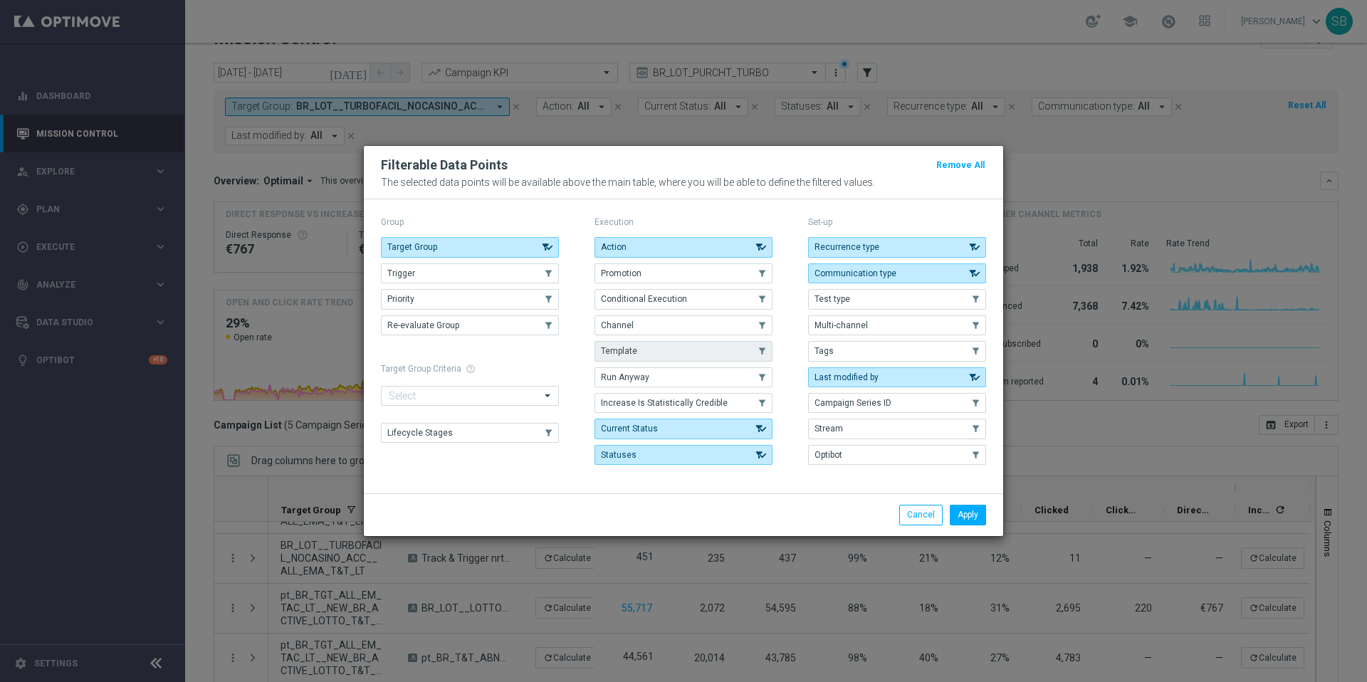
click at [626, 355] on span "Template" at bounding box center [619, 351] width 36 height 10
click at [535, 249] on button "Target Group" at bounding box center [470, 247] width 178 height 20
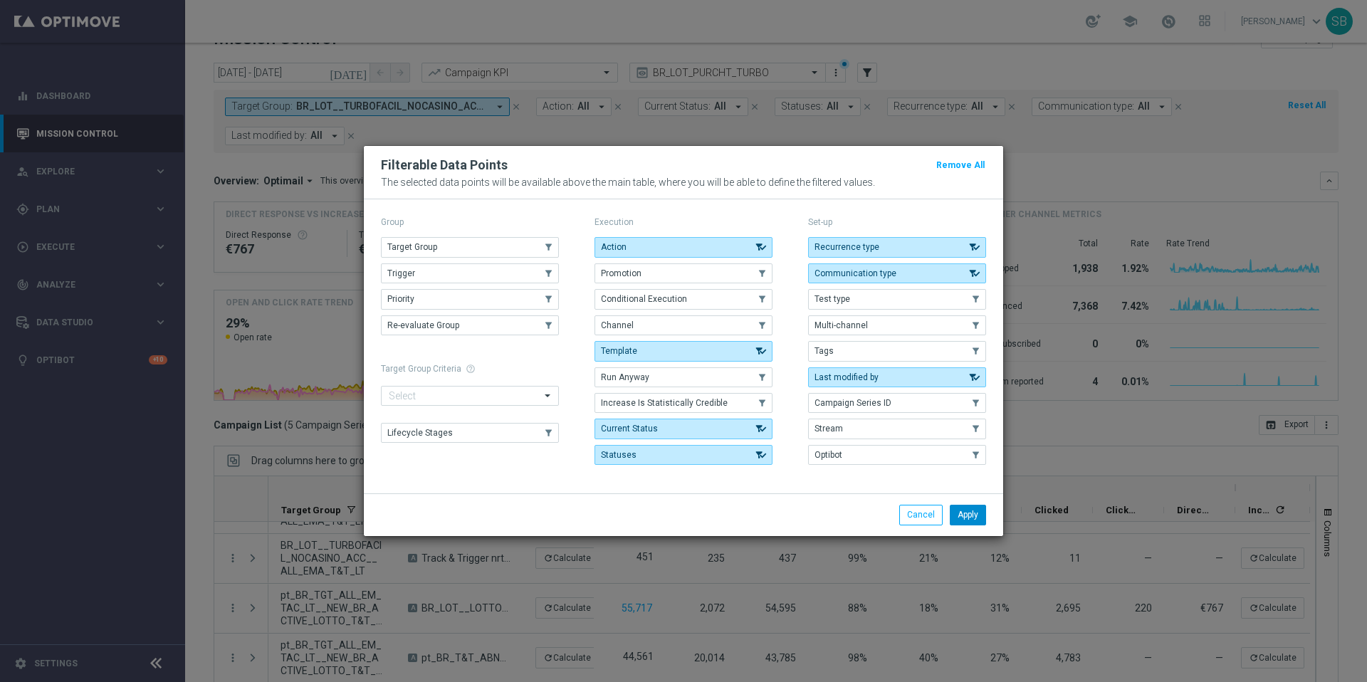
click at [972, 518] on button "Apply" at bounding box center [968, 515] width 36 height 20
click at [972, 517] on button "Apply" at bounding box center [968, 515] width 36 height 20
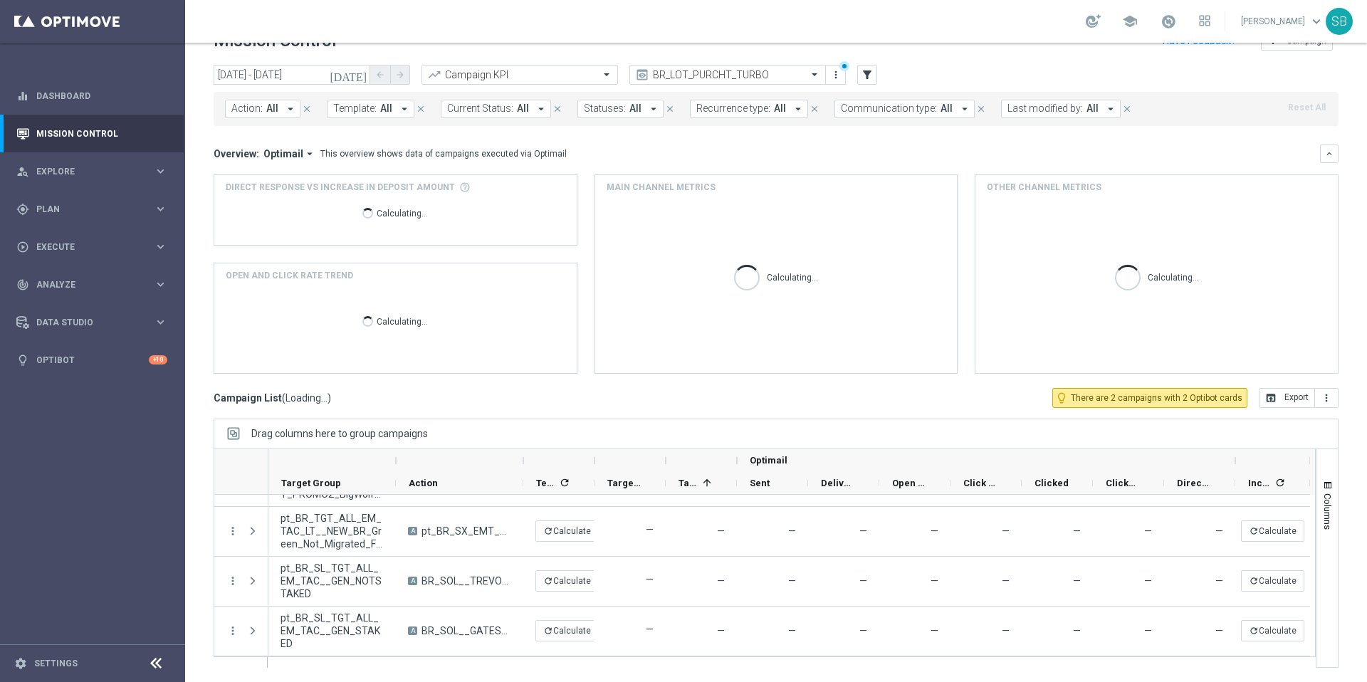
scroll to position [30, 0]
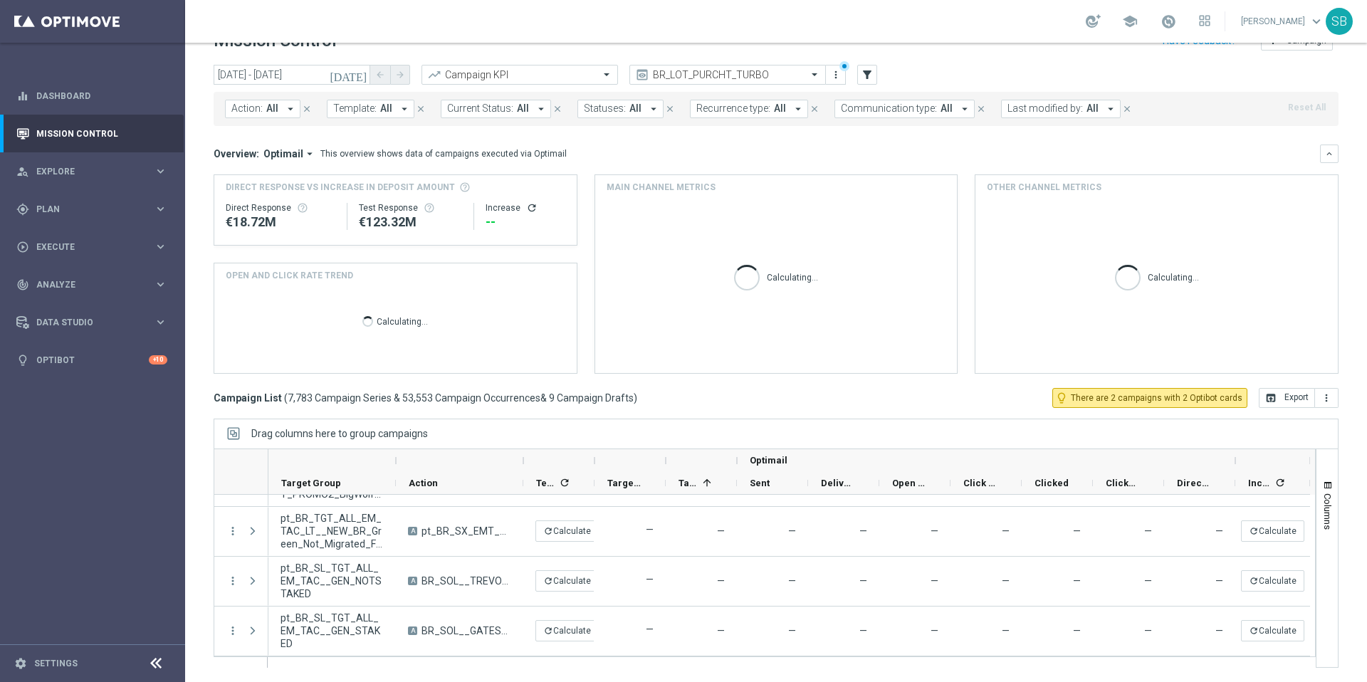
click at [372, 107] on span "Template:" at bounding box center [354, 109] width 43 height 12
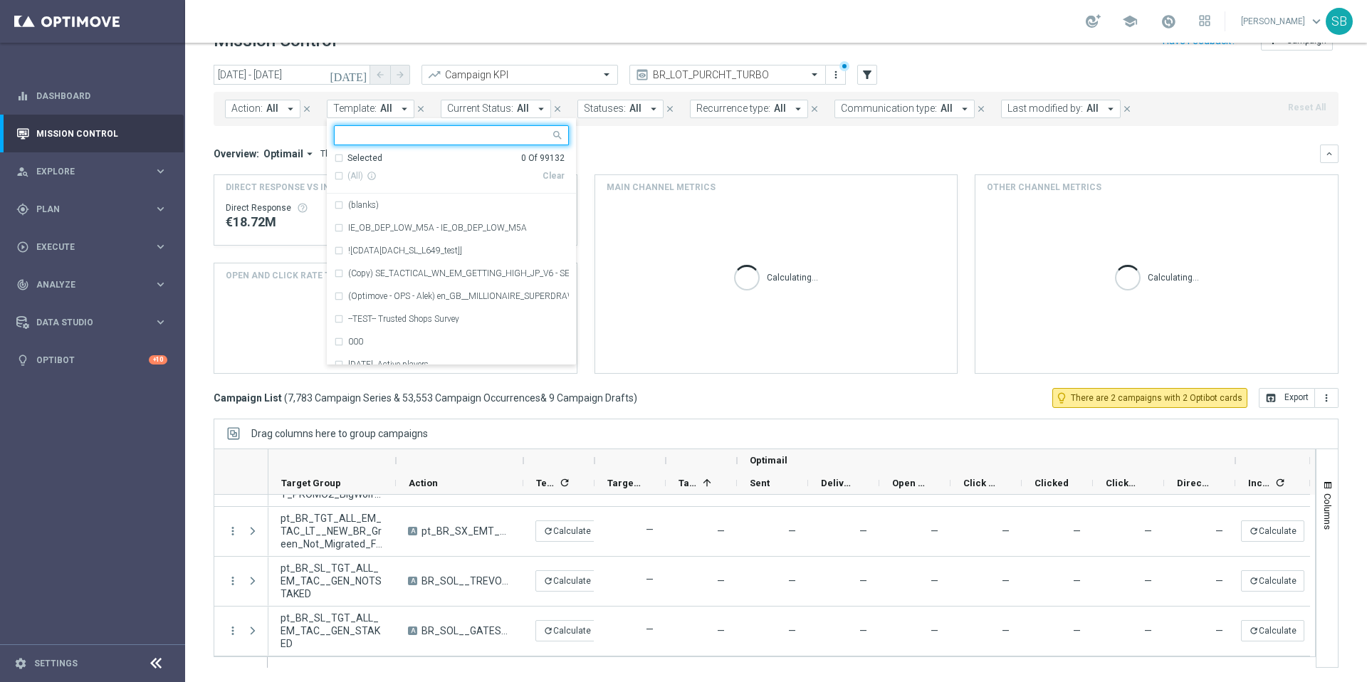
click at [363, 135] on input "text" at bounding box center [446, 136] width 209 height 12
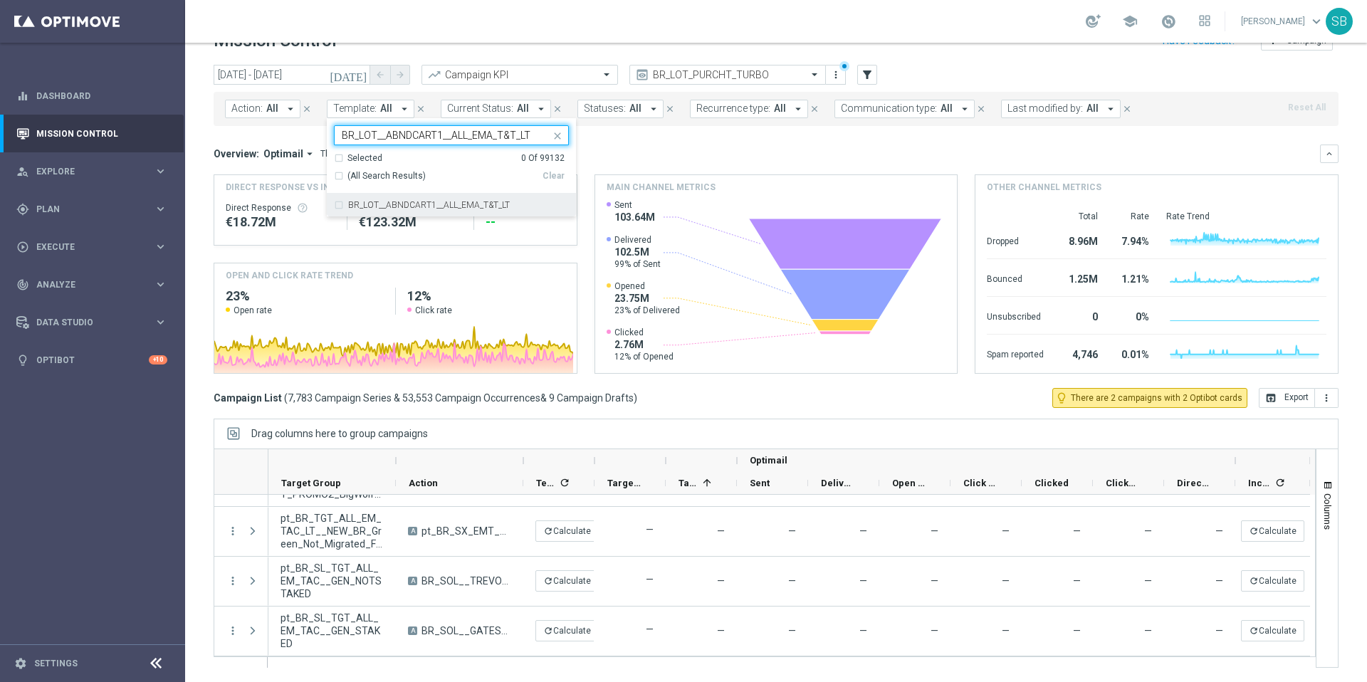
click at [339, 206] on div "BR_LOT__ABNDCART1__ALL_EMA_T&T_LT" at bounding box center [451, 205] width 235 height 23
type input "BR_LOT__ABNDCART1__ALL_EMA_T&T_LT"
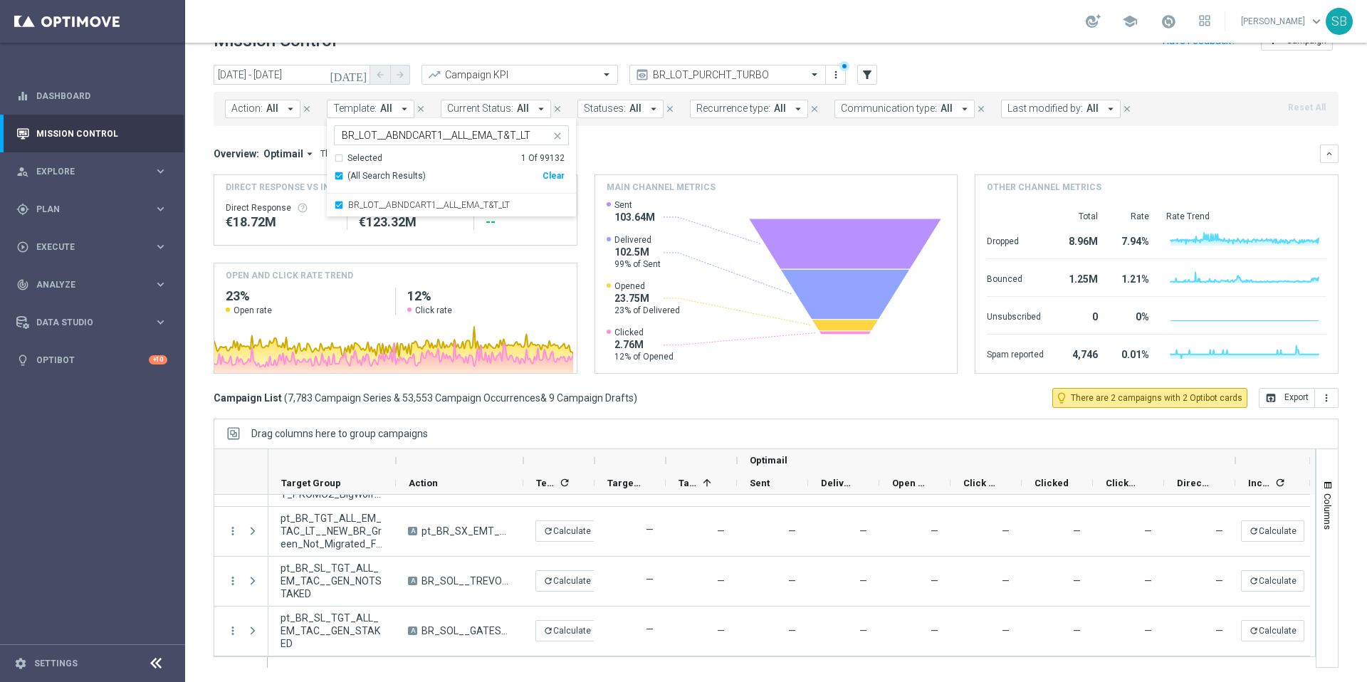
click at [707, 138] on mini-dashboard "Overview: Optimail arrow_drop_down This overview shows data of campaigns execut…" at bounding box center [776, 257] width 1125 height 262
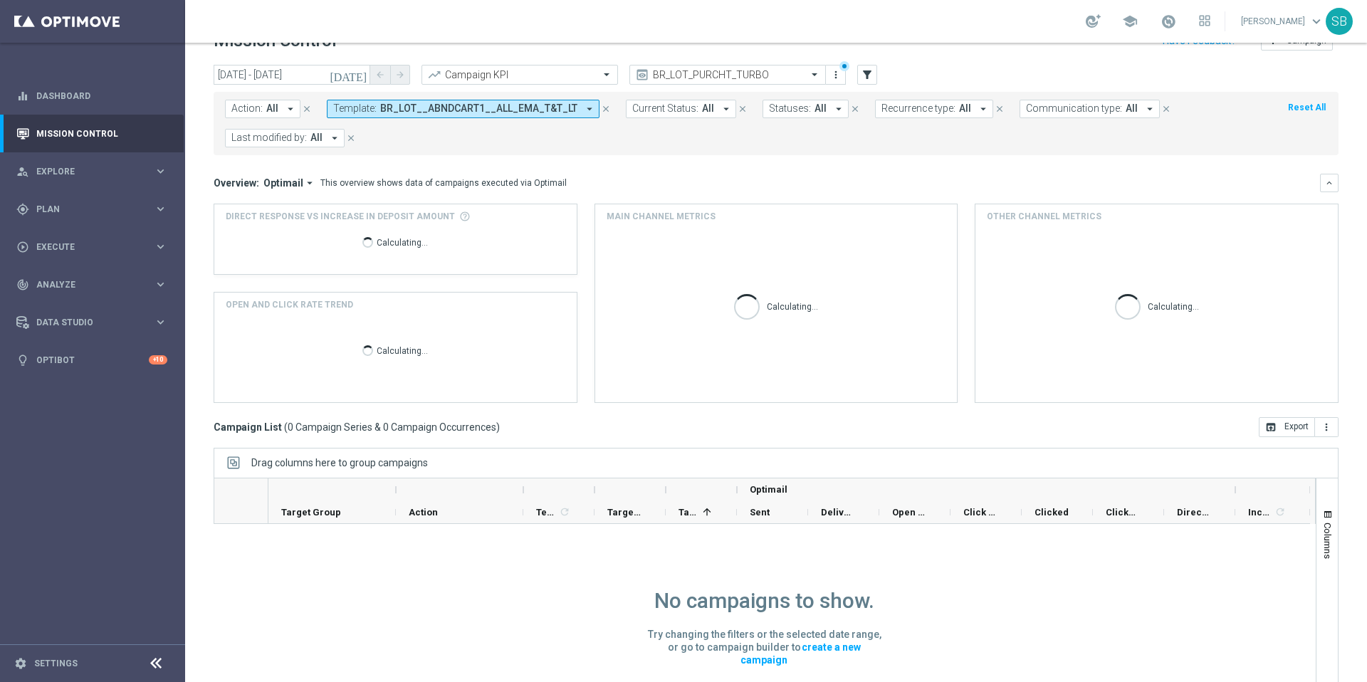
scroll to position [1, 0]
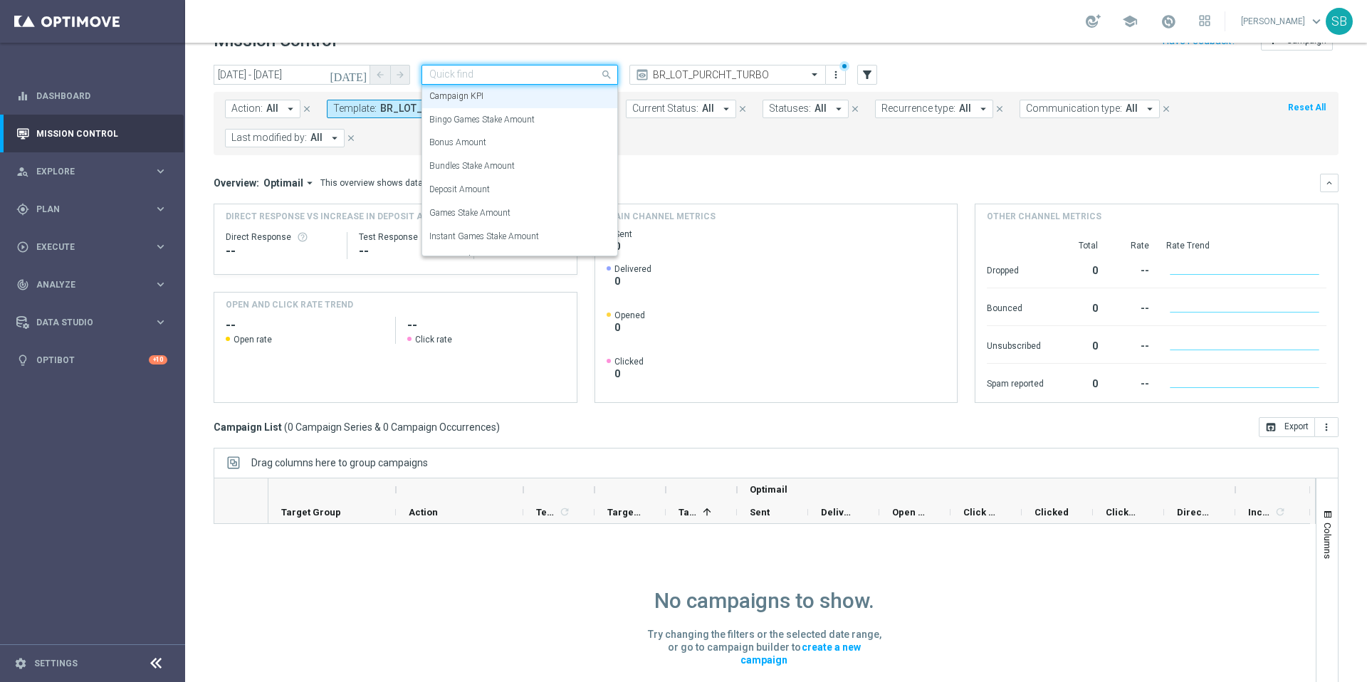
click at [606, 77] on span at bounding box center [608, 74] width 18 height 18
click at [548, 182] on div "Deposit Amount" at bounding box center [519, 189] width 181 height 23
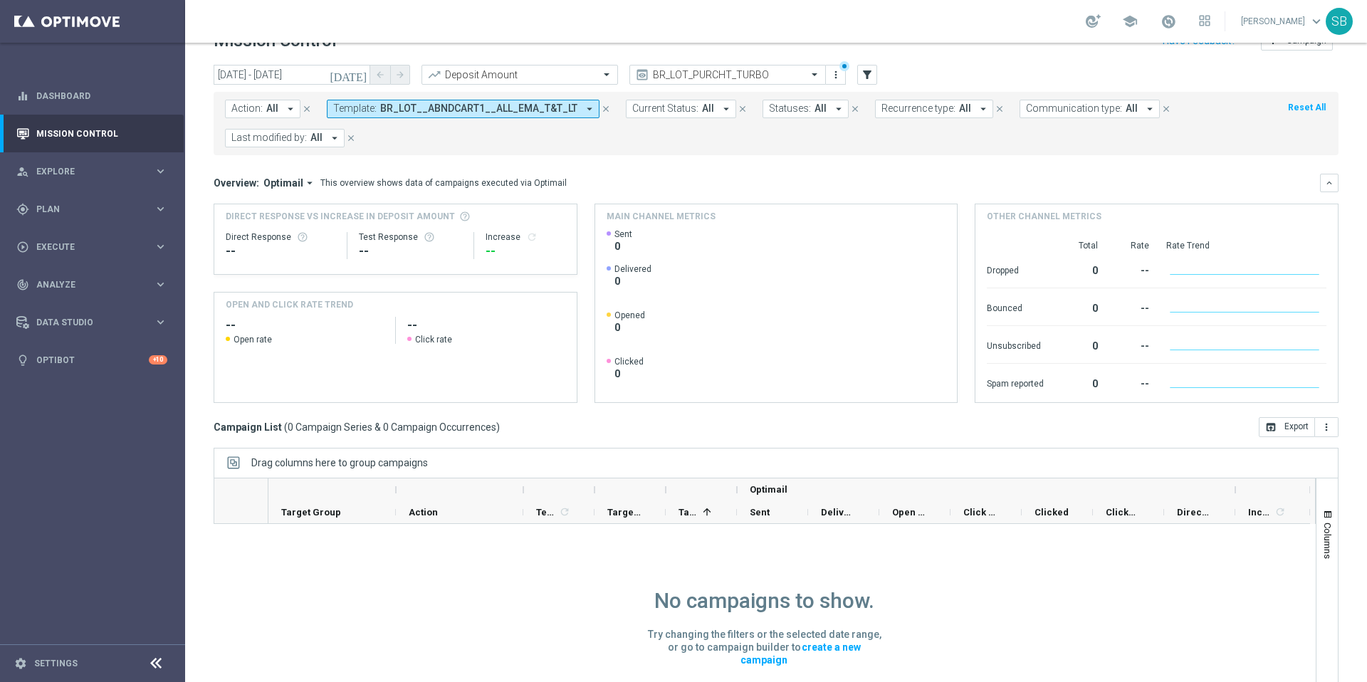
scroll to position [0, 0]
click at [602, 74] on span at bounding box center [608, 74] width 18 height 12
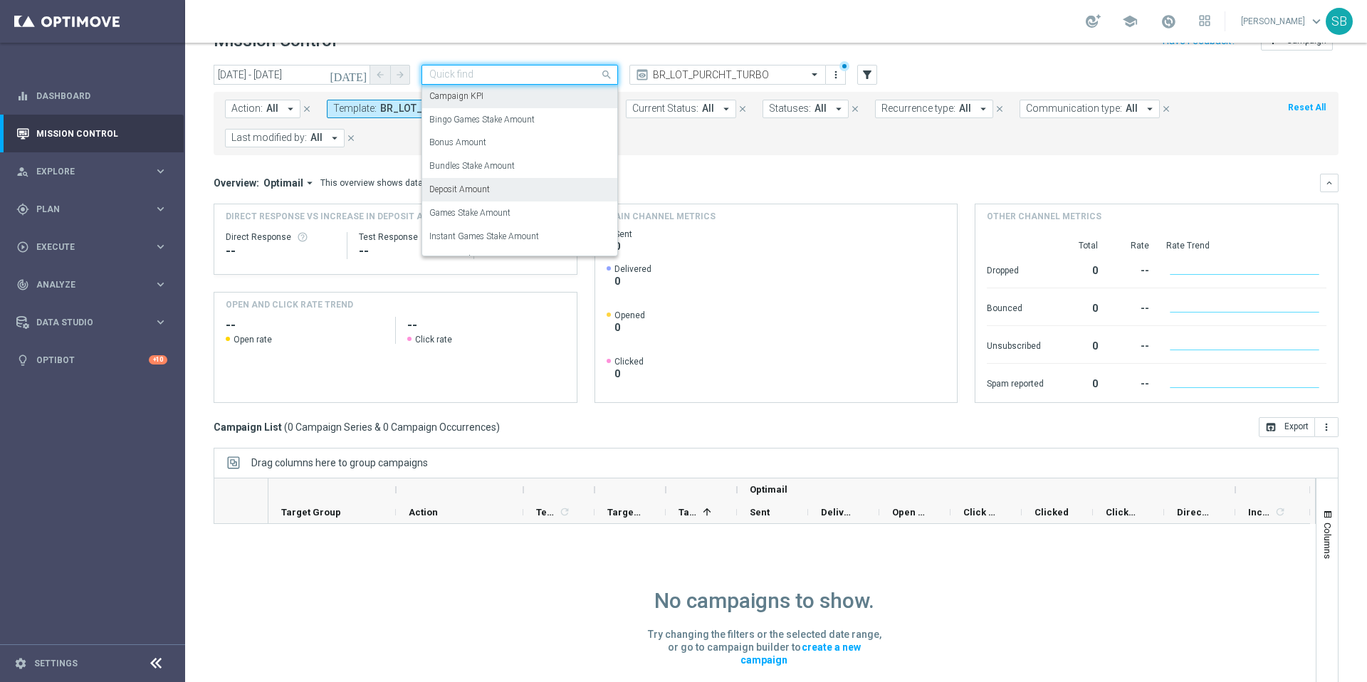
click at [496, 101] on div "Campaign KPI" at bounding box center [519, 96] width 181 height 23
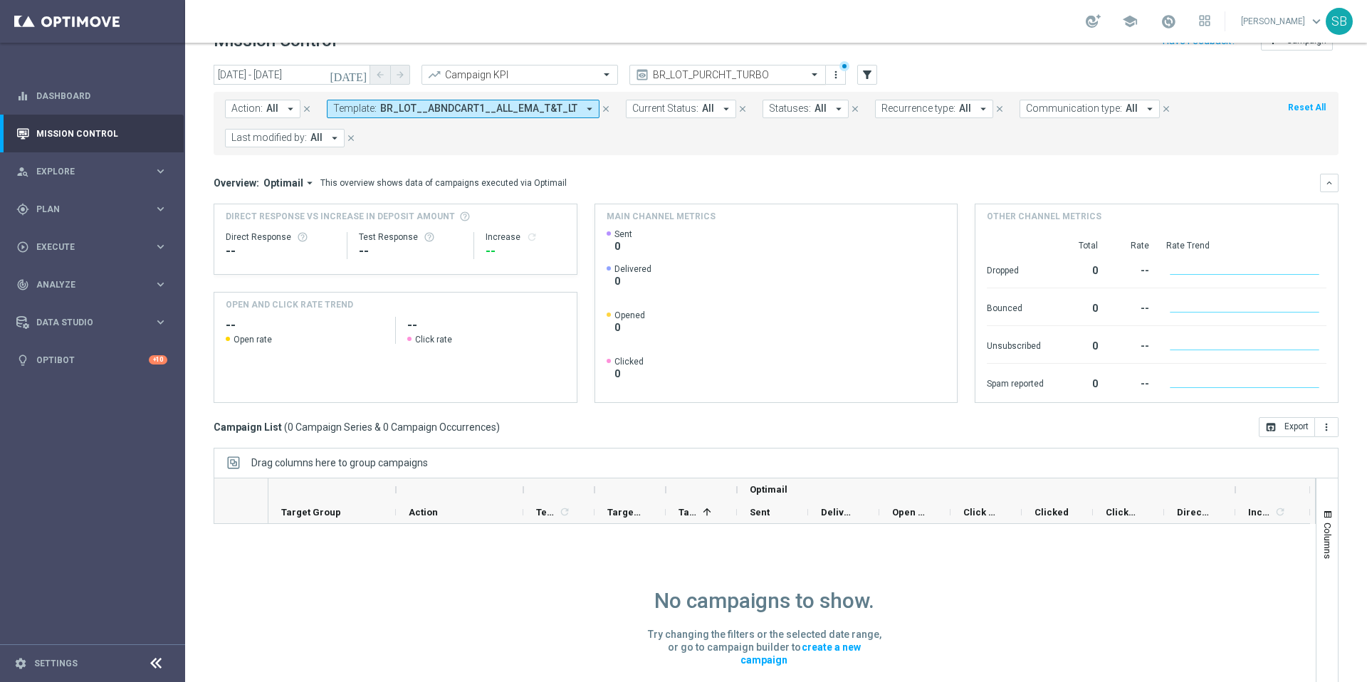
click at [813, 77] on span at bounding box center [816, 74] width 18 height 12
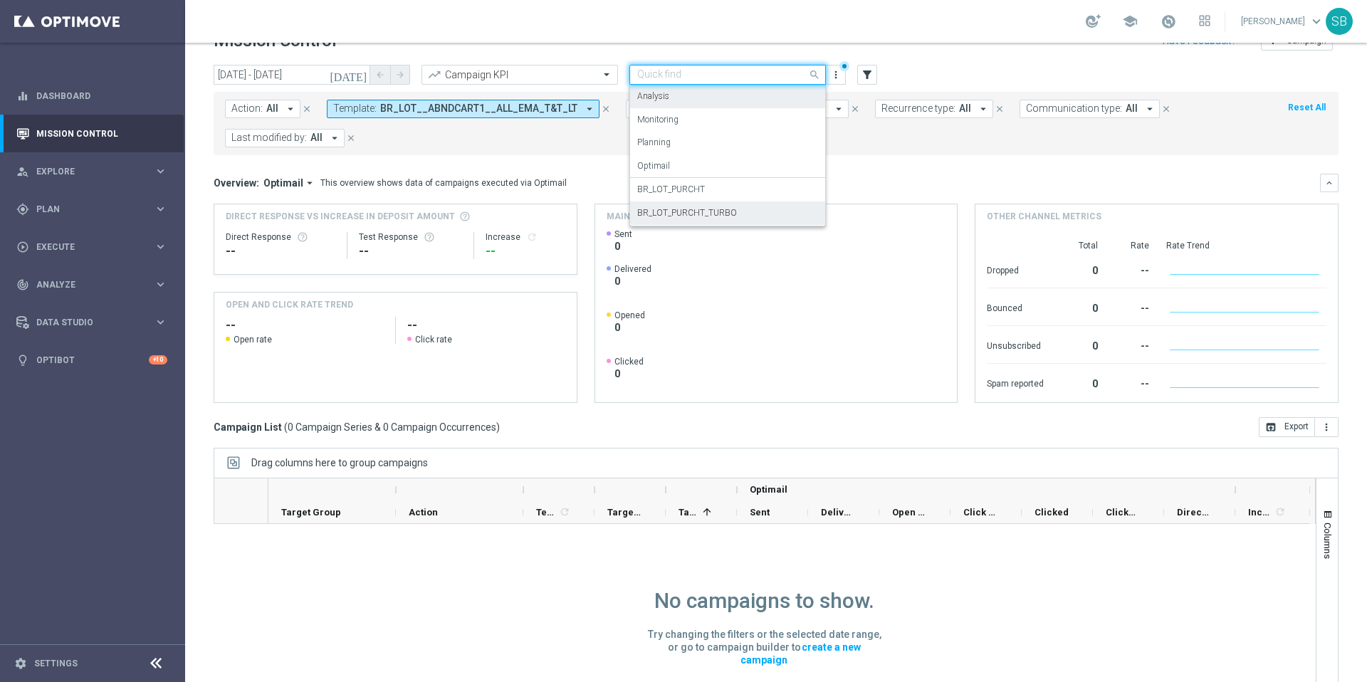
click at [785, 95] on div "Analysis" at bounding box center [727, 96] width 181 height 23
click at [816, 75] on span at bounding box center [816, 74] width 18 height 18
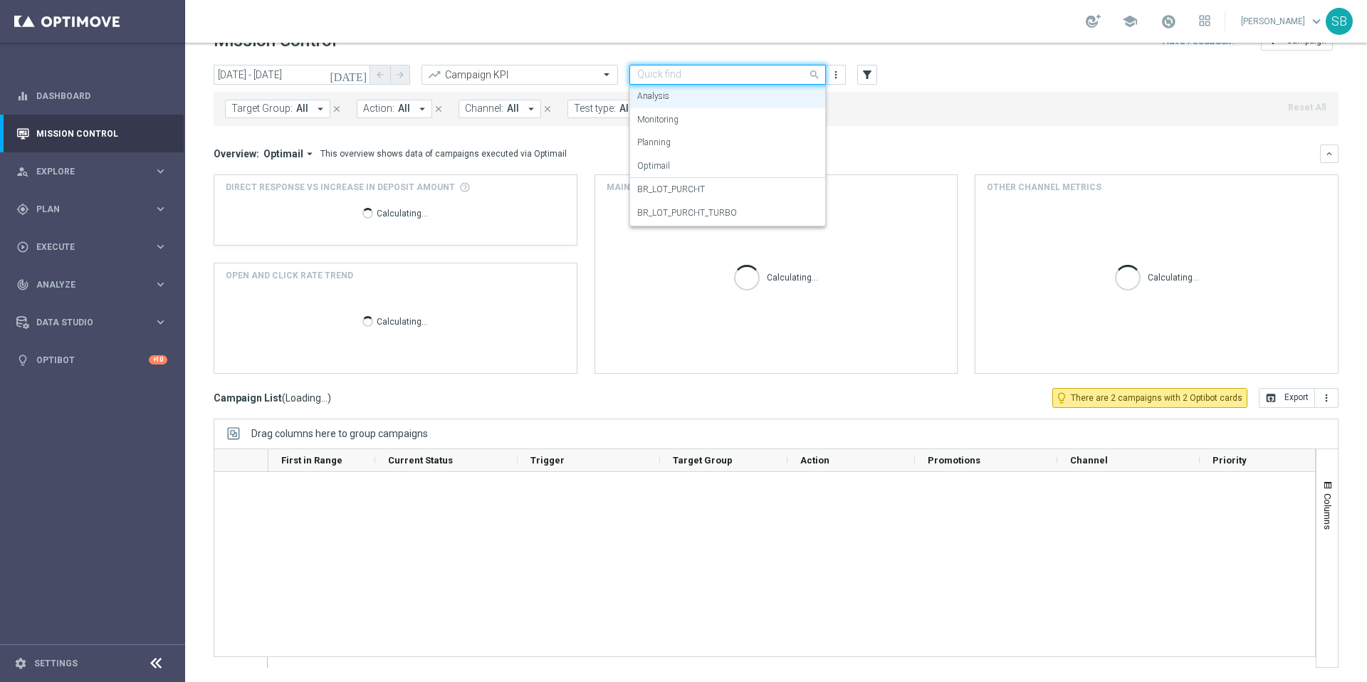
click at [814, 75] on span at bounding box center [816, 74] width 18 height 18
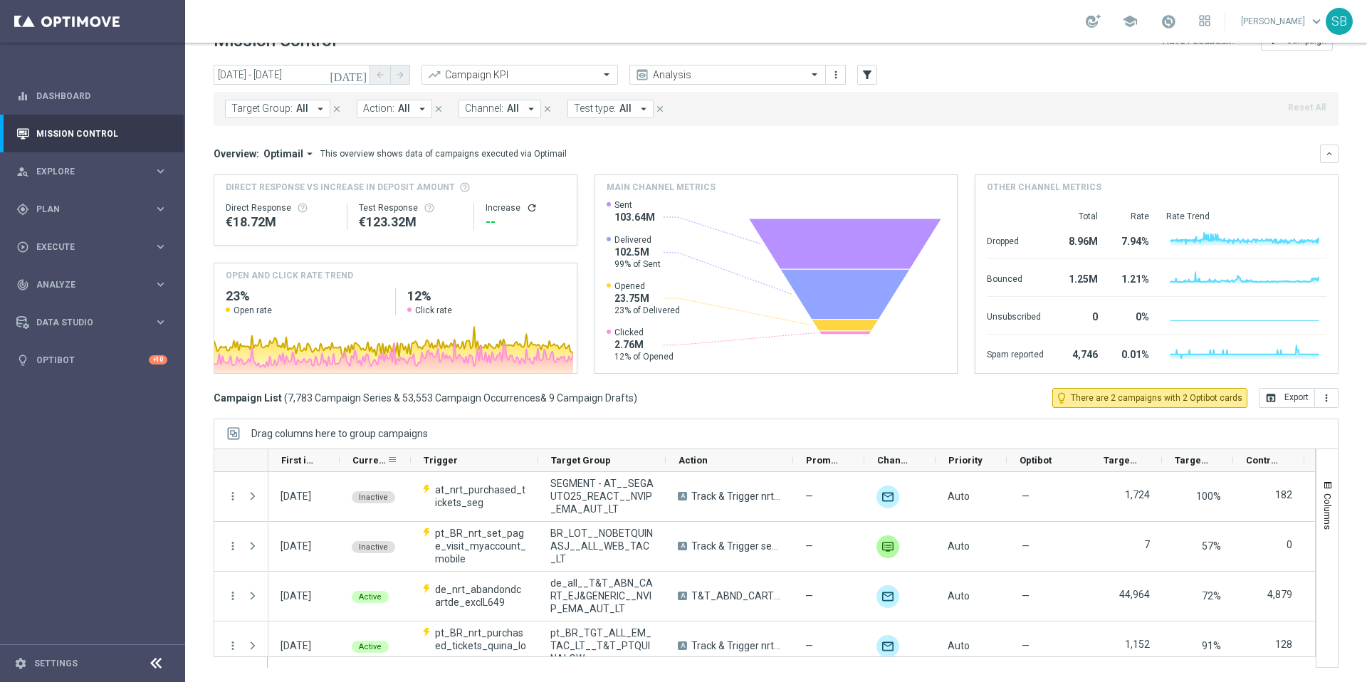
click at [388, 461] on span at bounding box center [392, 459] width 11 height 11
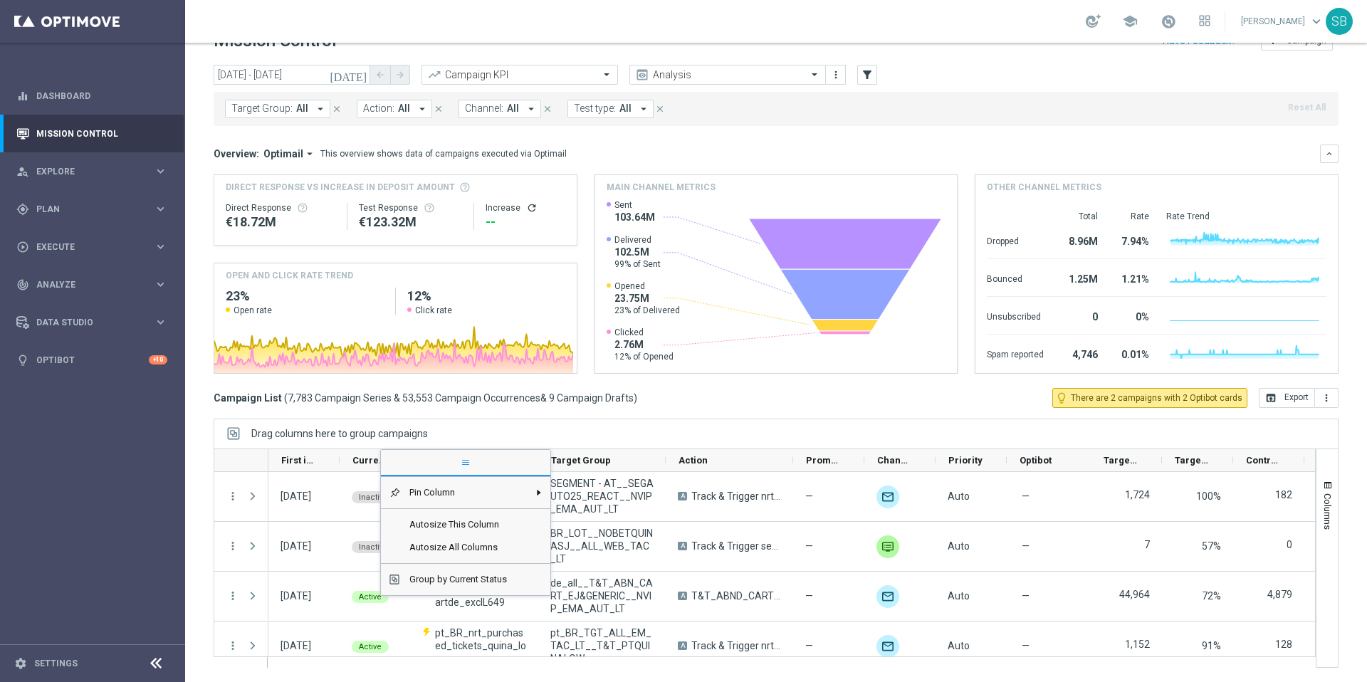
click at [356, 461] on span "Current Status" at bounding box center [369, 460] width 34 height 11
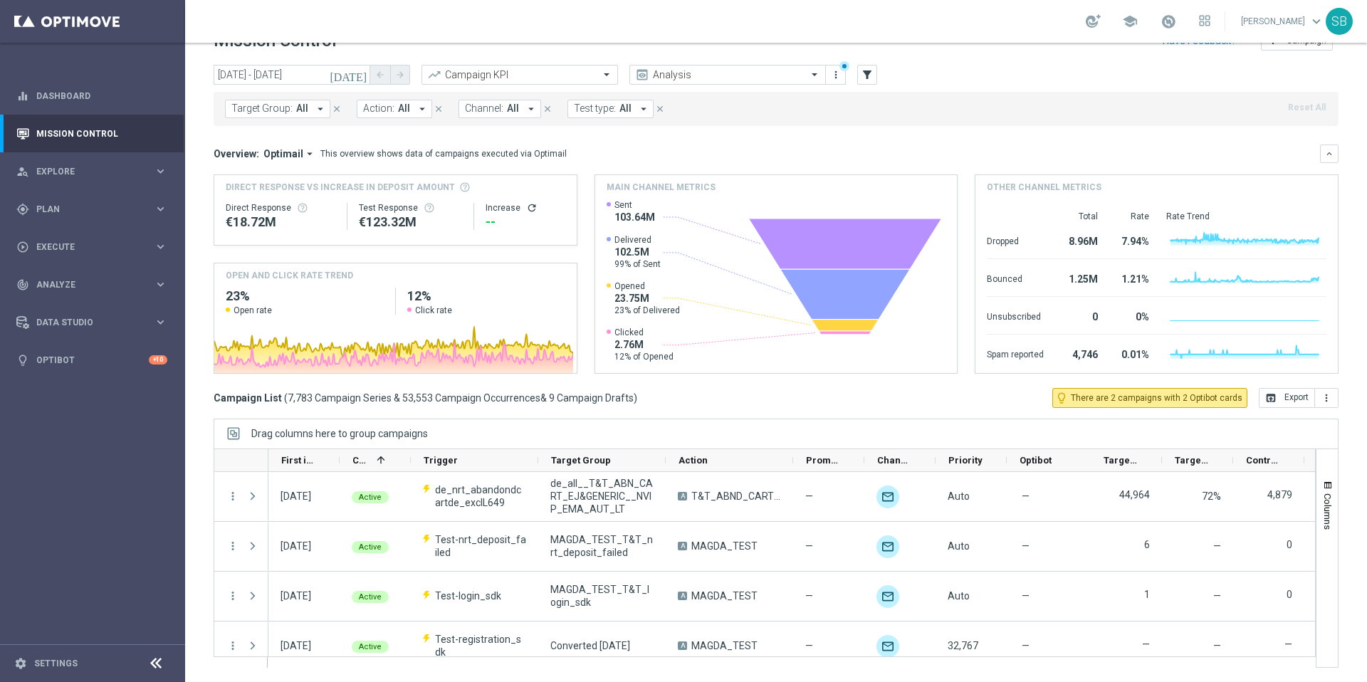
click at [419, 110] on icon "arrow_drop_down" at bounding box center [422, 109] width 13 height 13
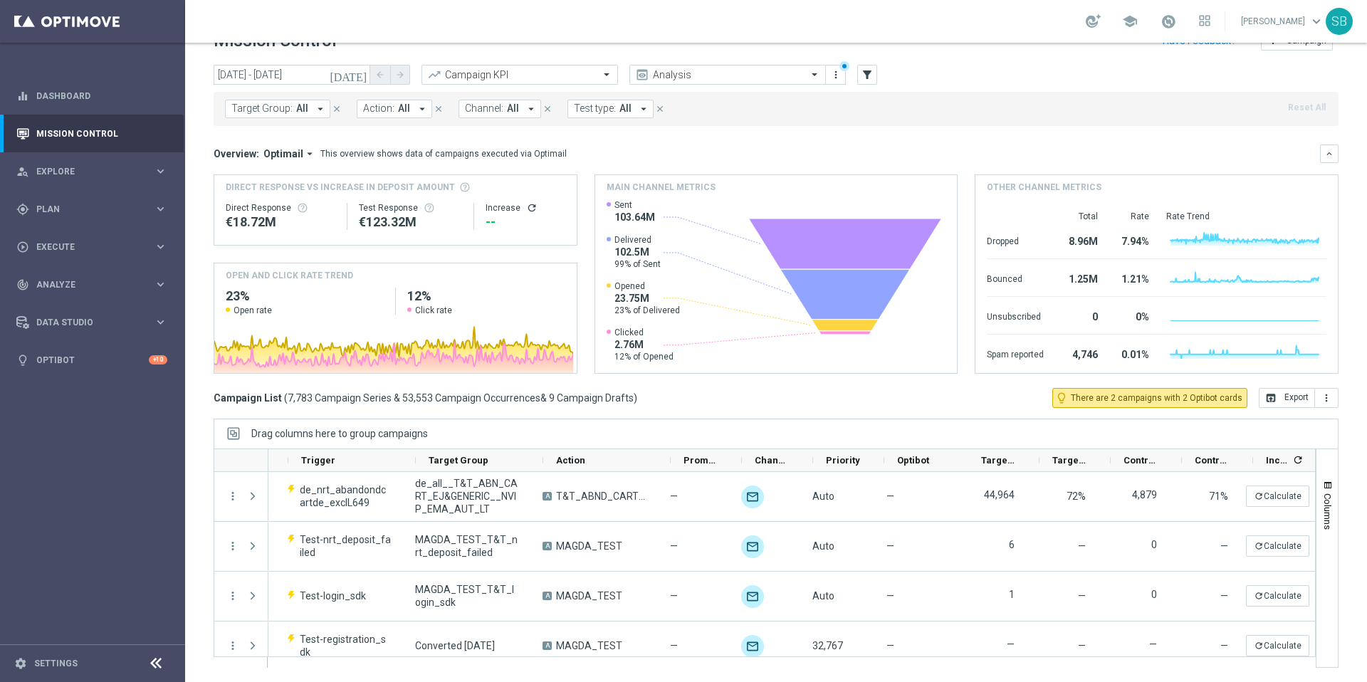
scroll to position [0, 155]
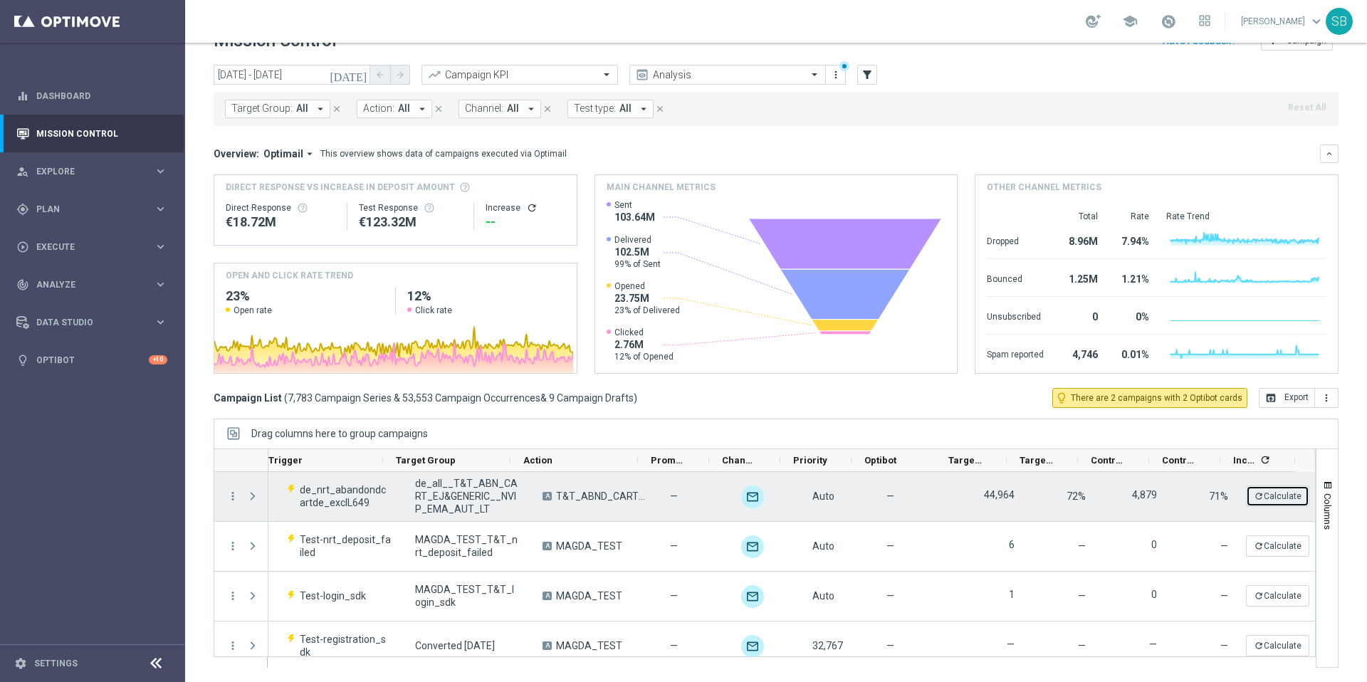
click at [1246, 498] on button "refresh Calculate" at bounding box center [1277, 496] width 63 height 21
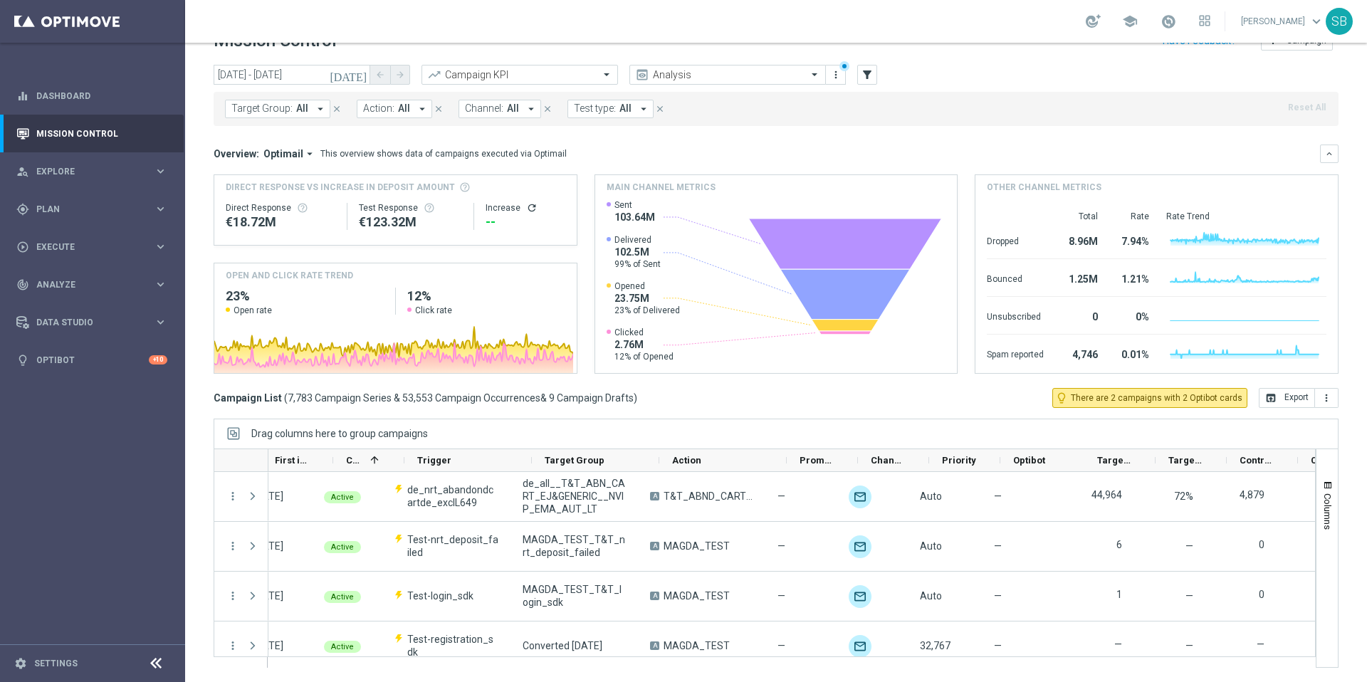
scroll to position [0, 0]
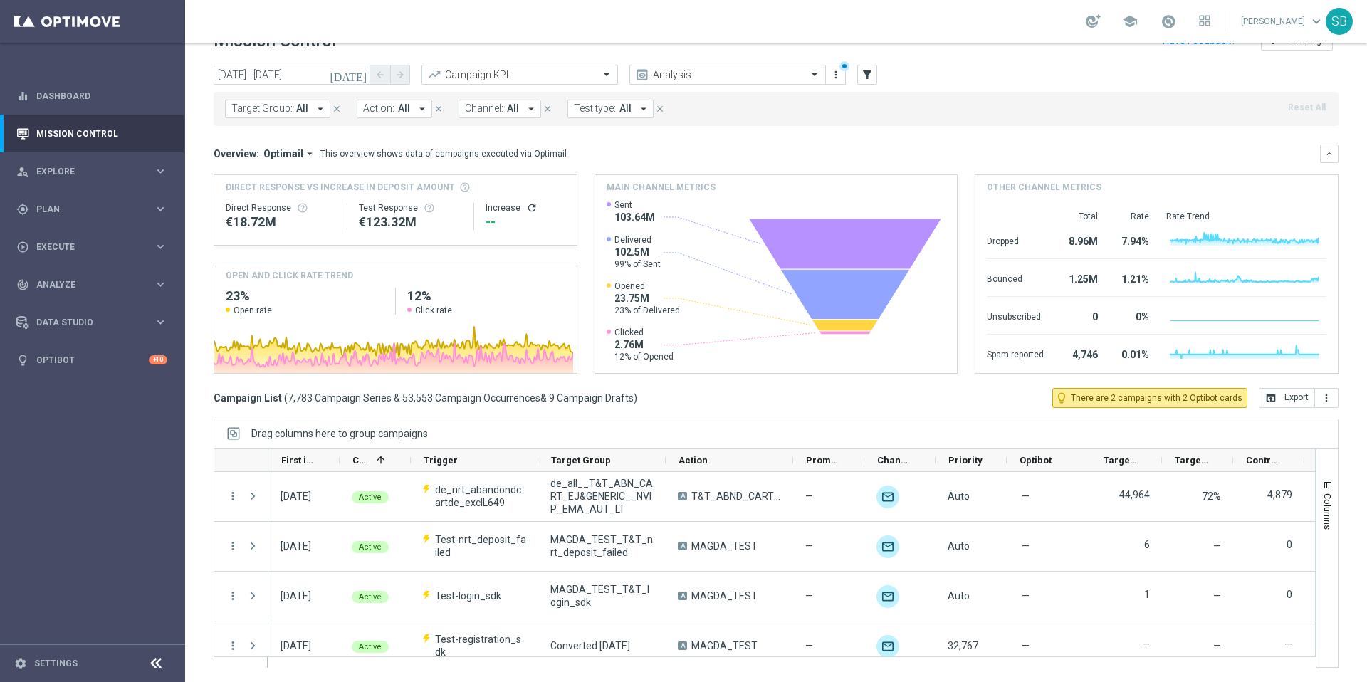
click at [319, 110] on icon "arrow_drop_down" at bounding box center [320, 109] width 13 height 13
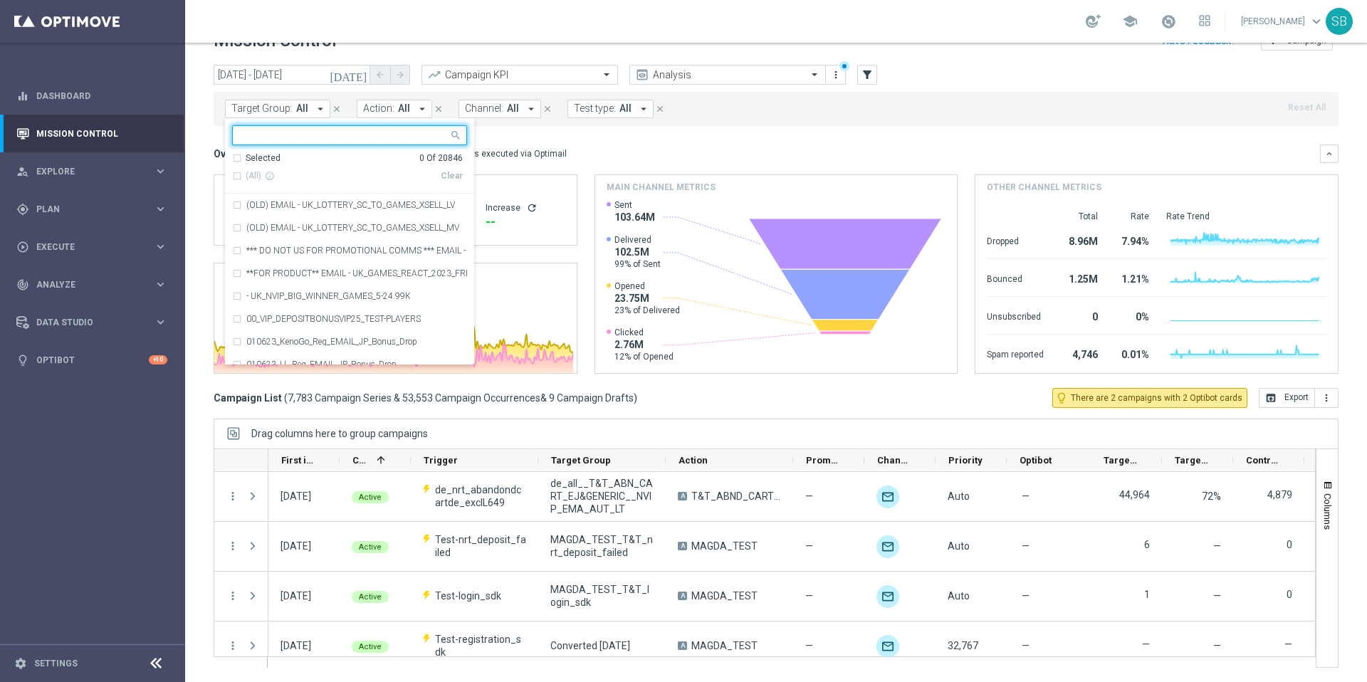
click at [311, 133] on input "text" at bounding box center [344, 136] width 209 height 12
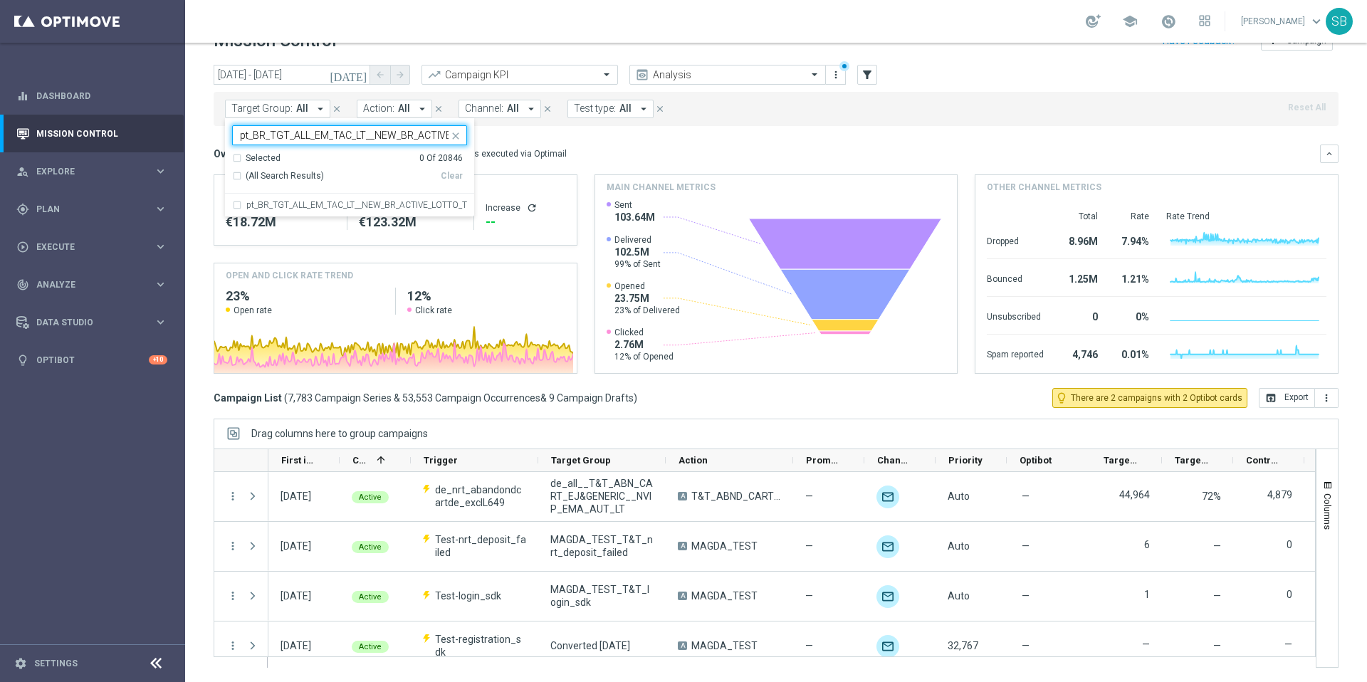
scroll to position [0, 112]
click at [239, 205] on div "pt_BR_TGT_ALL_EM_TAC_LT__NEW_BR_ACTIVE_LOTTO_T&T_ABNDCART" at bounding box center [349, 205] width 235 height 23
type input "pt_BR_TGT_ALL_EM_TAC_LT__NEW_BR_ACTIVE_LOTTO_T&T_ABNDCART"
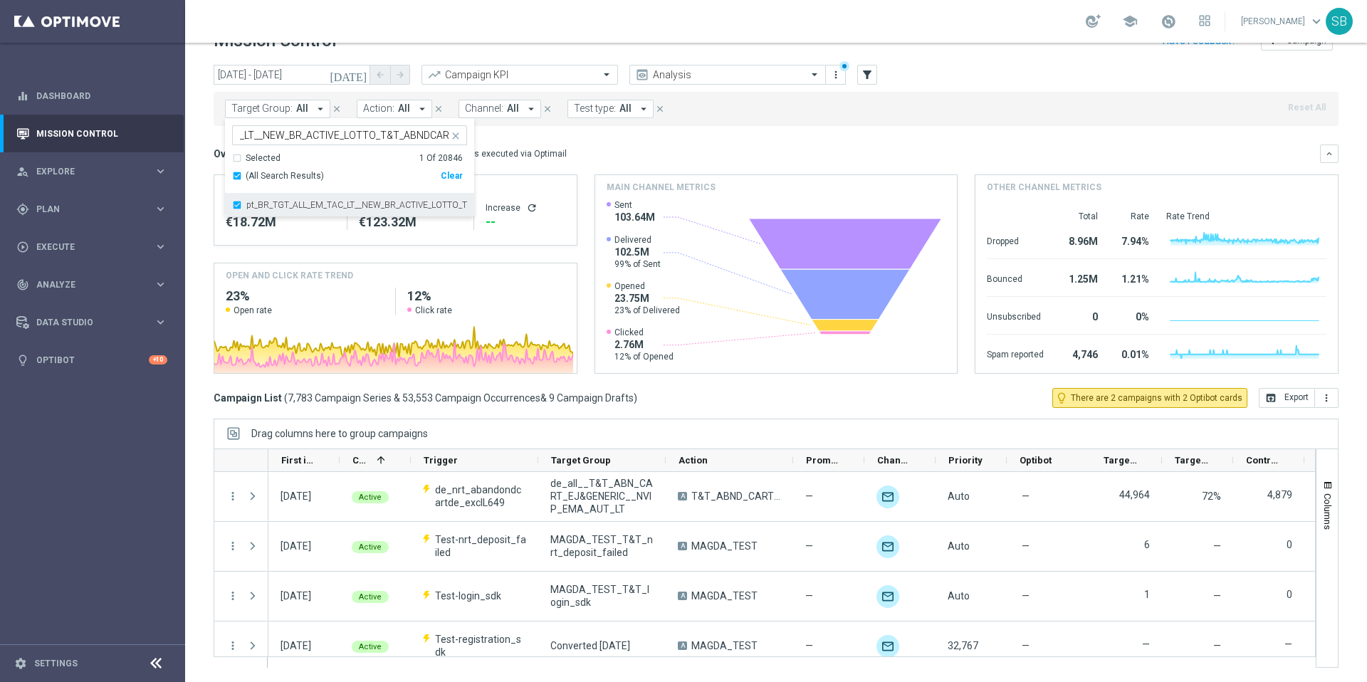
scroll to position [0, 0]
click at [644, 142] on mini-dashboard "Overview: Optimail arrow_drop_down This overview shows data of campaigns execut…" at bounding box center [776, 257] width 1125 height 262
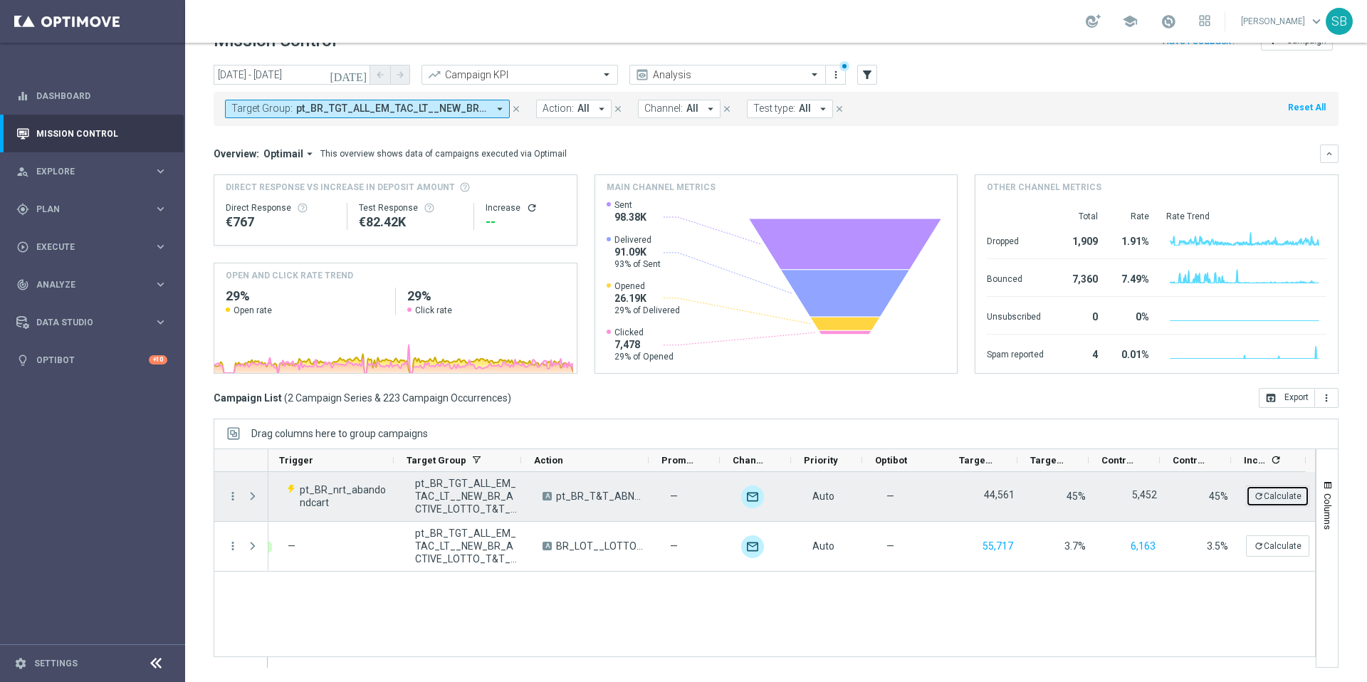
click at [1277, 497] on button "refresh Calculate" at bounding box center [1277, 496] width 63 height 21
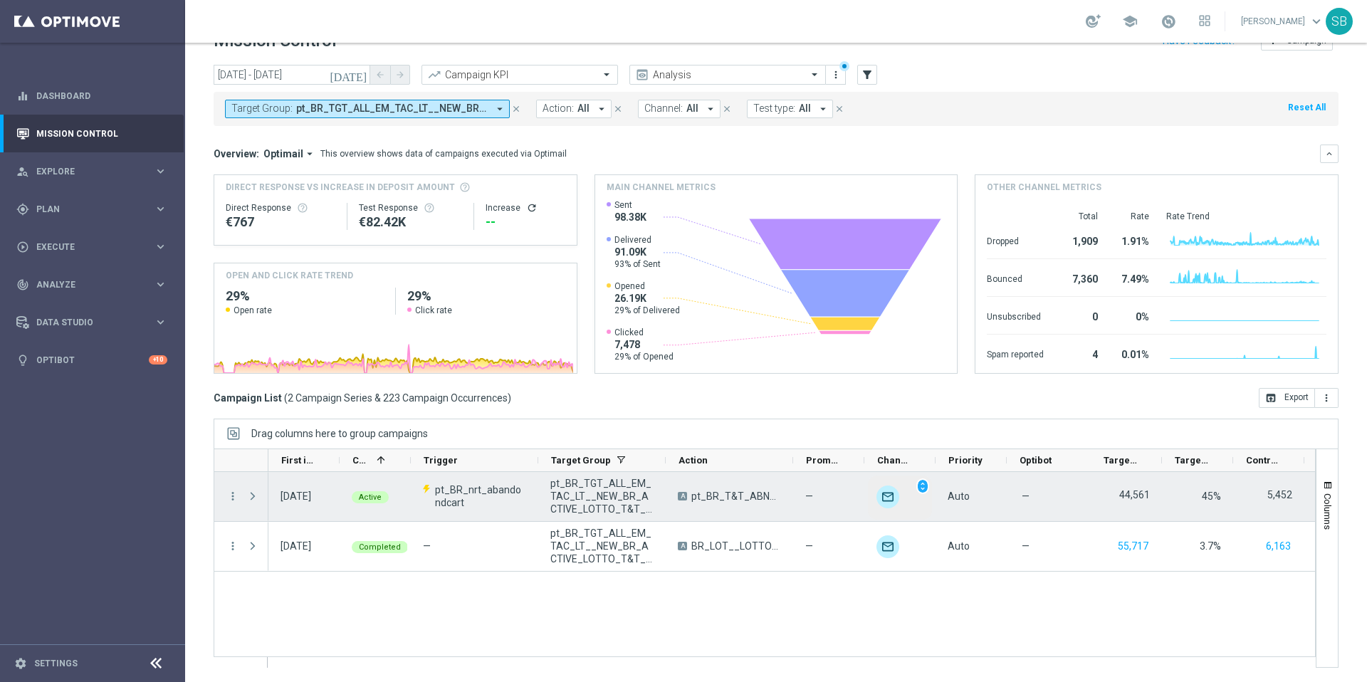
click at [892, 498] on img "Press SPACE to select this row." at bounding box center [887, 497] width 23 height 23
click at [923, 490] on span "unfold_more" at bounding box center [923, 486] width 10 height 10
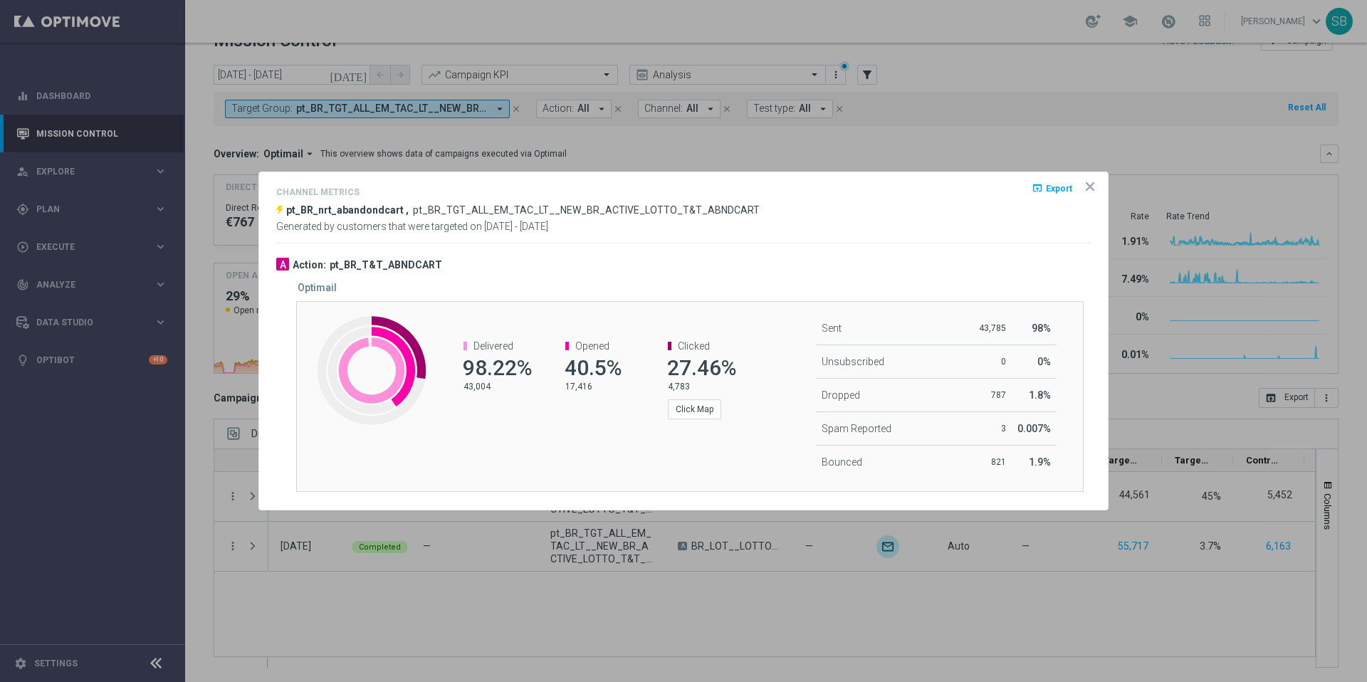
click at [1089, 189] on icon "icon" at bounding box center [1090, 186] width 14 height 14
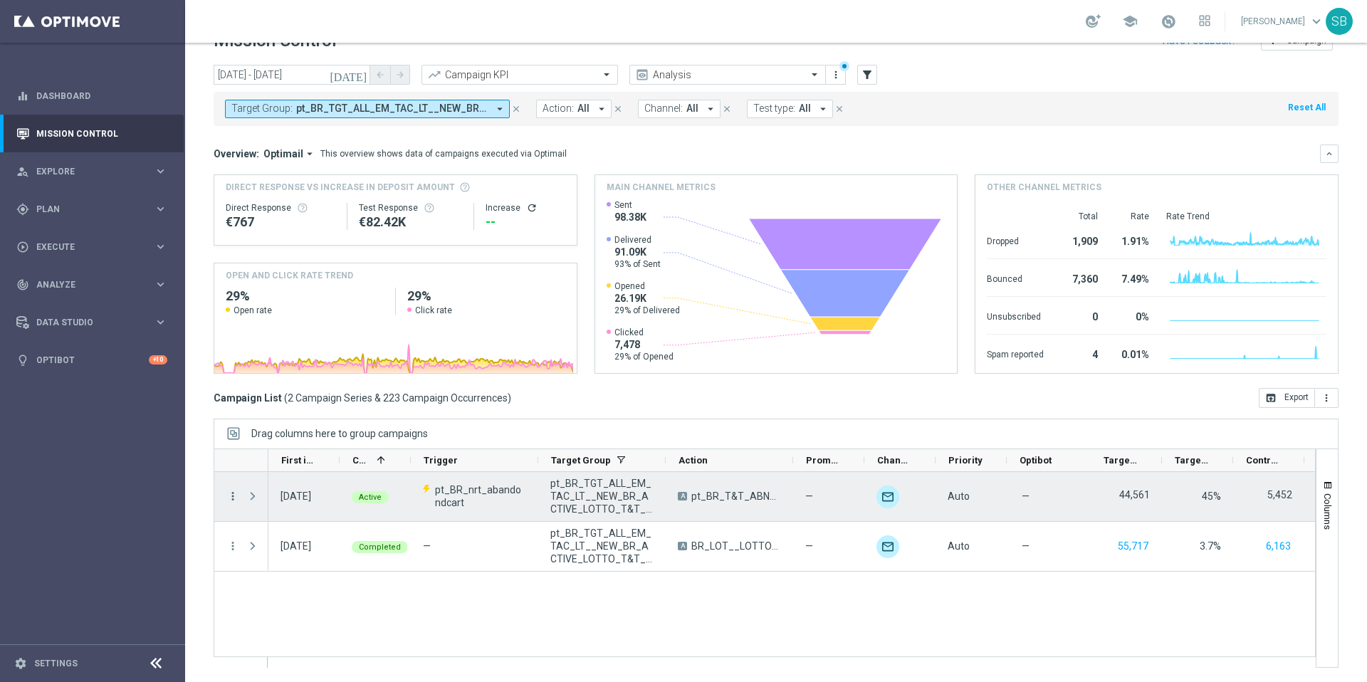
click at [233, 496] on icon "more_vert" at bounding box center [232, 496] width 13 height 13
click at [281, 525] on span "Campaign Metrics" at bounding box center [298, 525] width 74 height 10
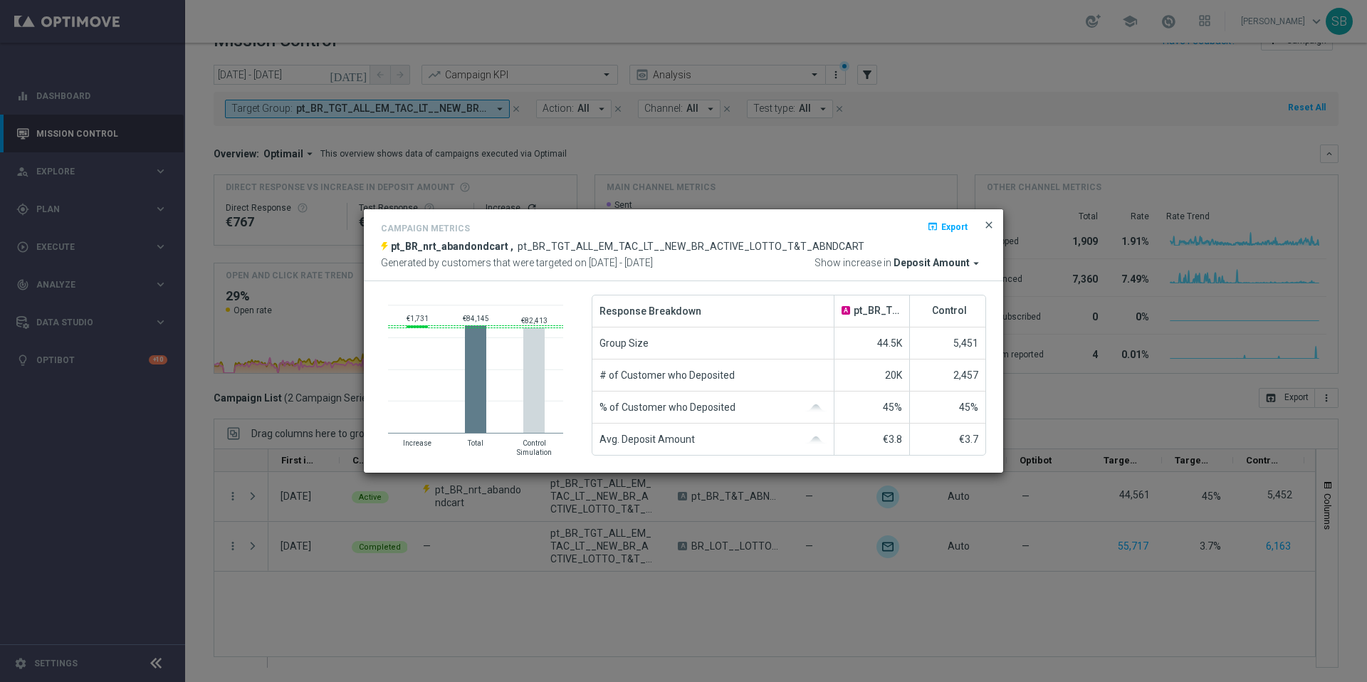
click at [992, 226] on span "close" at bounding box center [988, 224] width 11 height 11
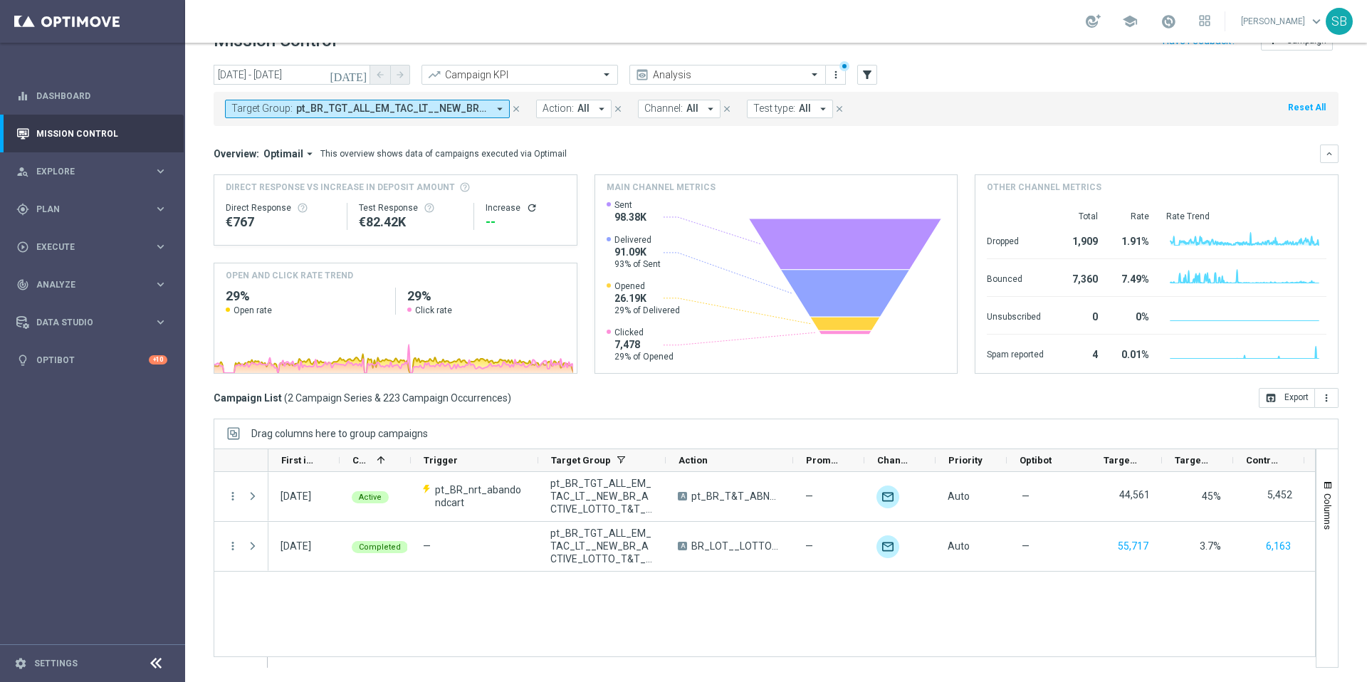
scroll to position [30, 0]
click at [63, 179] on div "person_search Explore keyboard_arrow_right" at bounding box center [92, 171] width 184 height 38
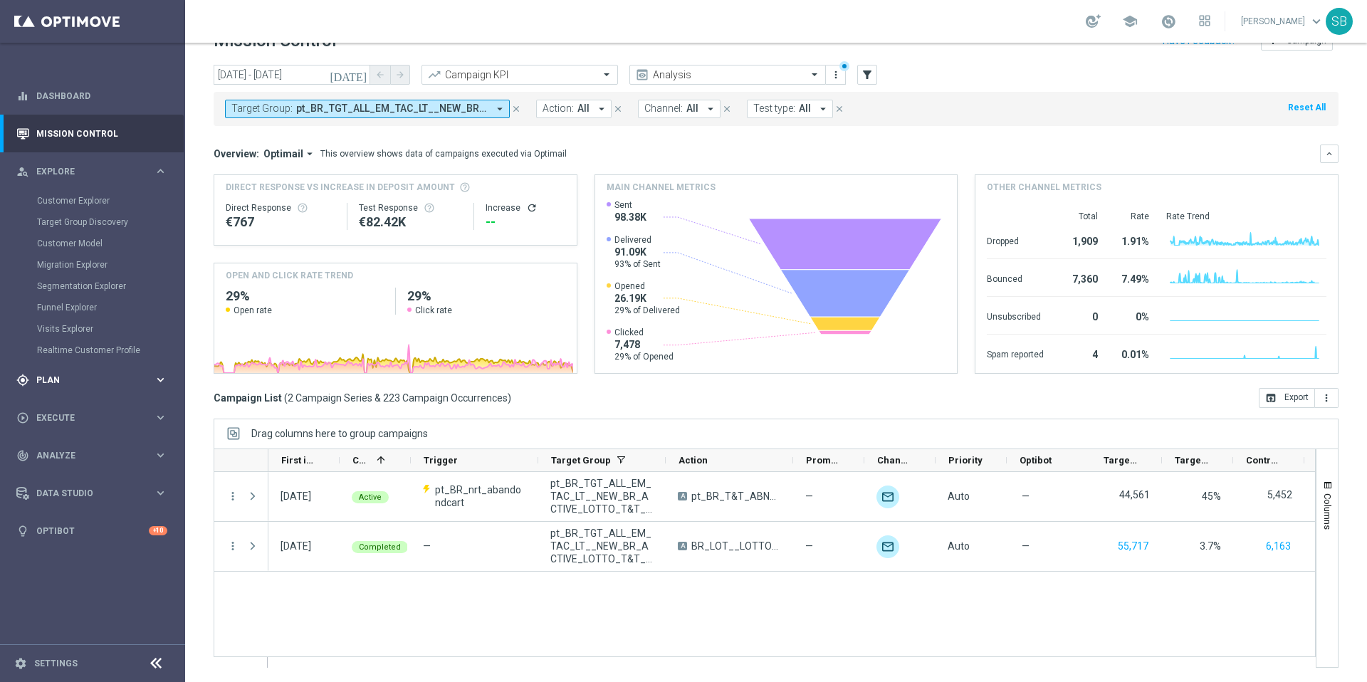
click at [64, 382] on span "Plan" at bounding box center [94, 380] width 117 height 9
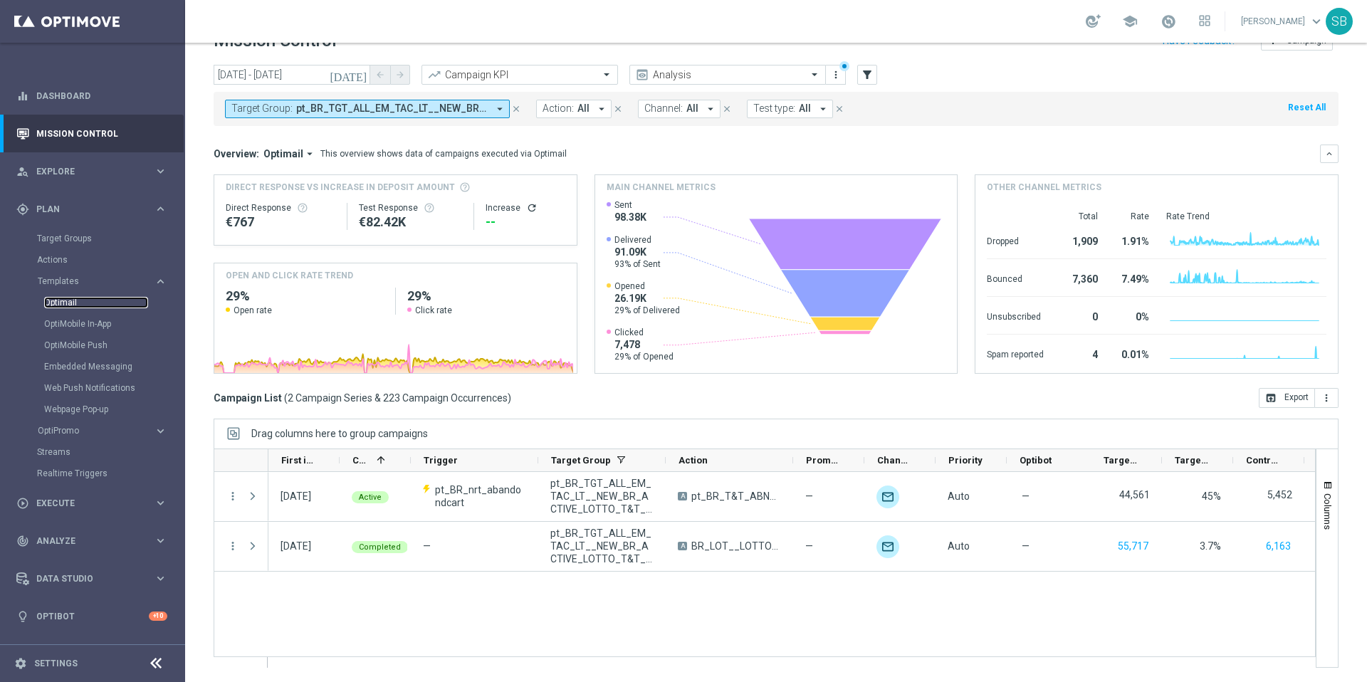
click at [65, 303] on link "Optimail" at bounding box center [96, 302] width 104 height 11
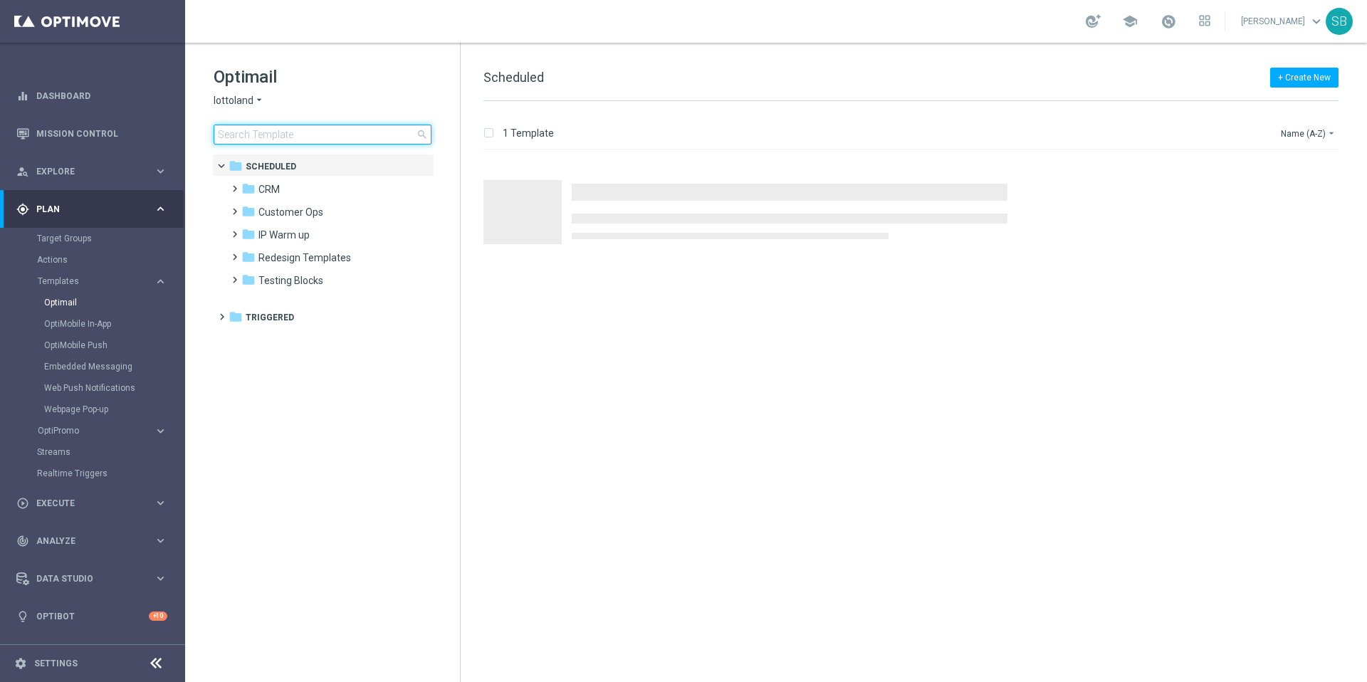
click at [278, 136] on input at bounding box center [323, 135] width 218 height 20
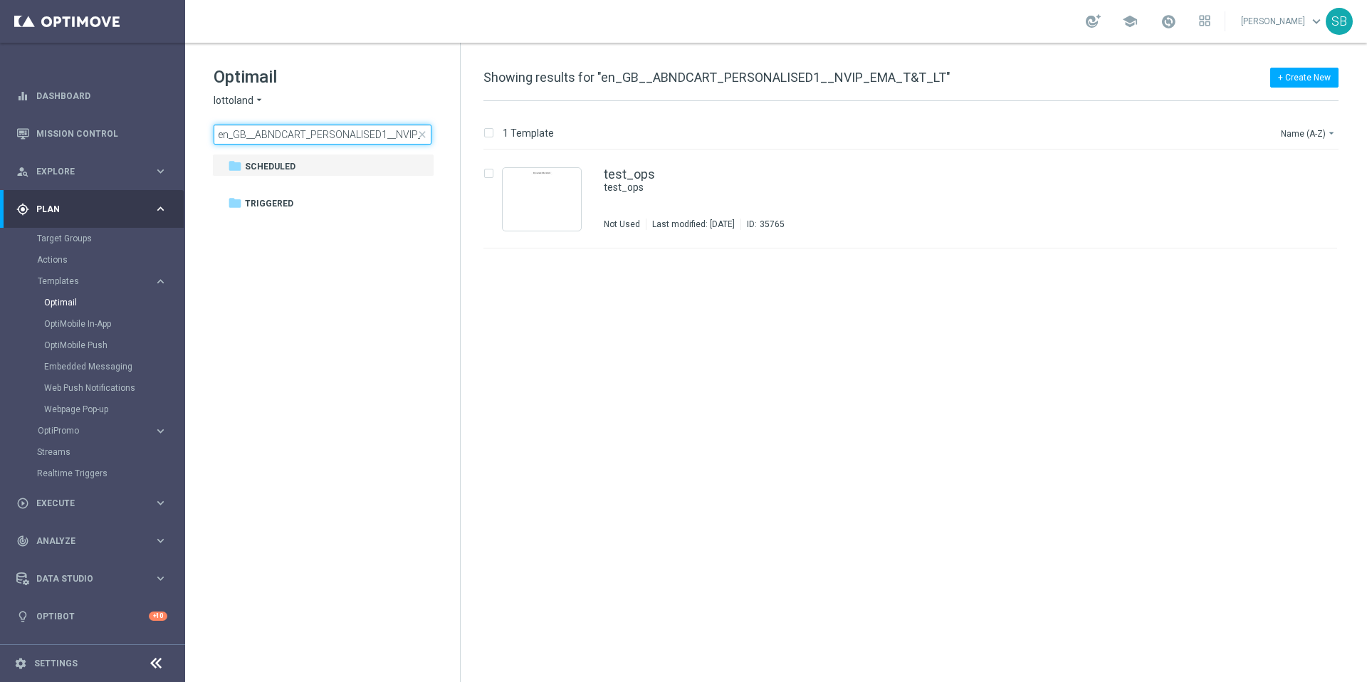
scroll to position [0, 56]
type input "en_GB__ABNDCART_PERSONALISED1__NVIP_EMA_T&T_LT"
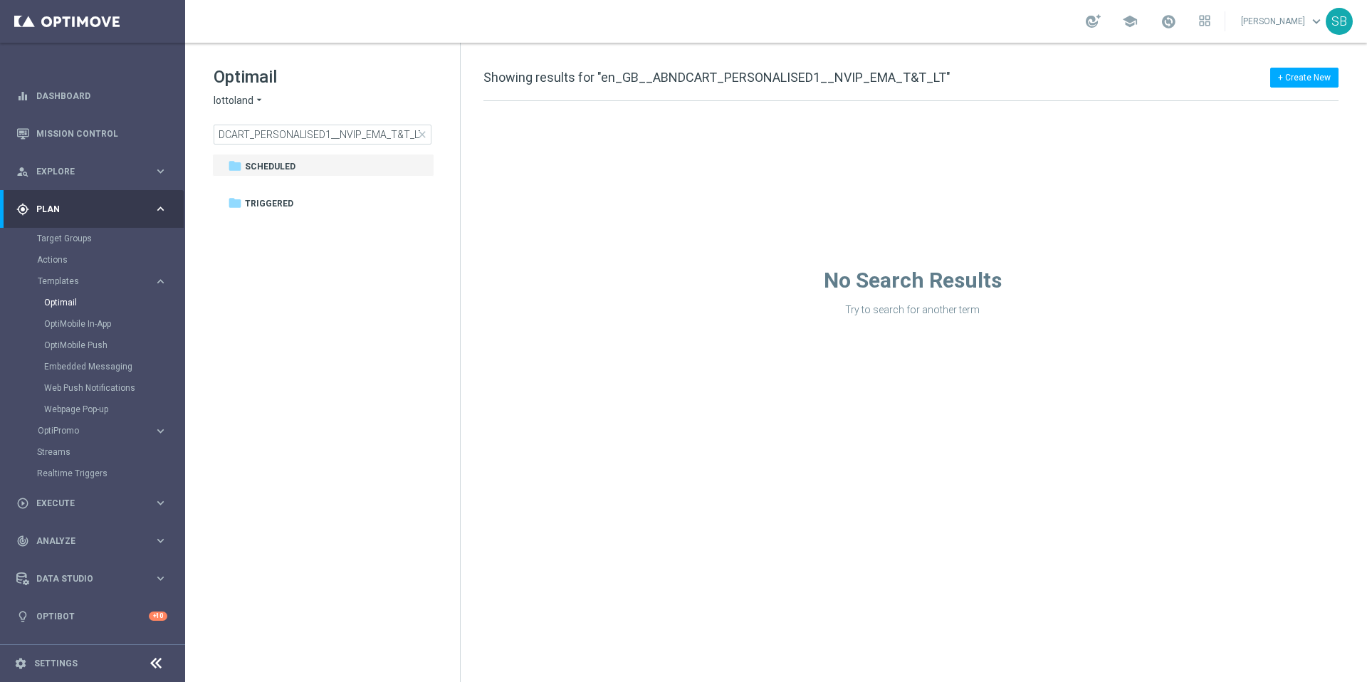
scroll to position [0, 0]
click at [258, 102] on icon "arrow_drop_down" at bounding box center [258, 101] width 11 height 14
click at [265, 119] on div "lottoland" at bounding box center [267, 116] width 107 height 17
click at [262, 206] on span "Triggered" at bounding box center [269, 203] width 48 height 13
click at [259, 169] on span "Scheduled" at bounding box center [270, 166] width 51 height 13
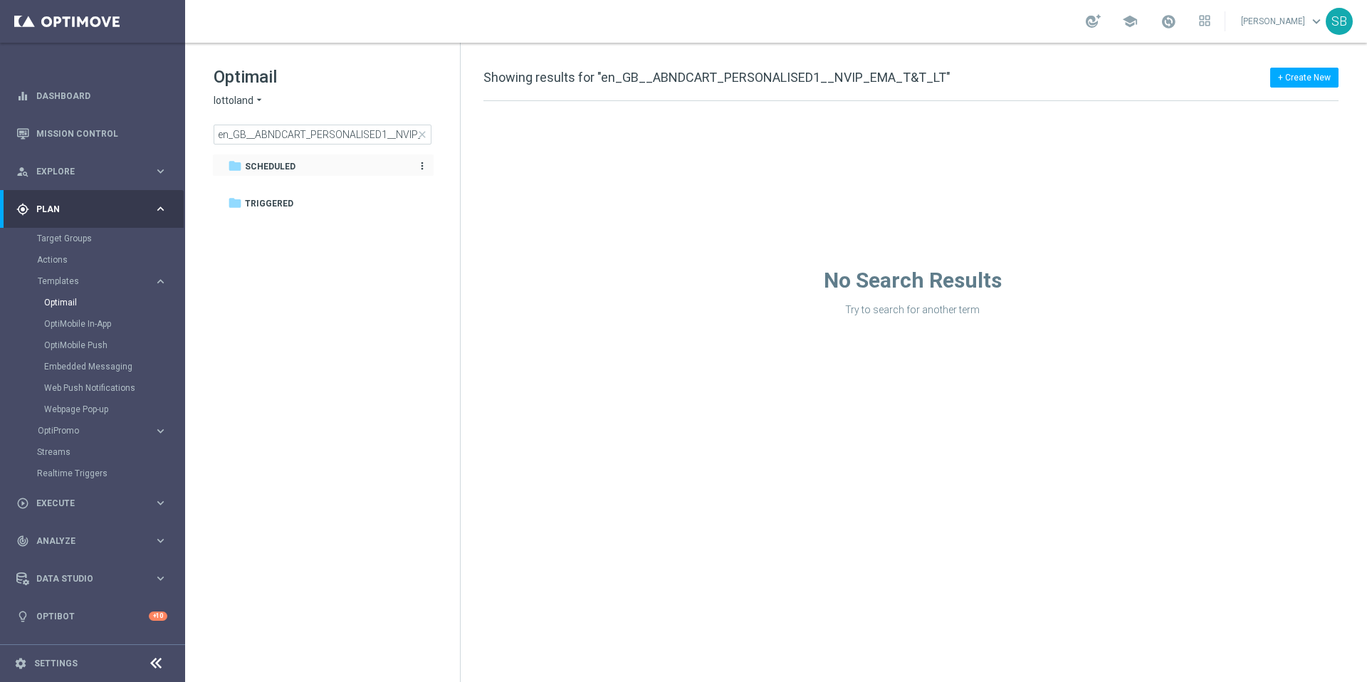
click at [422, 163] on icon "more_vert" at bounding box center [421, 165] width 11 height 11
click at [400, 281] on tree-viewport "folder Scheduled more_vert folder Triggered more_vert" at bounding box center [335, 416] width 246 height 525
drag, startPoint x: 220, startPoint y: 135, endPoint x: 426, endPoint y: 137, distance: 205.8
click at [426, 137] on div "en_GB__ABNDCART_PERSONALISED1__NVIP_EMA_T&T_LT close" at bounding box center [323, 135] width 218 height 20
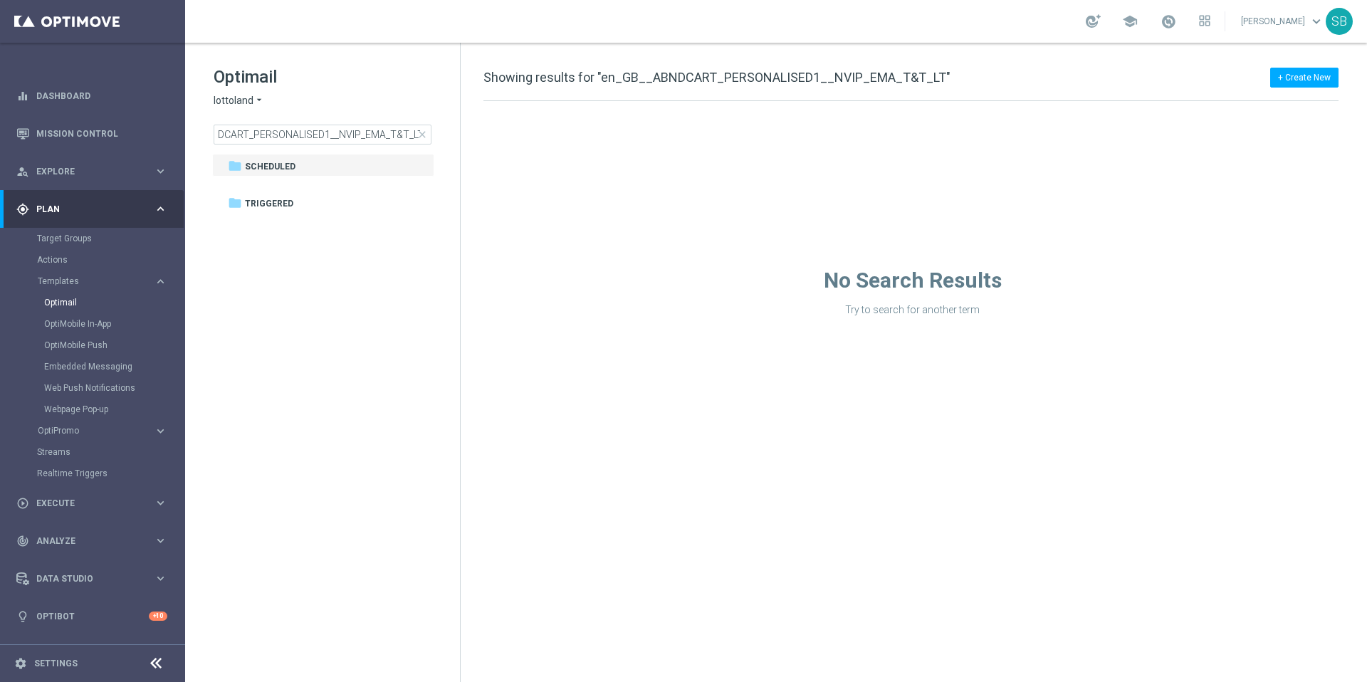
scroll to position [0, 0]
click at [416, 136] on span "close" at bounding box center [421, 134] width 11 height 11
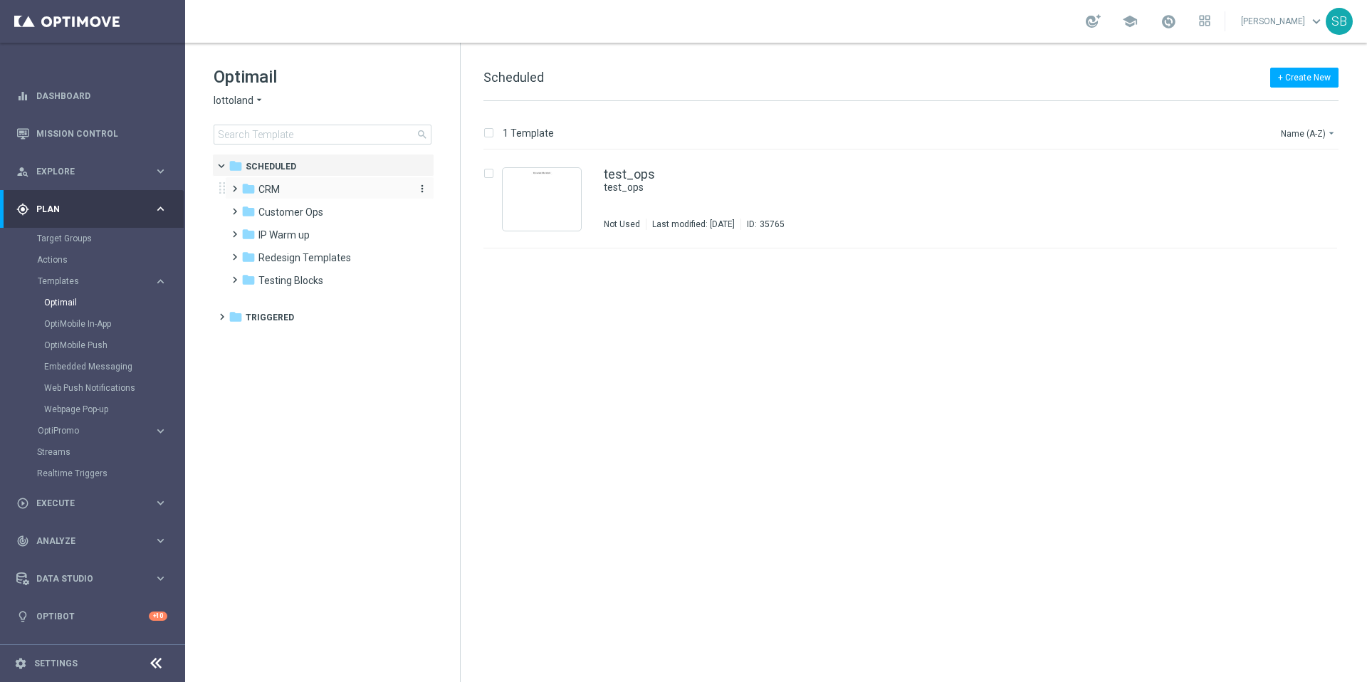
click at [272, 192] on span "CRM" at bounding box center [268, 189] width 21 height 13
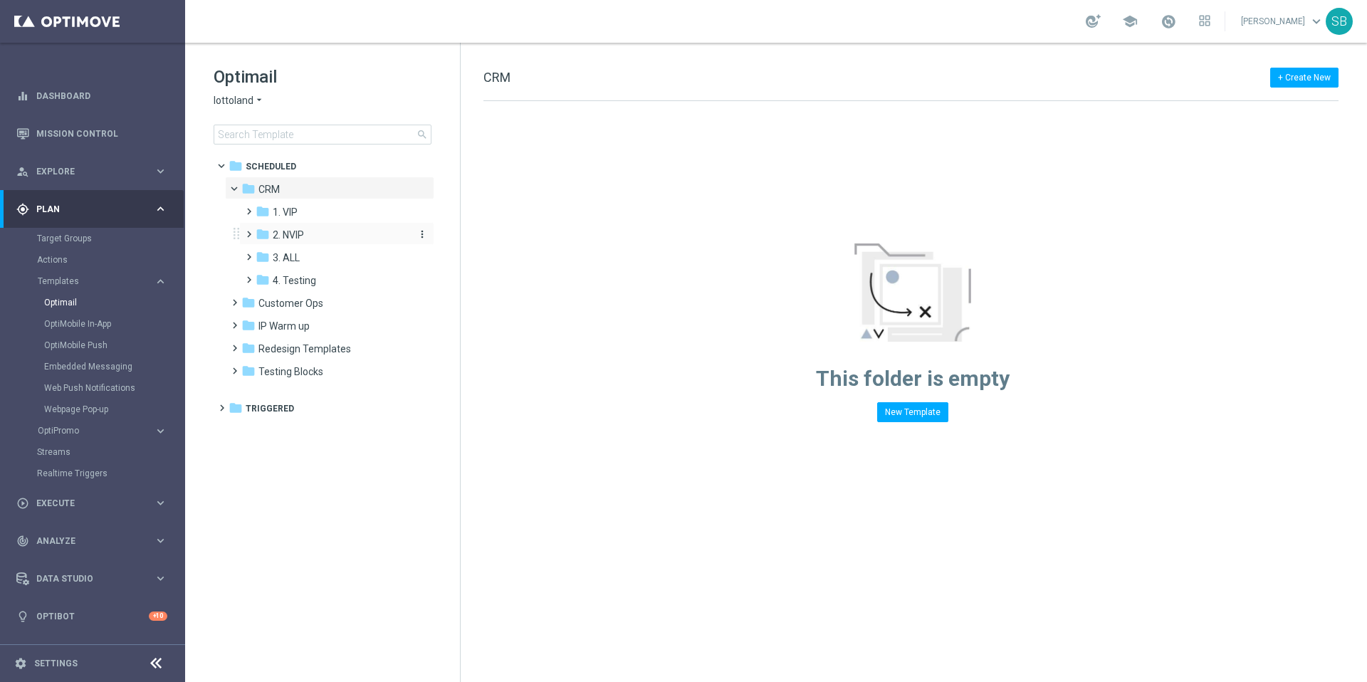
click at [268, 233] on icon "folder" at bounding box center [263, 234] width 14 height 14
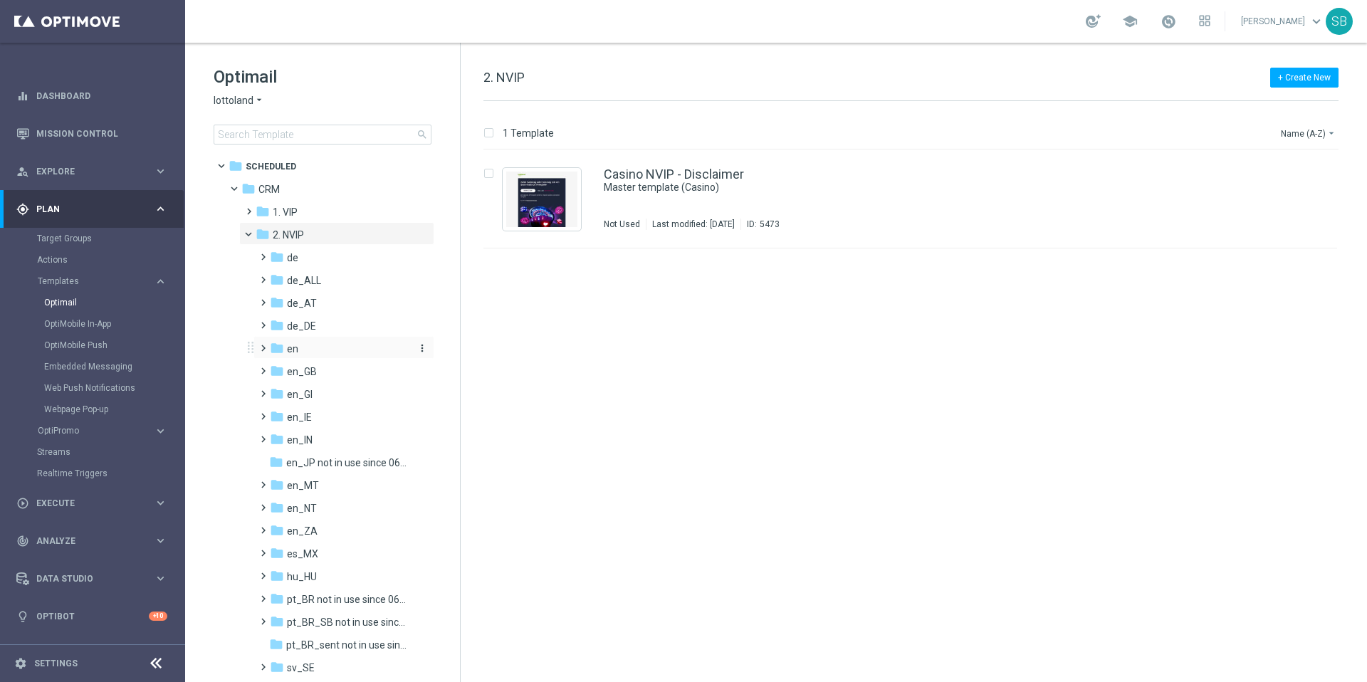
click at [277, 352] on icon "folder" at bounding box center [277, 348] width 14 height 14
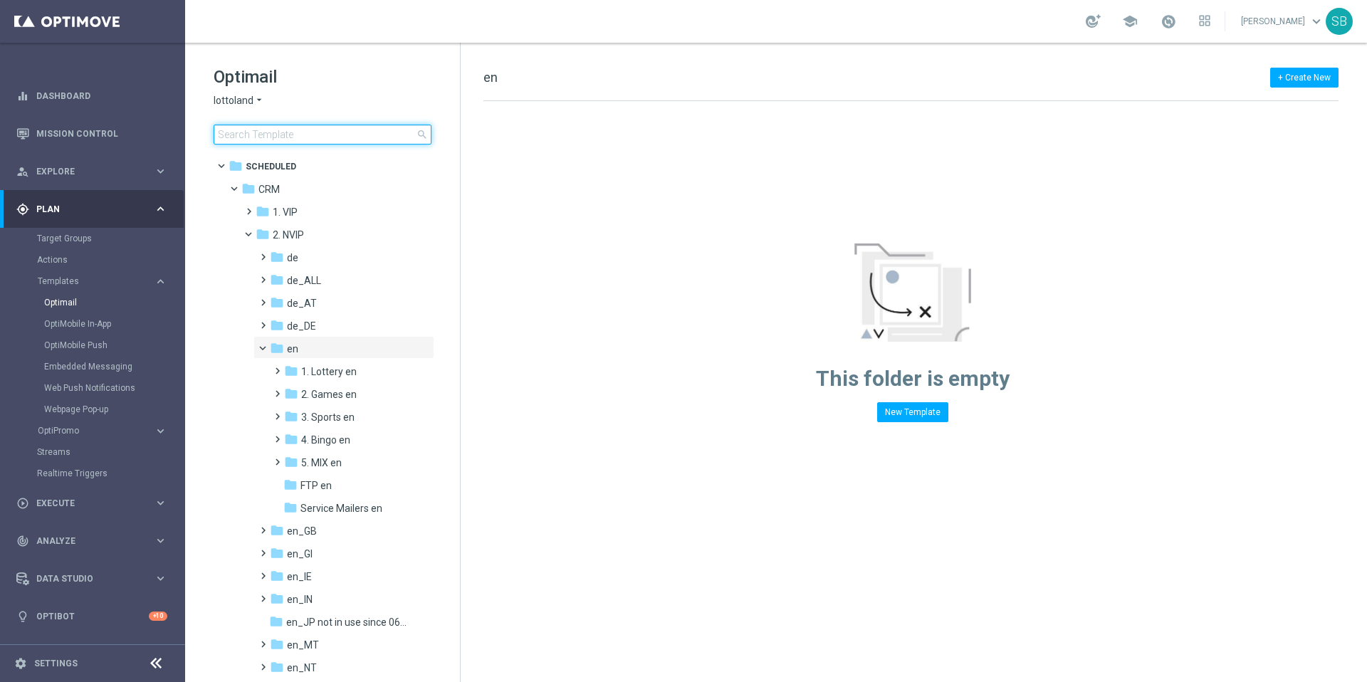
click at [278, 139] on input at bounding box center [323, 135] width 218 height 20
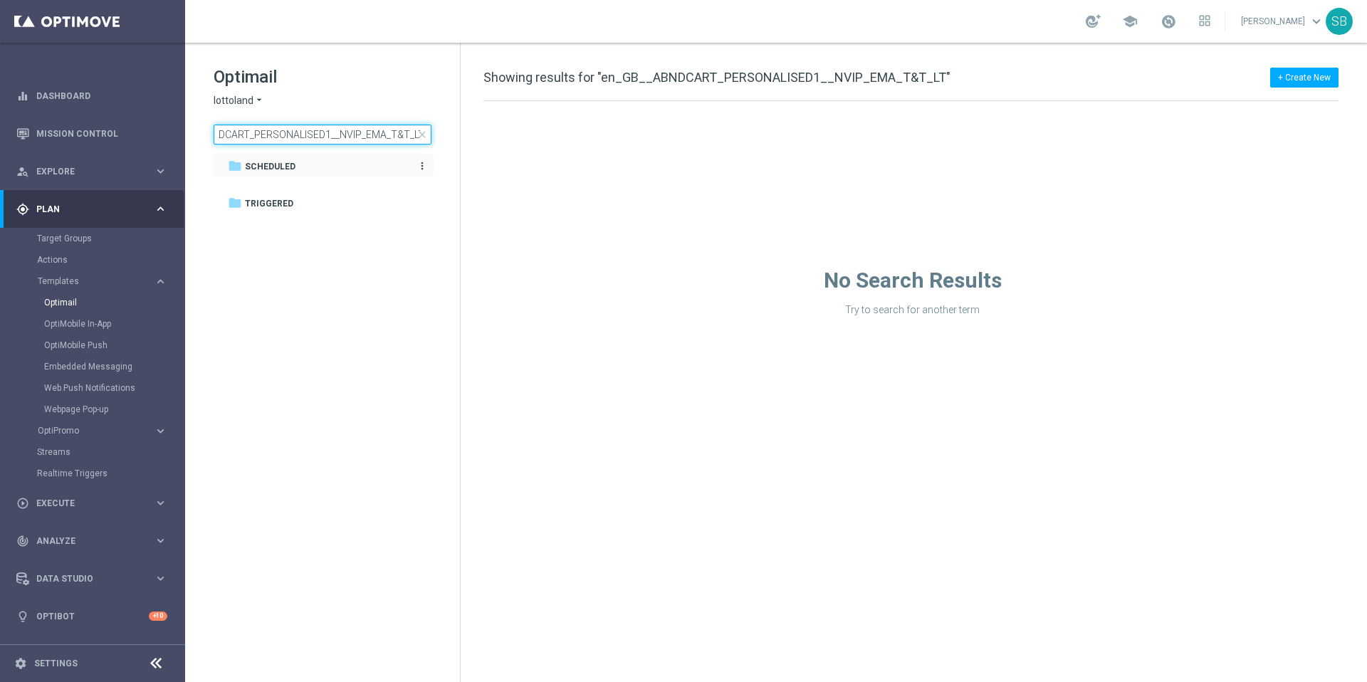
type input "en_GB__ABNDCART_PERSONALISED1__NVIP_EMA_T&T_LT"
click at [240, 169] on icon "folder" at bounding box center [235, 166] width 14 height 14
click at [234, 203] on icon "folder" at bounding box center [235, 203] width 14 height 14
click at [421, 206] on icon "more_vert" at bounding box center [421, 202] width 11 height 11
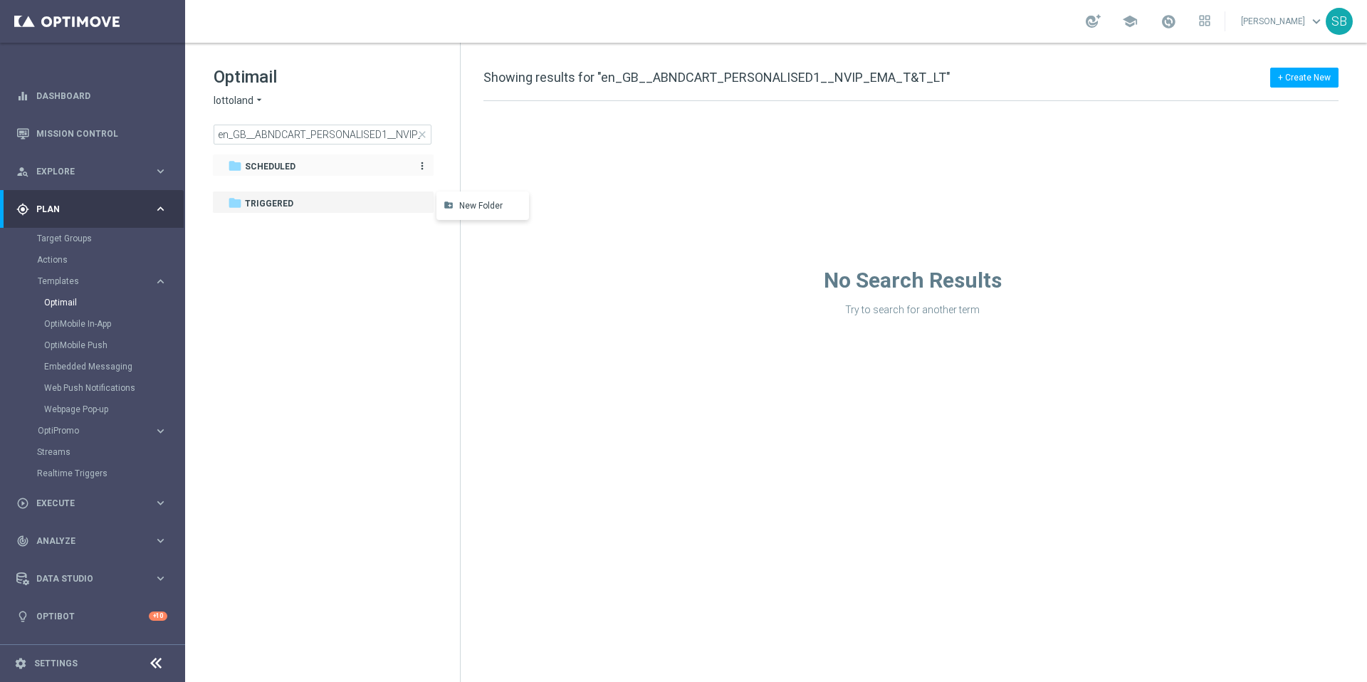
click at [279, 171] on span "Scheduled" at bounding box center [270, 166] width 51 height 13
click at [422, 169] on icon "more_vert" at bounding box center [421, 165] width 11 height 11
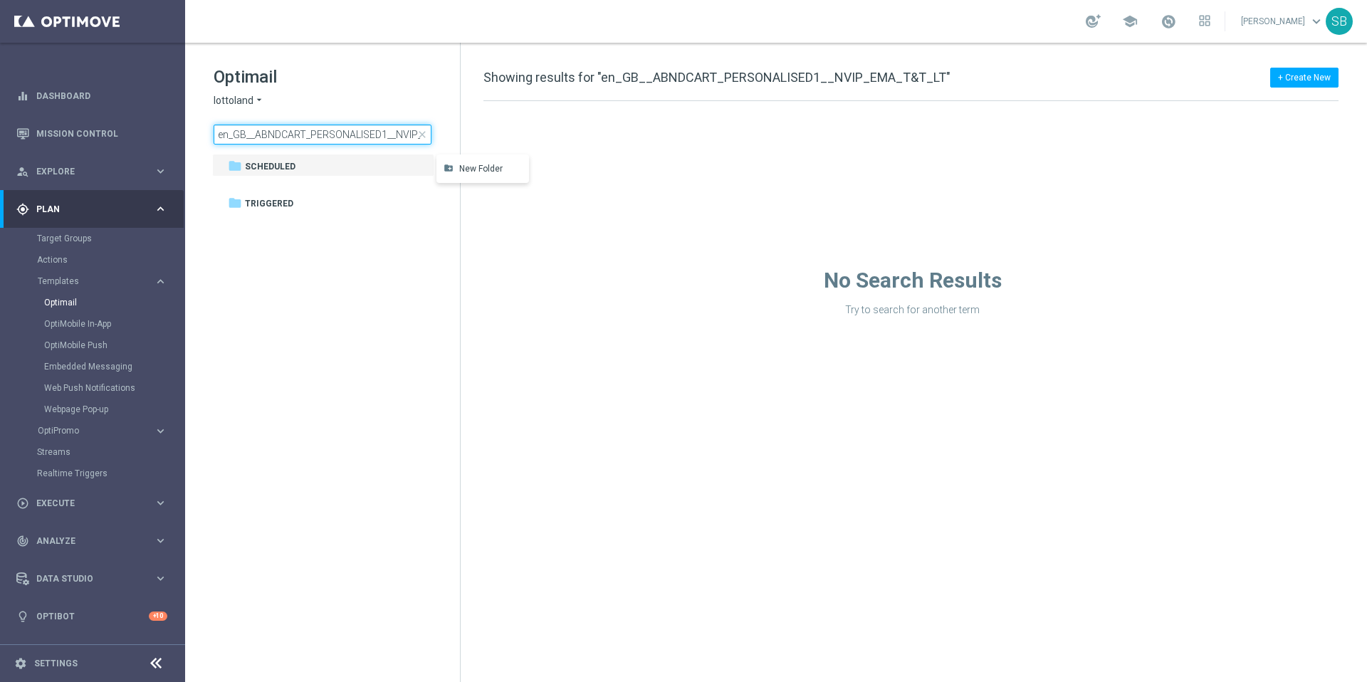
click at [294, 138] on input "en_GB__ABNDCART_PERSONALISED1__NVIP_EMA_T&T_LT" at bounding box center [323, 135] width 218 height 20
click at [259, 99] on icon "arrow_drop_down" at bounding box center [258, 101] width 11 height 14
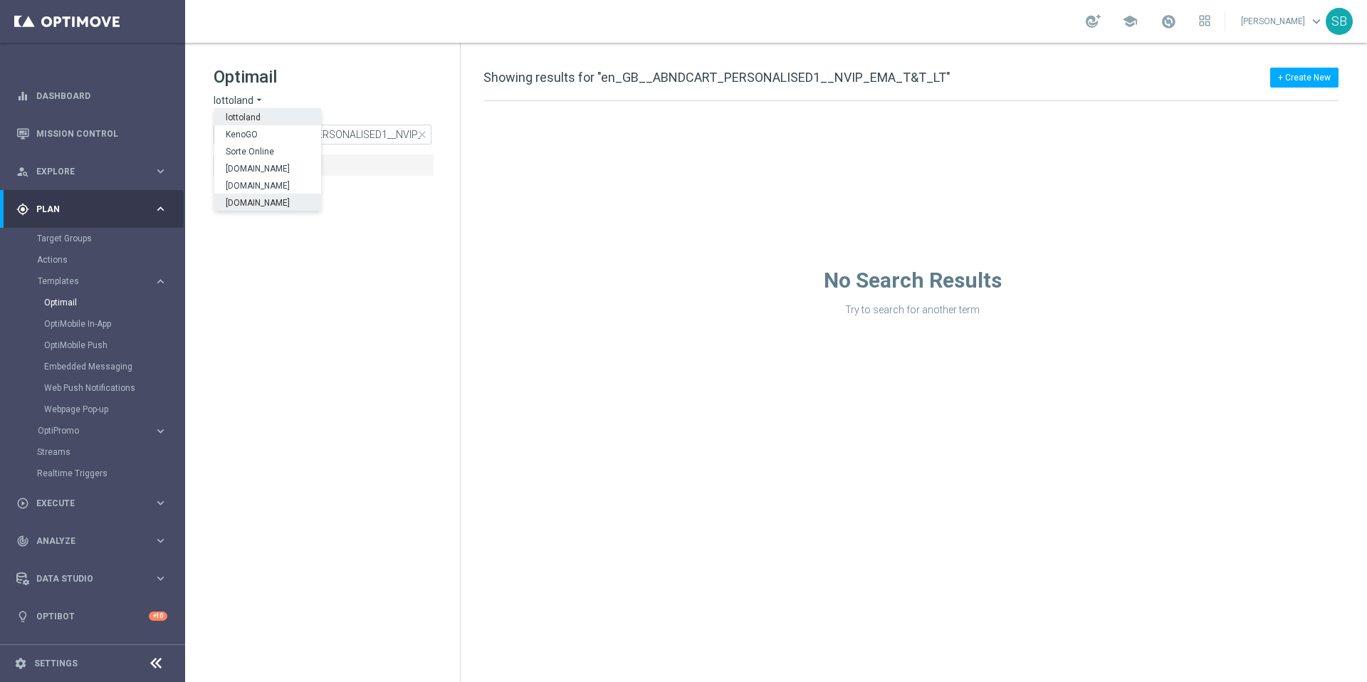
click at [0, 0] on span "[DOMAIN_NAME]" at bounding box center [0, 0] width 0 height 0
click at [296, 99] on icon "arrow_drop_down" at bounding box center [295, 101] width 11 height 14
click at [0, 0] on span "Lottoland.bet.br" at bounding box center [0, 0] width 0 height 0
click at [290, 100] on icon "arrow_drop_down" at bounding box center [295, 101] width 11 height 14
click at [262, 120] on div "lottoland" at bounding box center [267, 116] width 107 height 17
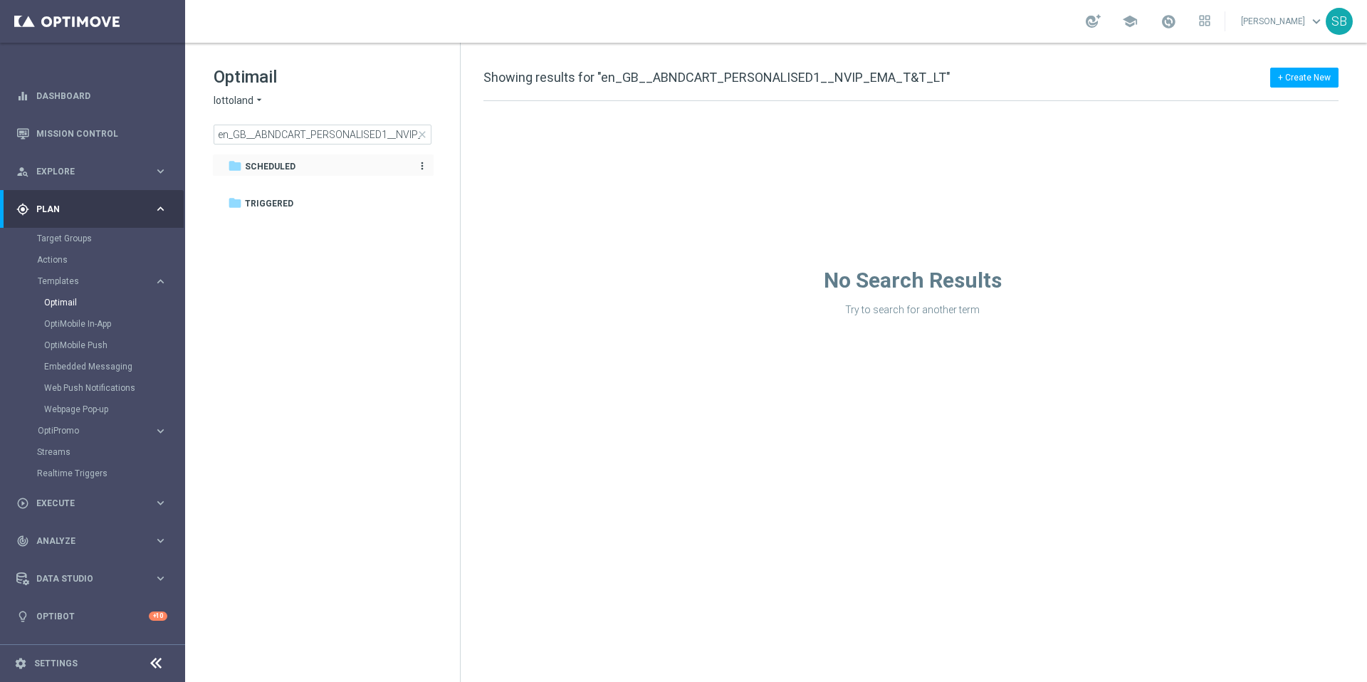
click at [421, 167] on icon "more_vert" at bounding box center [421, 165] width 11 height 11
click at [237, 169] on icon "folder" at bounding box center [235, 166] width 14 height 14
click at [236, 203] on icon "folder" at bounding box center [235, 203] width 14 height 14
click at [423, 204] on icon "more_vert" at bounding box center [421, 202] width 11 height 11
click at [347, 285] on tree-viewport "folder Scheduled more_vert folder Triggered more_vert" at bounding box center [335, 416] width 246 height 525
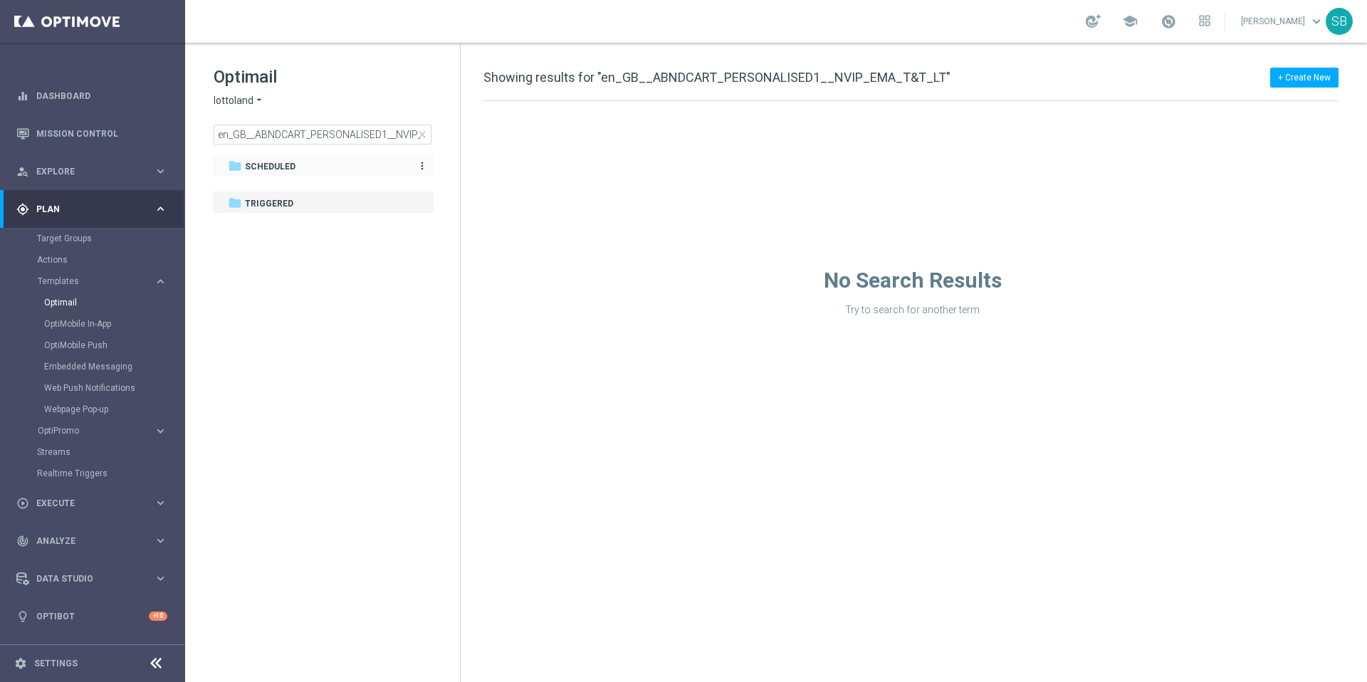
click at [237, 164] on icon "folder" at bounding box center [235, 166] width 14 height 14
click at [424, 137] on span "close" at bounding box center [421, 134] width 11 height 11
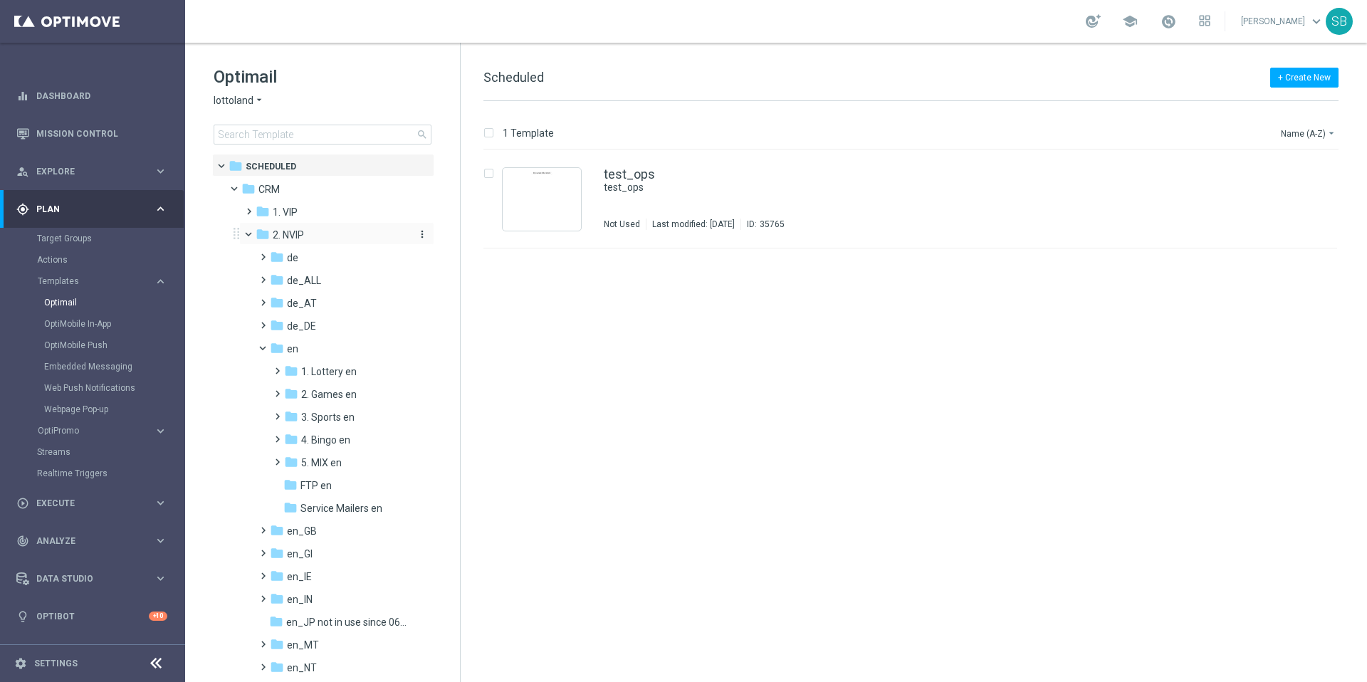
click at [266, 233] on icon "folder" at bounding box center [263, 234] width 14 height 14
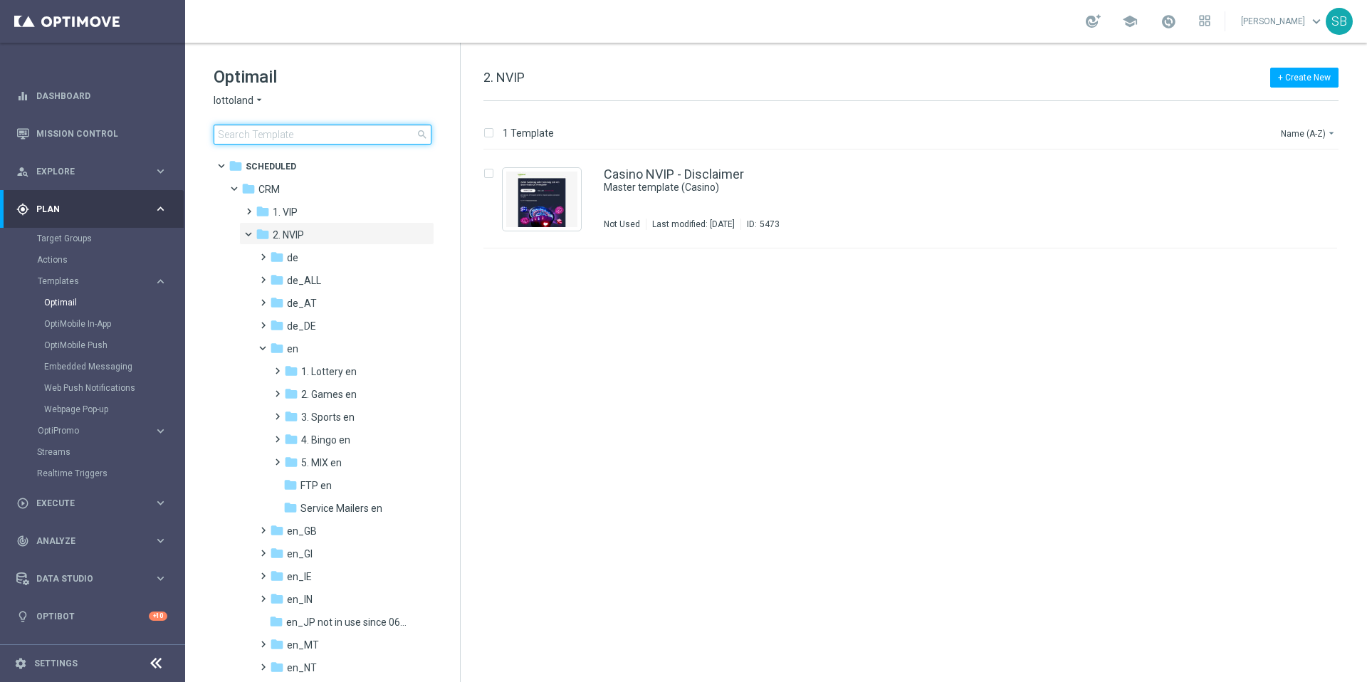
click at [288, 139] on input at bounding box center [323, 135] width 218 height 20
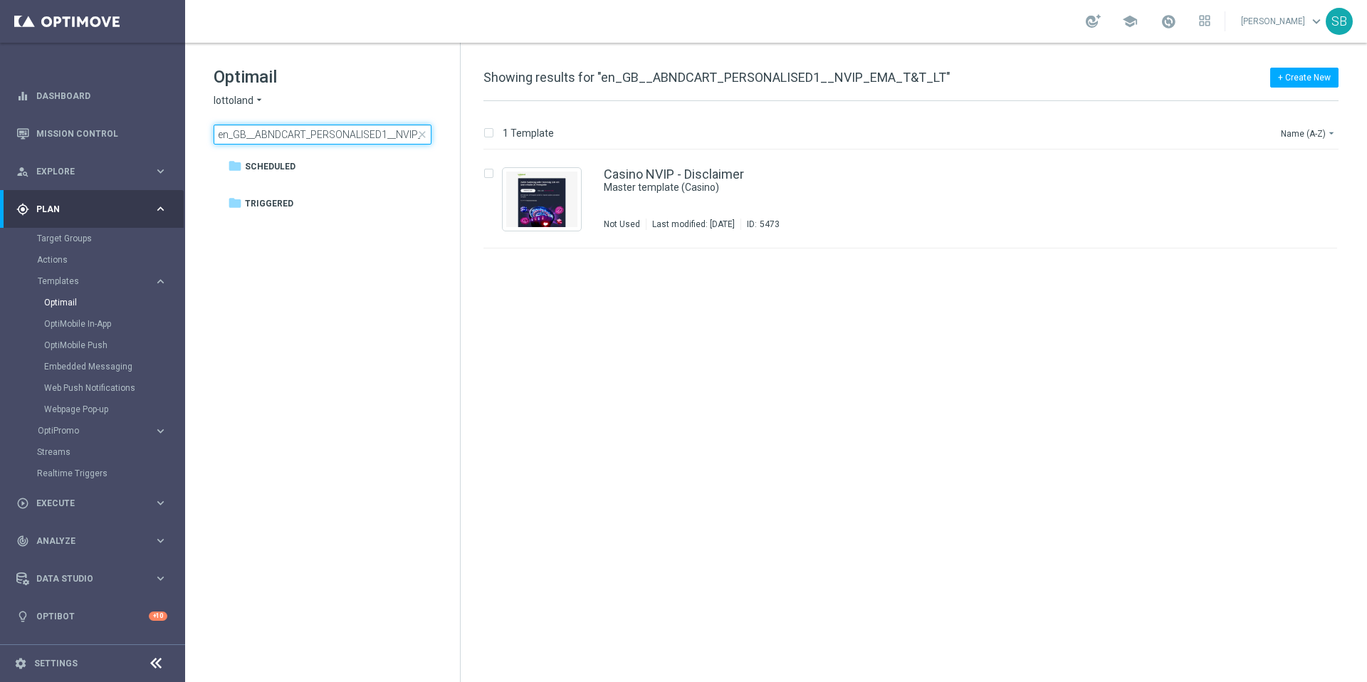
scroll to position [0, 56]
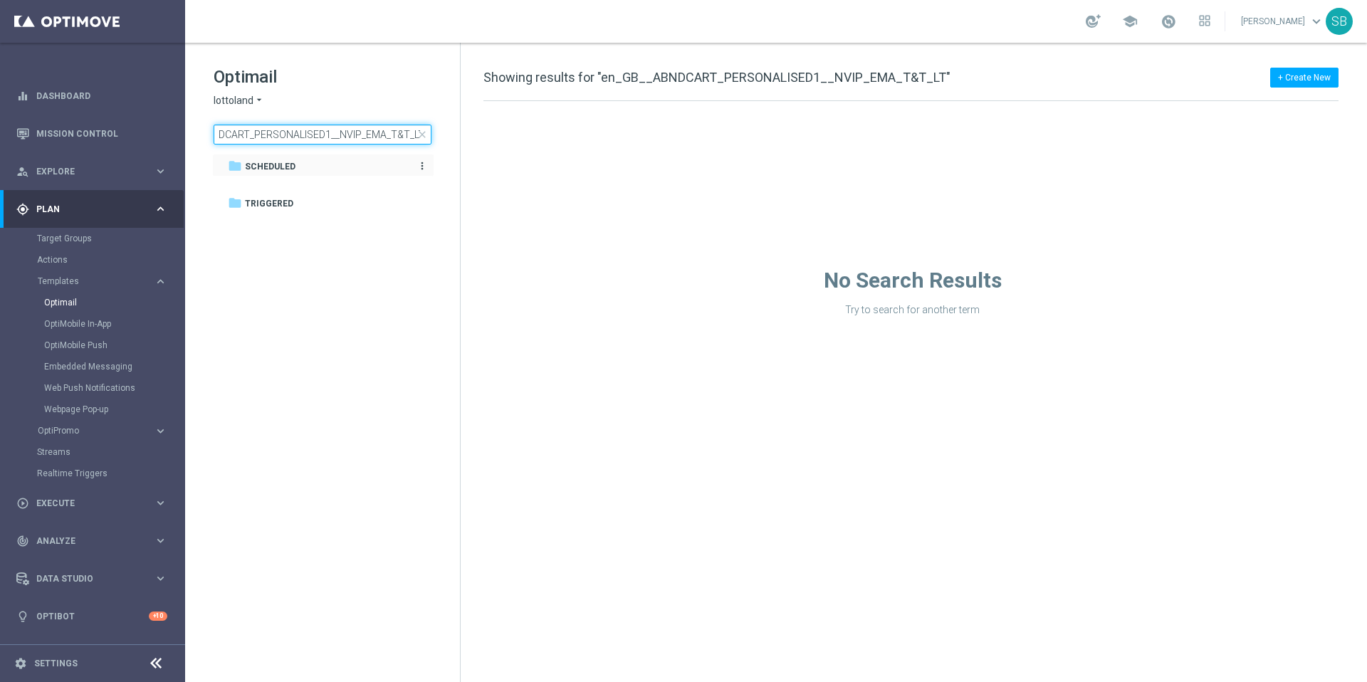
type input "en_GB__ABNDCART_PERSONALISED1__NVIP_EMA_T&T_LT"
click at [242, 167] on div "folder Scheduled" at bounding box center [315, 167] width 175 height 16
click at [421, 167] on icon "more_vert" at bounding box center [421, 165] width 11 height 11
click at [252, 206] on span "Triggered" at bounding box center [269, 203] width 48 height 13
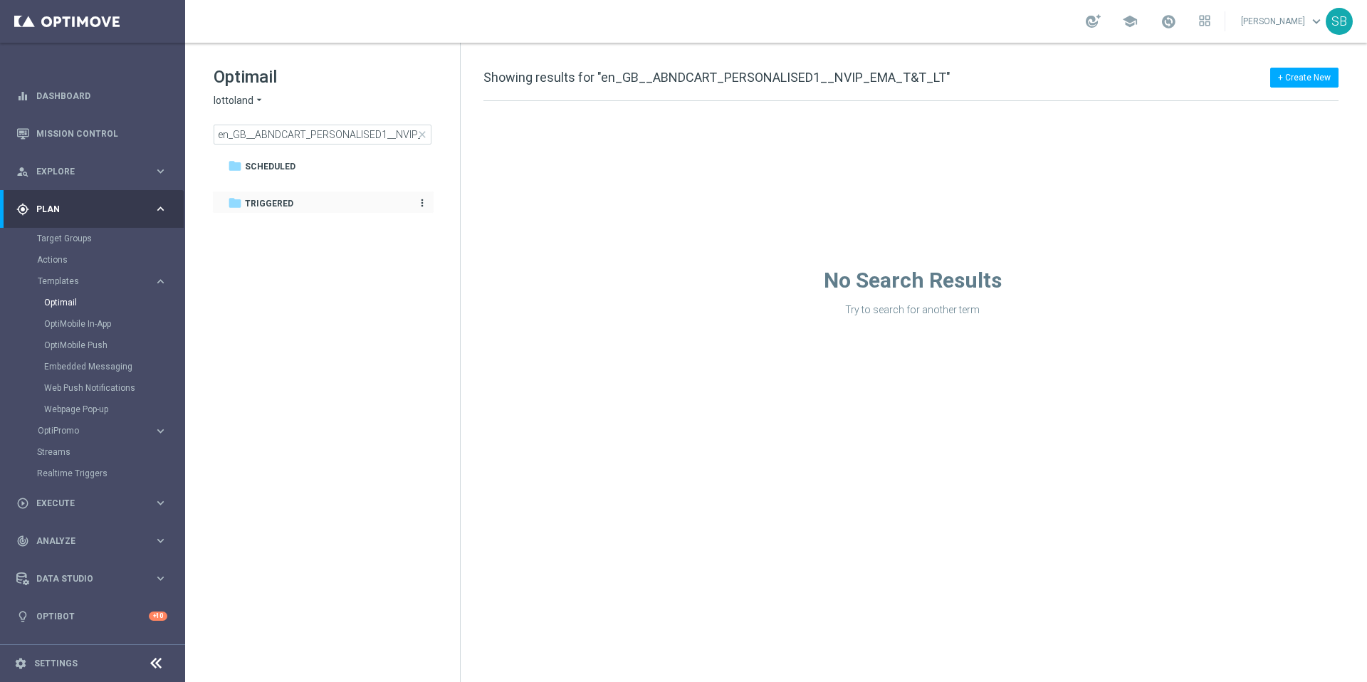
click at [420, 203] on icon "more_vert" at bounding box center [421, 202] width 11 height 11
click at [321, 135] on input "en_GB__ABNDCART_PERSONALISED1__NVIP_EMA_T&T_LT" at bounding box center [323, 135] width 218 height 20
click at [423, 135] on span "close" at bounding box center [421, 134] width 11 height 11
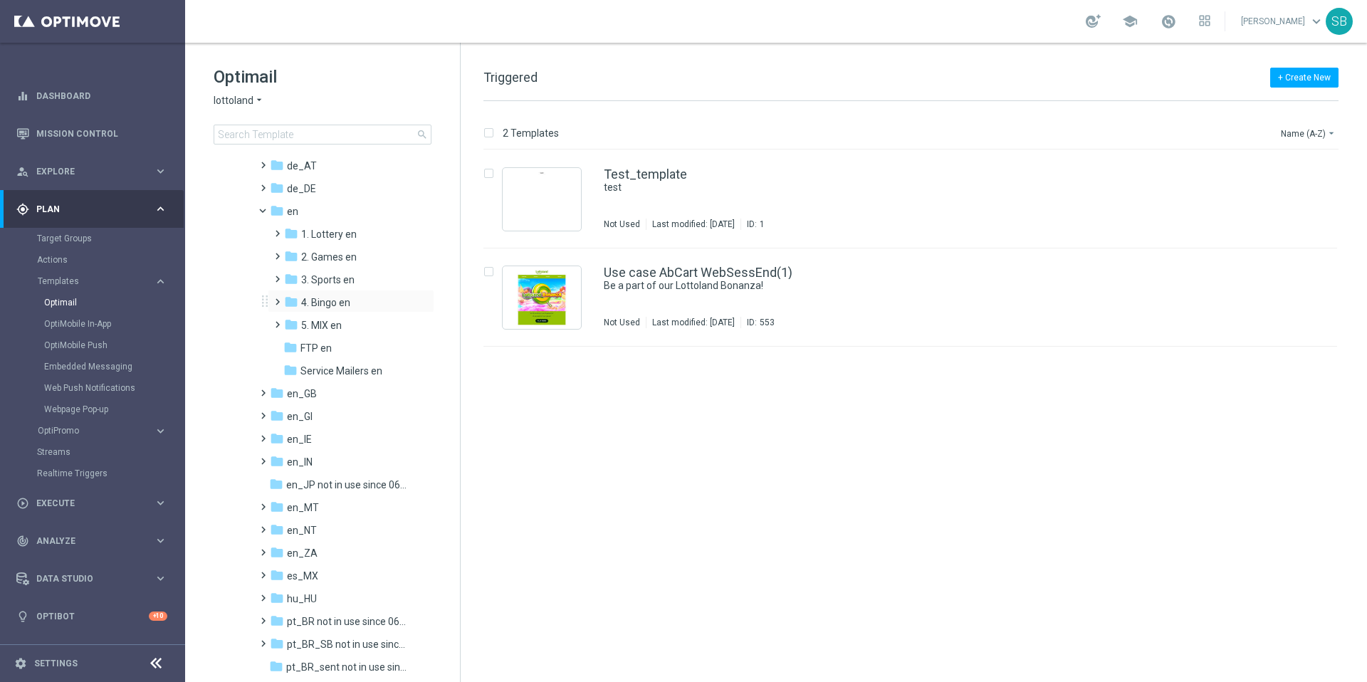
scroll to position [140, 0]
click at [284, 392] on div "folder en_GB" at bounding box center [340, 392] width 140 height 16
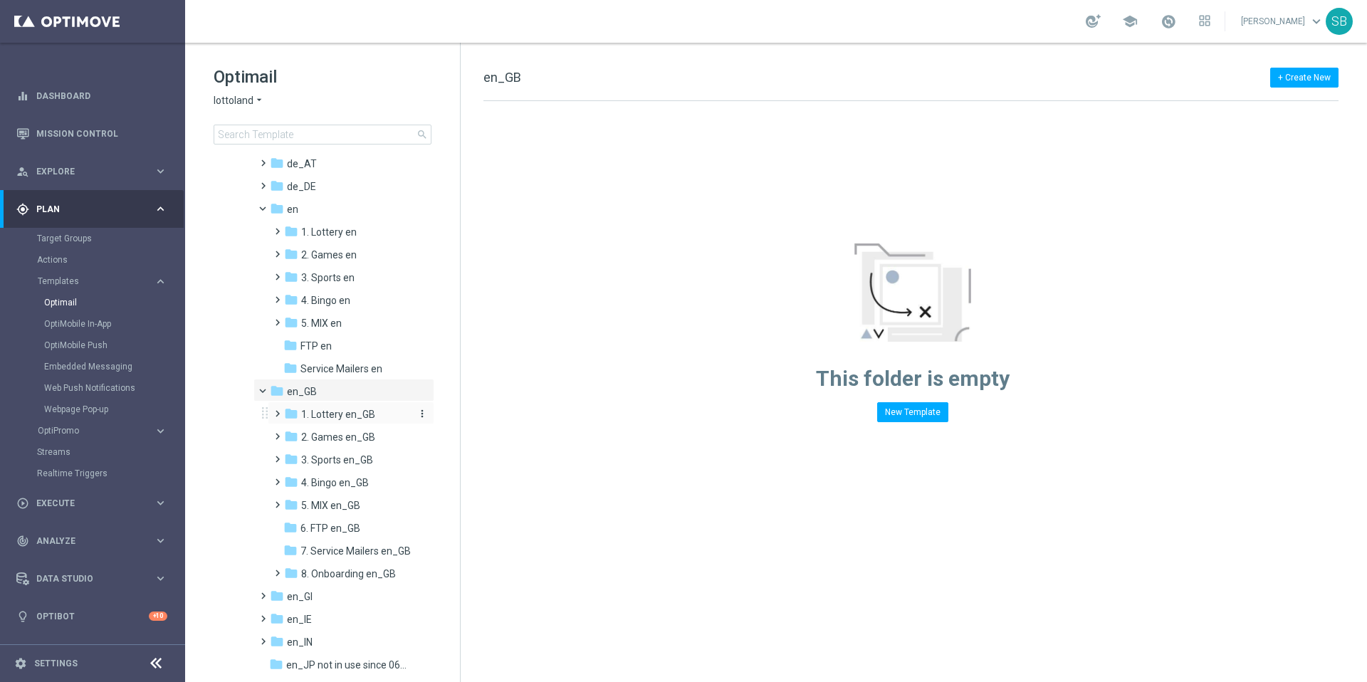
click at [291, 413] on icon "folder" at bounding box center [291, 414] width 14 height 14
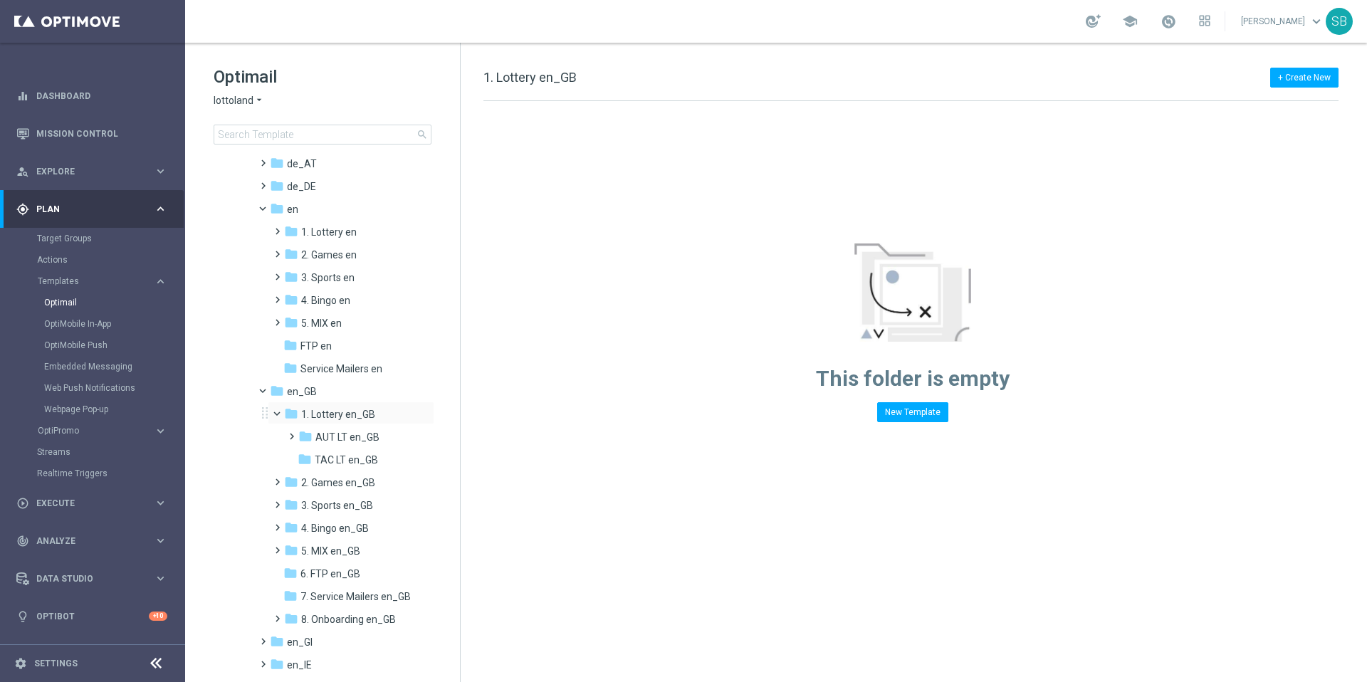
click at [281, 412] on span at bounding box center [284, 410] width 6 height 6
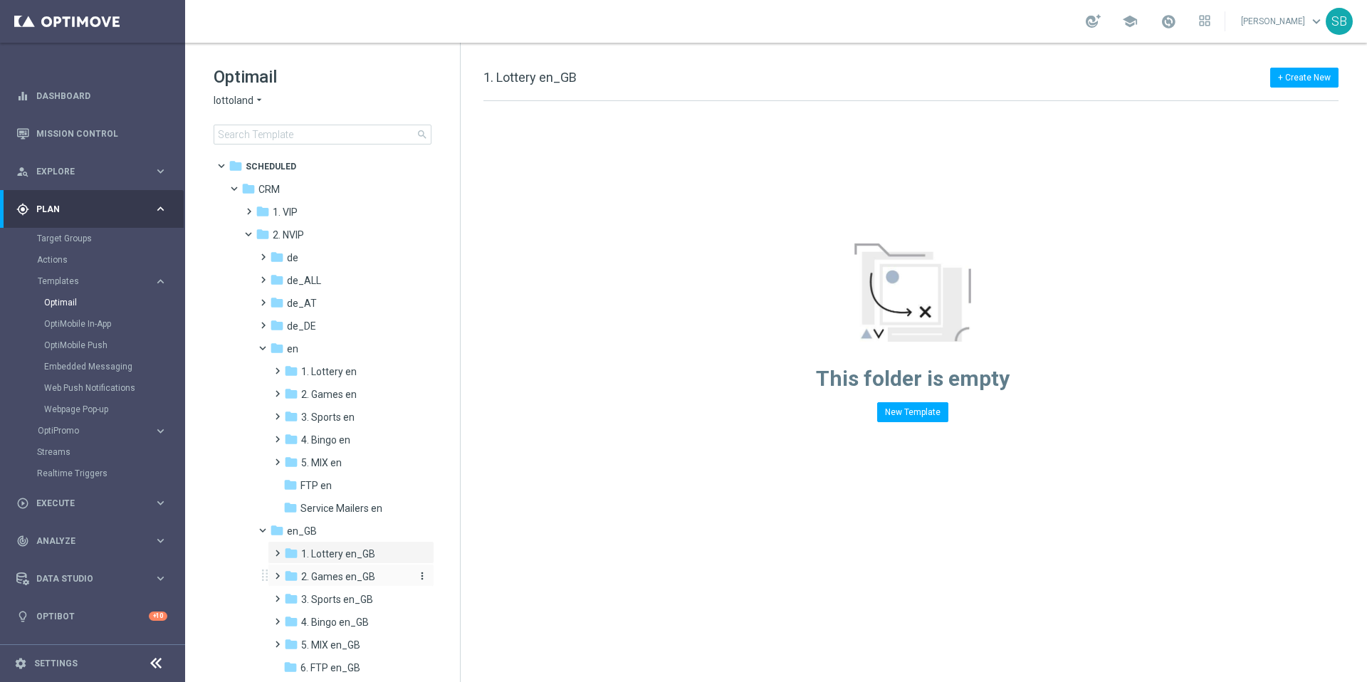
scroll to position [140, 0]
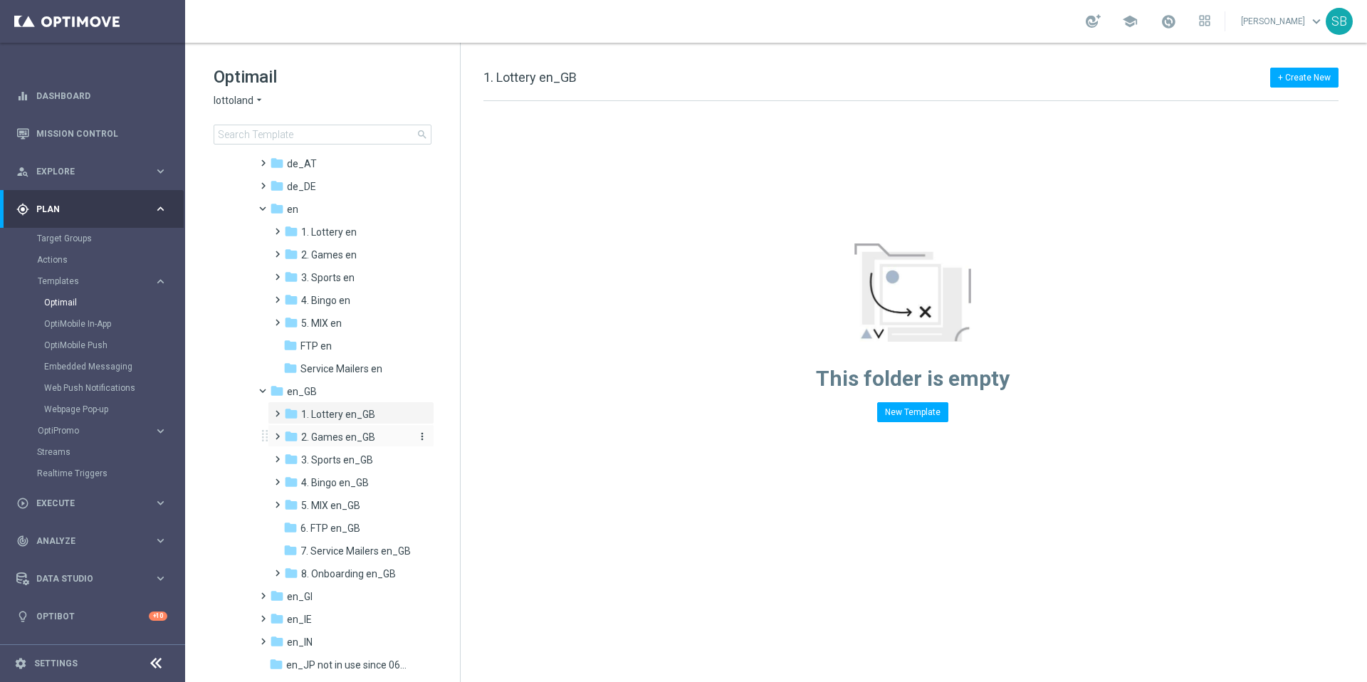
click at [285, 437] on icon "folder" at bounding box center [291, 436] width 14 height 14
click at [281, 433] on span at bounding box center [284, 433] width 6 height 6
click at [276, 433] on span at bounding box center [274, 430] width 6 height 6
click at [300, 481] on icon "folder" at bounding box center [305, 482] width 14 height 14
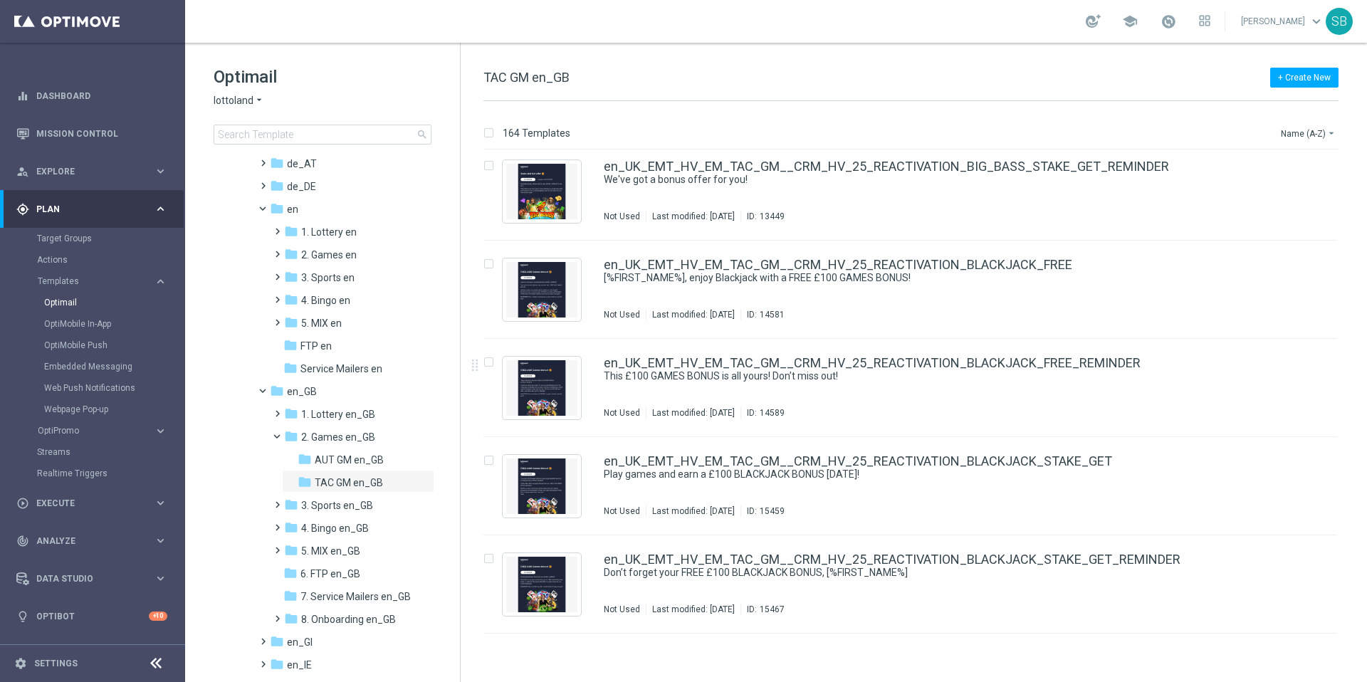
scroll to position [14341, 0]
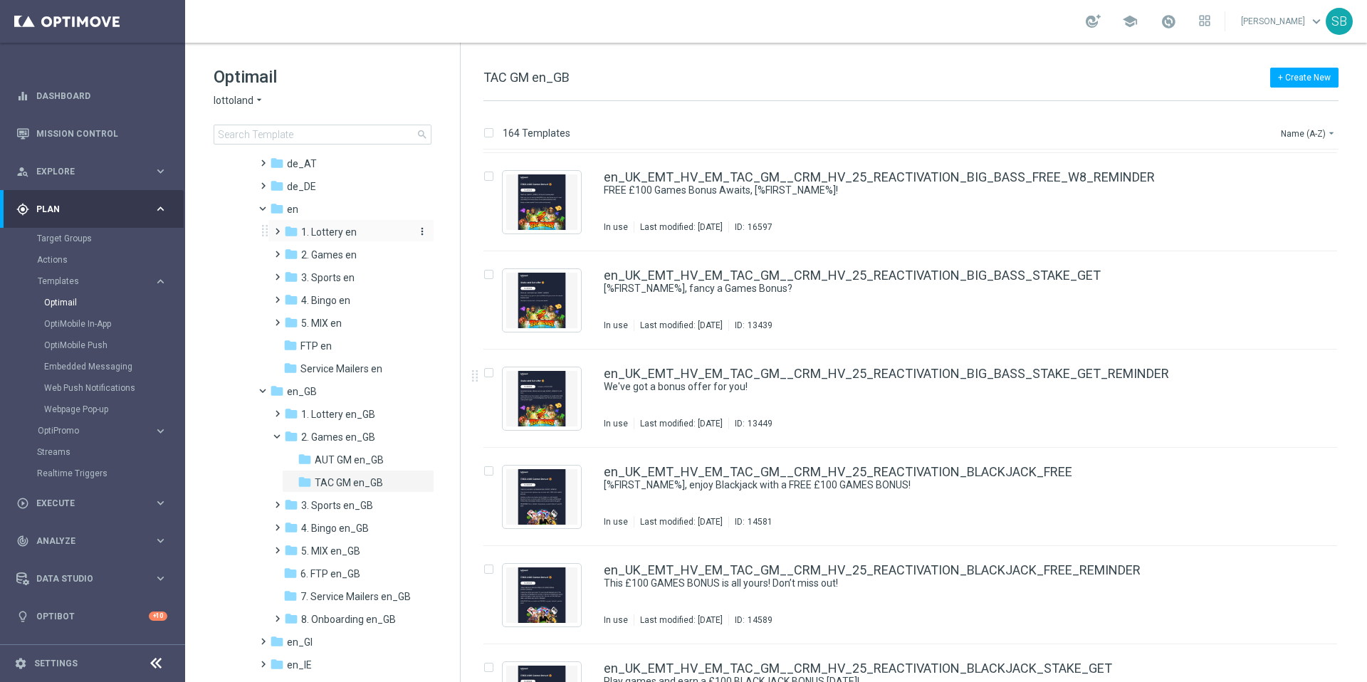
click at [315, 231] on span "1. Lottery en" at bounding box center [329, 232] width 56 height 13
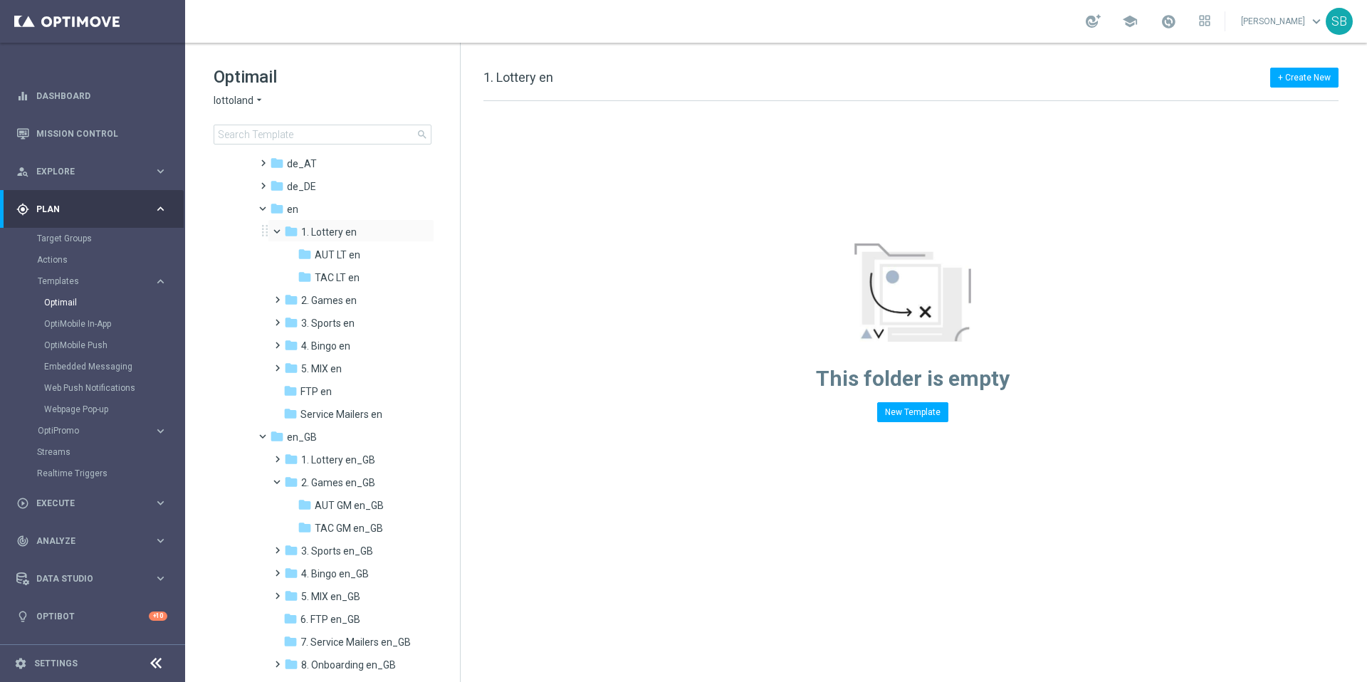
click at [281, 231] on span at bounding box center [284, 228] width 6 height 6
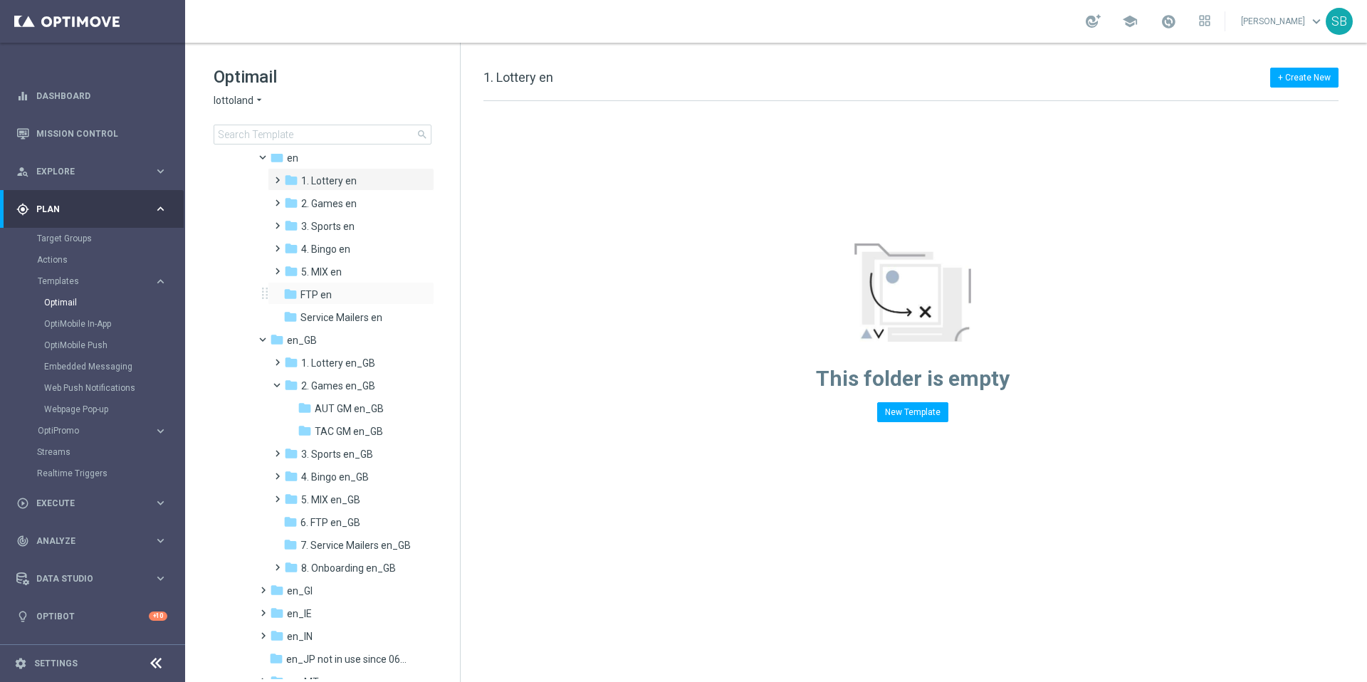
scroll to position [193, 0]
click at [295, 362] on icon "folder" at bounding box center [291, 360] width 14 height 14
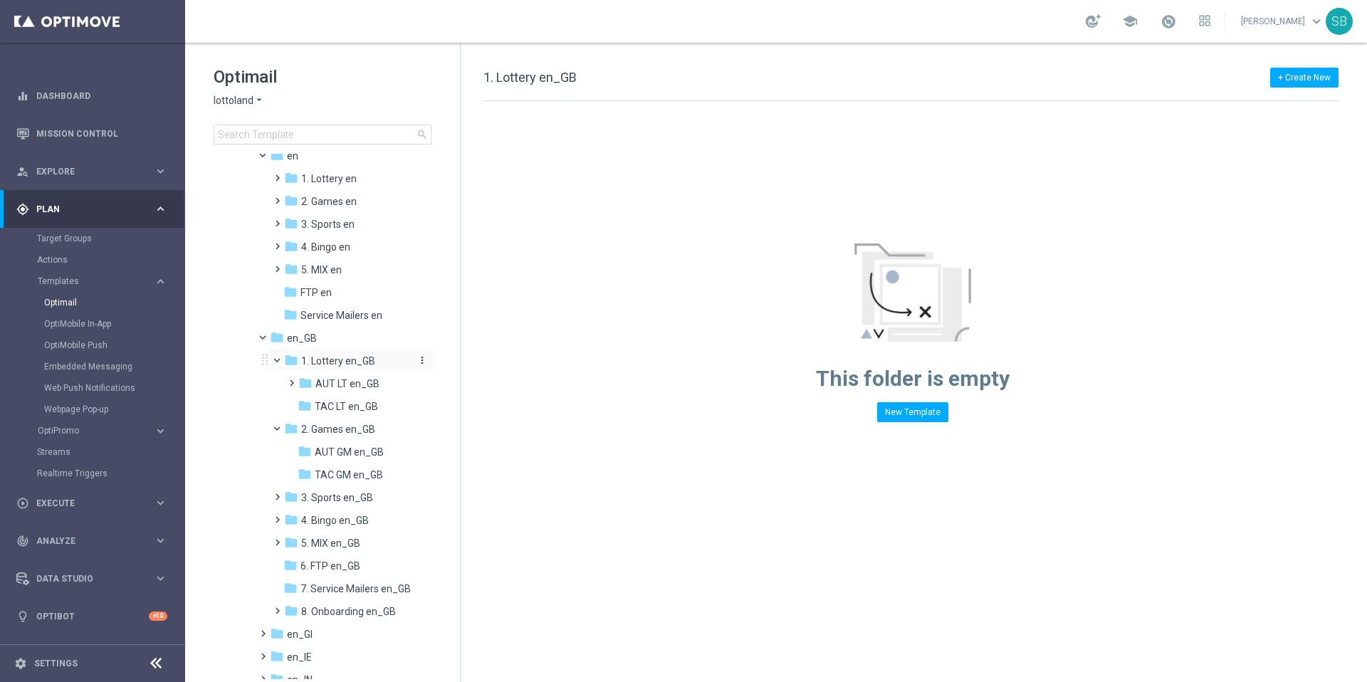
click at [364, 362] on span "1. Lottery en_GB" at bounding box center [338, 361] width 74 height 13
click at [295, 360] on icon "folder" at bounding box center [291, 360] width 14 height 14
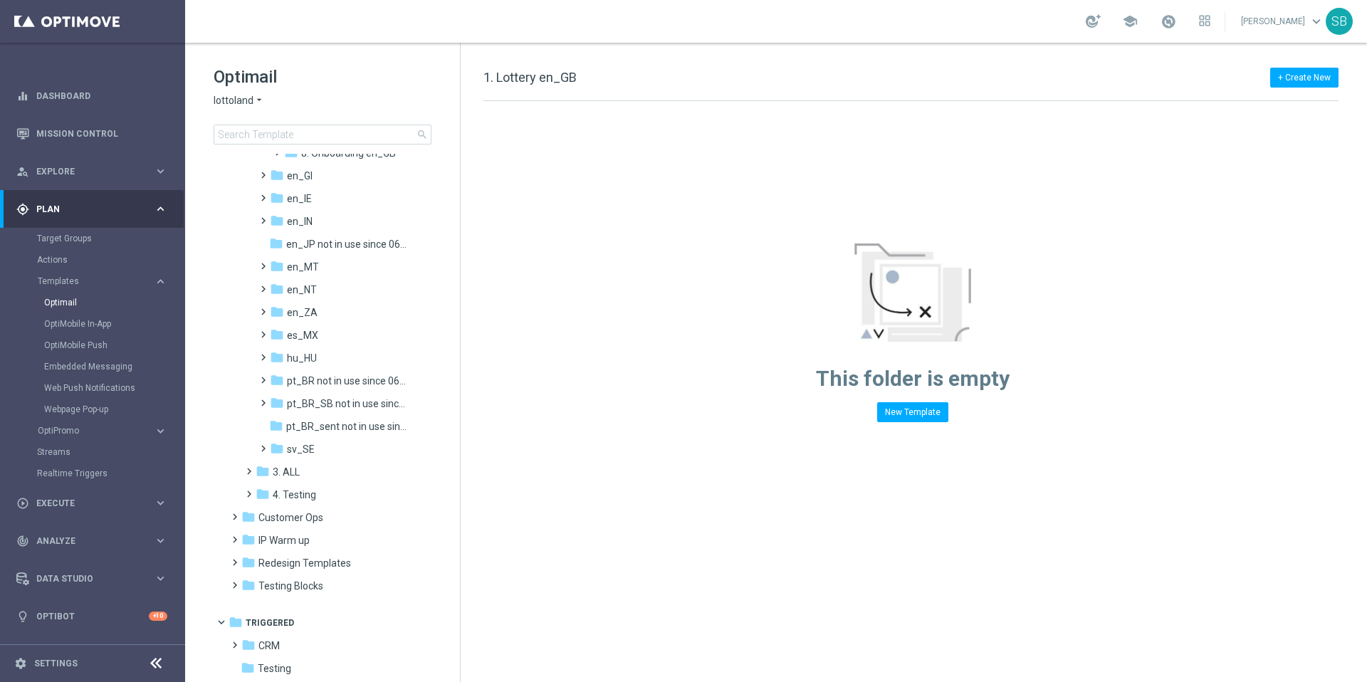
scroll to position [654, 0]
click at [256, 641] on div "folder CRM" at bounding box center [323, 644] width 164 height 16
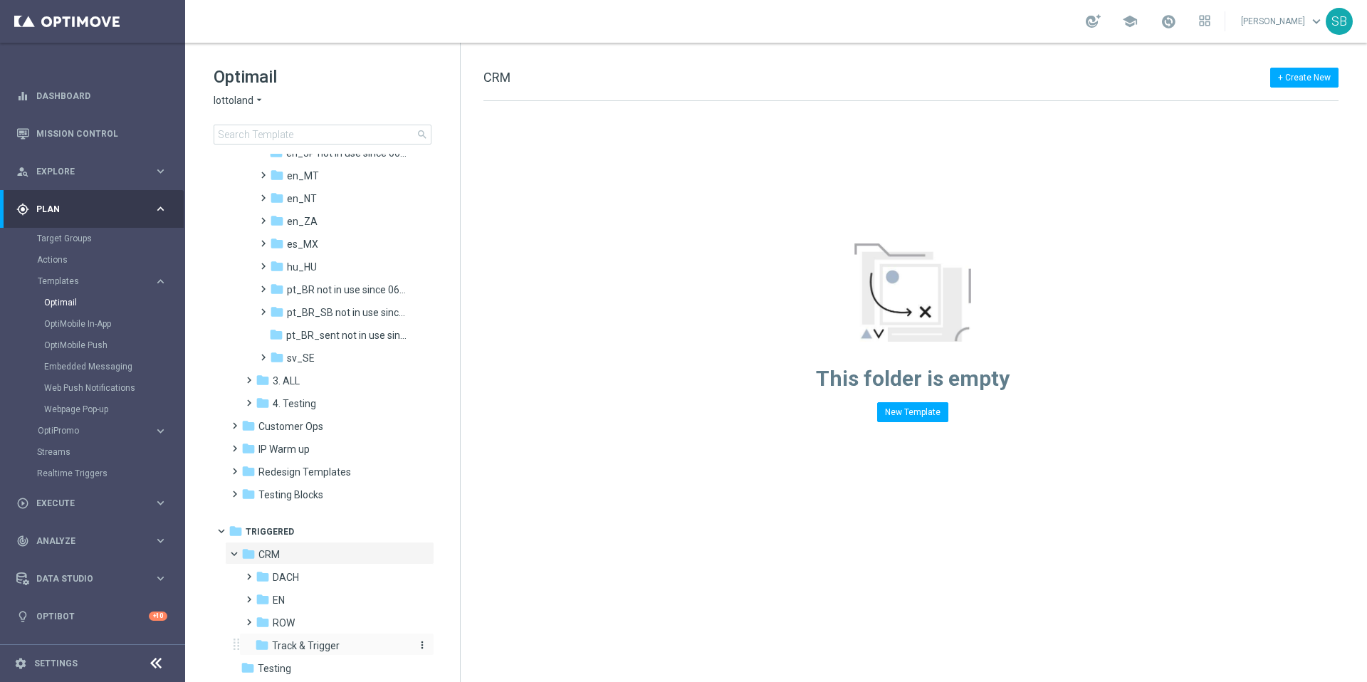
scroll to position [745, 0]
click at [265, 598] on icon "folder" at bounding box center [263, 597] width 14 height 14
click at [300, 645] on span "EN_nrt_abandondcart" at bounding box center [336, 643] width 100 height 13
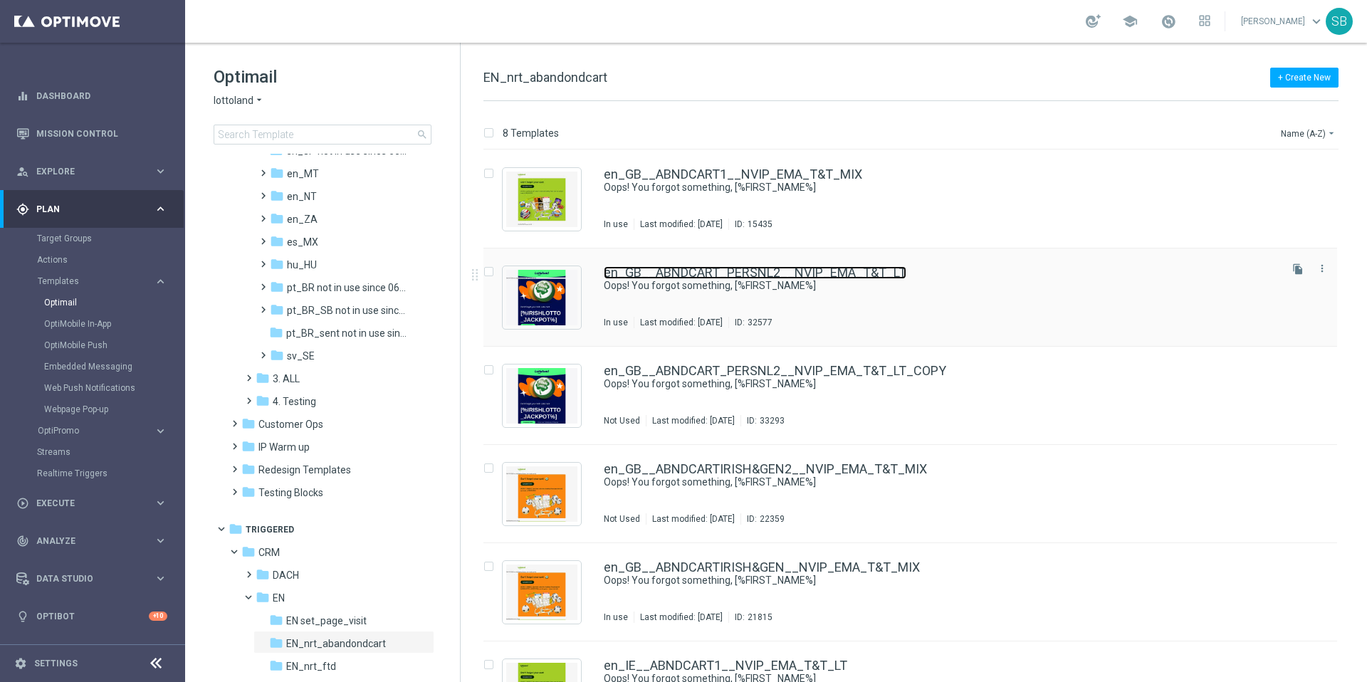
click at [750, 275] on link "en_GB__ABNDCART_PERSNL2__NVIP_EMA_T&T_LT" at bounding box center [755, 272] width 303 height 13
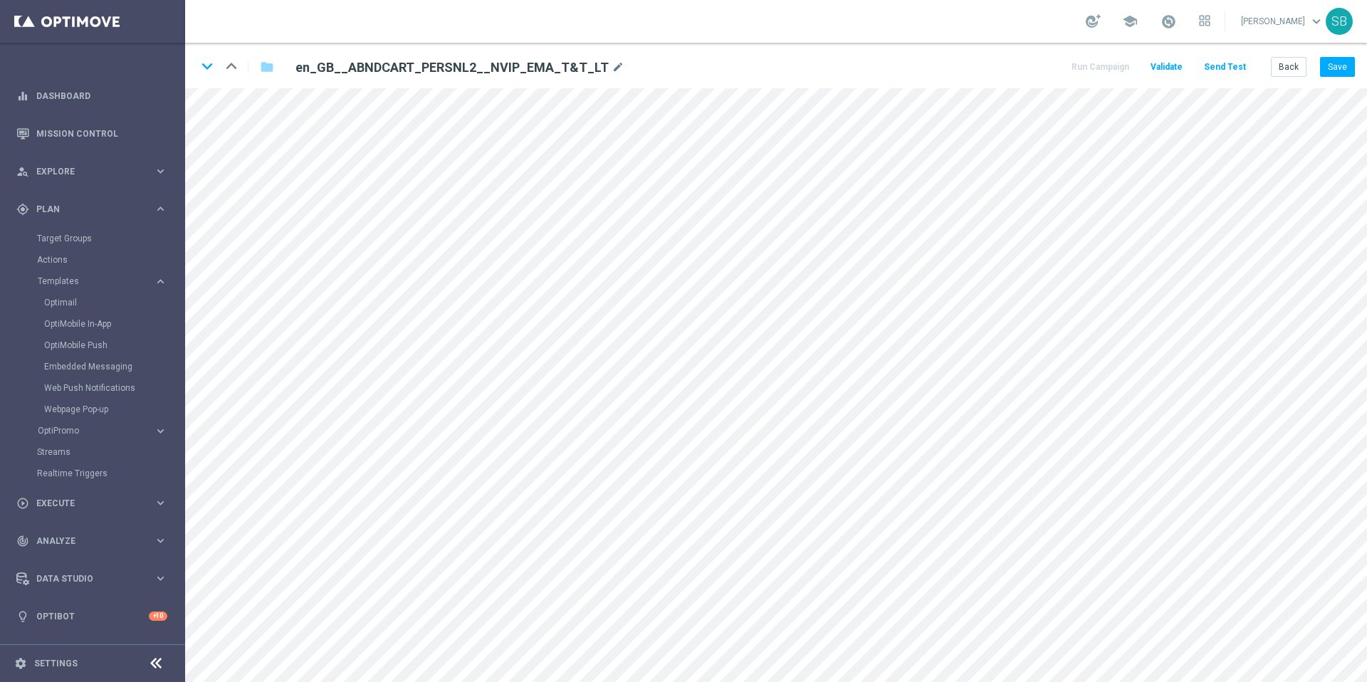
click at [632, 68] on div "en_GB__ABNDCART_PERSNL2__NVIP_EMA_T&T_LT mode_edit" at bounding box center [461, 66] width 353 height 19
click at [52, 298] on link "Optimail" at bounding box center [96, 302] width 104 height 11
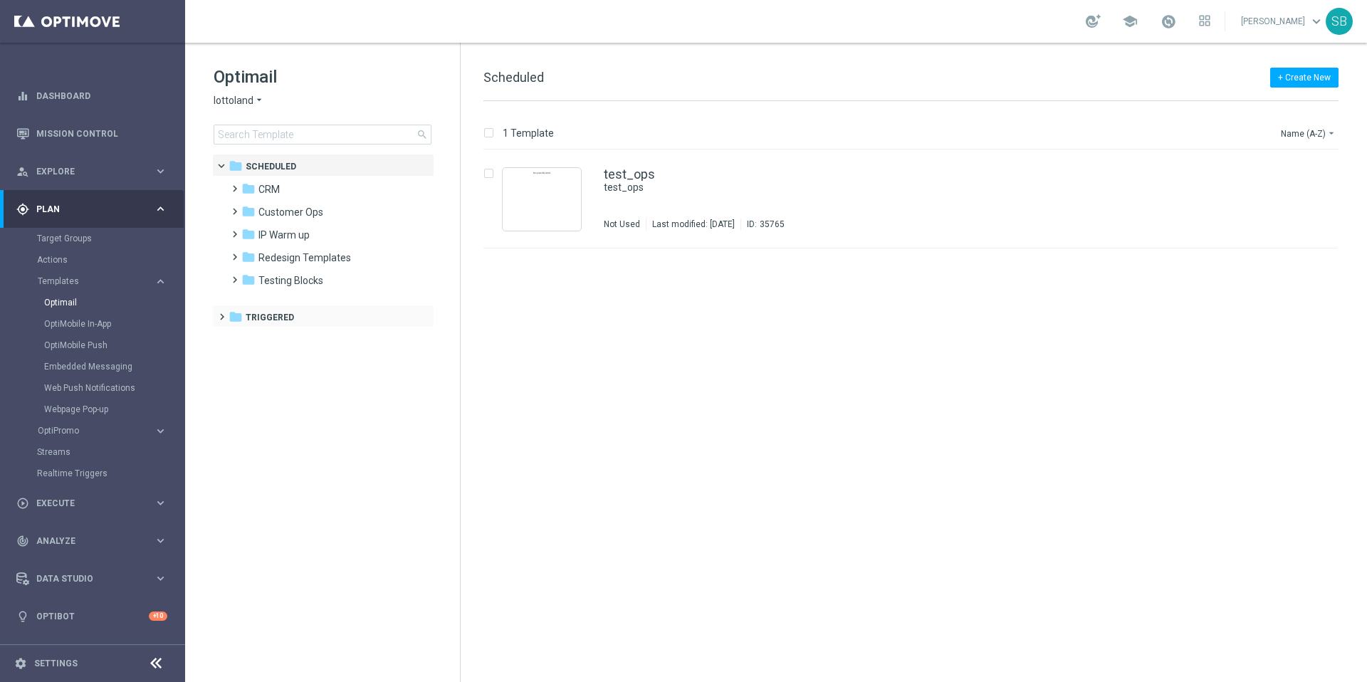
click at [221, 313] on span at bounding box center [219, 311] width 6 height 6
click at [233, 185] on span at bounding box center [232, 182] width 6 height 6
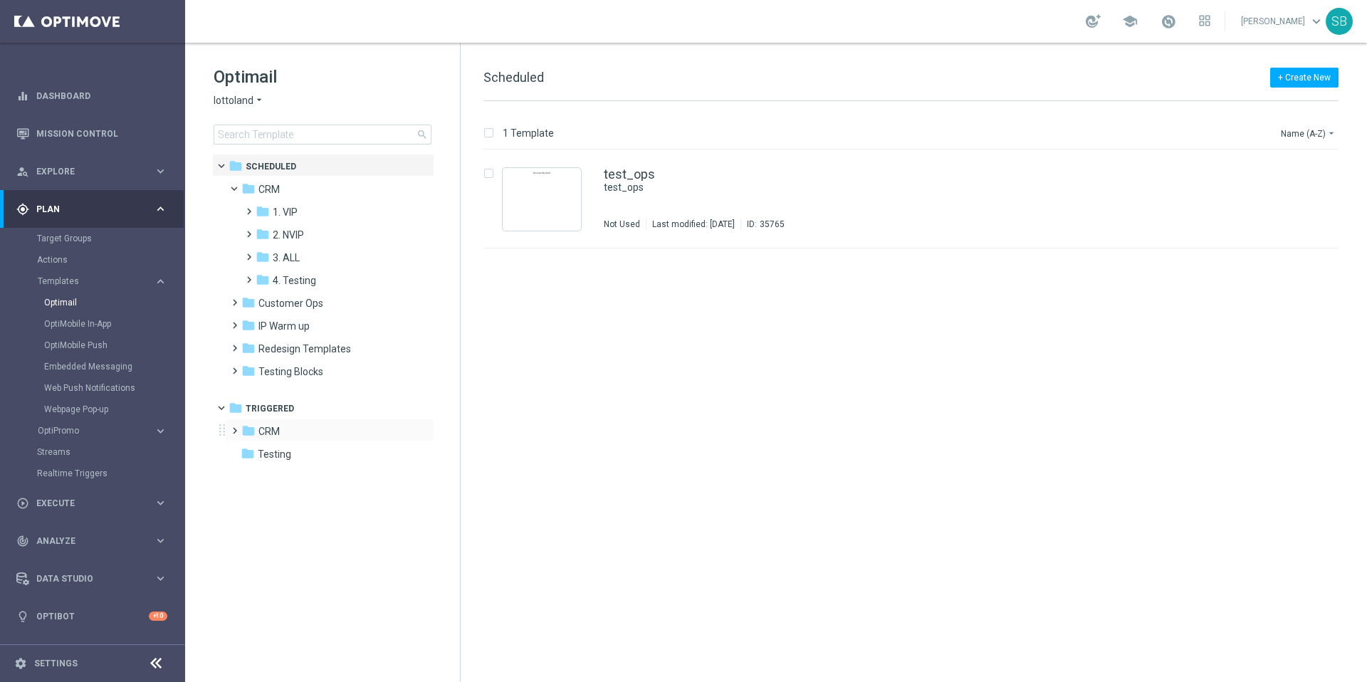
click at [235, 427] on span at bounding box center [232, 424] width 6 height 6
click at [262, 501] on icon "folder" at bounding box center [263, 499] width 14 height 14
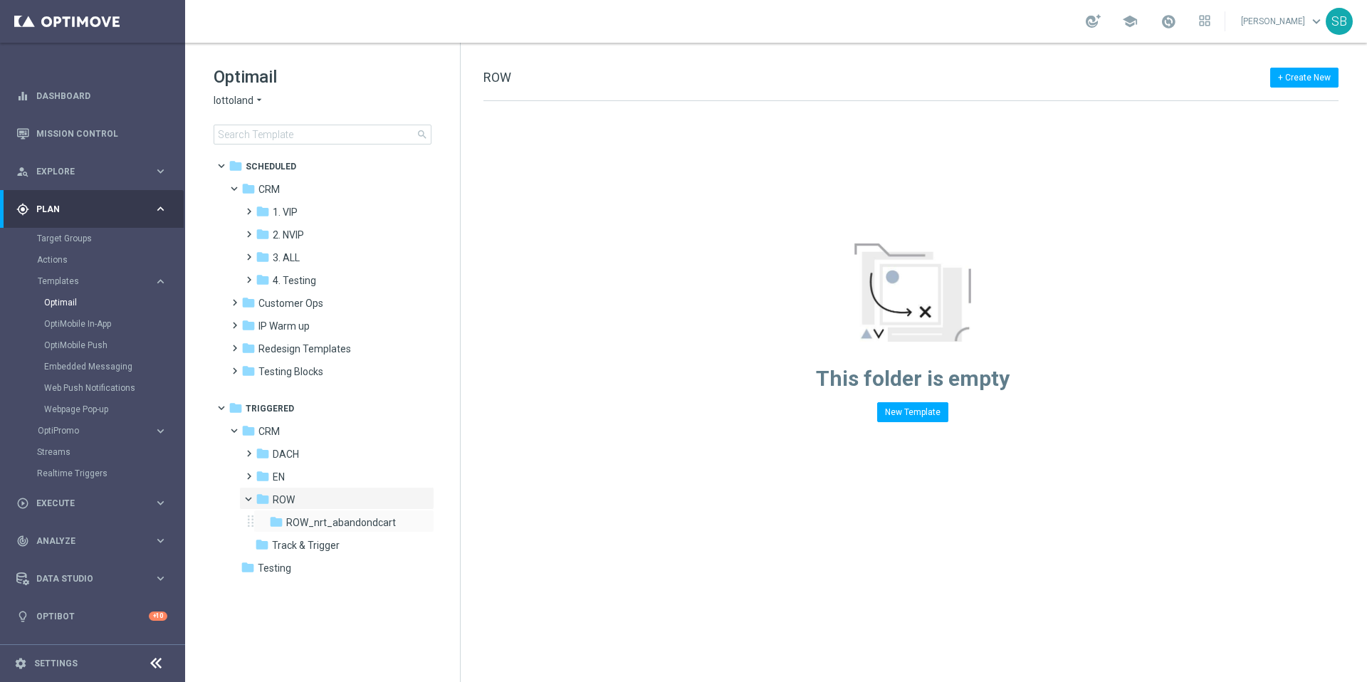
click at [268, 521] on tree-node-expander at bounding box center [263, 521] width 12 height 13
click at [280, 523] on icon "folder" at bounding box center [276, 522] width 14 height 14
click at [273, 519] on icon "folder" at bounding box center [276, 522] width 14 height 14
click at [249, 473] on span at bounding box center [246, 470] width 6 height 6
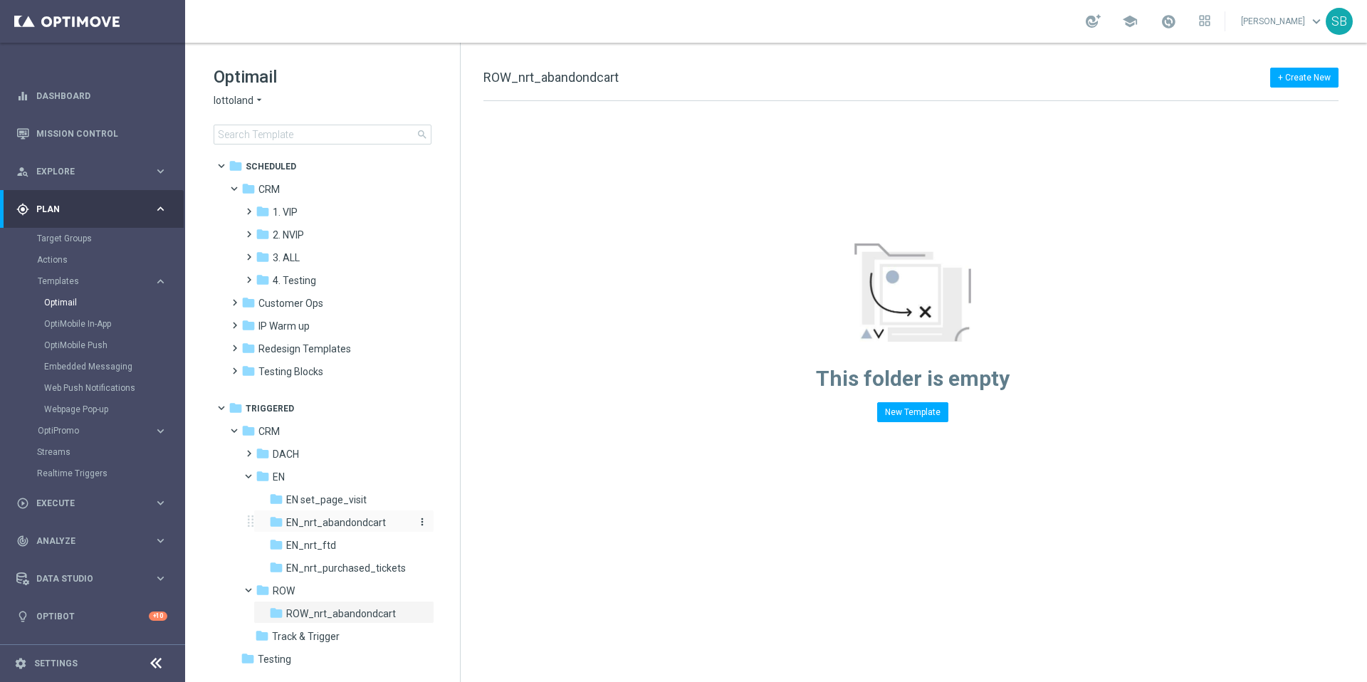
click at [293, 522] on span "EN_nrt_abandondcart" at bounding box center [336, 522] width 100 height 13
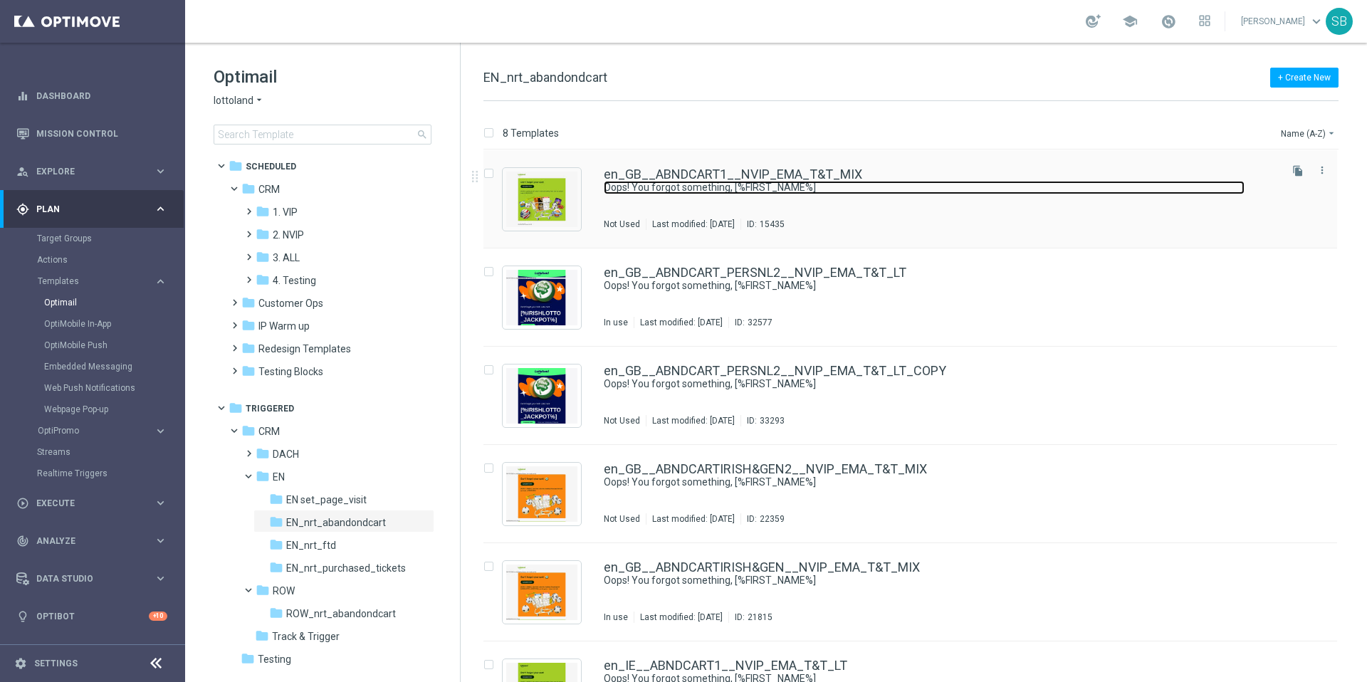
click at [718, 181] on link "Oops! You forgot something, [%FIRST_NAME%]" at bounding box center [924, 188] width 641 height 14
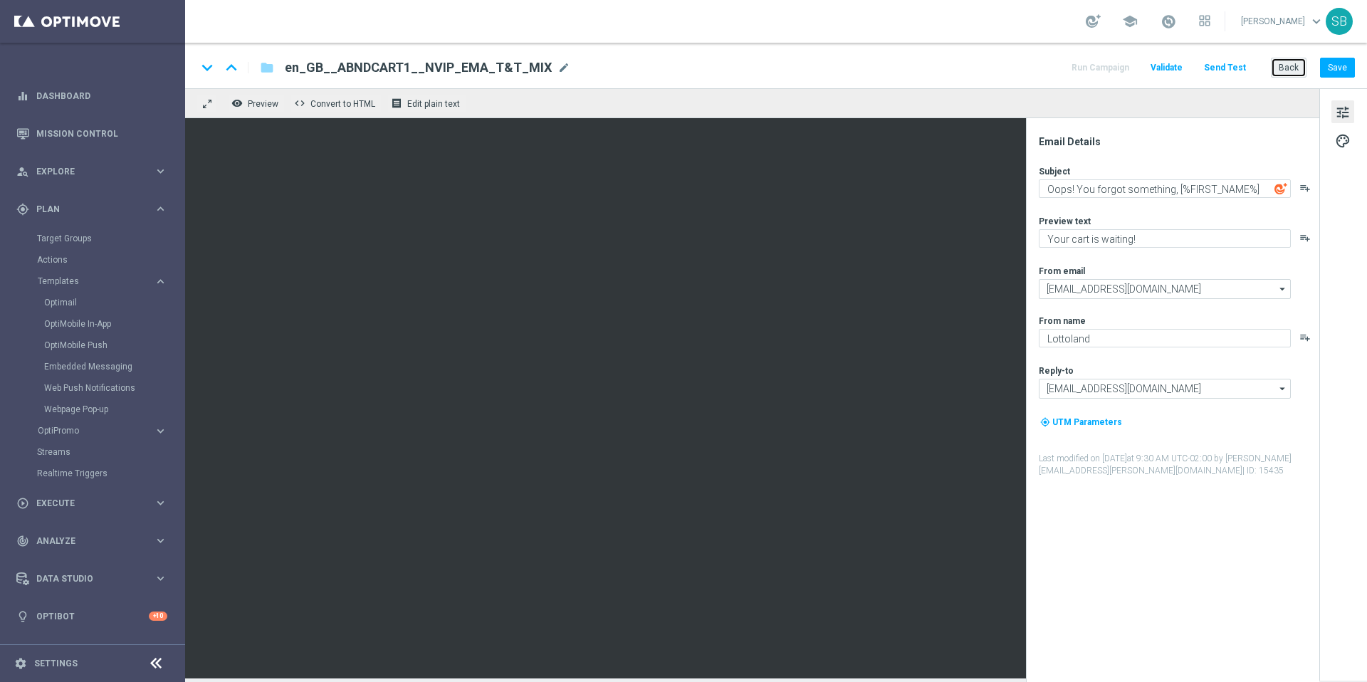
click at [1299, 70] on button "Back" at bounding box center [1289, 68] width 36 height 20
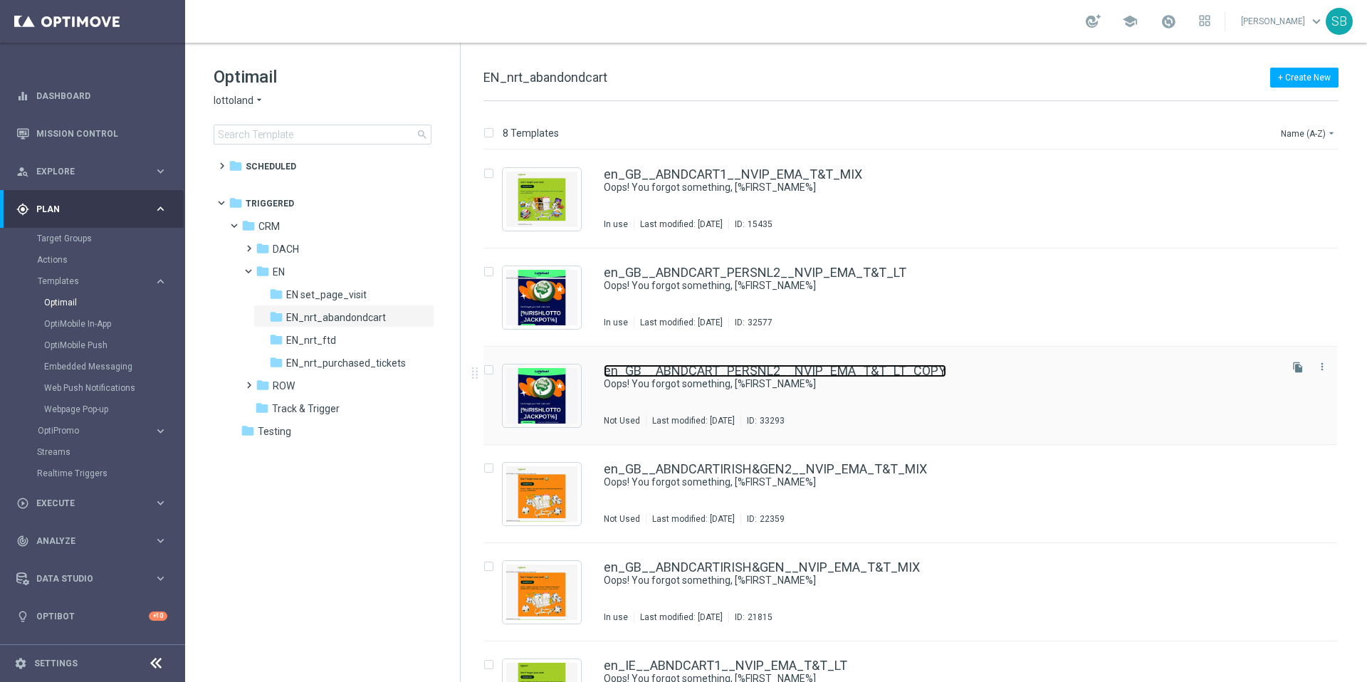
click at [794, 370] on link "en_GB__ABNDCART_PERSNL2__NVIP_EMA_T&T_LT_COPY" at bounding box center [775, 371] width 342 height 13
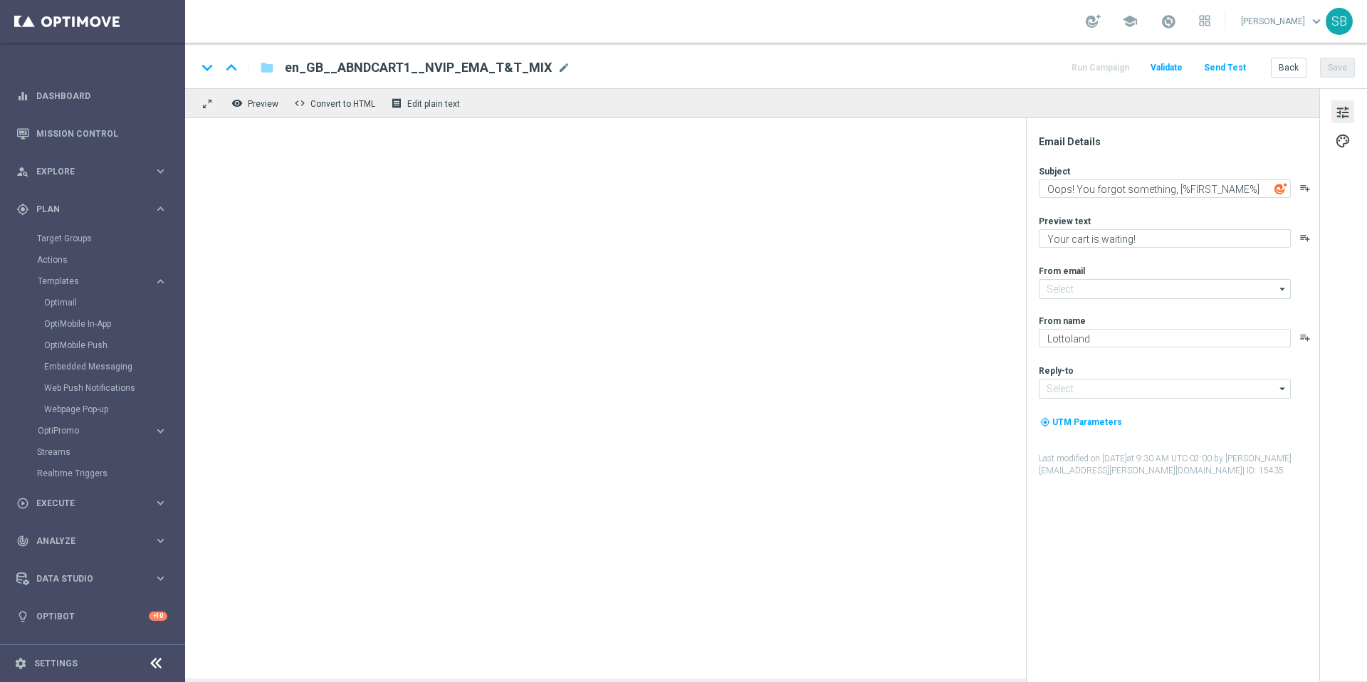
type input "mail@crm.lottoland.com"
type input "support@lottoland.co.uk"
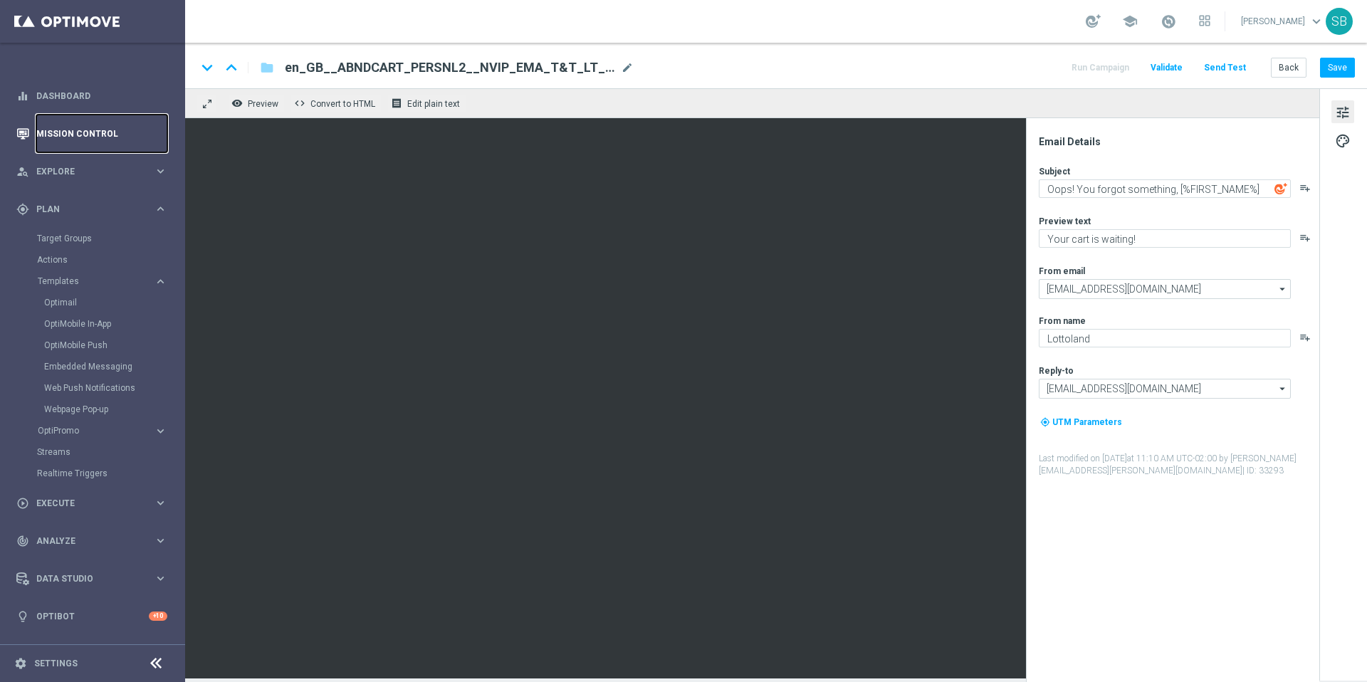
click at [78, 130] on link "Mission Control" at bounding box center [101, 134] width 131 height 38
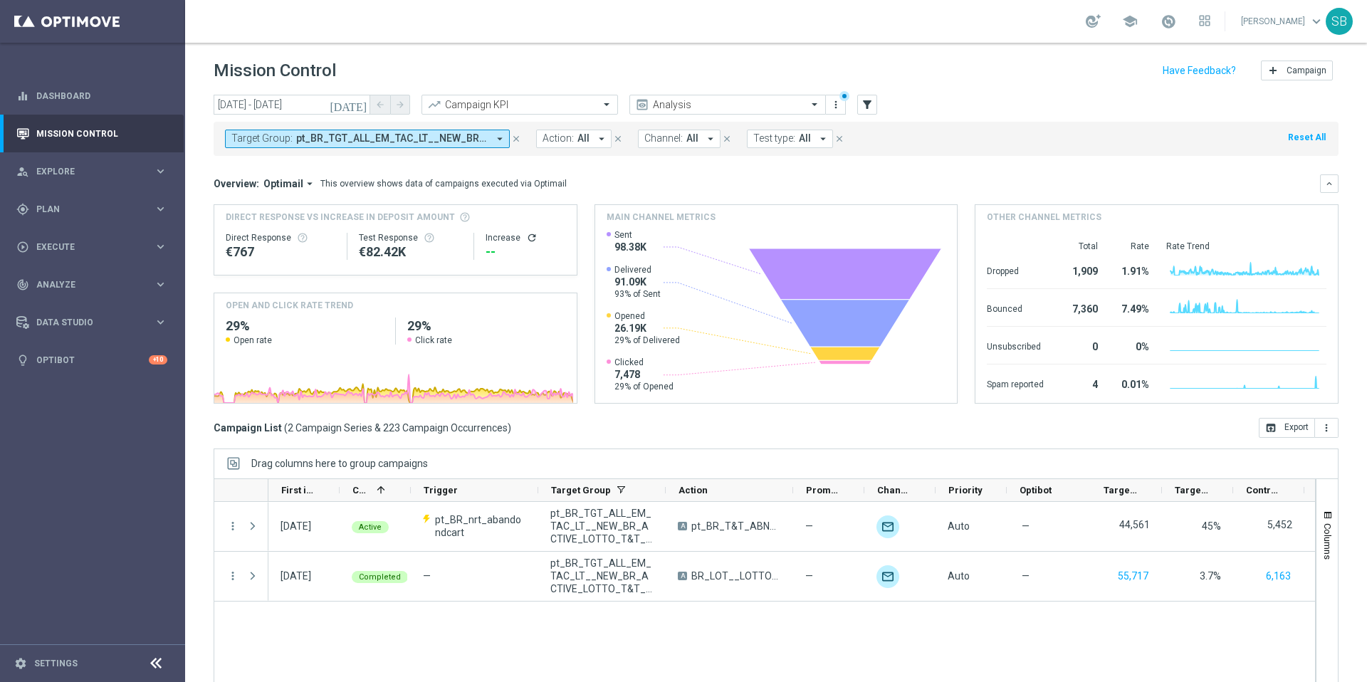
click at [501, 137] on icon "arrow_drop_down" at bounding box center [499, 138] width 13 height 13
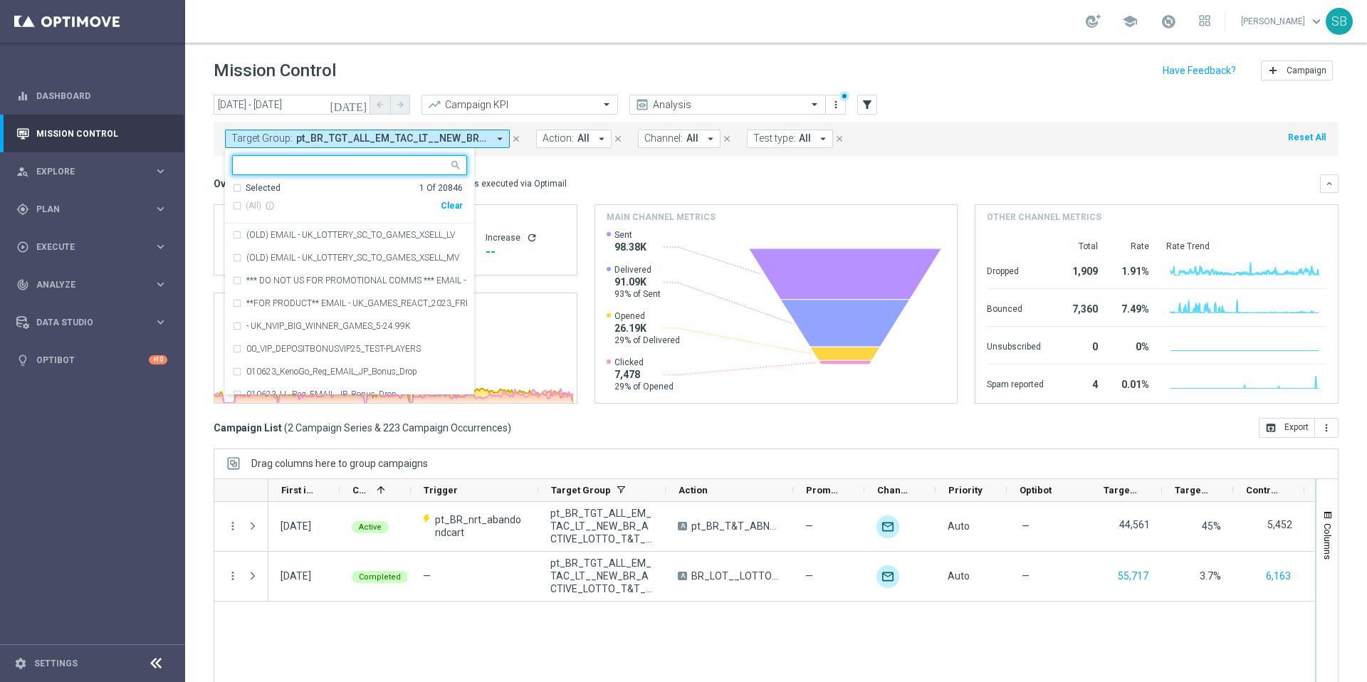
click at [362, 161] on input "text" at bounding box center [344, 165] width 209 height 12
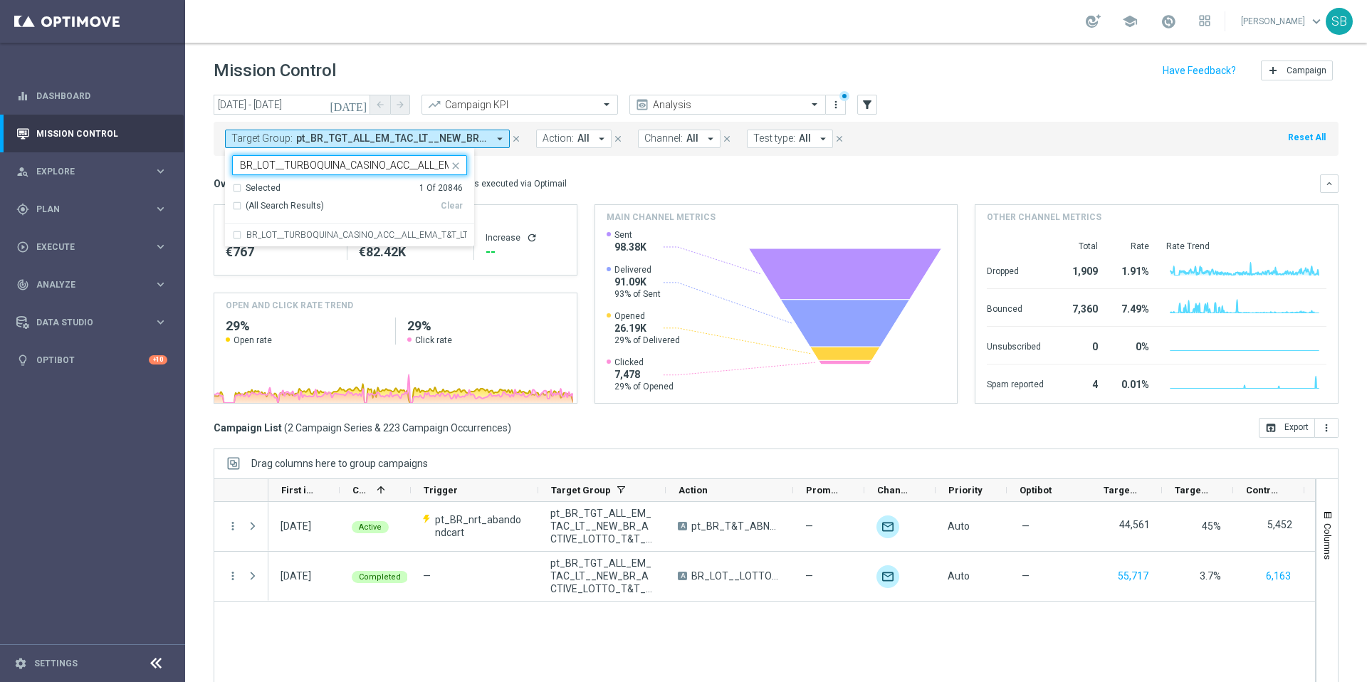
scroll to position [0, 45]
click at [238, 236] on div "BR_LOT__TURBOQUINA_CASINO_ACC__ALL_EMA_T&T_LT" at bounding box center [349, 235] width 235 height 23
type input "BR_LOT__TURBOQUINA_CASINO_ACC__ALL_EMA_T&T_LT"
click at [609, 174] on div "Overview: Optimail arrow_drop_down This overview shows data of campaigns execut…" at bounding box center [776, 183] width 1125 height 19
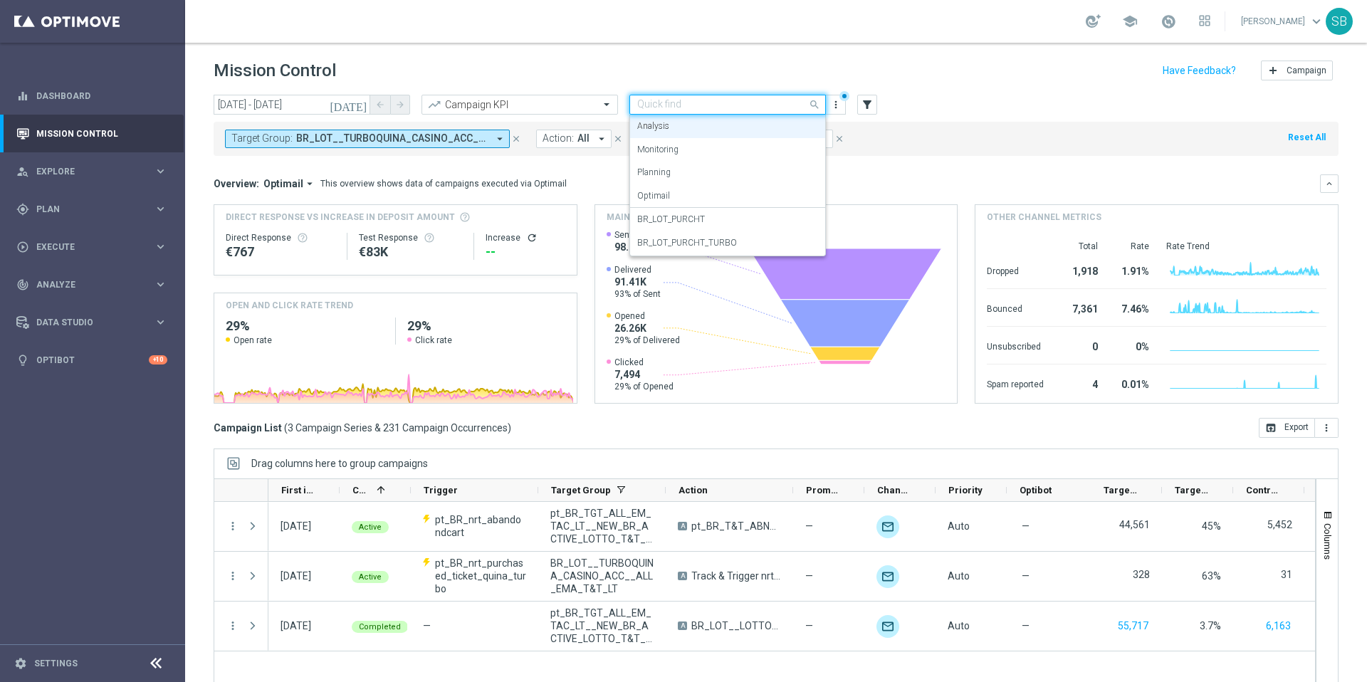
click at [816, 105] on span at bounding box center [816, 104] width 18 height 18
click at [700, 221] on label "BR_LOT_PURCHT" at bounding box center [671, 220] width 68 height 12
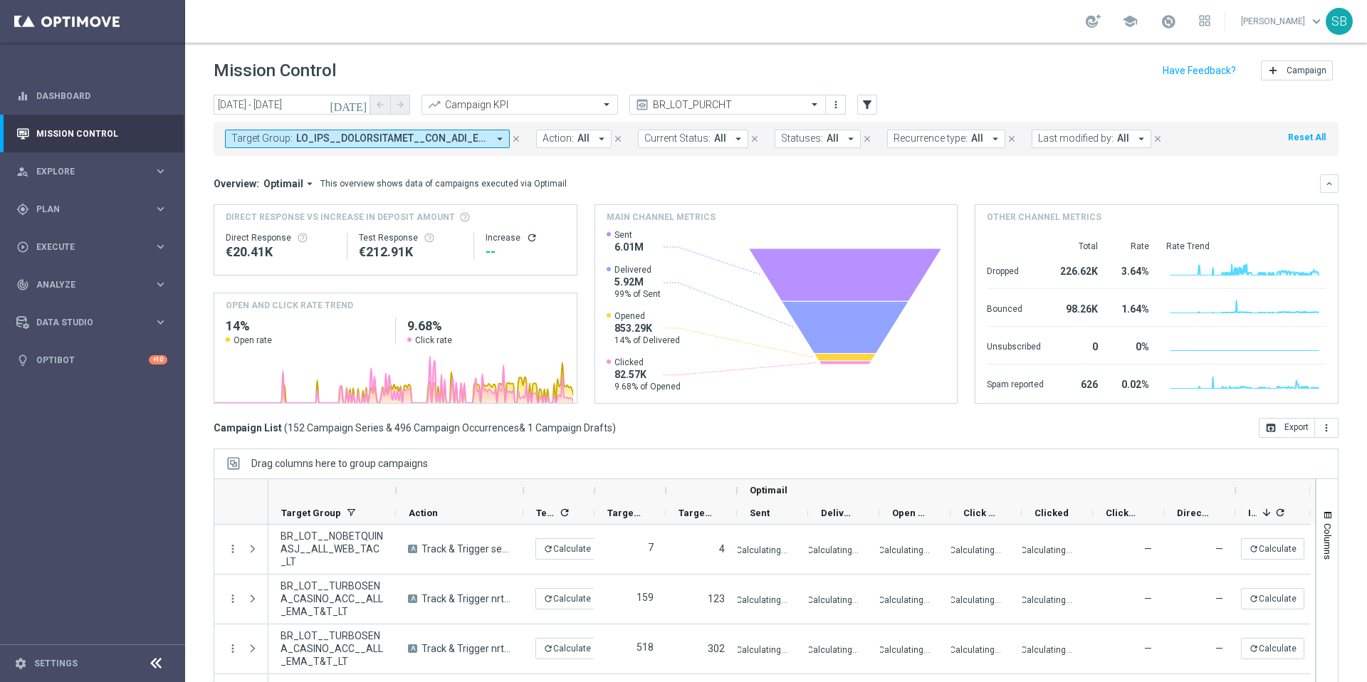
click at [503, 140] on icon "arrow_drop_down" at bounding box center [499, 138] width 13 height 13
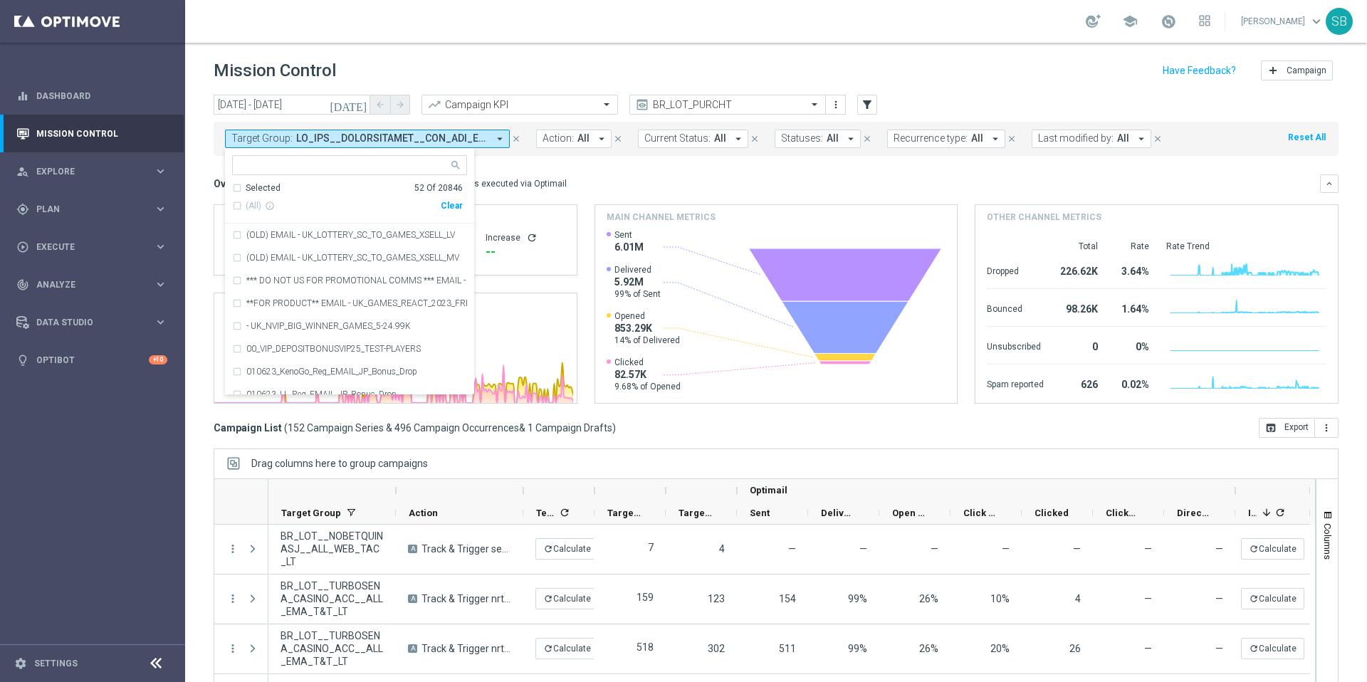
click at [500, 139] on icon "arrow_drop_down" at bounding box center [499, 138] width 13 height 13
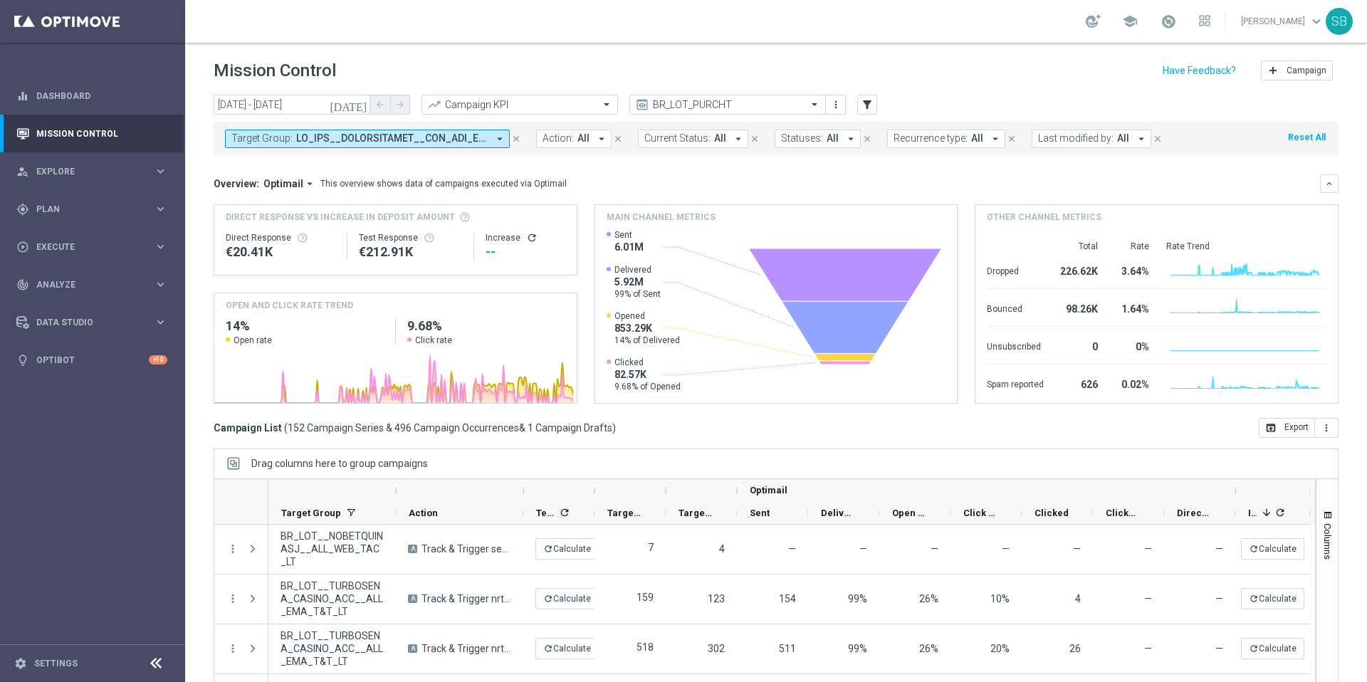
click at [499, 137] on icon "arrow_drop_down" at bounding box center [499, 138] width 13 height 13
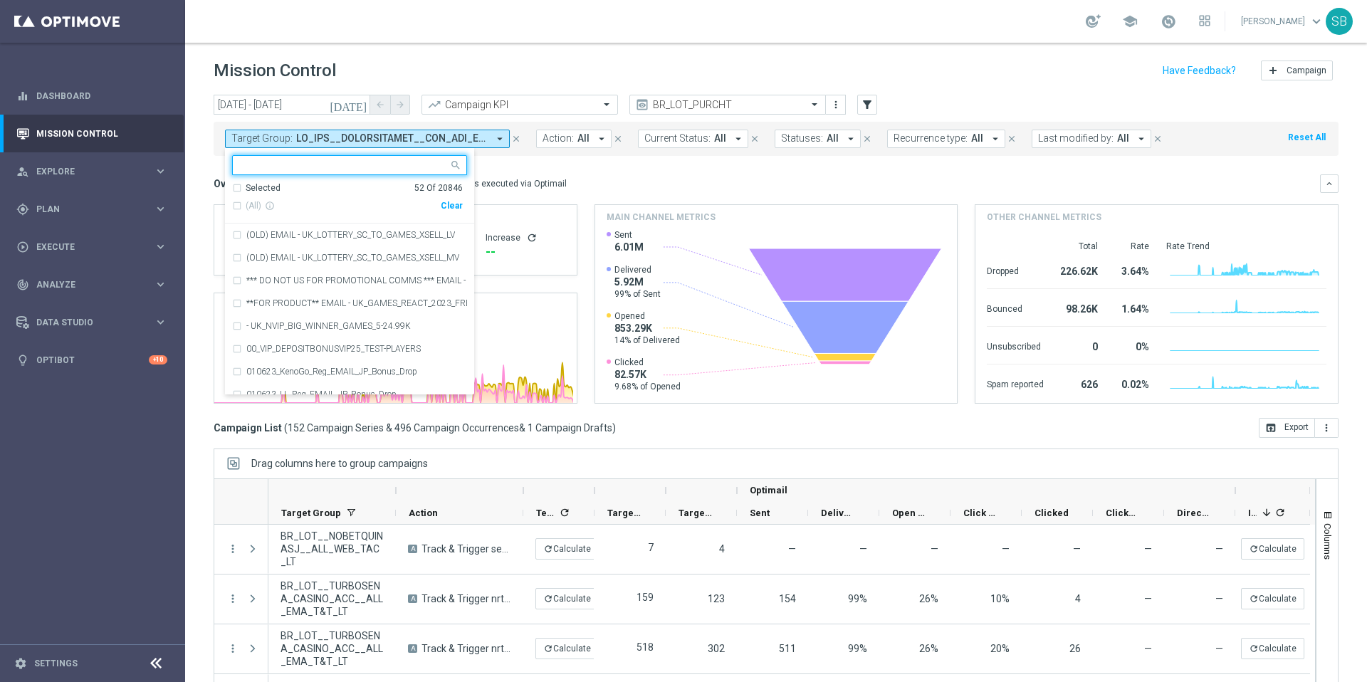
click at [290, 166] on input "text" at bounding box center [344, 165] width 209 height 12
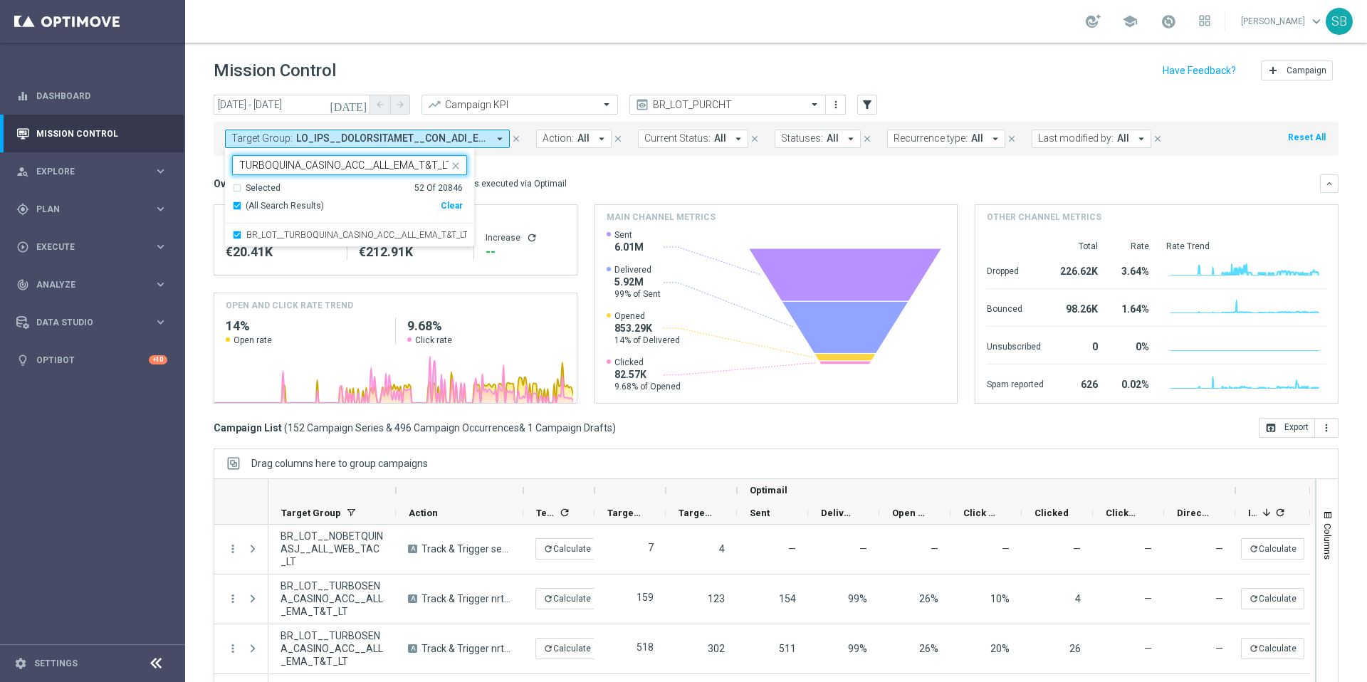
click at [0, 0] on div "Clear" at bounding box center [0, 0] width 0 height 0
type input "BR_LOT__TURBOQUINA_CASINO_ACC__ALL_EMA_T&T_LT"
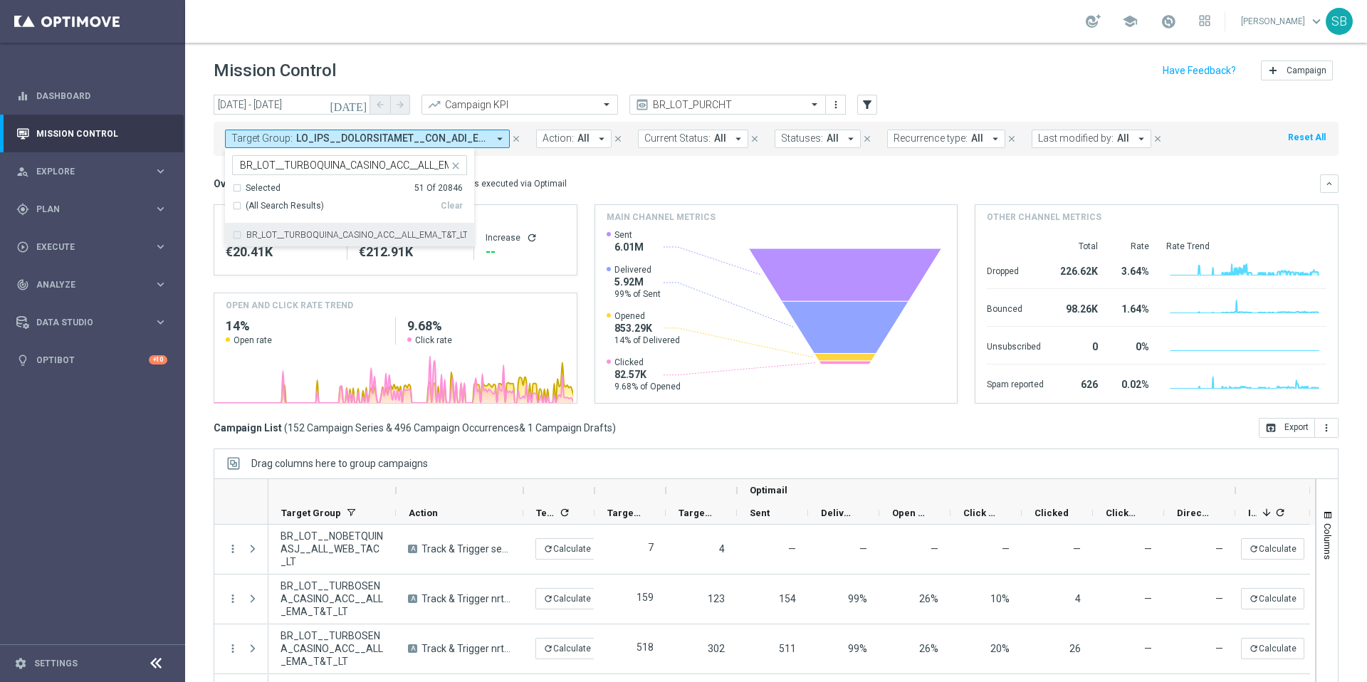
click at [458, 166] on icon "close" at bounding box center [455, 165] width 11 height 11
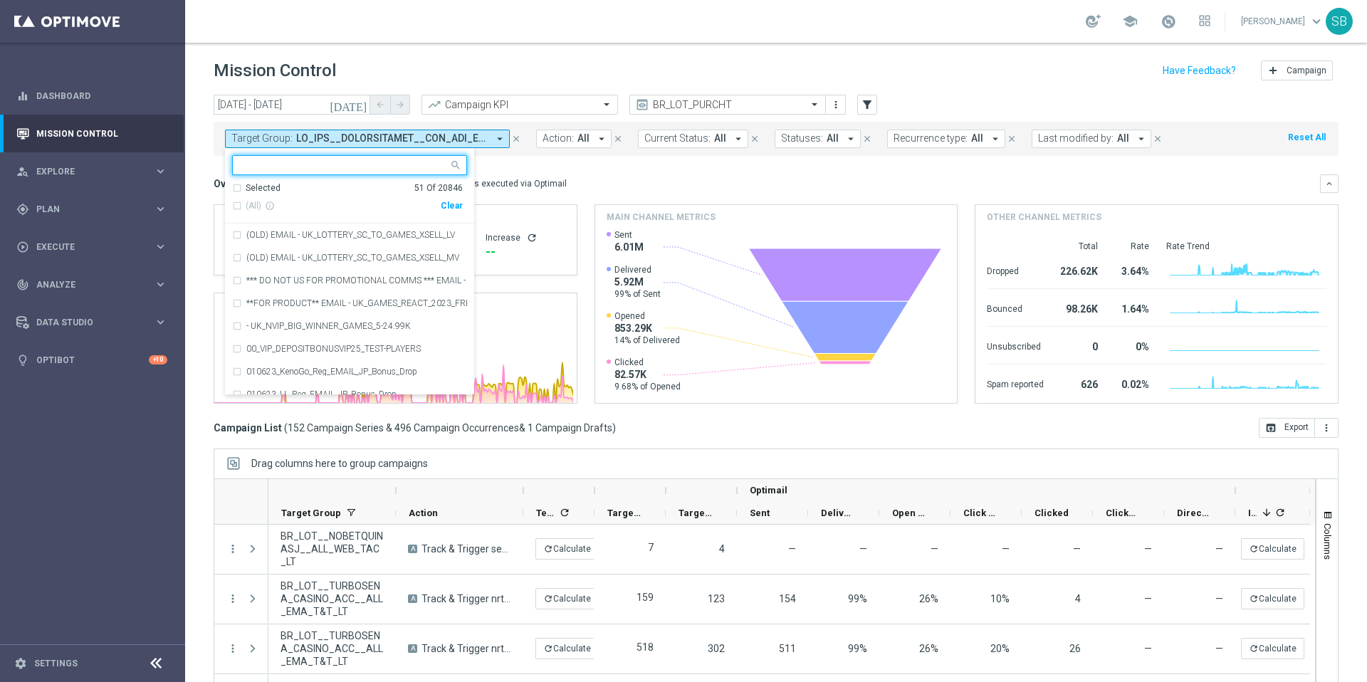
click at [397, 165] on input "text" at bounding box center [344, 165] width 209 height 12
paste input "BR_LOT__TURBOQUINA_CASINO_ACC__ALL_EMA_T&T_LT"
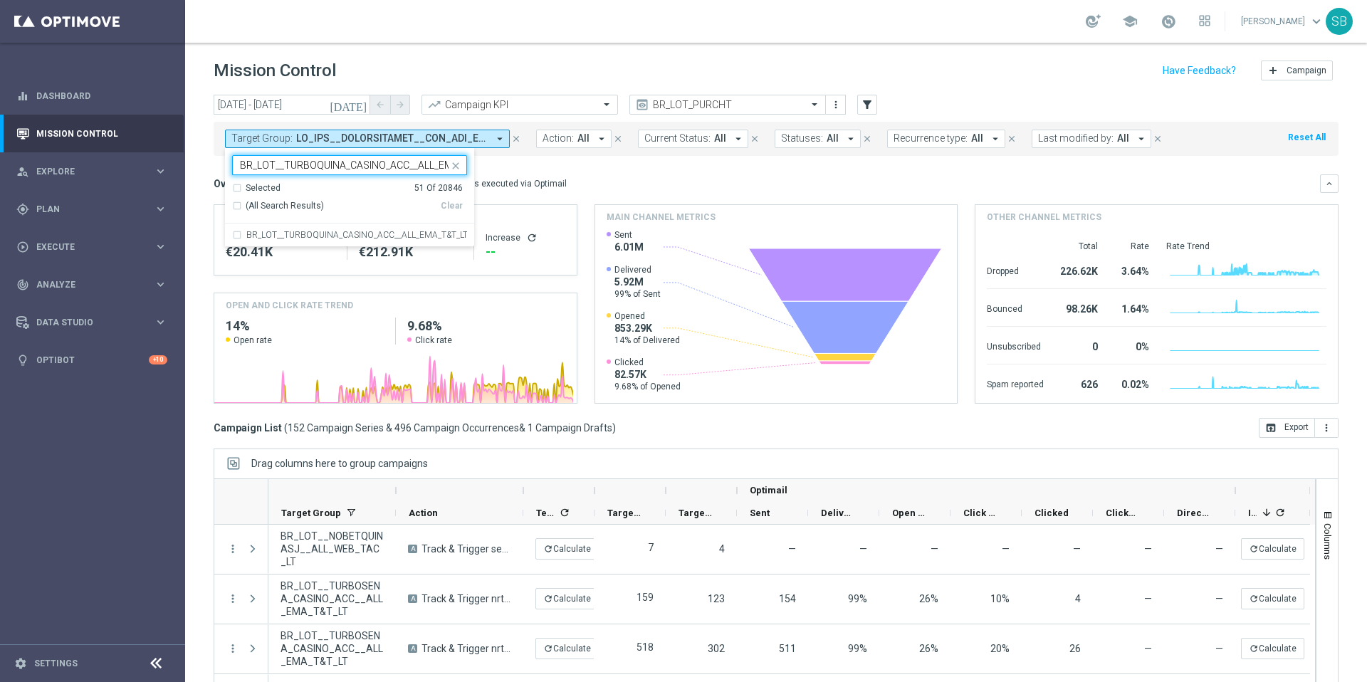
scroll to position [0, 45]
click at [241, 235] on div "BR_LOT__TURBOQUINA_CASINO_ACC__ALL_EMA_T&T_LT" at bounding box center [349, 235] width 235 height 23
type input "BR_LOT__TURBOQUINA_CASINO_ACC__ALL_EMA_T&T_LT"
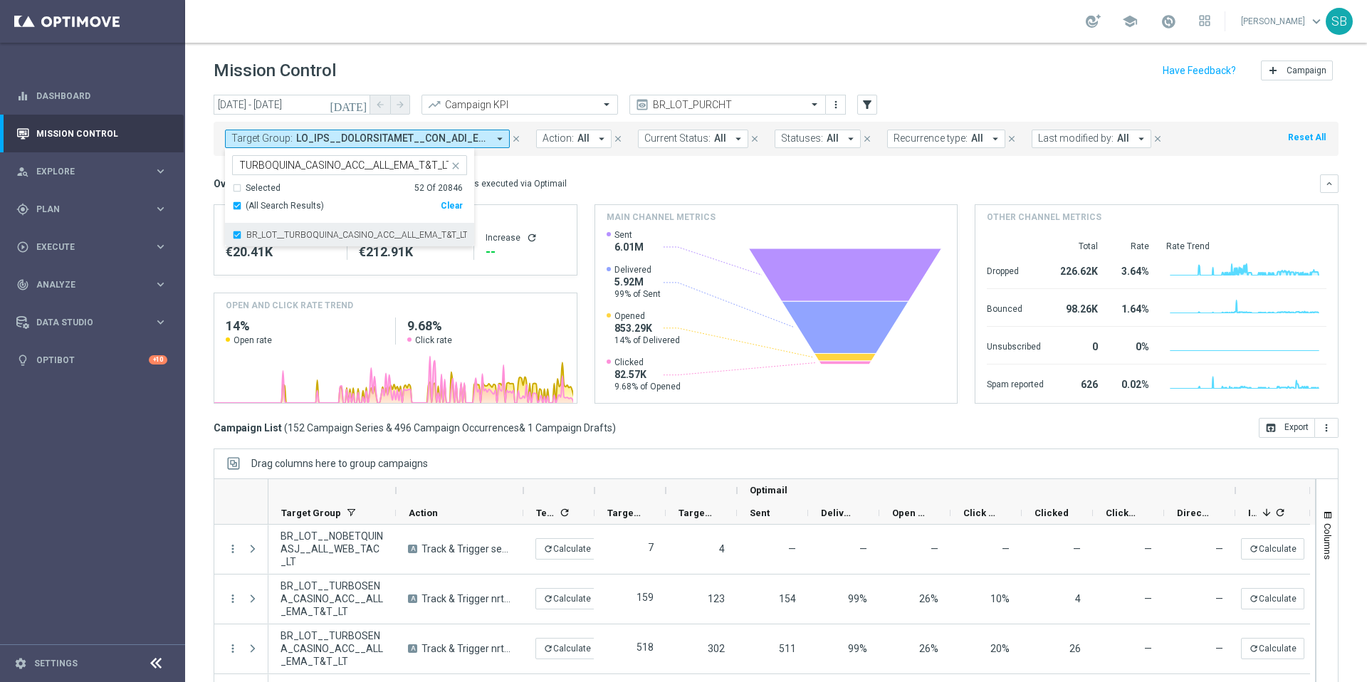
scroll to position [0, 0]
click at [607, 172] on mini-dashboard "Overview: Optimail arrow_drop_down This overview shows data of campaigns execut…" at bounding box center [776, 287] width 1125 height 262
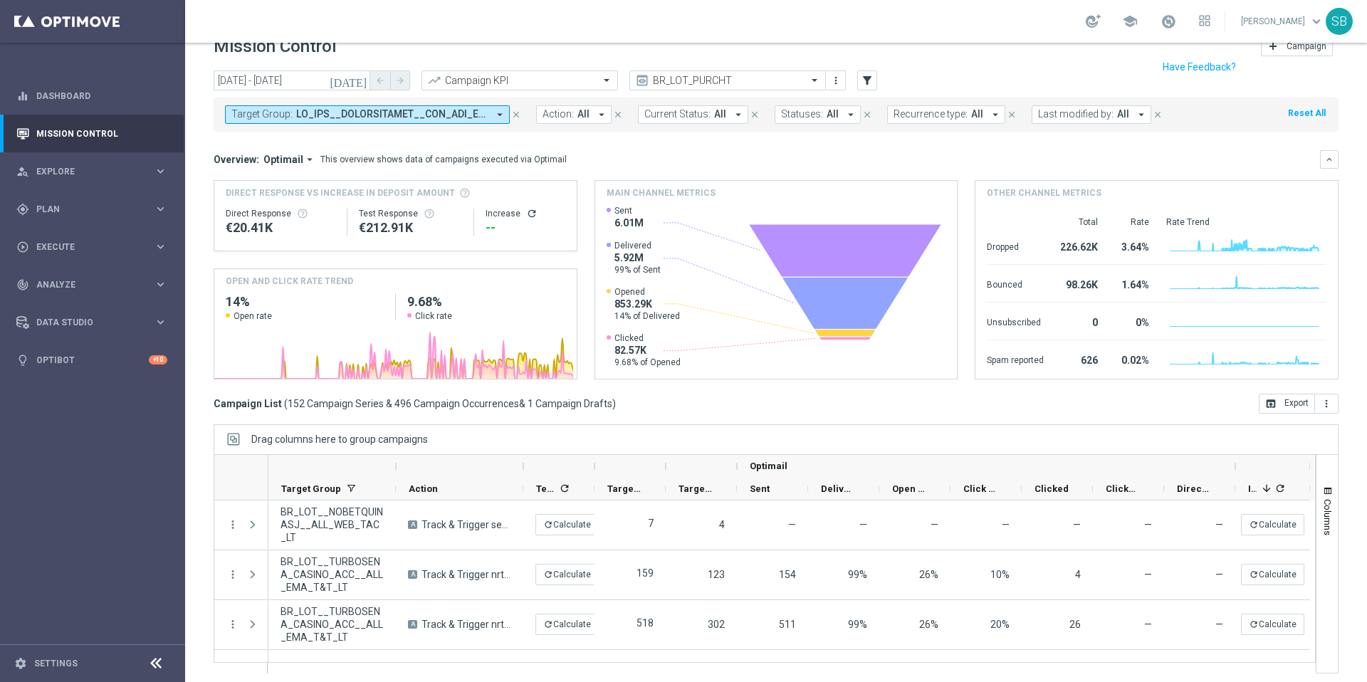
scroll to position [28, 0]
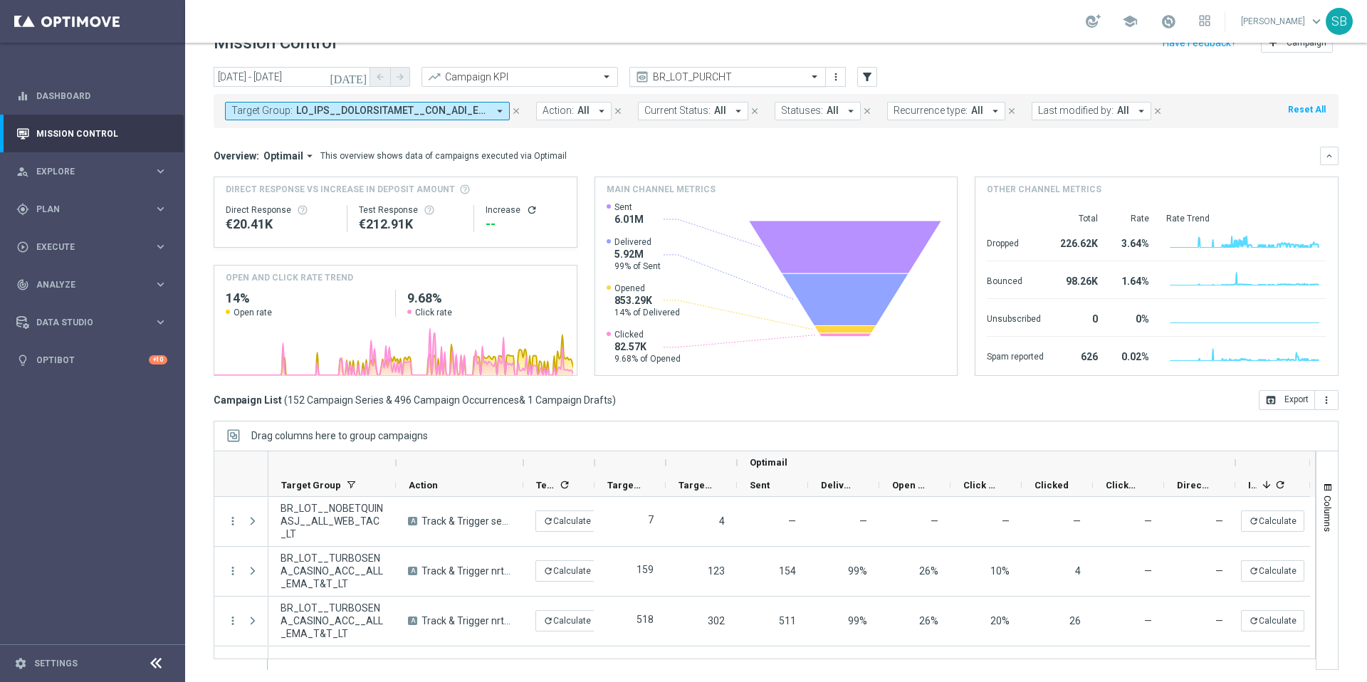
click at [814, 76] on span at bounding box center [816, 76] width 18 height 12
click at [362, 78] on icon "[DATE]" at bounding box center [349, 76] width 38 height 13
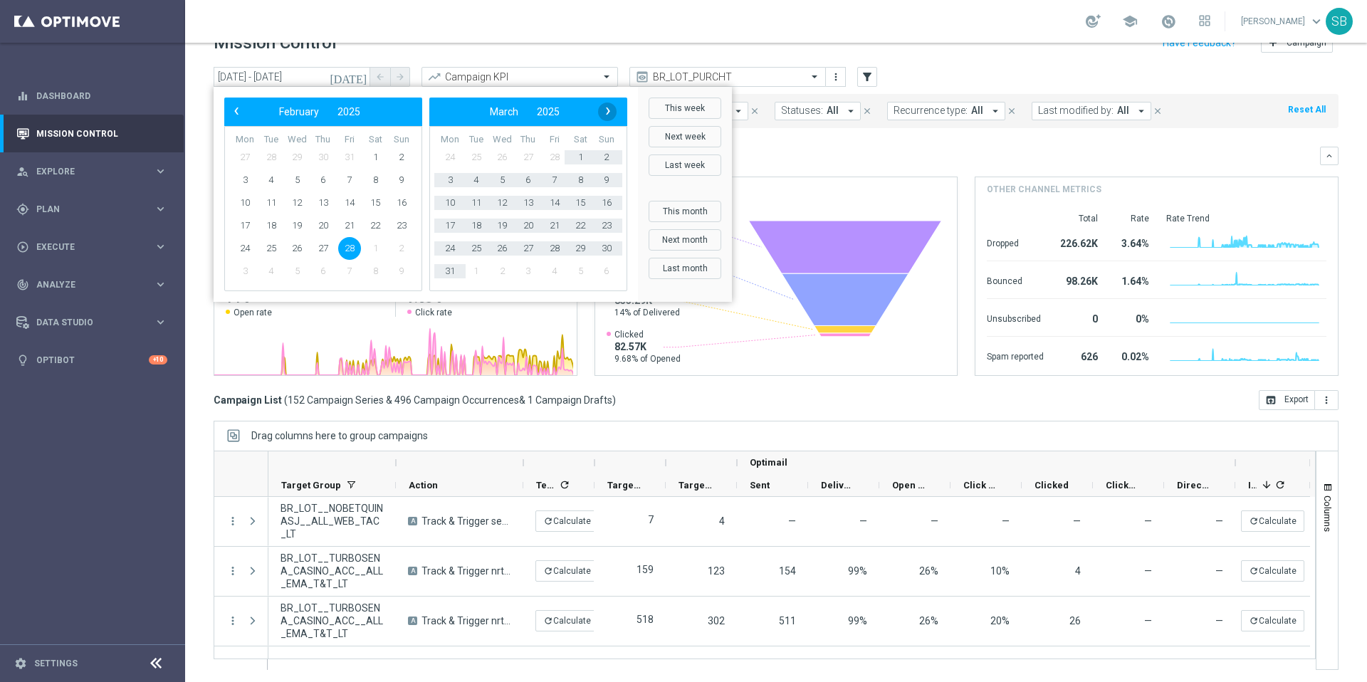
click at [611, 110] on span "›" at bounding box center [608, 111] width 19 height 19
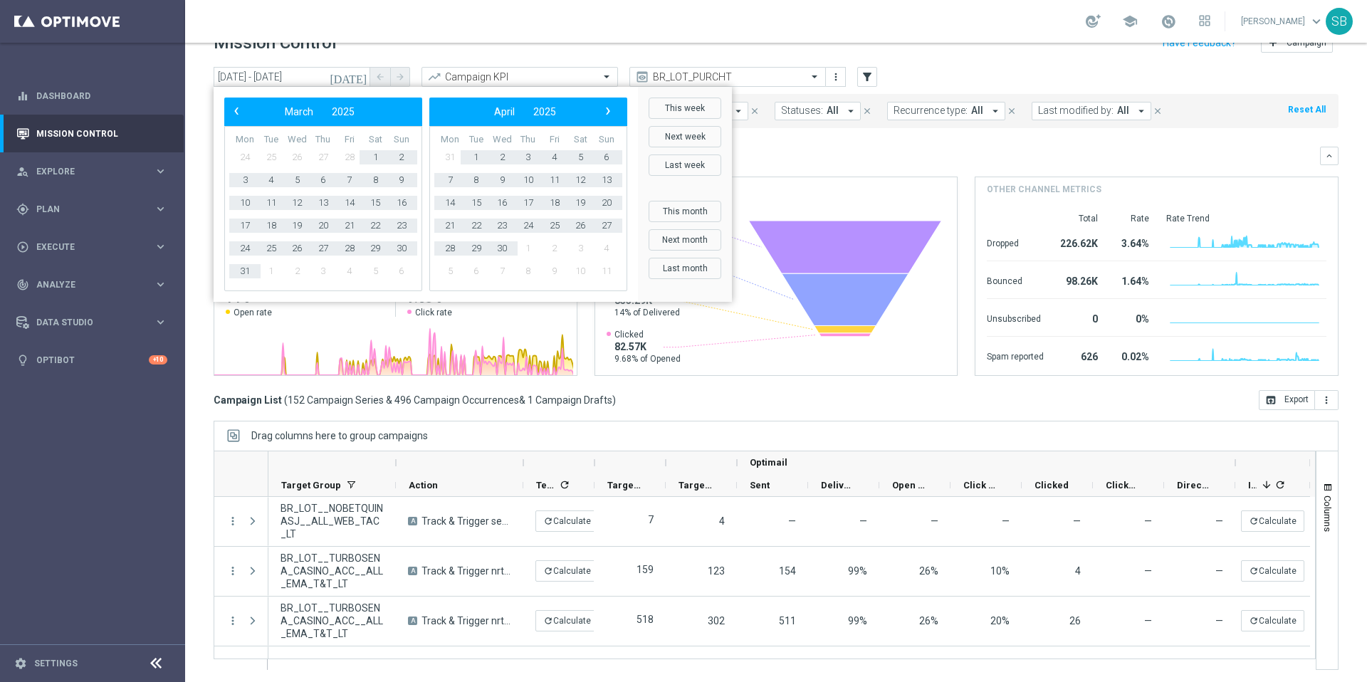
click at [611, 110] on span "›" at bounding box center [608, 111] width 19 height 19
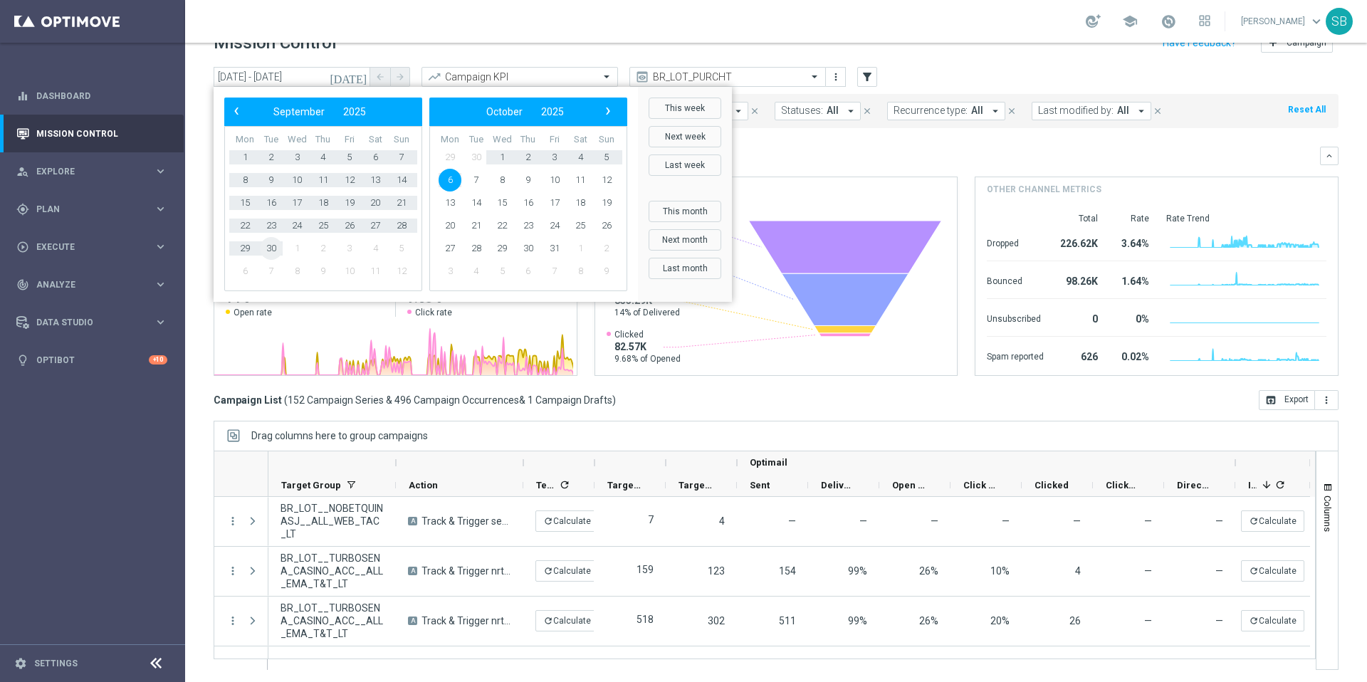
click at [271, 250] on span "30" at bounding box center [271, 248] width 23 height 23
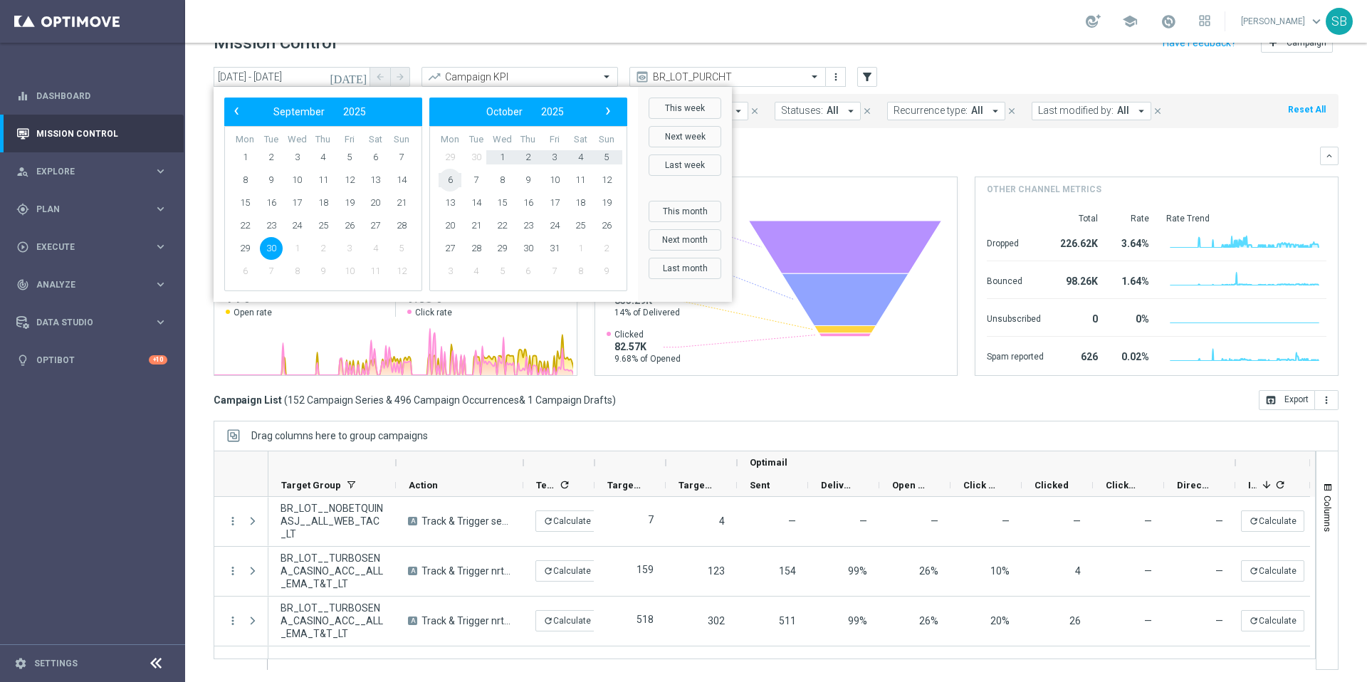
click at [454, 179] on span "6" at bounding box center [450, 180] width 23 height 23
type input "[DATE] - [DATE]"
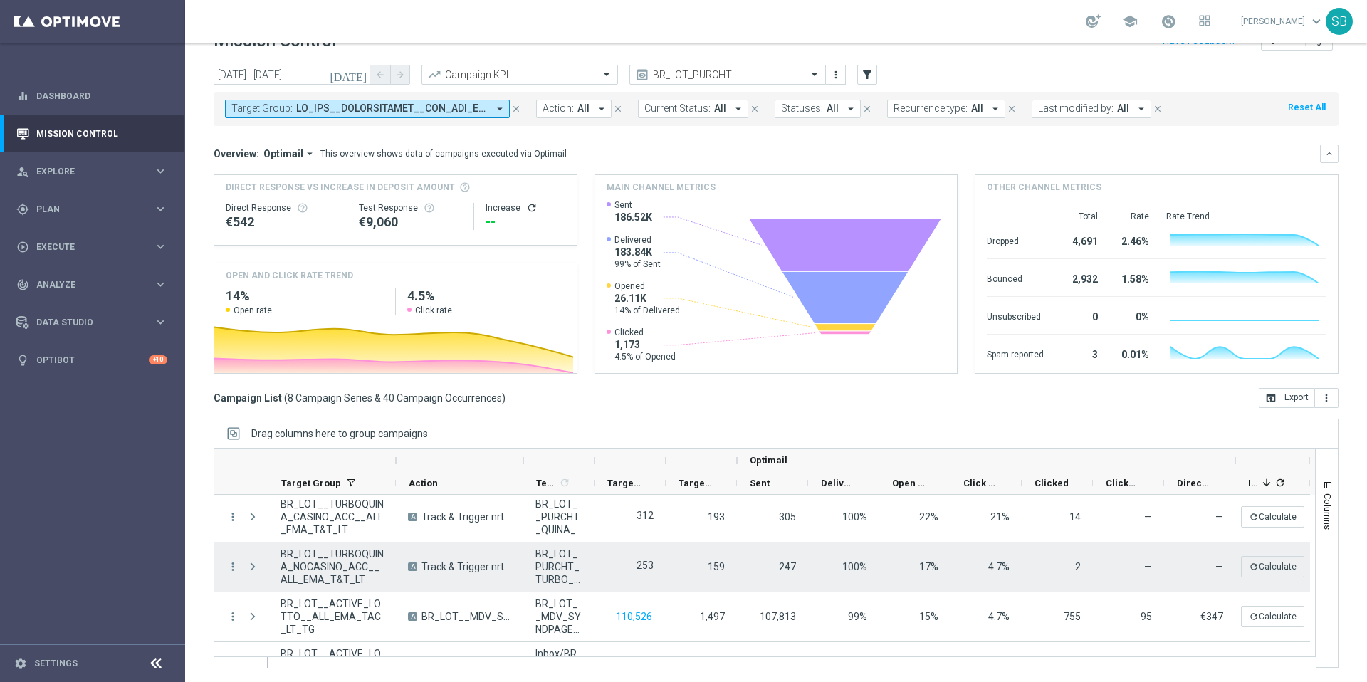
scroll to position [167, 0]
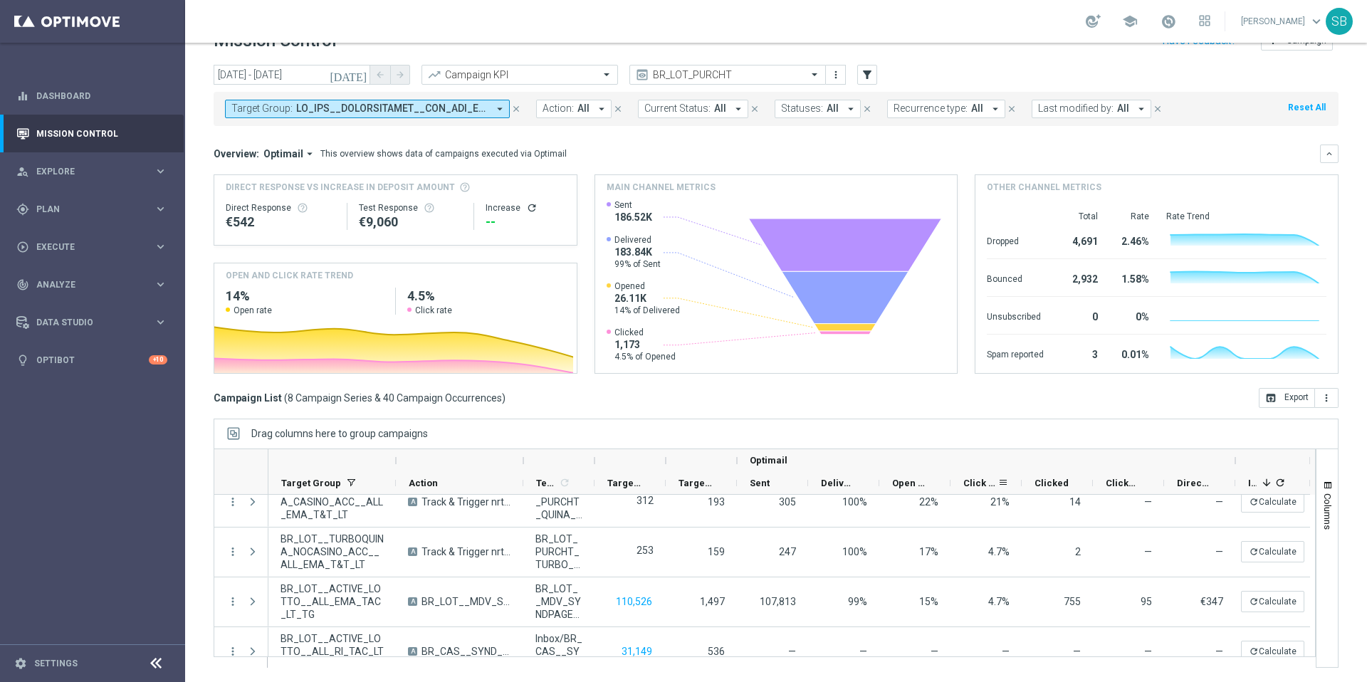
click at [992, 483] on span "Click Rate" at bounding box center [980, 483] width 34 height 11
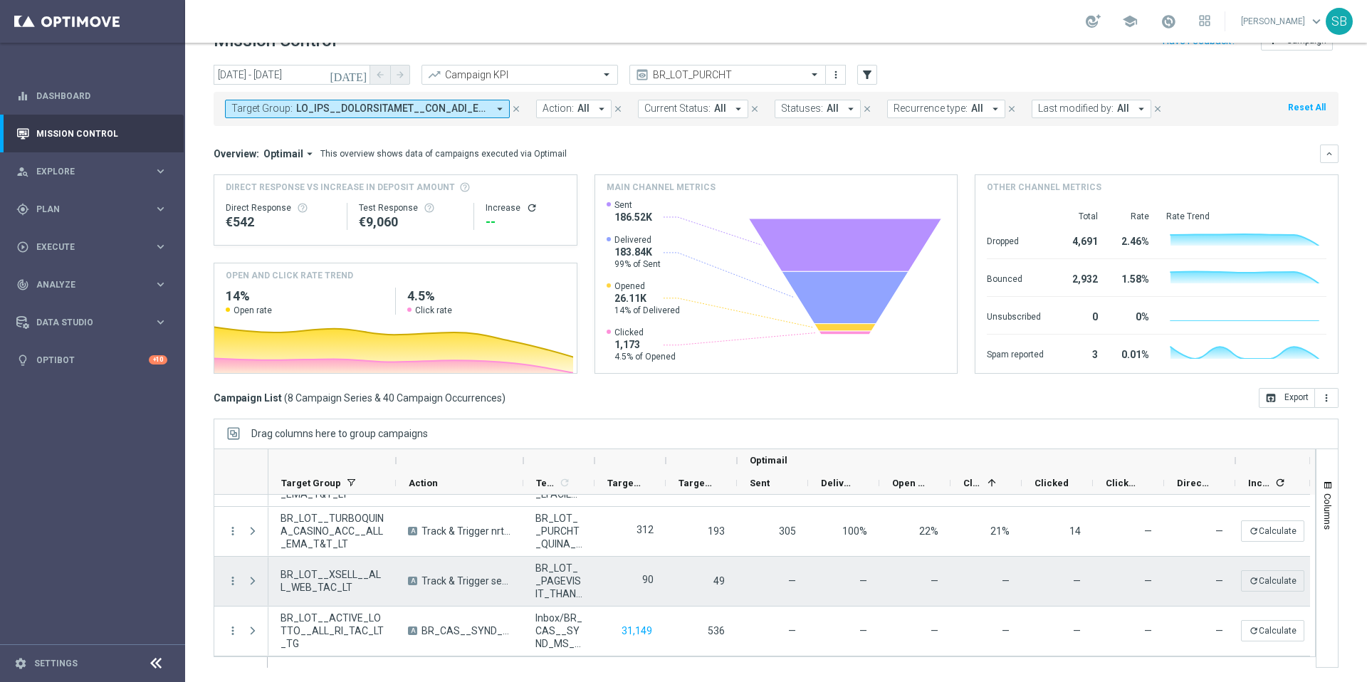
scroll to position [0, 0]
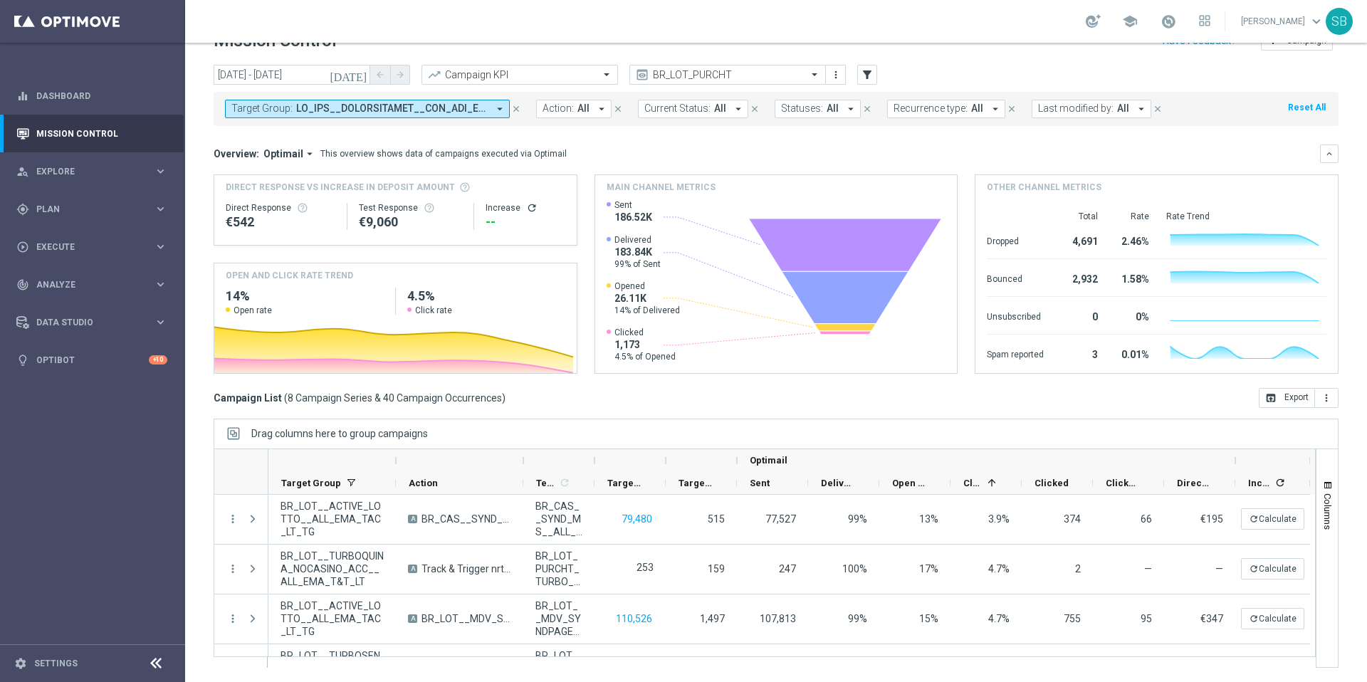
click at [500, 108] on icon "arrow_drop_down" at bounding box center [499, 109] width 13 height 13
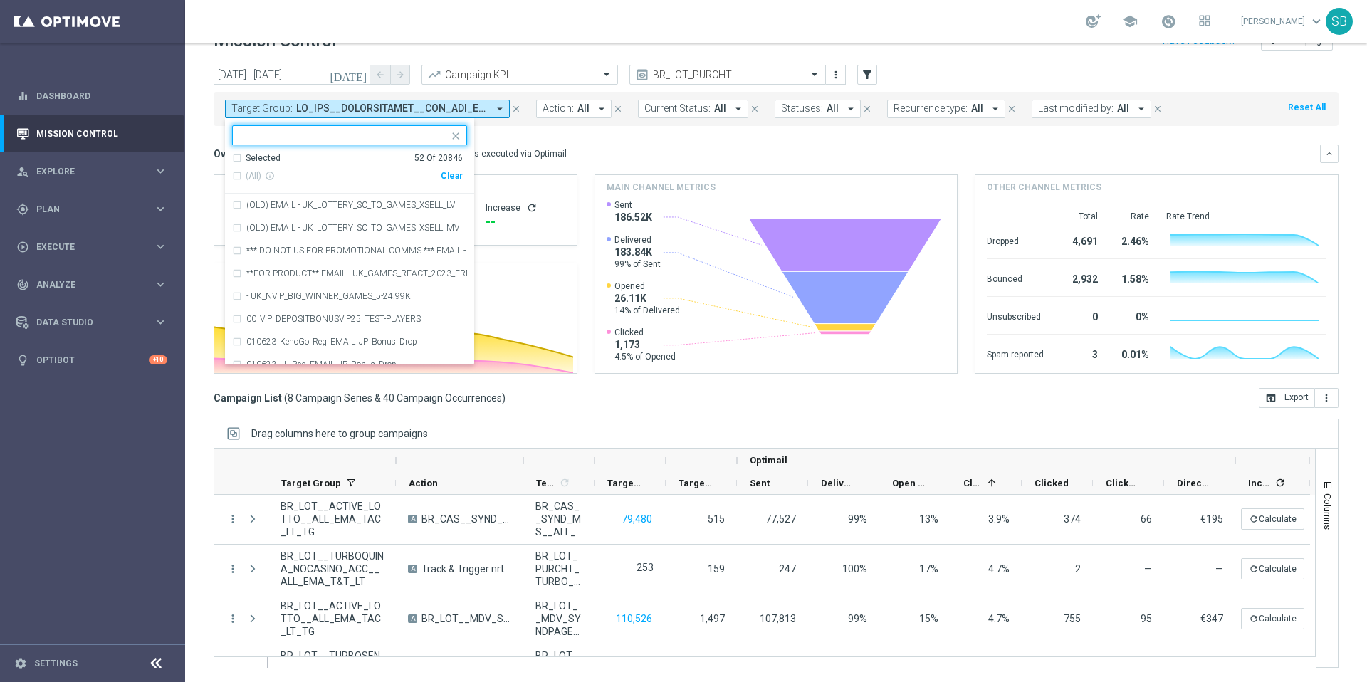
click at [314, 132] on input "text" at bounding box center [344, 136] width 209 height 12
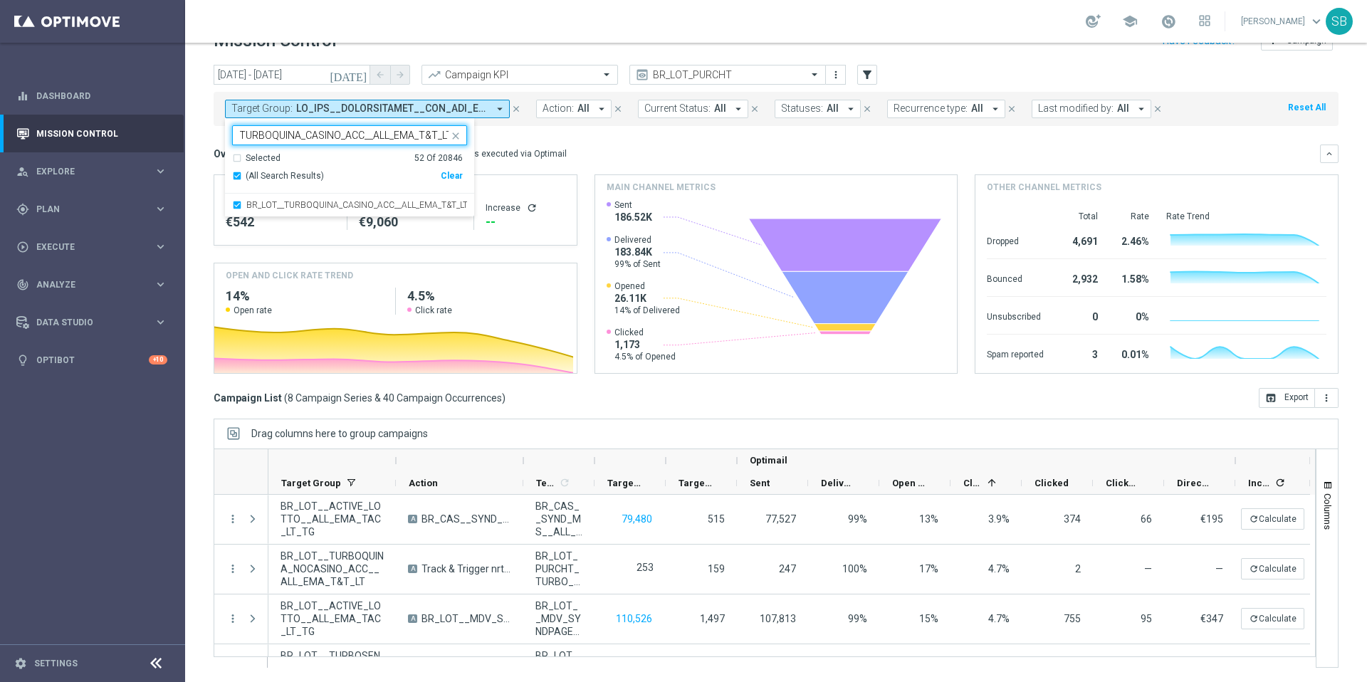
click at [239, 174] on div "(All Search Results)" at bounding box center [336, 176] width 209 height 12
type input "BR_LOT__TURBOQUINA_CASINO_ACC__ALL_EMA_T&T_LT"
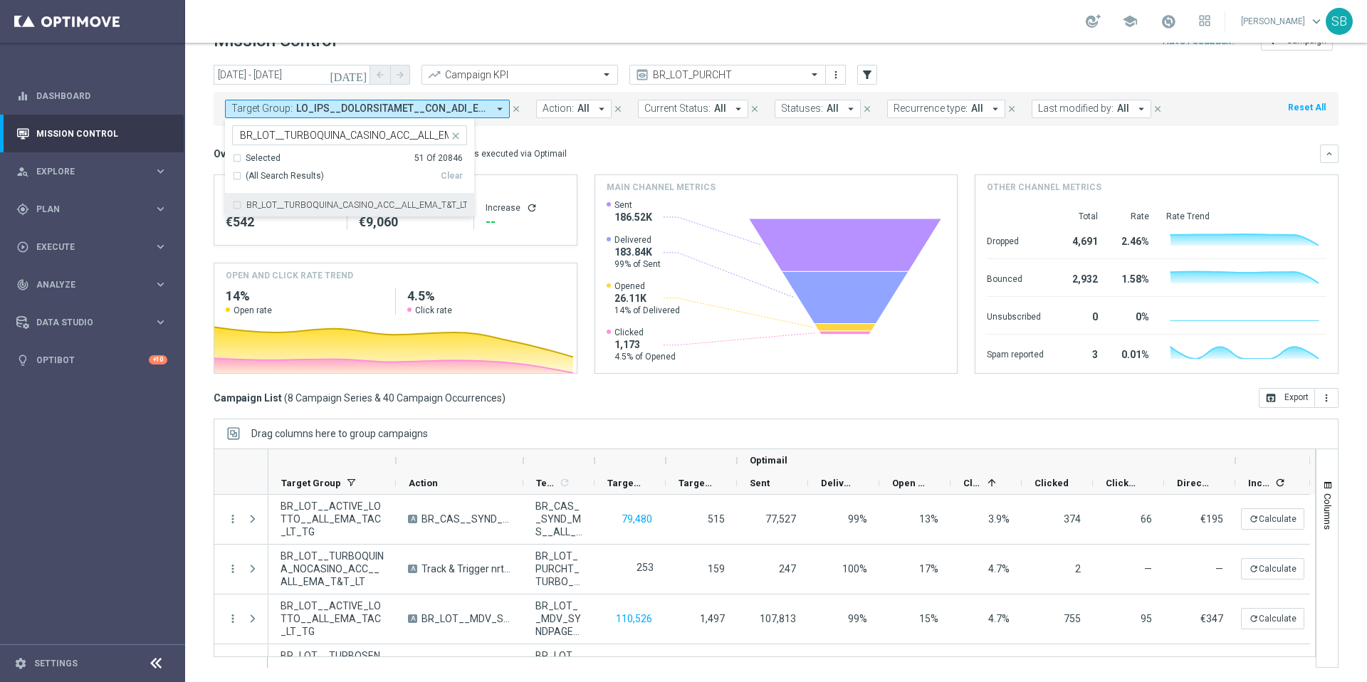
click at [503, 135] on mini-dashboard "Overview: Optimail arrow_drop_down This overview shows data of campaigns execut…" at bounding box center [776, 257] width 1125 height 262
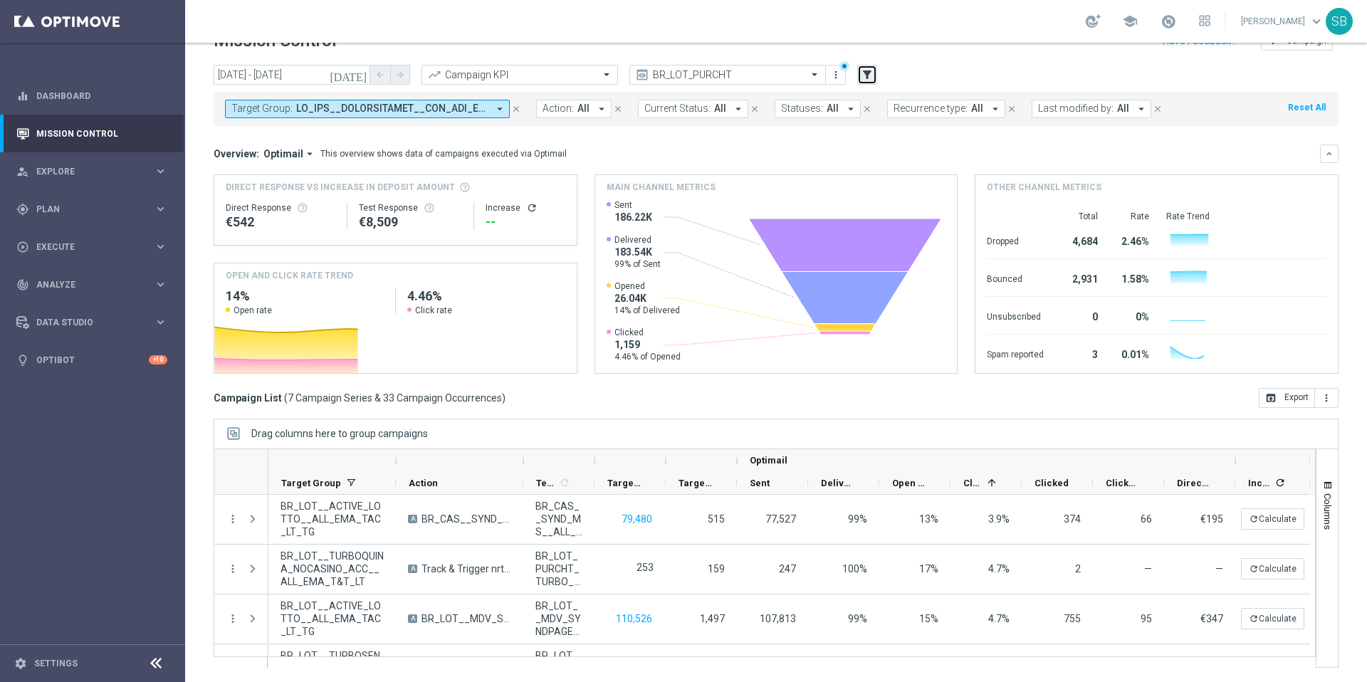
click at [867, 76] on icon "filter_alt" at bounding box center [867, 74] width 13 height 13
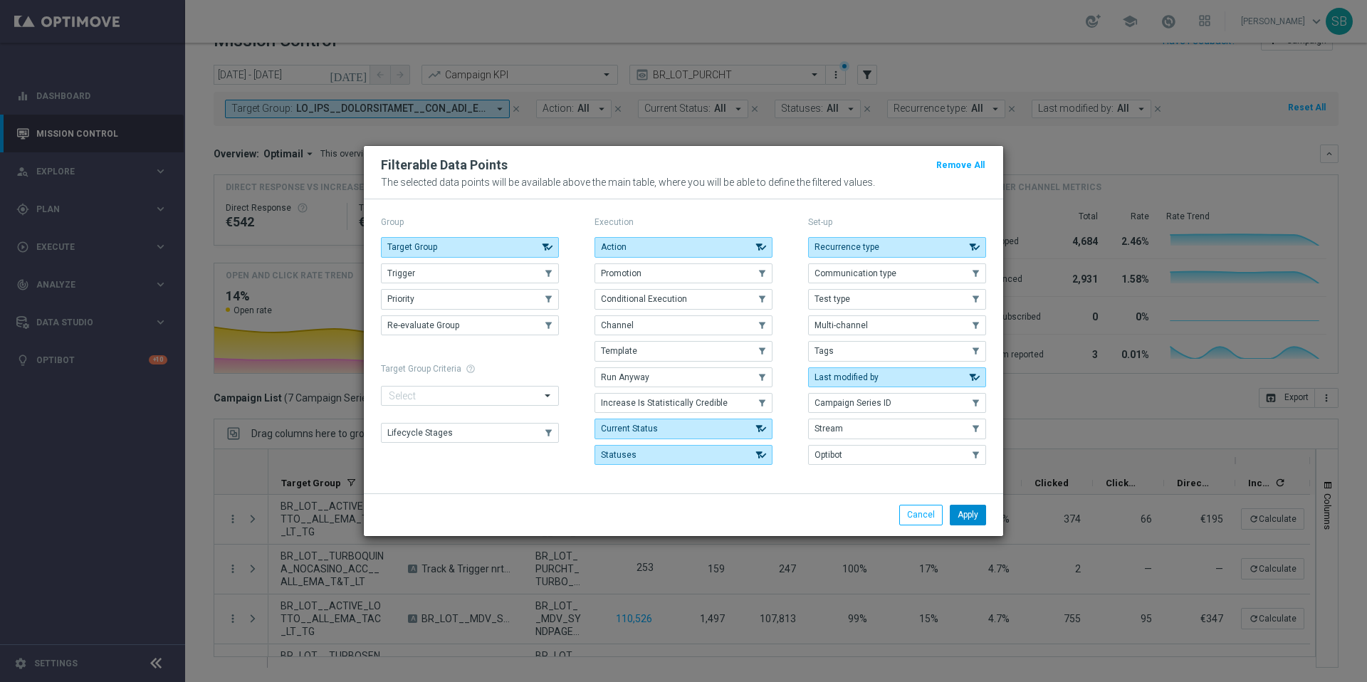
click at [961, 519] on button "Apply" at bounding box center [968, 515] width 36 height 20
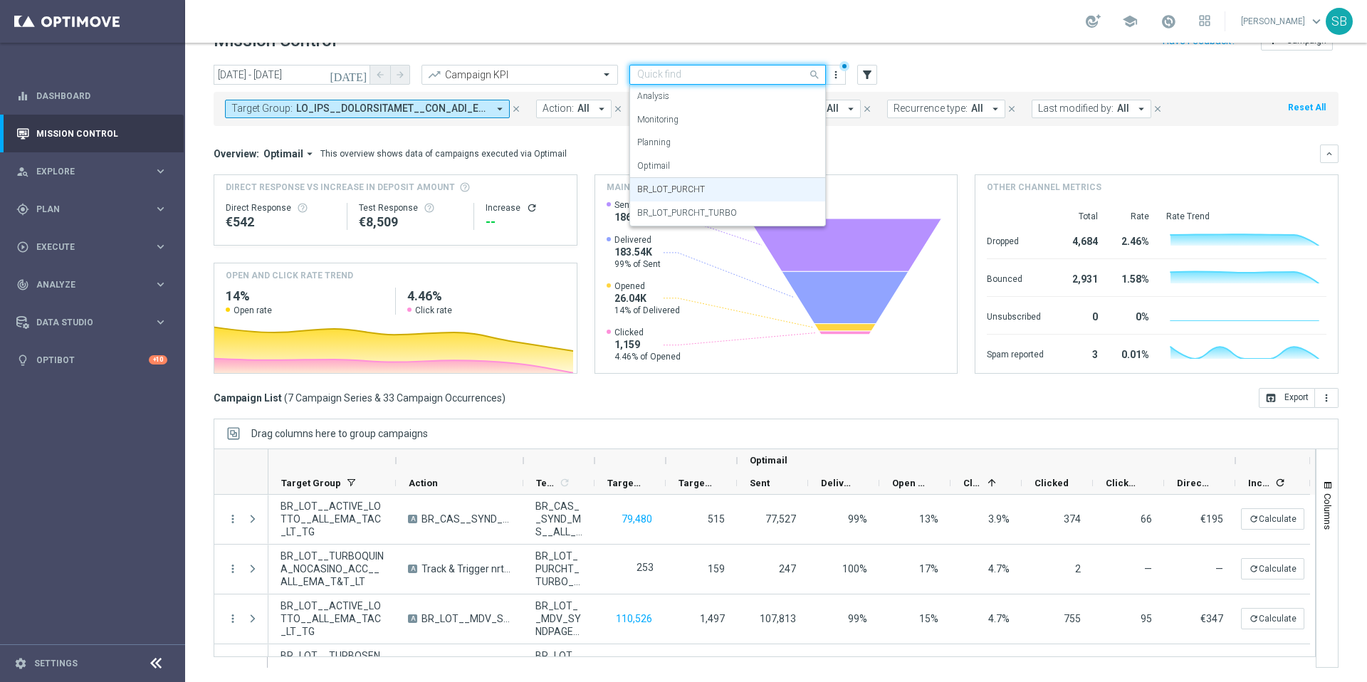
click at [814, 75] on span at bounding box center [816, 74] width 18 height 18
click at [727, 219] on div "BR_LOT_PURCHT_TURBO" at bounding box center [727, 212] width 181 height 23
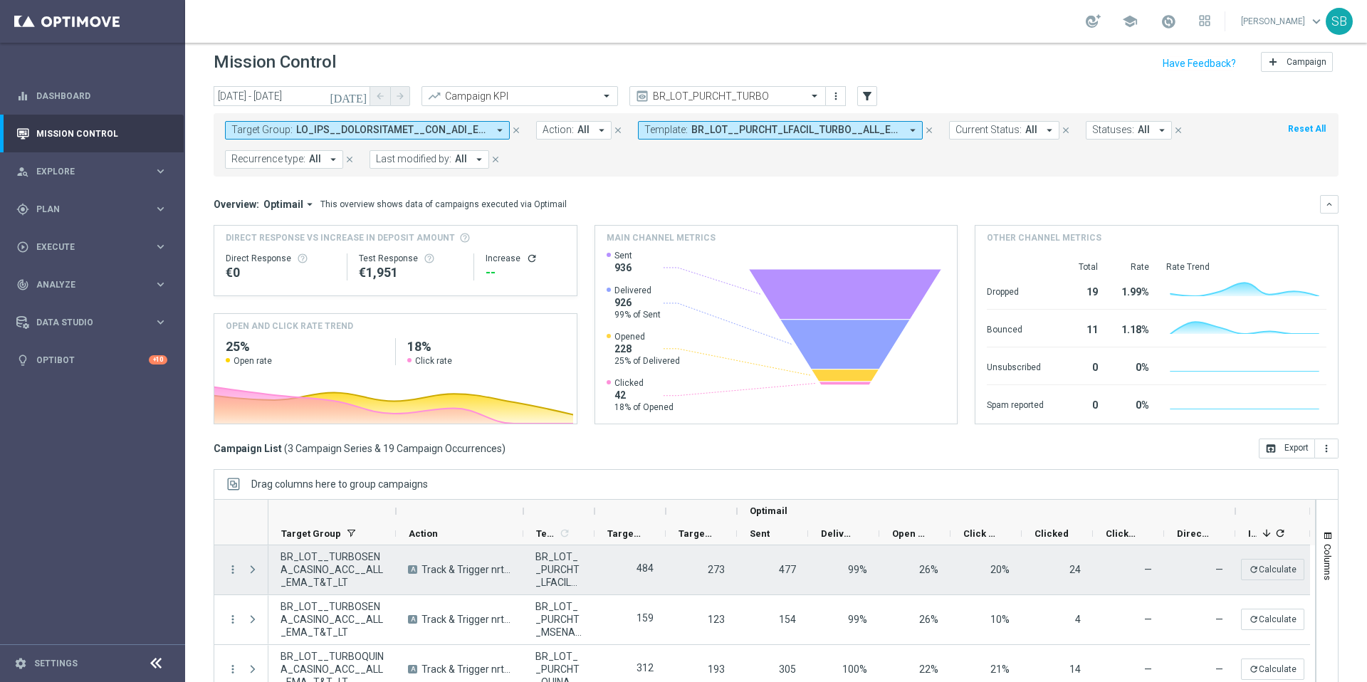
scroll to position [7, 0]
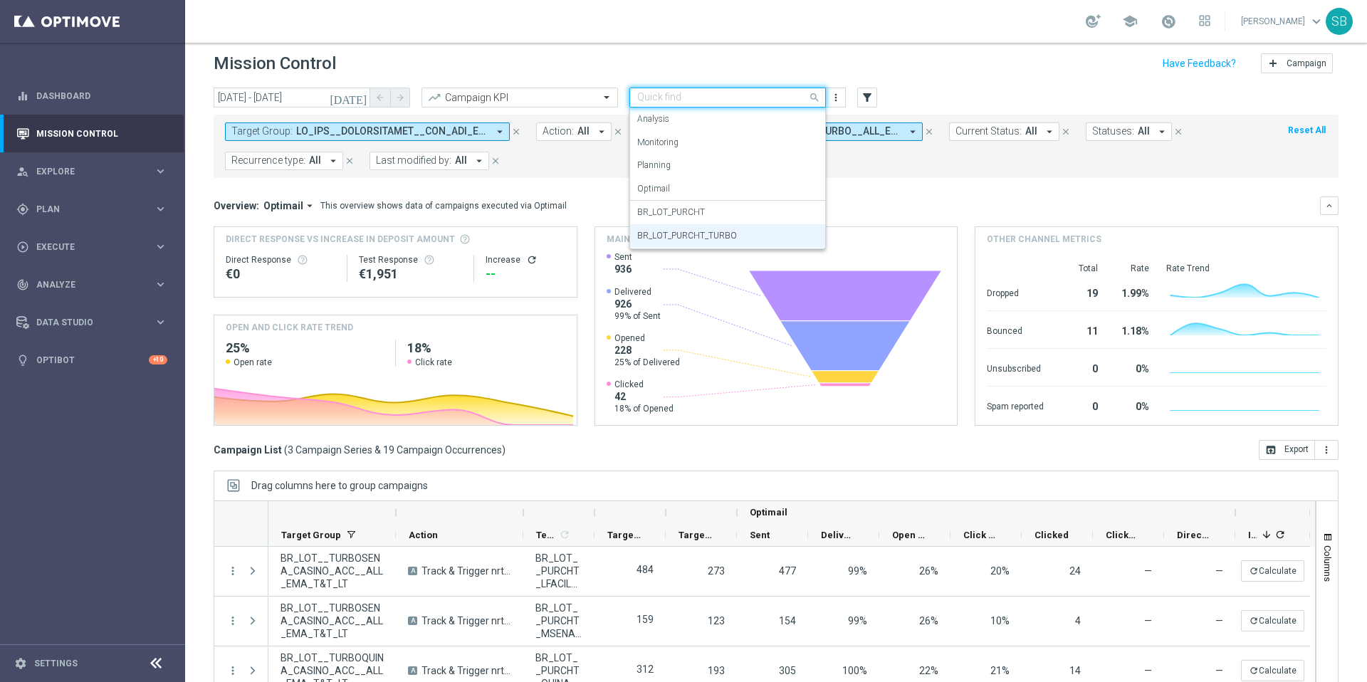
click at [817, 95] on span at bounding box center [816, 97] width 18 height 18
click at [759, 215] on div "BR_LOT_PURCHT" at bounding box center [727, 212] width 181 height 23
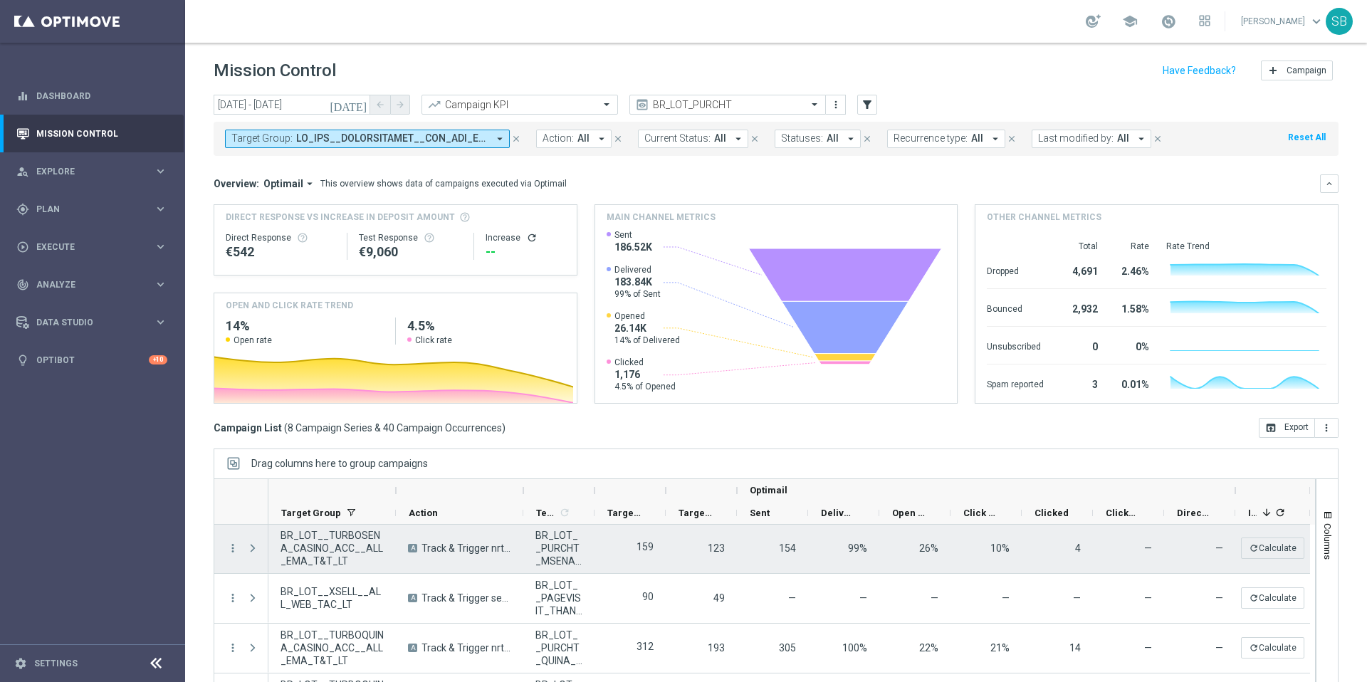
scroll to position [0, 0]
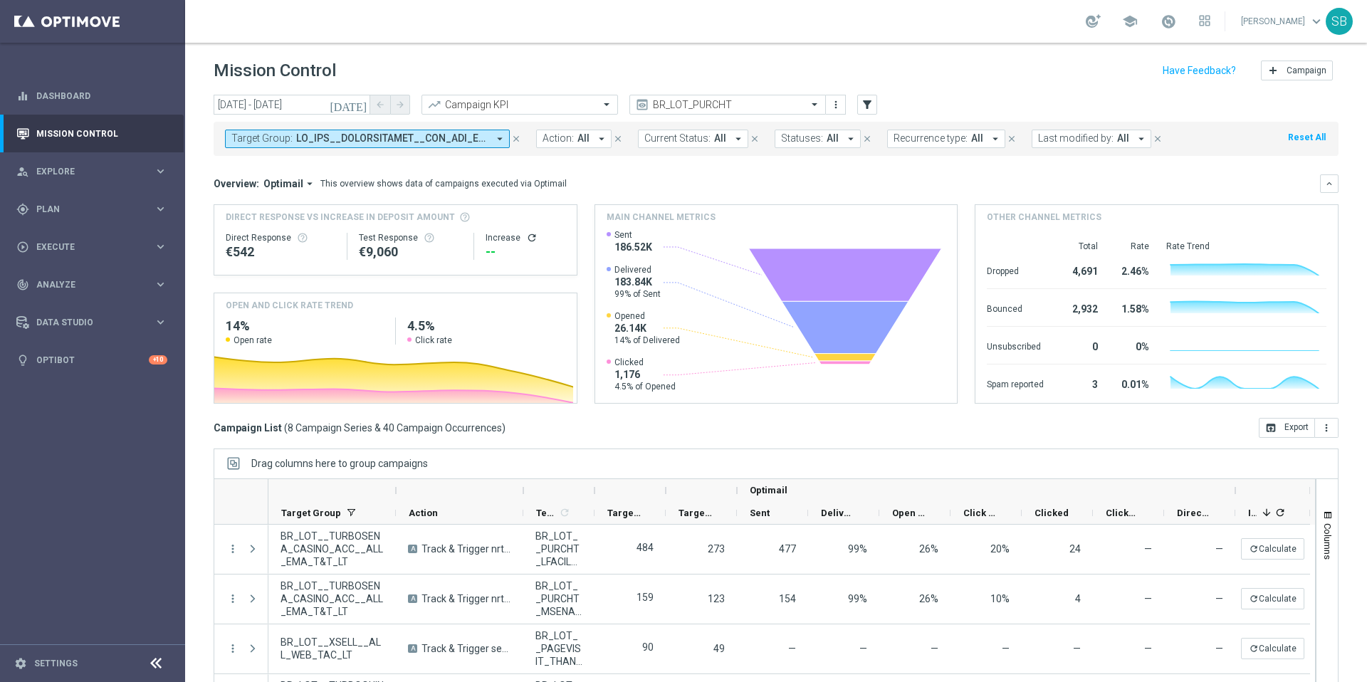
click at [501, 137] on icon "arrow_drop_down" at bounding box center [499, 138] width 13 height 13
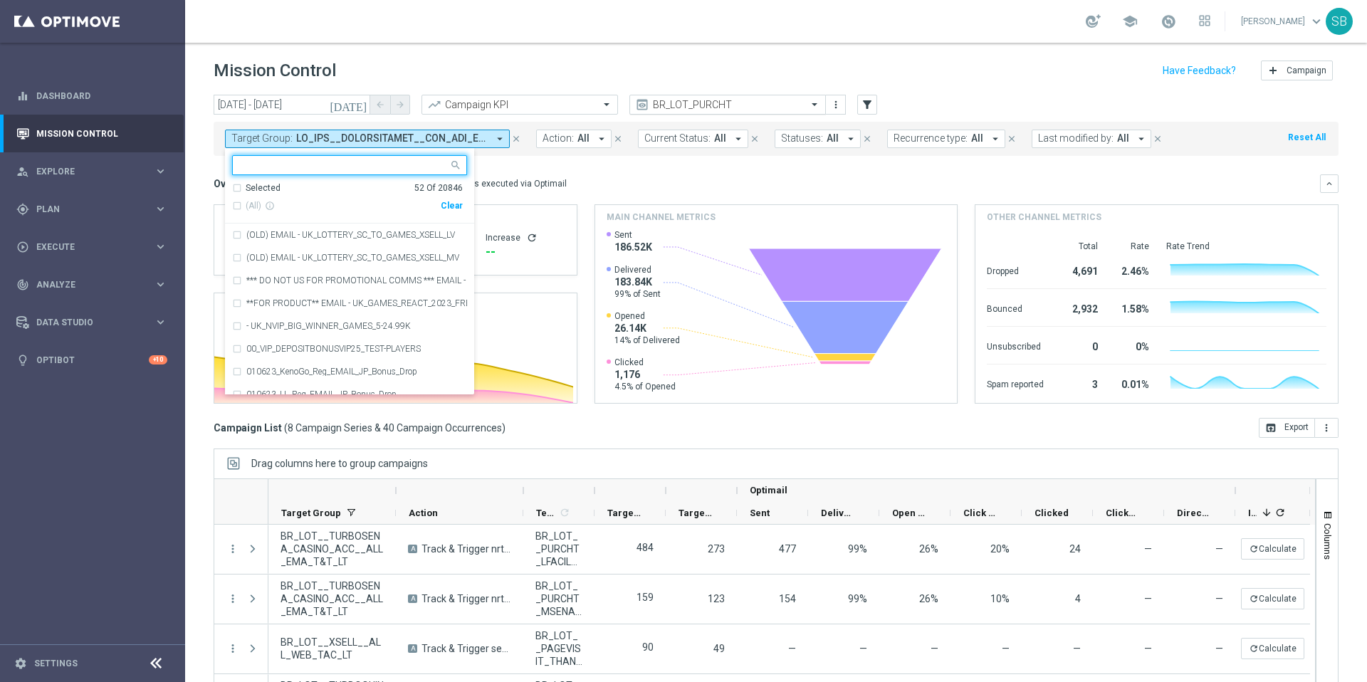
click at [775, 107] on input "text" at bounding box center [713, 105] width 152 height 12
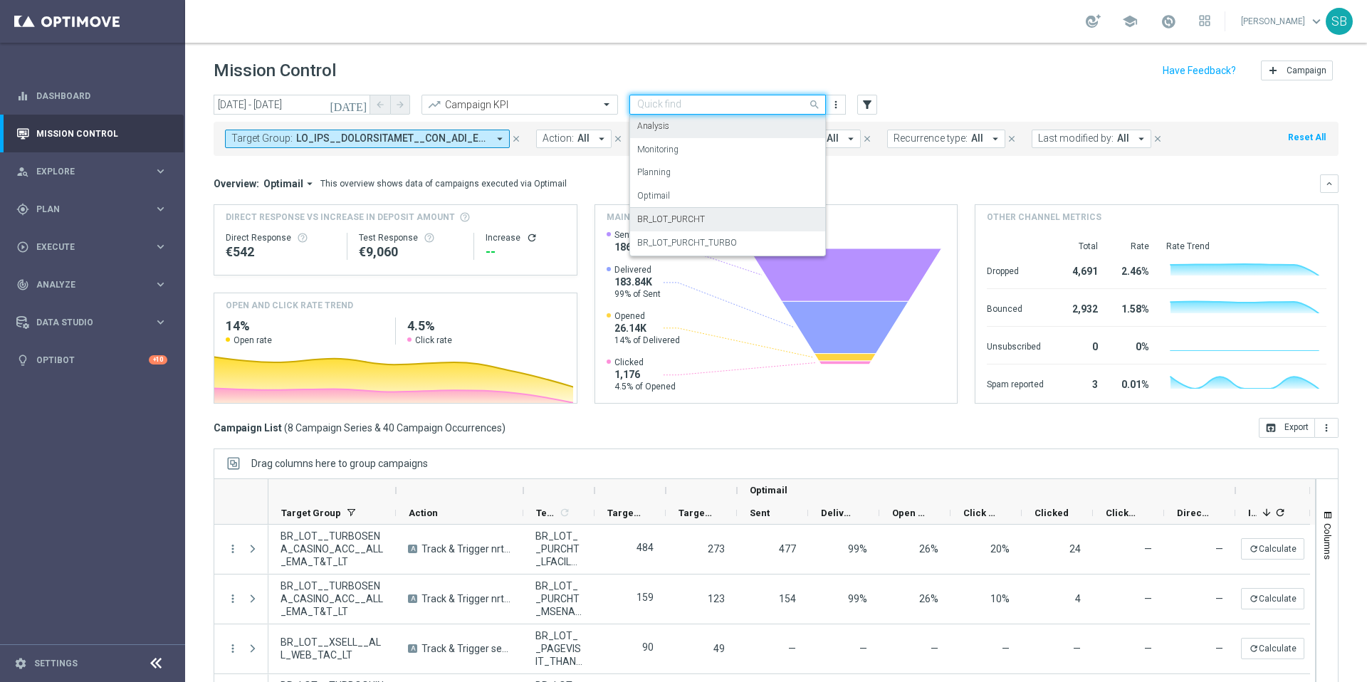
click at [928, 80] on div "Mission Control add Campaign" at bounding box center [776, 71] width 1125 height 28
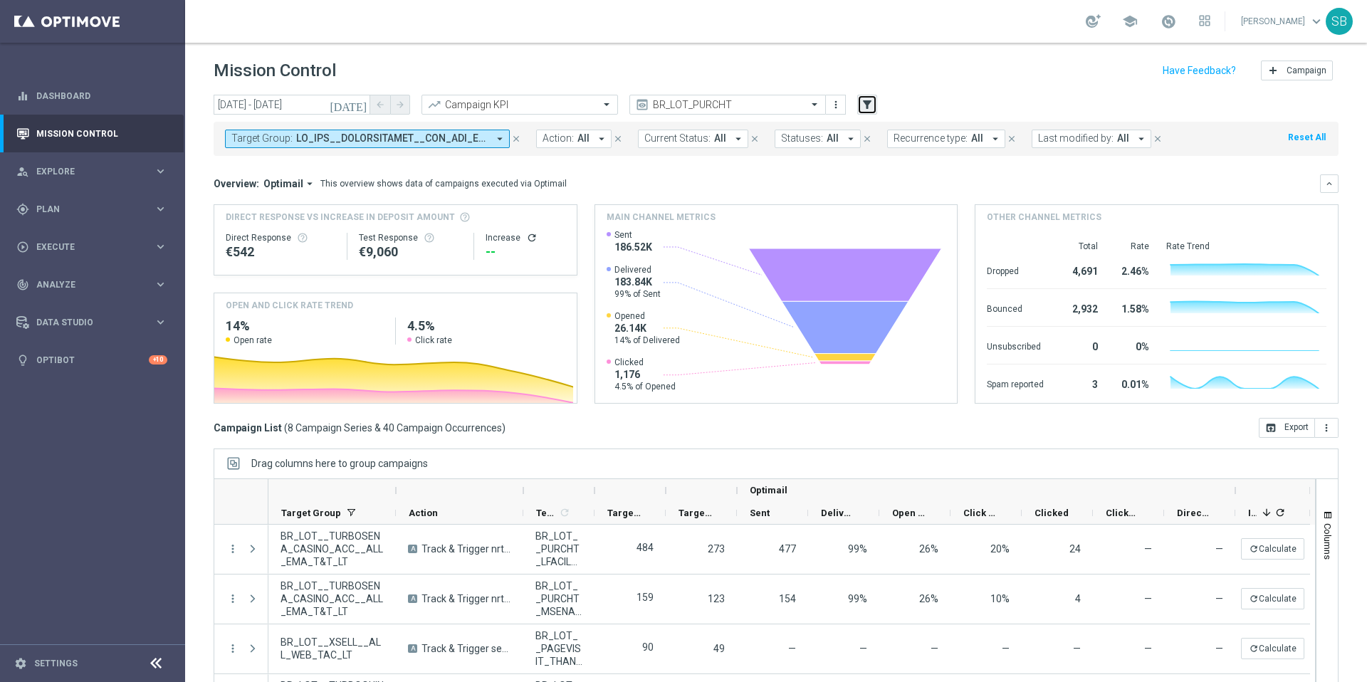
click at [867, 105] on icon "filter_alt" at bounding box center [867, 104] width 13 height 13
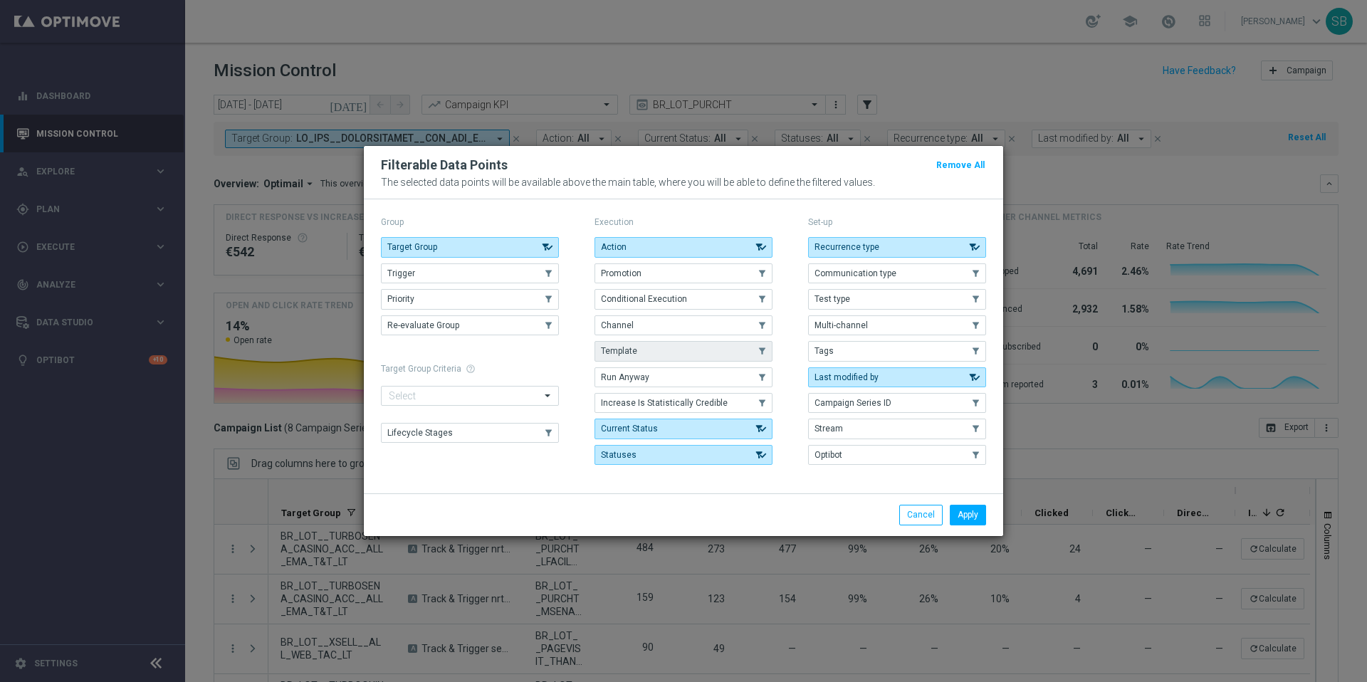
click at [644, 349] on button "Template" at bounding box center [683, 351] width 178 height 20
click at [483, 250] on button "Target Group" at bounding box center [470, 247] width 178 height 20
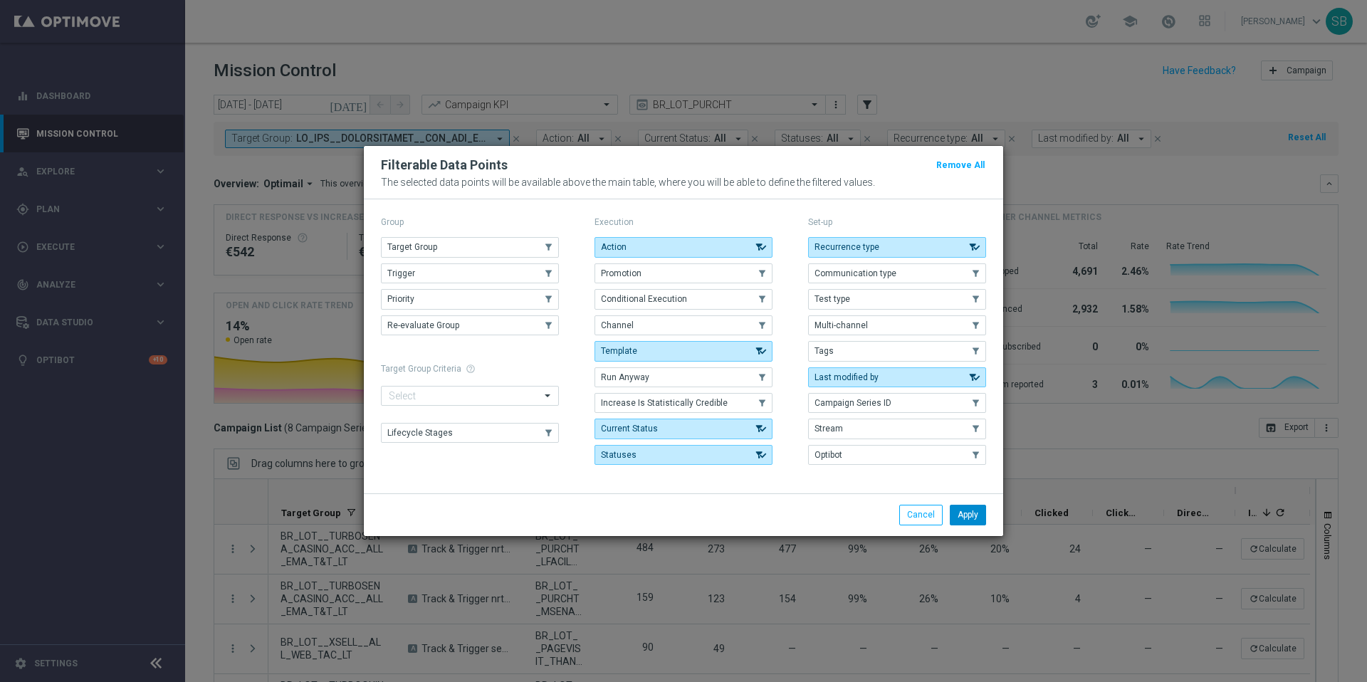
click at [979, 515] on button "Apply" at bounding box center [968, 515] width 36 height 20
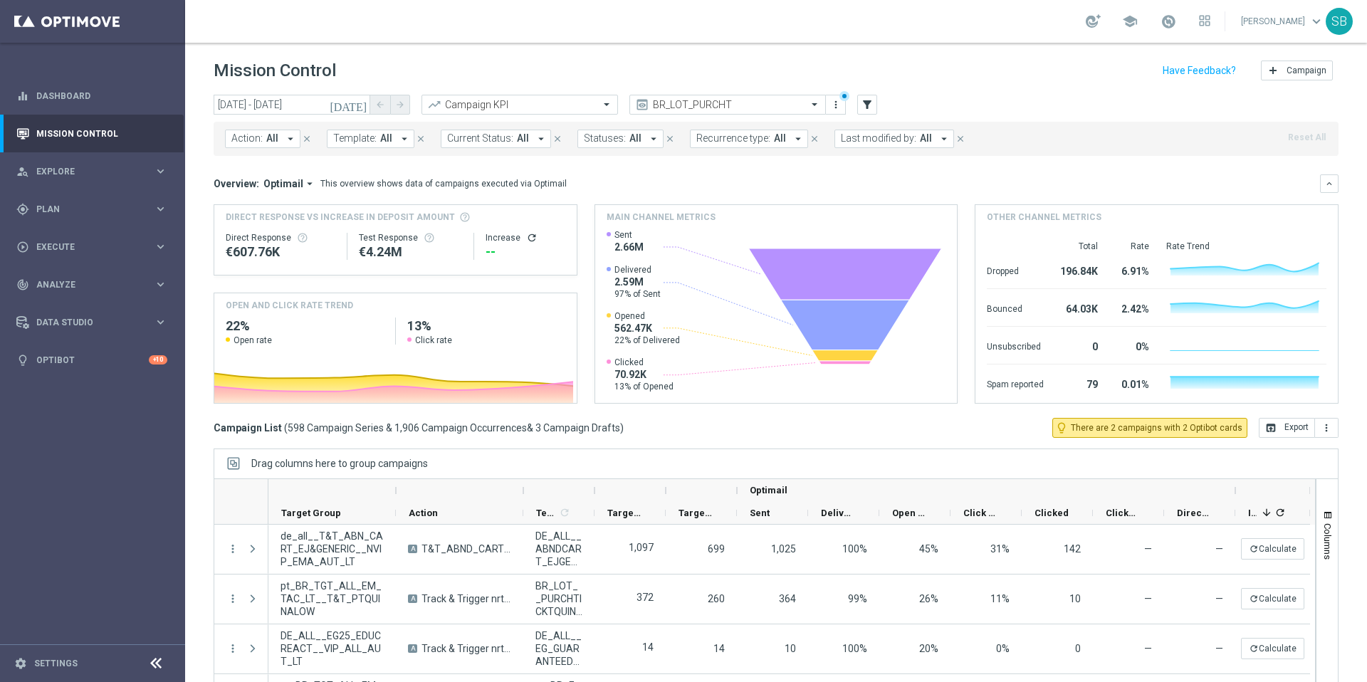
click at [391, 139] on button "Template: All arrow_drop_down" at bounding box center [371, 139] width 88 height 19
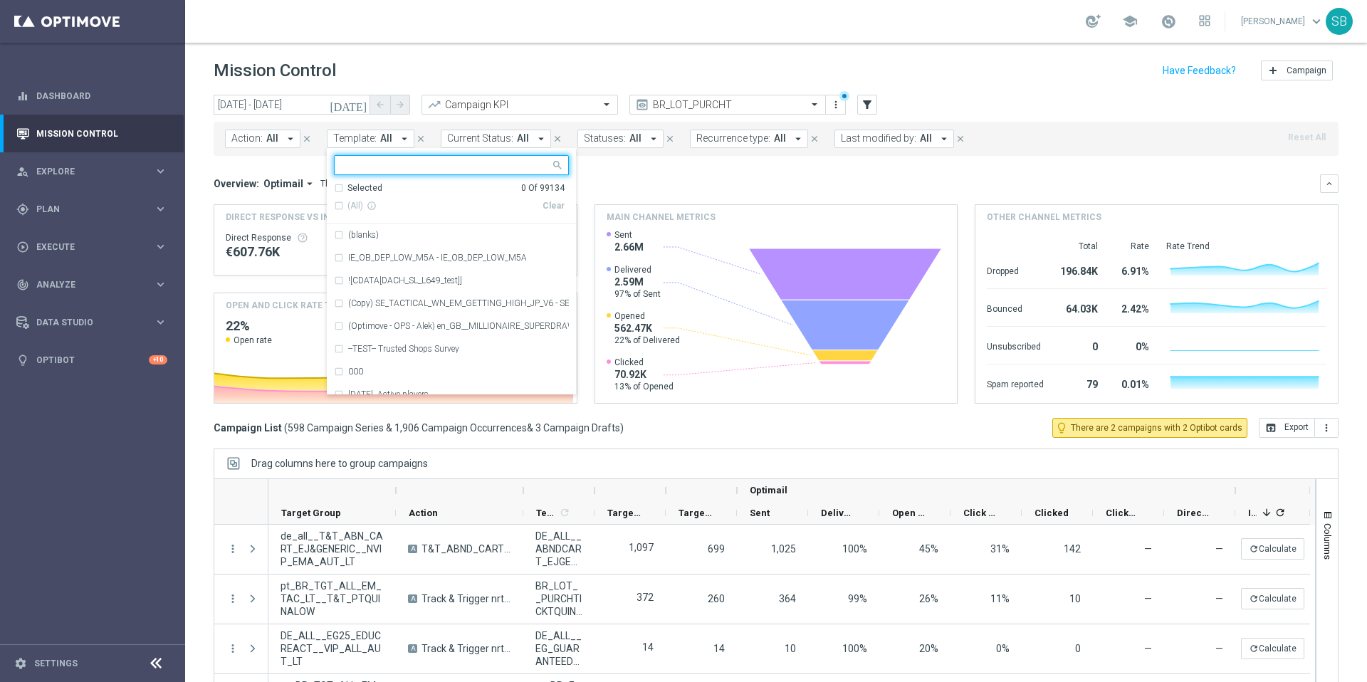
click at [373, 164] on input "text" at bounding box center [446, 165] width 209 height 12
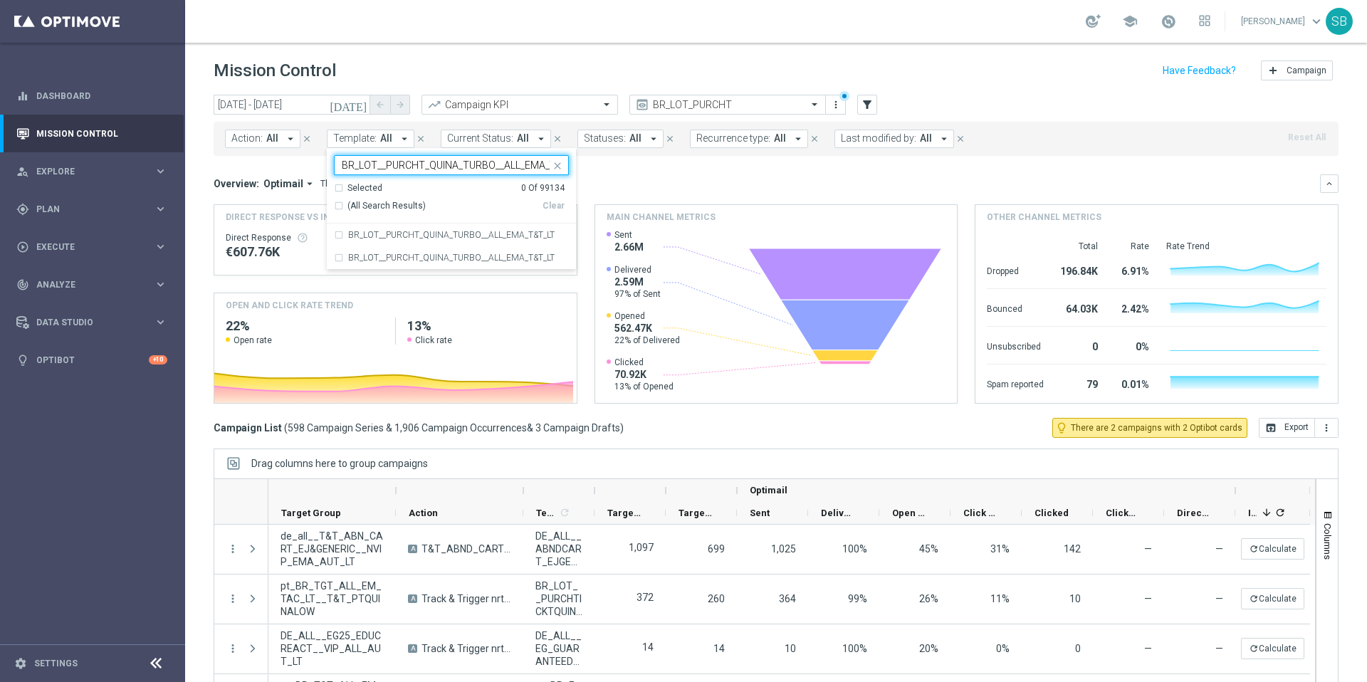
scroll to position [0, 28]
click at [340, 239] on div "BR_LOT__PURCHT_QUINA_TURBO__ALL_EMA_T&T_LT" at bounding box center [451, 235] width 235 height 23
type input "BR_LOT__PURCHT_QUINA_TURBO__ALL_EMA_T&T_LT"
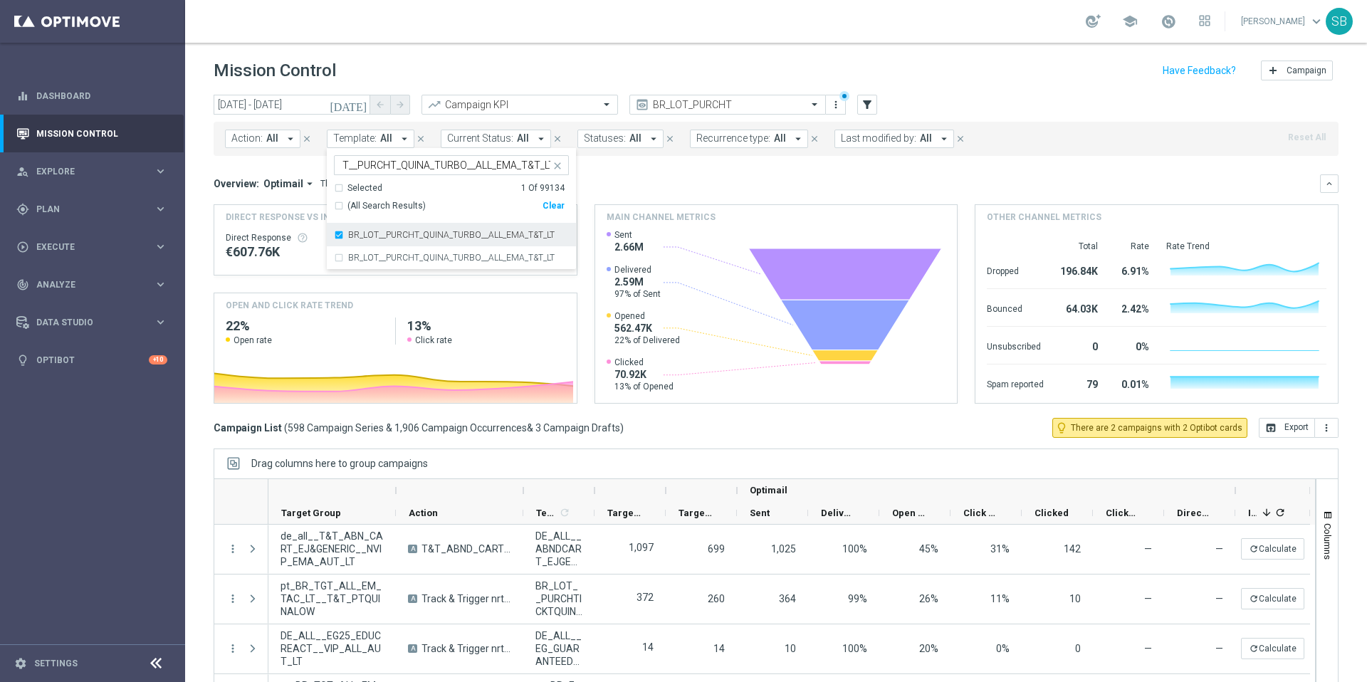
scroll to position [0, 0]
click at [339, 256] on div "BR_LOT__PURCHT_QUINA_TURBO__ALL_EMA_T&T_LT" at bounding box center [451, 257] width 235 height 23
click at [665, 189] on div "Overview: Optimail arrow_drop_down This overview shows data of campaigns execut…" at bounding box center [767, 183] width 1106 height 13
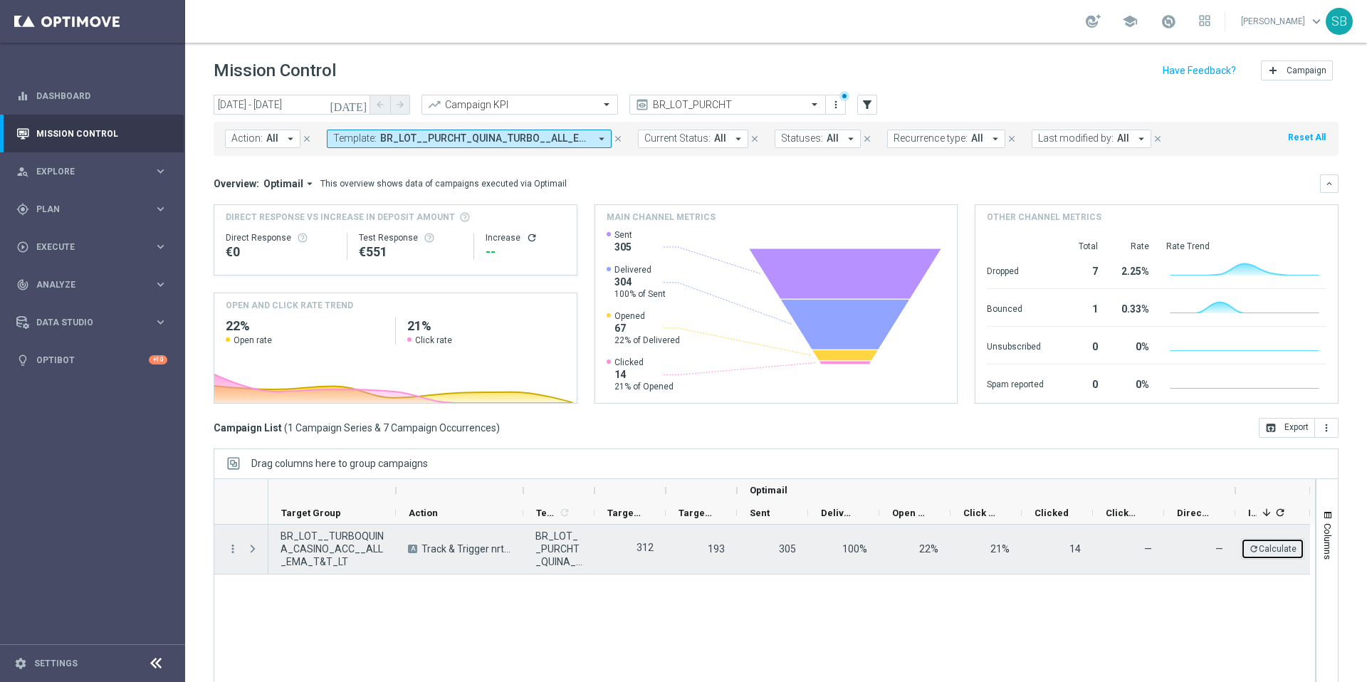
click at [1285, 552] on button "refresh Calculate" at bounding box center [1272, 548] width 63 height 21
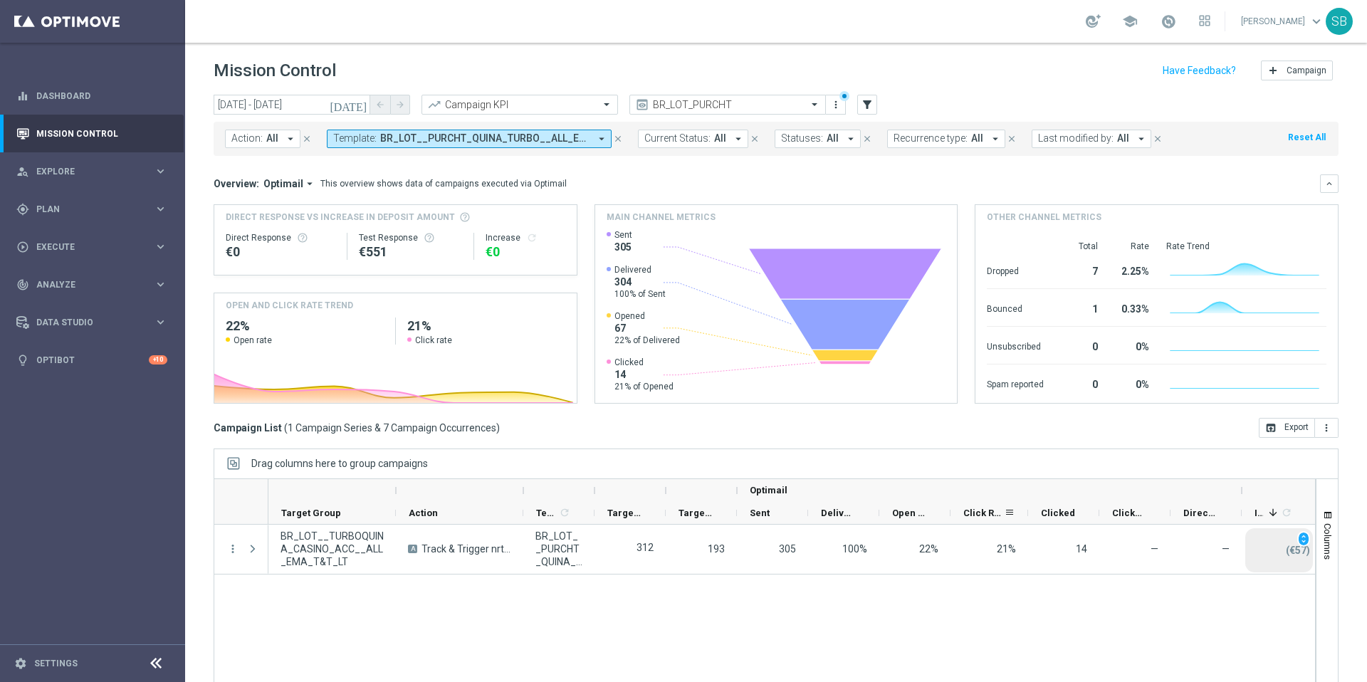
drag, startPoint x: 1021, startPoint y: 510, endPoint x: 1027, endPoint y: 504, distance: 9.1
click at [1027, 504] on div at bounding box center [1028, 513] width 6 height 22
drag, startPoint x: 949, startPoint y: 510, endPoint x: 958, endPoint y: 510, distance: 9.3
click at [958, 510] on div at bounding box center [960, 513] width 6 height 22
click at [1040, 518] on div at bounding box center [1042, 513] width 6 height 22
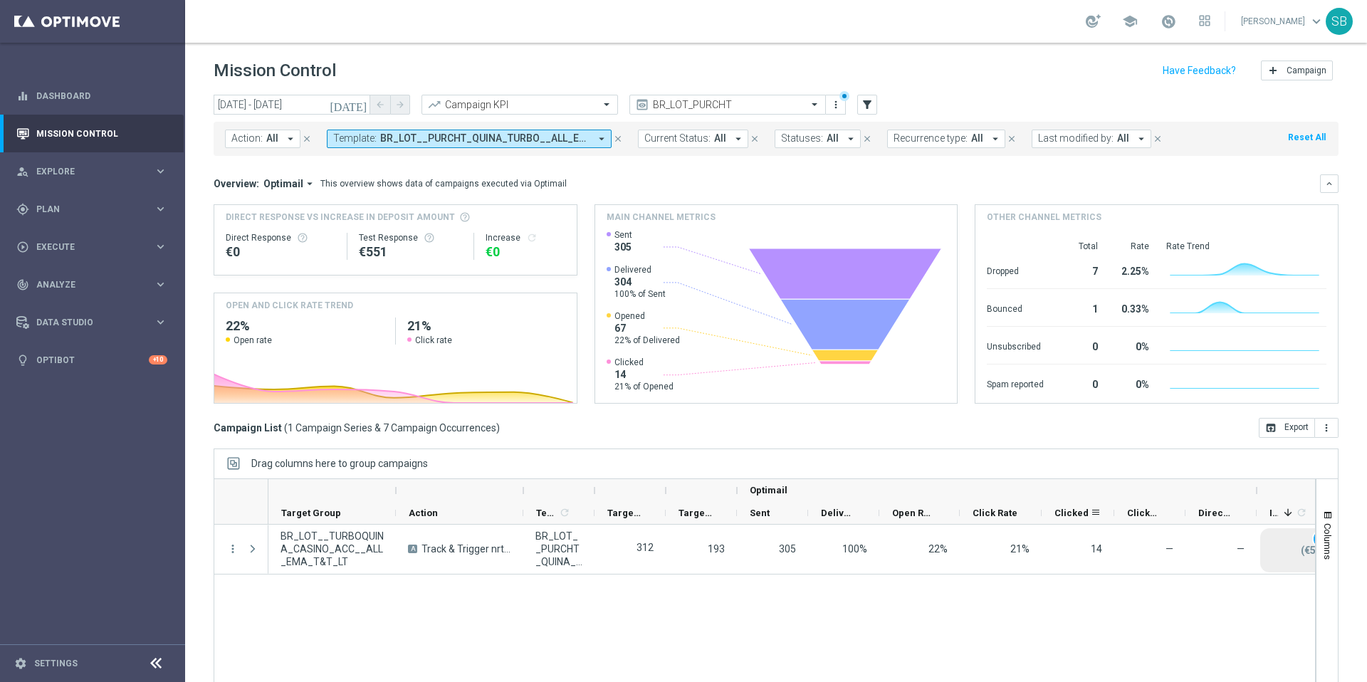
click at [1106, 515] on div "Clicked" at bounding box center [1078, 513] width 73 height 23
click at [1179, 519] on div "Clicked & Responded" at bounding box center [1150, 513] width 73 height 23
drag, startPoint x: 1185, startPoint y: 519, endPoint x: 1212, endPoint y: 521, distance: 27.8
click at [1171, 521] on div "Clicked & Responded" at bounding box center [1150, 513] width 72 height 23
drag, startPoint x: 1257, startPoint y: 519, endPoint x: 1244, endPoint y: 520, distance: 12.2
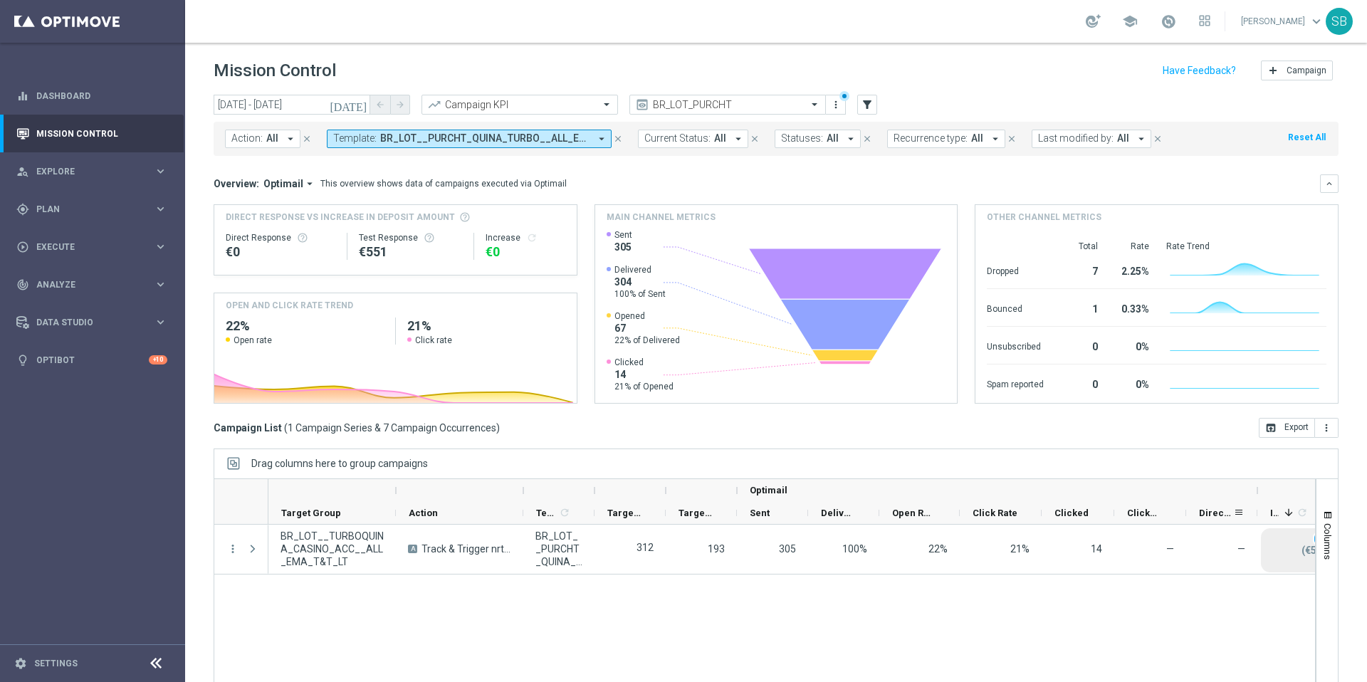
click at [1244, 520] on div "Direct Response - Total KPI" at bounding box center [1221, 513] width 71 height 23
drag, startPoint x: 523, startPoint y: 516, endPoint x: 509, endPoint y: 515, distance: 13.5
click at [491, 515] on div "Action" at bounding box center [459, 513] width 127 height 23
drag, startPoint x: 520, startPoint y: 511, endPoint x: 508, endPoint y: 509, distance: 13.0
click at [494, 510] on div "Action" at bounding box center [459, 513] width 127 height 23
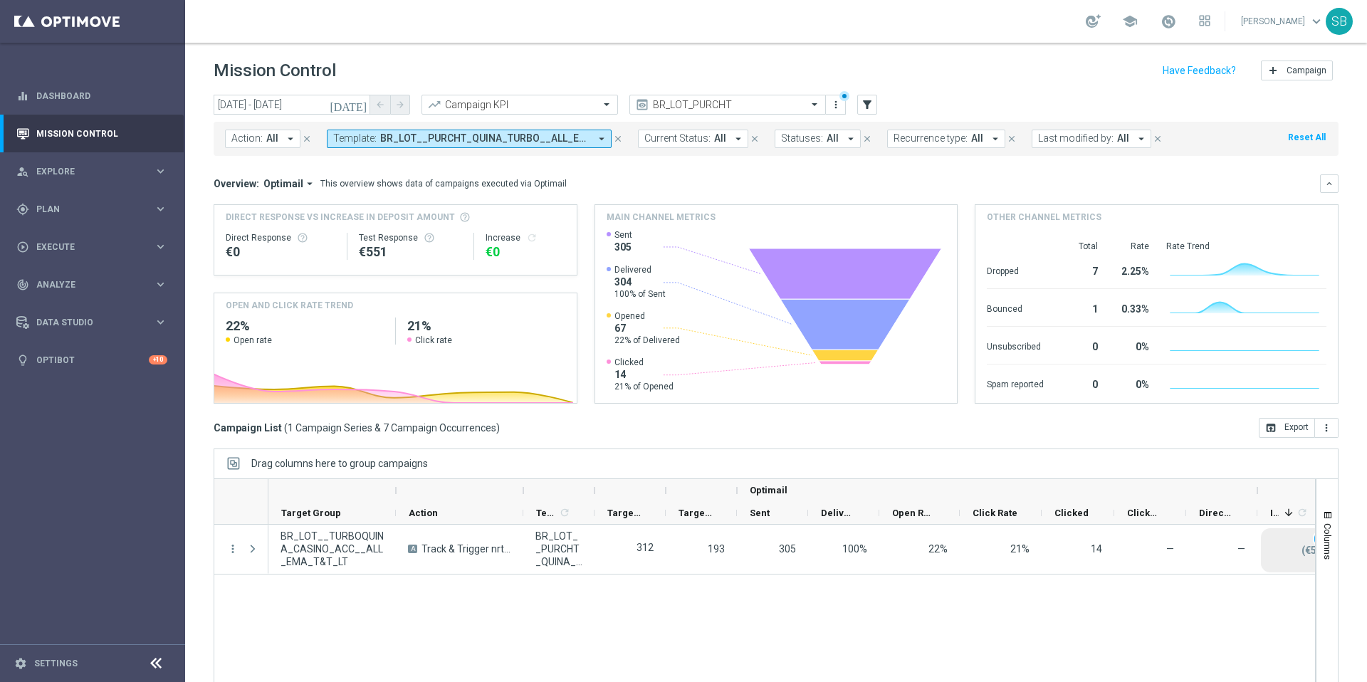
drag, startPoint x: 525, startPoint y: 494, endPoint x: 518, endPoint y: 496, distance: 8.1
click at [516, 496] on div "Optimail" at bounding box center [800, 490] width 1064 height 23
drag, startPoint x: 523, startPoint y: 498, endPoint x: 471, endPoint y: 498, distance: 52.7
click at [511, 496] on div at bounding box center [459, 490] width 127 height 23
drag, startPoint x: 394, startPoint y: 493, endPoint x: 359, endPoint y: 492, distance: 34.9
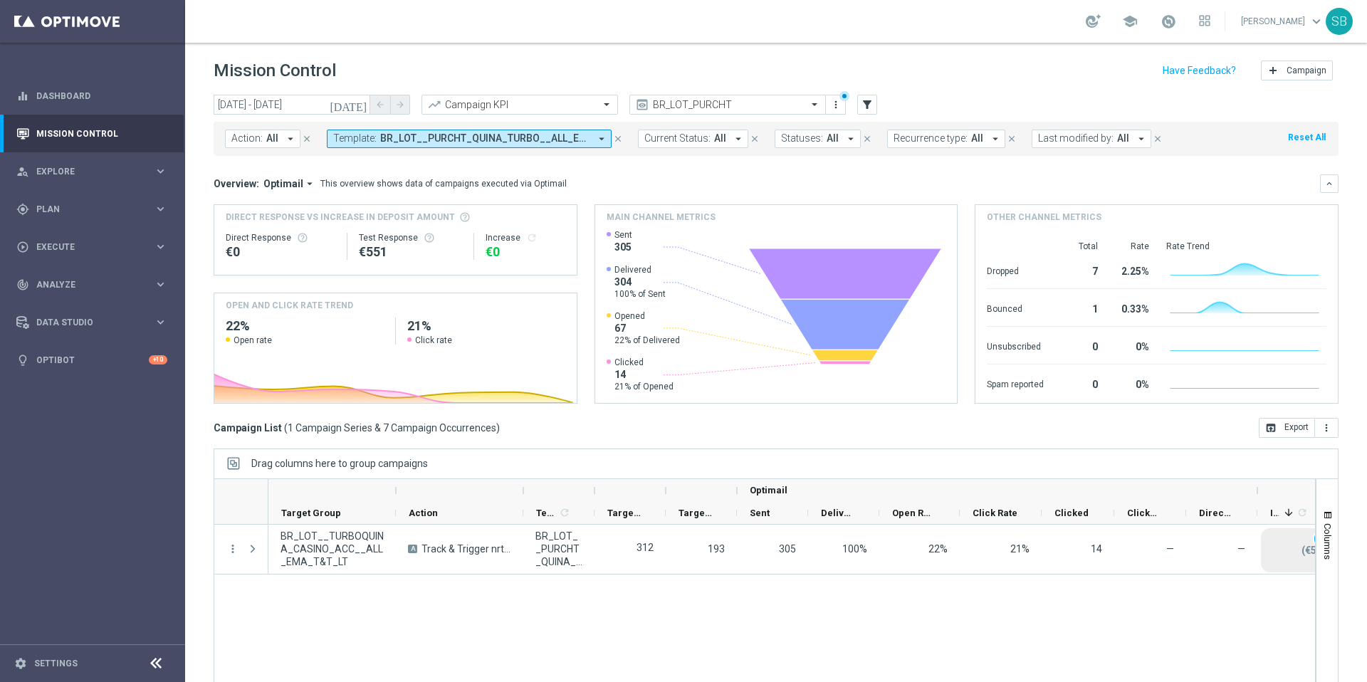
click at [349, 488] on div at bounding box center [331, 490] width 127 height 23
drag, startPoint x: 523, startPoint y: 497, endPoint x: 512, endPoint y: 496, distance: 11.5
click at [512, 496] on div at bounding box center [459, 490] width 127 height 23
click at [589, 496] on div at bounding box center [558, 490] width 71 height 23
click at [602, 140] on icon "arrow_drop_down" at bounding box center [601, 138] width 13 height 13
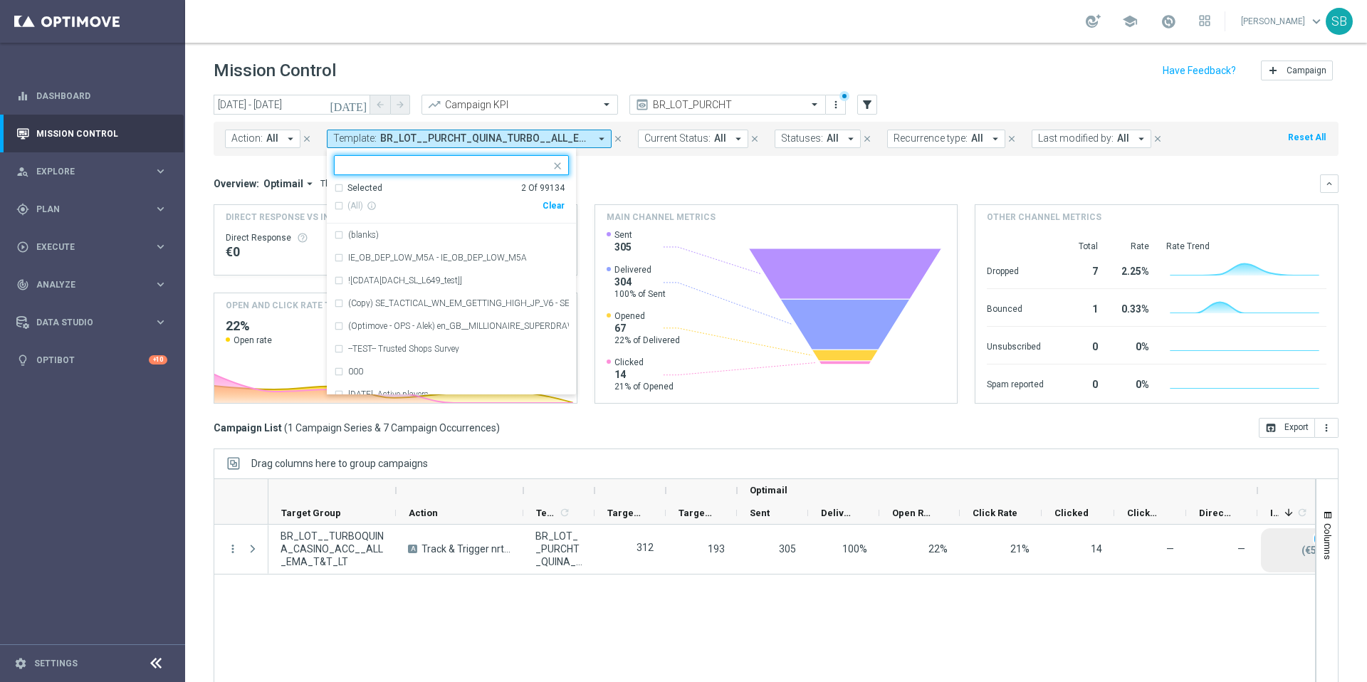
click at [394, 169] on input "text" at bounding box center [446, 165] width 209 height 12
paste input "BR_LOT__PURCHT_LFACIL_TURBO__ALL_EMA_T&T_LT"
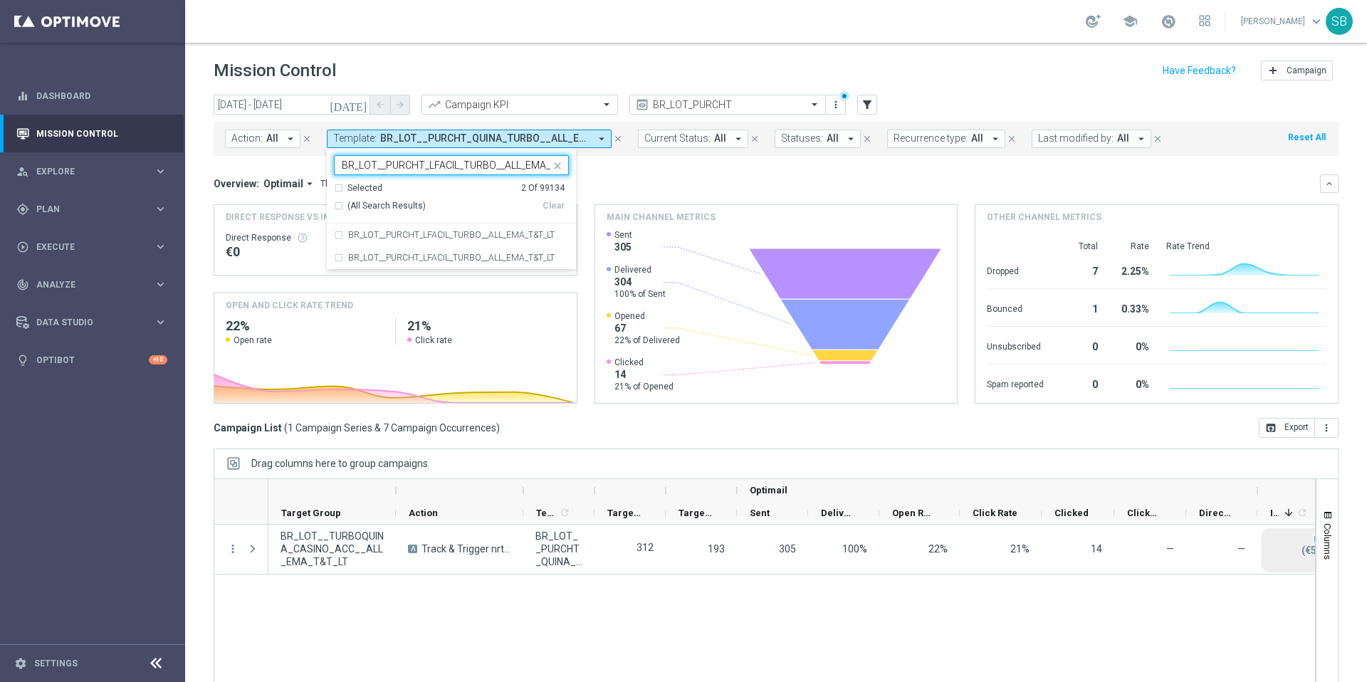
scroll to position [0, 30]
click at [339, 234] on div "BR_LOT__PURCHT_LFACIL_TURBO__ALL_EMA_T&T_LT" at bounding box center [451, 235] width 235 height 23
type input "BR_LOT__PURCHT_LFACIL_TURBO__ALL_EMA_T&T_LT"
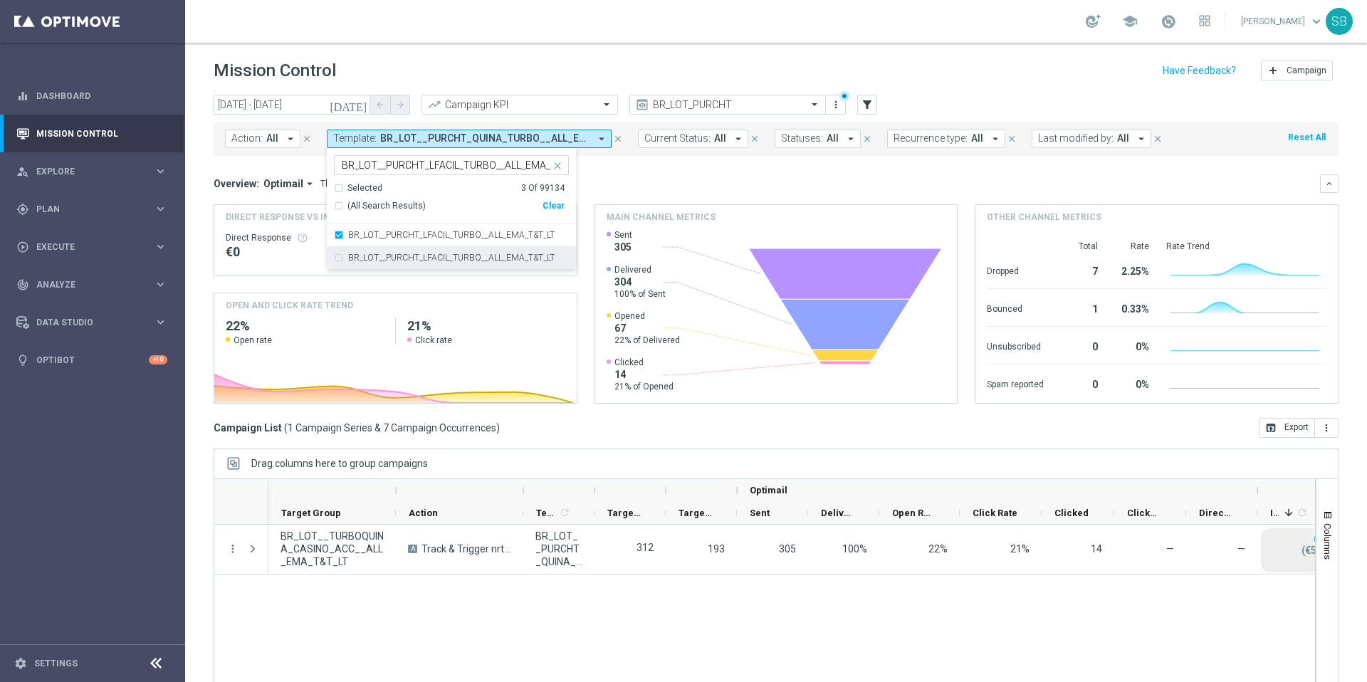
click at [336, 257] on div "BR_LOT__PURCHT_LFACIL_TURBO__ALL_EMA_T&T_LT" at bounding box center [451, 257] width 235 height 23
click at [658, 191] on div "Overview: Optimail arrow_drop_down This overview shows data of campaigns execut…" at bounding box center [776, 183] width 1125 height 19
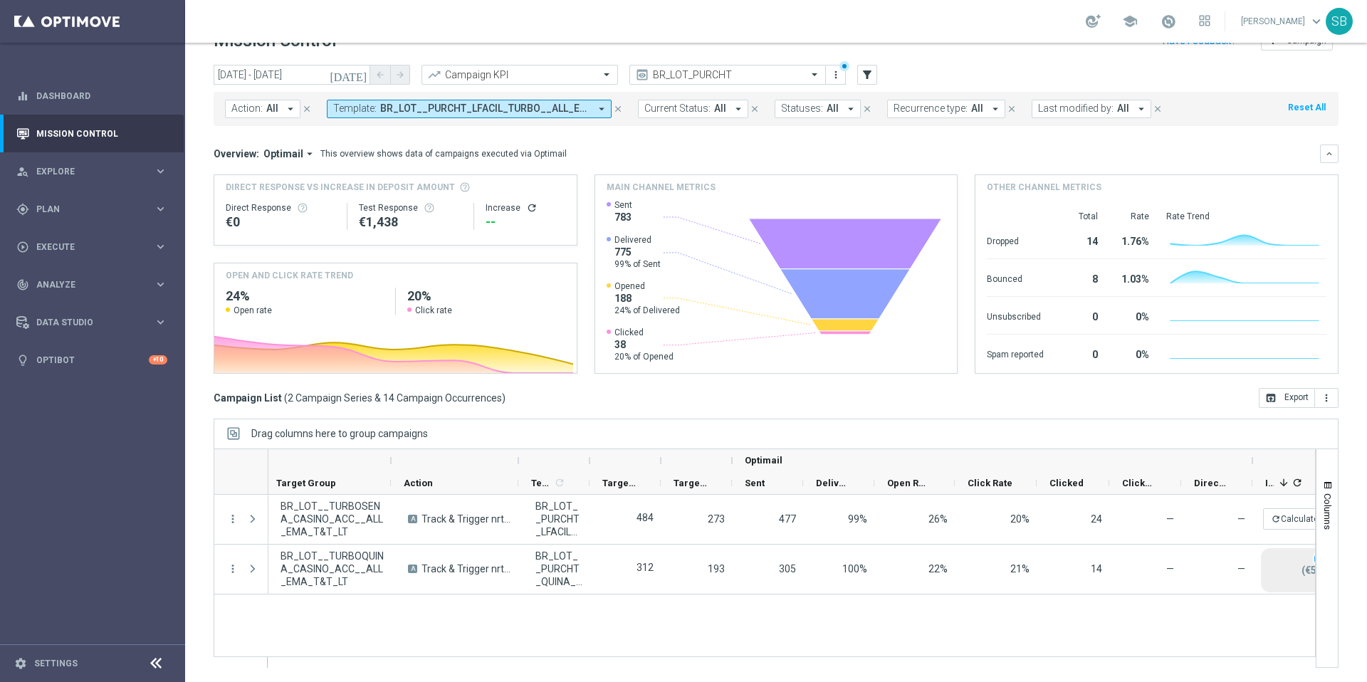
scroll to position [0, 26]
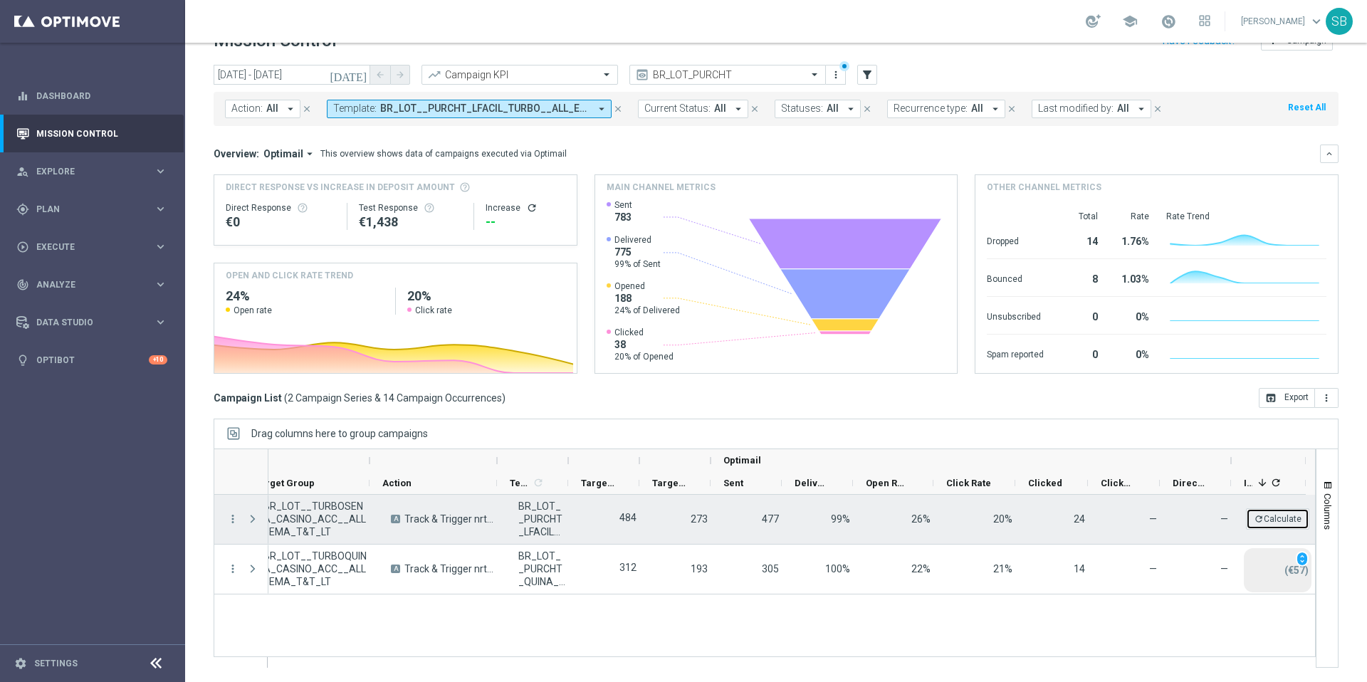
click at [1254, 518] on button "refresh Calculate" at bounding box center [1277, 518] width 63 height 21
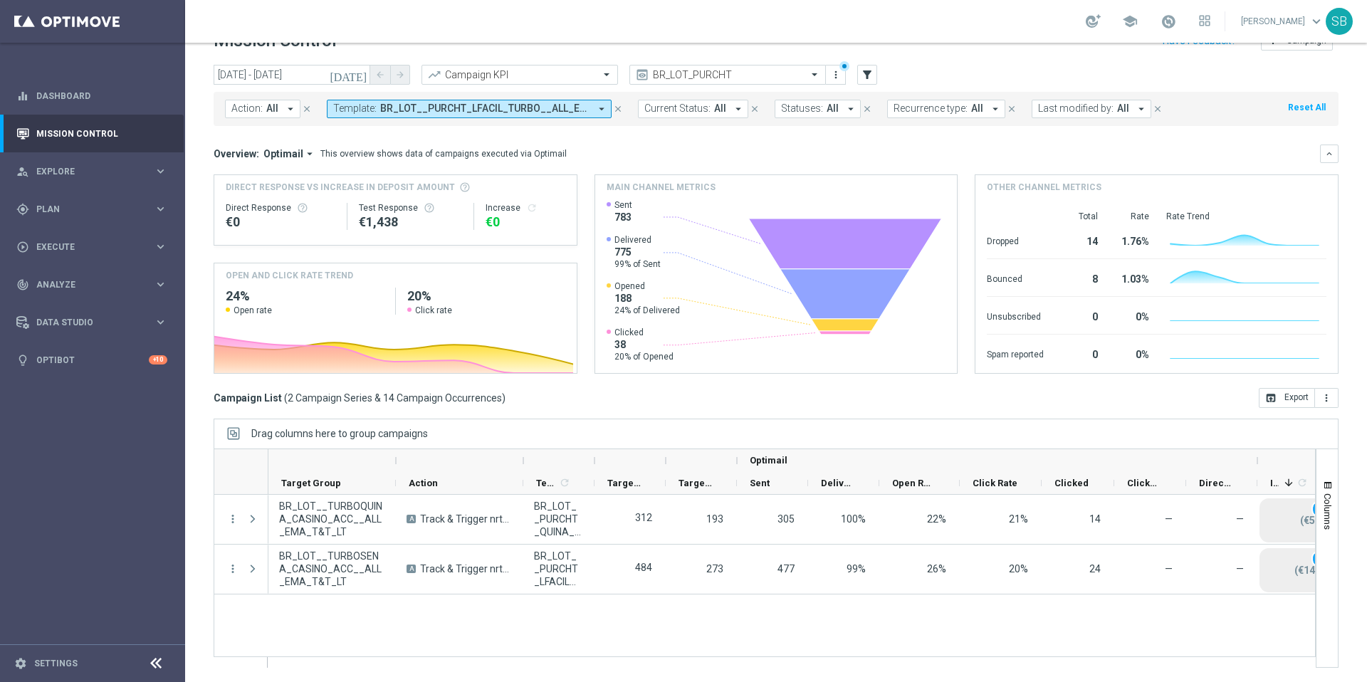
scroll to position [0, 0]
click at [600, 109] on icon "arrow_drop_down" at bounding box center [601, 109] width 13 height 13
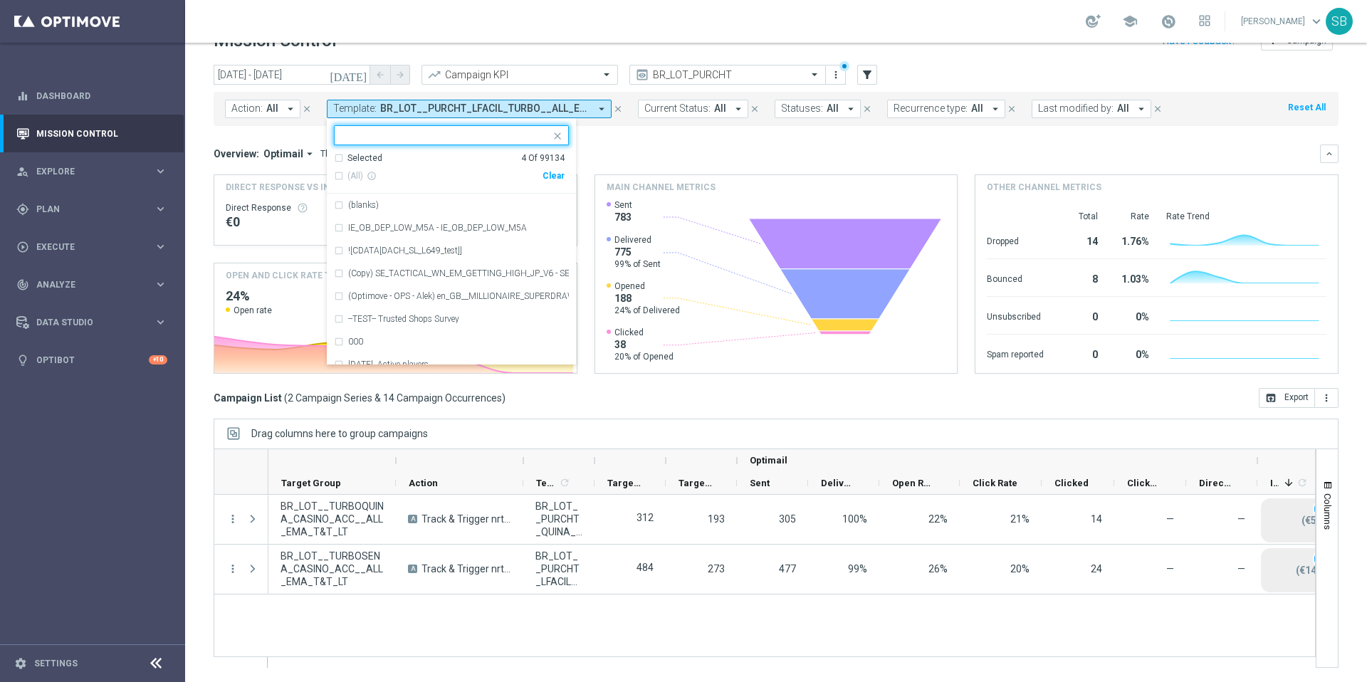
click at [428, 139] on input "text" at bounding box center [446, 136] width 209 height 12
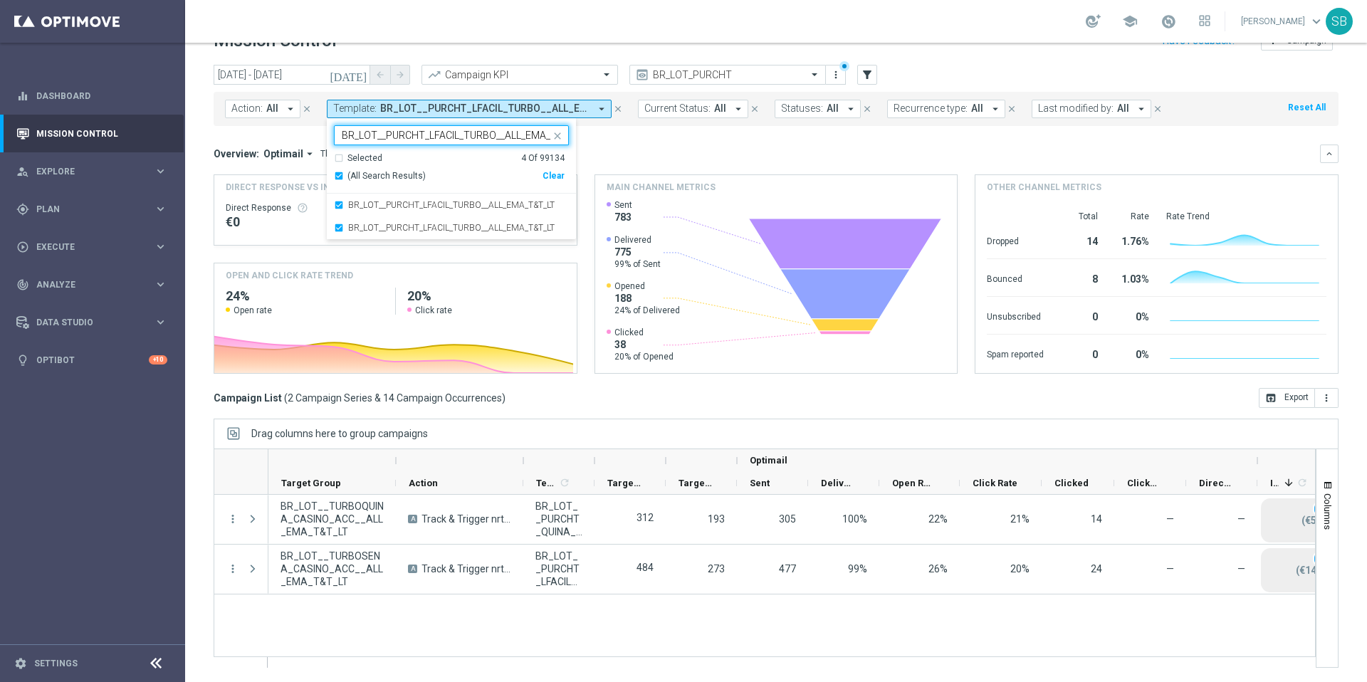
scroll to position [0, 30]
type input "BR_LOT__PURCHT_LFACIL_TURBO__ALL_EMA_T&T_LT"
click at [635, 143] on mini-dashboard "Overview: Optimail arrow_drop_down This overview shows data of campaigns execut…" at bounding box center [776, 257] width 1125 height 262
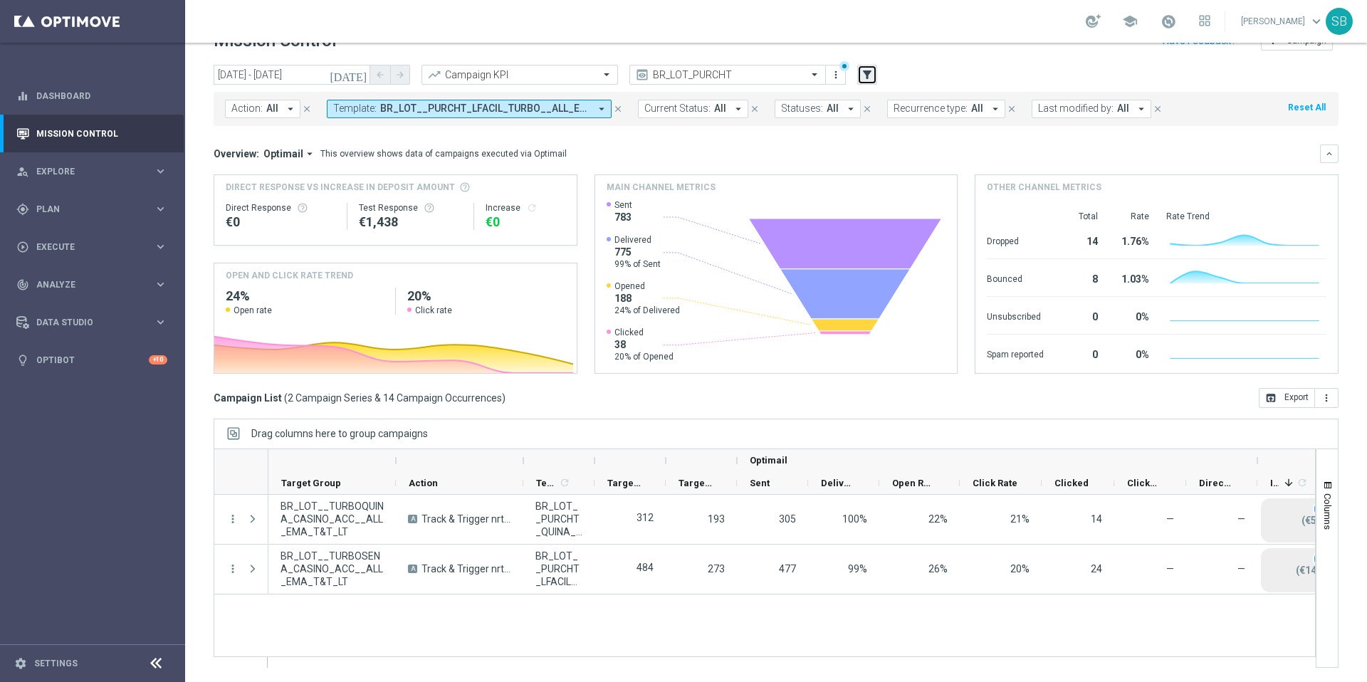
click at [866, 77] on icon "filter_alt" at bounding box center [867, 74] width 13 height 13
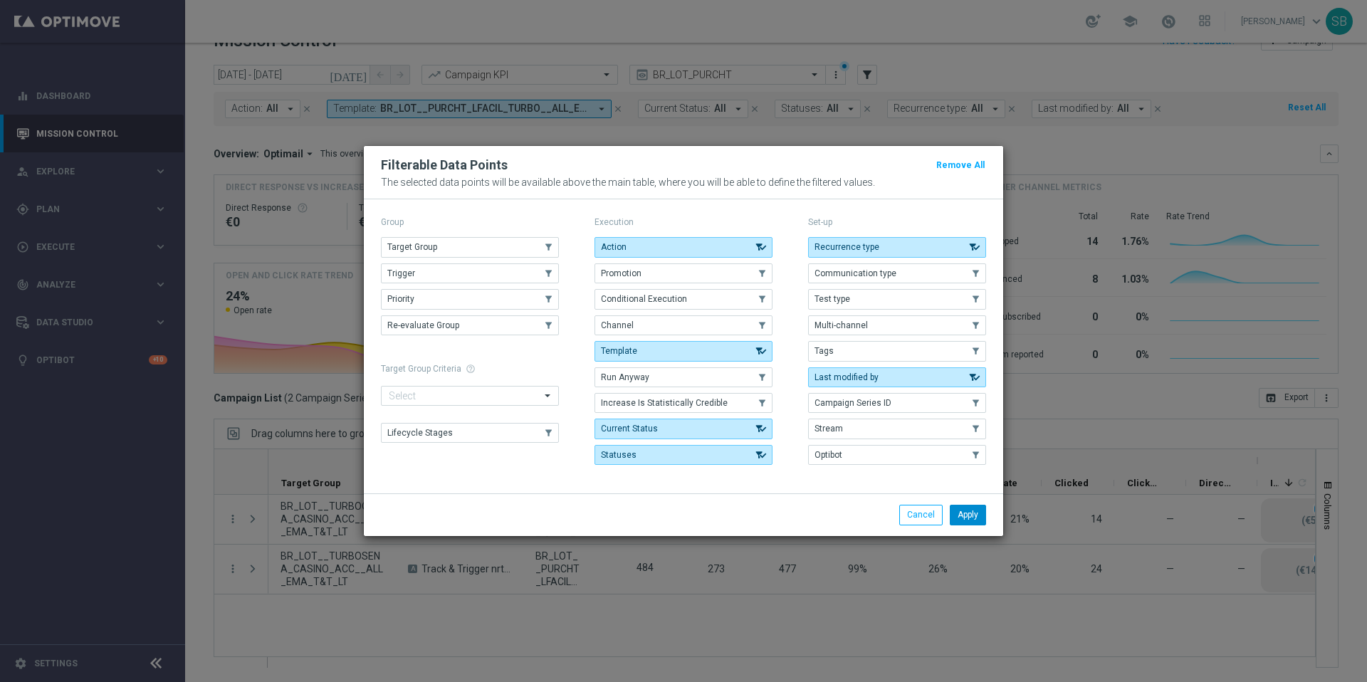
click at [978, 508] on button "Apply" at bounding box center [968, 515] width 36 height 20
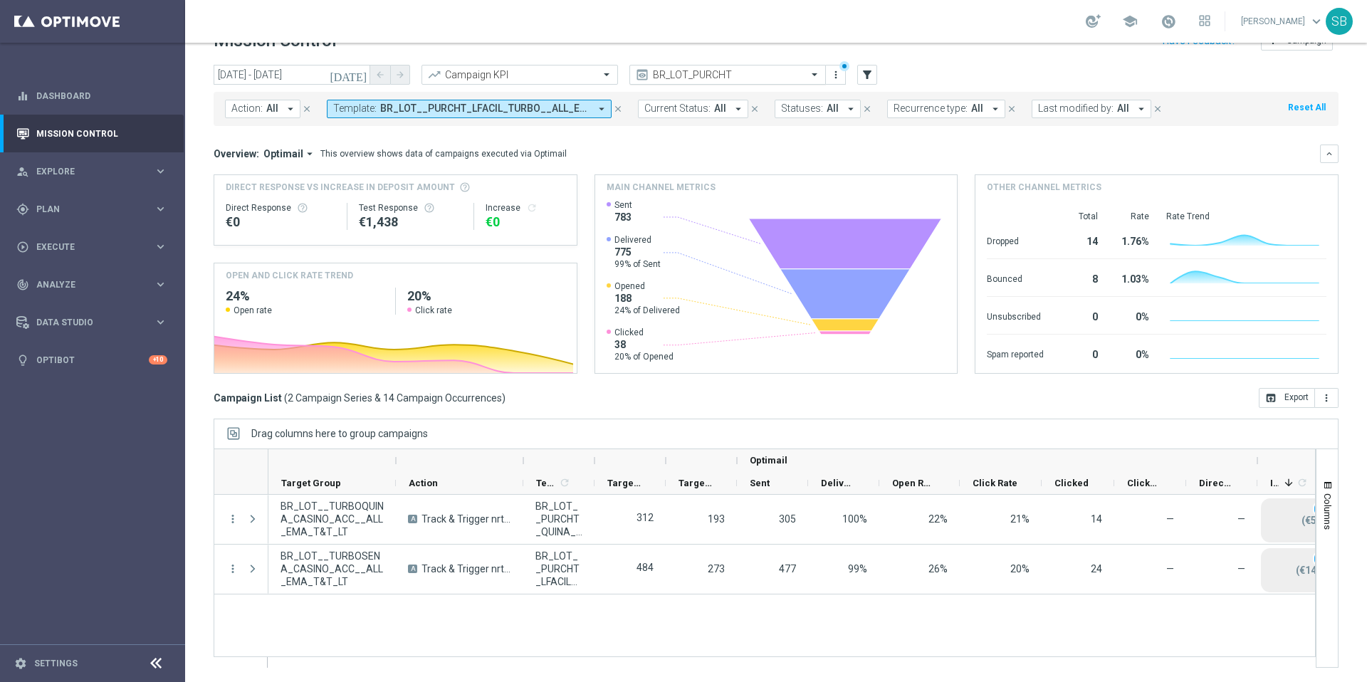
click at [812, 73] on span at bounding box center [816, 74] width 18 height 12
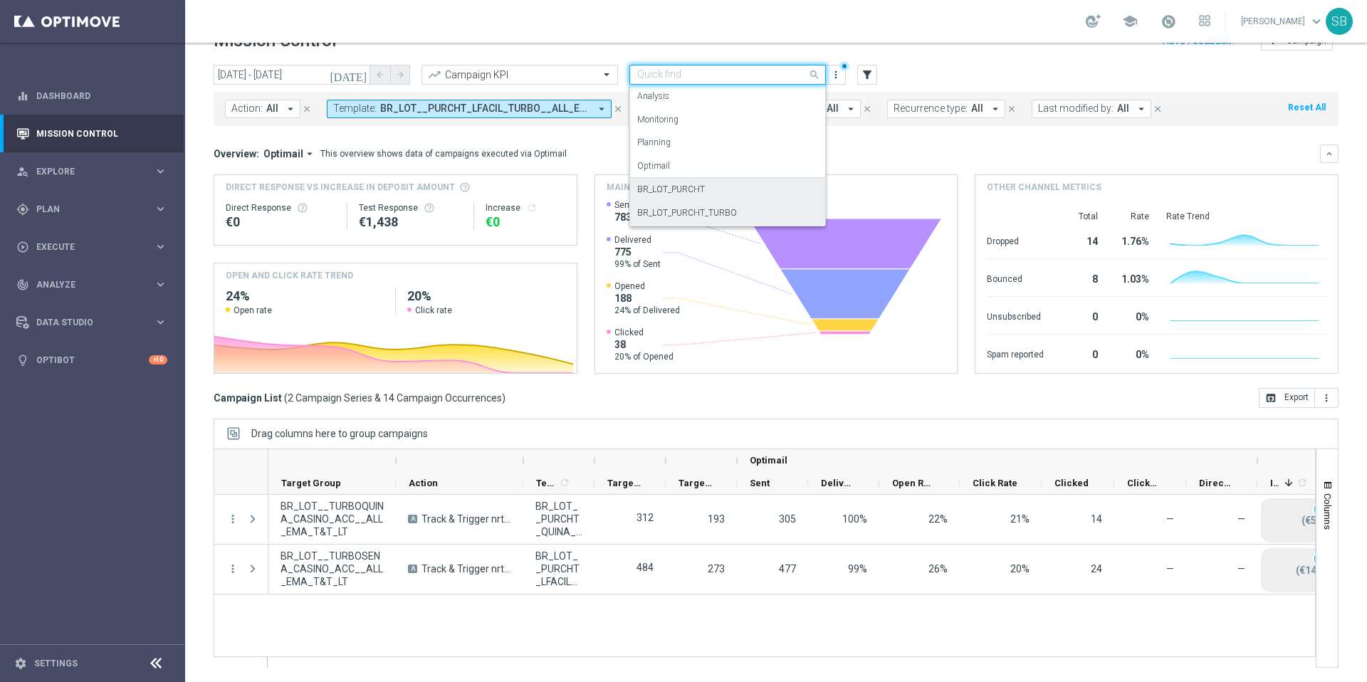
click at [721, 217] on label "BR_LOT_PURCHT_TURBO" at bounding box center [687, 213] width 100 height 12
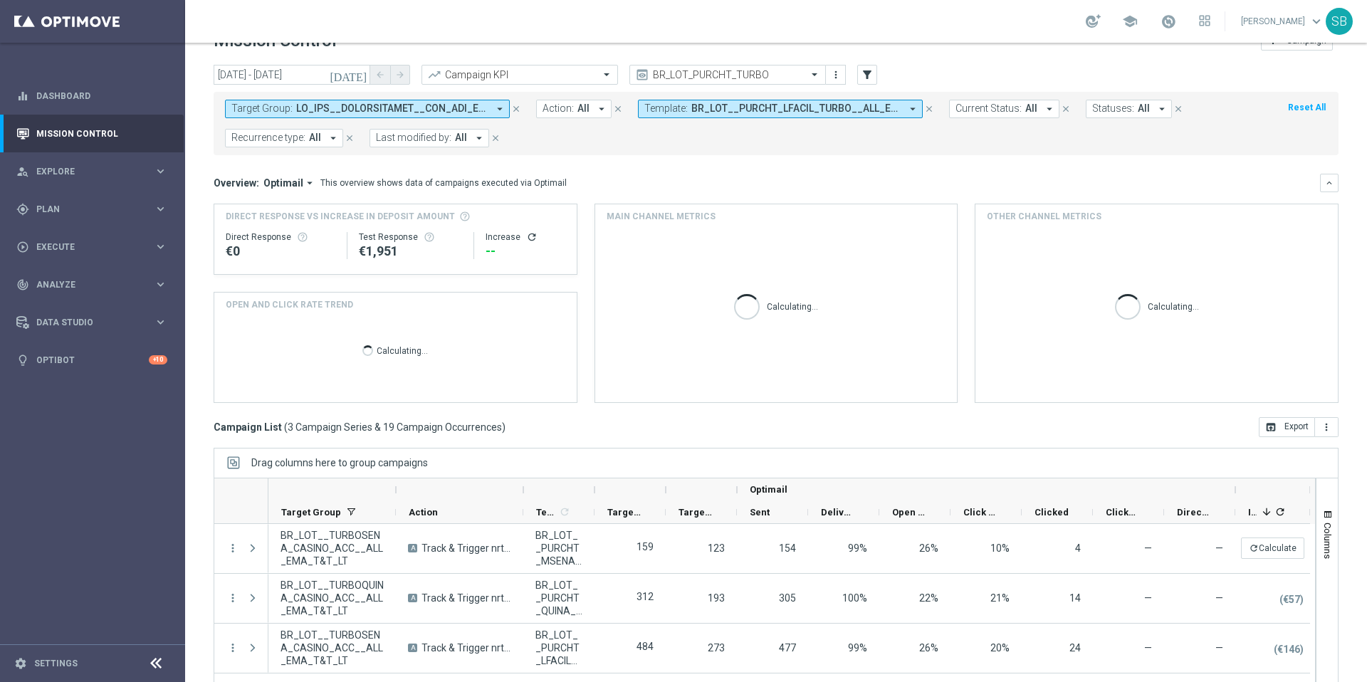
scroll to position [59, 0]
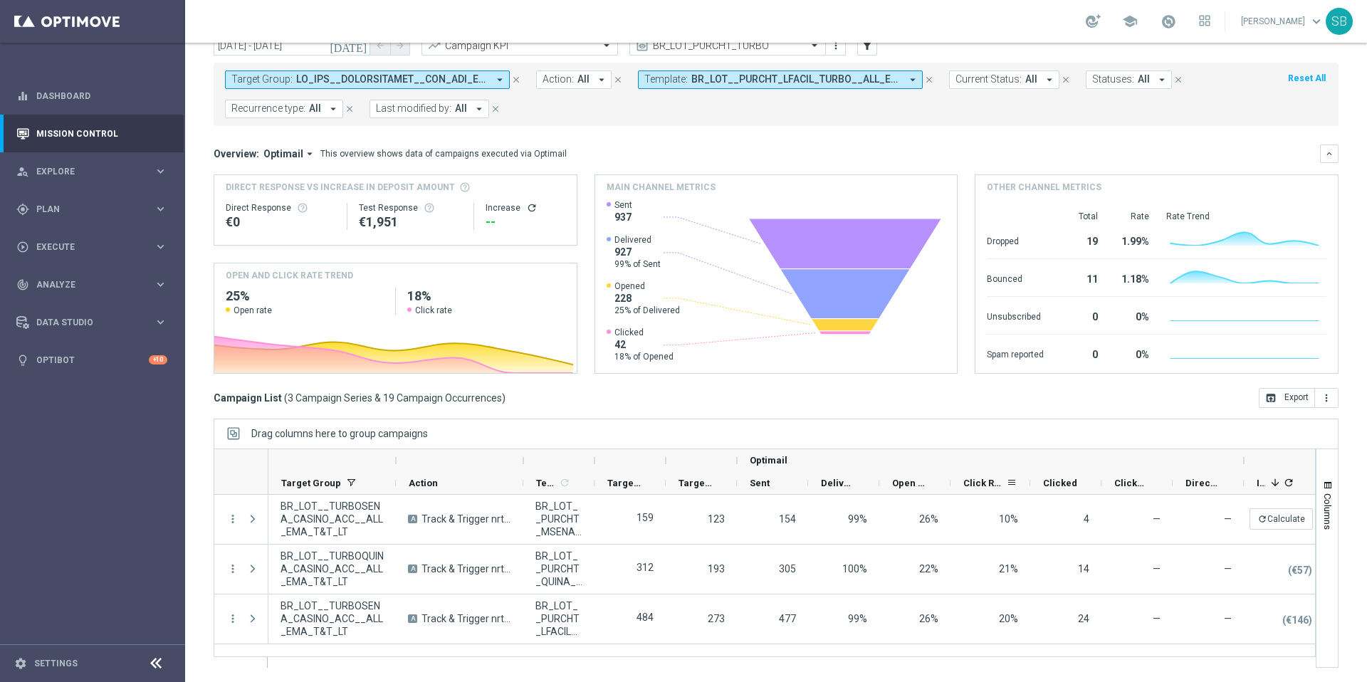
drag, startPoint x: 1020, startPoint y: 479, endPoint x: 1029, endPoint y: 478, distance: 8.7
click at [1029, 478] on div at bounding box center [1030, 483] width 6 height 22
click at [1095, 481] on div "Clicked" at bounding box center [1065, 483] width 71 height 23
drag, startPoint x: 524, startPoint y: 464, endPoint x: 510, endPoint y: 465, distance: 13.5
click at [510, 465] on div at bounding box center [459, 460] width 127 height 23
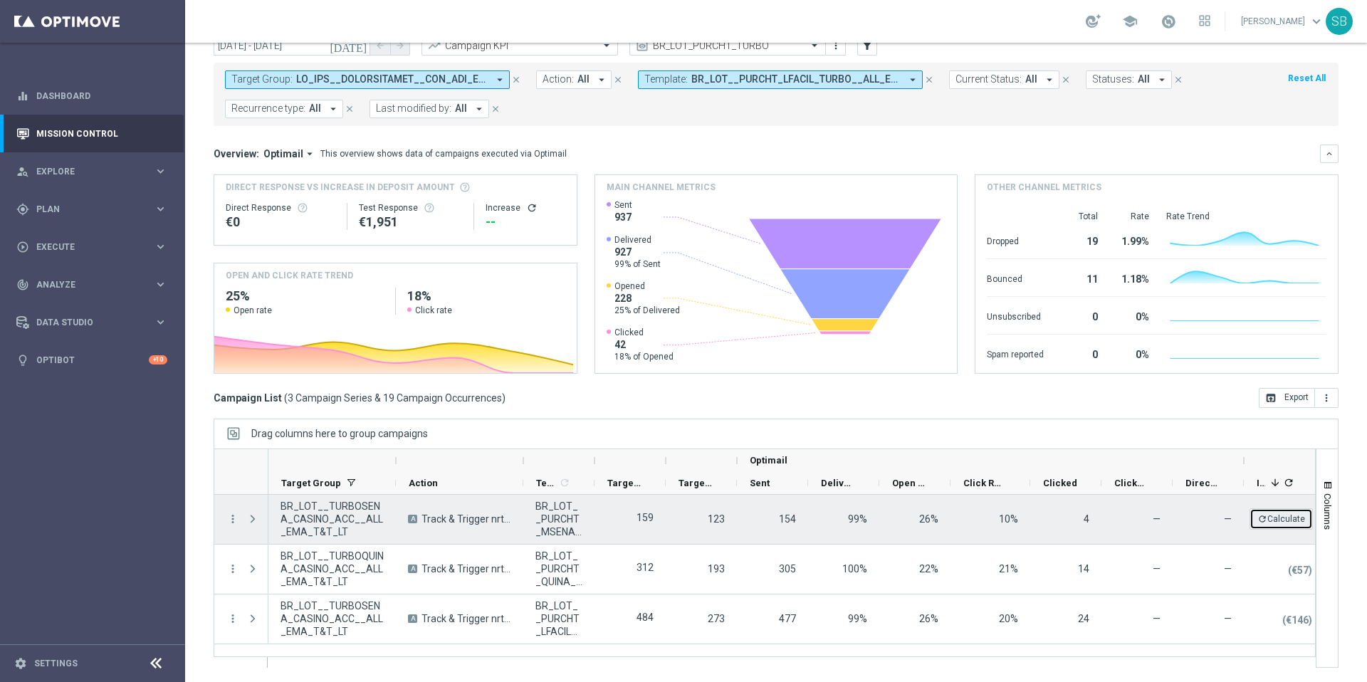
click at [1272, 518] on button "refresh Calculate" at bounding box center [1280, 518] width 63 height 21
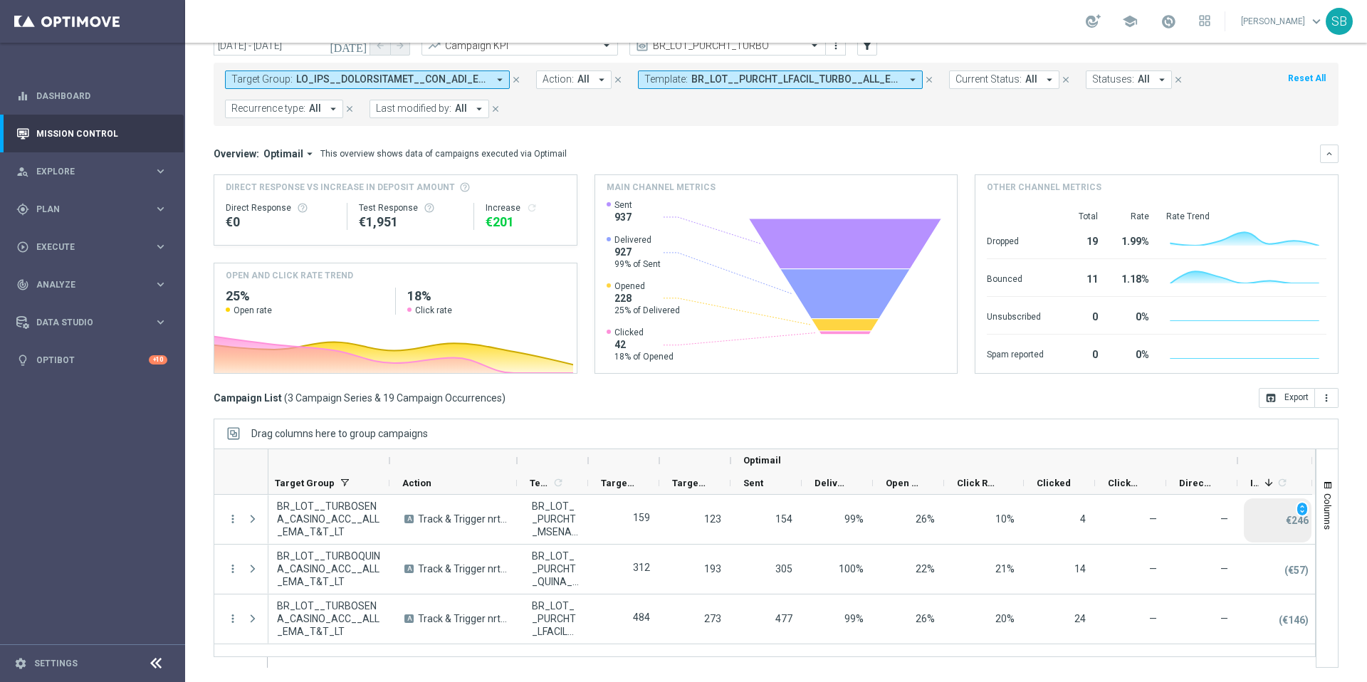
scroll to position [0, 10]
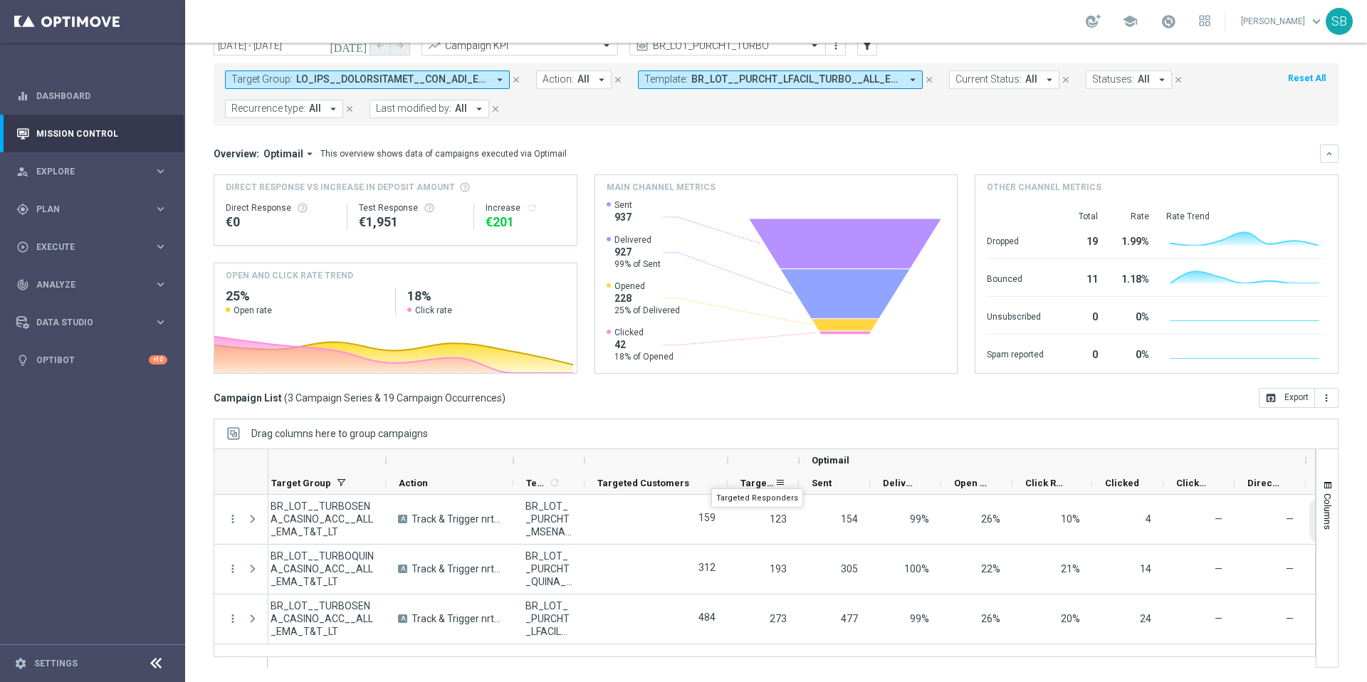
drag, startPoint x: 656, startPoint y: 469, endPoint x: 728, endPoint y: 476, distance: 72.3
click at [728, 476] on div "Optimail Target Group Action" at bounding box center [819, 472] width 1122 height 46
click at [718, 461] on div at bounding box center [719, 460] width 6 height 23
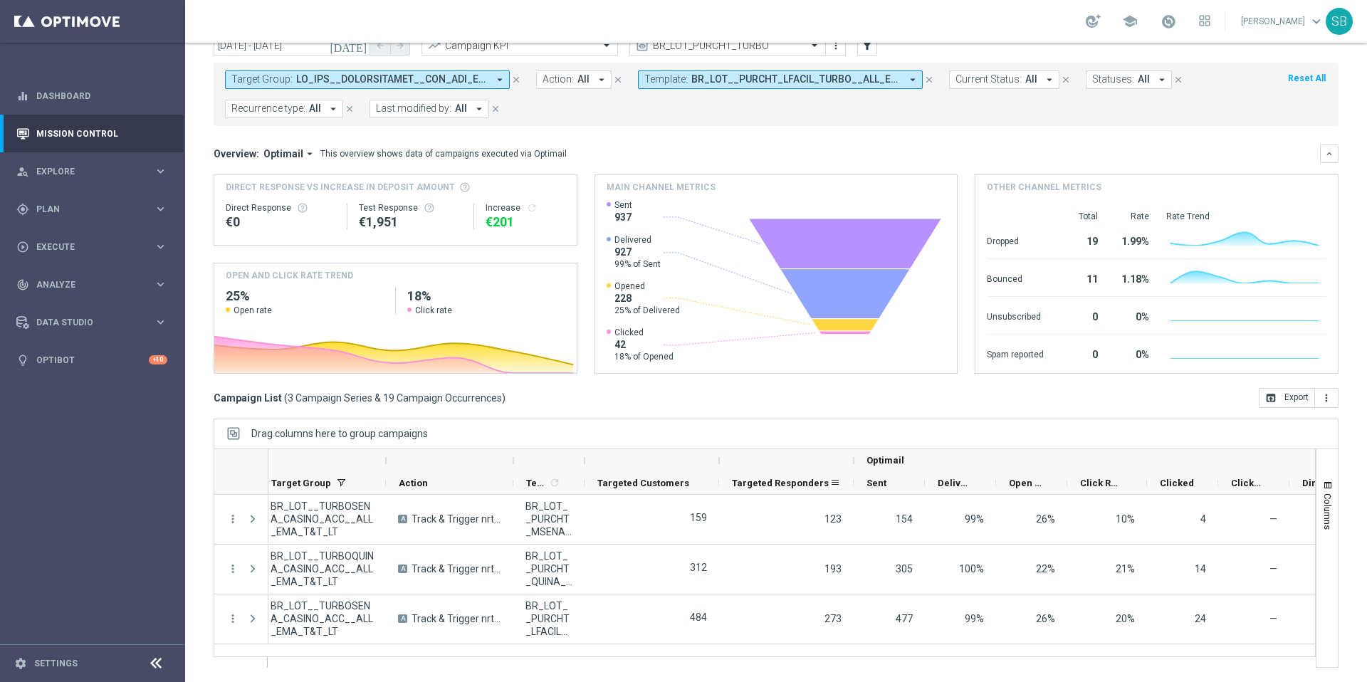
drag, startPoint x: 789, startPoint y: 460, endPoint x: 852, endPoint y: 474, distance: 64.9
click at [852, 474] on div "Optimail Target Group Action" at bounding box center [846, 472] width 1177 height 46
click at [918, 471] on div "Optimail Target Group Action" at bounding box center [846, 472] width 1177 height 46
drag, startPoint x: 1067, startPoint y: 478, endPoint x: 1077, endPoint y: 478, distance: 10.0
click at [1077, 478] on div "Click Rate" at bounding box center [1107, 483] width 80 height 23
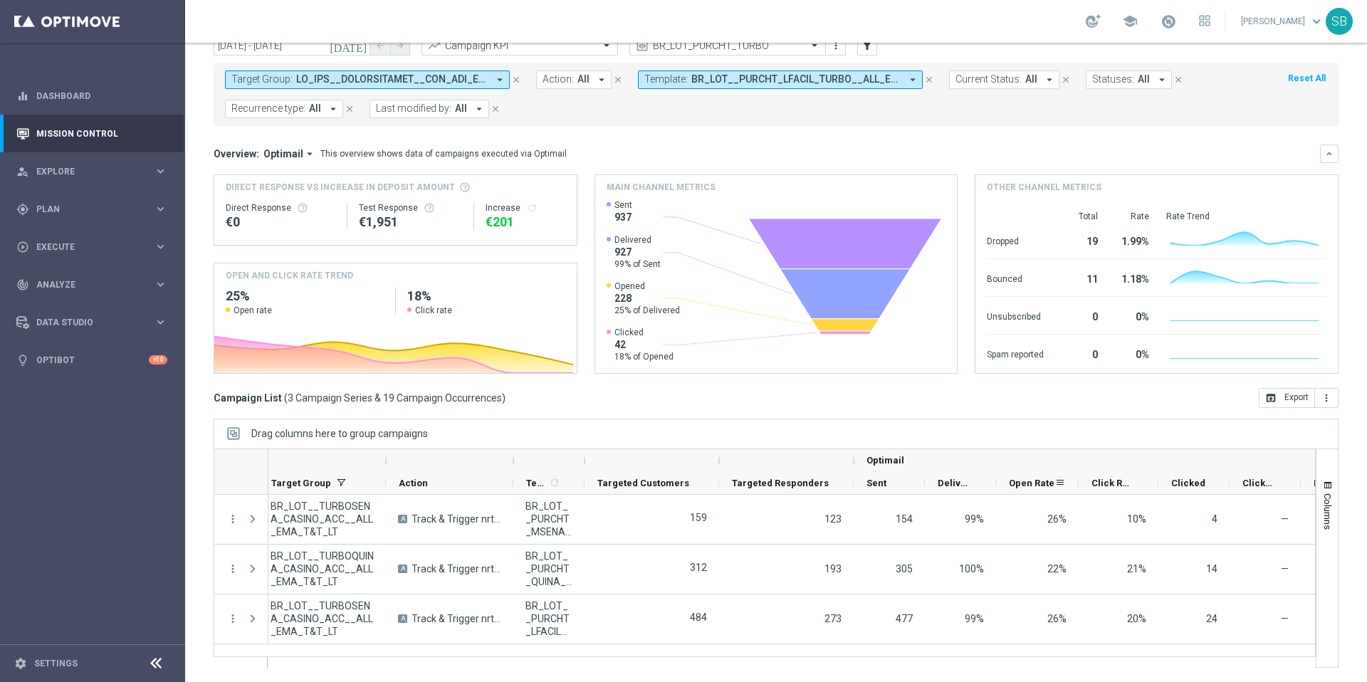
drag, startPoint x: 1064, startPoint y: 481, endPoint x: 1076, endPoint y: 478, distance: 11.6
click at [1076, 478] on div at bounding box center [1079, 483] width 6 height 22
click at [1212, 484] on span at bounding box center [1210, 482] width 11 height 11
click at [1212, 436] on div "Drag columns here to group campaigns" at bounding box center [776, 434] width 1125 height 30
click at [513, 490] on icon-header "Templates 1 refresh" at bounding box center [548, 483] width 71 height 22
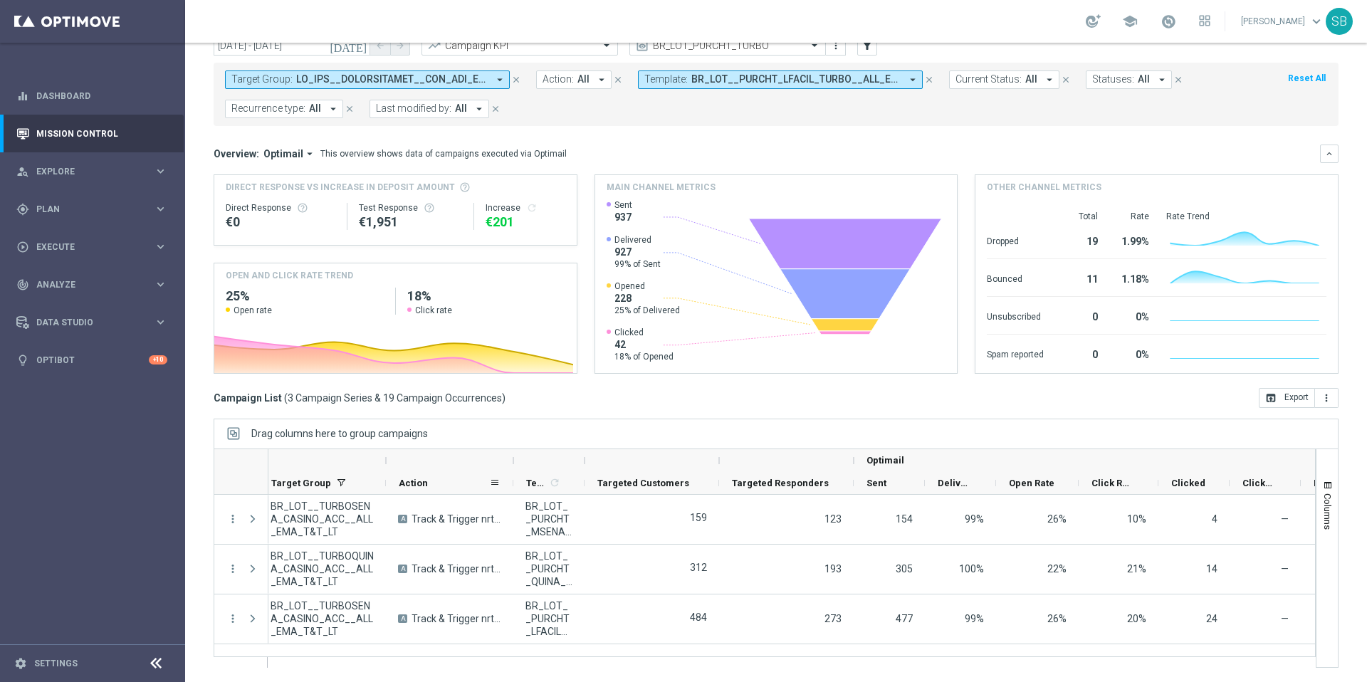
drag, startPoint x: 513, startPoint y: 479, endPoint x: 501, endPoint y: 480, distance: 11.4
click at [501, 480] on div "Action" at bounding box center [449, 483] width 127 height 23
click at [493, 485] on span at bounding box center [494, 482] width 11 height 11
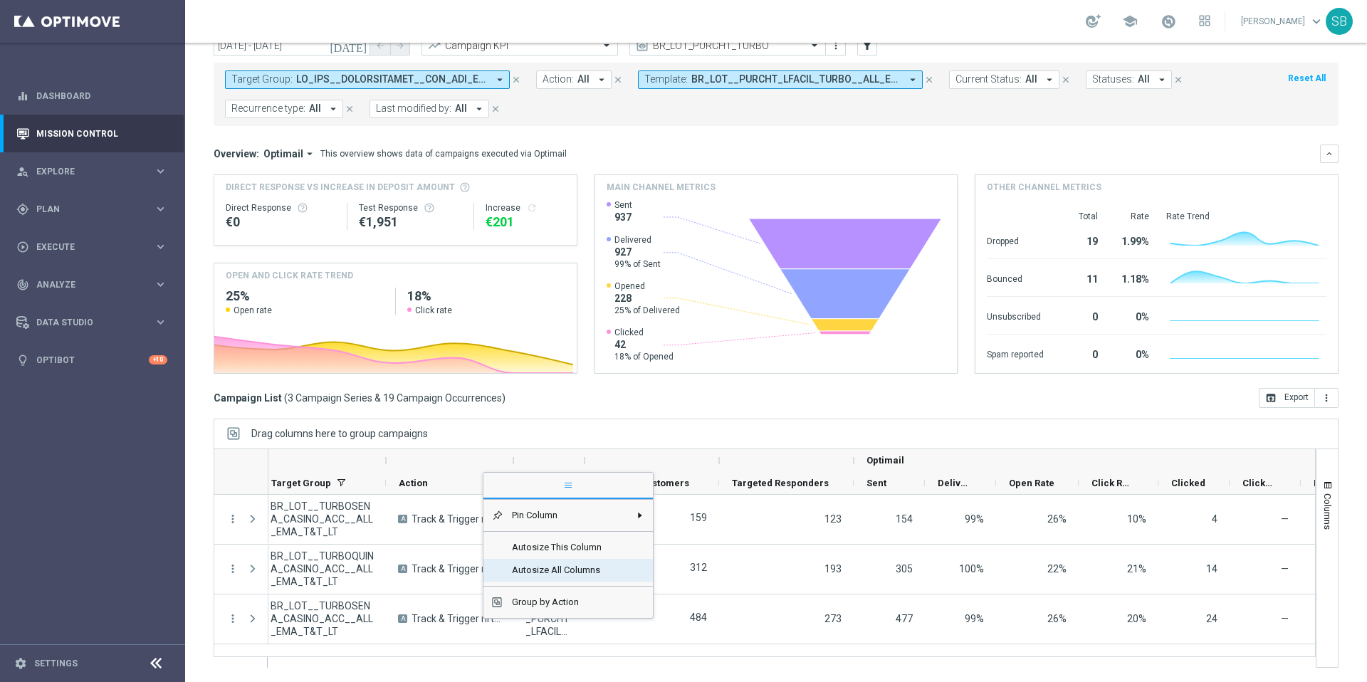
click at [541, 575] on span "Autosize All Columns" at bounding box center [566, 570] width 126 height 23
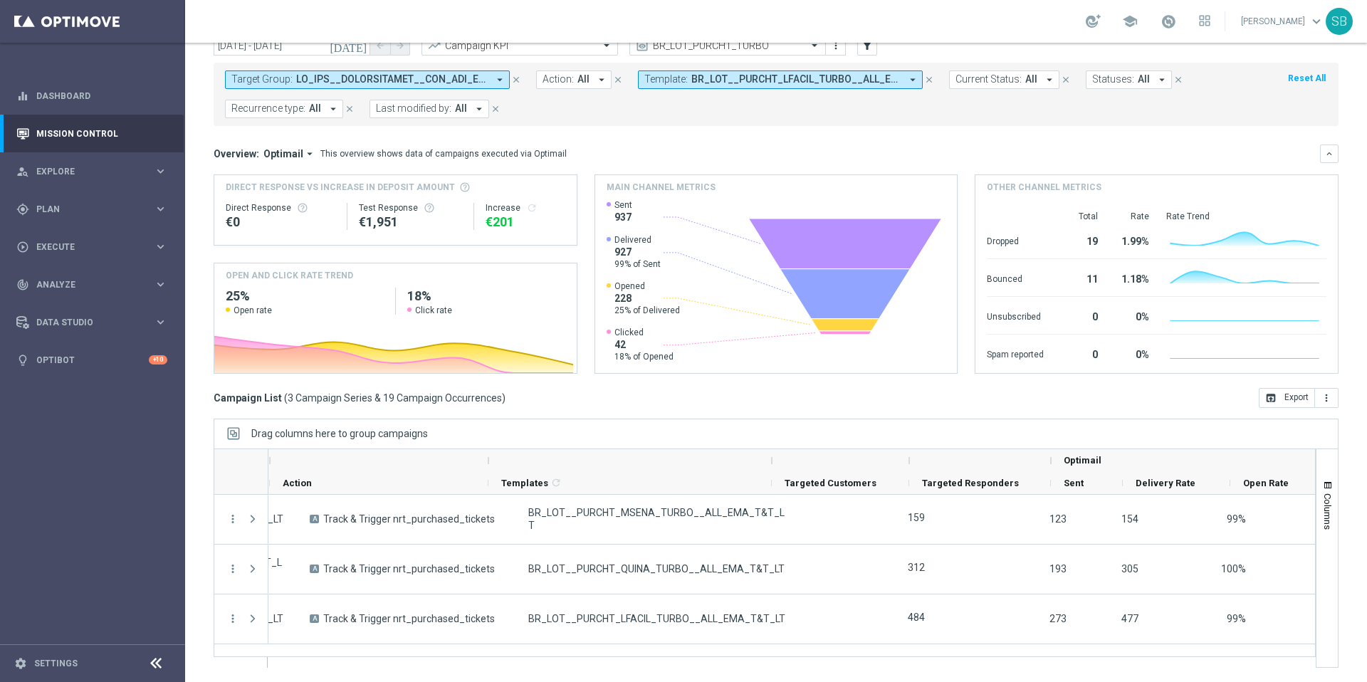
scroll to position [0, 243]
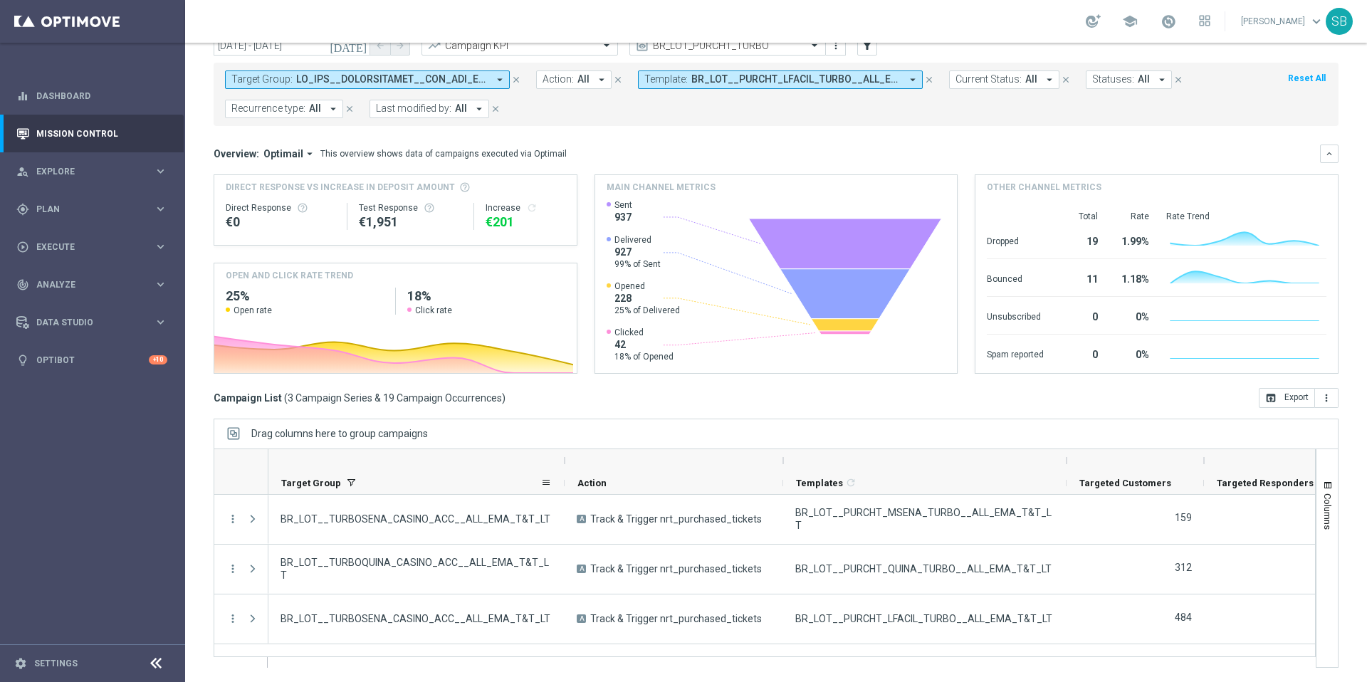
click at [563, 473] on div at bounding box center [565, 483] width 6 height 22
click at [549, 481] on span at bounding box center [545, 482] width 11 height 11
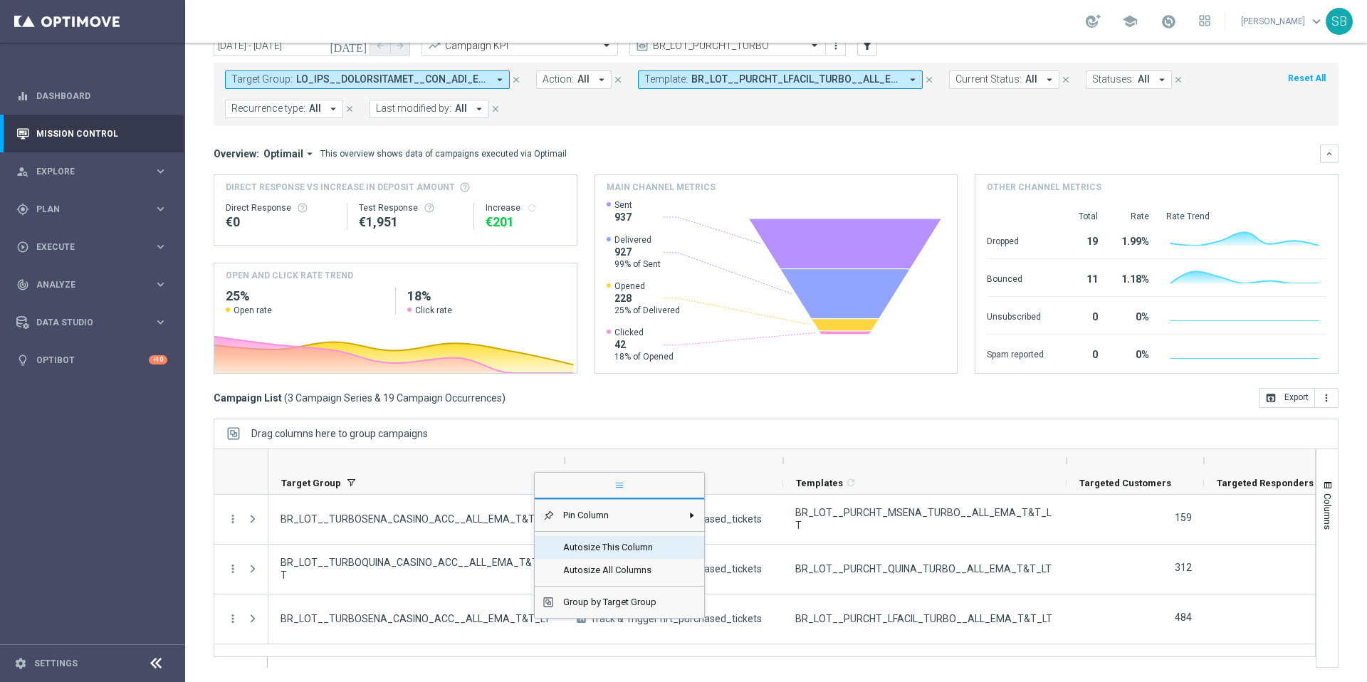
click at [590, 556] on span "Autosize This Column" at bounding box center [618, 547] width 127 height 23
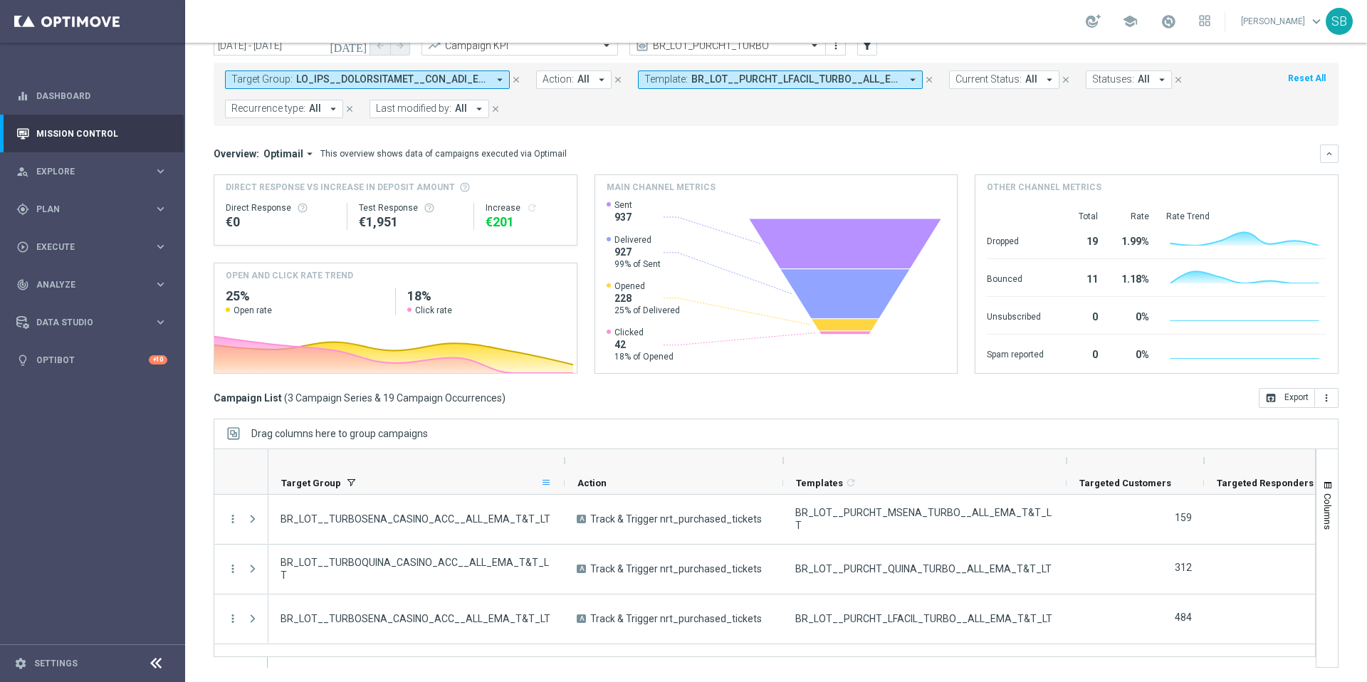
click at [550, 482] on span at bounding box center [545, 482] width 11 height 11
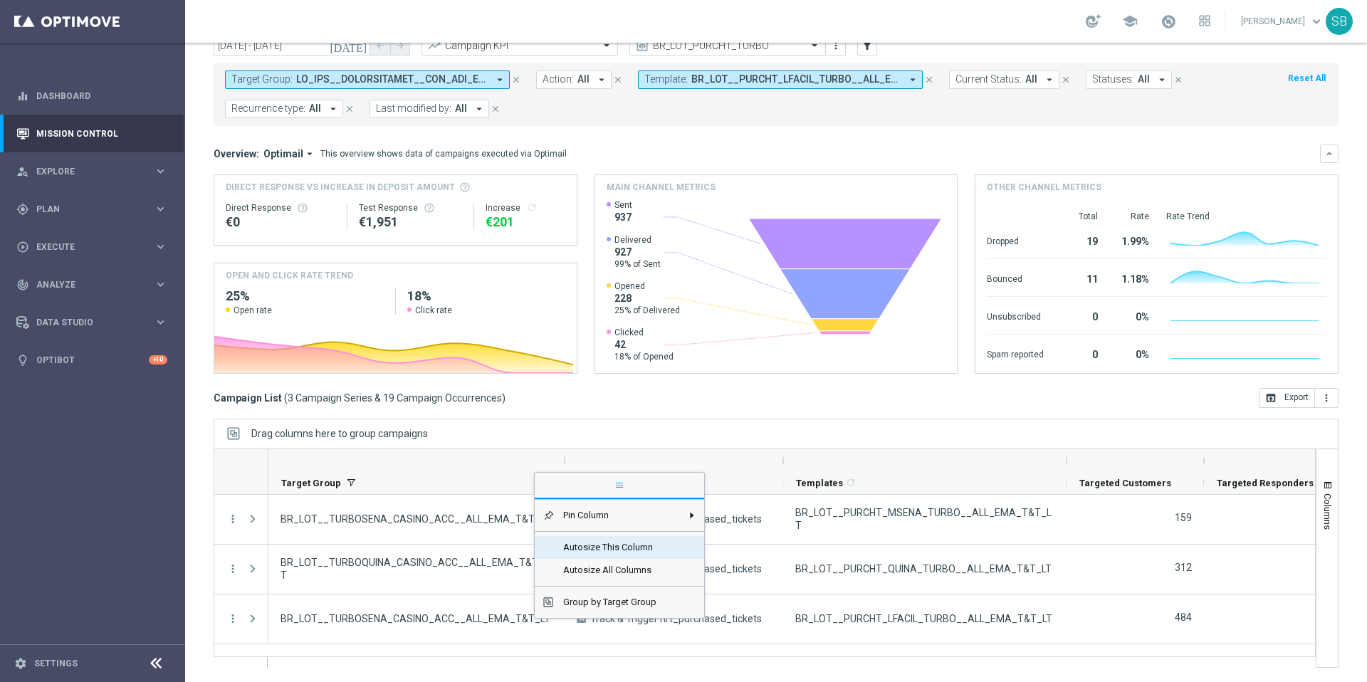
click at [577, 550] on span "Autosize This Column" at bounding box center [618, 547] width 127 height 23
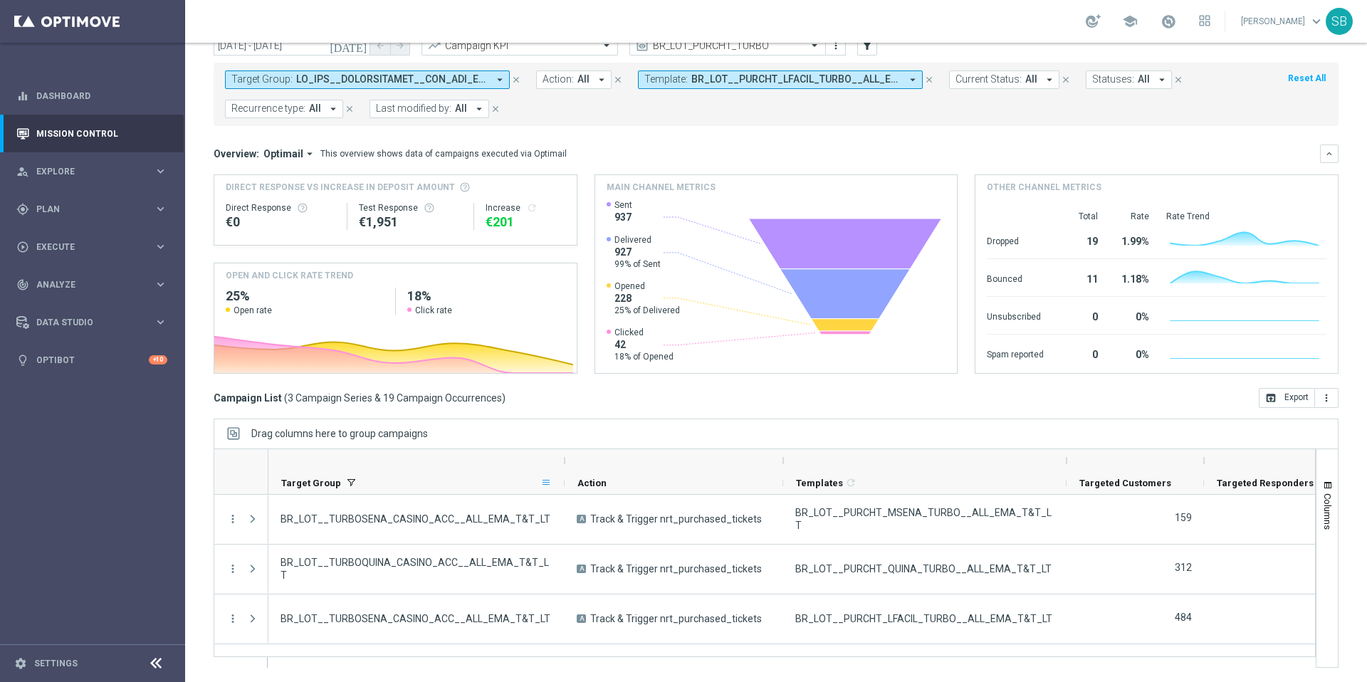
click at [551, 487] on span at bounding box center [545, 482] width 11 height 11
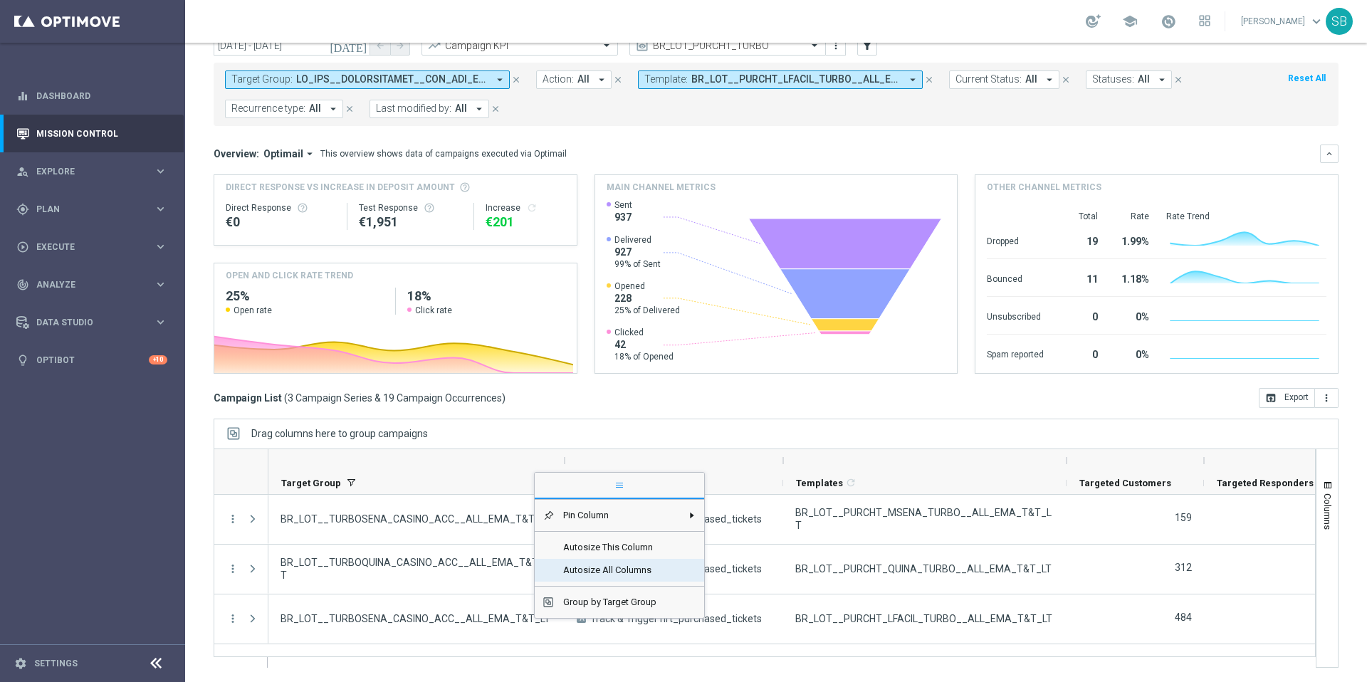
click at [592, 570] on span "Autosize All Columns" at bounding box center [618, 570] width 127 height 23
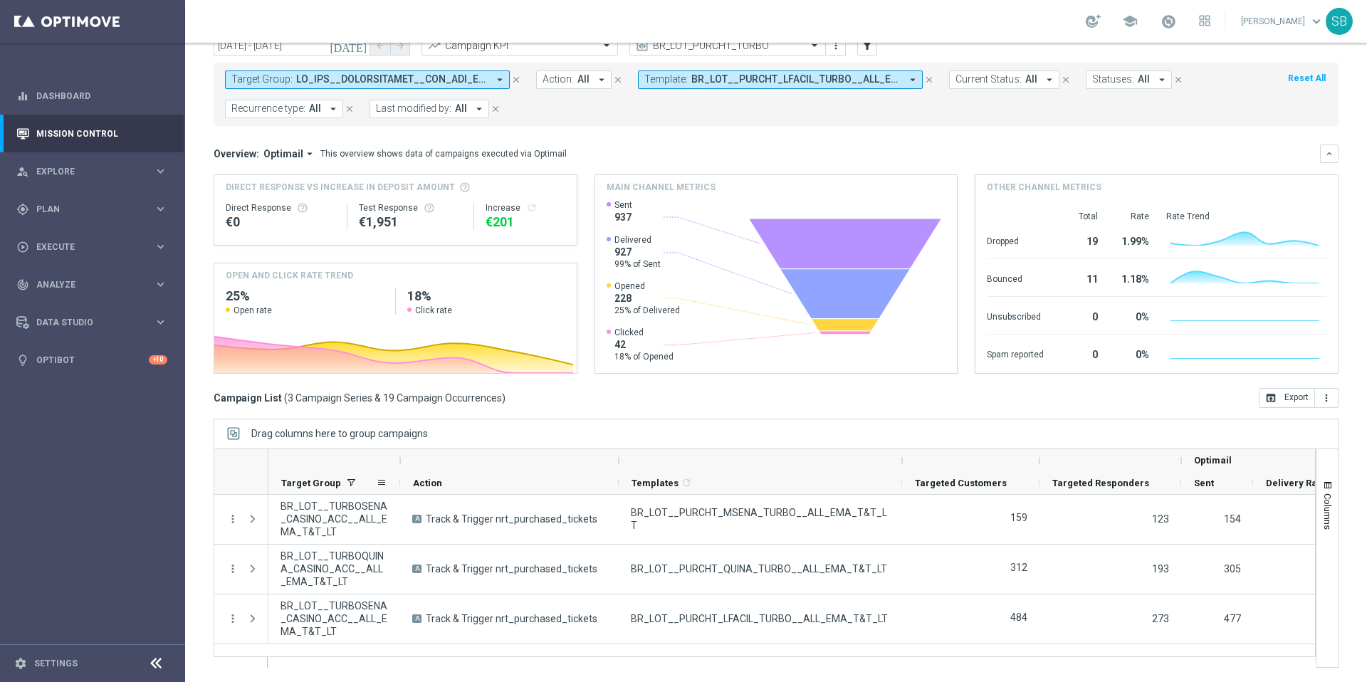
drag, startPoint x: 563, startPoint y: 471, endPoint x: 389, endPoint y: 491, distance: 175.6
click at [389, 491] on div "Optimail Templates 1 refresh Targeted Customers Sent" at bounding box center [1163, 472] width 1791 height 46
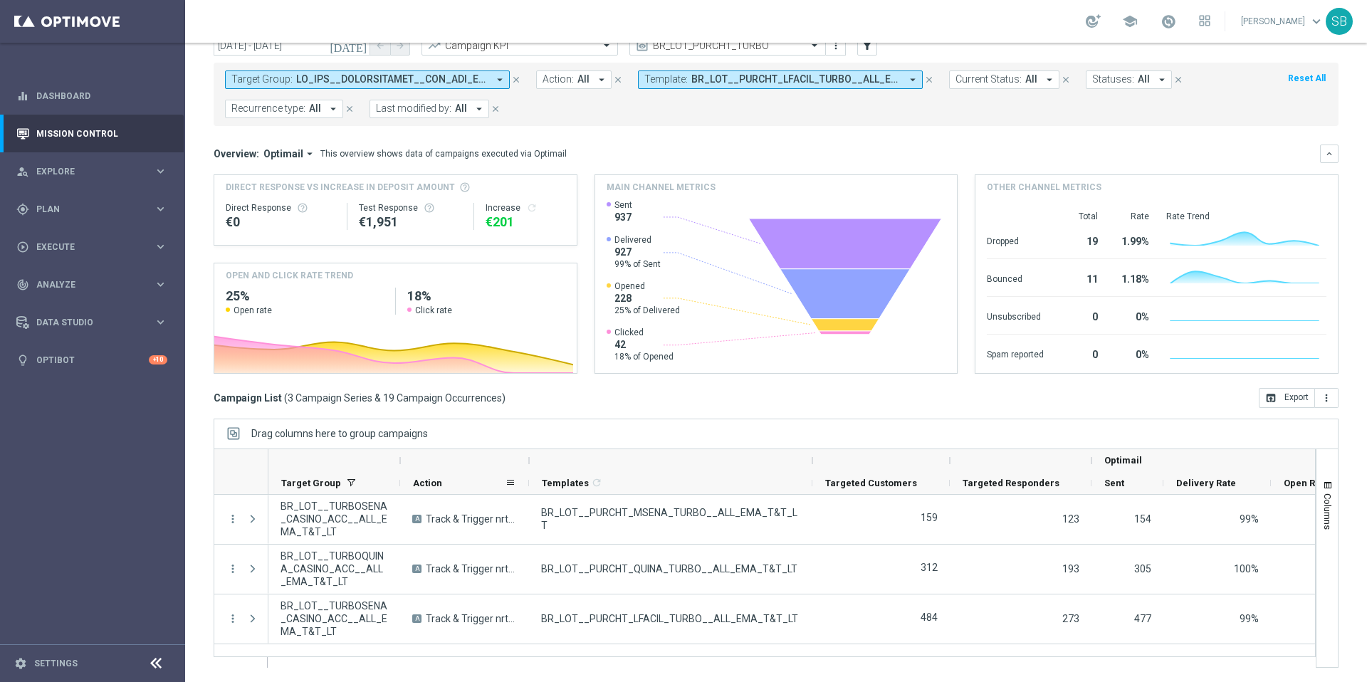
drag, startPoint x: 619, startPoint y: 466, endPoint x: 520, endPoint y: 483, distance: 101.1
click at [520, 483] on div "Optimail Templates 1 refresh Targeted Customers Sent" at bounding box center [1119, 472] width 1702 height 46
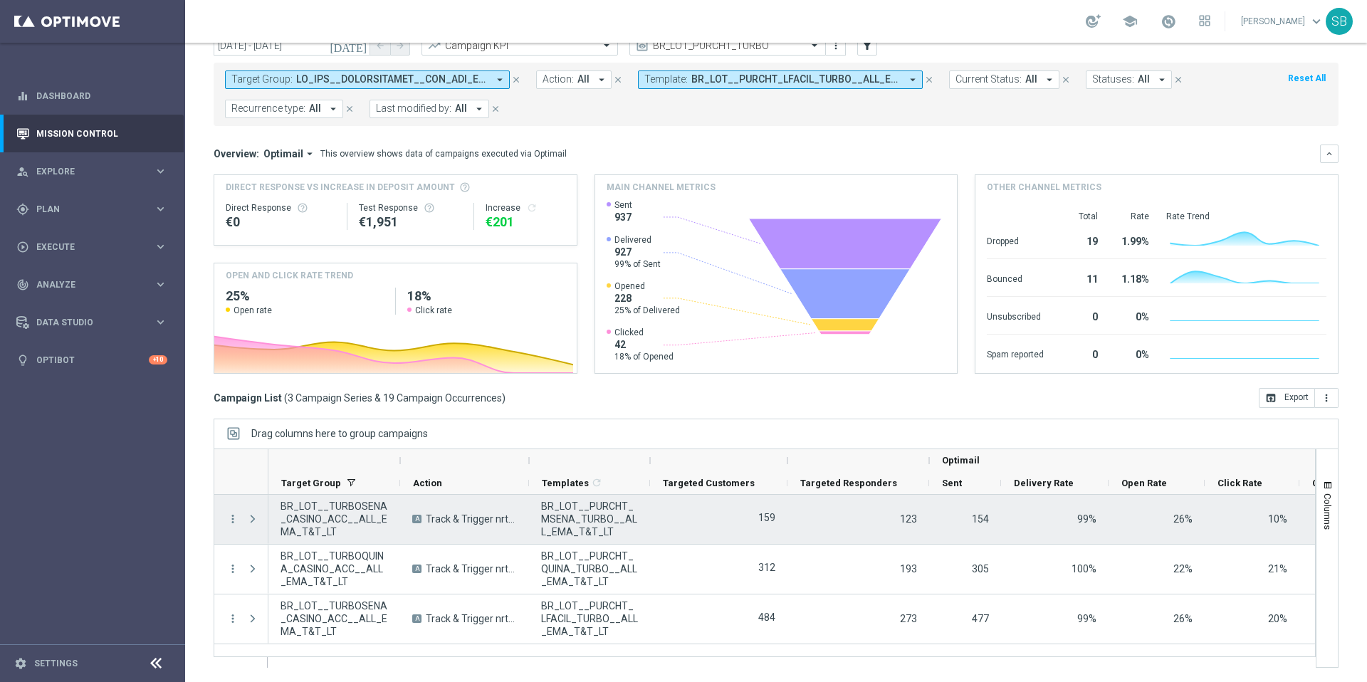
drag, startPoint x: 811, startPoint y: 479, endPoint x: 705, endPoint y: 496, distance: 107.3
click at [649, 501] on div "Optimail" at bounding box center [765, 558] width 1102 height 219
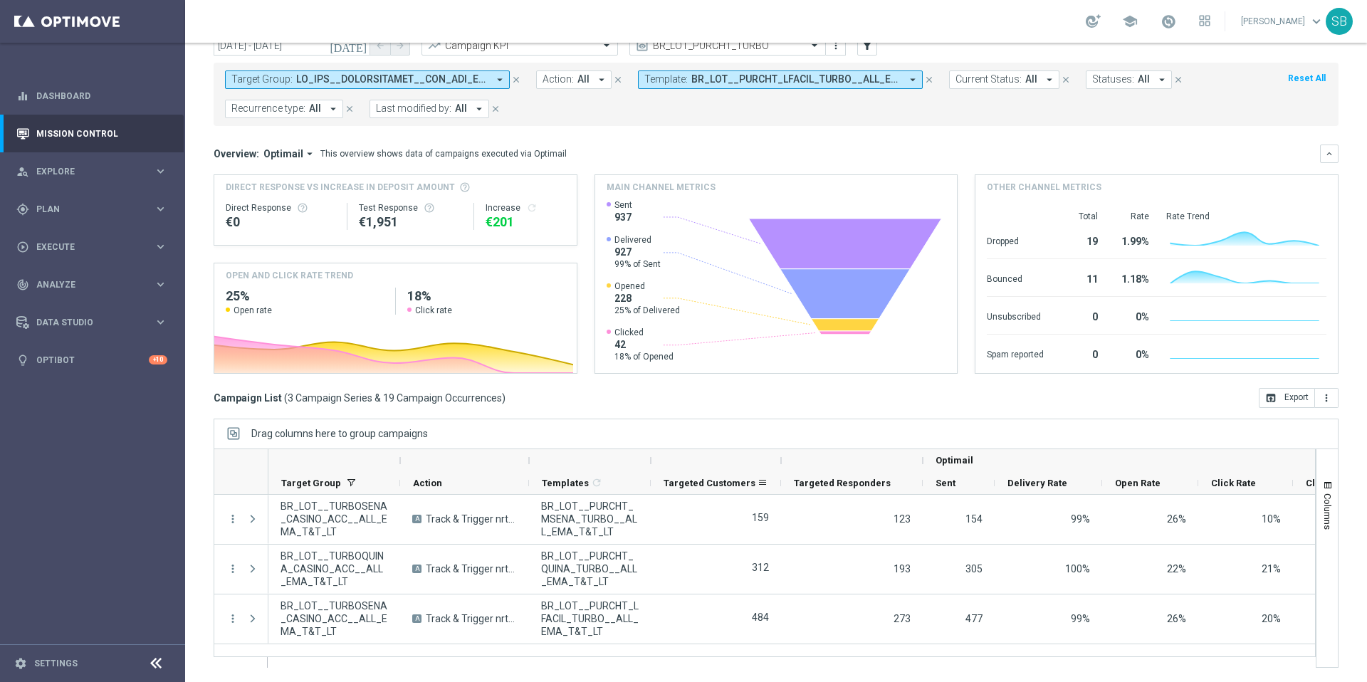
drag, startPoint x: 787, startPoint y: 474, endPoint x: 780, endPoint y: 479, distance: 8.7
click at [780, 479] on div at bounding box center [781, 483] width 6 height 22
click at [518, 79] on icon "close" at bounding box center [516, 80] width 10 height 10
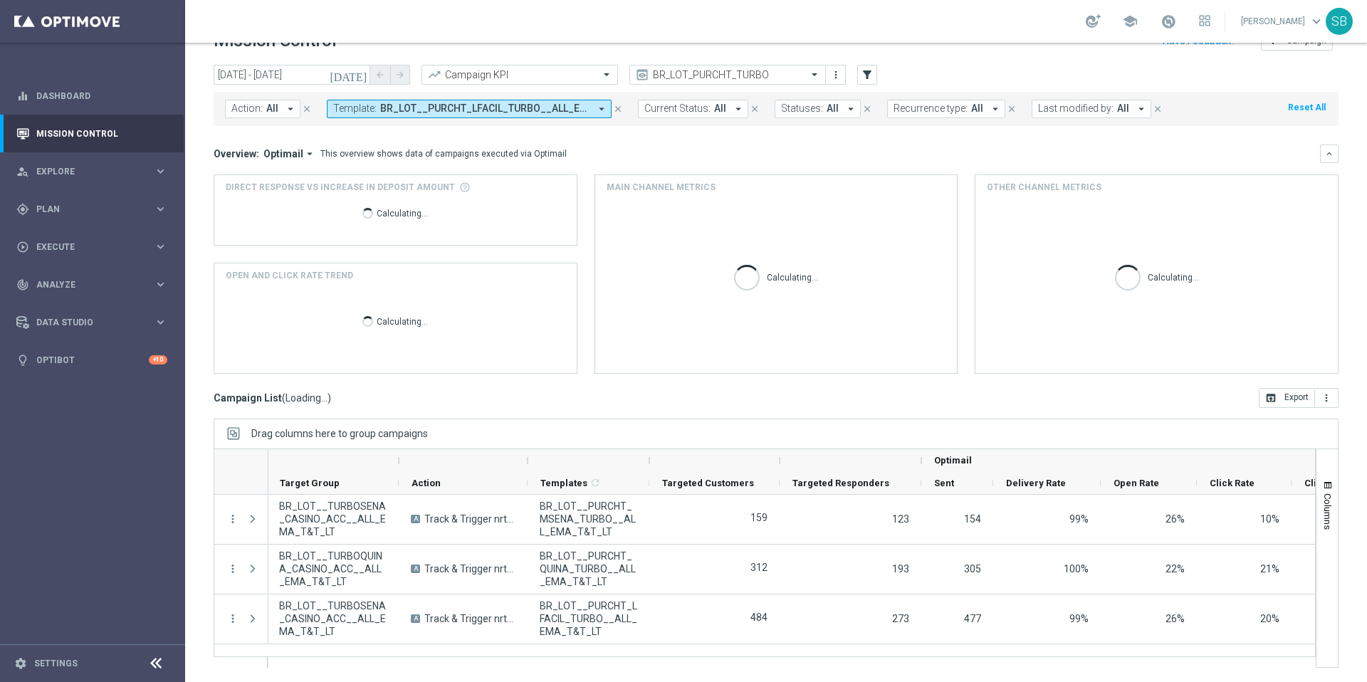
scroll to position [30, 0]
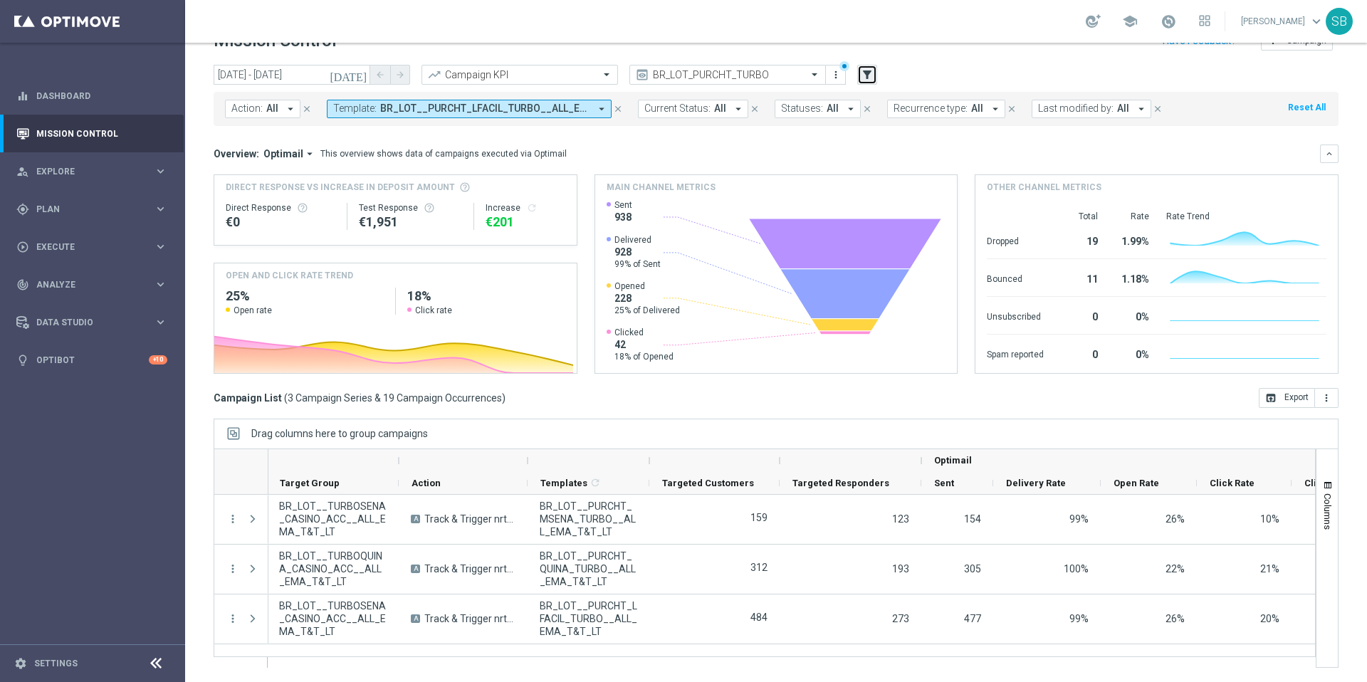
click at [870, 82] on button "filter_alt" at bounding box center [867, 75] width 20 height 20
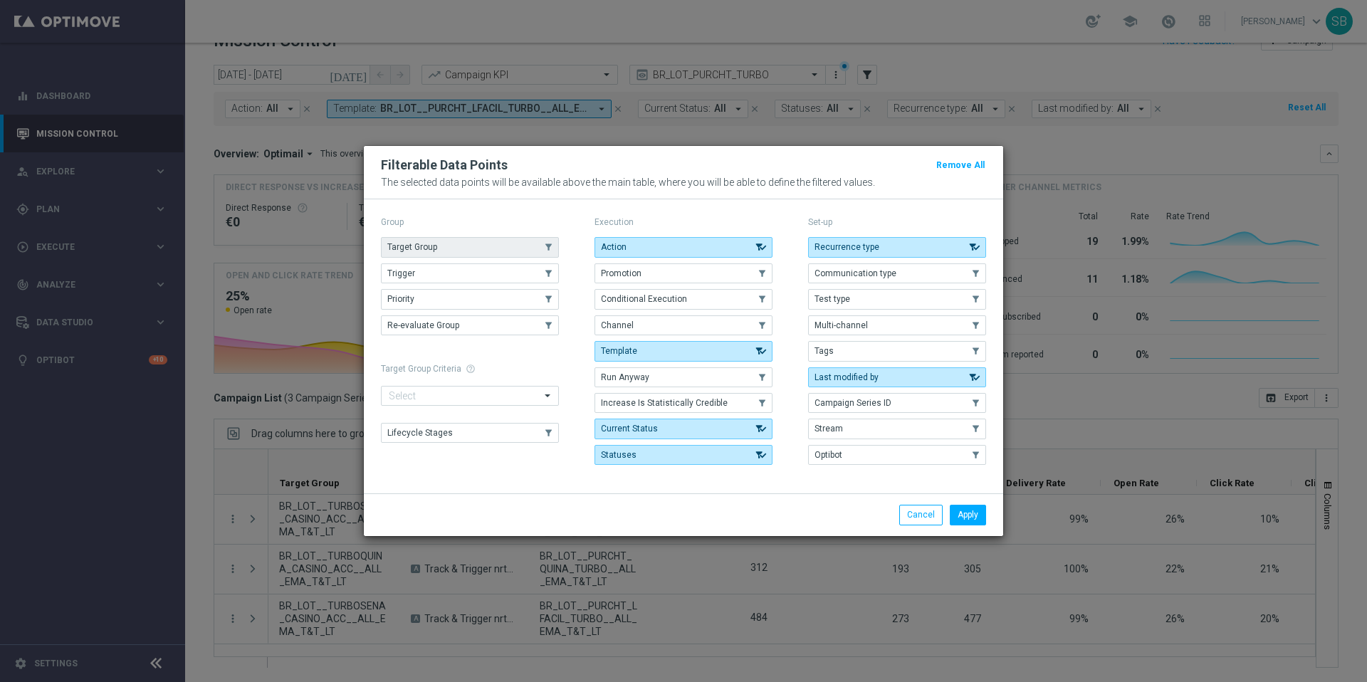
click at [494, 248] on button "Target Group" at bounding box center [470, 247] width 178 height 20
click at [664, 353] on button "Template" at bounding box center [683, 351] width 178 height 20
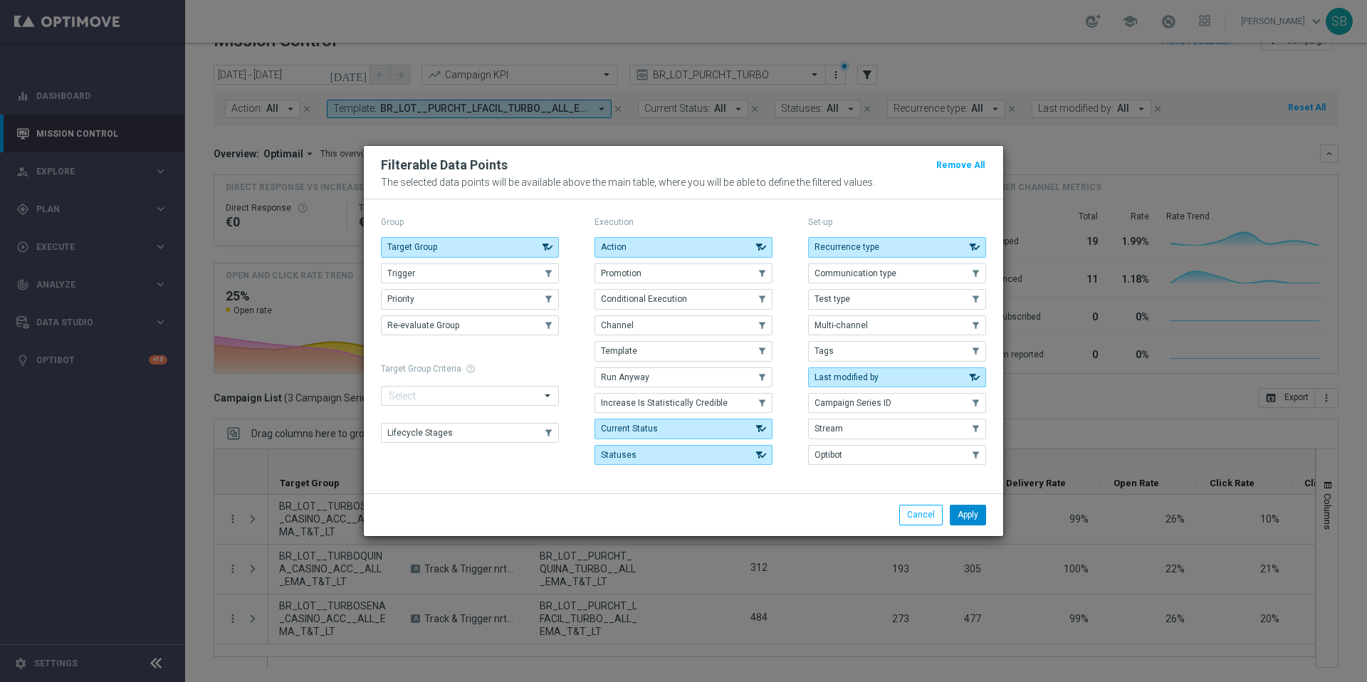
click at [959, 517] on button "Apply" at bounding box center [968, 515] width 36 height 20
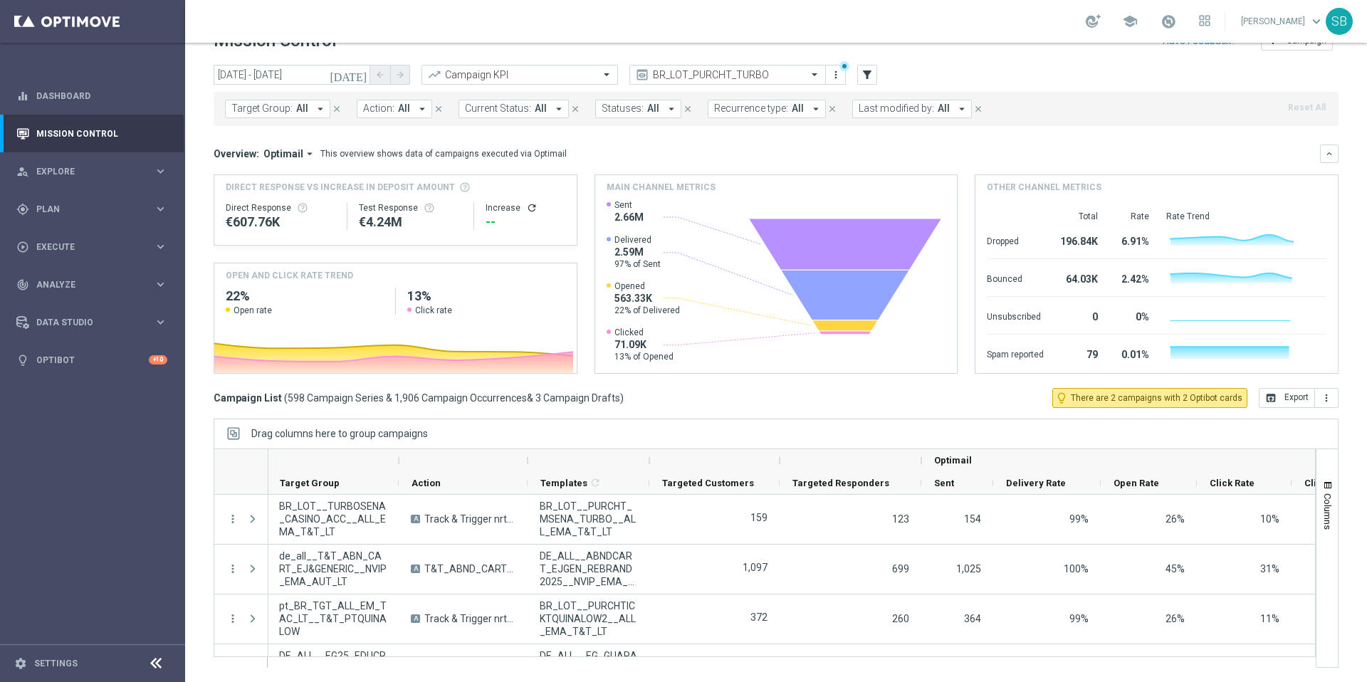
click at [285, 114] on span "Target Group:" at bounding box center [261, 109] width 61 height 12
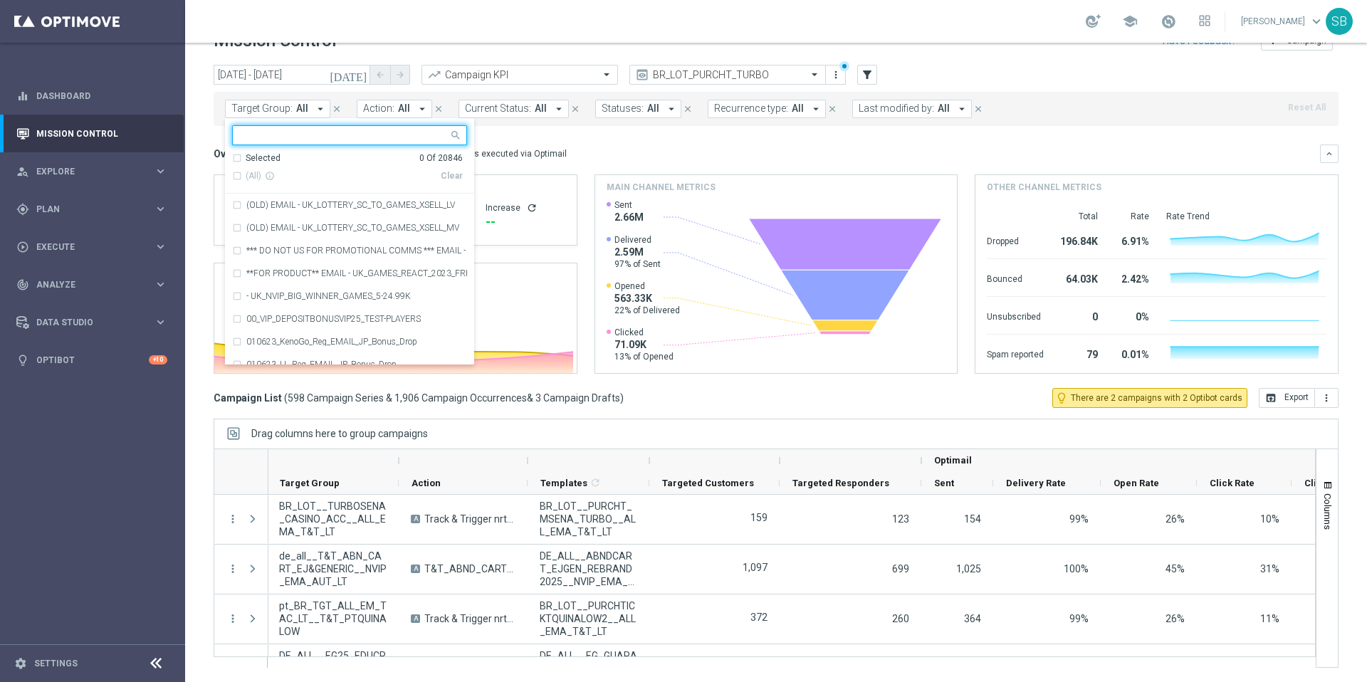
click at [281, 130] on input "text" at bounding box center [344, 136] width 209 height 12
type input "BR_LOT__TURBOSENA_NOCASINO_ACC__ALL_EMA_T&T_LT"
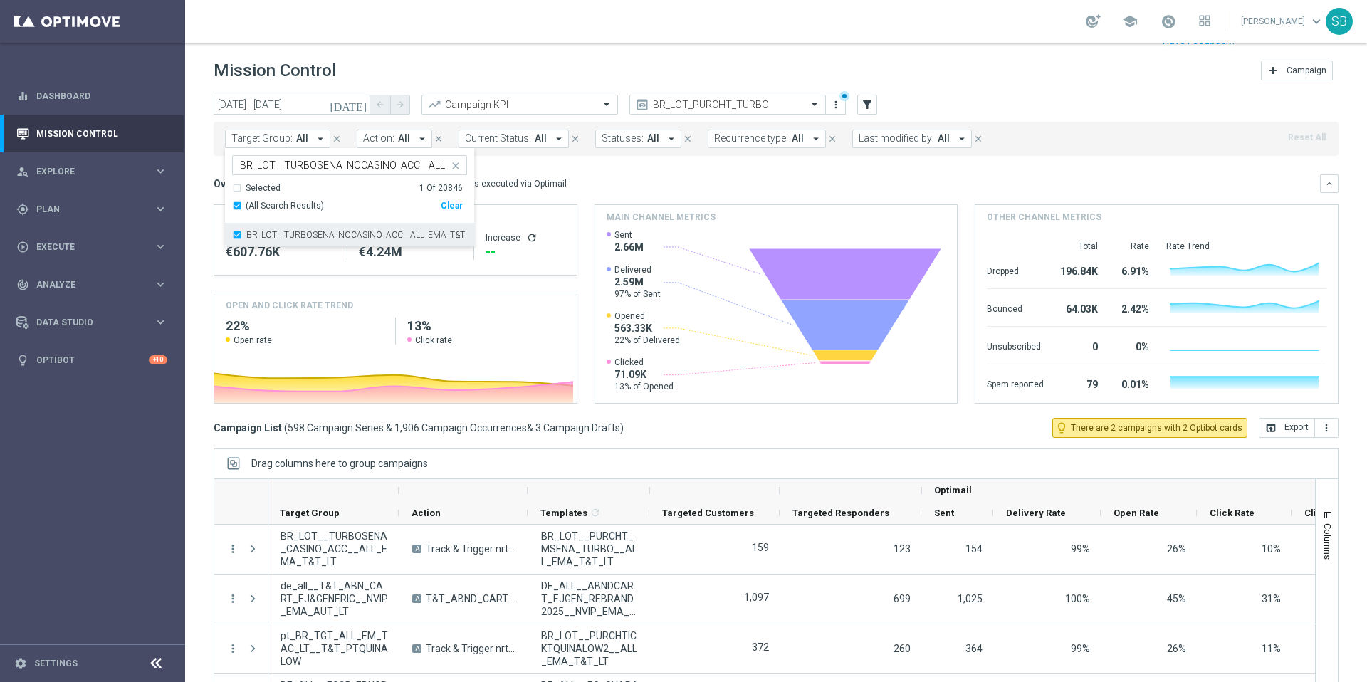
scroll to position [0, 1]
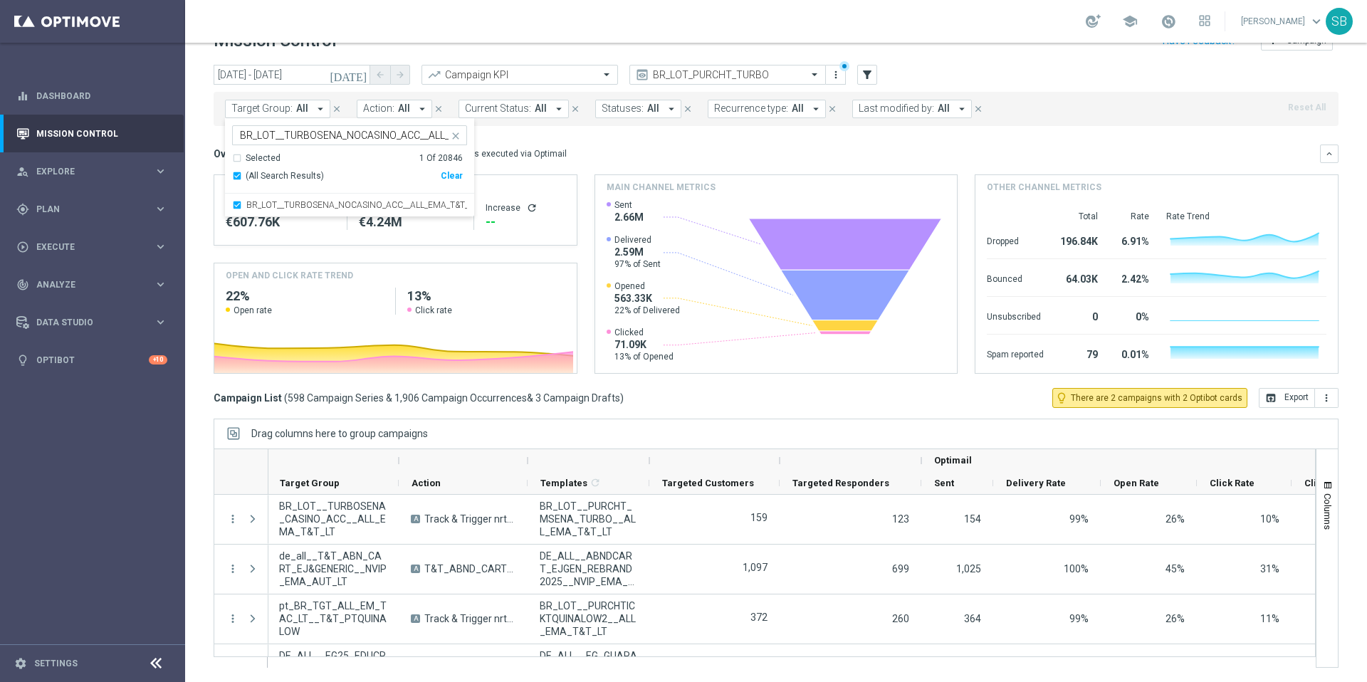
click at [736, 147] on div "Overview: Optimail arrow_drop_down This overview shows data of campaigns execut…" at bounding box center [767, 153] width 1106 height 13
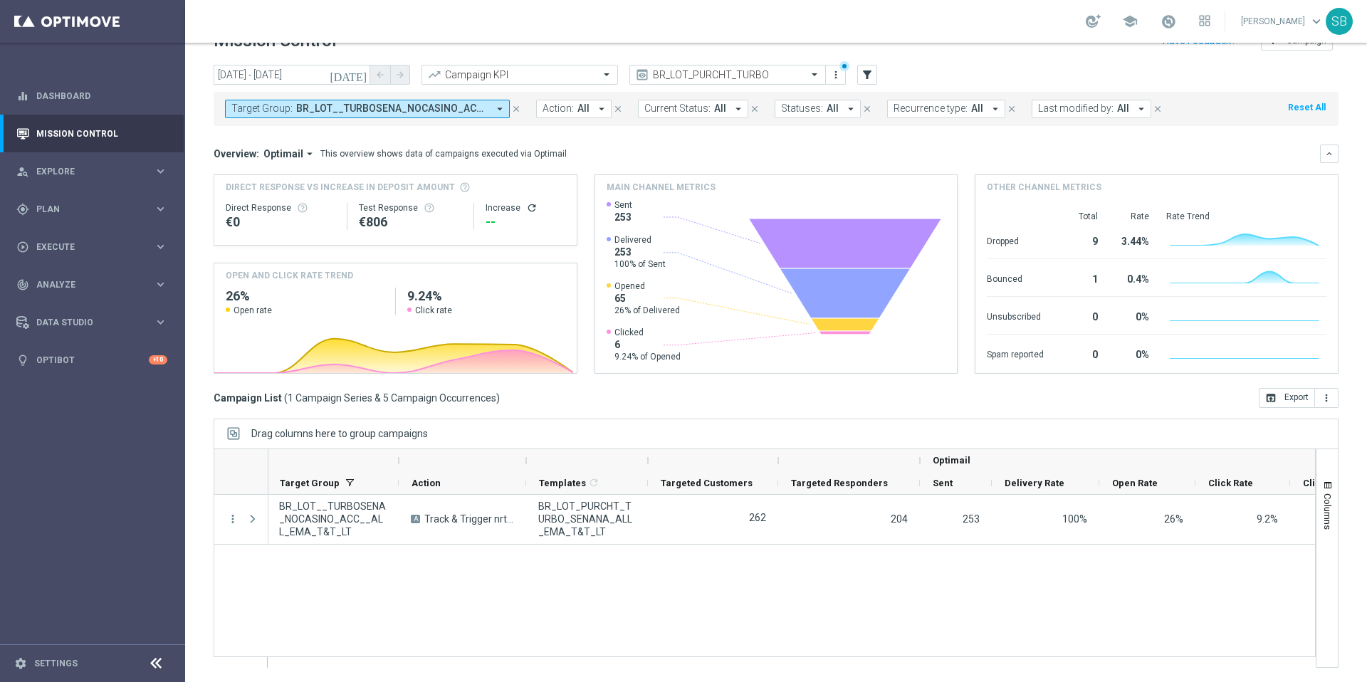
drag, startPoint x: 528, startPoint y: 461, endPoint x: 491, endPoint y: 463, distance: 36.4
click at [491, 463] on div at bounding box center [462, 460] width 127 height 23
drag, startPoint x: 526, startPoint y: 467, endPoint x: 508, endPoint y: 465, distance: 18.6
click at [508, 465] on div at bounding box center [462, 460] width 127 height 23
drag, startPoint x: 777, startPoint y: 468, endPoint x: 772, endPoint y: 476, distance: 10.3
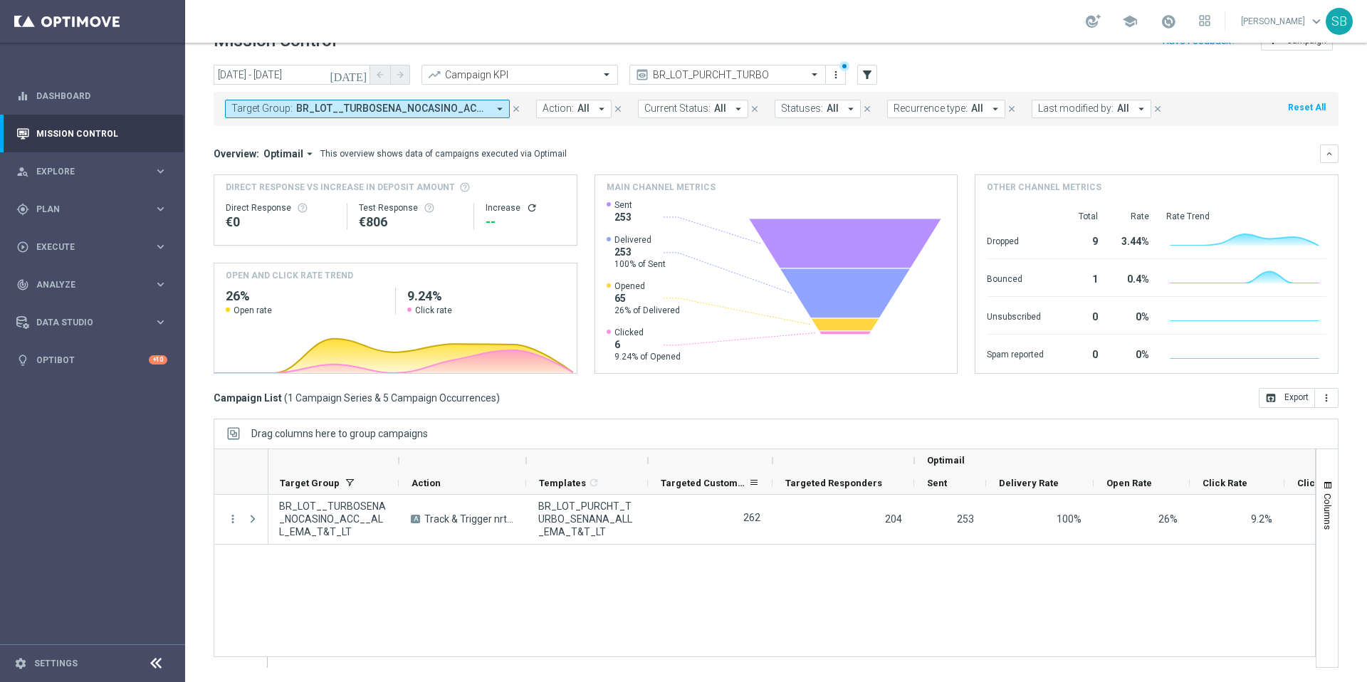
click at [772, 476] on div "Optimail Target Group Action" at bounding box center [1030, 472] width 1526 height 46
drag, startPoint x: 913, startPoint y: 468, endPoint x: 901, endPoint y: 473, distance: 12.8
click at [901, 473] on div "Optimail Target Group Action" at bounding box center [1024, 472] width 1514 height 46
drag, startPoint x: 1079, startPoint y: 485, endPoint x: 1065, endPoint y: 488, distance: 14.5
click at [1065, 488] on div at bounding box center [1067, 483] width 6 height 22
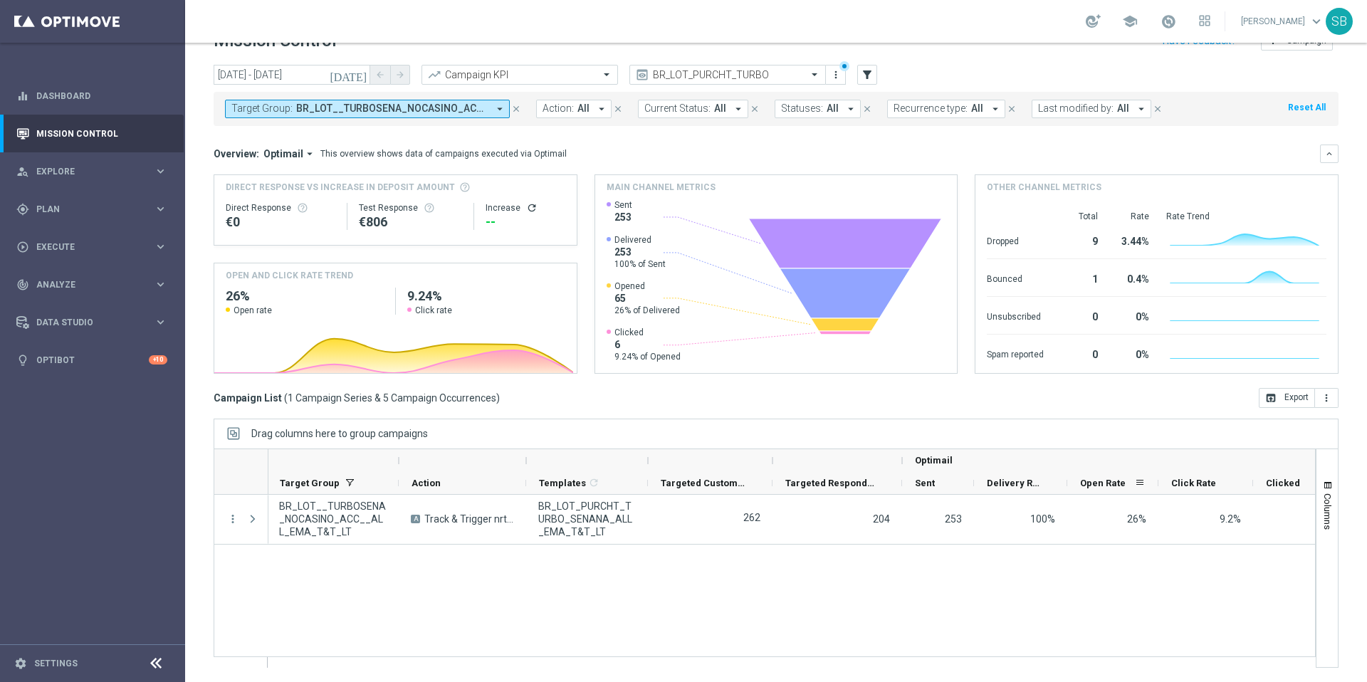
click at [1156, 487] on div at bounding box center [1158, 483] width 6 height 22
drag, startPoint x: 1252, startPoint y: 478, endPoint x: 1241, endPoint y: 480, distance: 11.6
click at [1241, 480] on div at bounding box center [1242, 483] width 6 height 22
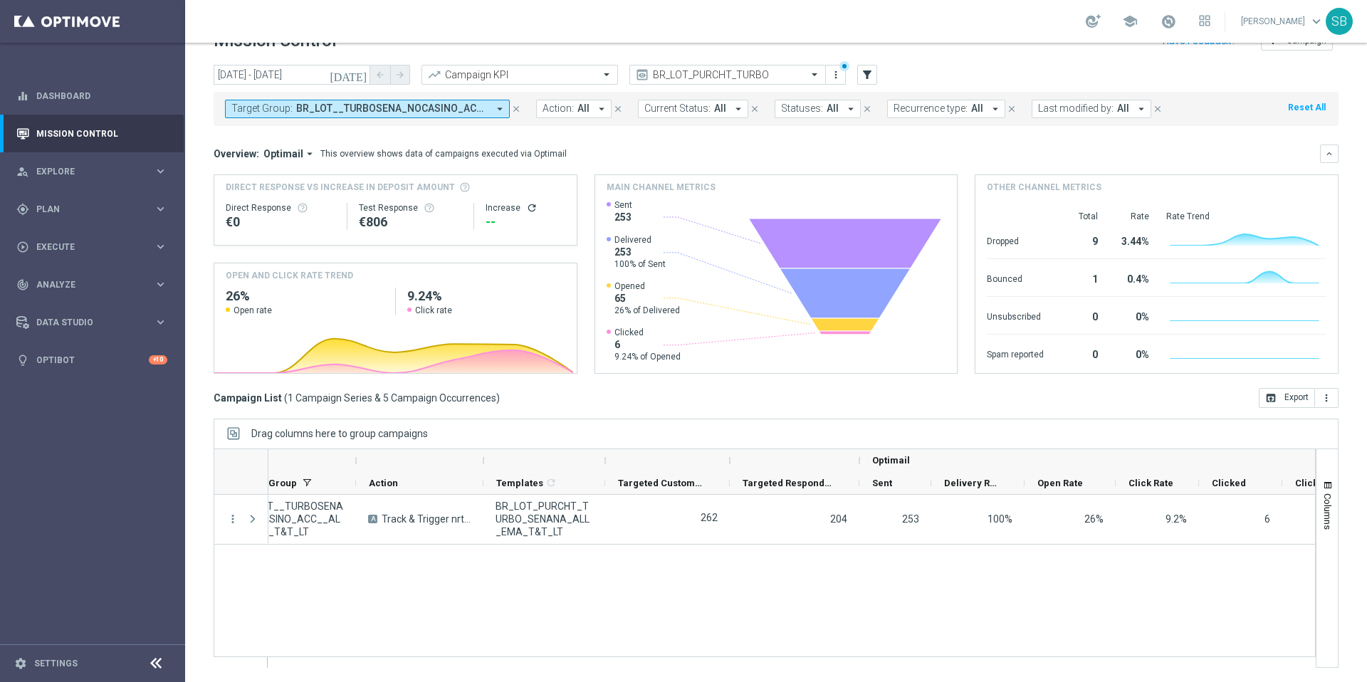
scroll to position [0, 38]
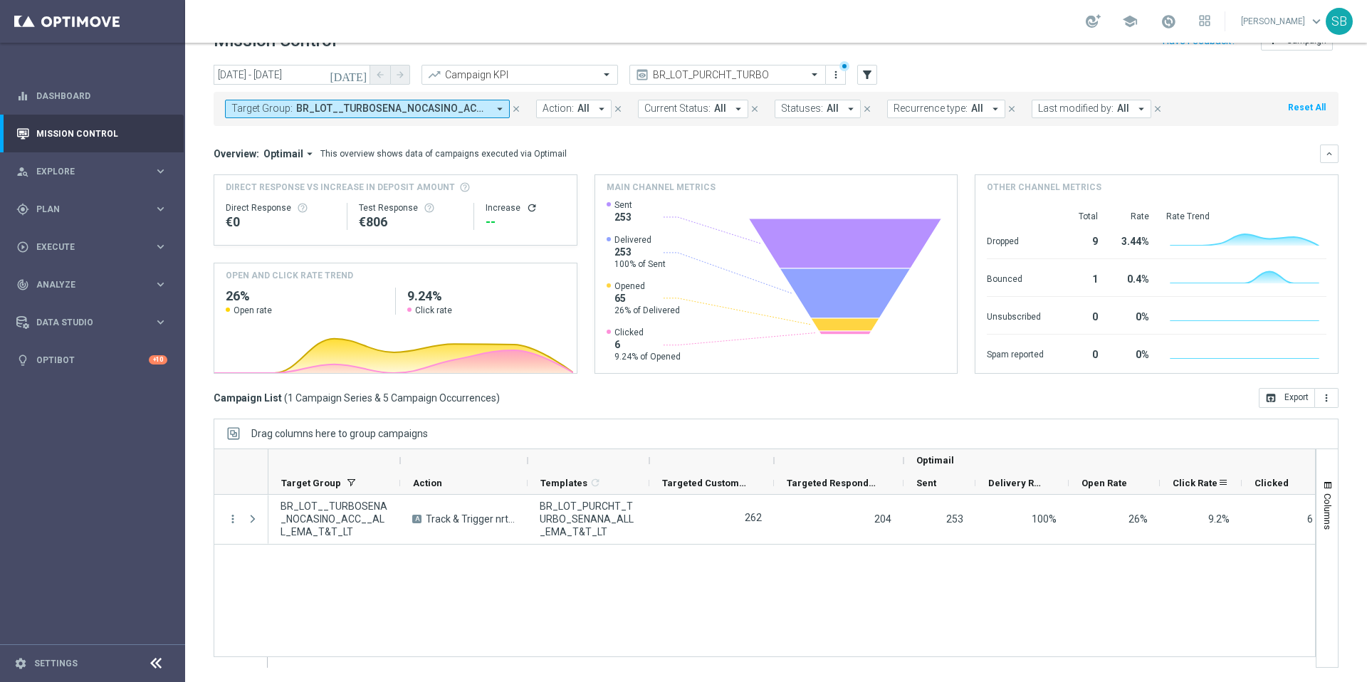
drag, startPoint x: 1241, startPoint y: 473, endPoint x: 1239, endPoint y: 483, distance: 10.1
click at [1239, 483] on div at bounding box center [1242, 483] width 6 height 22
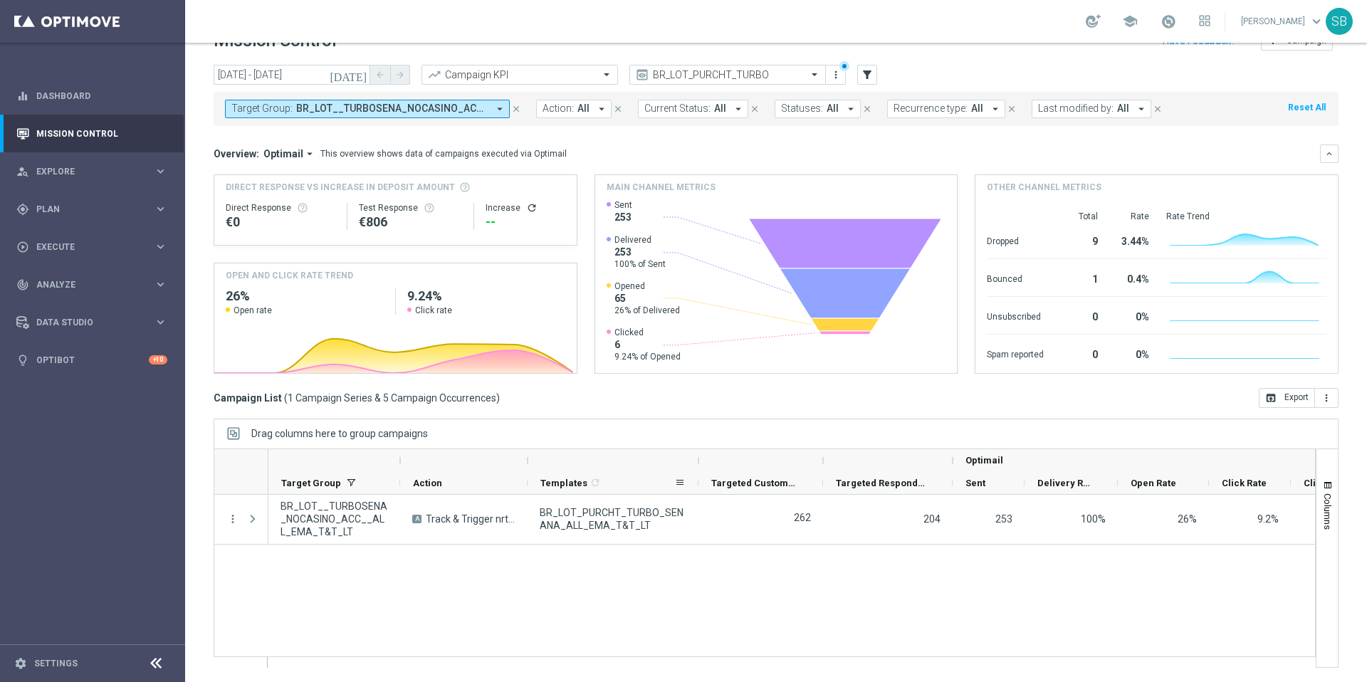
drag, startPoint x: 648, startPoint y: 470, endPoint x: 697, endPoint y: 473, distance: 49.3
click at [697, 473] on div "Optimail Templates 1 refresh Targeted Customers Sent" at bounding box center [1033, 472] width 1531 height 46
click at [701, 476] on div at bounding box center [703, 483] width 6 height 22
click at [722, 604] on div "BR_LOT_PURCHT_TURBO_SENANA_ALL_EMA_T&T_LT 262 204 253 100% 26% 9.2% 6 — refresh…" at bounding box center [791, 581] width 1047 height 172
click at [498, 108] on icon "arrow_drop_down" at bounding box center [499, 109] width 13 height 13
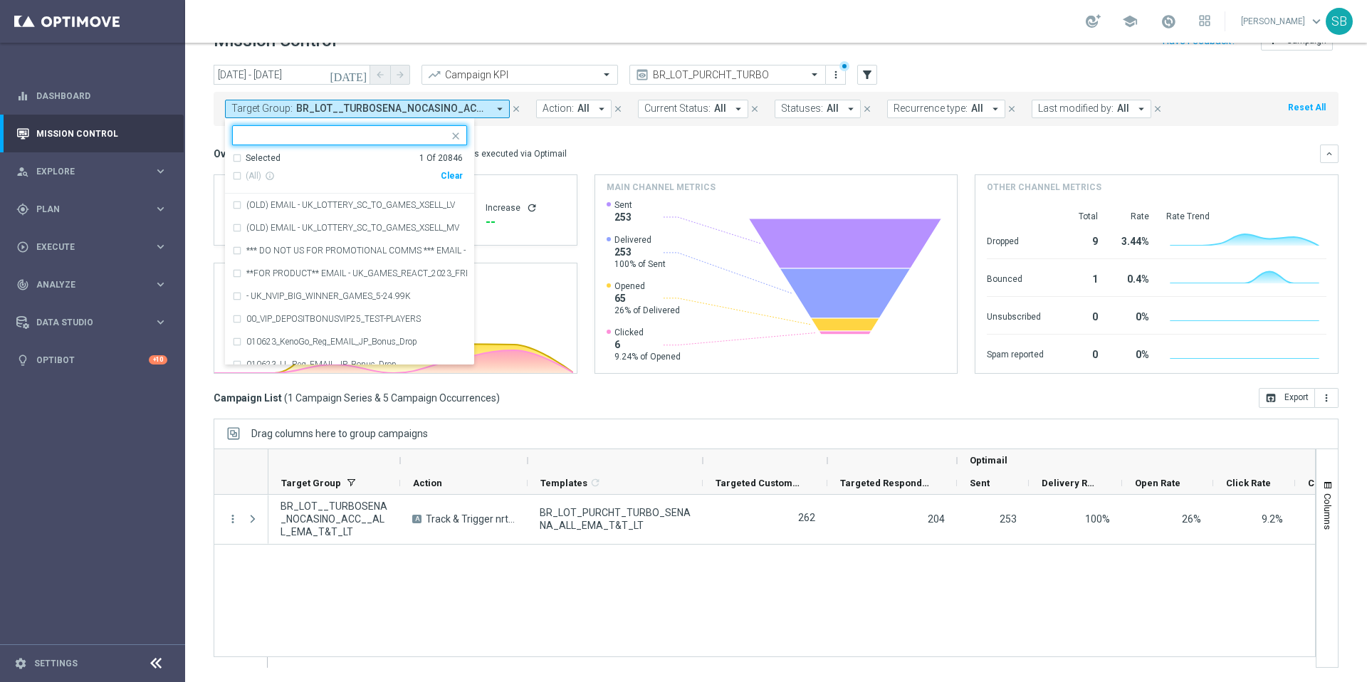
click at [337, 132] on input "text" at bounding box center [344, 136] width 209 height 12
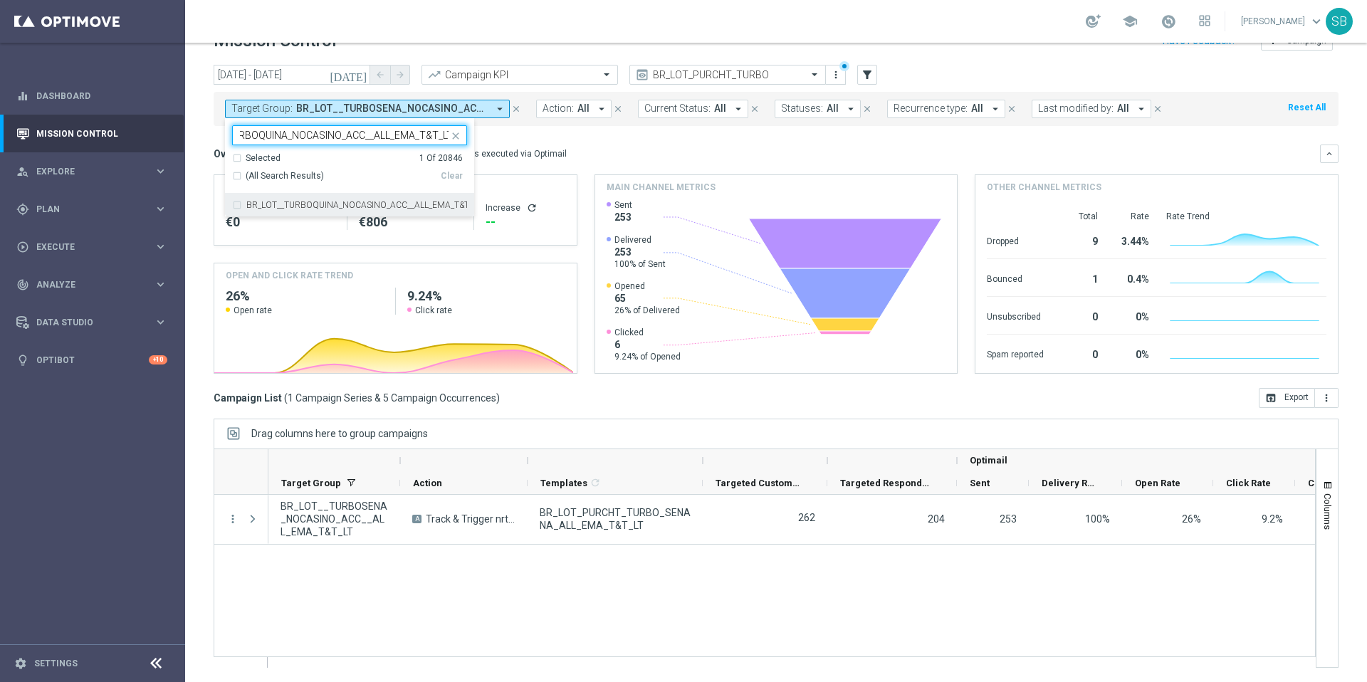
click at [236, 178] on div "(All Search Results)" at bounding box center [336, 176] width 209 height 12
type input "BR_LOT__TURBOQUINA_NOCASINO_ACC__ALL_EMA_T&T_LT"
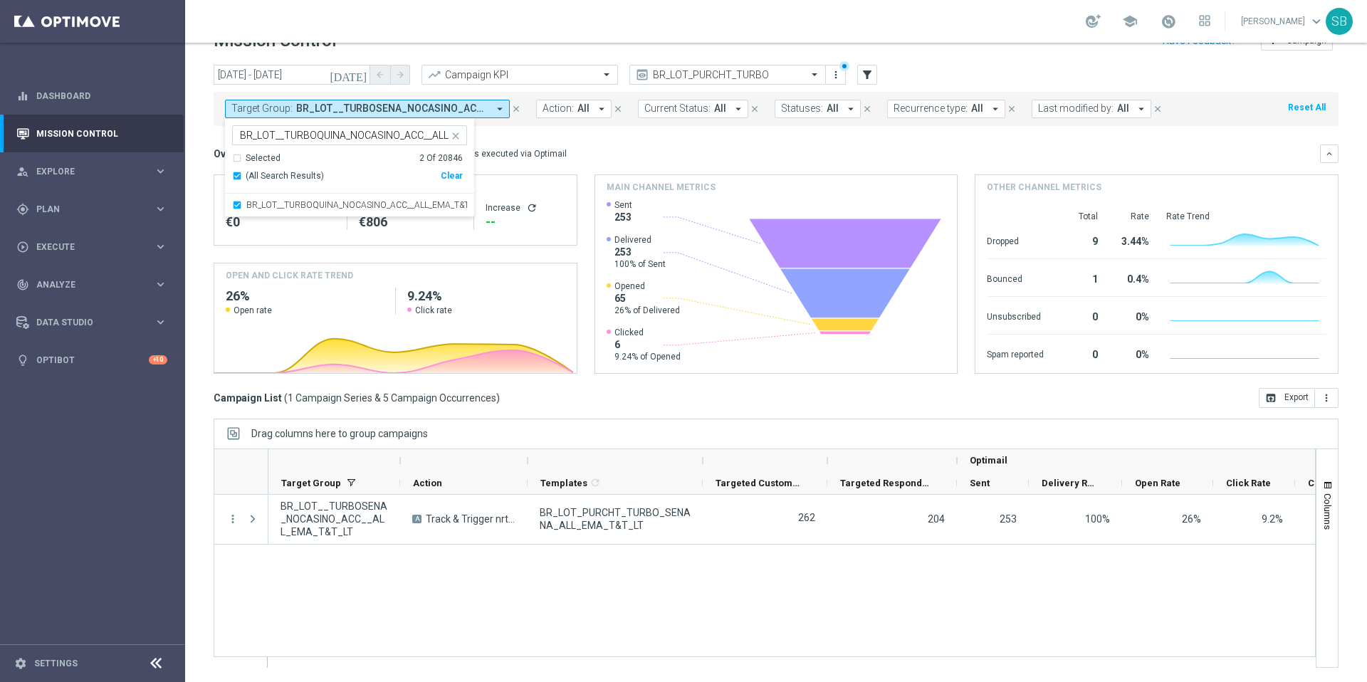
click at [632, 23] on div "school Stephen Bramley keyboard_arrow_down SB" at bounding box center [776, 21] width 1182 height 43
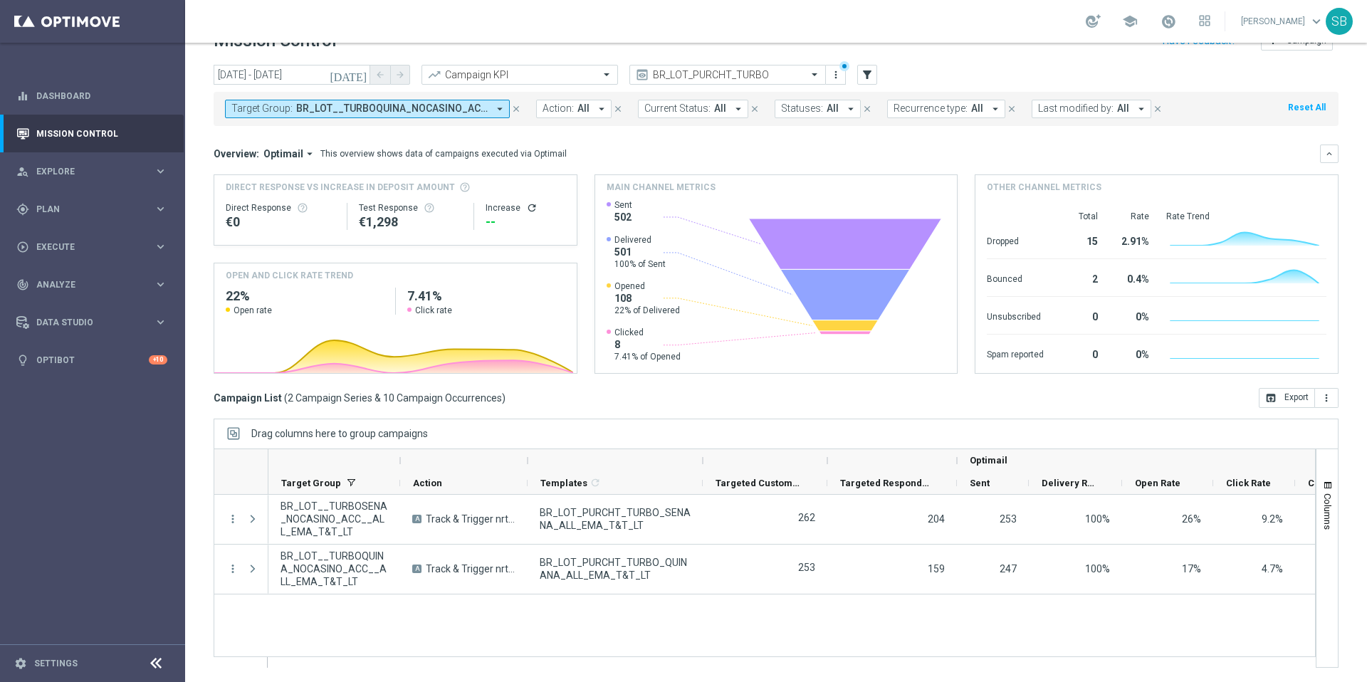
click at [502, 108] on icon "arrow_drop_down" at bounding box center [499, 109] width 13 height 13
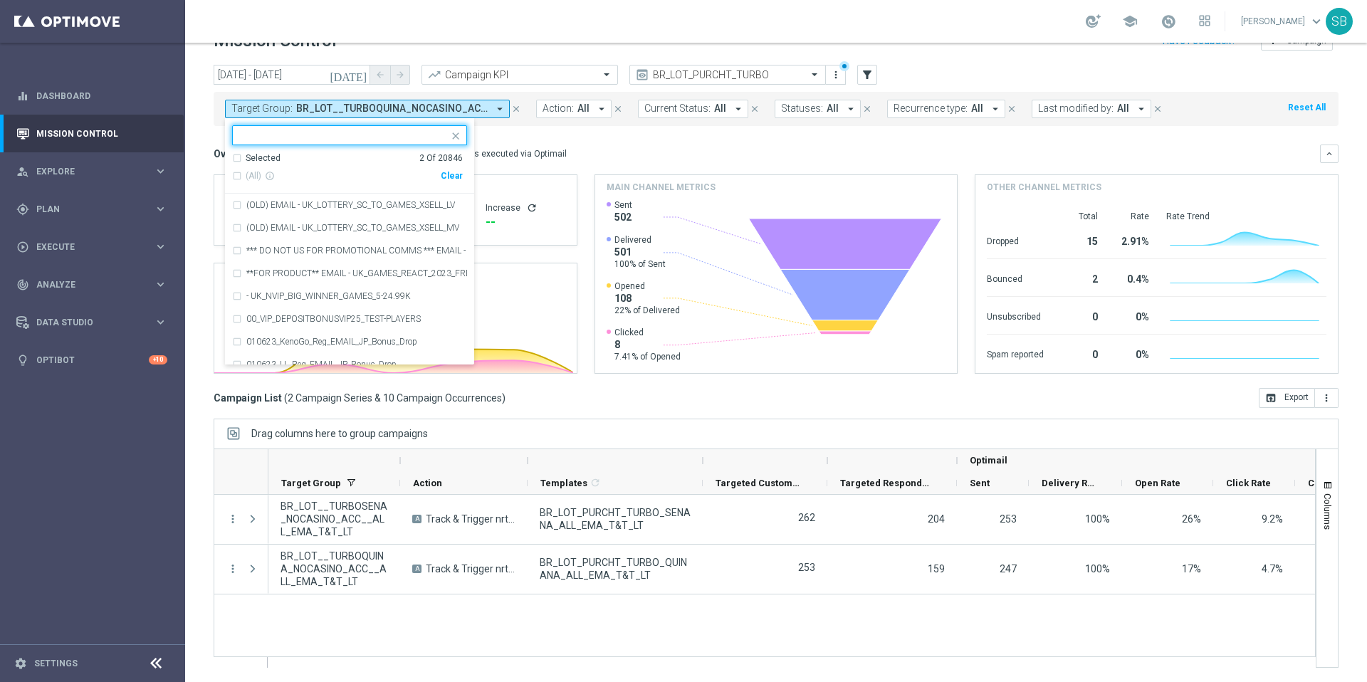
click at [421, 132] on input "text" at bounding box center [344, 136] width 209 height 12
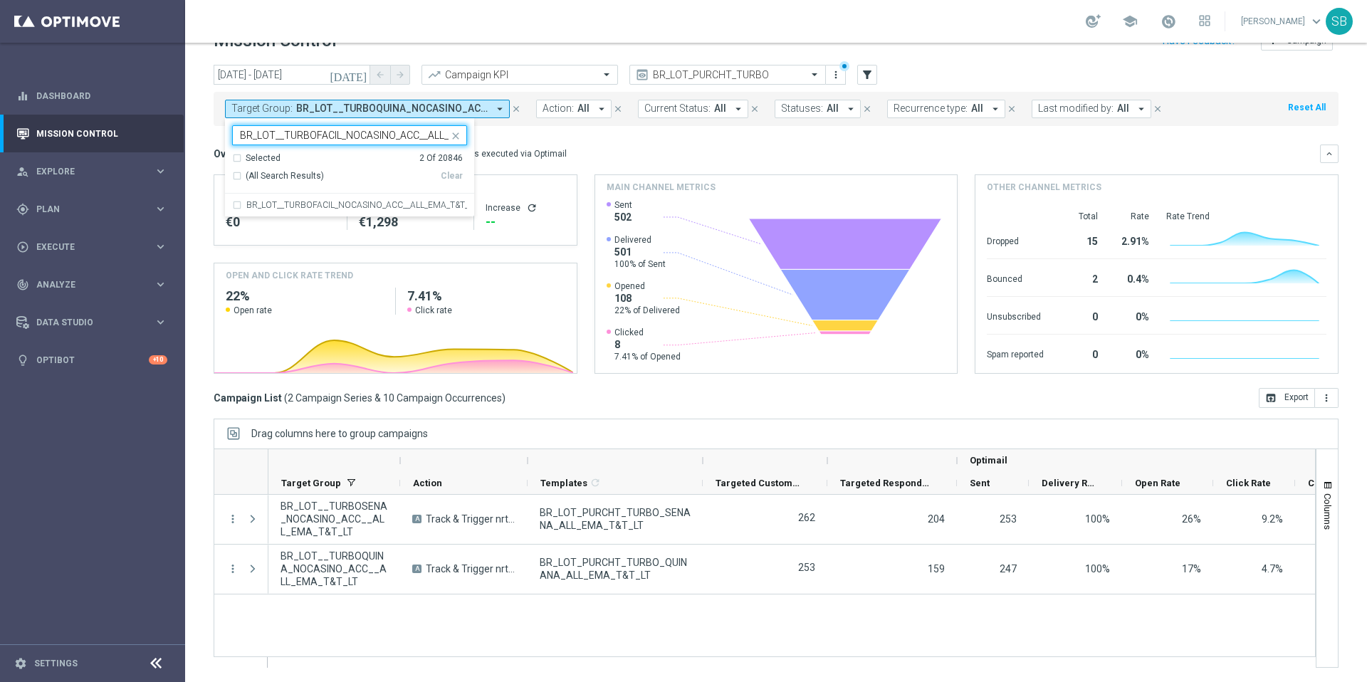
scroll to position [0, 54]
click at [240, 206] on div "BR_LOT__TURBOFACIL_NOCASINO_ACC__ALL_EMA_T&T_LT" at bounding box center [349, 205] width 235 height 23
type input "BR_LOT__TURBOFACIL_NOCASINO_ACC__ALL_EMA_T&T_LT"
click at [631, 139] on mini-dashboard "Overview: Optimail arrow_drop_down This overview shows data of campaigns execut…" at bounding box center [776, 257] width 1125 height 262
